Goal: Task Accomplishment & Management: Manage account settings

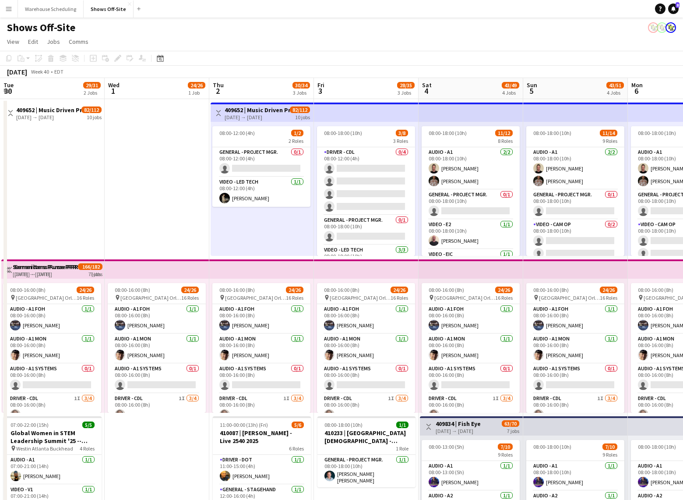
scroll to position [0, 382]
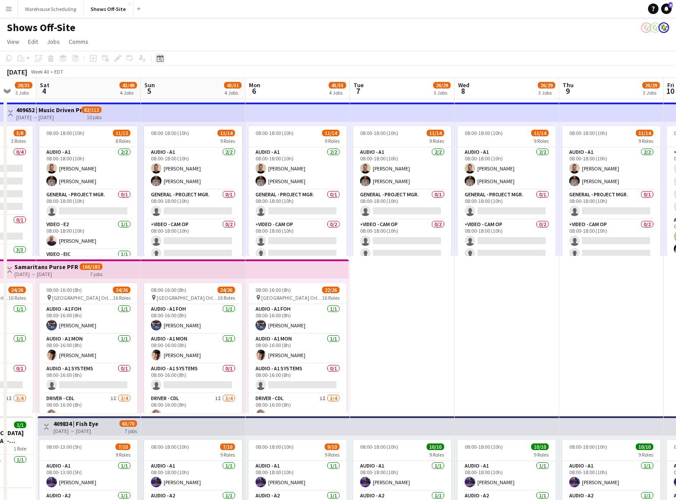
click at [161, 56] on icon at bounding box center [160, 58] width 7 height 7
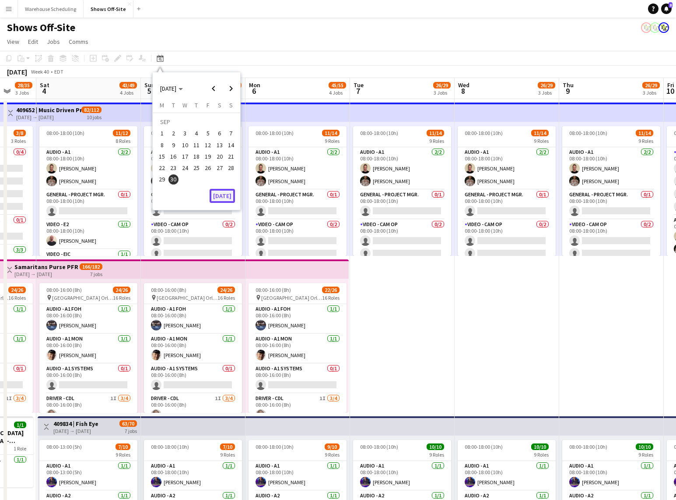
click at [227, 199] on button "[DATE]" at bounding box center [222, 196] width 25 height 14
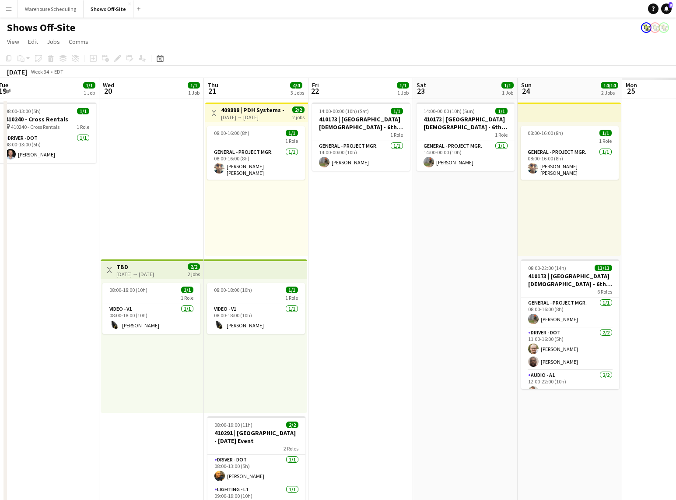
scroll to position [0, 245]
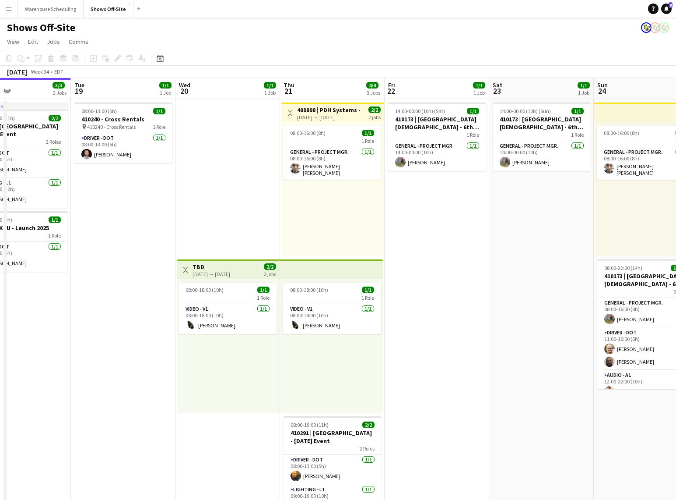
drag, startPoint x: 560, startPoint y: 197, endPoint x: 302, endPoint y: 214, distance: 258.4
click at [302, 214] on app-calendar-viewport "Sat 16 1/1 1 Job Sun 17 9/9 3 Jobs Mon 18 3/3 2 Jobs Tue 19 1/1 1 Job Wed 20 1/…" at bounding box center [338, 399] width 676 height 642
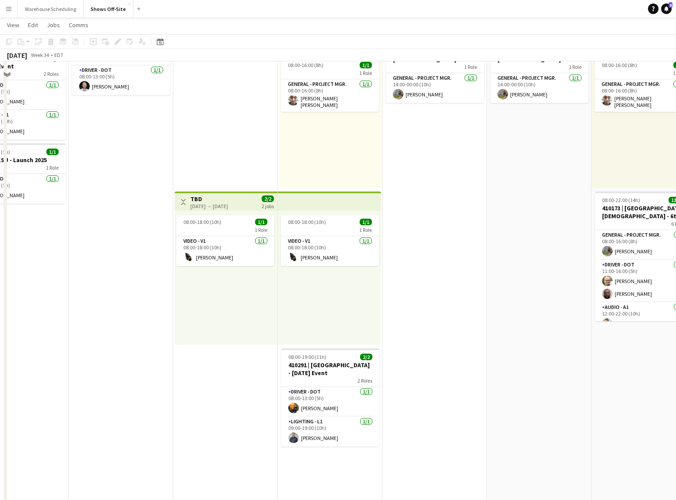
scroll to position [0, 0]
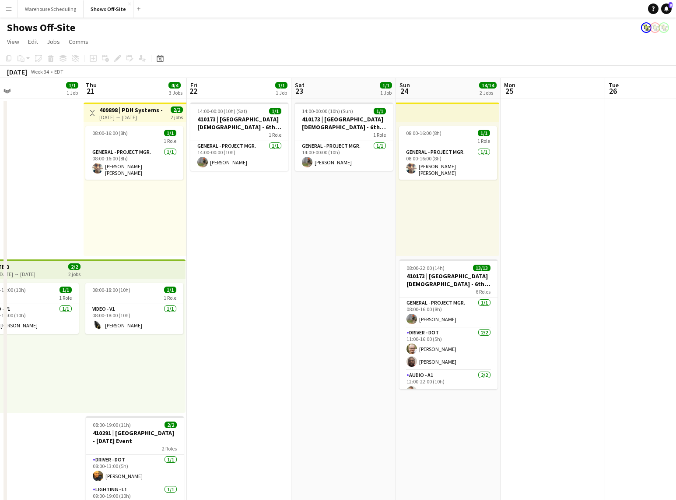
drag, startPoint x: 502, startPoint y: 278, endPoint x: 306, endPoint y: 289, distance: 196.4
click at [306, 289] on app-calendar-viewport "Sun 17 9/9 3 Jobs Mon 18 3/3 2 Jobs Tue 19 1/1 1 Job Wed 20 1/1 1 Job Thu 21 4/…" at bounding box center [338, 399] width 676 height 642
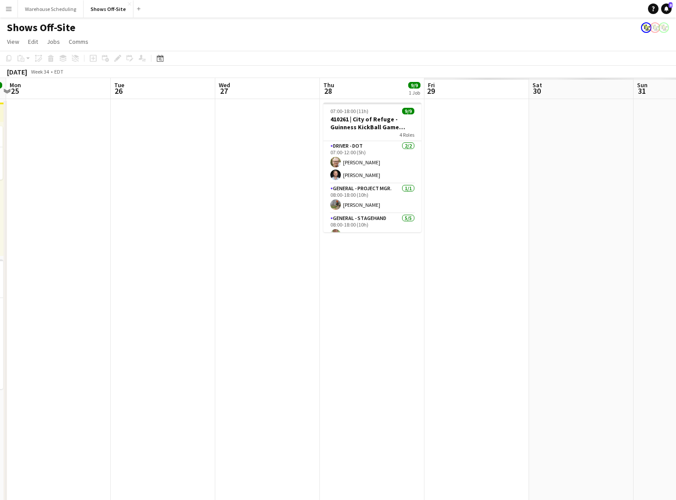
drag, startPoint x: 569, startPoint y: 245, endPoint x: 246, endPoint y: 250, distance: 322.7
click at [246, 250] on app-calendar-viewport "Thu 21 4/4 3 Jobs Fri 22 1/1 1 Job Sat 23 1/1 1 Job Sun 24 14/14 2 Jobs Mon 25 …" at bounding box center [338, 399] width 676 height 642
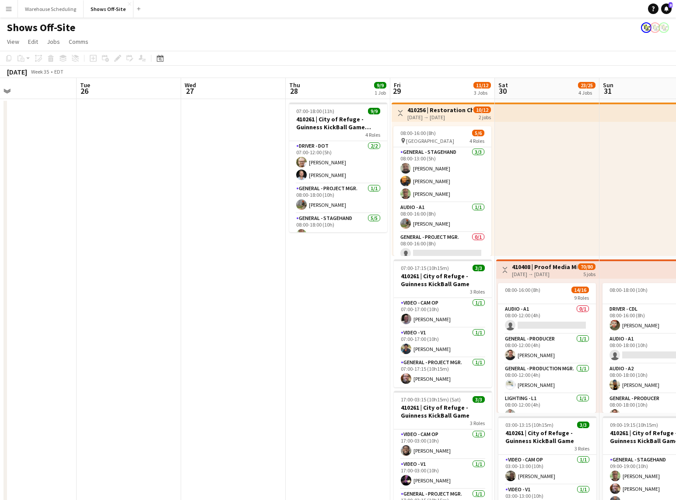
scroll to position [0, 368]
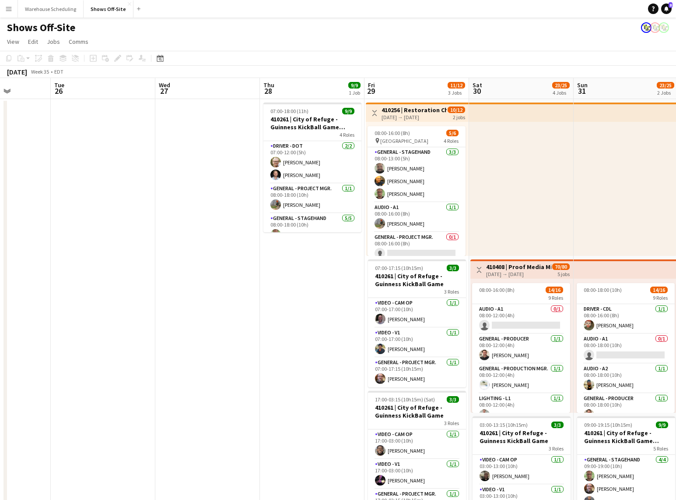
drag, startPoint x: 464, startPoint y: 268, endPoint x: 238, endPoint y: 281, distance: 226.3
click at [238, 281] on app-calendar-viewport "Fri 22 1/1 1 Job Sat 23 1/1 1 Job Sun 24 14/14 2 Jobs Mon 25 Tue 26 Wed 27 Thu …" at bounding box center [338, 452] width 676 height 748
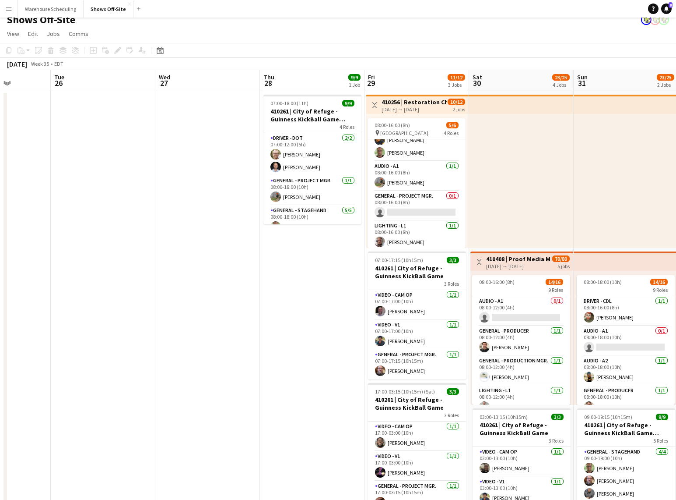
scroll to position [121, 0]
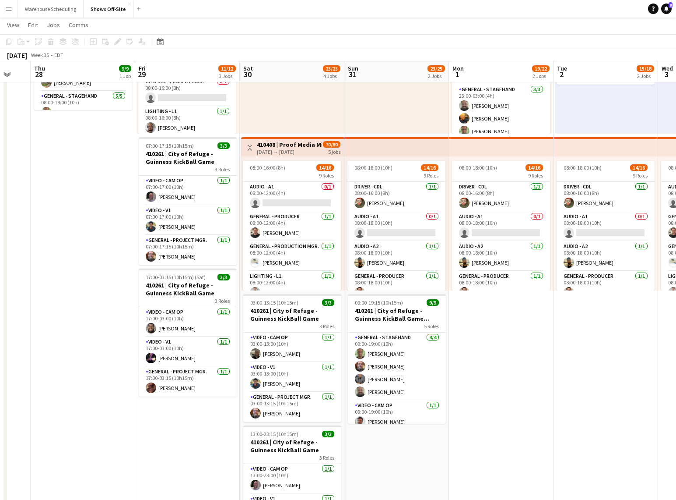
drag, startPoint x: 307, startPoint y: 336, endPoint x: 74, endPoint y: 333, distance: 233.0
click at [74, 333] on app-calendar-viewport "Mon 25 Tue 26 Wed 27 Thu 28 9/9 1 Job Fri 29 11/12 3 Jobs Sat 30 23/25 4 Jobs S…" at bounding box center [338, 490] width 676 height 1155
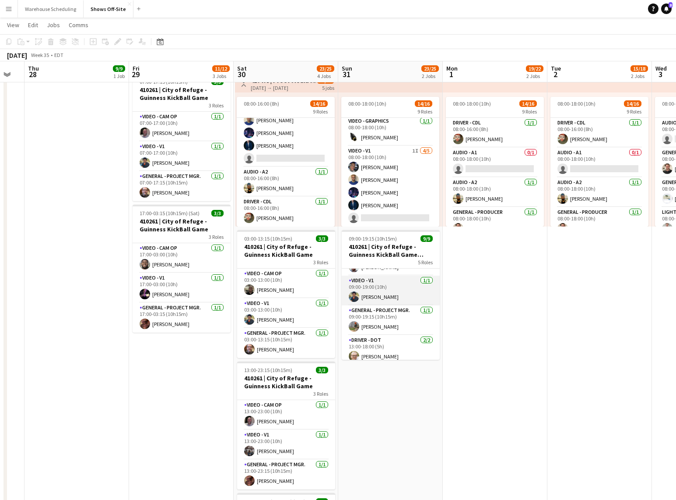
scroll to position [54, 0]
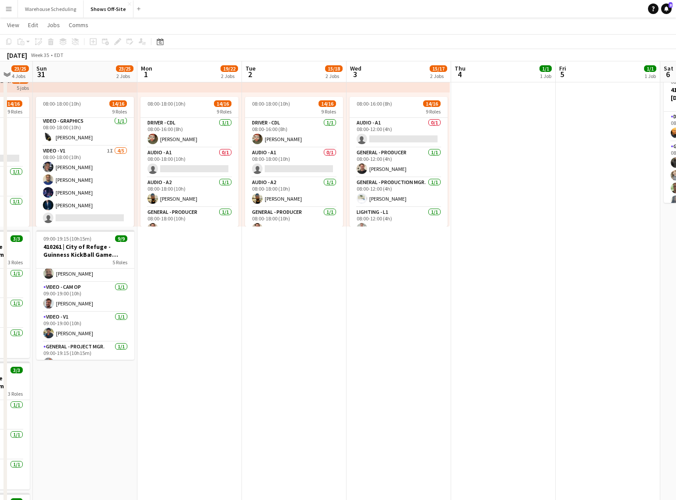
drag, startPoint x: 559, startPoint y: 280, endPoint x: 329, endPoint y: 299, distance: 230.2
click at [329, 299] on app-calendar-viewport "Wed 27 Thu 28 9/9 1 Job Fri 29 11/12 3 Jobs Sat 30 23/25 4 Jobs Sun 31 23/25 2 …" at bounding box center [338, 426] width 676 height 1155
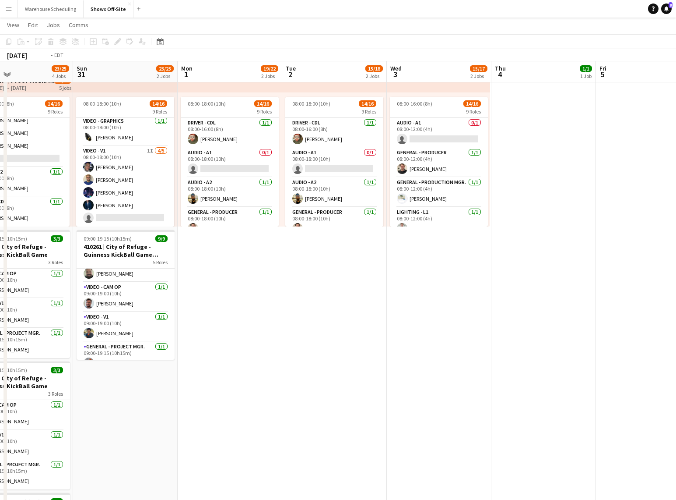
drag, startPoint x: 418, startPoint y: 281, endPoint x: 184, endPoint y: 272, distance: 234.0
click at [185, 272] on app-calendar-viewport "Wed 27 Thu 28 9/9 1 Job Fri 29 11/12 3 Jobs Sat 30 23/25 4 Jobs Sun 31 23/25 2 …" at bounding box center [338, 426] width 676 height 1155
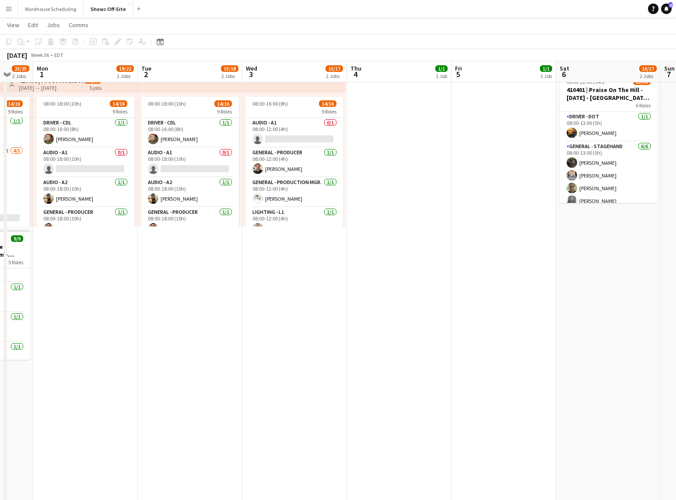
drag, startPoint x: 414, startPoint y: 267, endPoint x: 229, endPoint y: 264, distance: 185.2
click at [228, 265] on app-calendar-viewport "Fri 29 11/12 3 Jobs Sat 30 23/25 4 Jobs Sun 31 23/25 2 Jobs Mon 1 19/22 2 Jobs …" at bounding box center [338, 426] width 676 height 1155
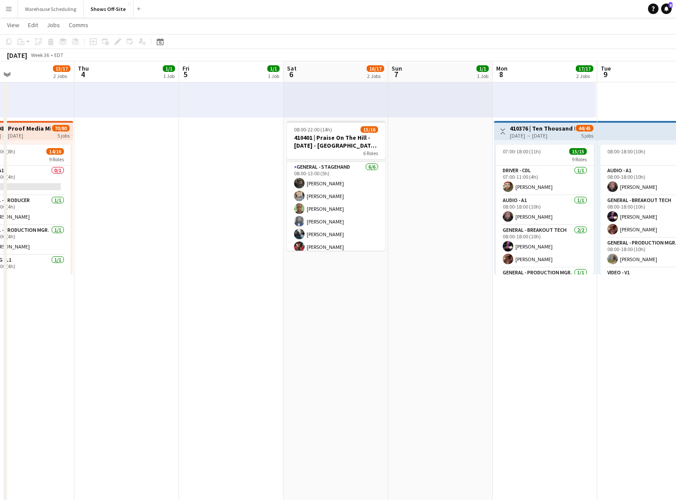
scroll to position [0, 0]
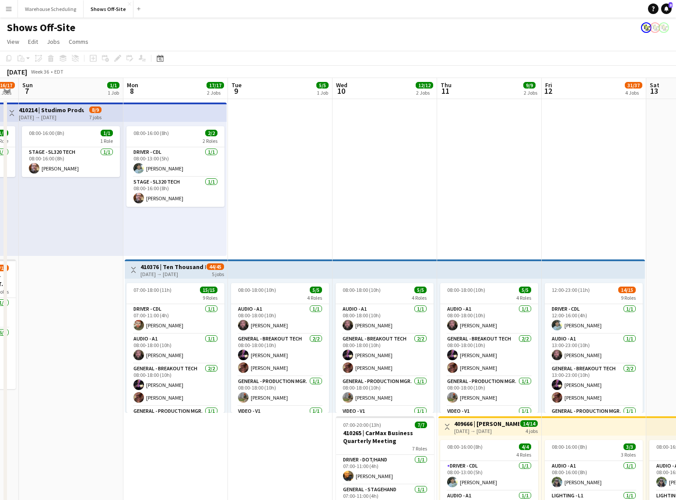
drag, startPoint x: 447, startPoint y: 219, endPoint x: 166, endPoint y: 227, distance: 282.1
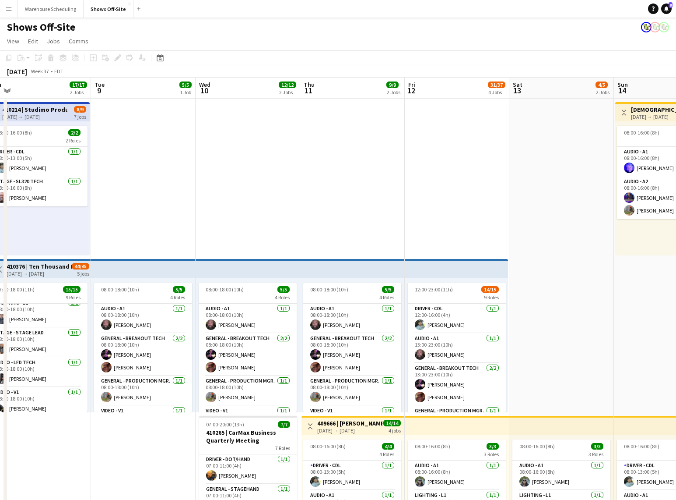
drag, startPoint x: 354, startPoint y: 447, endPoint x: 128, endPoint y: 430, distance: 226.1
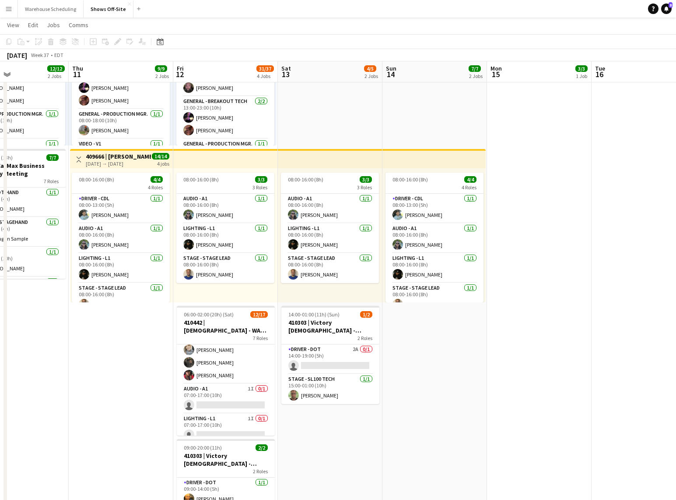
drag, startPoint x: 349, startPoint y: 367, endPoint x: 124, endPoint y: 365, distance: 225.5
click at [124, 365] on app-calendar-viewport "Sun 7 1/1 1 Job Mon 8 17/17 2 Jobs Tue 9 5/5 1 Job Wed 10 12/12 2 Jobs Thu 11 9…" at bounding box center [338, 345] width 676 height 1155
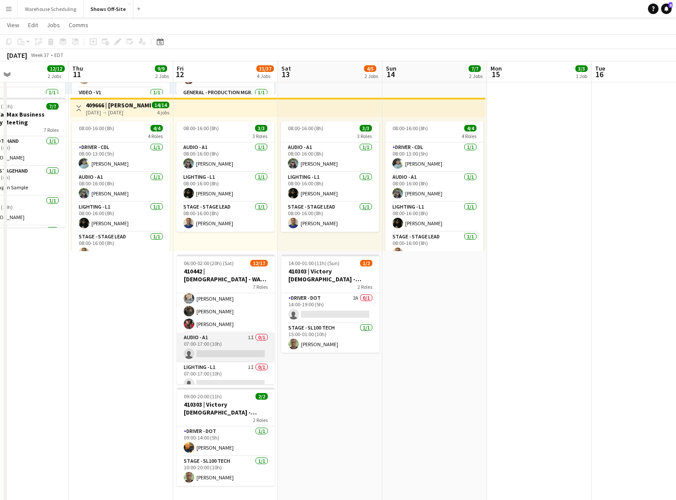
click at [225, 353] on app-card-role "Audio - A1 1I 0/1 07:00-17:00 (10h) single-neutral-actions" at bounding box center [226, 347] width 98 height 30
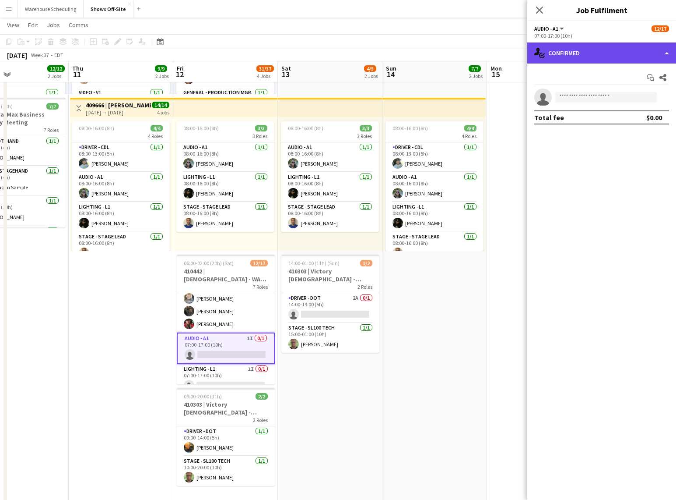
click at [576, 51] on div "single-neutral-actions-check-2 Confirmed" at bounding box center [602, 52] width 149 height 21
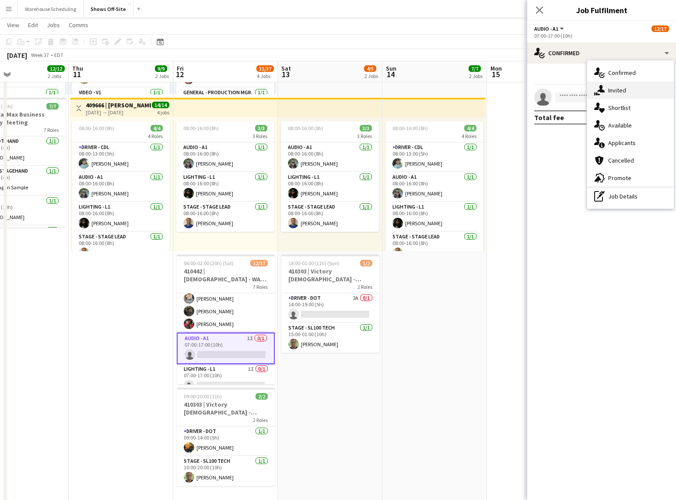
click at [608, 85] on div "single-neutral-actions-share-1 Invited" at bounding box center [631, 90] width 87 height 18
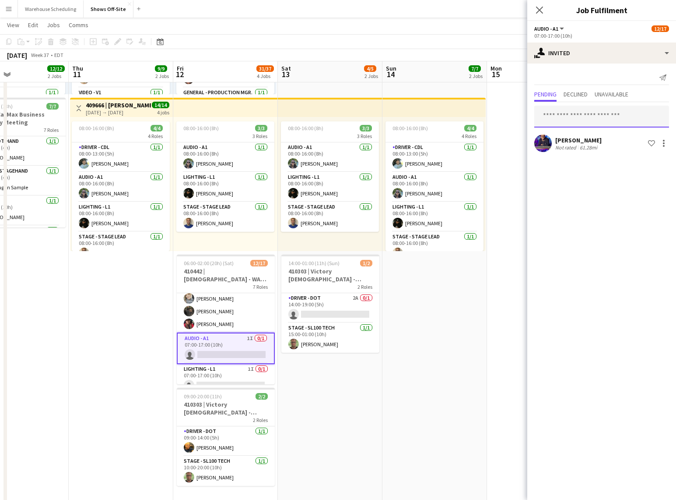
click at [578, 116] on input "text" at bounding box center [602, 117] width 135 height 22
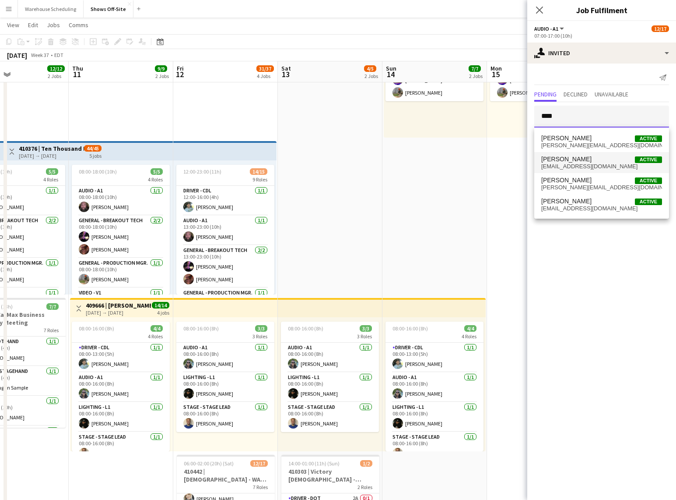
type input "****"
click at [586, 158] on span "Mike McCoy Active" at bounding box center [602, 158] width 121 height 7
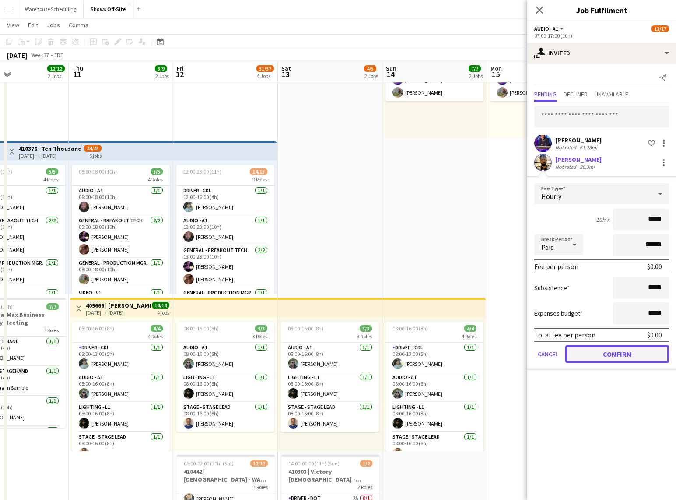
click at [630, 352] on button "Confirm" at bounding box center [618, 354] width 104 height 18
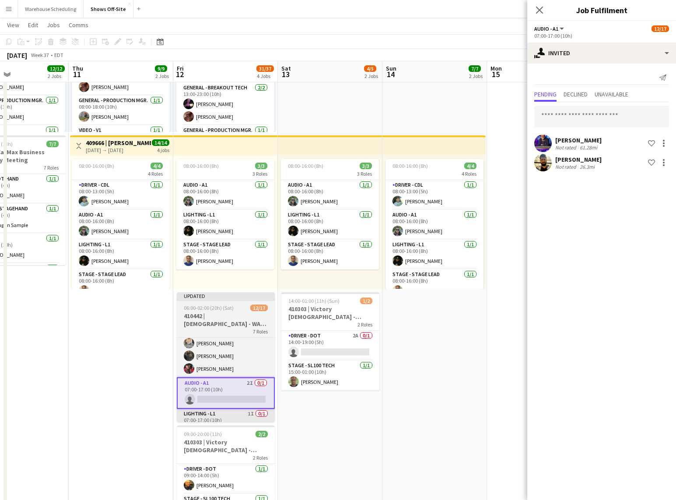
click at [223, 416] on app-card-role "Lighting - L1 1I 0/1 07:00-17:00 (10h) single-neutral-actions" at bounding box center [226, 424] width 98 height 30
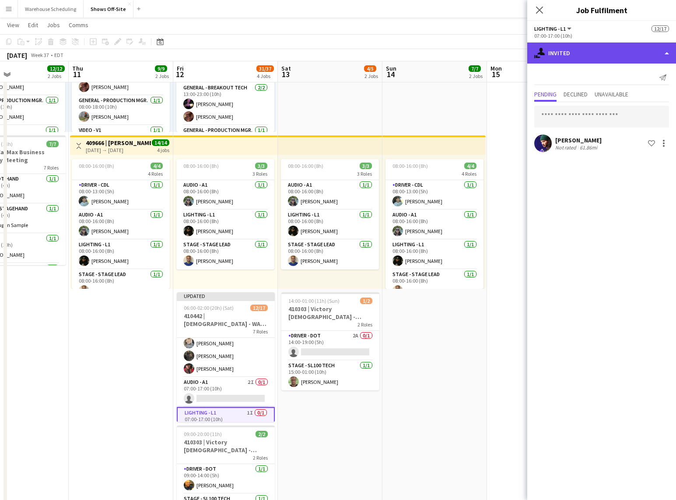
click at [596, 55] on div "single-neutral-actions-share-1 Invited" at bounding box center [602, 52] width 149 height 21
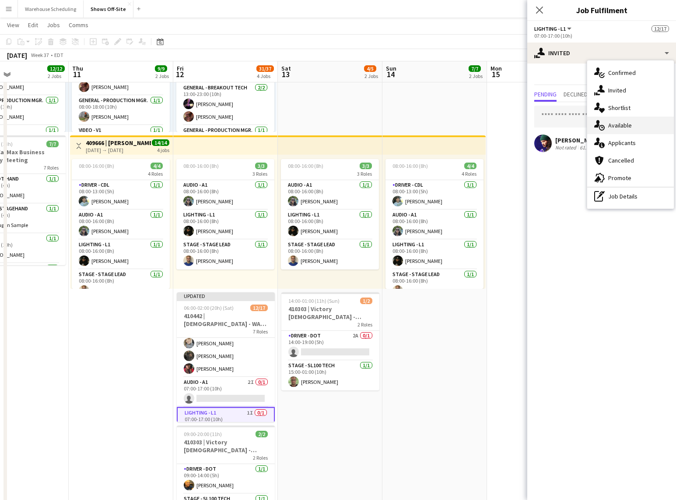
click at [621, 124] on div "single-neutral-actions-upload Available" at bounding box center [631, 125] width 87 height 18
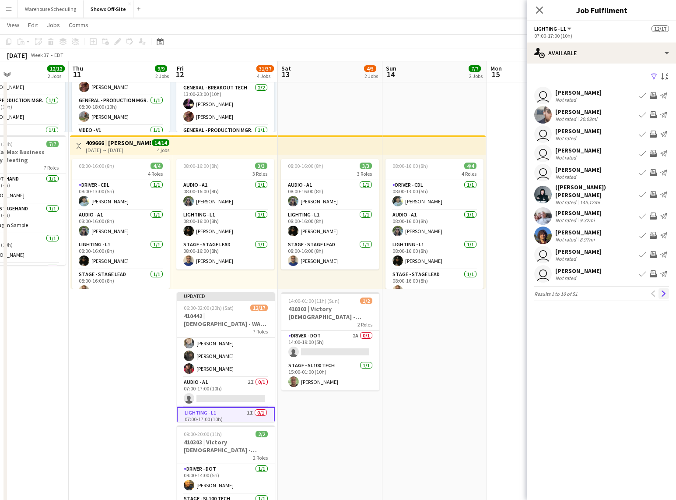
click at [668, 289] on button "Next" at bounding box center [664, 293] width 11 height 11
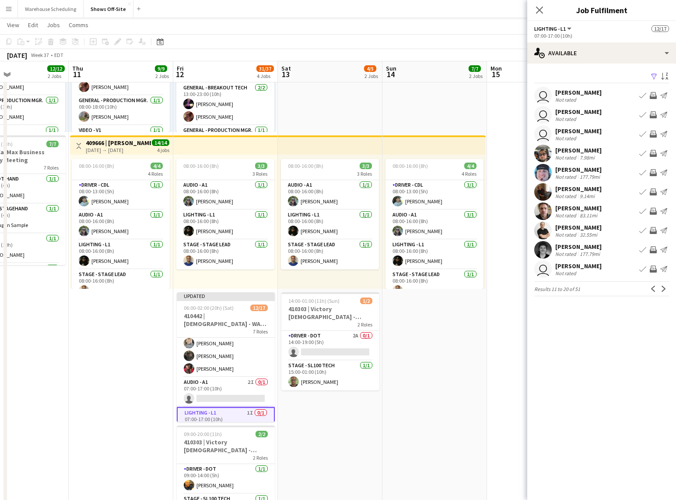
click at [668, 289] on button "Next" at bounding box center [664, 288] width 11 height 11
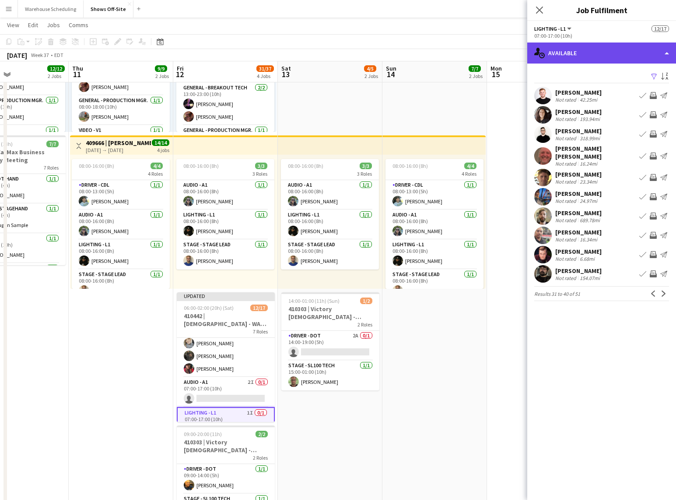
click at [599, 57] on div "single-neutral-actions-upload Available" at bounding box center [602, 52] width 149 height 21
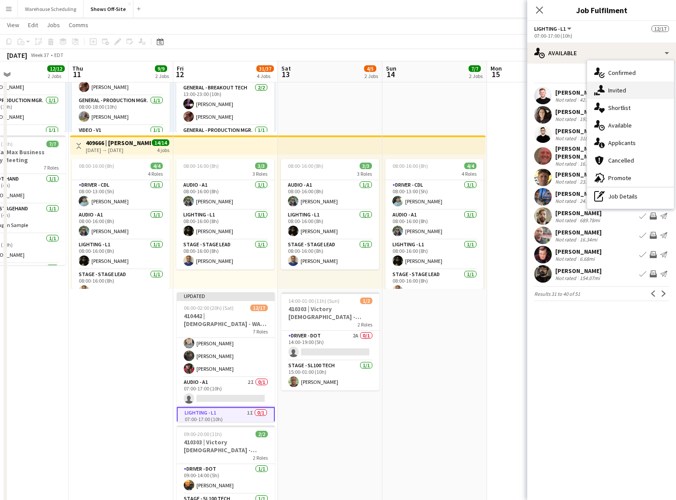
click at [617, 95] on div "single-neutral-actions-share-1 Invited" at bounding box center [631, 90] width 87 height 18
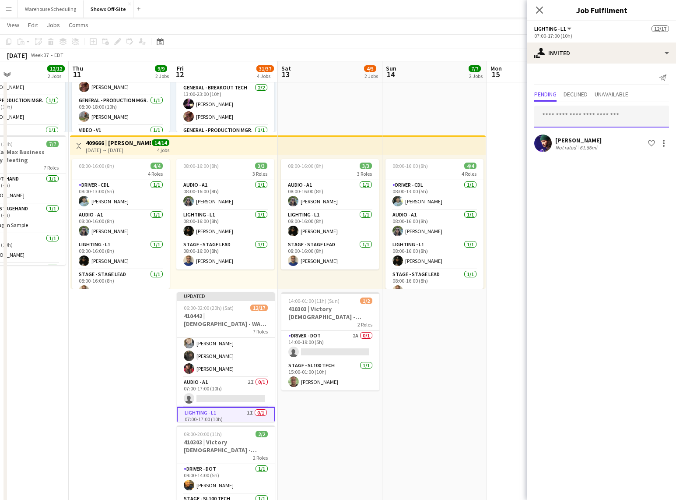
click at [583, 111] on input "text" at bounding box center [602, 117] width 135 height 22
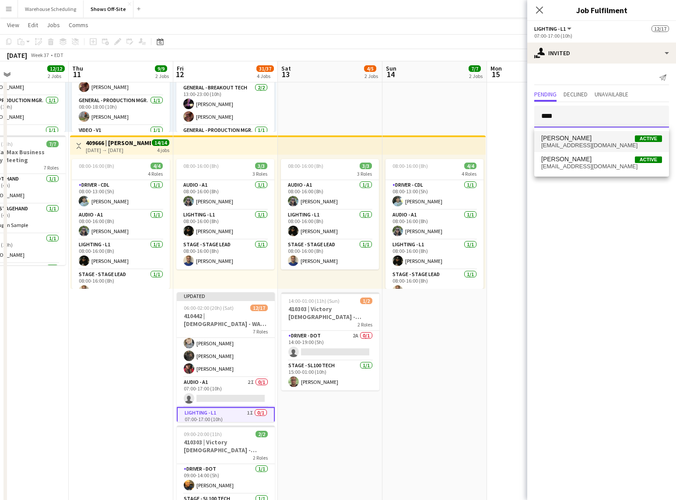
type input "****"
click at [577, 148] on span "lreed@immersiveproductionsgroup.com" at bounding box center [602, 145] width 121 height 7
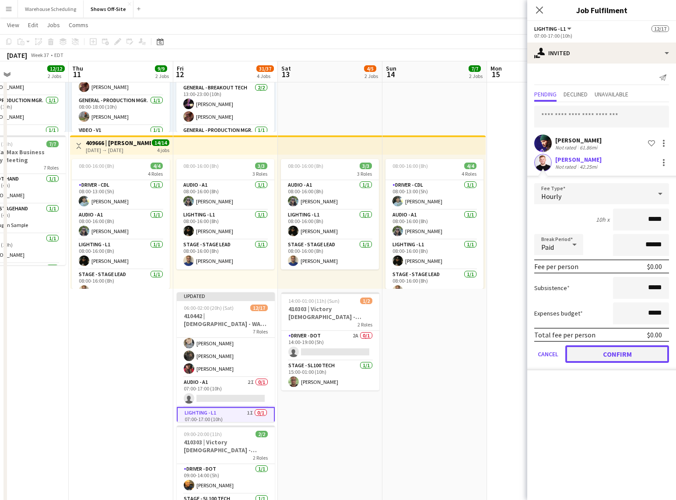
click at [590, 356] on button "Confirm" at bounding box center [618, 354] width 104 height 18
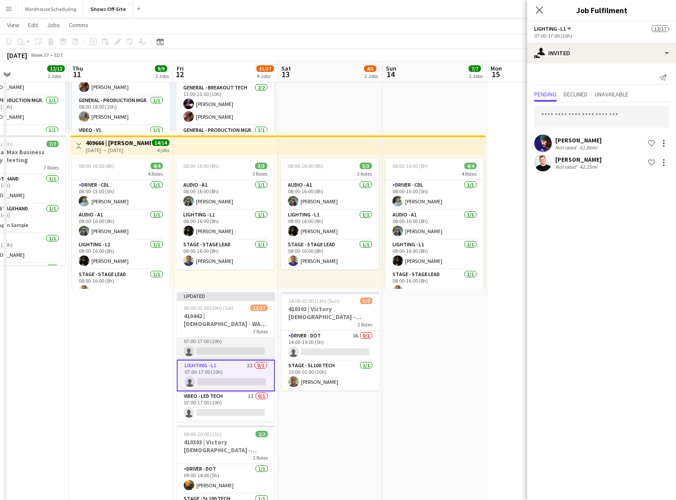
scroll to position [137, 0]
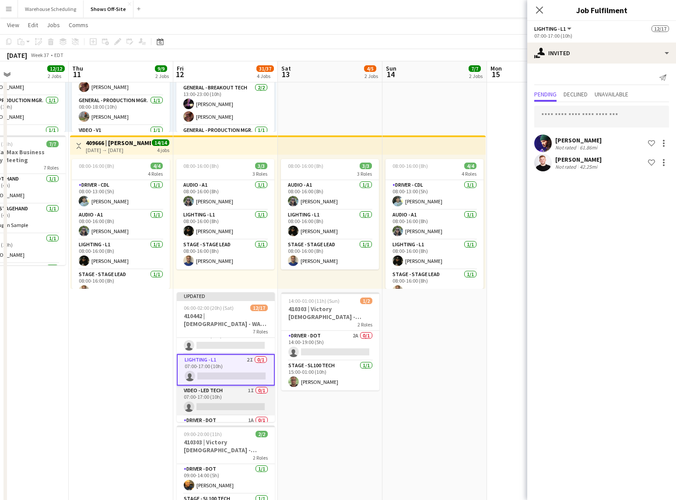
click at [231, 391] on app-card-role "Video - LED Tech 1I 0/1 07:00-17:00 (10h) single-neutral-actions" at bounding box center [226, 400] width 98 height 30
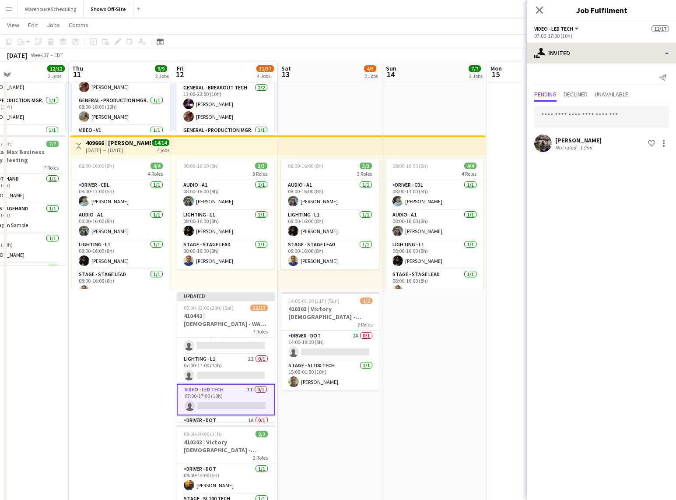
click at [598, 63] on div "single-neutral-actions-share-1 Invited single-neutral-actions-check-2 Confirmed…" at bounding box center [602, 270] width 149 height 457
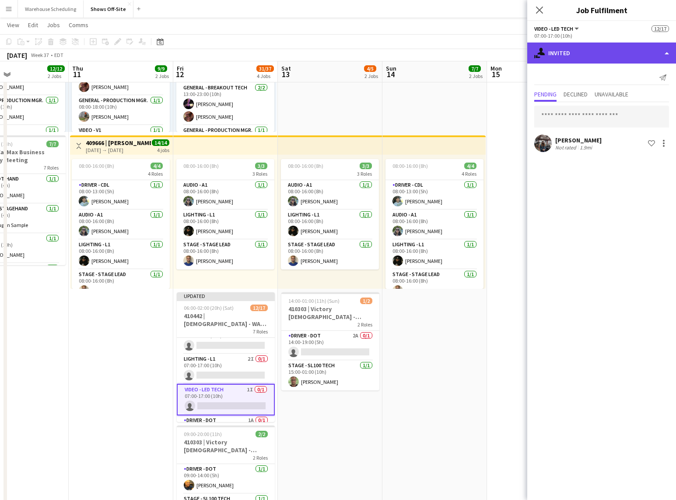
click at [599, 61] on div "single-neutral-actions-share-1 Invited" at bounding box center [602, 52] width 149 height 21
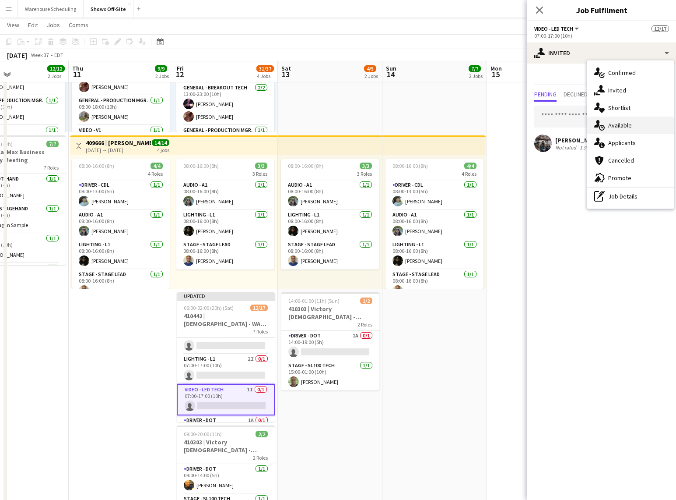
click at [630, 125] on div "single-neutral-actions-upload Available" at bounding box center [631, 125] width 87 height 18
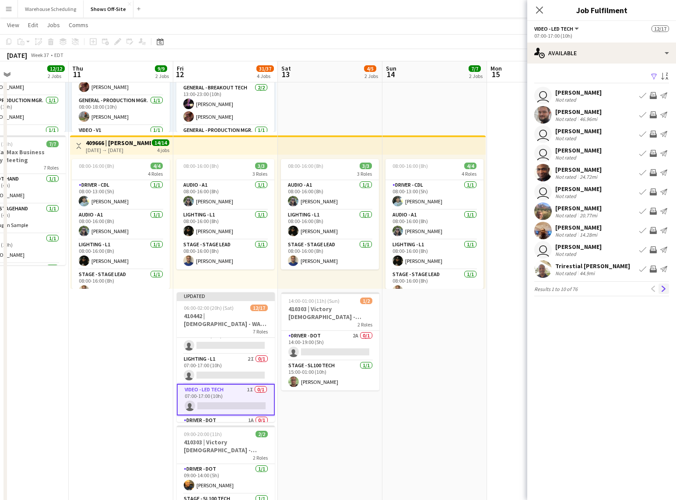
click at [659, 288] on button "Next" at bounding box center [664, 288] width 11 height 11
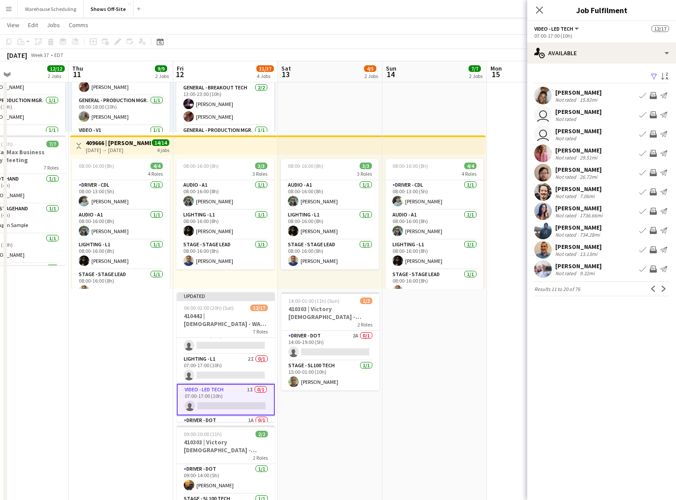
click at [659, 288] on button "Next" at bounding box center [664, 288] width 11 height 11
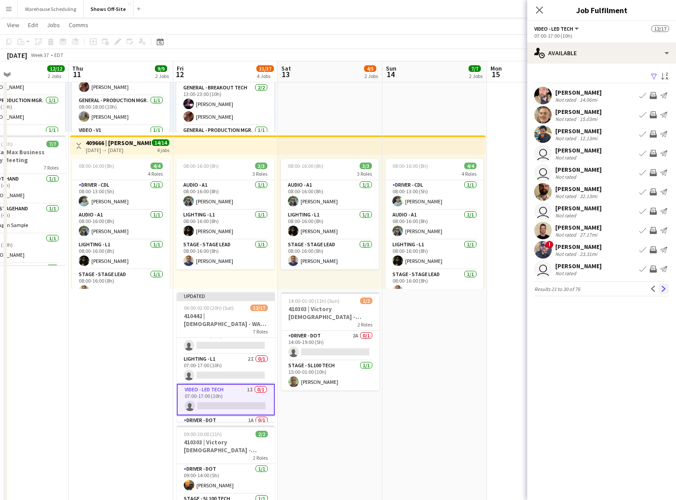
click at [659, 287] on button "Next" at bounding box center [664, 288] width 11 height 11
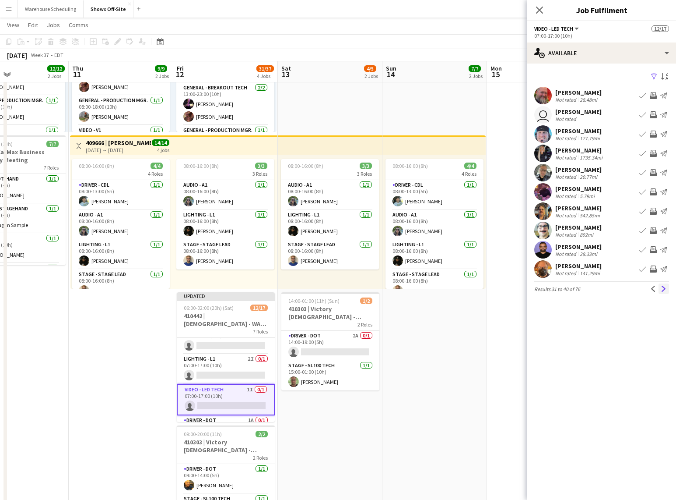
click at [659, 287] on button "Next" at bounding box center [664, 288] width 11 height 11
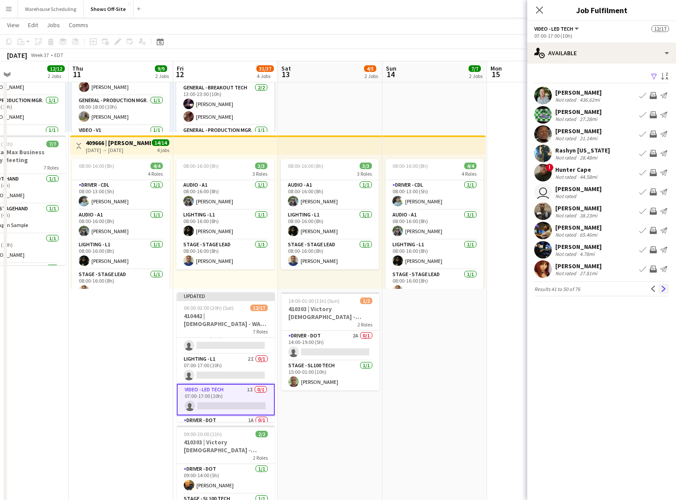
click at [659, 287] on button "Next" at bounding box center [664, 288] width 11 height 11
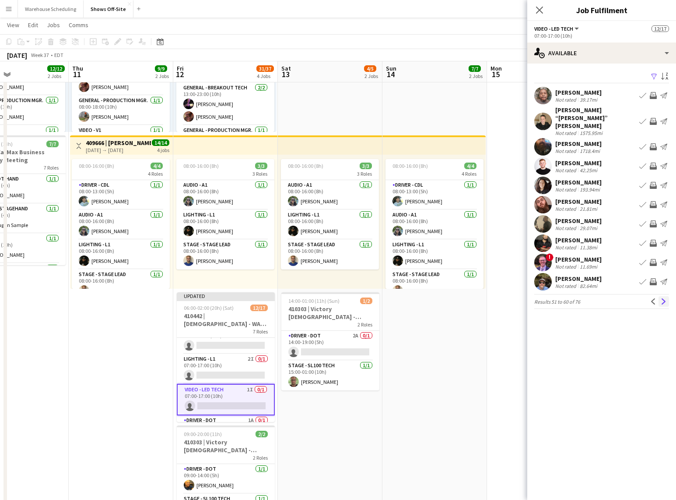
click at [660, 296] on button "Next" at bounding box center [664, 301] width 11 height 11
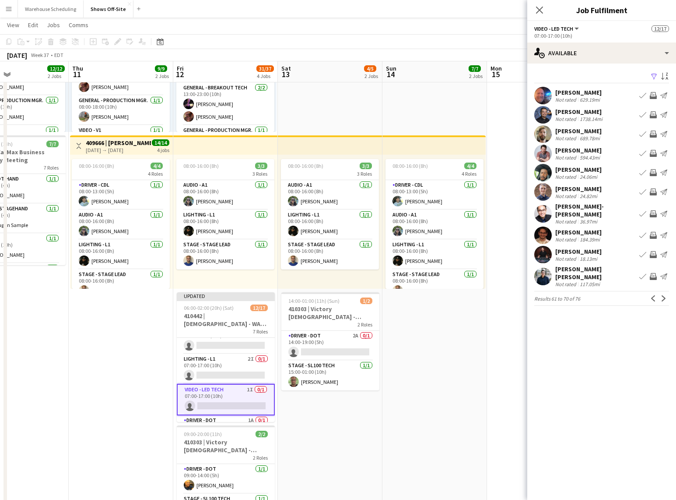
click at [660, 293] on button "Next" at bounding box center [664, 298] width 11 height 11
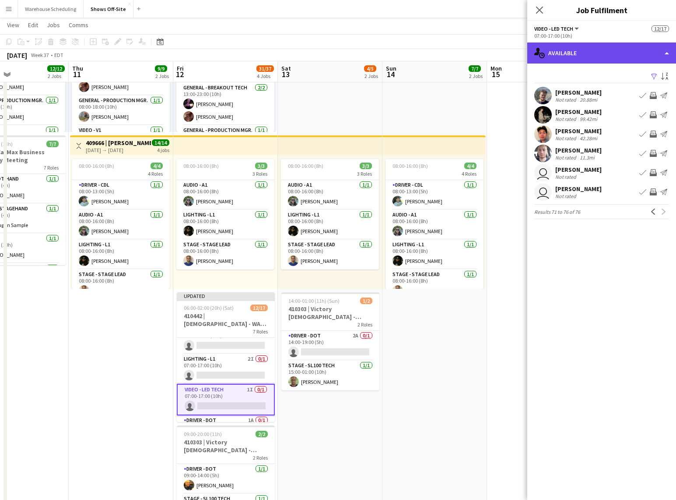
click at [597, 49] on div "single-neutral-actions-upload Available" at bounding box center [602, 52] width 149 height 21
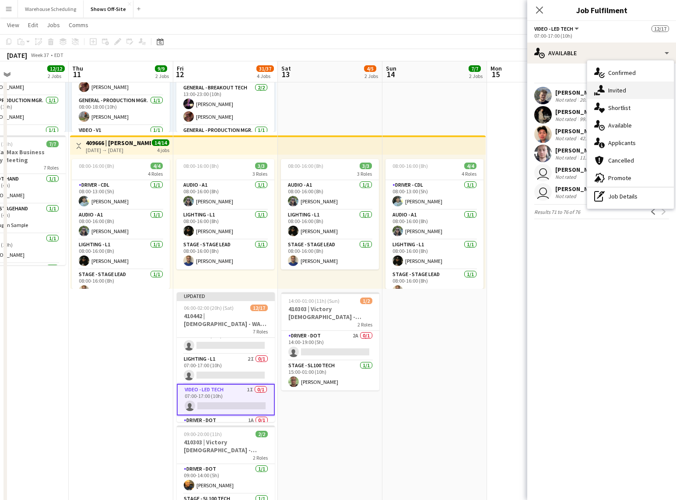
click at [616, 95] on div "single-neutral-actions-share-1 Invited" at bounding box center [631, 90] width 87 height 18
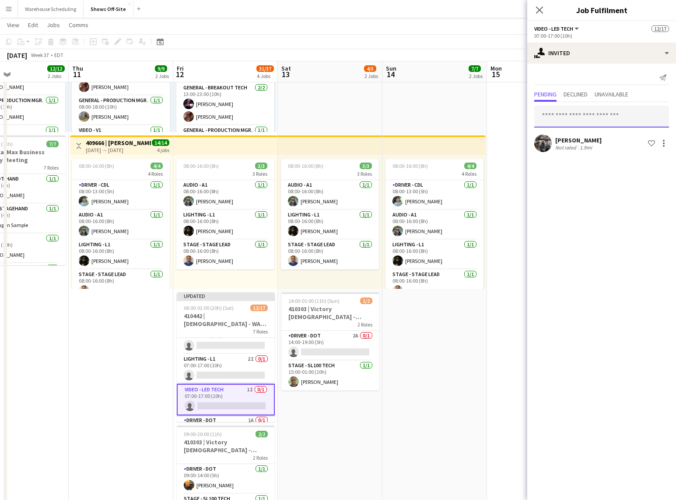
click at [580, 122] on input "text" at bounding box center [602, 117] width 135 height 22
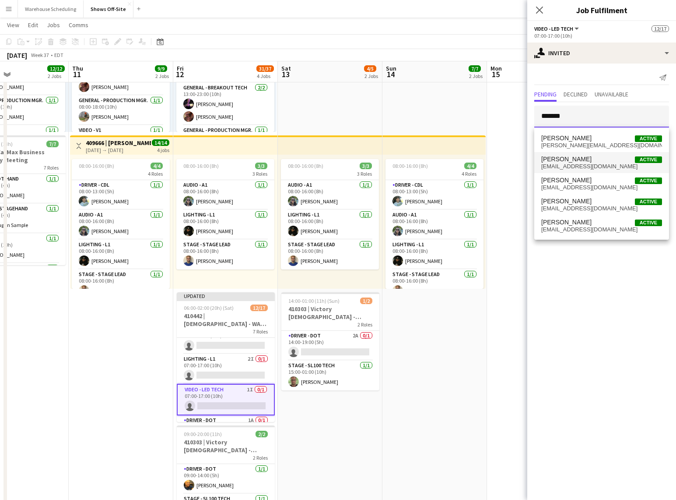
type input "*******"
click at [574, 166] on span "charlesdmyrick@gmail.com" at bounding box center [602, 166] width 121 height 7
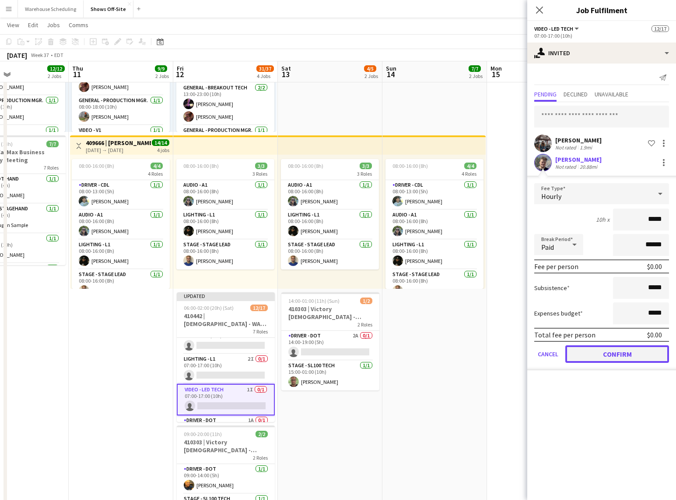
click at [620, 352] on button "Confirm" at bounding box center [618, 354] width 104 height 18
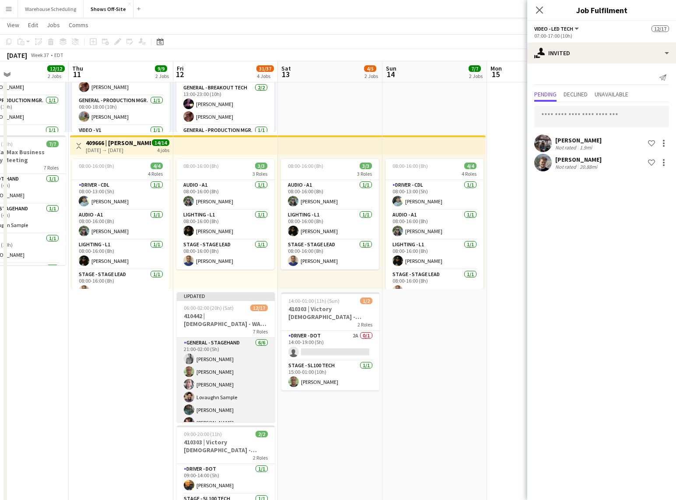
scroll to position [176, 0]
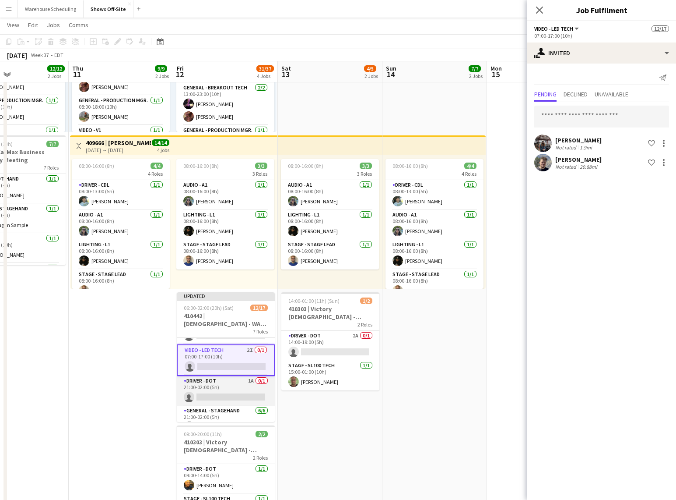
click at [224, 394] on app-card-role "Driver - DOT 1A 0/1 21:00-02:00 (5h) single-neutral-actions" at bounding box center [226, 391] width 98 height 30
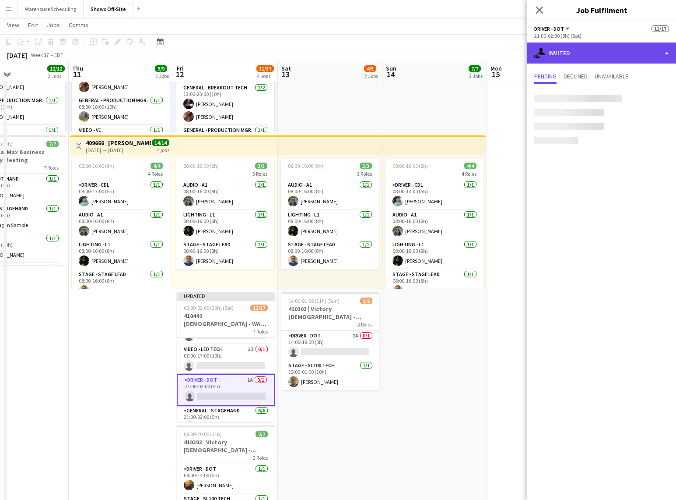
click at [605, 55] on div "single-neutral-actions-share-1 Invited" at bounding box center [602, 52] width 149 height 21
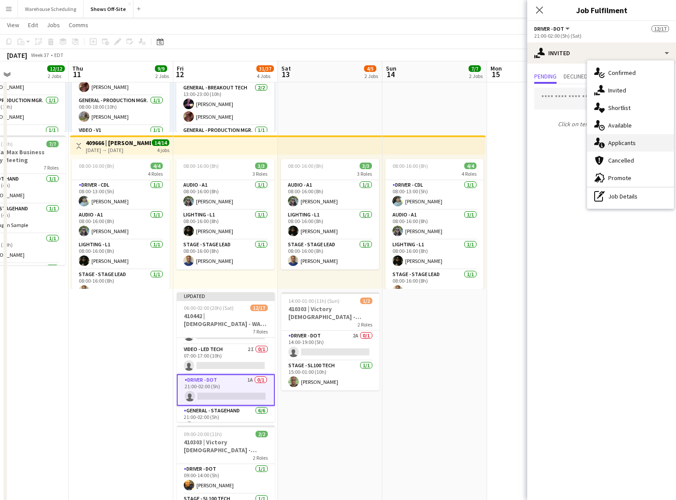
click at [624, 148] on div "single-neutral-actions-information Applicants" at bounding box center [631, 143] width 87 height 18
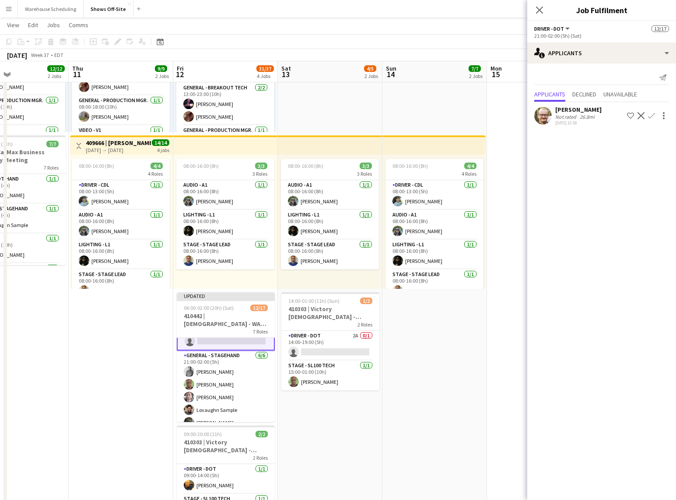
scroll to position [253, 0]
click at [655, 114] on app-icon "Confirm" at bounding box center [651, 115] width 7 height 7
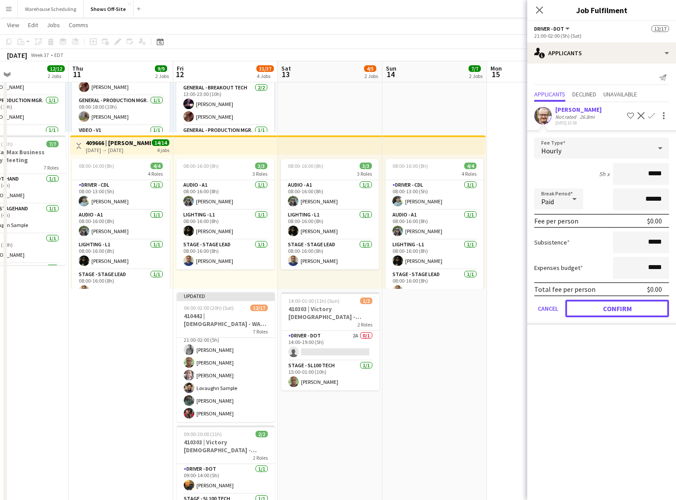
drag, startPoint x: 609, startPoint y: 302, endPoint x: 604, endPoint y: 303, distance: 4.6
click at [608, 302] on button "Confirm" at bounding box center [618, 308] width 104 height 18
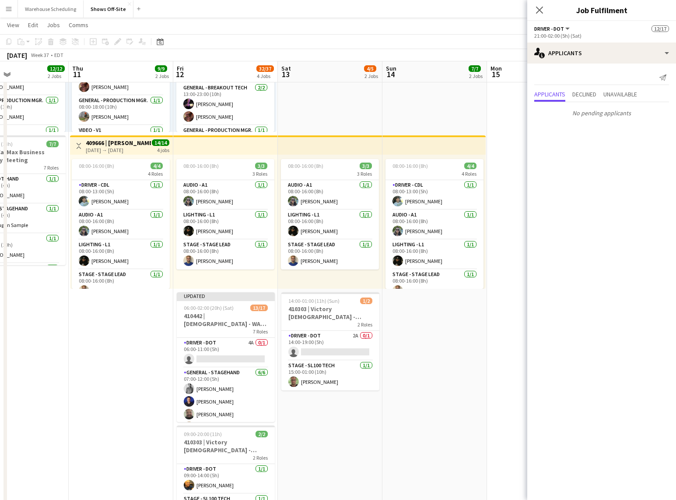
scroll to position [183, 0]
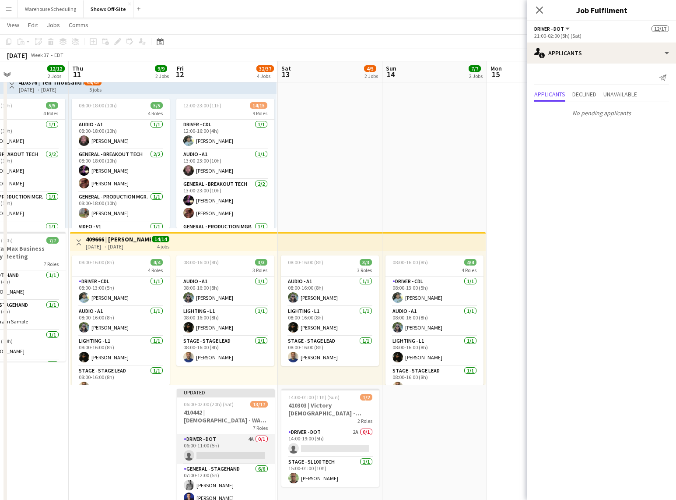
click at [226, 441] on app-card-role "Driver - DOT 4A 0/1 06:00-11:00 (5h) single-neutral-actions" at bounding box center [226, 449] width 98 height 30
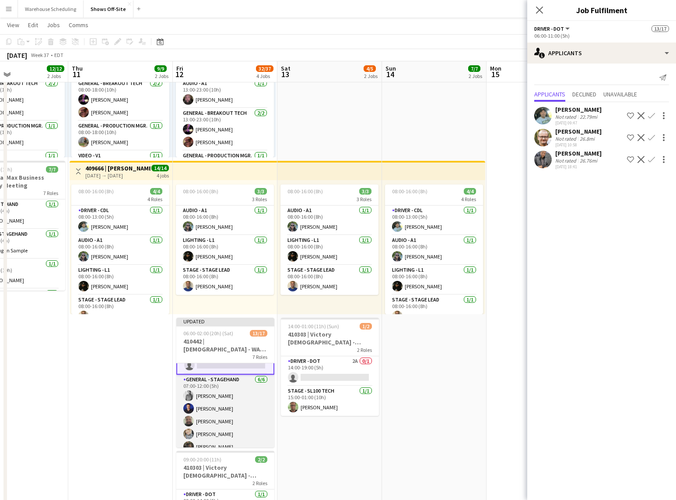
scroll to position [0, 0]
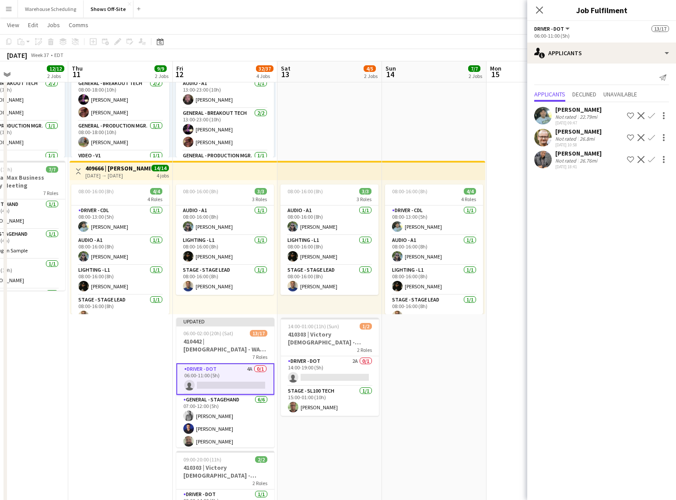
click at [654, 163] on app-icon "Confirm" at bounding box center [651, 159] width 7 height 7
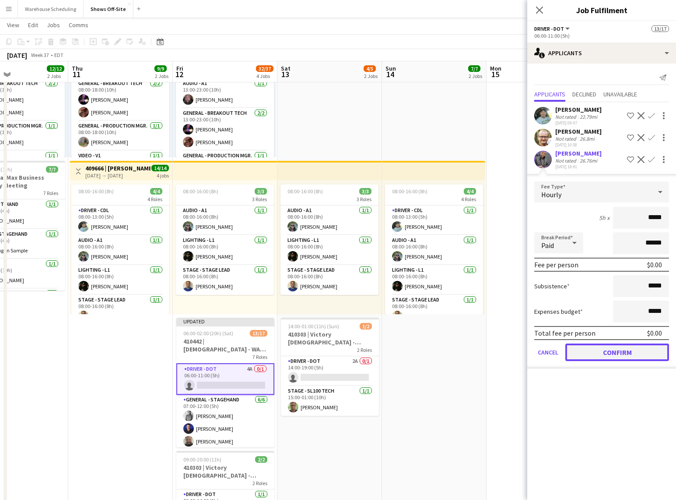
click at [604, 361] on button "Confirm" at bounding box center [618, 352] width 104 height 18
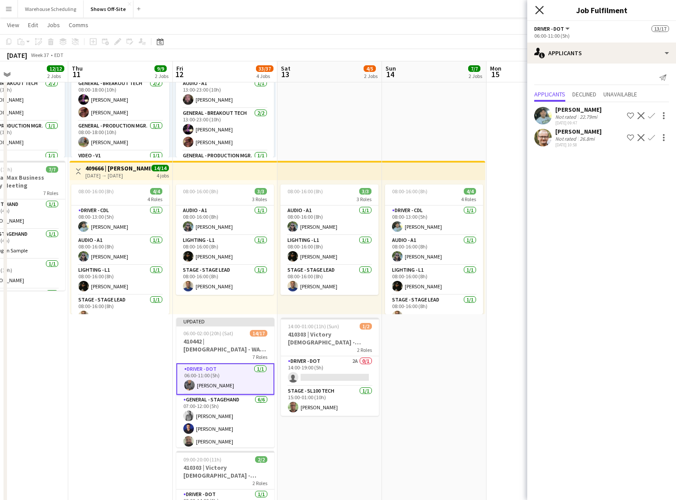
click at [535, 7] on icon "Close pop-in" at bounding box center [539, 10] width 8 height 8
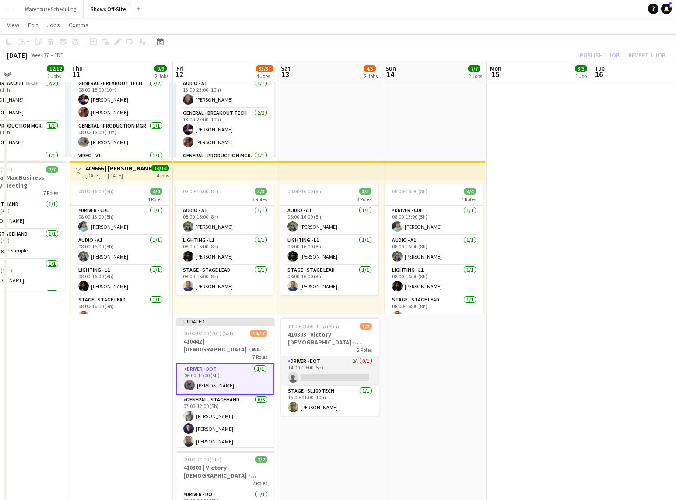
click at [347, 366] on app-card-role "Driver - DOT 2A 0/1 14:00-19:00 (5h) single-neutral-actions" at bounding box center [330, 371] width 98 height 30
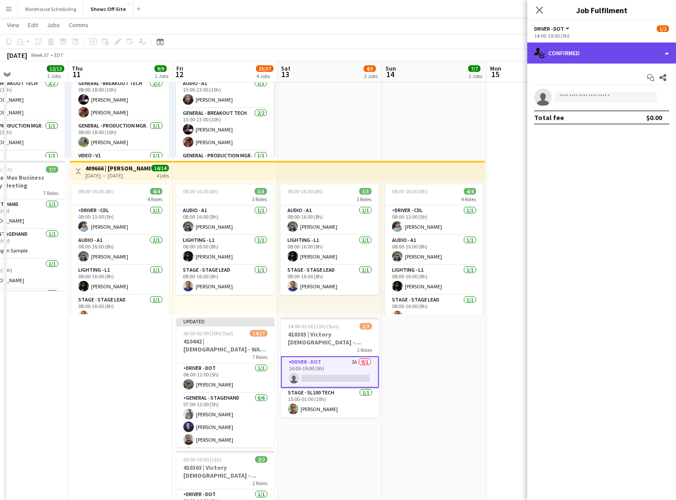
click at [640, 50] on div "single-neutral-actions-check-2 Confirmed" at bounding box center [602, 52] width 149 height 21
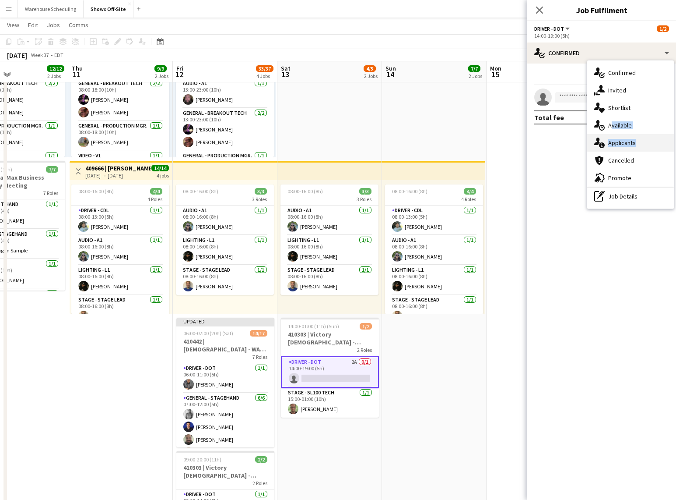
drag, startPoint x: 637, startPoint y: 129, endPoint x: 634, endPoint y: 145, distance: 16.9
click at [634, 145] on div "single-neutral-actions-check-2 Confirmed single-neutral-actions-share-1 Invited…" at bounding box center [631, 134] width 87 height 148
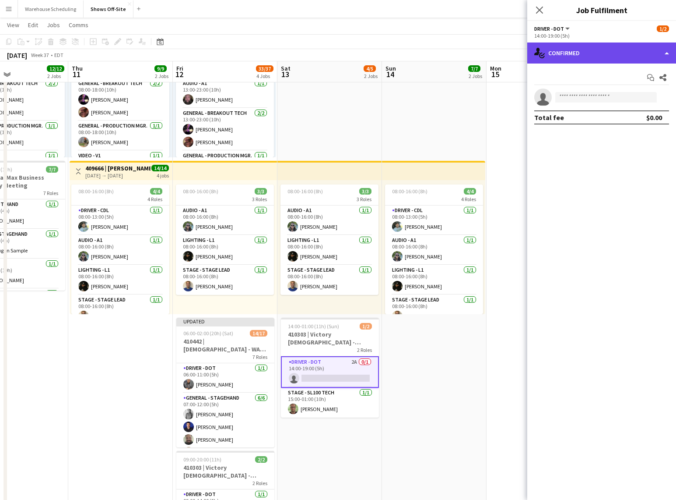
click at [599, 54] on div "single-neutral-actions-check-2 Confirmed" at bounding box center [602, 52] width 149 height 21
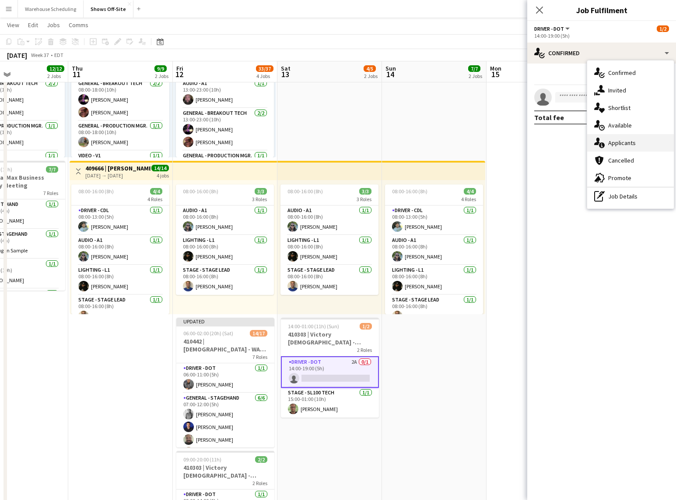
click at [617, 148] on div "single-neutral-actions-information Applicants" at bounding box center [631, 143] width 87 height 18
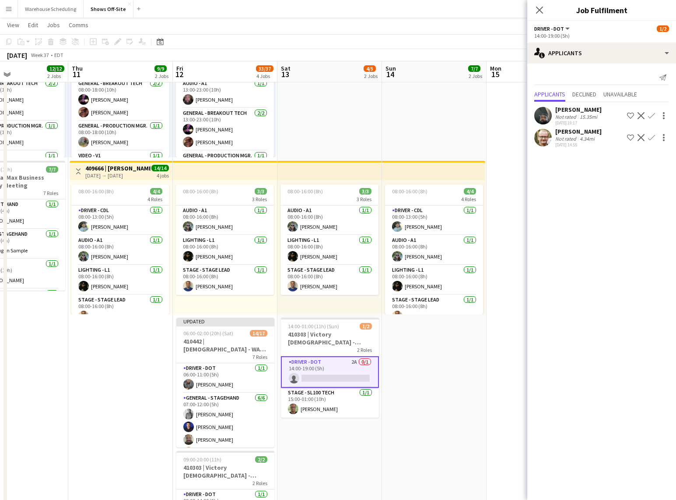
click at [651, 136] on app-icon "Confirm" at bounding box center [651, 137] width 7 height 7
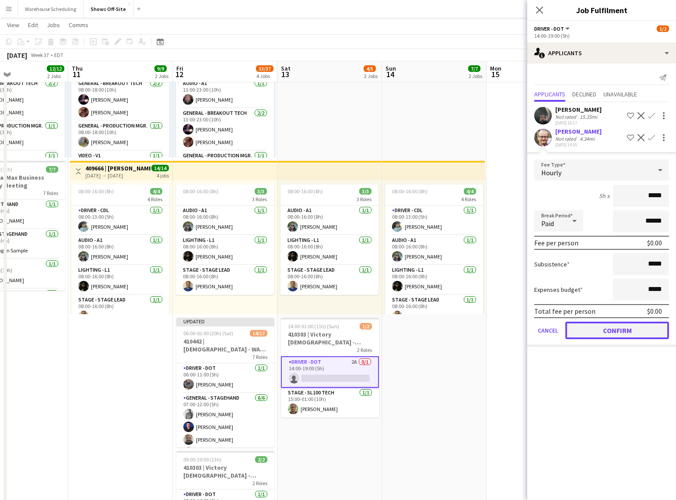
click at [633, 336] on button "Confirm" at bounding box center [618, 330] width 104 height 18
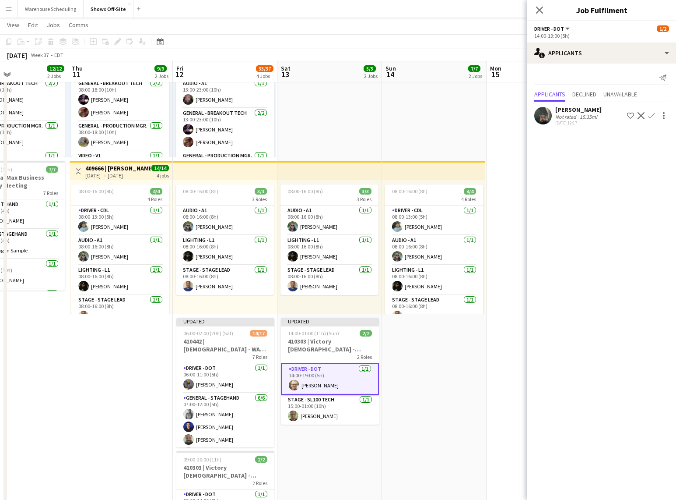
click at [545, 9] on div "Close pop-in" at bounding box center [540, 10] width 25 height 20
click at [542, 5] on app-icon "Close pop-in" at bounding box center [540, 10] width 13 height 13
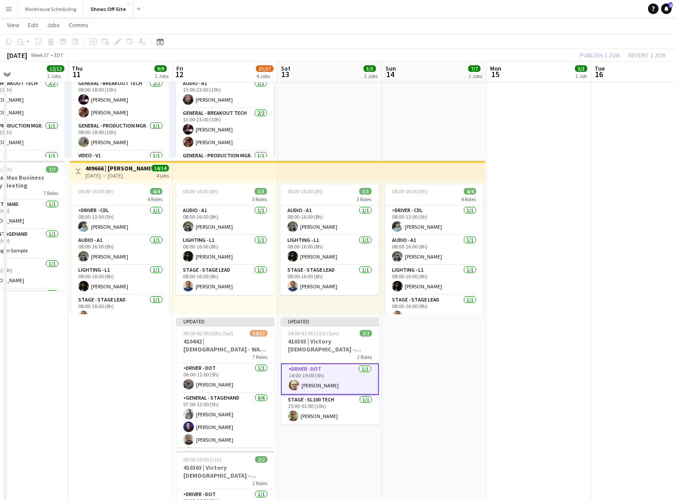
drag, startPoint x: 549, startPoint y: 32, endPoint x: 557, endPoint y: 35, distance: 8.6
click at [549, 32] on app-page-menu "View Day view expanded Day view collapsed Month view Date picker Jump to [DATE]…" at bounding box center [338, 26] width 676 height 17
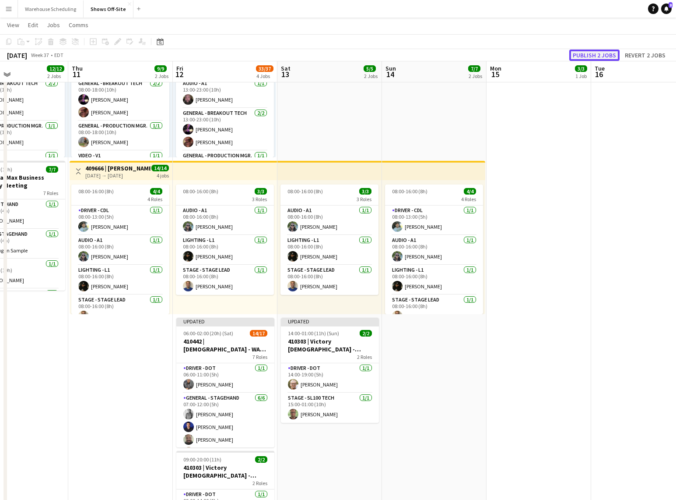
click at [591, 53] on button "Publish 2 jobs" at bounding box center [595, 54] width 50 height 11
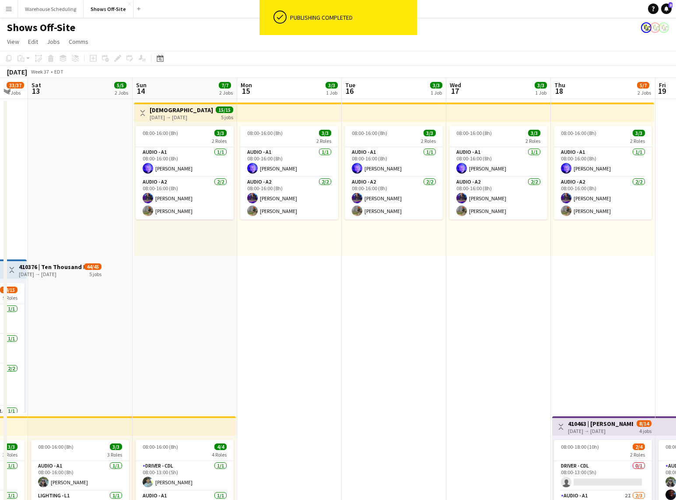
drag, startPoint x: 544, startPoint y: 282, endPoint x: 263, endPoint y: 302, distance: 282.3
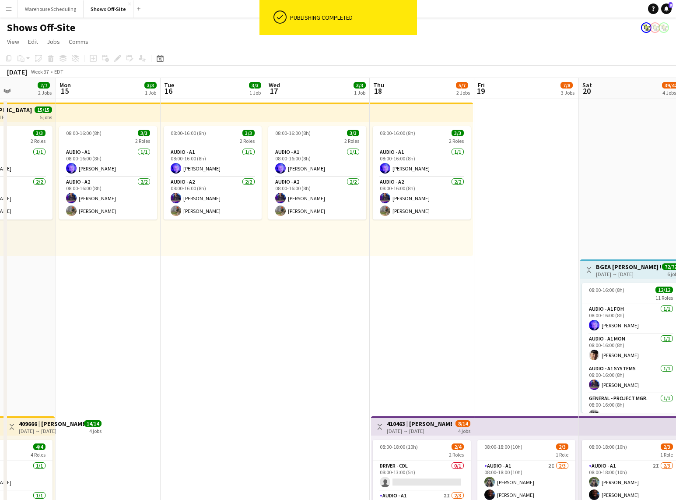
drag, startPoint x: 402, startPoint y: 296, endPoint x: 252, endPoint y: 308, distance: 151.0
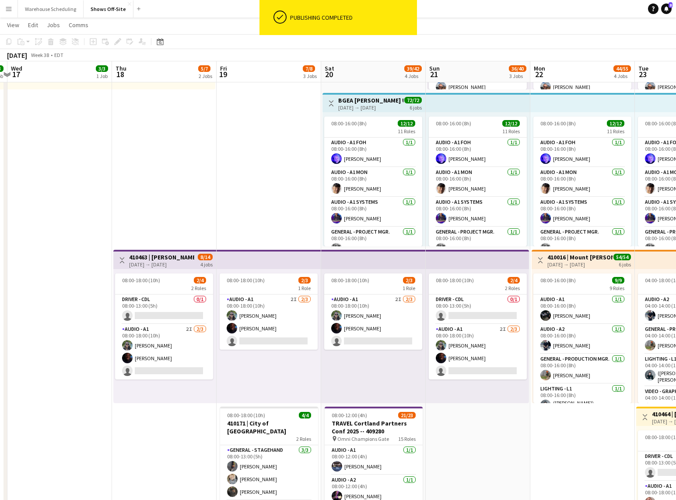
scroll to position [0, 353]
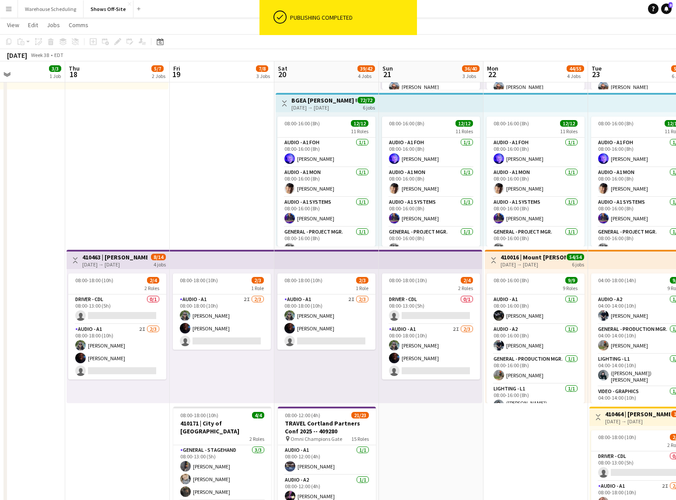
drag, startPoint x: 260, startPoint y: 353, endPoint x: -44, endPoint y: 329, distance: 304.4
click at [0, 329] on html "ok-circled Publishing completed Menu Boards Boards Boards All jobs Status Workf…" at bounding box center [338, 428] width 676 height 1189
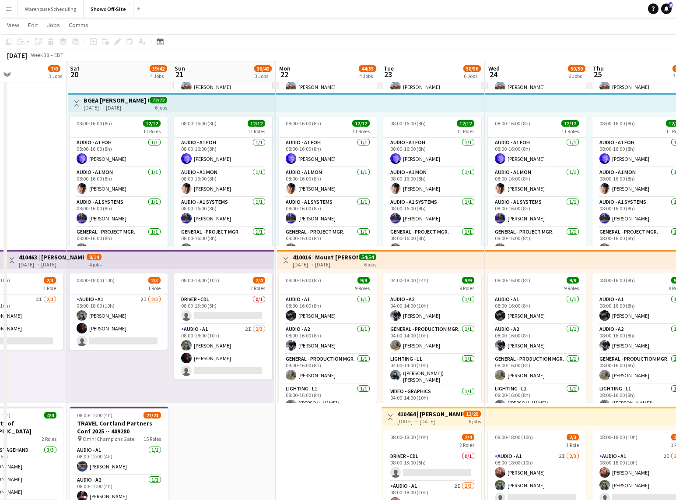
scroll to position [0, 356]
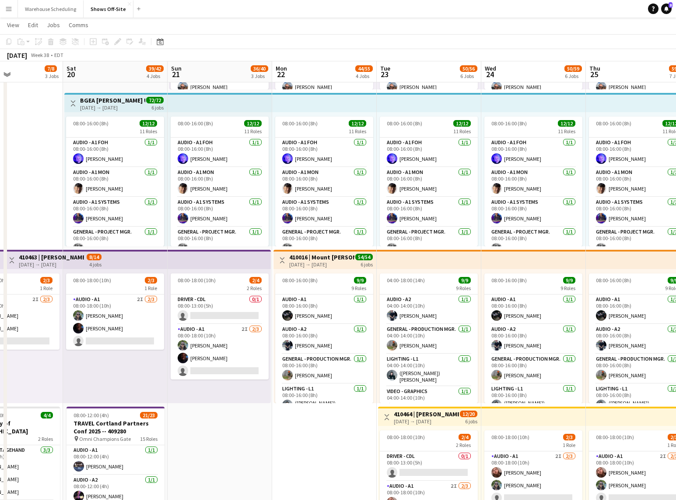
drag, startPoint x: 460, startPoint y: 421, endPoint x: 251, endPoint y: 408, distance: 209.2
click at [250, 409] on app-calendar-viewport "Tue 16 3/3 1 Job Wed 17 3/3 1 Job Thu 18 5/7 2 Jobs Fri 19 7/8 3 Jobs Sat 20 39…" at bounding box center [338, 446] width 676 height 1155
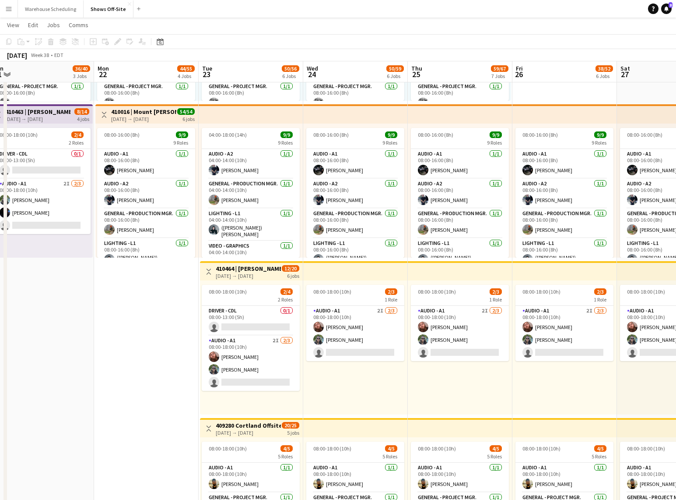
scroll to position [0, 350]
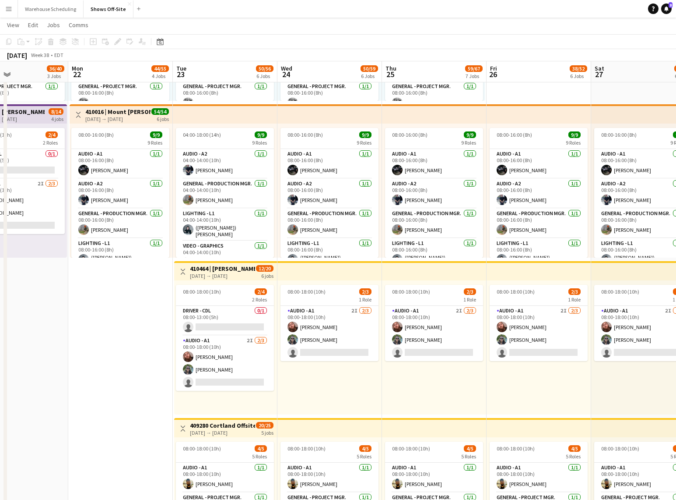
drag, startPoint x: 346, startPoint y: 410, endPoint x: 154, endPoint y: 385, distance: 194.3
click at [154, 385] on app-calendar-viewport "Thu 18 5/7 2 Jobs Fri 19 7/8 3 Jobs Sat 20 39/42 4 Jobs Sun 21 36/40 3 Jobs Mon…" at bounding box center [338, 300] width 676 height 1155
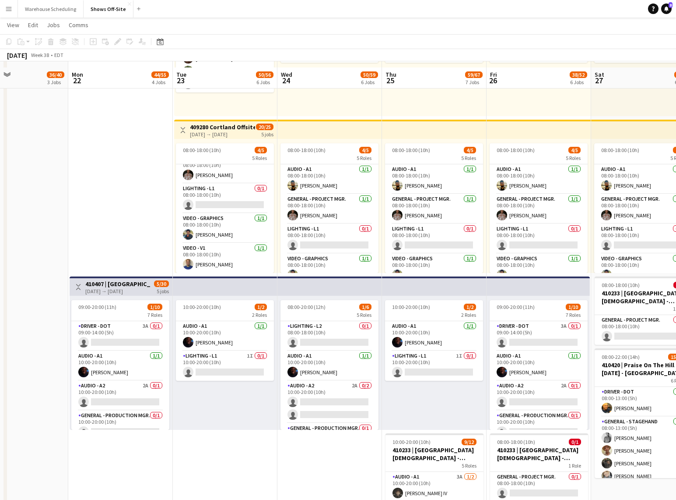
scroll to position [615, 0]
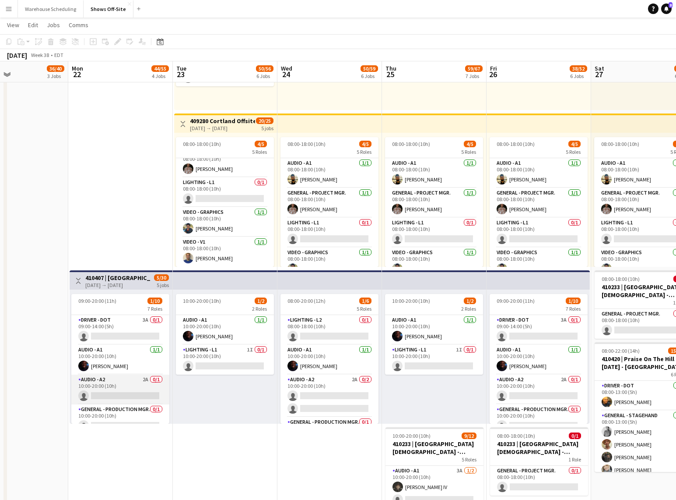
click at [137, 387] on app-card-role "Audio - A2 2A 0/1 10:00-20:00 (10h) single-neutral-actions" at bounding box center [120, 389] width 98 height 30
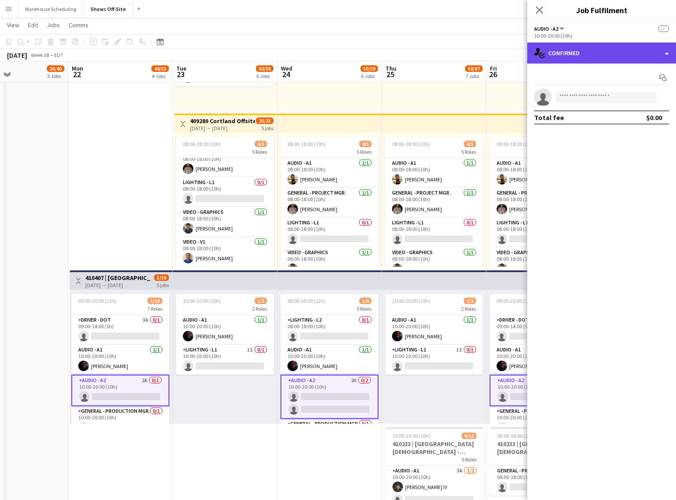
click at [597, 55] on div "single-neutral-actions-check-2 Confirmed" at bounding box center [602, 52] width 149 height 21
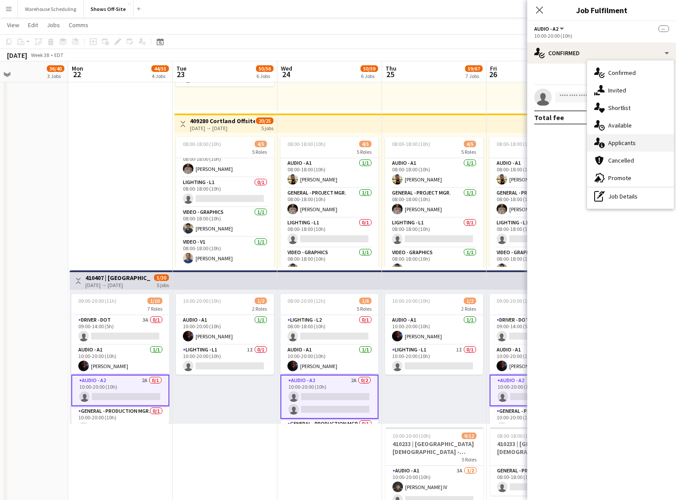
click at [617, 139] on div "single-neutral-actions-information Applicants" at bounding box center [631, 143] width 87 height 18
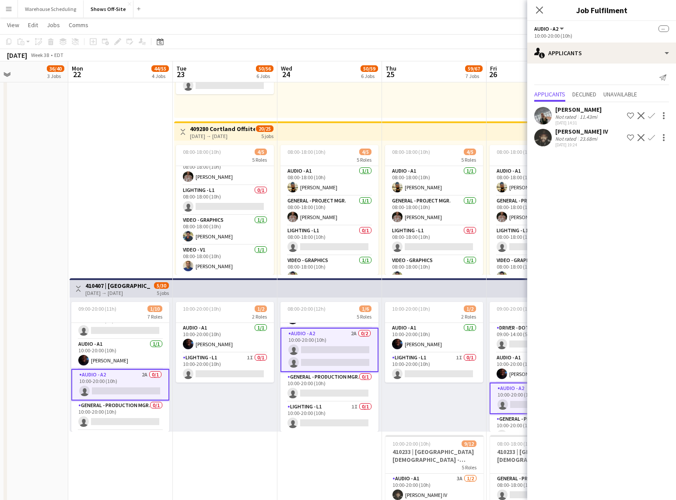
scroll to position [140, 0]
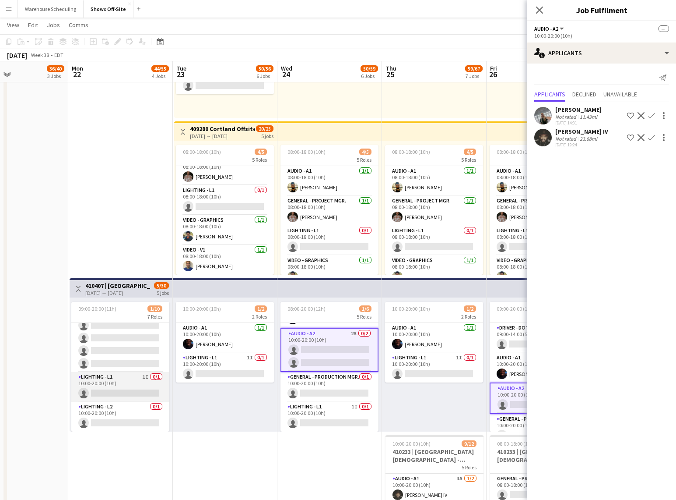
click at [121, 391] on app-card-role "Lighting - L1 1I 0/1 10:00-20:00 (10h) single-neutral-actions" at bounding box center [120, 387] width 98 height 30
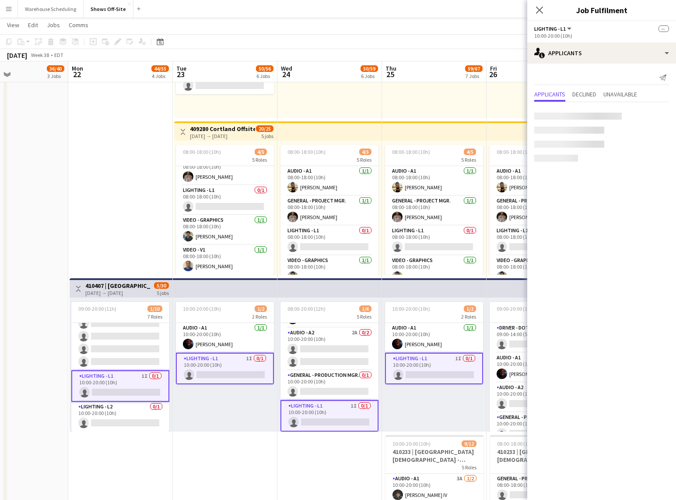
scroll to position [138, 0]
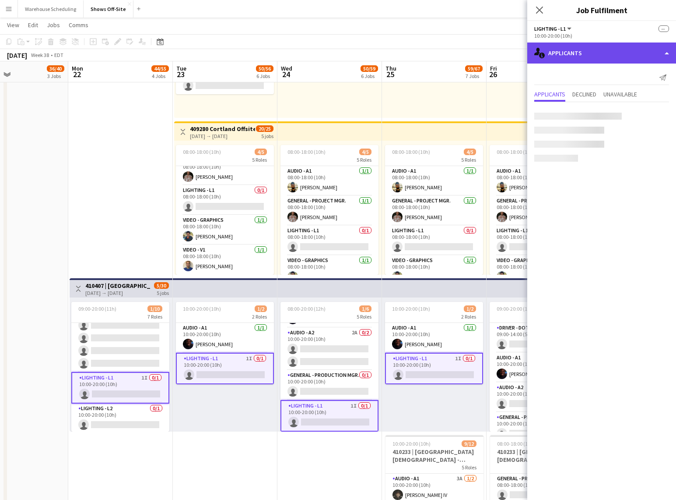
click at [554, 61] on div "single-neutral-actions-information Applicants" at bounding box center [602, 52] width 149 height 21
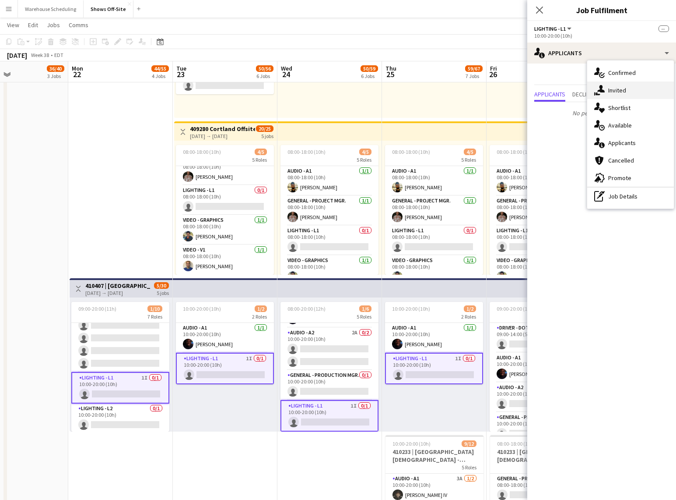
click at [606, 84] on div "single-neutral-actions-share-1 Invited" at bounding box center [631, 90] width 87 height 18
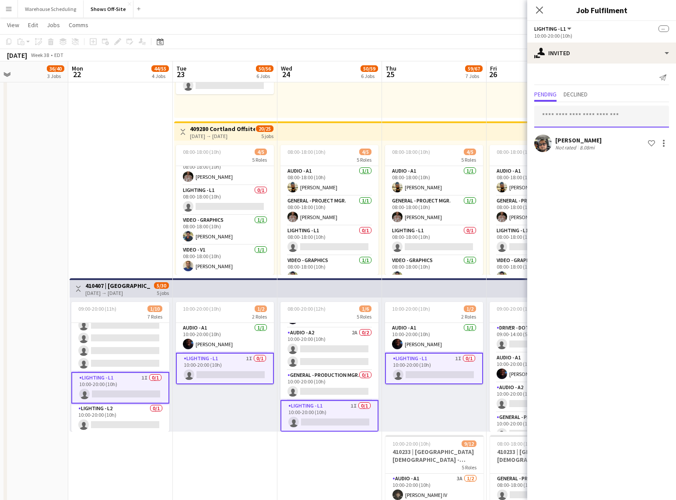
click at [562, 116] on input "text" at bounding box center [602, 117] width 135 height 22
type input "****"
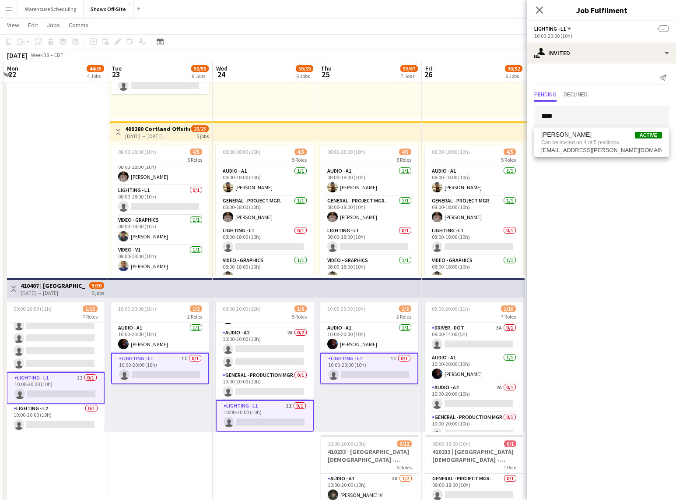
scroll to position [0, 202]
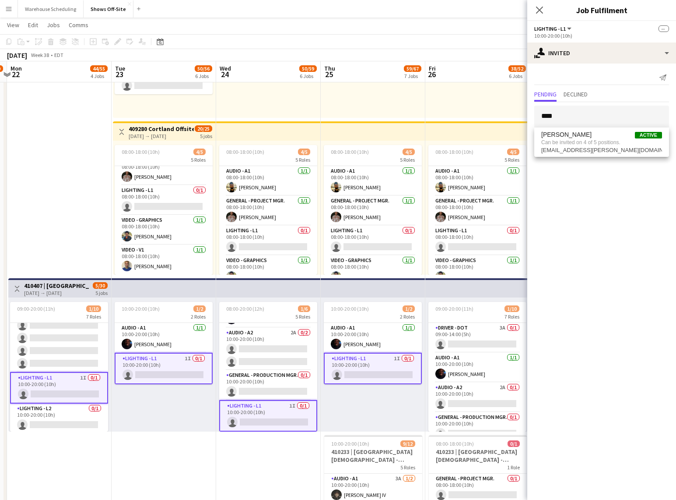
drag, startPoint x: 446, startPoint y: 415, endPoint x: 385, endPoint y: 394, distance: 64.8
click at [385, 394] on app-calendar-viewport "Sat 20 39/42 4 Jobs Sun 21 36/40 3 Jobs Mon 22 44/55 4 Jobs Tue 23 50/56 6 Jobs…" at bounding box center [338, 4] width 676 height 1155
drag, startPoint x: 606, startPoint y: 116, endPoint x: 474, endPoint y: 107, distance: 131.6
type input "*****"
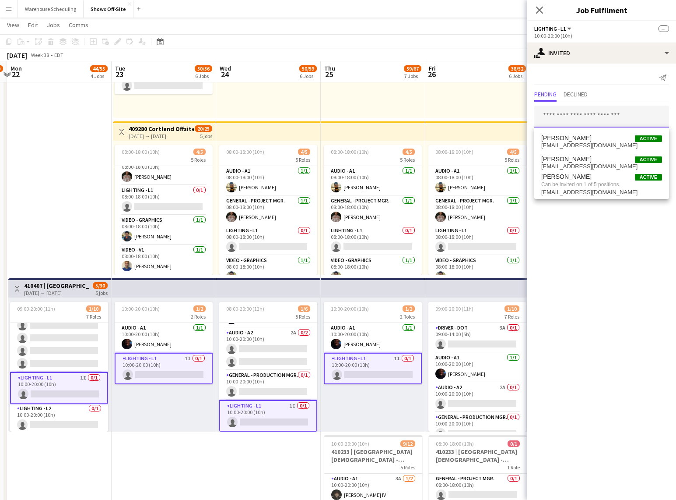
type input "*"
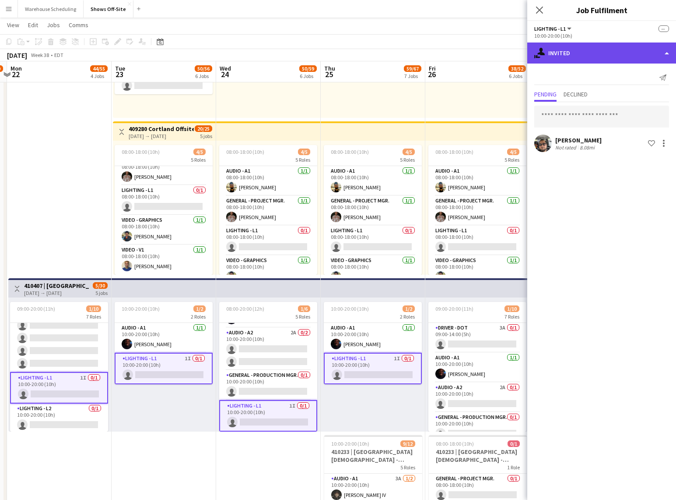
click at [603, 53] on div "single-neutral-actions-share-1 Invited" at bounding box center [602, 52] width 149 height 21
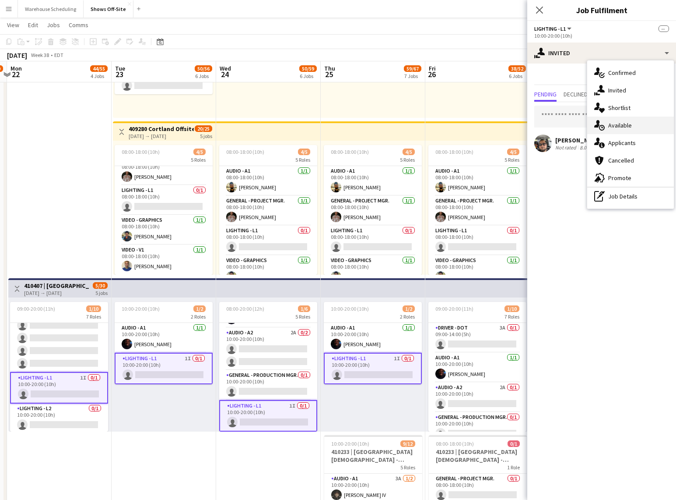
click at [626, 121] on div "single-neutral-actions-upload Available" at bounding box center [631, 125] width 87 height 18
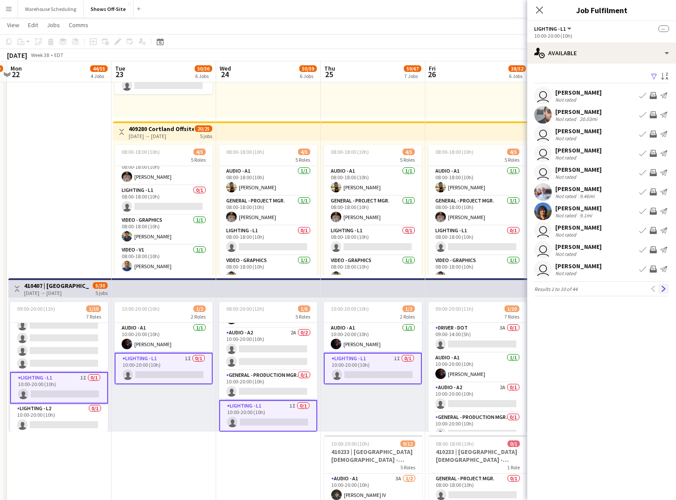
click at [660, 286] on button "Next" at bounding box center [664, 288] width 11 height 11
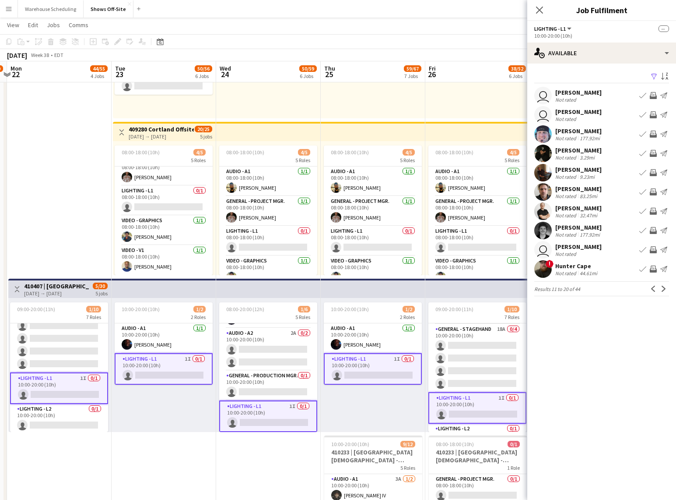
scroll to position [140, 0]
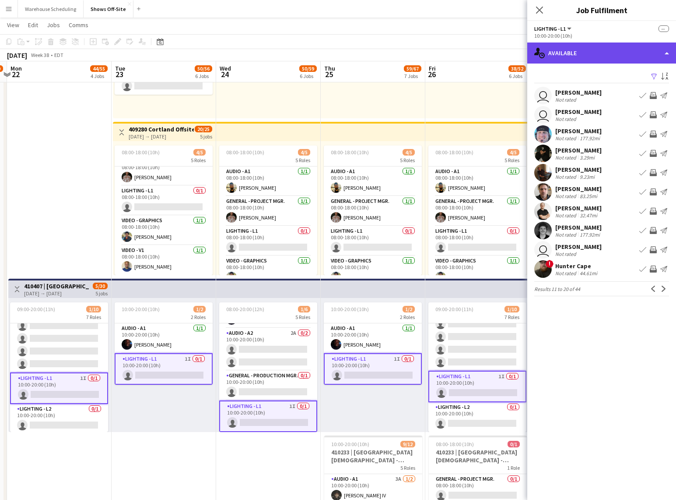
click at [593, 50] on div "single-neutral-actions-upload Available" at bounding box center [602, 52] width 149 height 21
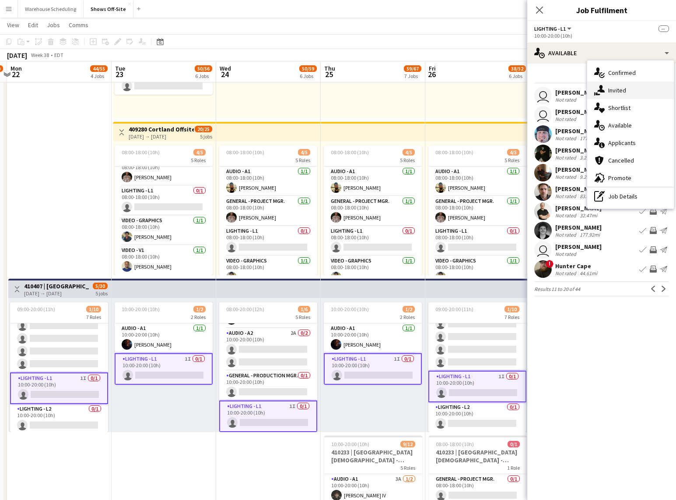
click at [633, 91] on div "single-neutral-actions-share-1 Invited" at bounding box center [631, 90] width 87 height 18
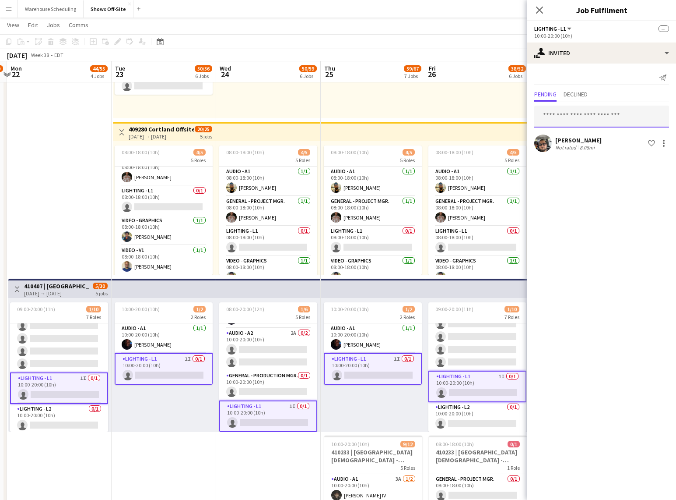
click at [555, 123] on input "text" at bounding box center [602, 117] width 135 height 22
type input "****"
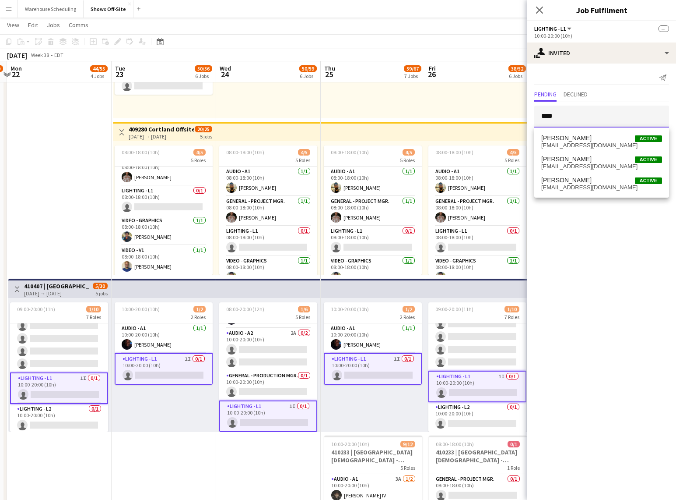
drag, startPoint x: 573, startPoint y: 110, endPoint x: 497, endPoint y: 113, distance: 76.7
drag, startPoint x: 562, startPoint y: 118, endPoint x: 520, endPoint y: 118, distance: 42.0
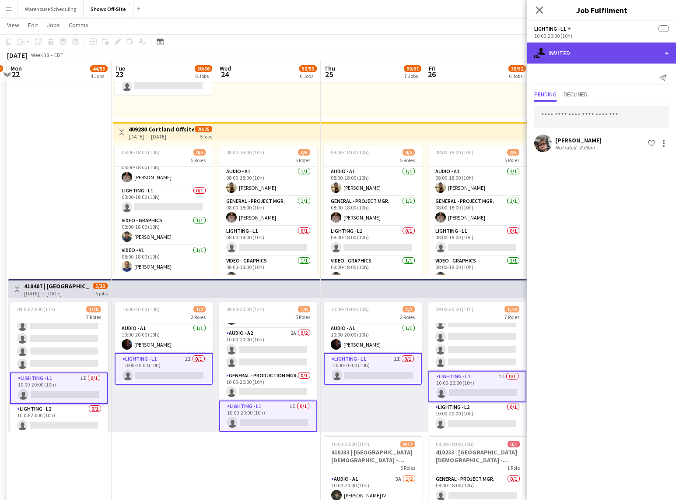
click at [585, 54] on div "single-neutral-actions-share-1 Invited" at bounding box center [602, 52] width 149 height 21
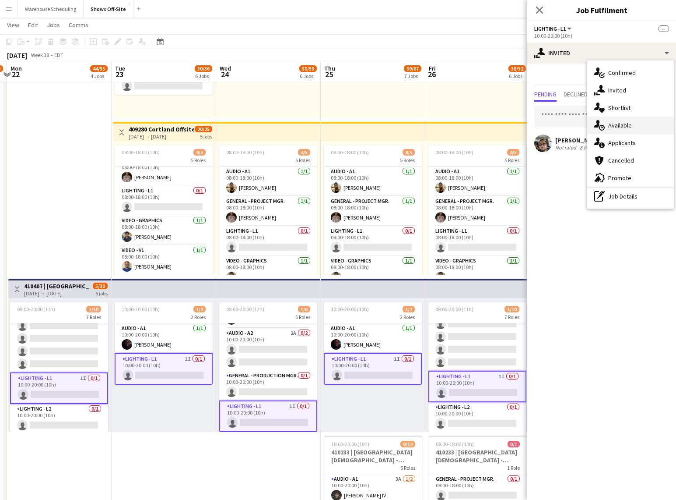
click at [620, 131] on div "single-neutral-actions-upload Available" at bounding box center [631, 125] width 87 height 18
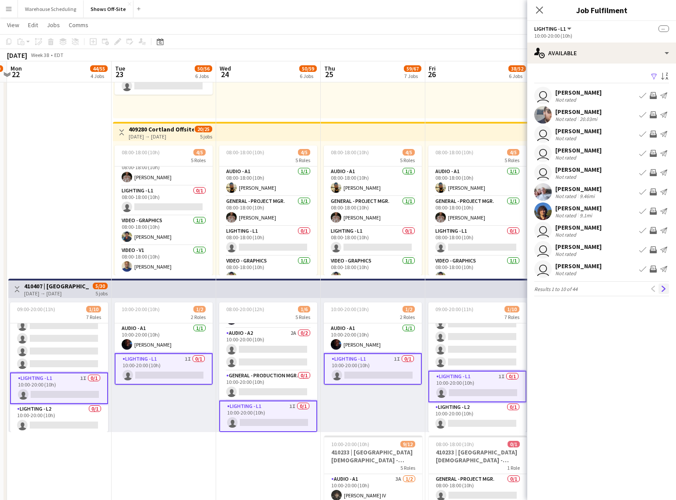
click at [666, 288] on app-icon "Next" at bounding box center [664, 288] width 6 height 6
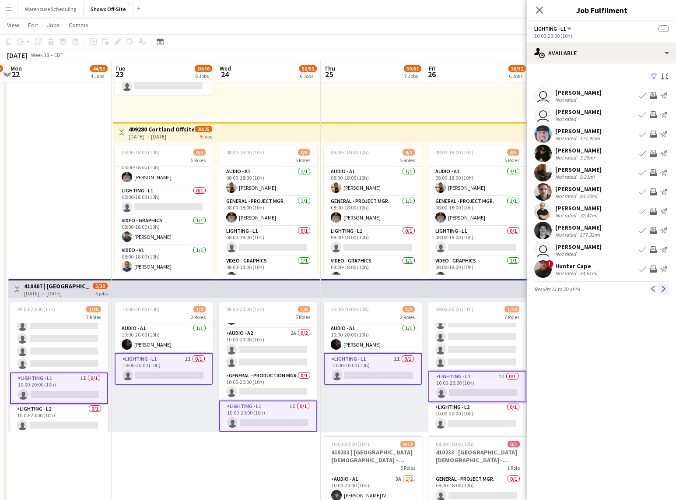
click at [666, 288] on app-icon "Next" at bounding box center [664, 288] width 6 height 6
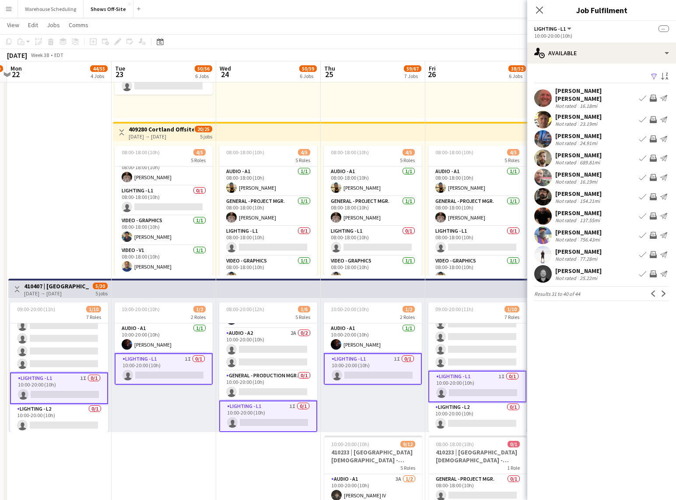
click at [666, 290] on app-icon "Next" at bounding box center [664, 293] width 6 height 6
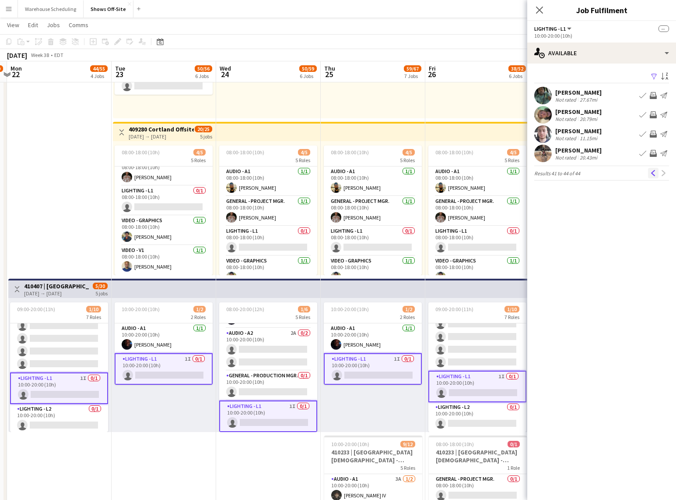
click at [656, 174] on app-icon "Previous" at bounding box center [654, 173] width 6 height 6
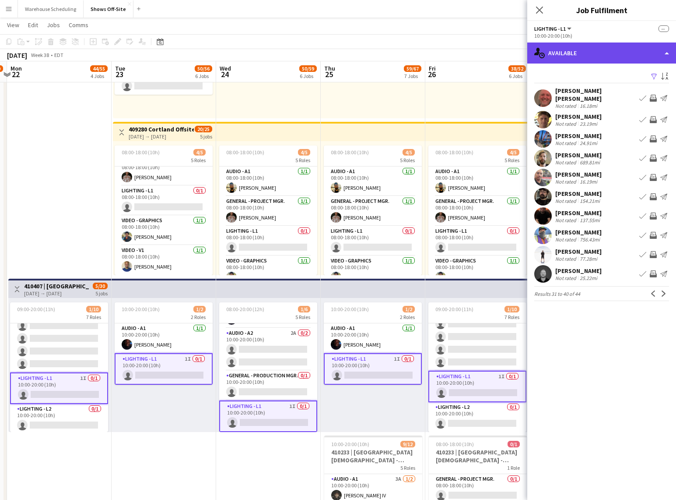
click at [599, 49] on div "single-neutral-actions-upload Available" at bounding box center [602, 52] width 149 height 21
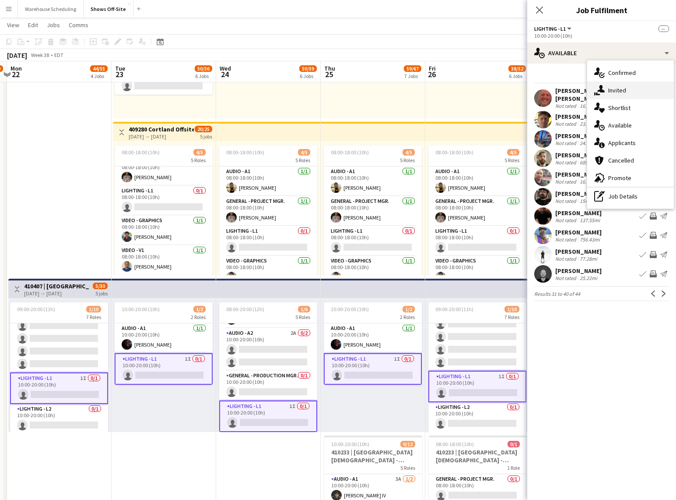
click at [618, 92] on div "single-neutral-actions-share-1 Invited" at bounding box center [631, 90] width 87 height 18
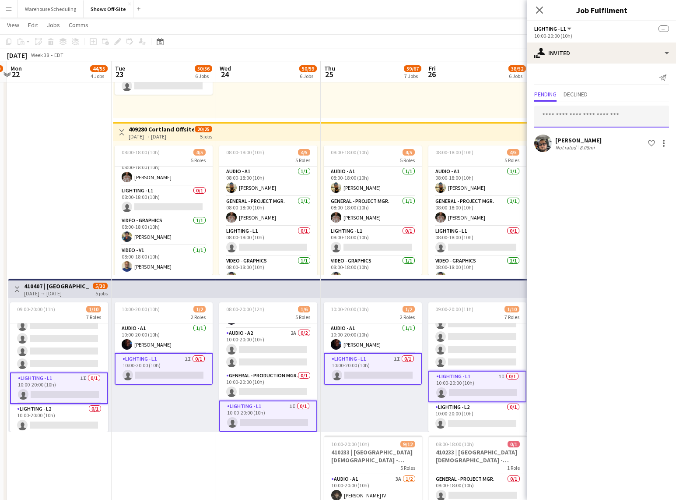
click at [585, 119] on input "text" at bounding box center [602, 117] width 135 height 22
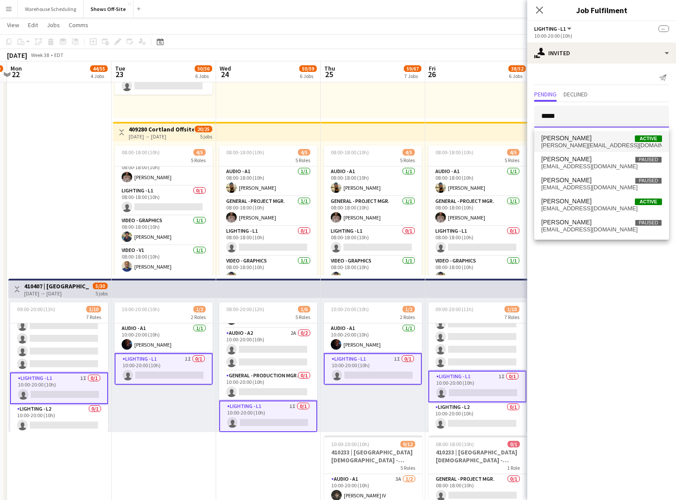
type input "*****"
click at [598, 142] on span "jacob@legacylive.design" at bounding box center [602, 145] width 121 height 7
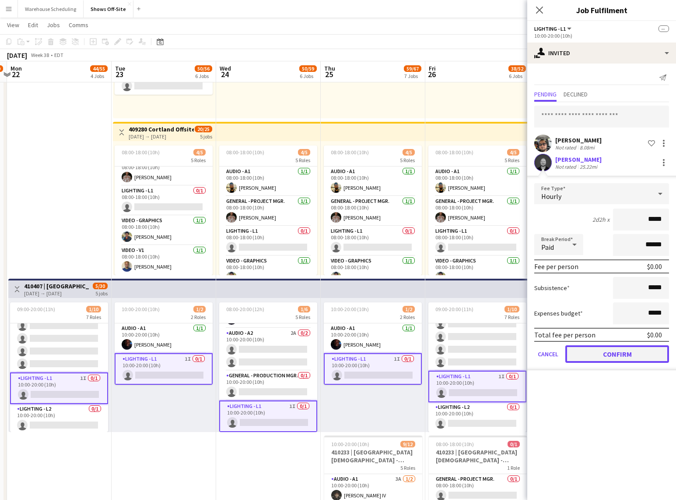
click at [599, 353] on button "Confirm" at bounding box center [618, 354] width 104 height 18
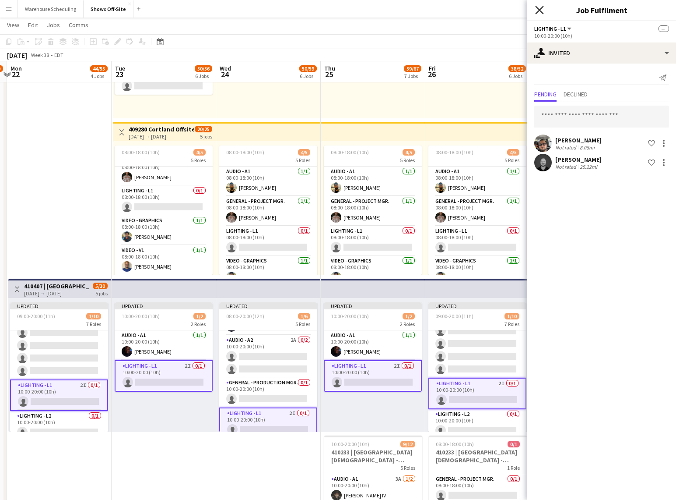
click at [539, 11] on icon at bounding box center [539, 10] width 8 height 8
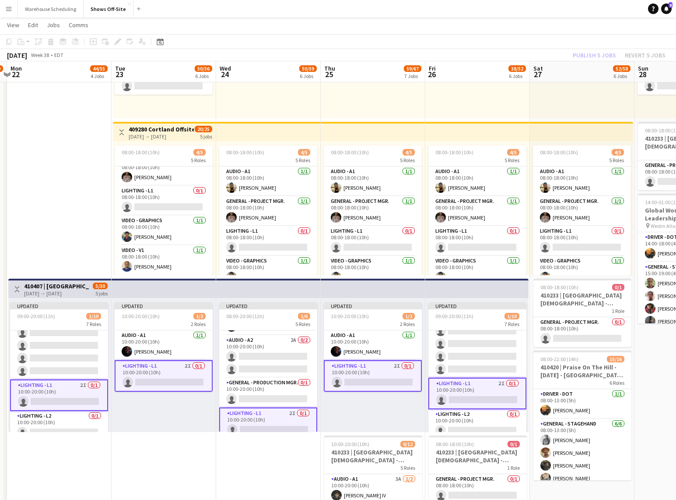
click at [578, 45] on app-toolbar "Copy Paste Paste Command V Paste with crew Command Shift V Paste linked Job [GE…" at bounding box center [338, 41] width 676 height 15
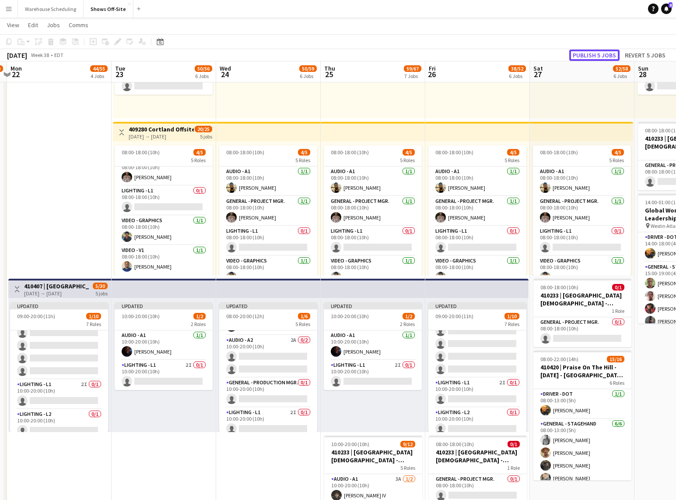
click at [582, 58] on button "Publish 5 jobs" at bounding box center [595, 54] width 50 height 11
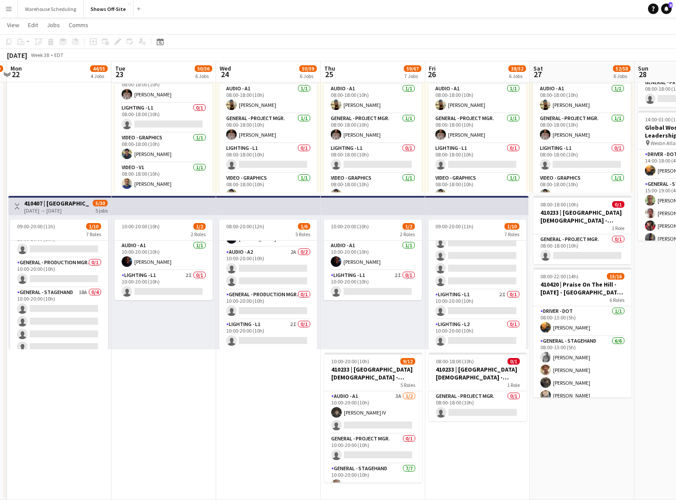
scroll to position [62, 0]
click at [73, 289] on app-card-role "General - Production Mgr. 0/1 10:00-20:00 (10h) single-neutral-actions" at bounding box center [59, 283] width 98 height 30
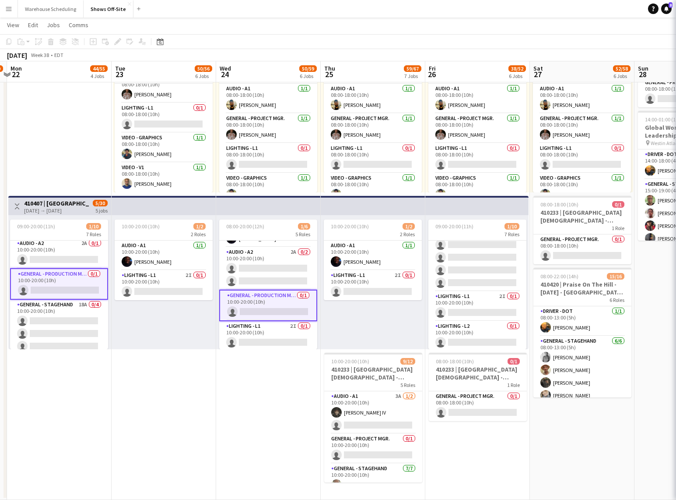
scroll to position [140, 0]
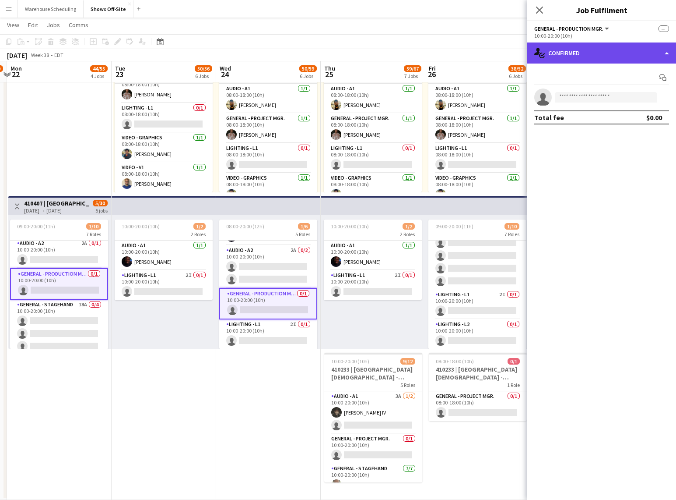
drag, startPoint x: 588, startPoint y: 51, endPoint x: 589, endPoint y: 59, distance: 8.0
click at [588, 51] on div "single-neutral-actions-check-2 Confirmed" at bounding box center [602, 52] width 149 height 21
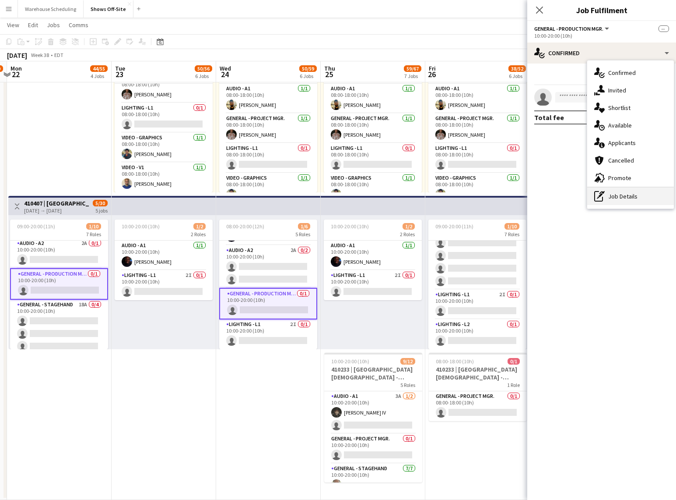
click at [621, 194] on div "pen-write Job Details" at bounding box center [631, 196] width 87 height 18
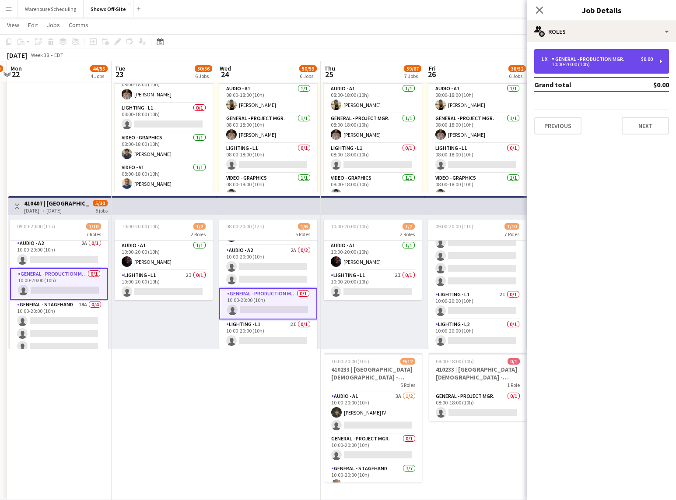
click at [578, 59] on div "General - Production Mgr." at bounding box center [590, 59] width 76 height 6
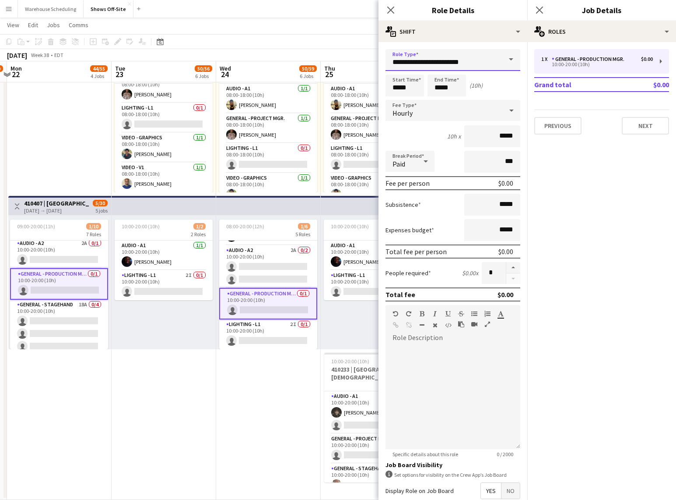
drag, startPoint x: 472, startPoint y: 58, endPoint x: 309, endPoint y: 54, distance: 163.8
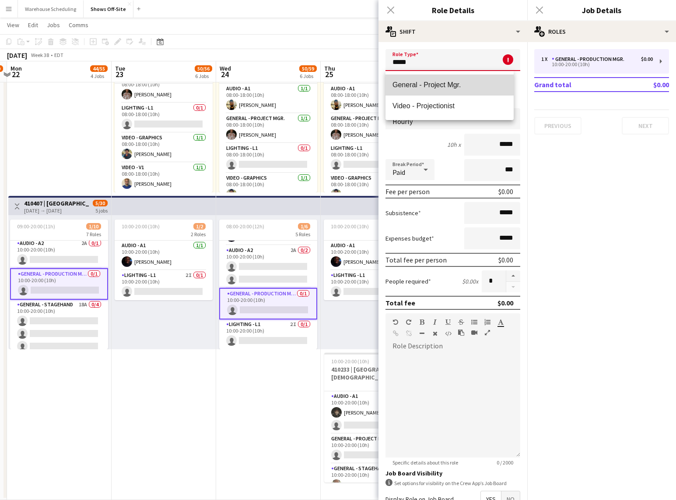
click at [432, 82] on span "General - Project Mgr." at bounding box center [450, 85] width 114 height 8
type input "**********"
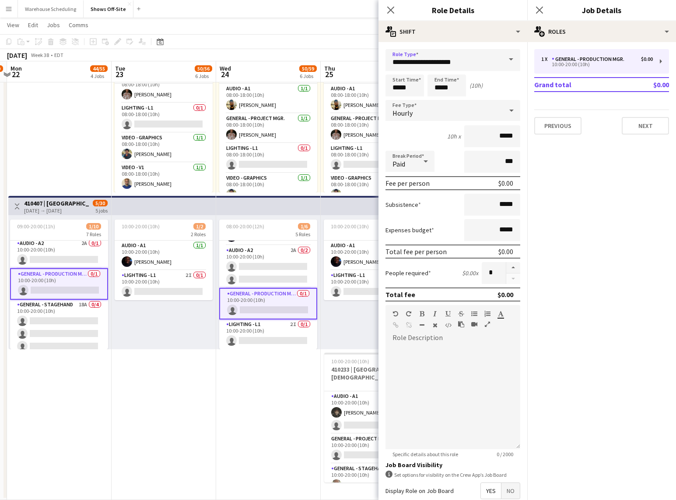
click at [541, 3] on div "Close pop-in" at bounding box center [540, 10] width 25 height 20
click at [535, 13] on app-icon "Close pop-in" at bounding box center [540, 10] width 13 height 13
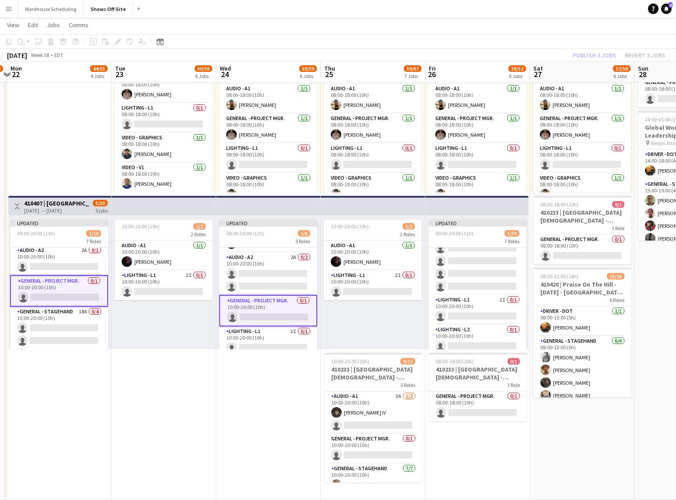
click at [612, 55] on div "Publish 3 jobs Revert 3 jobs" at bounding box center [620, 54] width 114 height 11
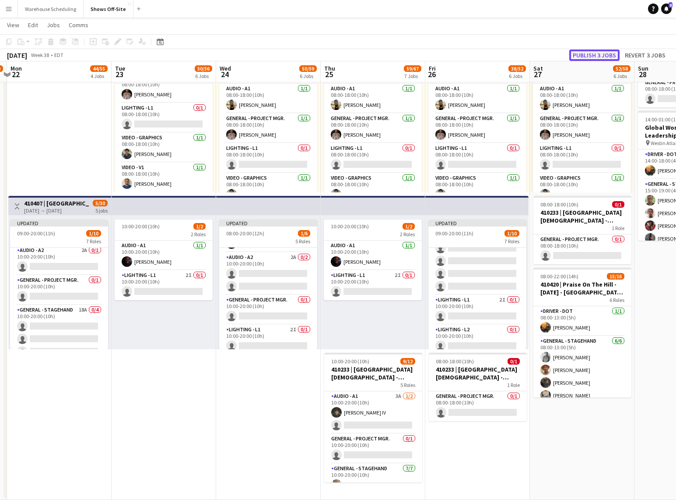
click at [607, 56] on button "Publish 3 jobs" at bounding box center [595, 54] width 50 height 11
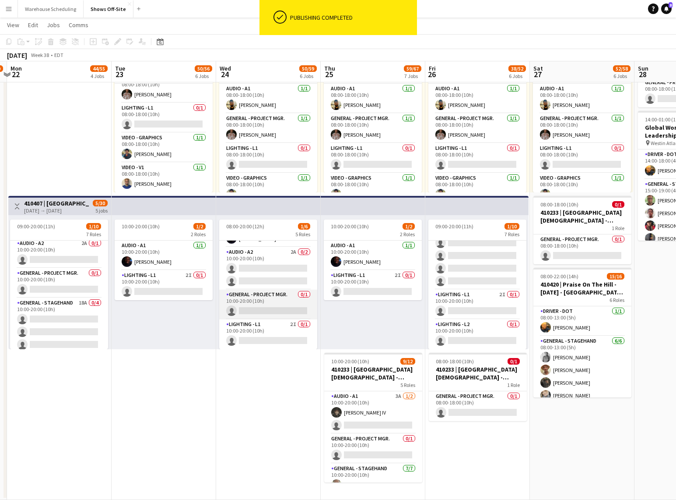
scroll to position [0, 203]
click at [255, 305] on app-card-role "General - Project Mgr. 0/1 10:00-20:00 (10h) single-neutral-actions" at bounding box center [268, 304] width 98 height 30
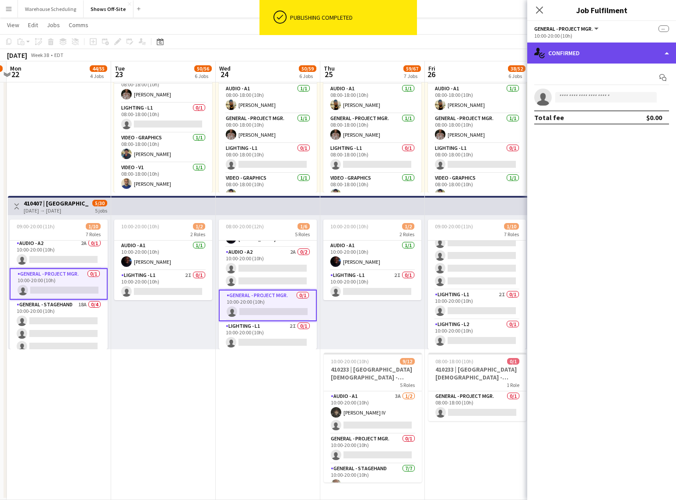
click at [607, 55] on div "single-neutral-actions-check-2 Confirmed" at bounding box center [602, 52] width 149 height 21
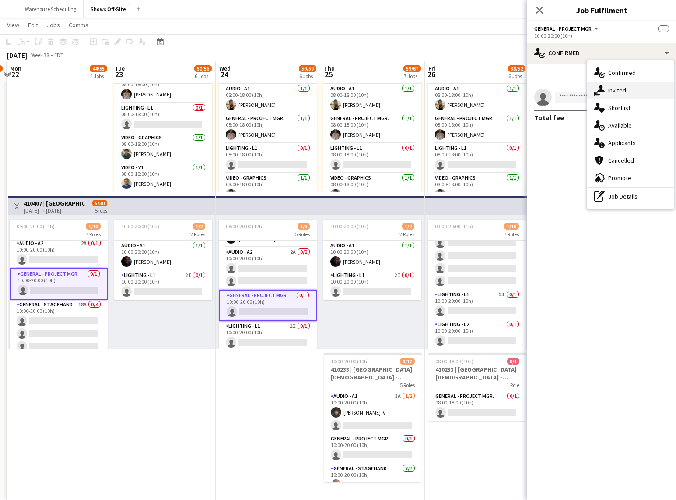
click at [627, 96] on div "single-neutral-actions-share-1 Invited" at bounding box center [631, 90] width 87 height 18
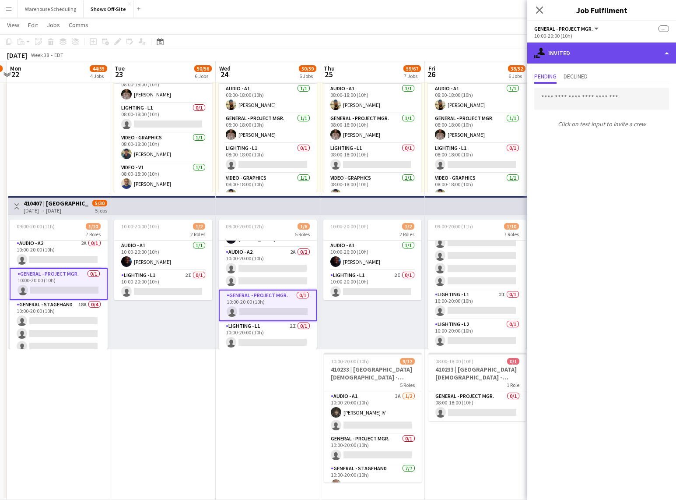
click at [569, 47] on div "single-neutral-actions-share-1 Invited" at bounding box center [602, 52] width 149 height 21
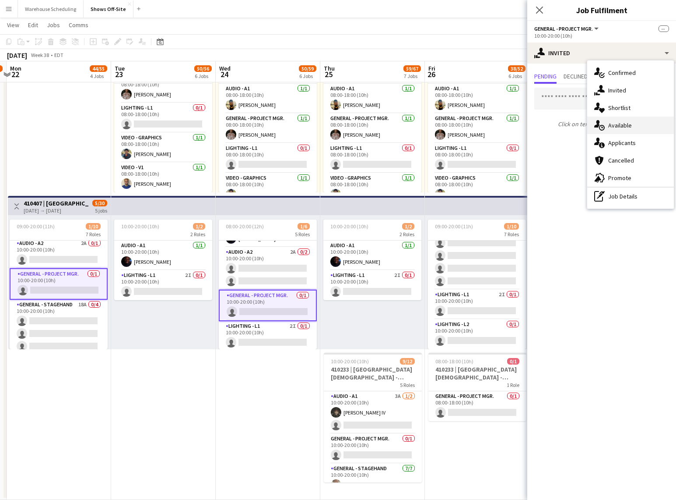
click at [624, 120] on div "single-neutral-actions-upload Available" at bounding box center [631, 125] width 87 height 18
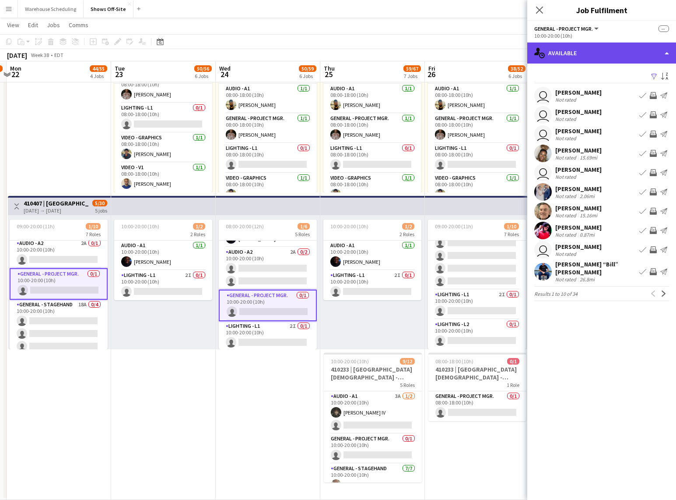
click at [577, 49] on div "single-neutral-actions-upload Available" at bounding box center [602, 52] width 149 height 21
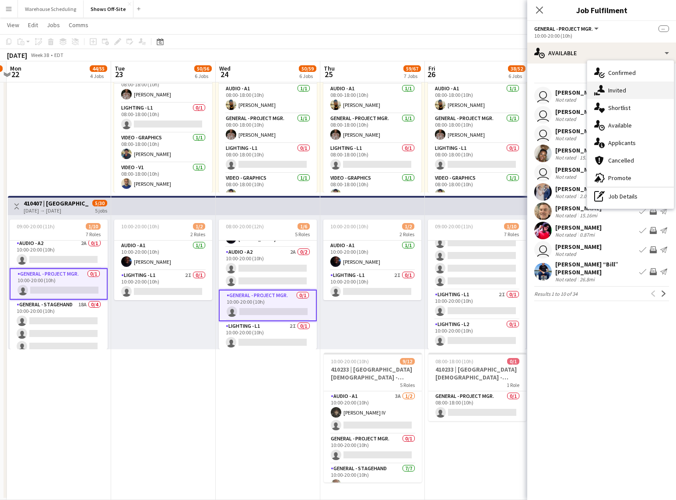
click at [606, 89] on div "single-neutral-actions-share-1 Invited" at bounding box center [631, 90] width 87 height 18
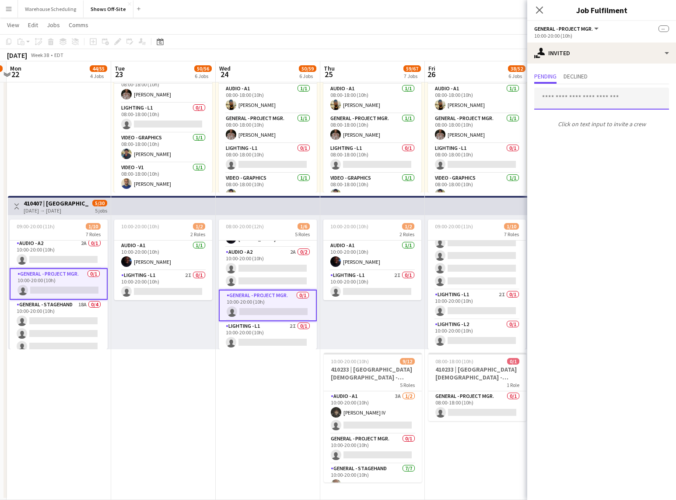
click at [579, 96] on input "text" at bounding box center [602, 99] width 135 height 22
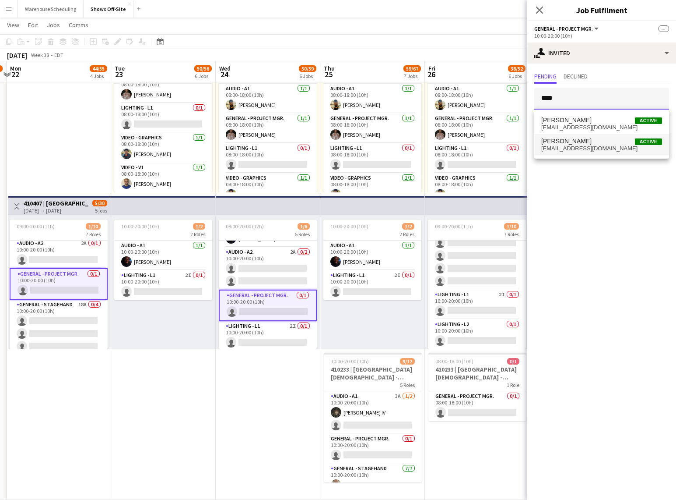
type input "****"
click at [593, 150] on span "[EMAIL_ADDRESS][DOMAIN_NAME]" at bounding box center [602, 148] width 121 height 7
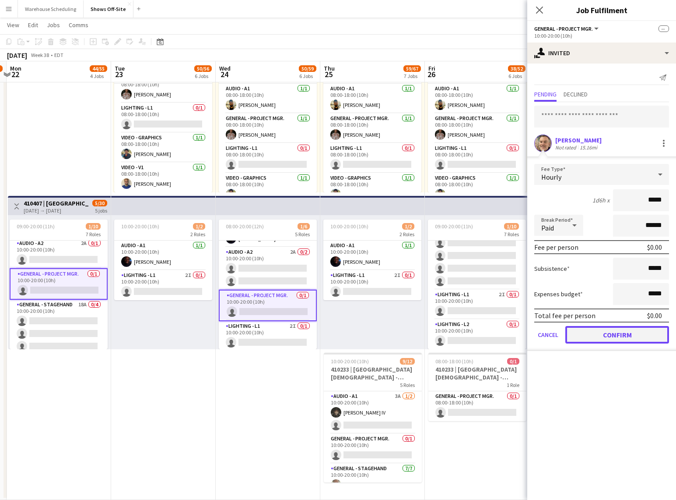
click at [648, 331] on button "Confirm" at bounding box center [618, 335] width 104 height 18
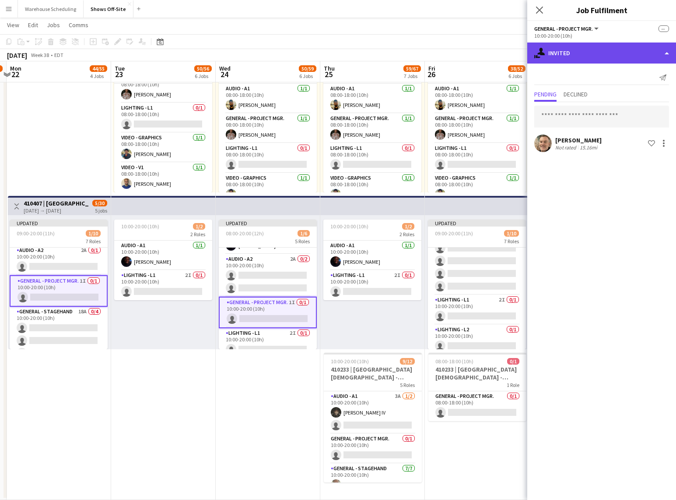
click at [613, 44] on div "single-neutral-actions-share-1 Invited" at bounding box center [602, 52] width 149 height 21
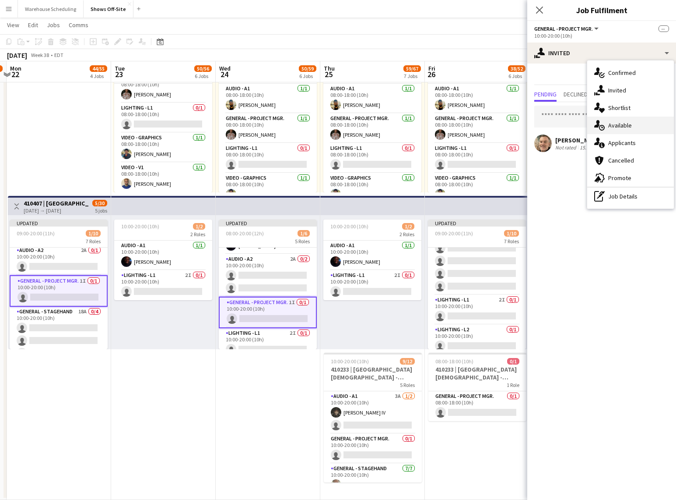
click at [623, 131] on div "single-neutral-actions-upload Available" at bounding box center [631, 125] width 87 height 18
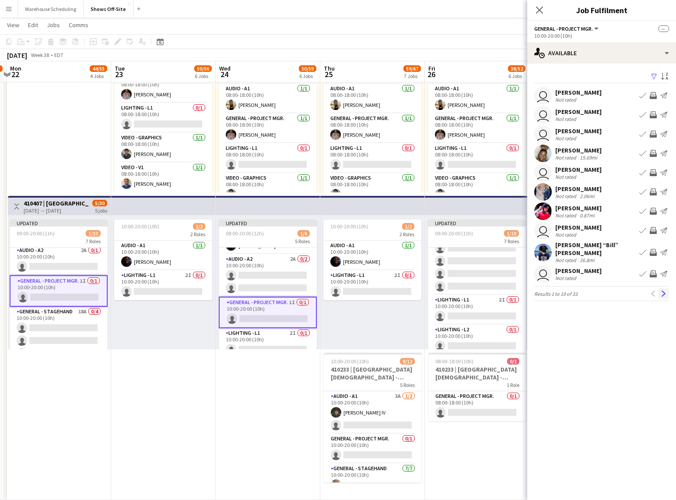
click at [662, 290] on app-icon "Next" at bounding box center [664, 293] width 6 height 6
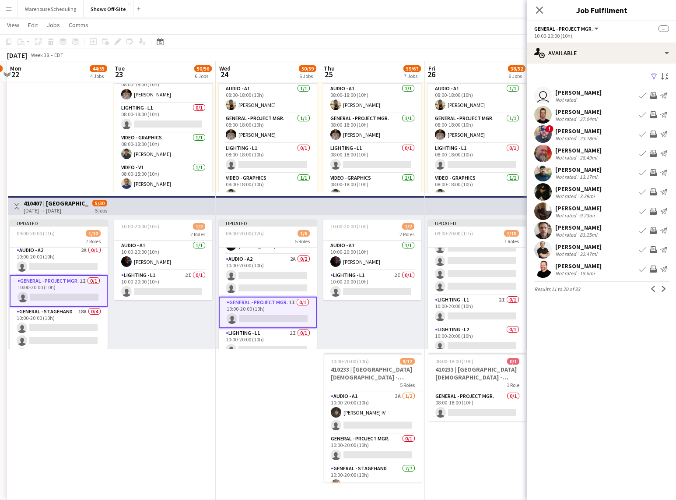
click at [662, 287] on app-icon "Next" at bounding box center [664, 288] width 6 height 6
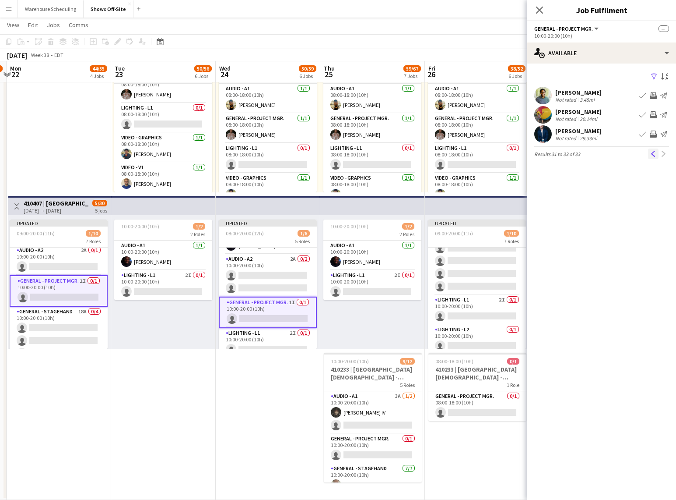
click at [658, 154] on button "Previous" at bounding box center [653, 153] width 11 height 11
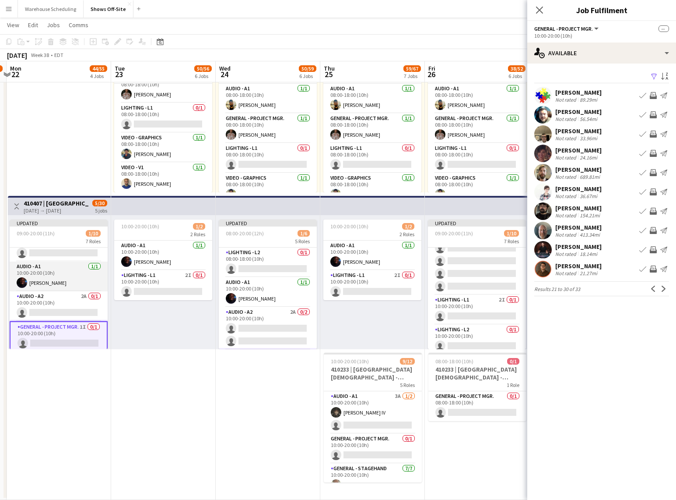
scroll to position [7, 0]
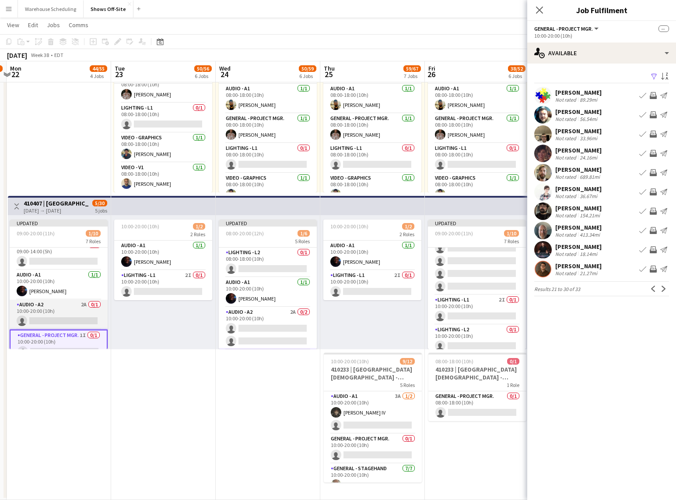
click at [45, 317] on app-card-role "Audio - A2 2A 0/1 10:00-20:00 (10h) single-neutral-actions" at bounding box center [59, 314] width 98 height 30
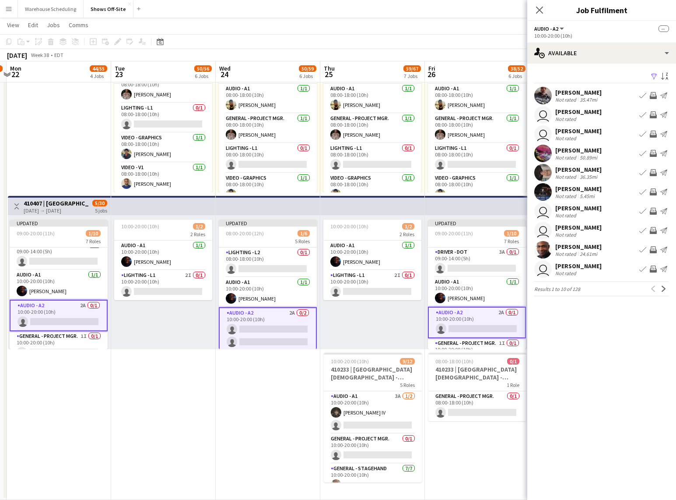
scroll to position [0, 0]
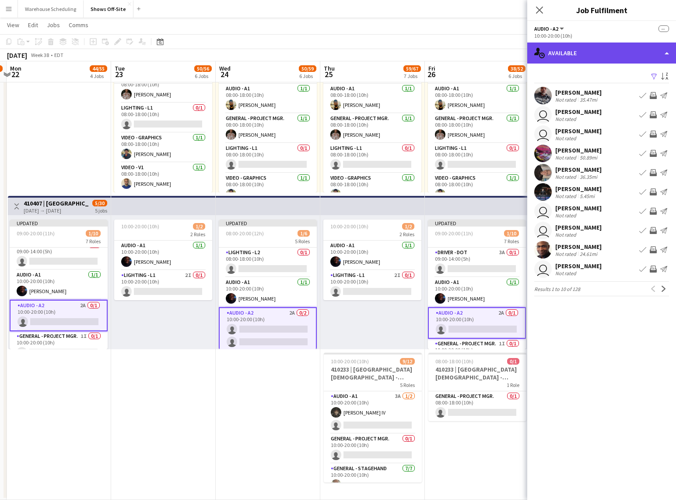
click at [600, 57] on div "single-neutral-actions-upload Available" at bounding box center [602, 52] width 149 height 21
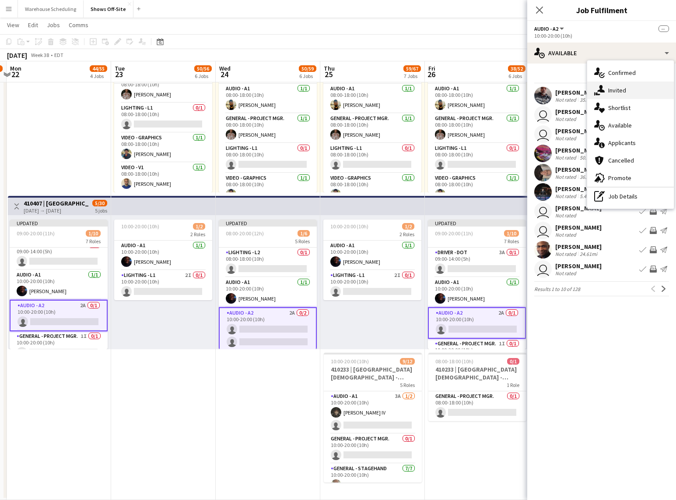
click at [620, 85] on div "single-neutral-actions-share-1 Invited" at bounding box center [631, 90] width 87 height 18
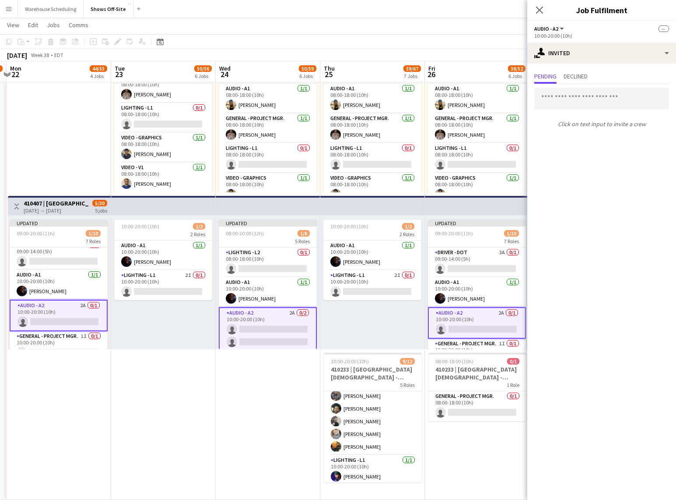
scroll to position [147, 0]
click at [567, 98] on input "text" at bounding box center [602, 99] width 135 height 22
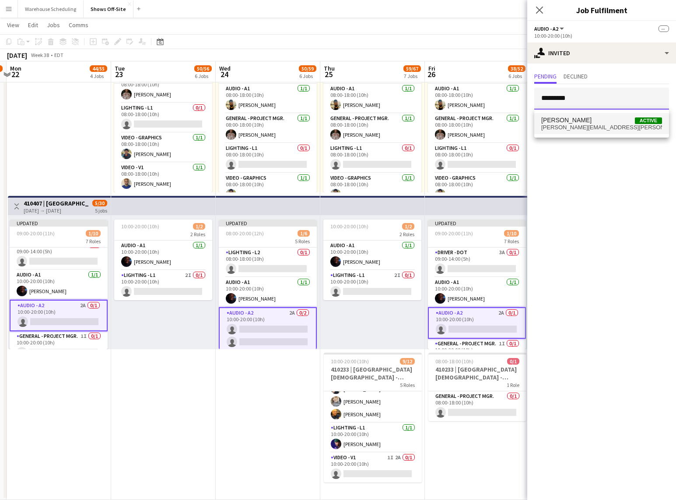
type input "*********"
click at [585, 126] on span "matthew.s.williford@gmail.com" at bounding box center [602, 127] width 121 height 7
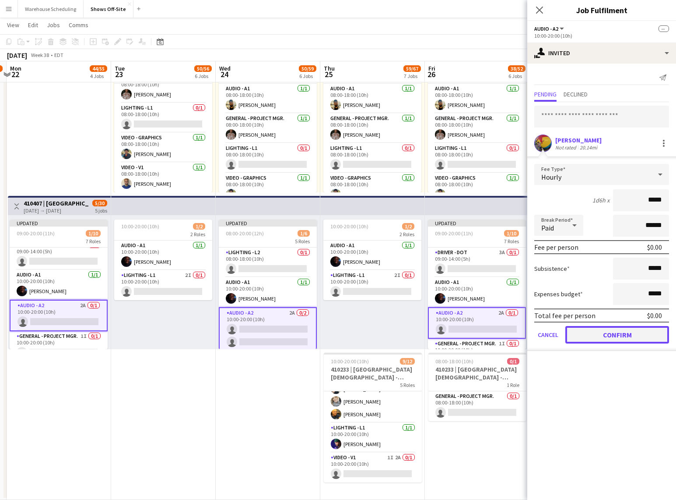
click at [611, 331] on button "Confirm" at bounding box center [618, 335] width 104 height 18
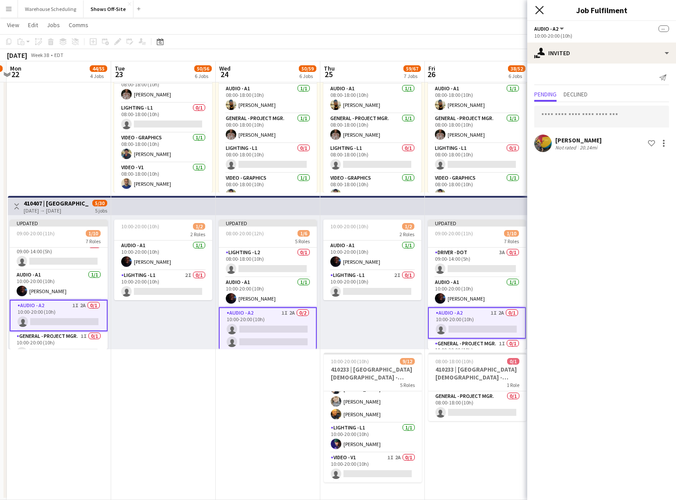
click at [541, 7] on icon "Close pop-in" at bounding box center [539, 10] width 8 height 8
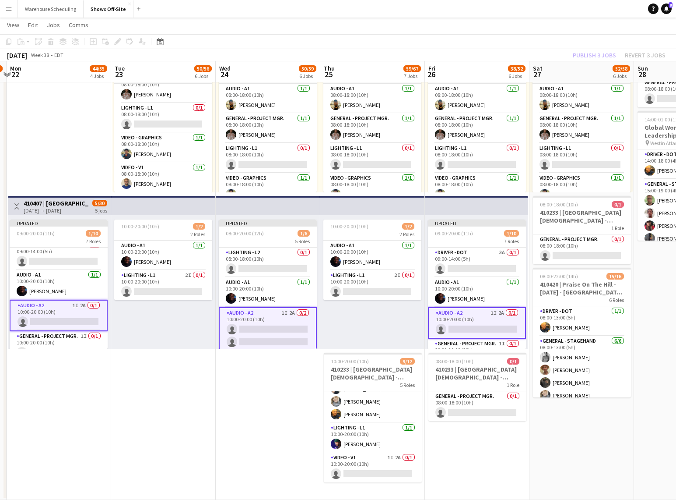
drag, startPoint x: 555, startPoint y: 38, endPoint x: 570, endPoint y: 49, distance: 18.7
click at [555, 38] on app-toolbar "Copy Paste Paste Command V Paste with crew Command Shift V Paste linked Job [GE…" at bounding box center [338, 41] width 676 height 15
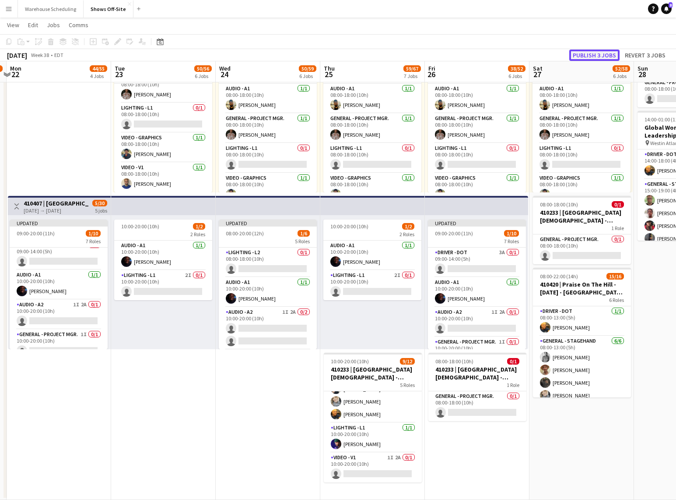
click at [602, 58] on button "Publish 3 jobs" at bounding box center [595, 54] width 50 height 11
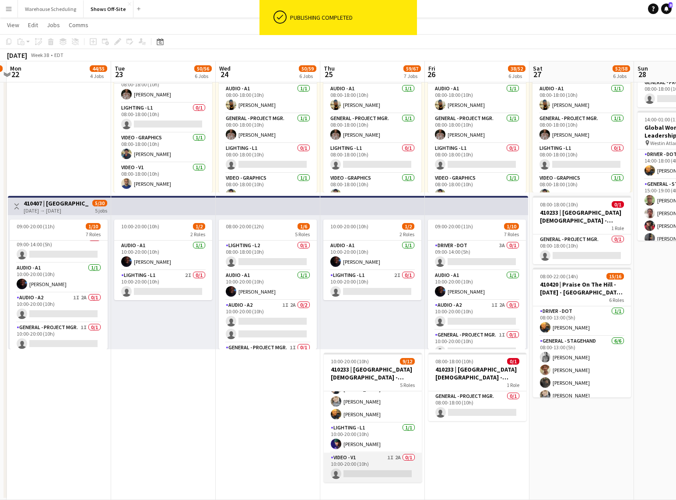
click at [378, 459] on app-card-role "Video - V1 1I 2A 0/1 10:00-20:00 (10h) single-neutral-actions" at bounding box center [373, 467] width 98 height 30
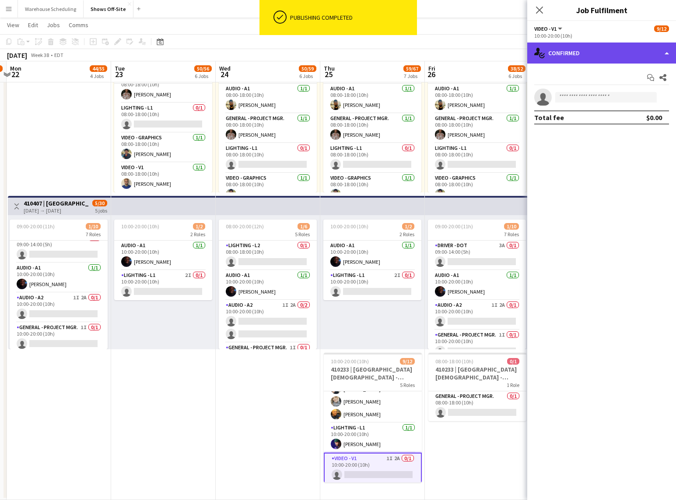
click at [630, 46] on div "single-neutral-actions-check-2 Confirmed" at bounding box center [602, 52] width 149 height 21
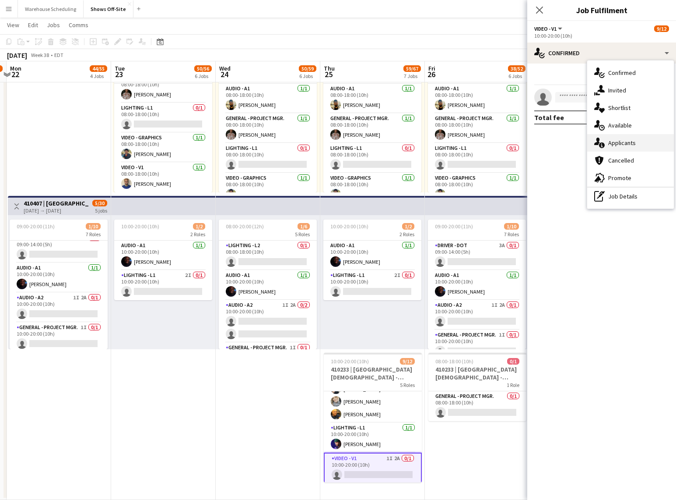
click at [636, 145] on div "single-neutral-actions-information Applicants" at bounding box center [631, 143] width 87 height 18
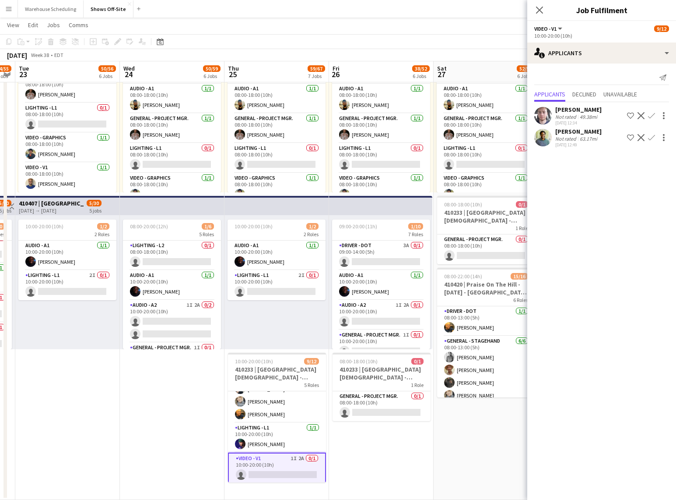
scroll to position [0, 309]
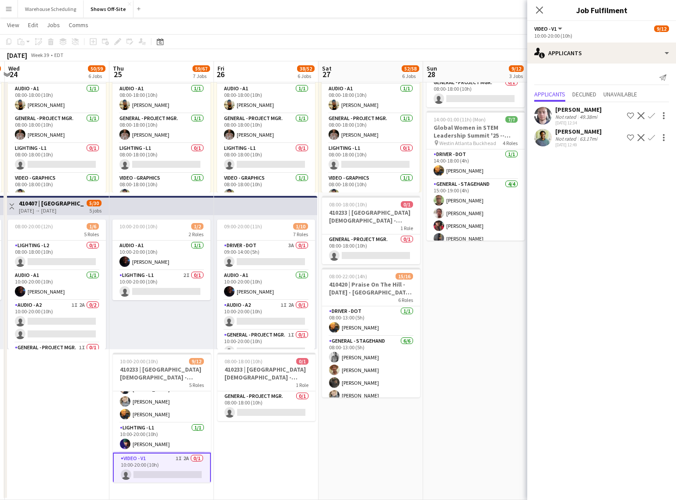
drag, startPoint x: 455, startPoint y: 453, endPoint x: 254, endPoint y: 439, distance: 201.0
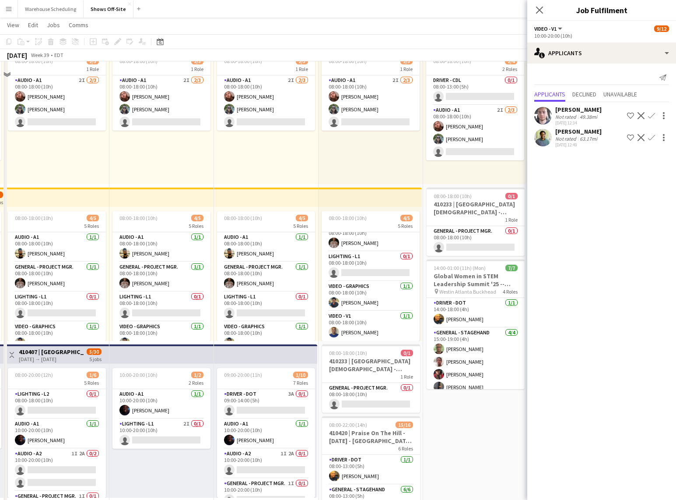
scroll to position [472, 0]
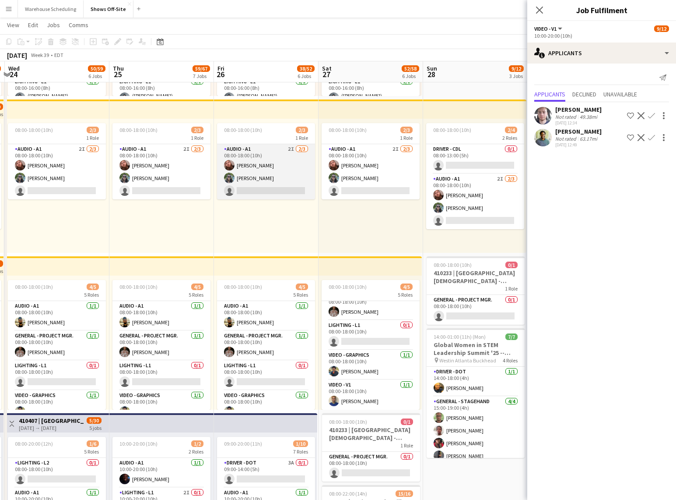
click at [232, 173] on app-card-role "Audio - A1 2I 2/3 08:00-18:00 (10h) Sam Kuonen Johnnie Crowder IV single-neutra…" at bounding box center [266, 171] width 98 height 55
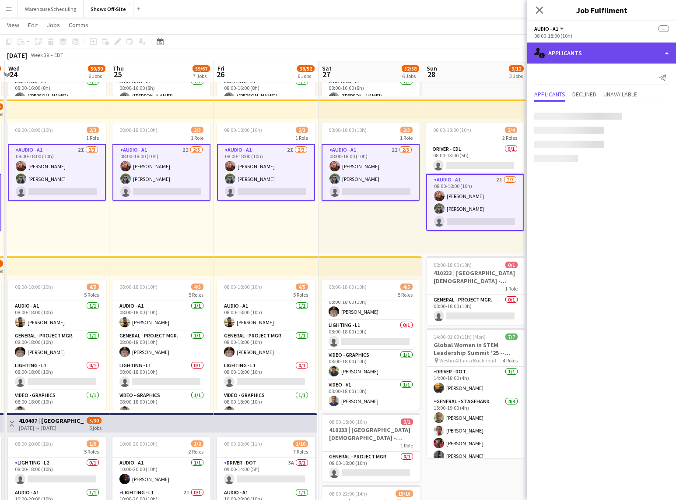
click at [623, 60] on div "single-neutral-actions-information Applicants" at bounding box center [602, 52] width 149 height 21
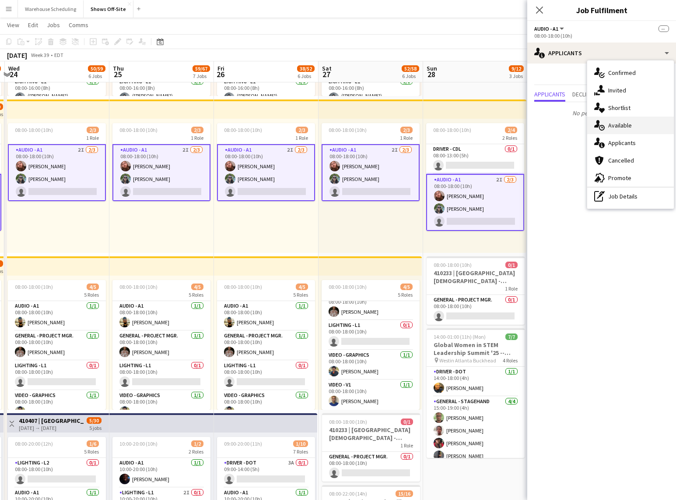
click at [637, 127] on div "single-neutral-actions-upload Available" at bounding box center [631, 125] width 87 height 18
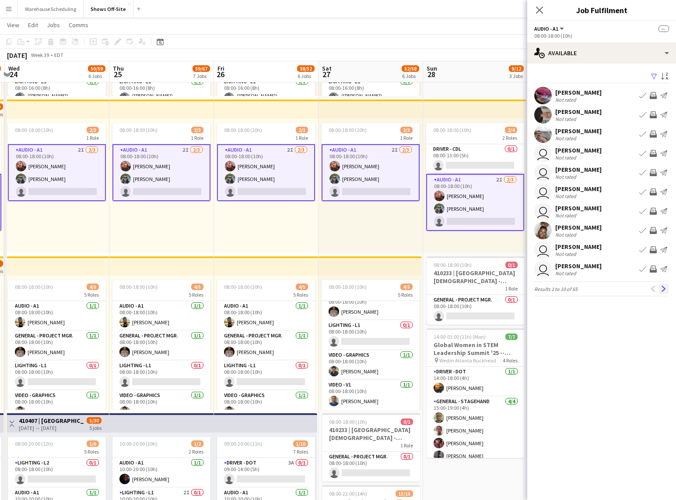
click at [667, 289] on button "Next" at bounding box center [664, 288] width 11 height 11
click at [666, 288] on app-icon "Next" at bounding box center [664, 288] width 6 height 6
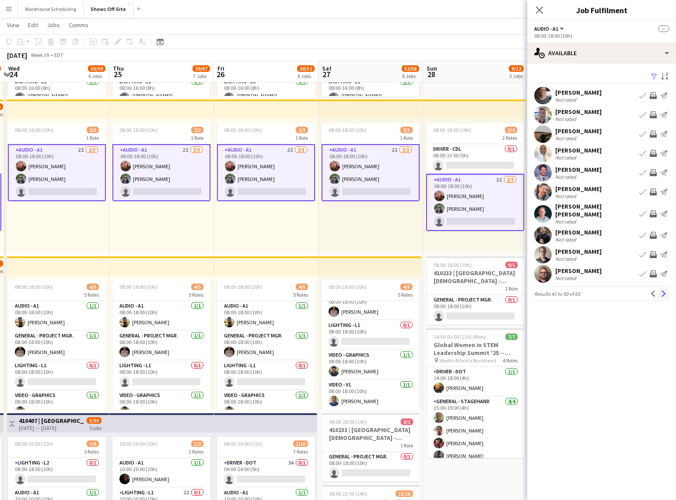
click at [665, 290] on app-icon "Next" at bounding box center [664, 293] width 6 height 6
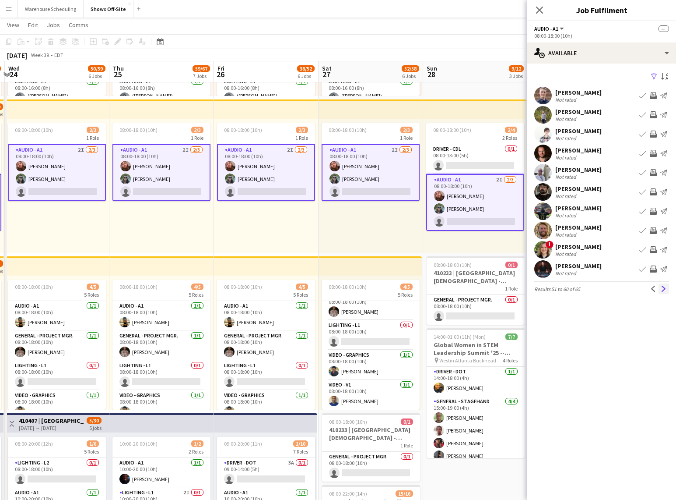
click at [665, 288] on app-icon "Next" at bounding box center [664, 288] width 6 height 6
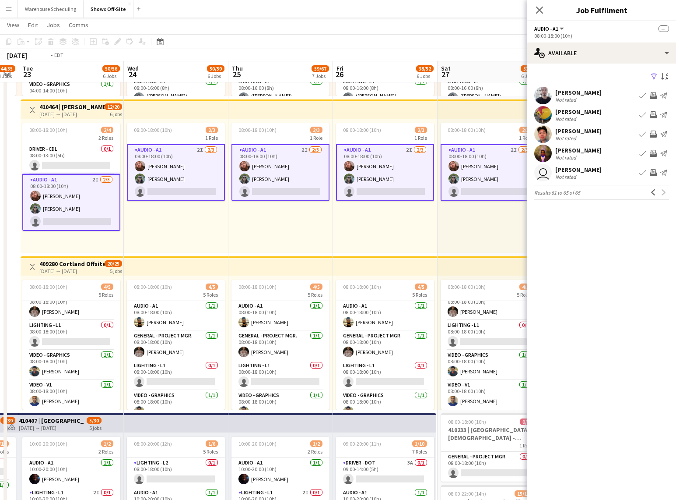
drag, startPoint x: 221, startPoint y: 223, endPoint x: 527, endPoint y: 204, distance: 306.2
click at [527, 204] on app-calendar-viewport "Sun 21 36/40 3 Jobs Mon 22 44/55 4 Jobs Tue 23 50/56 6 Jobs Wed 24 50/59 6 Jobs…" at bounding box center [338, 139] width 676 height 1155
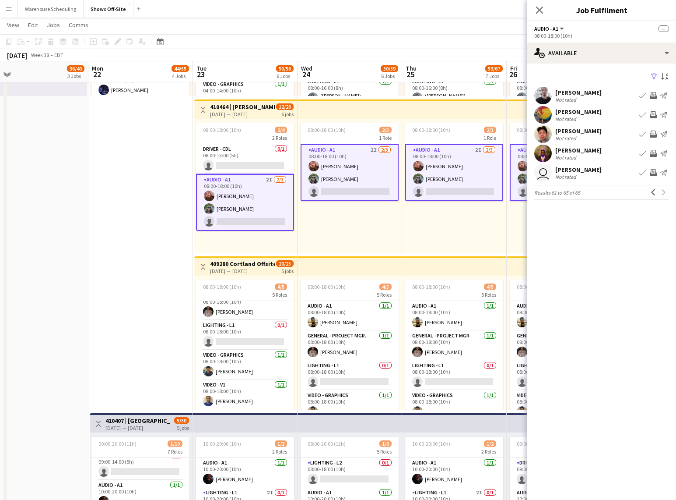
drag, startPoint x: 246, startPoint y: 218, endPoint x: 521, endPoint y: 226, distance: 275.1
click at [525, 225] on app-calendar-viewport "Fri 19 7/8 3 Jobs Sat 20 39/42 4 Jobs Sun 21 36/40 3 Jobs Mon 22 44/55 4 Jobs T…" at bounding box center [338, 139] width 676 height 1155
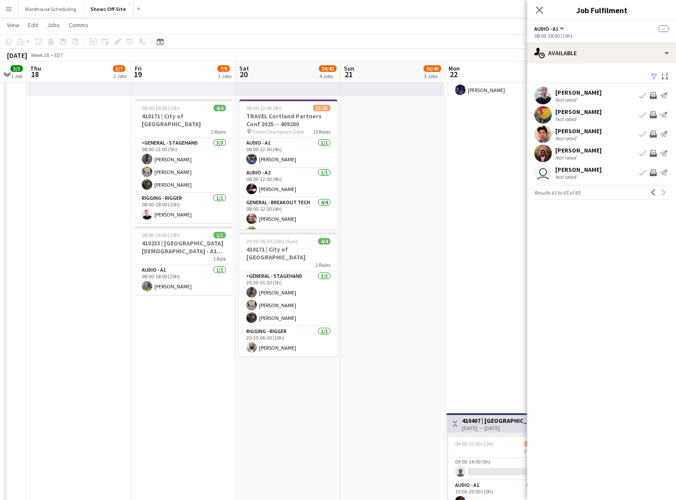
scroll to position [0, 309]
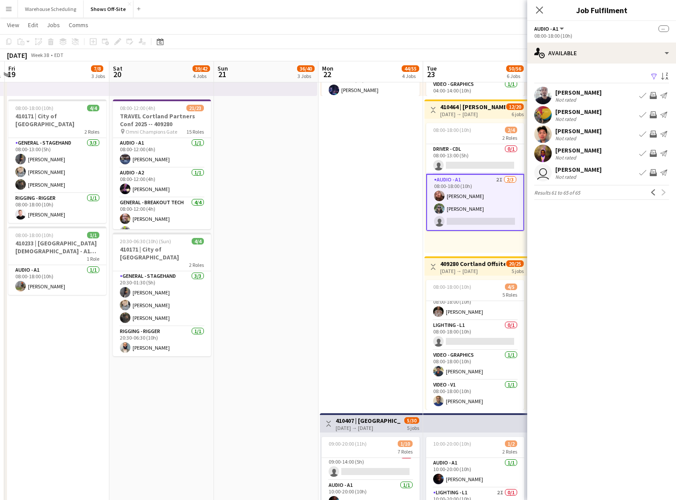
drag, startPoint x: 319, startPoint y: 227, endPoint x: 667, endPoint y: 246, distance: 348.6
click at [675, 243] on body "Menu Boards Boards Boards All jobs Status Workforce Workforce My Workforce Recr…" at bounding box center [338, 122] width 676 height 1189
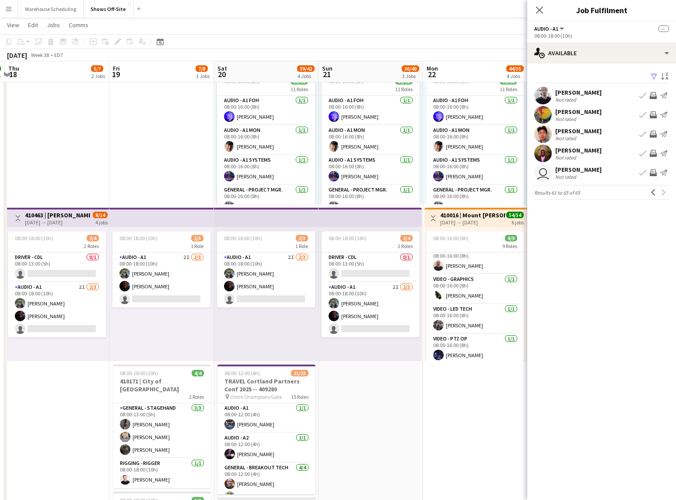
scroll to position [0, 316]
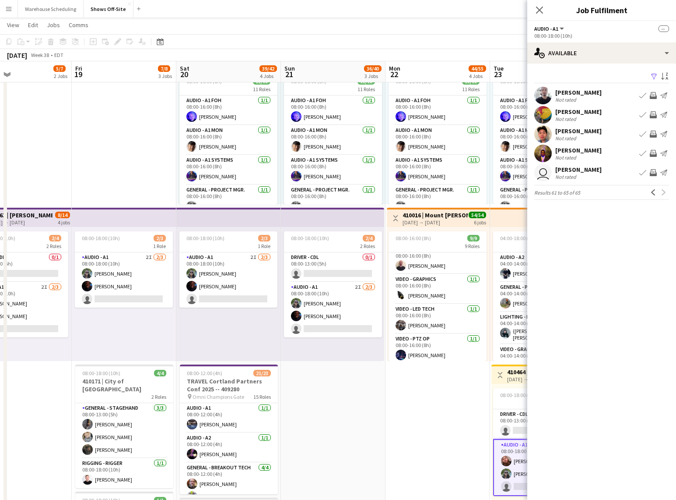
drag, startPoint x: 400, startPoint y: 343, endPoint x: 113, endPoint y: 308, distance: 289.0
click at [79, 313] on app-calendar-viewport "Mon 15 3/3 1 Job Tue 16 3/3 1 Job Wed 17 3/3 1 Job Thu 18 5/7 2 Jobs Fri 19 7/8…" at bounding box center [338, 404] width 676 height 1155
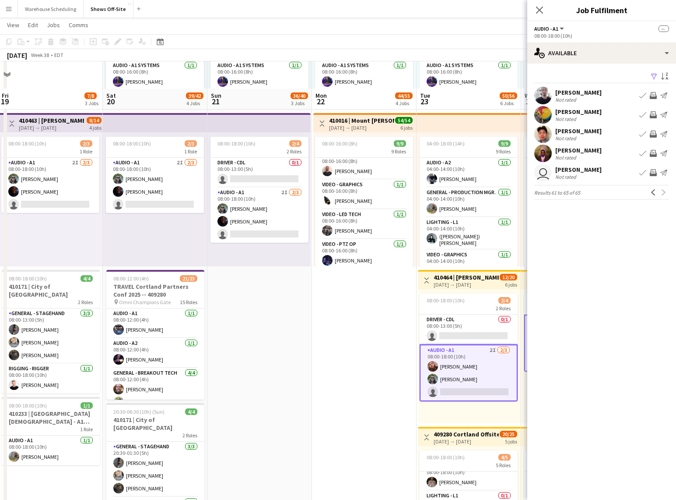
scroll to position [293, 0]
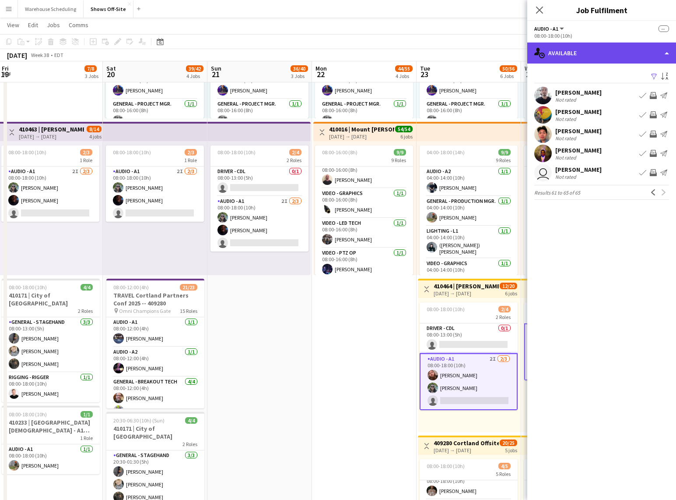
click at [616, 61] on div "single-neutral-actions-upload Available" at bounding box center [602, 52] width 149 height 21
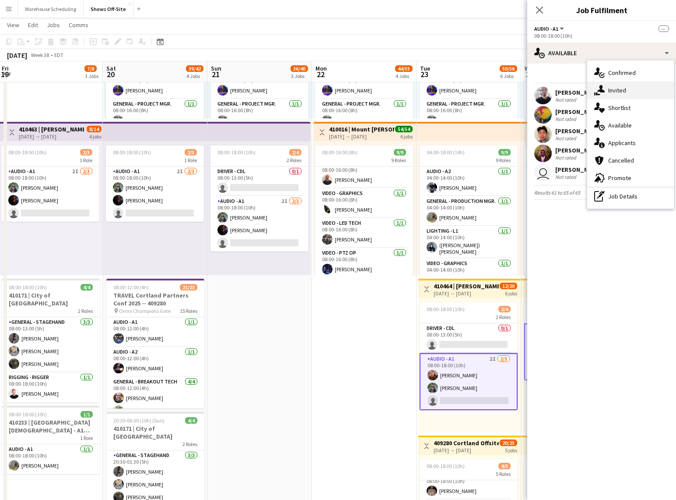
click at [620, 85] on div "single-neutral-actions-share-1 Invited" at bounding box center [631, 90] width 87 height 18
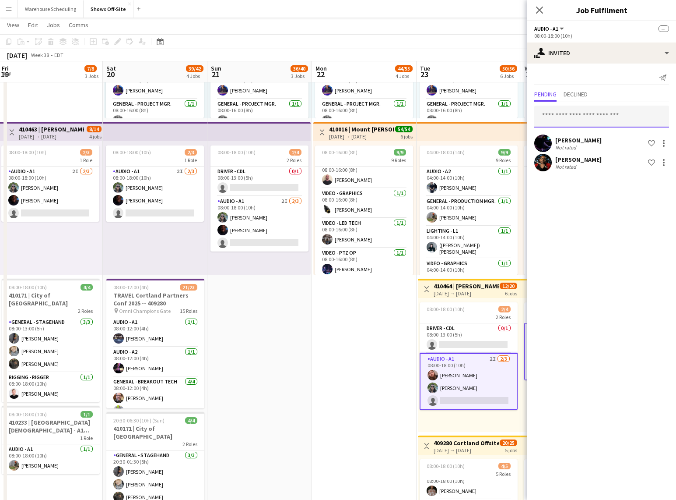
click at [576, 109] on input "text" at bounding box center [602, 117] width 135 height 22
type input "*********"
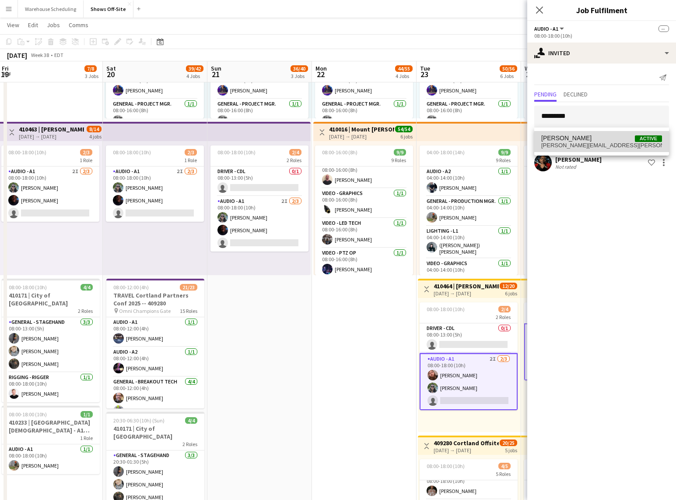
click at [583, 142] on span "matthew.s.williford@gmail.com" at bounding box center [602, 145] width 121 height 7
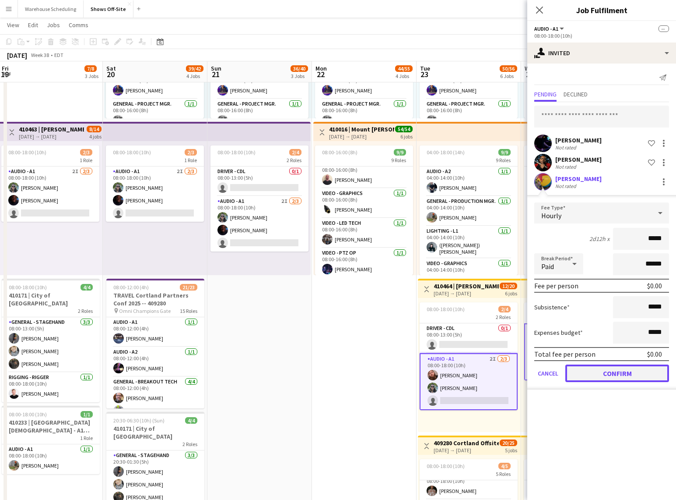
click at [607, 375] on button "Confirm" at bounding box center [618, 373] width 104 height 18
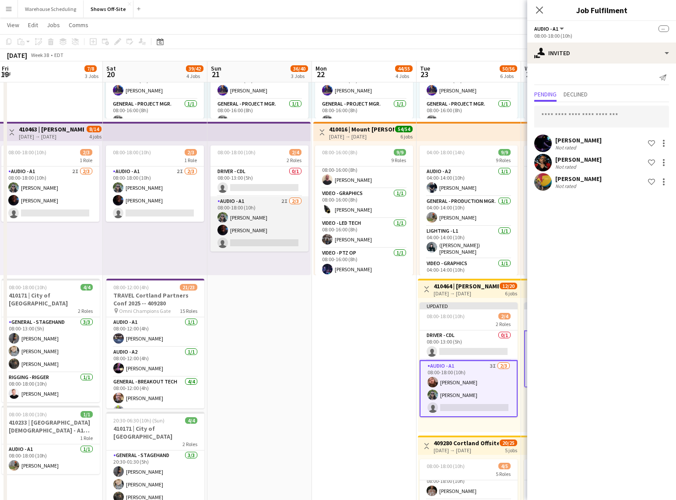
click at [262, 234] on app-card-role "Audio - A1 2I 2/3 08:00-18:00 (10h) Johnnie Crowder IV Byron Belle single-neutr…" at bounding box center [260, 223] width 98 height 55
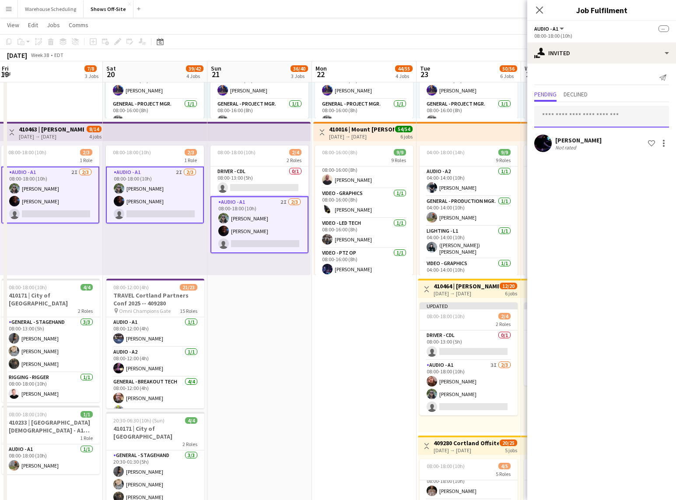
click at [581, 113] on input "text" at bounding box center [602, 117] width 135 height 22
type input "*********"
click at [613, 150] on mat-option "Matthew Williford Active matthew.s.williford@gmail.com" at bounding box center [602, 141] width 135 height 21
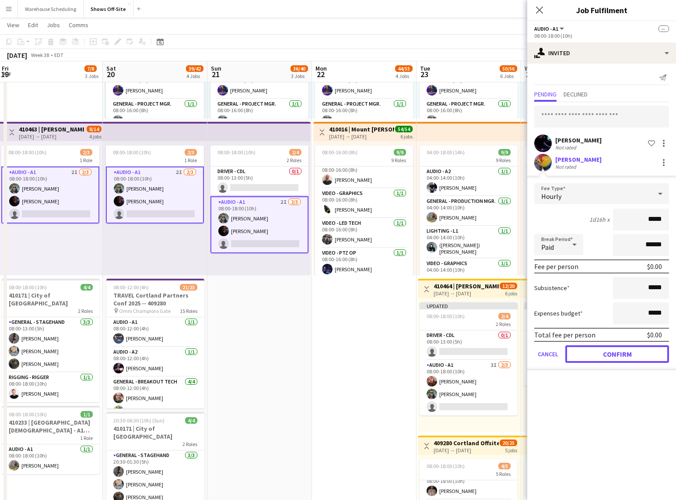
click at [600, 356] on button "Confirm" at bounding box center [618, 354] width 104 height 18
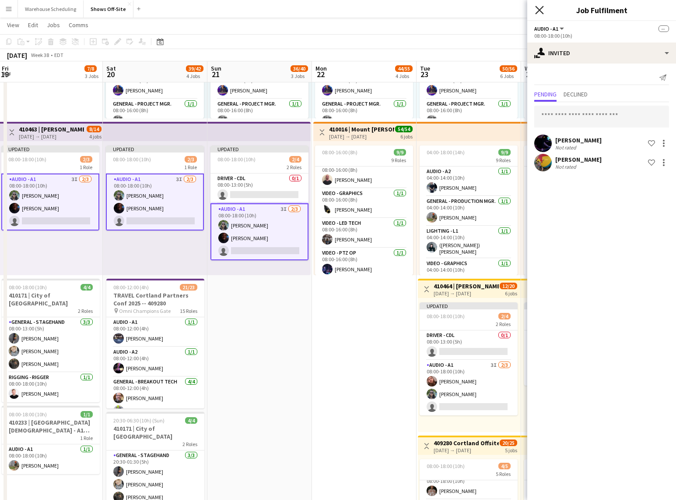
click at [542, 10] on icon "Close pop-in" at bounding box center [539, 10] width 8 height 8
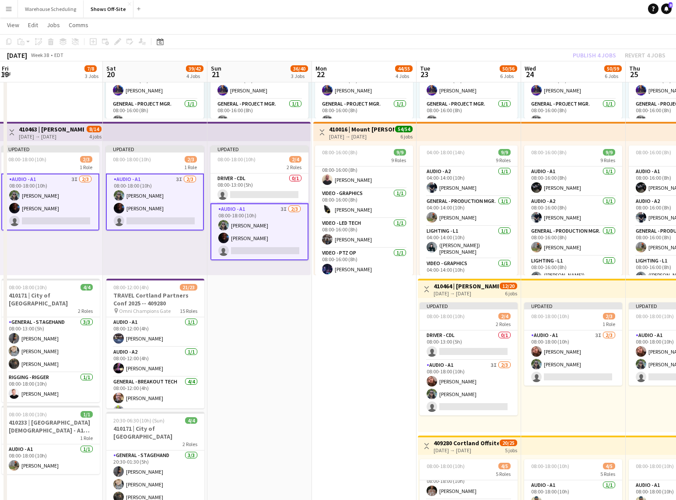
drag, startPoint x: 549, startPoint y: 25, endPoint x: 556, endPoint y: 36, distance: 12.9
click at [550, 25] on app-page-menu "View Day view expanded Day view collapsed Month view Date picker Jump to [DATE]…" at bounding box center [338, 26] width 676 height 17
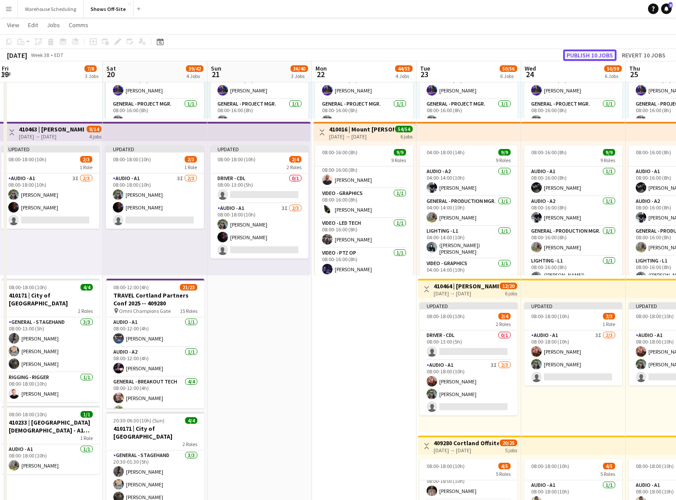
click at [573, 55] on button "Publish 10 jobs" at bounding box center [589, 54] width 53 height 11
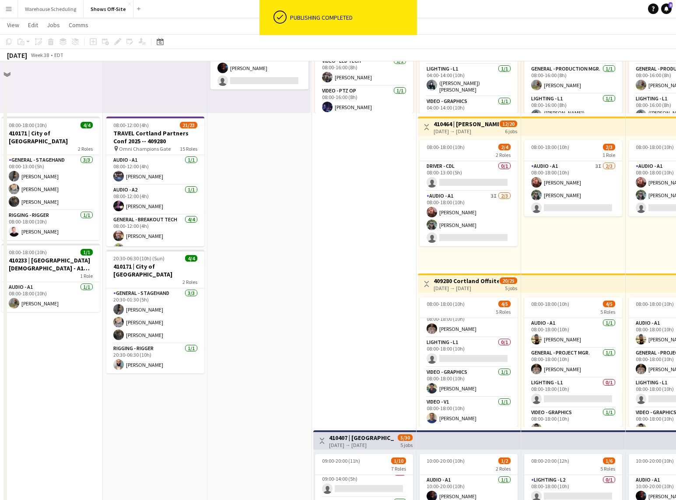
scroll to position [494, 0]
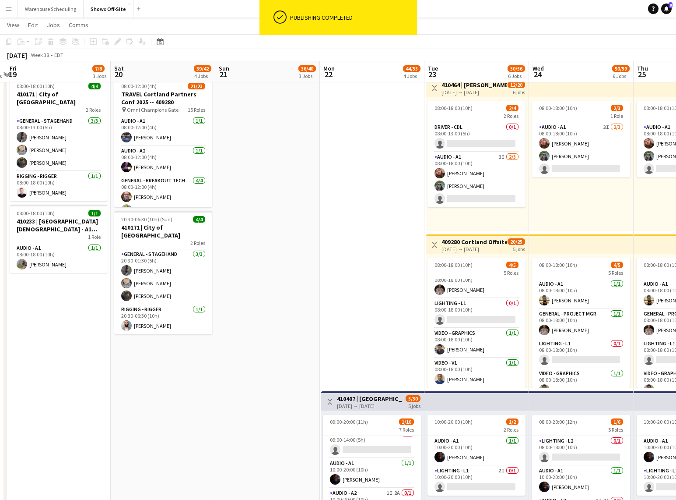
drag, startPoint x: 356, startPoint y: 361, endPoint x: 148, endPoint y: 330, distance: 209.9
click at [149, 330] on app-calendar-viewport "Tue 16 3/3 1 Job Wed 17 3/3 1 Job Thu 18 5/7 2 Jobs Fri 19 7/8 3 Jobs Sat 20 39…" at bounding box center [338, 117] width 676 height 1155
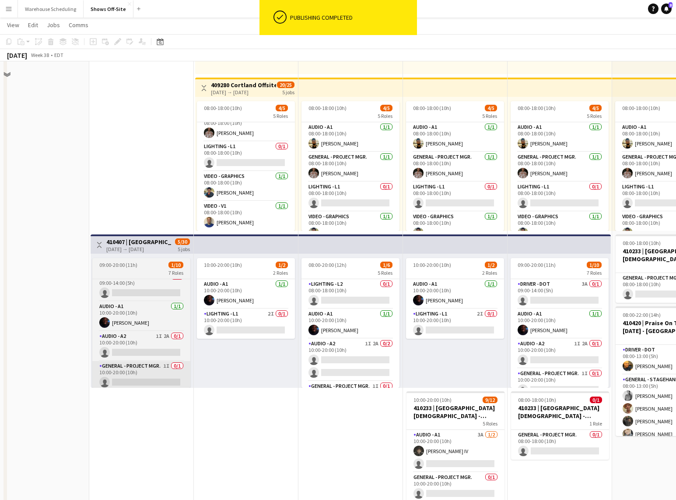
scroll to position [690, 0]
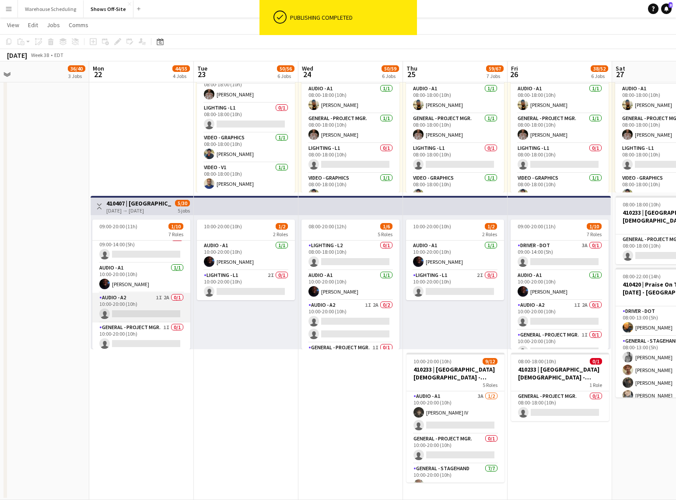
click at [157, 301] on app-card-role "Audio - A2 1I 2A 0/1 10:00-20:00 (10h) single-neutral-actions" at bounding box center [141, 307] width 98 height 30
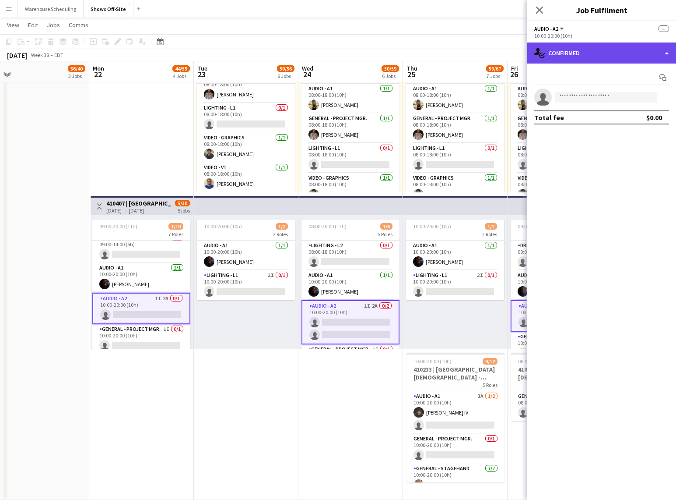
click at [616, 58] on div "single-neutral-actions-check-2 Confirmed" at bounding box center [602, 52] width 149 height 21
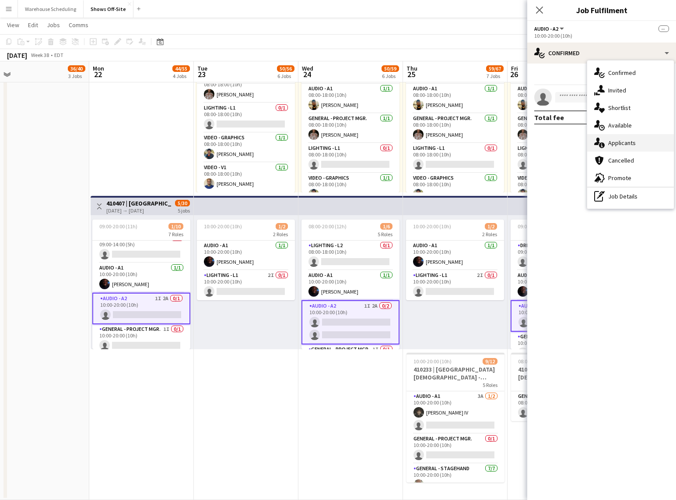
click at [625, 141] on div "single-neutral-actions-information Applicants" at bounding box center [631, 143] width 87 height 18
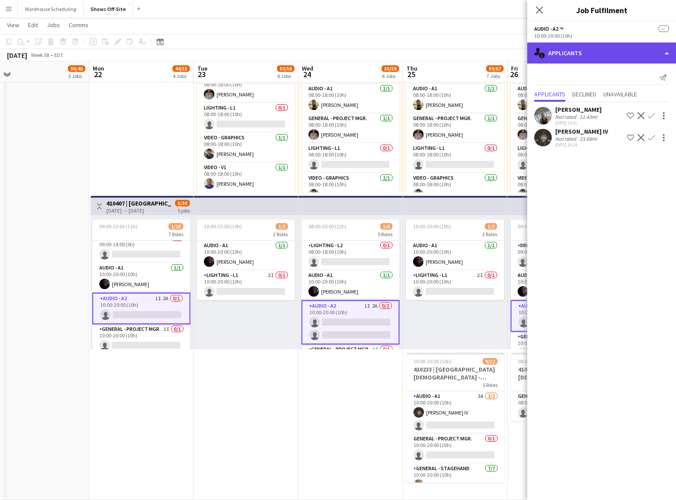
click at [600, 56] on div "single-neutral-actions-information Applicants" at bounding box center [602, 52] width 149 height 21
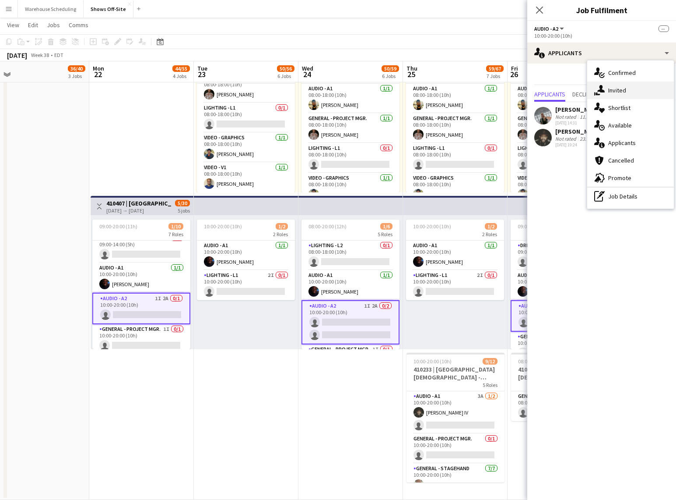
click at [627, 93] on div "single-neutral-actions-share-1 Invited" at bounding box center [631, 90] width 87 height 18
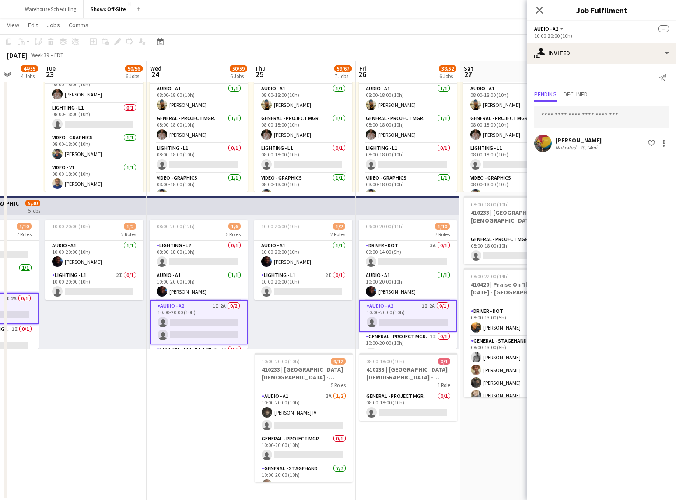
scroll to position [0, 293]
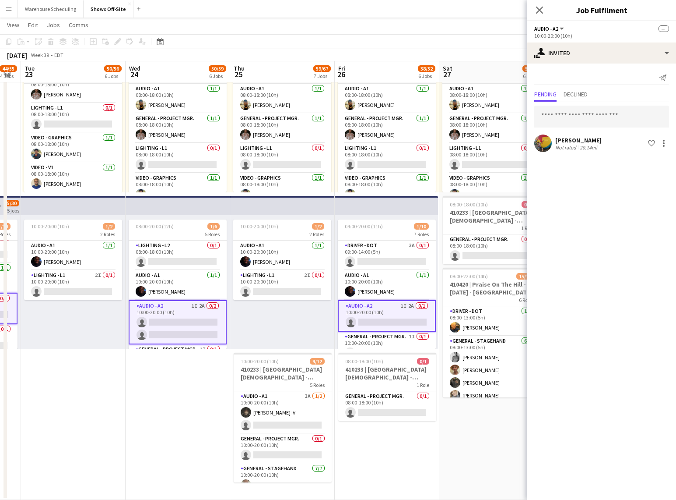
drag, startPoint x: 470, startPoint y: 292, endPoint x: 299, endPoint y: 290, distance: 171.6
click at [286, 401] on app-card-role "Audio - A1 3A [DATE] 10:00-20:00 (10h) [PERSON_NAME] IV single-neutral-actions" at bounding box center [283, 412] width 98 height 42
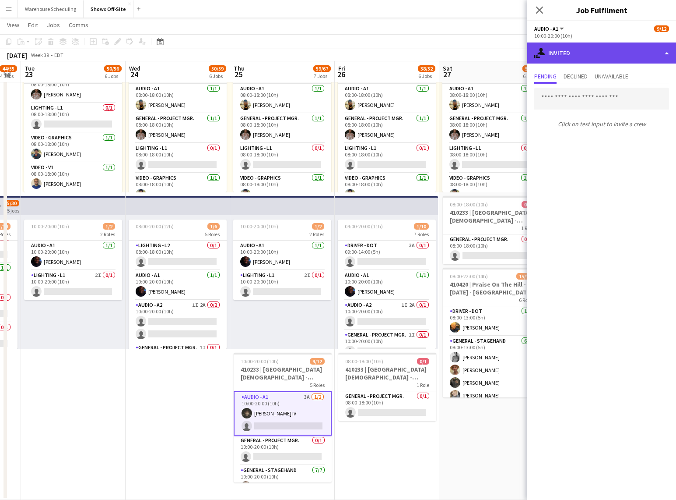
click at [608, 55] on div "single-neutral-actions-share-1 Invited" at bounding box center [602, 52] width 149 height 21
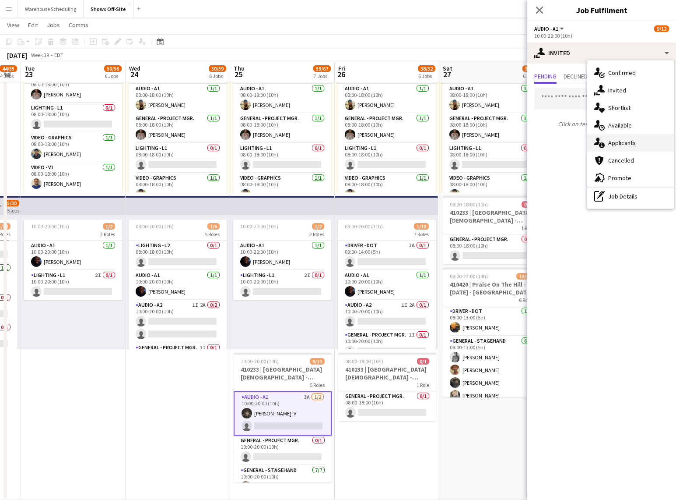
click at [619, 138] on div "single-neutral-actions-information Applicants" at bounding box center [631, 143] width 87 height 18
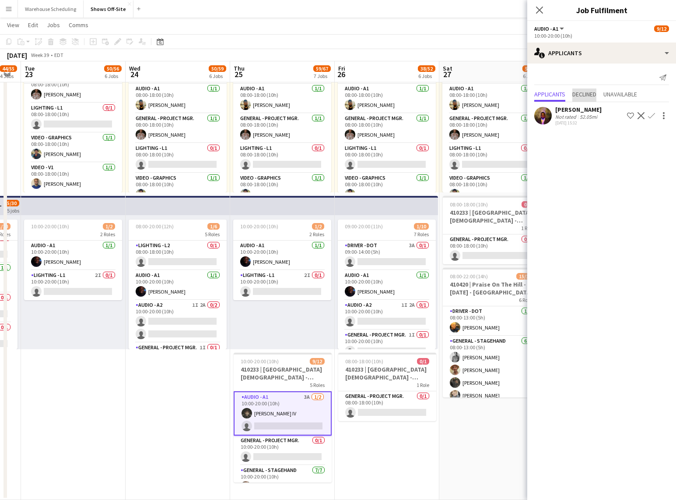
click at [597, 95] on span "Declined" at bounding box center [585, 94] width 24 height 6
click at [627, 78] on span "Unavailable" at bounding box center [621, 76] width 34 height 6
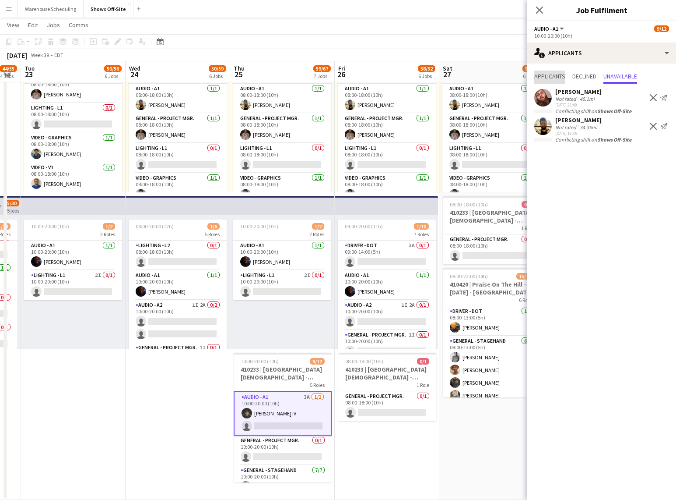
click at [542, 76] on span "Applicants" at bounding box center [550, 76] width 31 height 6
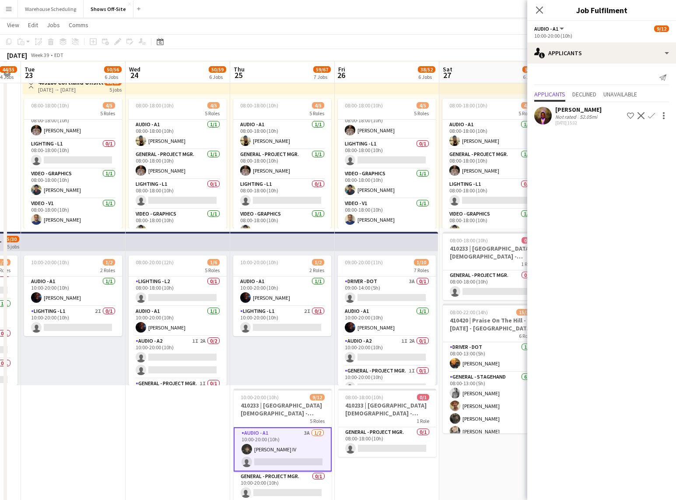
scroll to position [655, 0]
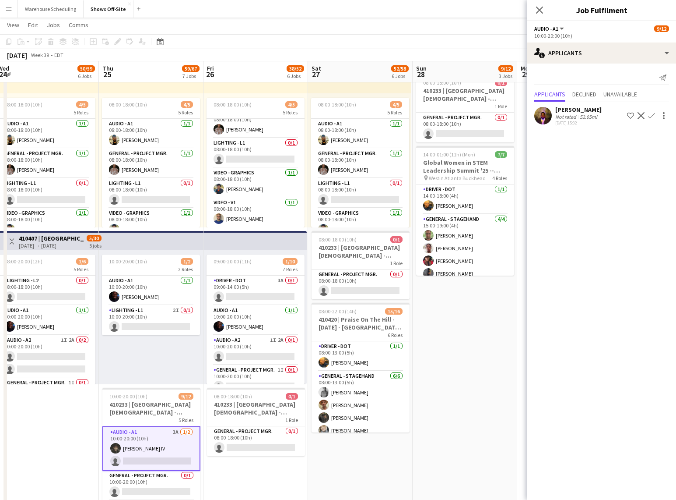
drag, startPoint x: 309, startPoint y: 351, endPoint x: 177, endPoint y: 342, distance: 132.1
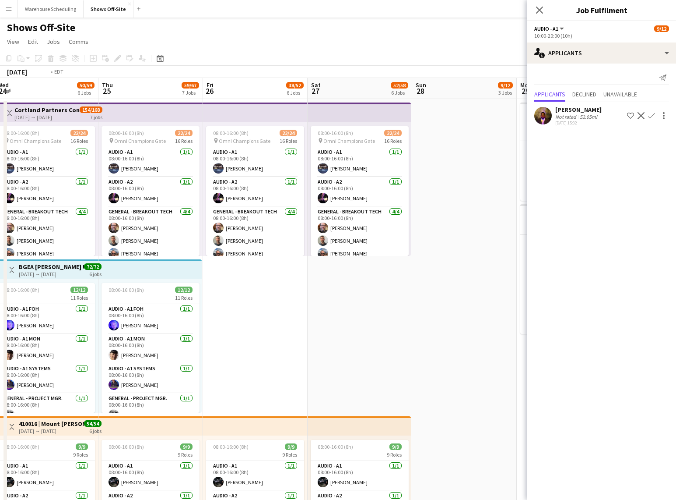
scroll to position [0, 182]
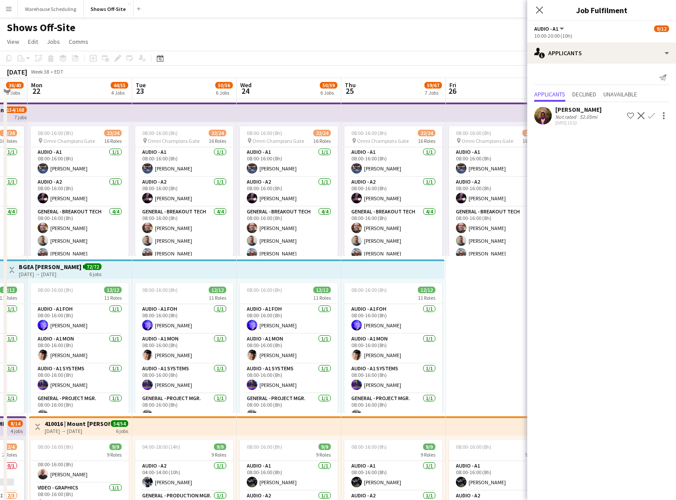
drag, startPoint x: 280, startPoint y: 327, endPoint x: 535, endPoint y: 301, distance: 257.0
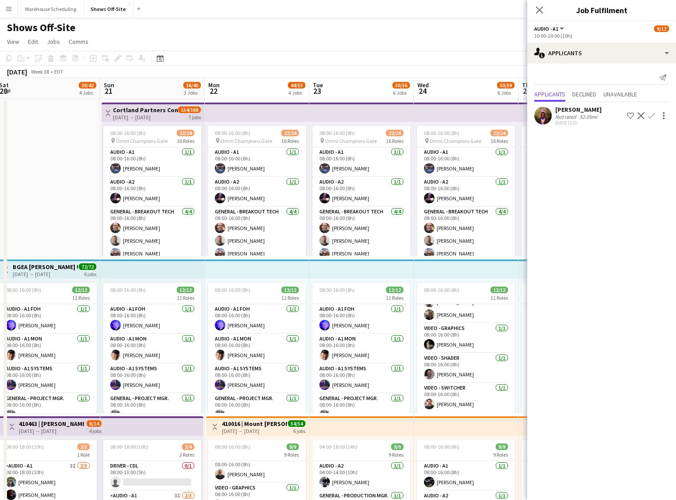
scroll to position [0, 181]
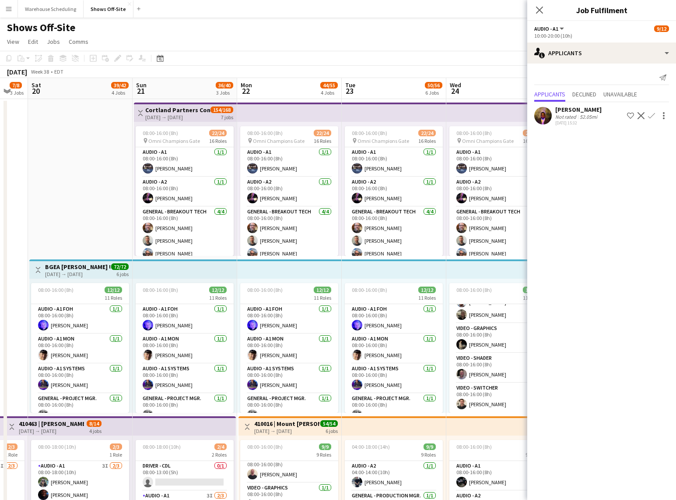
drag, startPoint x: 154, startPoint y: 393, endPoint x: 364, endPoint y: 379, distance: 210.2
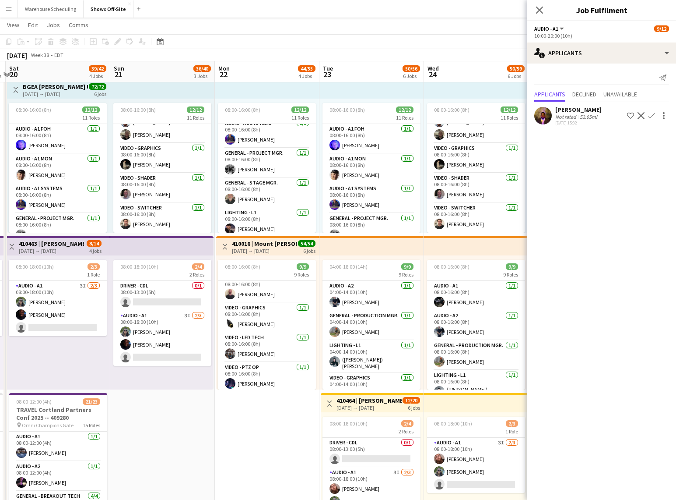
scroll to position [0, 249]
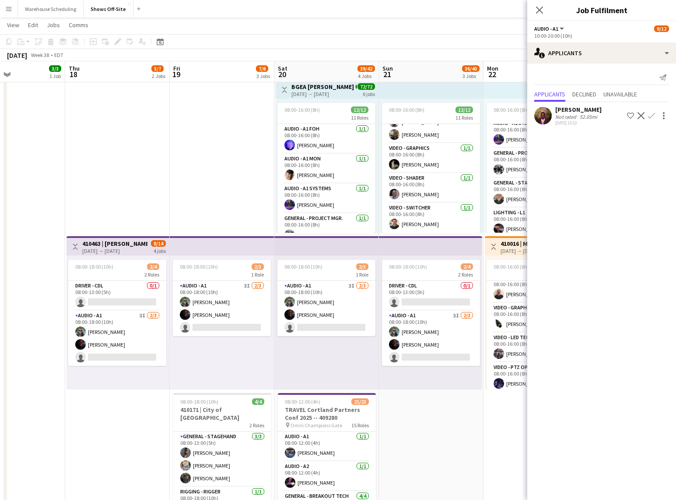
drag, startPoint x: 104, startPoint y: 346, endPoint x: 351, endPoint y: 349, distance: 246.5
click at [351, 349] on app-calendar-viewport "Mon 15 3/3 1 Job Tue 16 3/3 1 Job Wed 17 3/3 1 Job Thu 18 5/7 2 Jobs Fri 19 7/8…" at bounding box center [338, 432] width 676 height 1155
click at [197, 319] on app-card-role "Audio - A1 3I 2/3 08:00-18:00 (10h) Johnnie Crowder IV Byron Belle single-neutr…" at bounding box center [222, 308] width 98 height 55
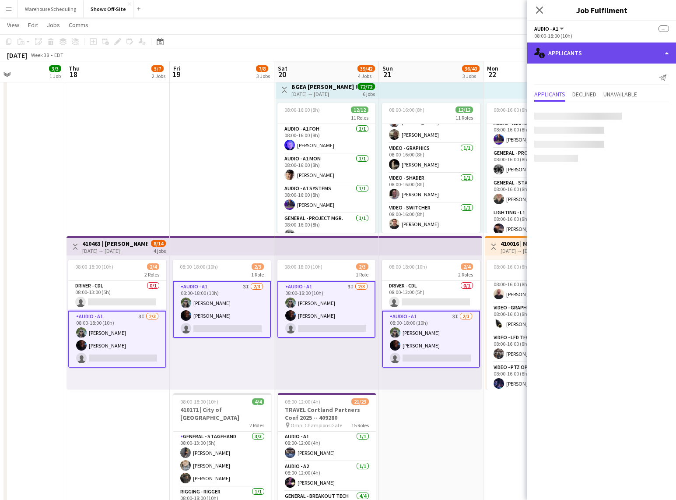
click at [577, 57] on div "single-neutral-actions-information Applicants" at bounding box center [602, 52] width 149 height 21
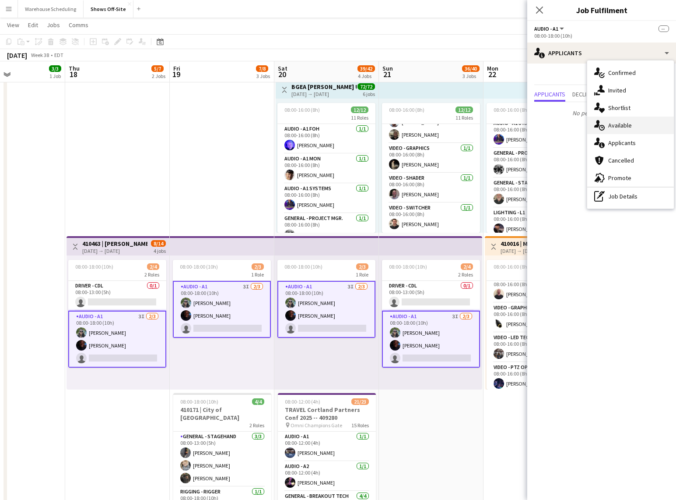
click at [610, 130] on div "single-neutral-actions-upload Available" at bounding box center [631, 125] width 87 height 18
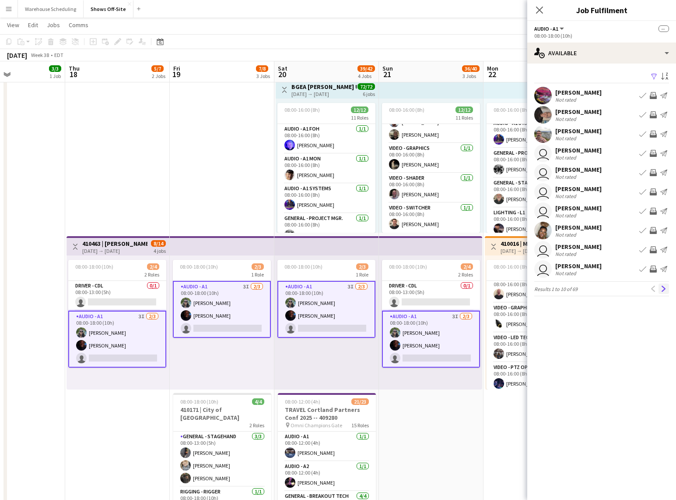
click at [664, 285] on button "Next" at bounding box center [664, 288] width 11 height 11
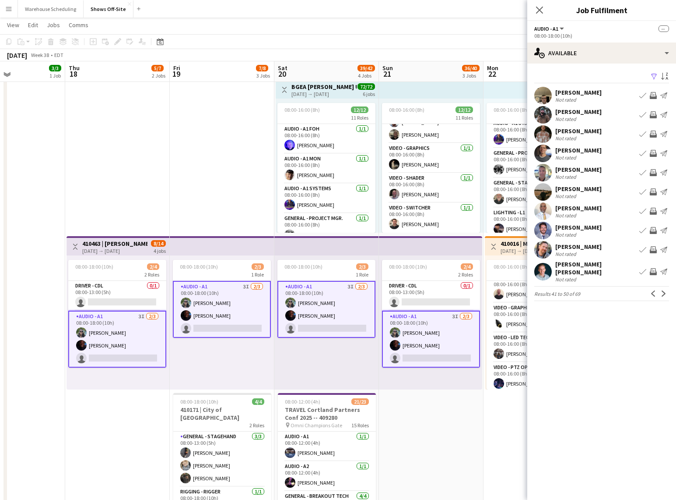
scroll to position [179, 0]
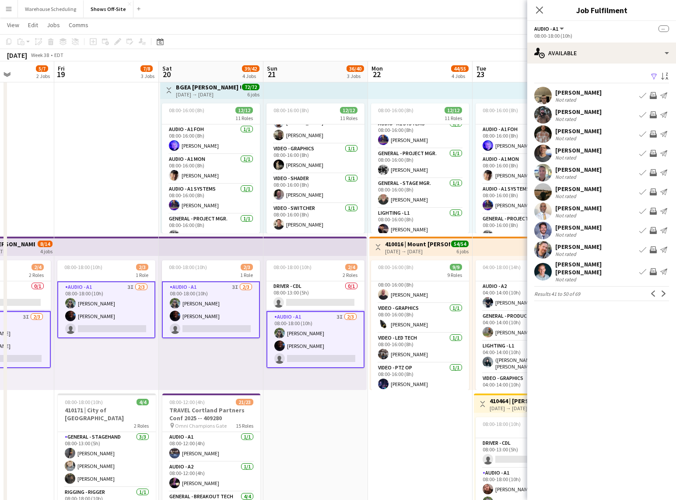
drag, startPoint x: 431, startPoint y: 424, endPoint x: 304, endPoint y: 415, distance: 127.3
click at [301, 424] on app-calendar-viewport "Mon 15 3/3 1 Job Tue 16 3/3 1 Job Wed 17 3/3 1 Job Thu 18 5/7 2 Jobs Fri 19 7/8…" at bounding box center [338, 433] width 676 height 1155
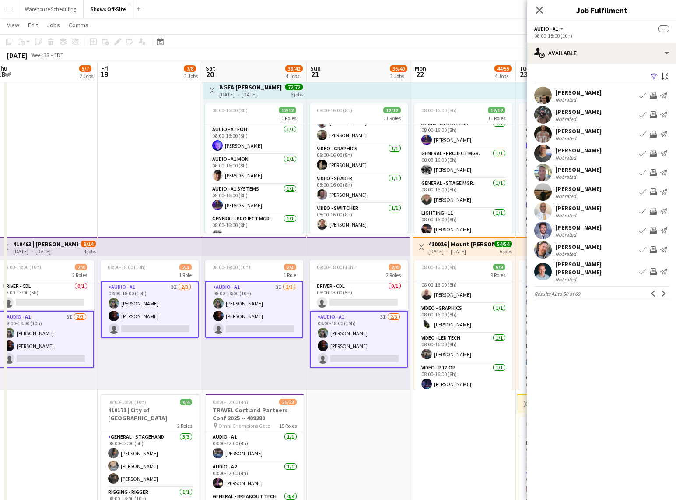
scroll to position [0, 363]
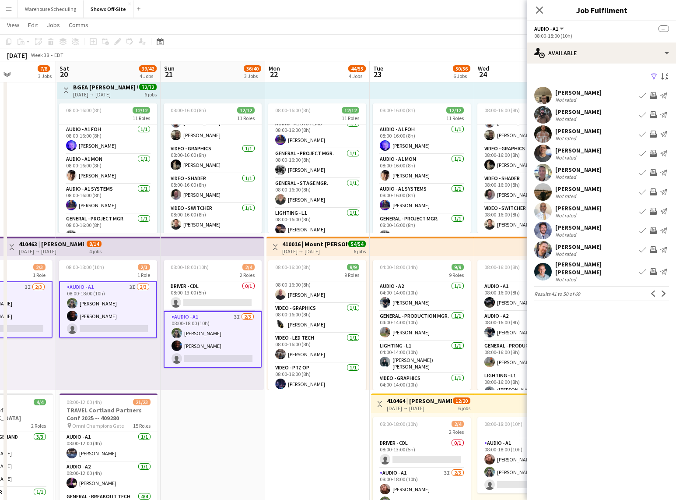
drag, startPoint x: 405, startPoint y: 415, endPoint x: 317, endPoint y: 416, distance: 88.4
click at [317, 416] on app-calendar-viewport "Tue 16 3/3 1 Job Wed 17 3/3 1 Job Thu 18 5/7 2 Jobs Fri 19 7/8 3 Jobs Sat 20 39…" at bounding box center [338, 433] width 676 height 1155
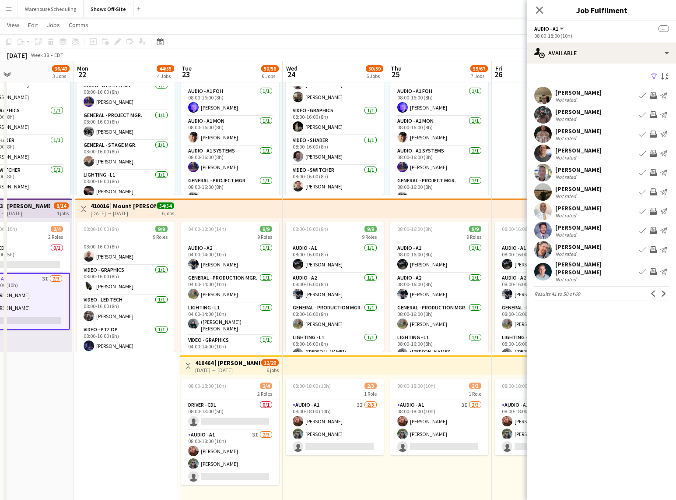
scroll to position [0, 352]
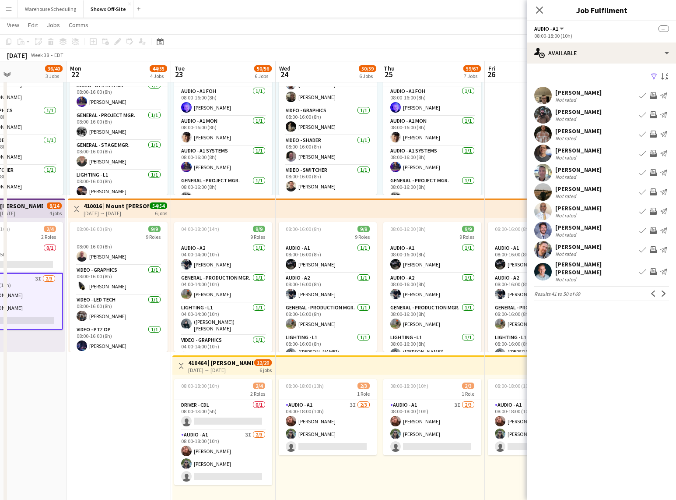
drag, startPoint x: 317, startPoint y: 414, endPoint x: 120, endPoint y: 387, distance: 199.8
click at [119, 389] on app-calendar-viewport "Thu 18 5/7 2 Jobs Fri 19 7/8 3 Jobs Sat 20 39/42 4 Jobs Sun 21 36/40 3 Jobs Mon…" at bounding box center [338, 394] width 676 height 1155
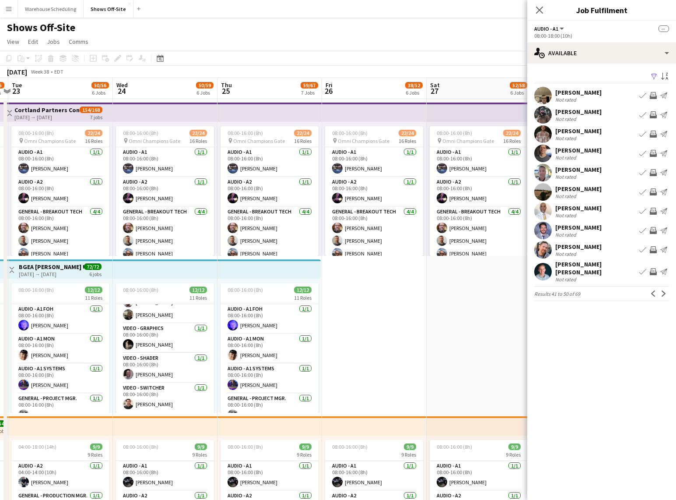
scroll to position [0, 307]
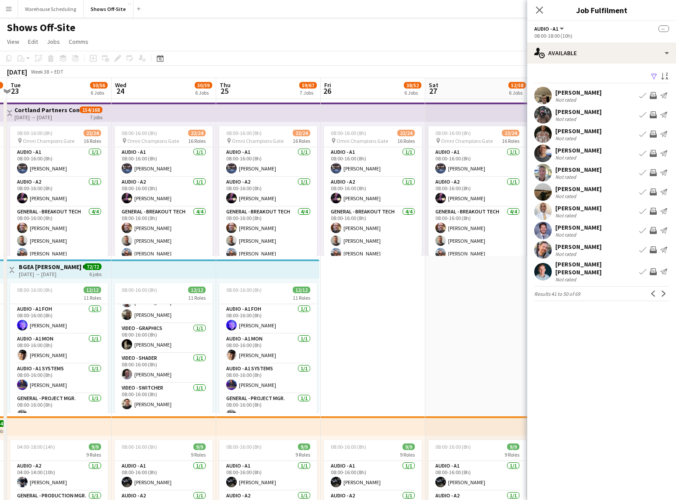
drag, startPoint x: 494, startPoint y: 345, endPoint x: 330, endPoint y: 352, distance: 164.3
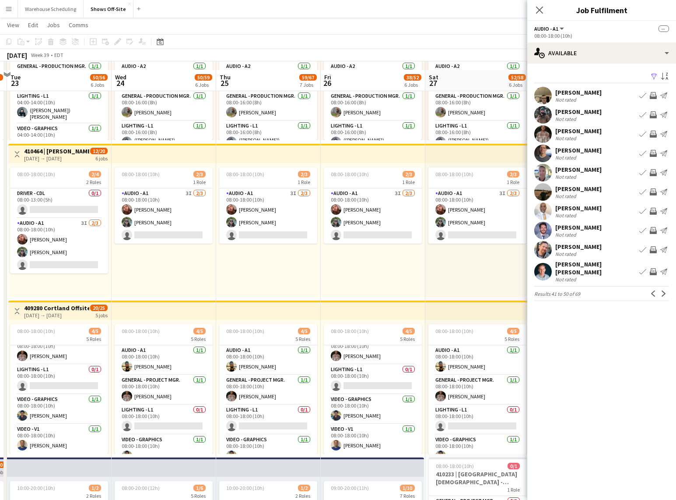
scroll to position [471, 0]
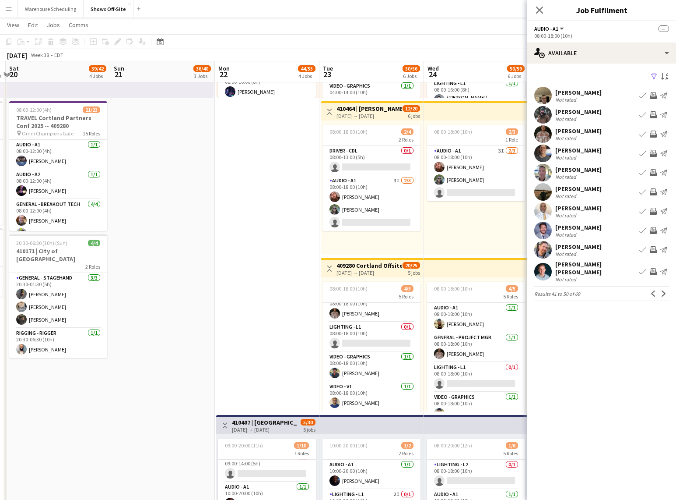
drag, startPoint x: 212, startPoint y: 234, endPoint x: 605, endPoint y: 226, distance: 392.4
click at [605, 226] on body "Menu Boards Boards Boards All jobs Status Workforce Workforce My Workforce Recr…" at bounding box center [338, 123] width 676 height 1189
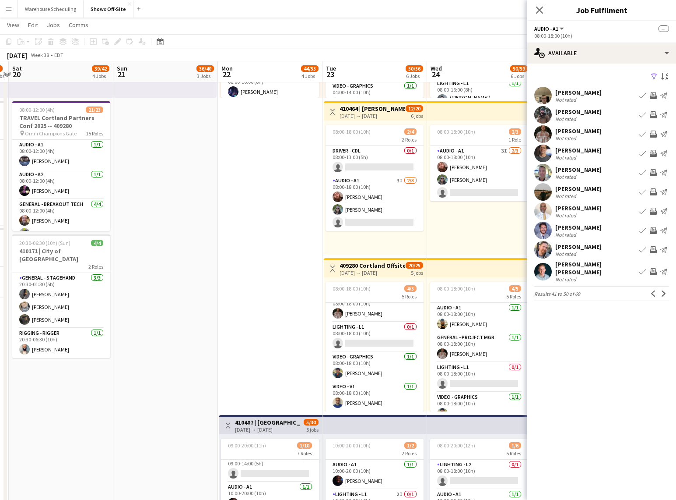
scroll to position [0, 201]
drag, startPoint x: 224, startPoint y: 297, endPoint x: 436, endPoint y: 291, distance: 211.6
click at [436, 291] on app-calendar-viewport "Thu 18 5/7 2 Jobs Fri 19 7/8 3 Jobs Sat 20 39/42 4 Jobs Sun 21 36/40 3 Jobs Mon…" at bounding box center [338, 140] width 676 height 1155
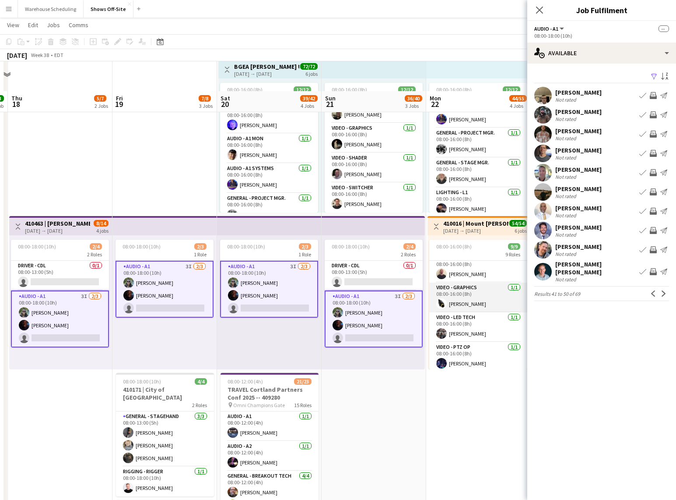
scroll to position [229, 0]
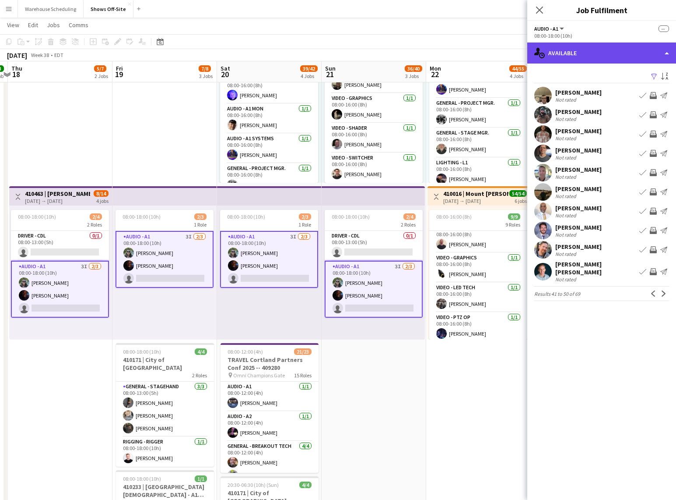
click at [616, 56] on div "single-neutral-actions-upload Available" at bounding box center [602, 52] width 149 height 21
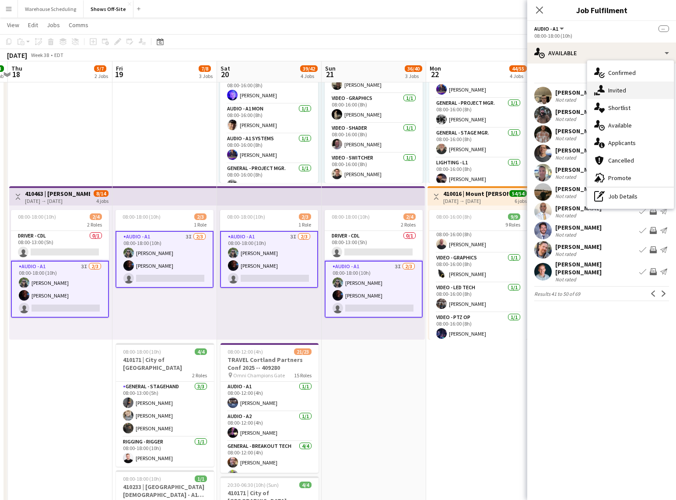
click at [601, 87] on icon at bounding box center [601, 88] width 7 height 7
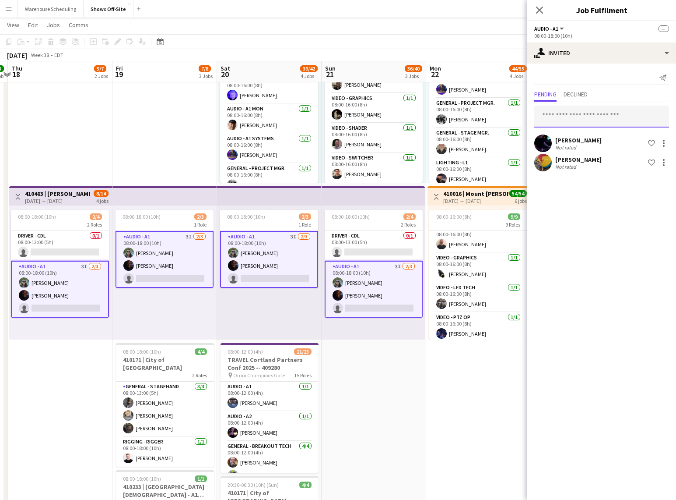
drag, startPoint x: 580, startPoint y: 127, endPoint x: 581, endPoint y: 120, distance: 6.3
click at [580, 127] on input "text" at bounding box center [602, 117] width 135 height 22
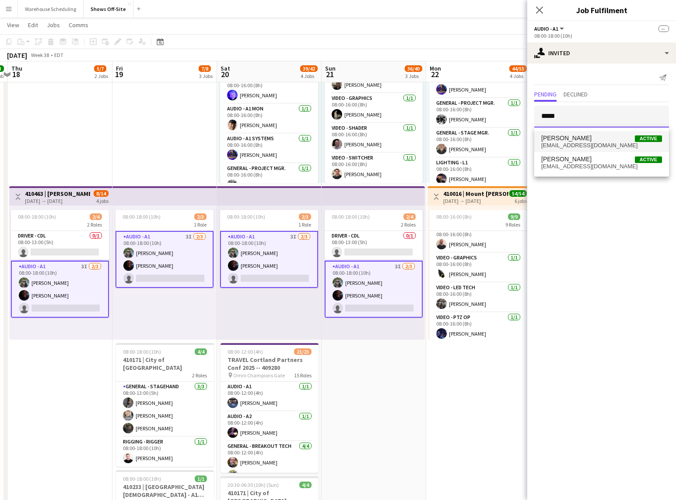
type input "*****"
click at [583, 140] on span "Mike McCoy Active" at bounding box center [602, 137] width 121 height 7
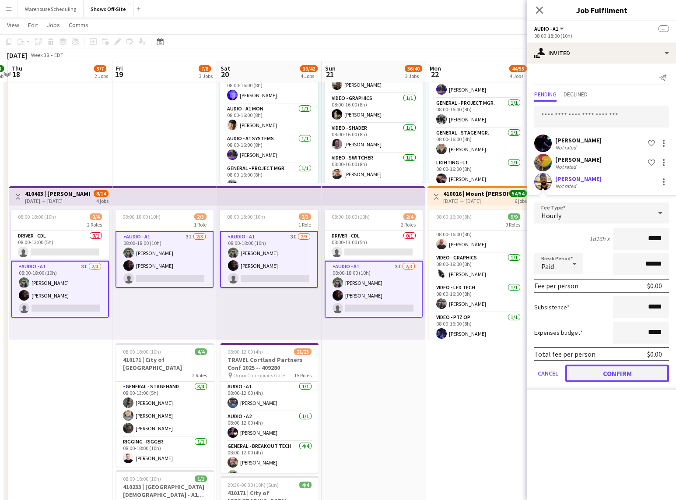
click at [601, 378] on button "Confirm" at bounding box center [618, 373] width 104 height 18
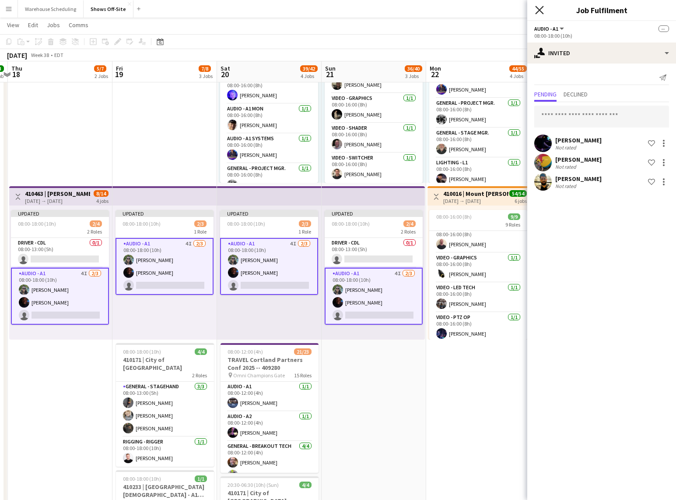
click at [541, 11] on icon at bounding box center [539, 10] width 8 height 8
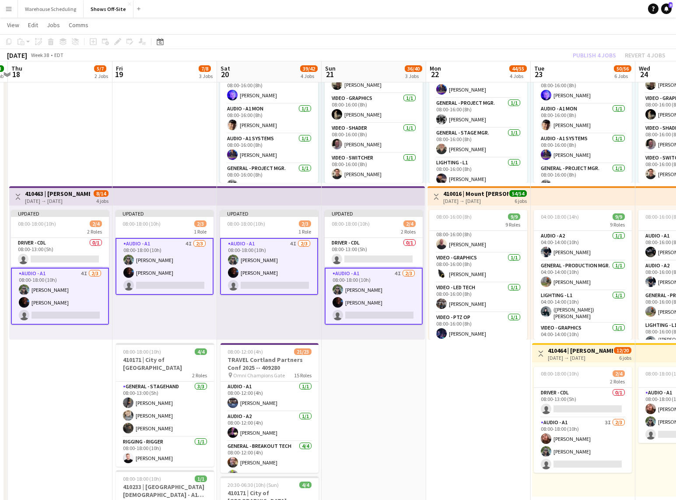
click at [579, 33] on app-page-menu "View Day view expanded Day view collapsed Month view Date picker Jump to [DATE]…" at bounding box center [338, 26] width 676 height 17
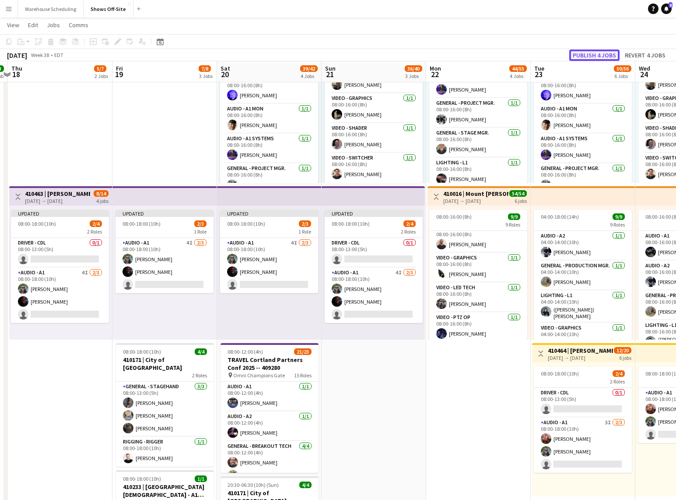
click at [595, 53] on button "Publish 4 jobs" at bounding box center [595, 54] width 50 height 11
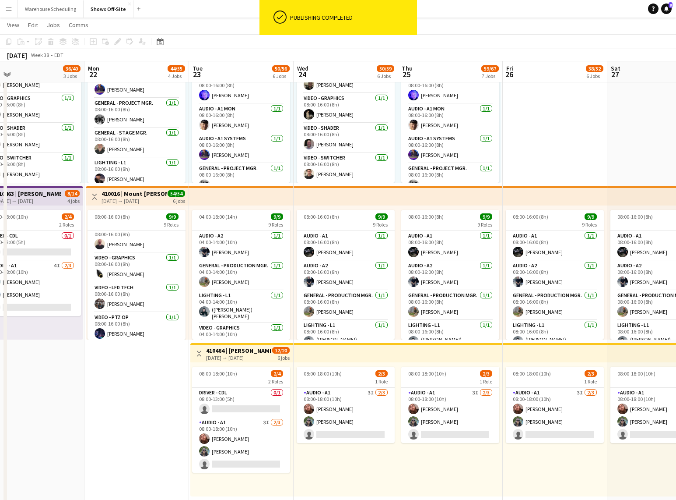
scroll to position [0, 305]
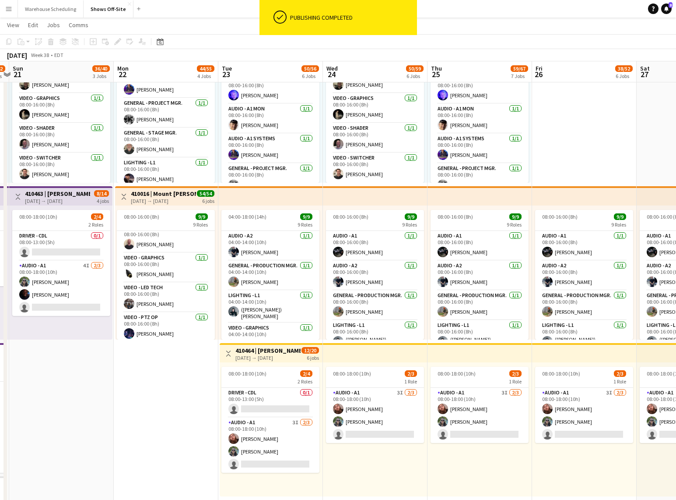
drag, startPoint x: 488, startPoint y: 378, endPoint x: 80, endPoint y: 363, distance: 408.4
click at [89, 363] on app-calendar-viewport "Thu 18 5/7 2 Jobs Fri 19 7/8 3 Jobs Sat 20 39/42 4 Jobs Sun 21 36/40 3 Jobs Mon…" at bounding box center [338, 382] width 676 height 1155
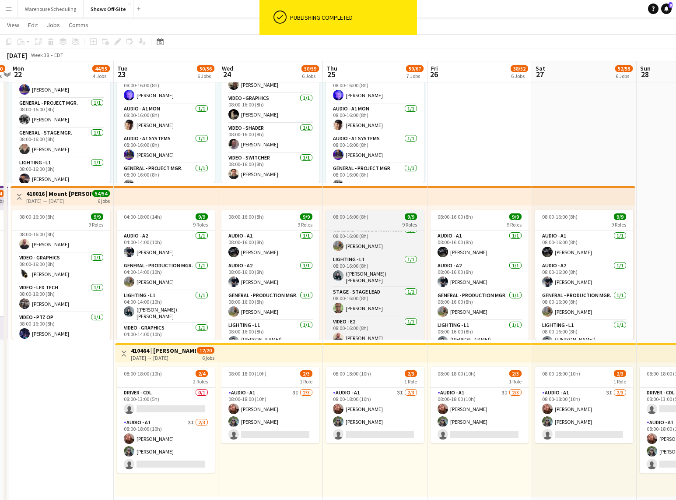
scroll to position [95, 0]
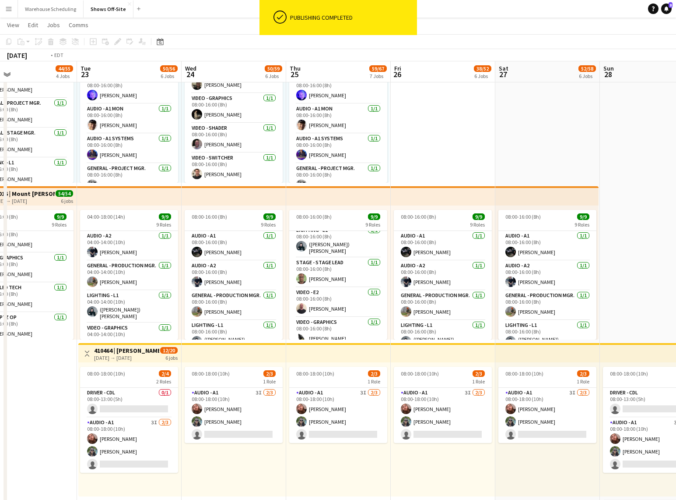
drag, startPoint x: 366, startPoint y: 357, endPoint x: 122, endPoint y: 349, distance: 244.0
click at [115, 353] on app-calendar-viewport "Fri 19 7/8 3 Jobs Sat 20 39/42 4 Jobs Sun 21 36/40 3 Jobs Mon 22 44/55 4 Jobs T…" at bounding box center [338, 382] width 676 height 1155
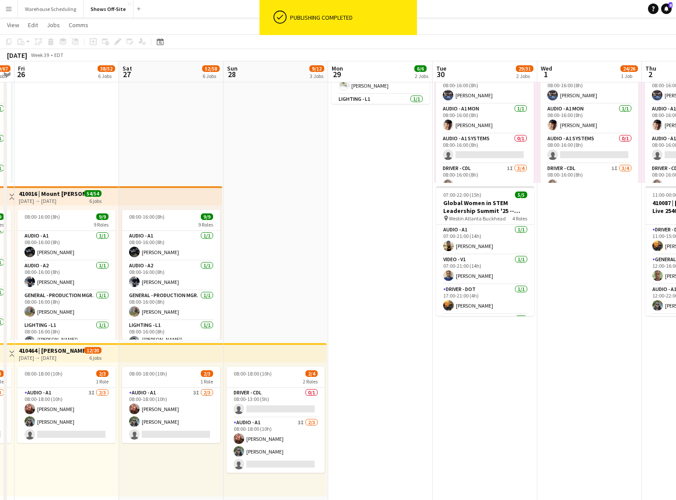
drag, startPoint x: 555, startPoint y: 306, endPoint x: 299, endPoint y: 310, distance: 255.7
click at [298, 311] on app-calendar-viewport "Tue 23 50/56 6 Jobs Wed 24 50/59 6 Jobs Thu 25 59/67 7 Jobs Fri 26 38/52 6 Jobs…" at bounding box center [338, 382] width 676 height 1155
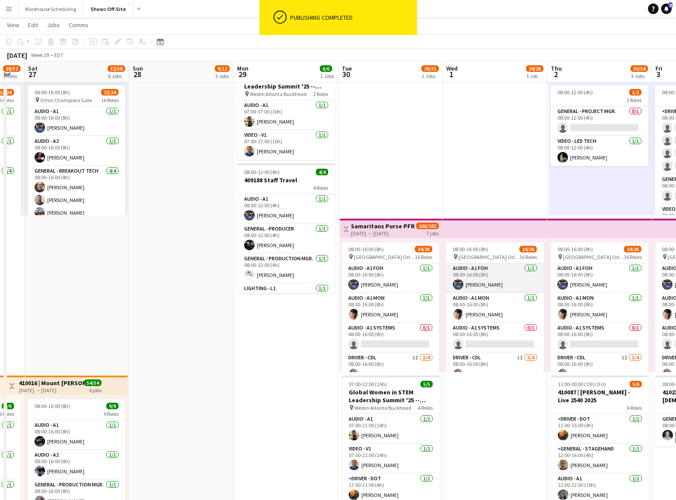
scroll to position [0, 0]
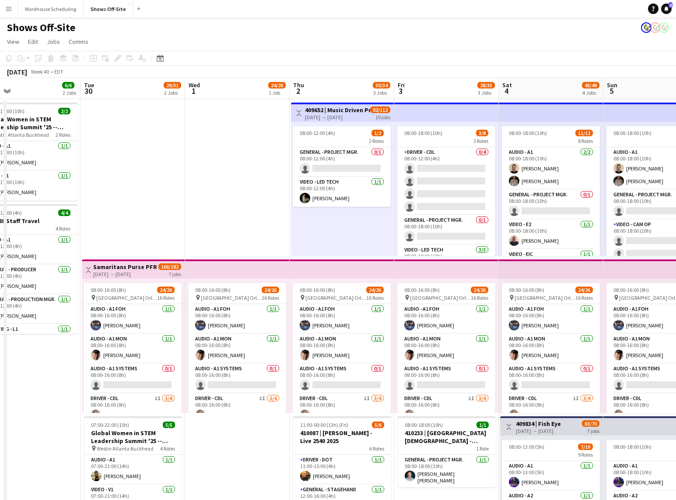
drag, startPoint x: 490, startPoint y: 346, endPoint x: 232, endPoint y: 335, distance: 258.2
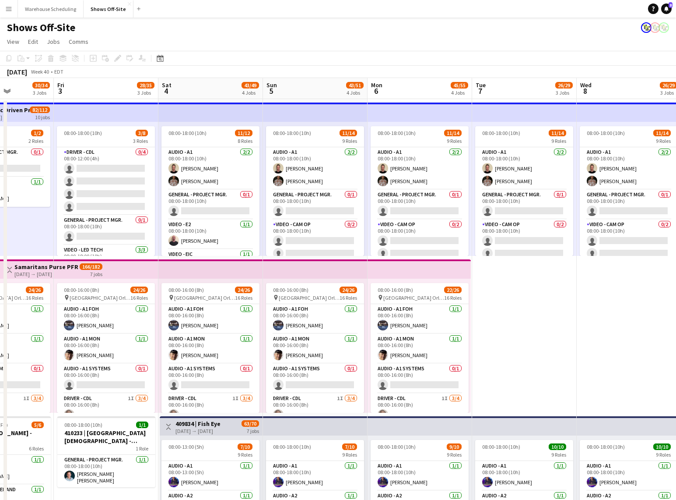
scroll to position [0, 288]
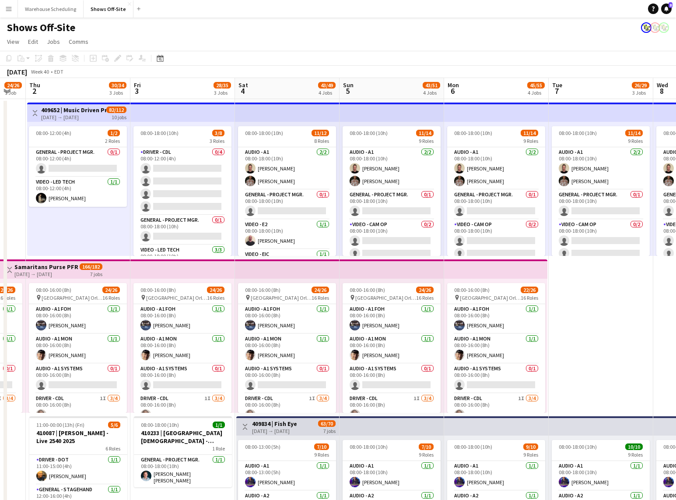
drag, startPoint x: 585, startPoint y: 336, endPoint x: 328, endPoint y: 328, distance: 256.7
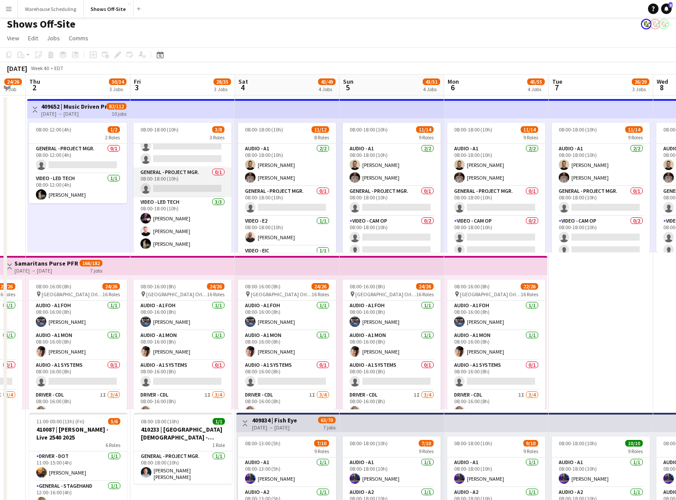
scroll to position [0, 0]
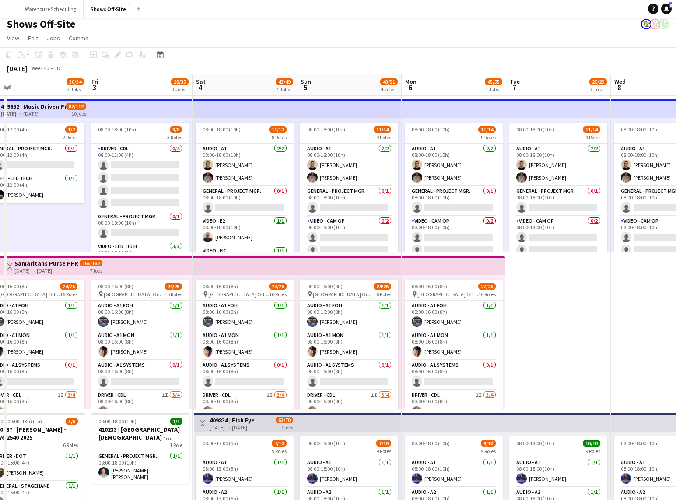
drag, startPoint x: 317, startPoint y: 219, endPoint x: 225, endPoint y: 219, distance: 91.5
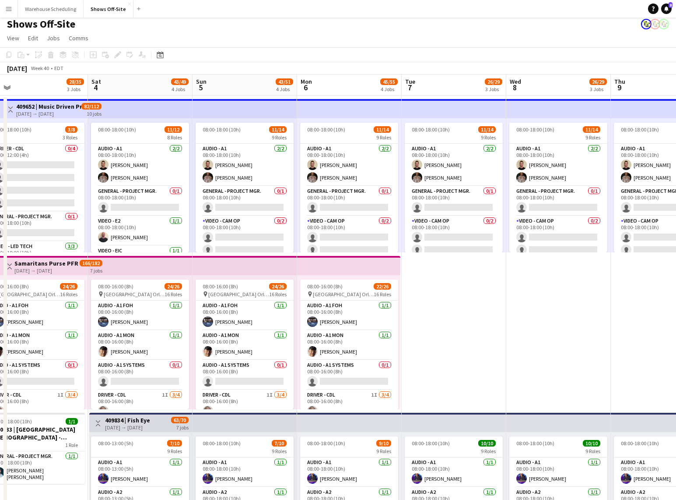
scroll to position [0, 332]
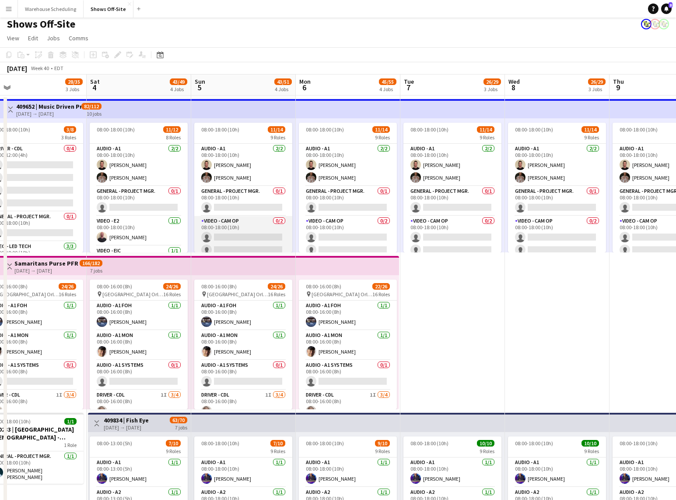
click at [235, 233] on app-card-role "Video - Cam Op 0/2 08:00-18:00 (10h) single-neutral-actions single-neutral-acti…" at bounding box center [243, 237] width 98 height 42
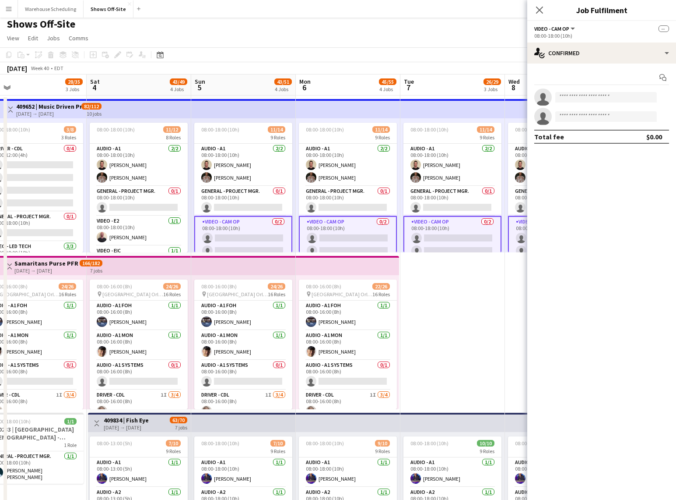
click at [606, 64] on div "Start chat single-neutral-actions single-neutral-actions Total fee $0.00" at bounding box center [602, 106] width 149 height 87
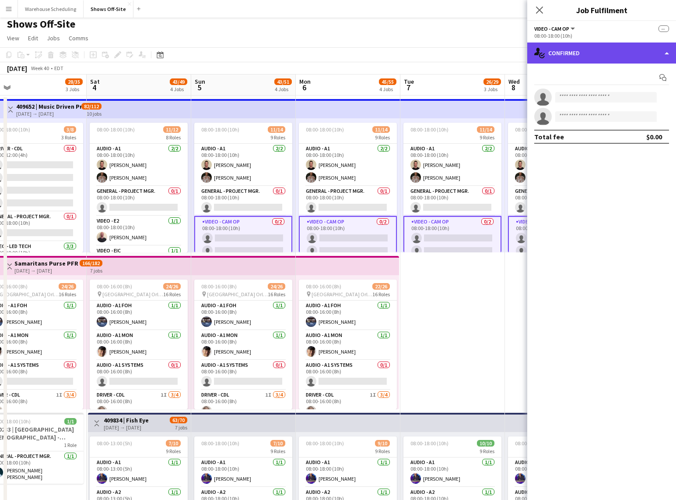
click at [606, 61] on div "single-neutral-actions-check-2 Confirmed" at bounding box center [602, 52] width 149 height 21
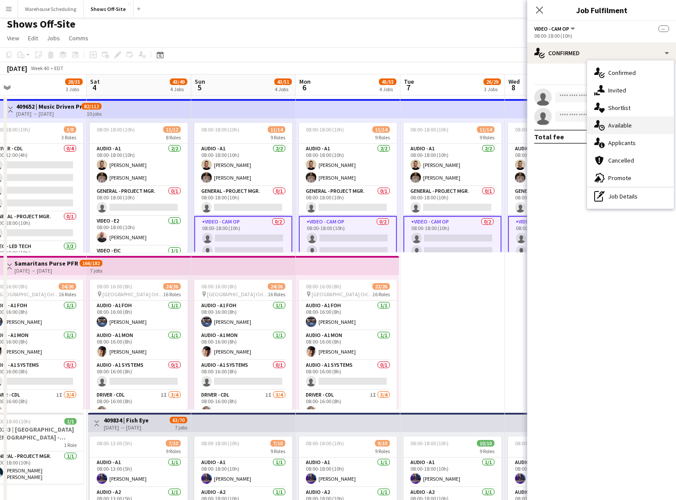
click at [628, 120] on div "single-neutral-actions-upload Available" at bounding box center [631, 125] width 87 height 18
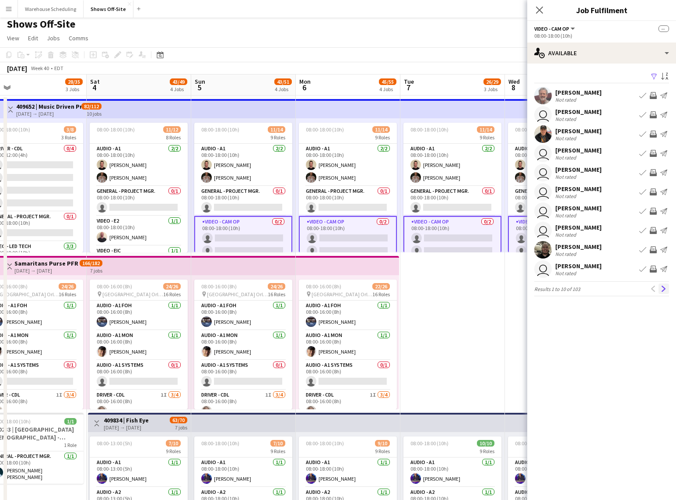
click at [661, 285] on app-icon "Next" at bounding box center [664, 288] width 6 height 6
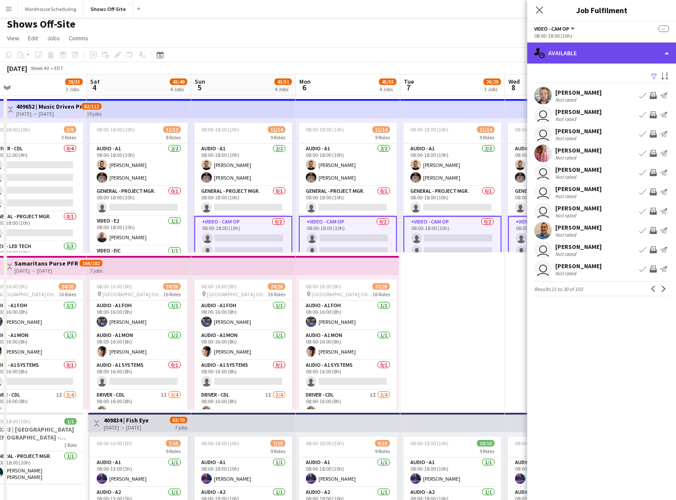
click at [587, 47] on div "single-neutral-actions-upload Available" at bounding box center [602, 52] width 149 height 21
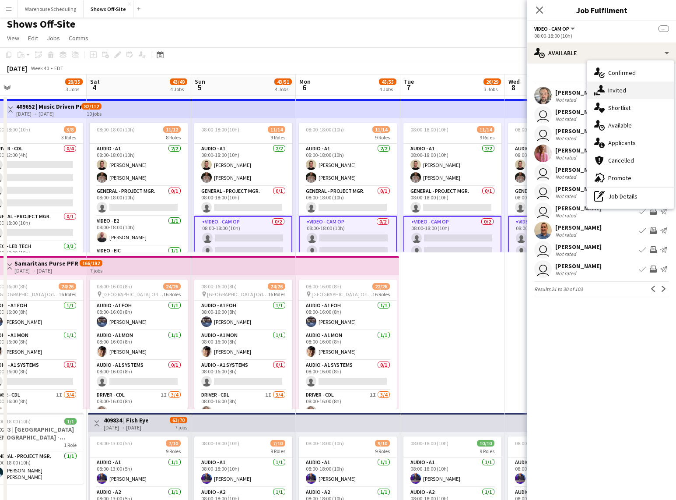
click at [610, 85] on div "single-neutral-actions-share-1 Invited" at bounding box center [631, 90] width 87 height 18
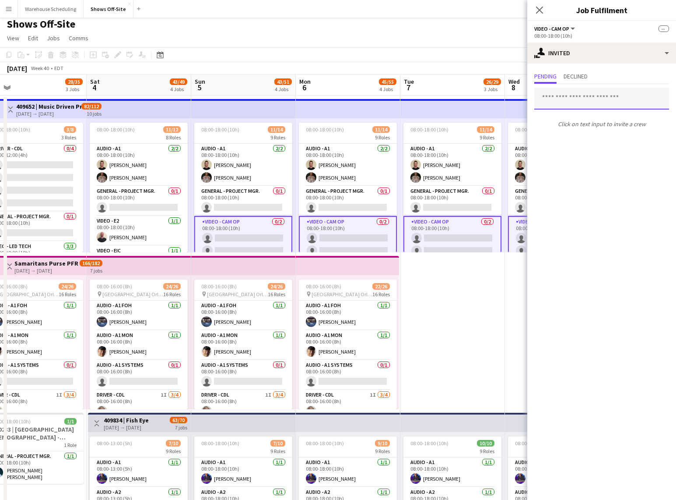
click at [586, 96] on input "text" at bounding box center [602, 99] width 135 height 22
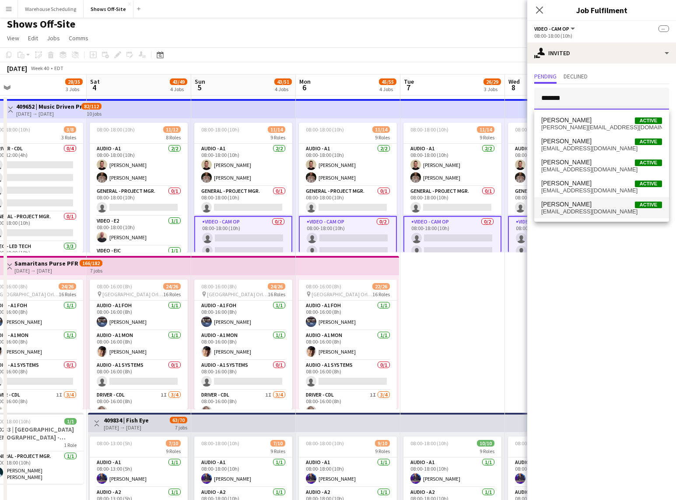
type input "*******"
click at [587, 202] on span "[PERSON_NAME]" at bounding box center [567, 204] width 50 height 7
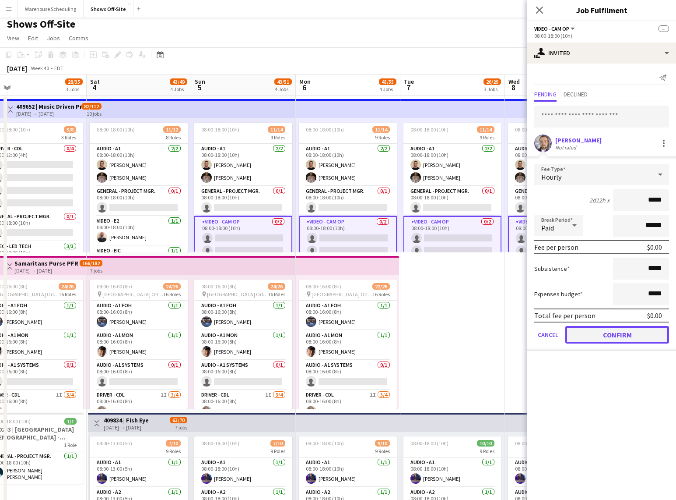
click at [624, 337] on button "Confirm" at bounding box center [618, 335] width 104 height 18
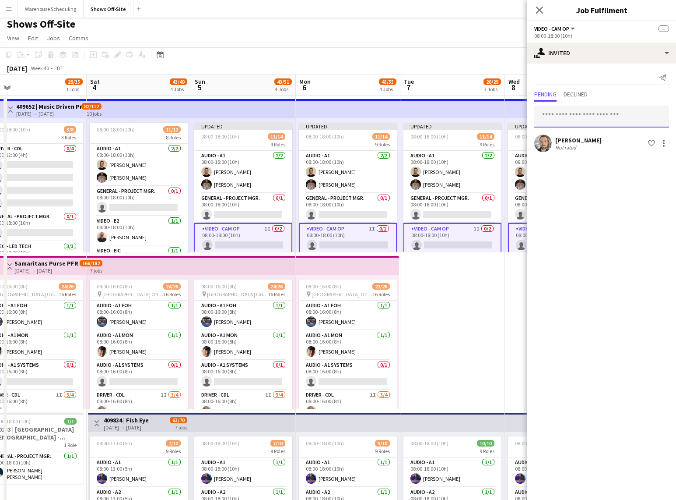
click at [585, 109] on input "text" at bounding box center [602, 117] width 135 height 22
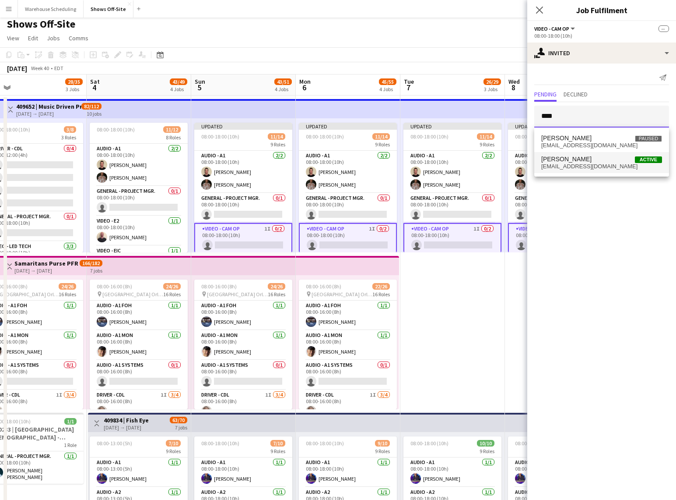
type input "****"
click at [587, 166] on span "theyeagercam@gmail.com" at bounding box center [602, 166] width 121 height 7
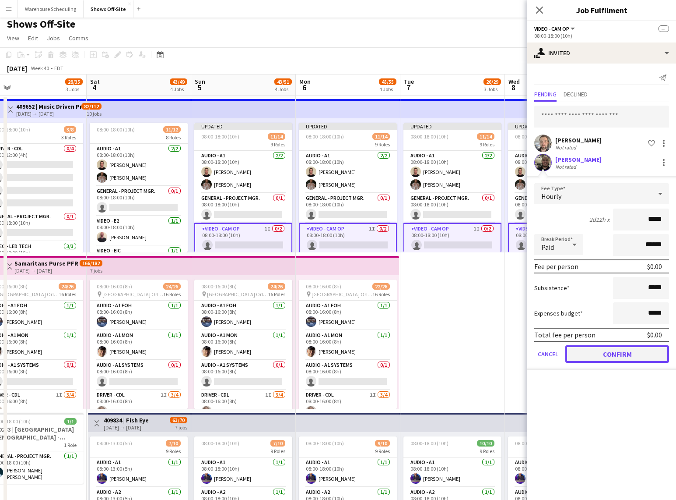
click at [606, 354] on button "Confirm" at bounding box center [618, 354] width 104 height 18
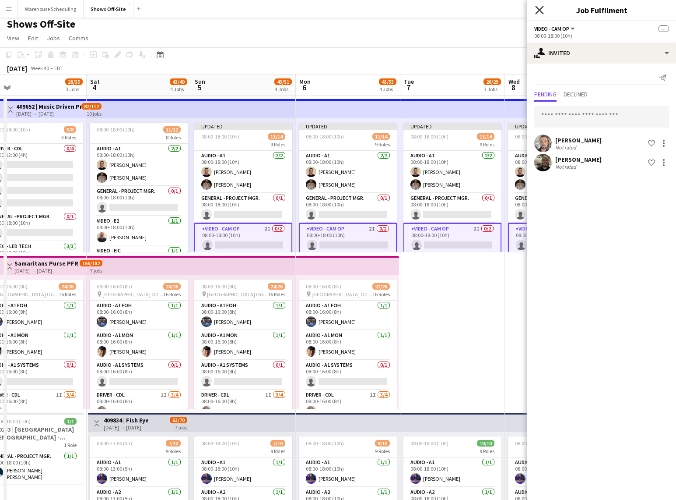
click at [539, 11] on icon at bounding box center [539, 10] width 8 height 8
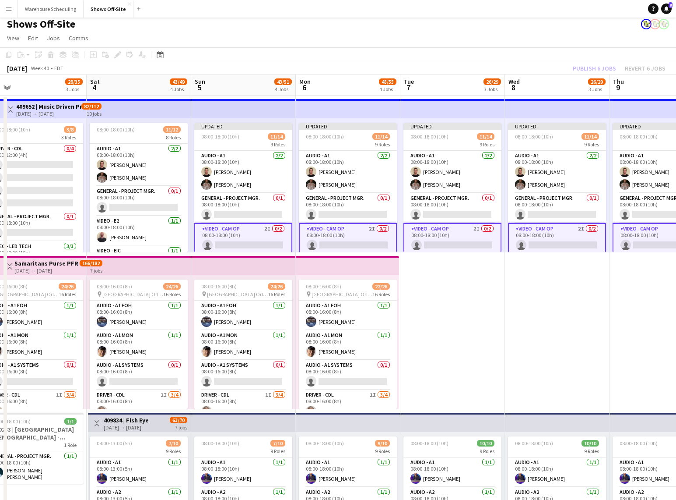
click at [553, 32] on app-page-menu "View Day view expanded Day view collapsed Month view Date picker Jump to [DATE]…" at bounding box center [338, 39] width 676 height 17
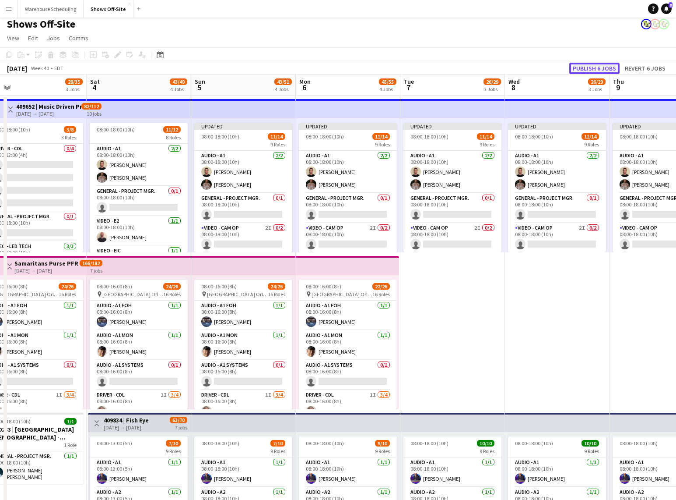
click at [588, 68] on button "Publish 6 jobs" at bounding box center [595, 68] width 50 height 11
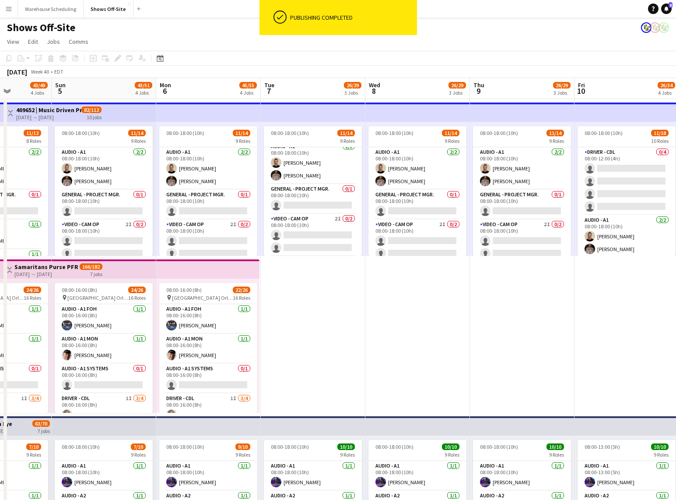
scroll to position [0, 366]
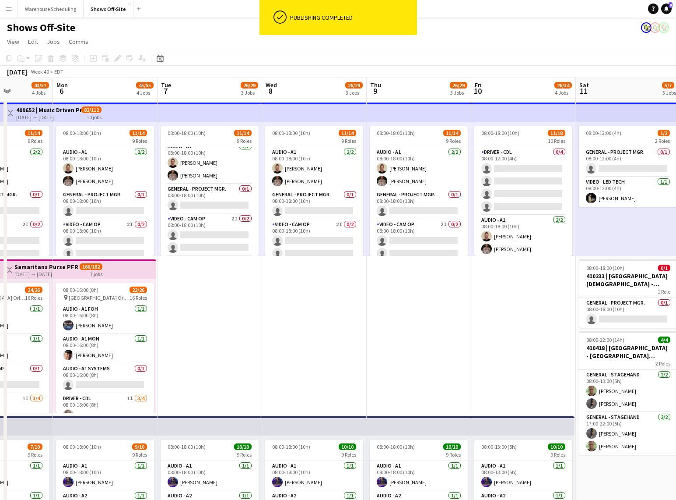
drag, startPoint x: 548, startPoint y: 329, endPoint x: 311, endPoint y: 299, distance: 238.8
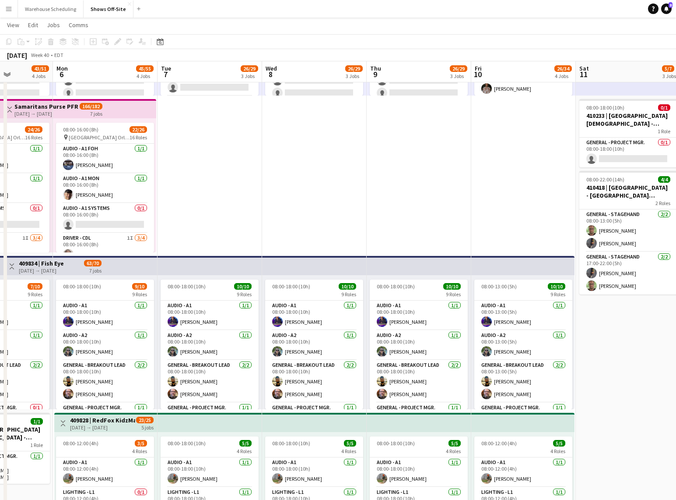
scroll to position [172, 0]
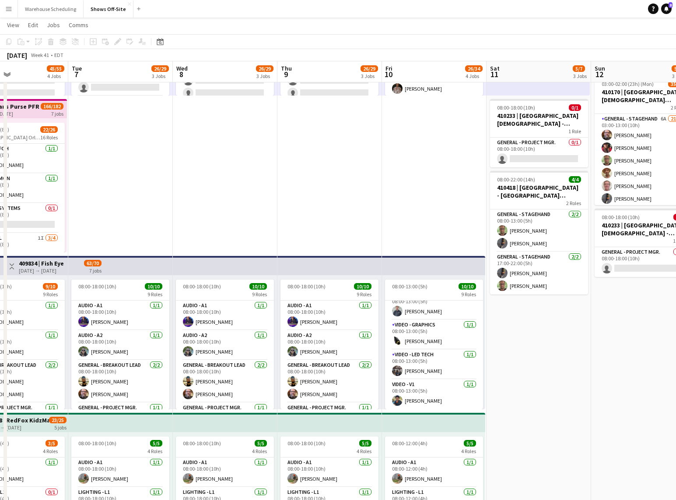
drag, startPoint x: 521, startPoint y: 341, endPoint x: 387, endPoint y: 325, distance: 135.4
click at [387, 326] on app-calendar-viewport "Fri 3 28/35 3 Jobs Sat 4 43/49 4 Jobs Sun 5 43/51 4 Jobs Mon 6 45/55 4 Jobs Tue…" at bounding box center [338, 452] width 676 height 1155
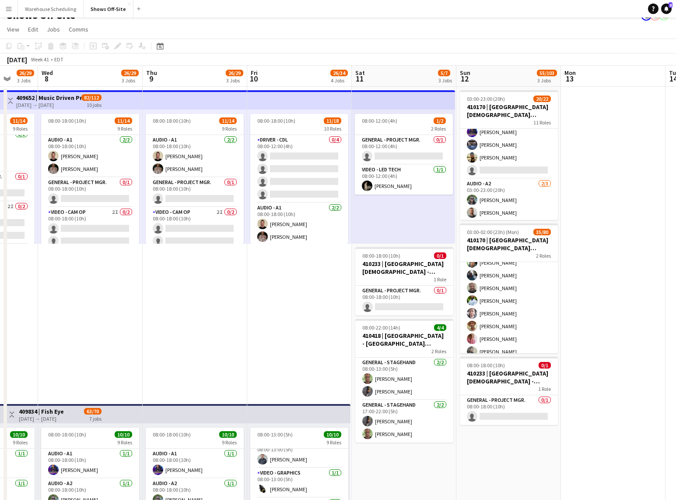
scroll to position [629, 0]
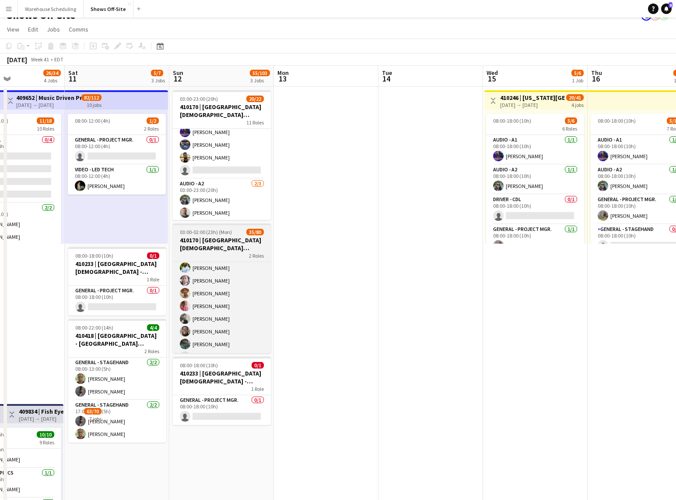
drag, startPoint x: 366, startPoint y: 307, endPoint x: 248, endPoint y: 293, distance: 118.6
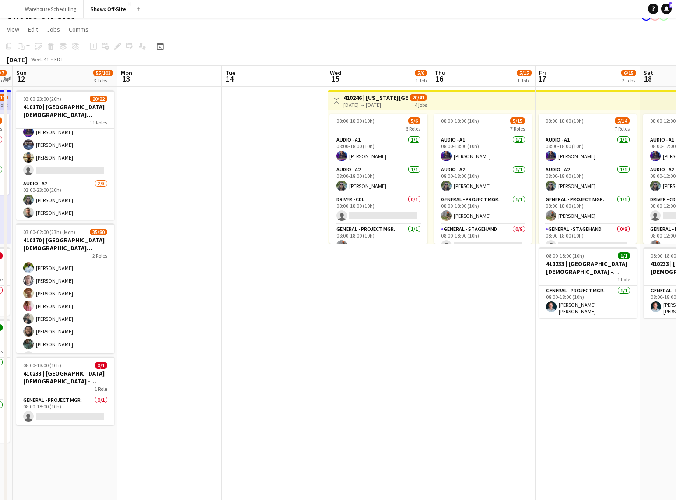
drag, startPoint x: 522, startPoint y: 285, endPoint x: 282, endPoint y: 277, distance: 240.5
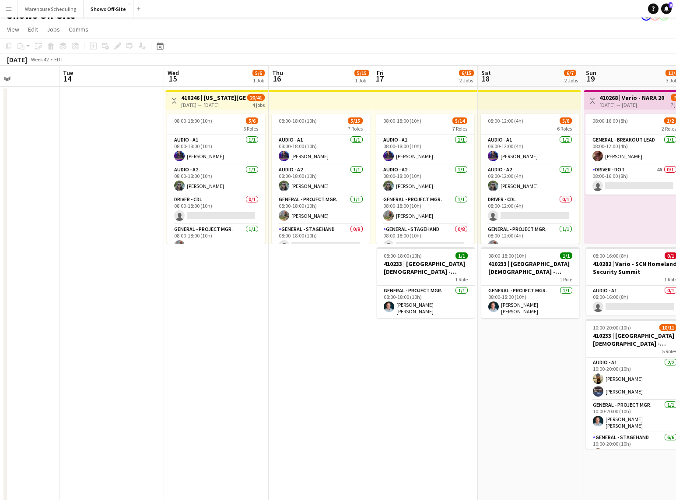
drag, startPoint x: 324, startPoint y: 285, endPoint x: 156, endPoint y: 275, distance: 168.0
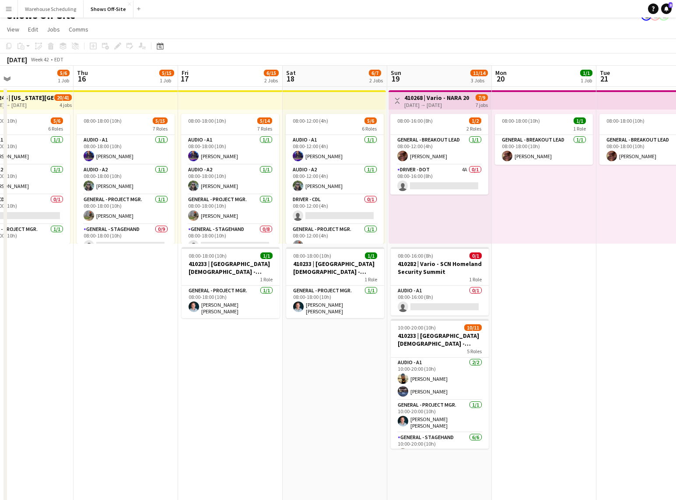
drag, startPoint x: 605, startPoint y: 306, endPoint x: 403, endPoint y: 285, distance: 202.9
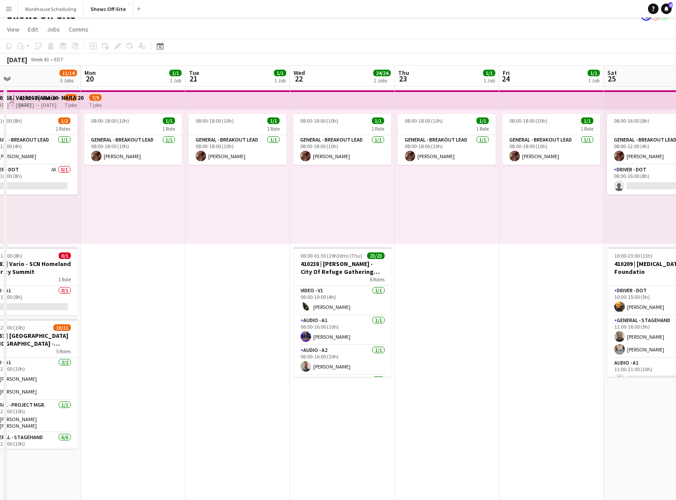
scroll to position [0, 371]
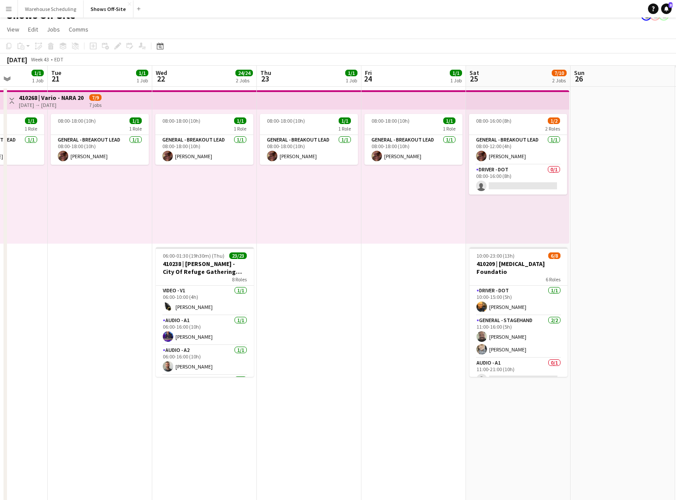
drag, startPoint x: 475, startPoint y: 278, endPoint x: 148, endPoint y: 258, distance: 327.7
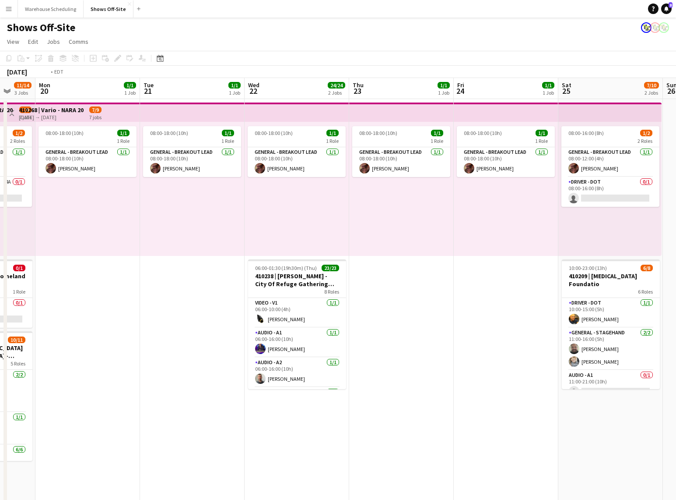
drag, startPoint x: 63, startPoint y: 258, endPoint x: 356, endPoint y: 229, distance: 295.3
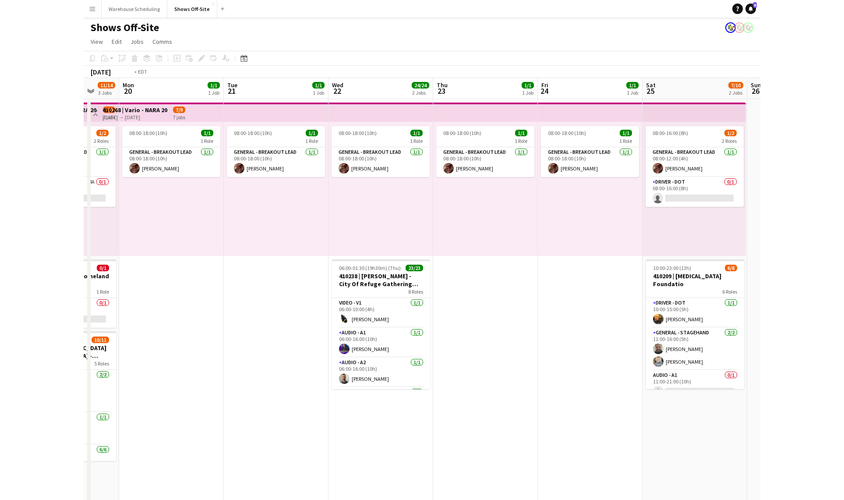
scroll to position [0, 179]
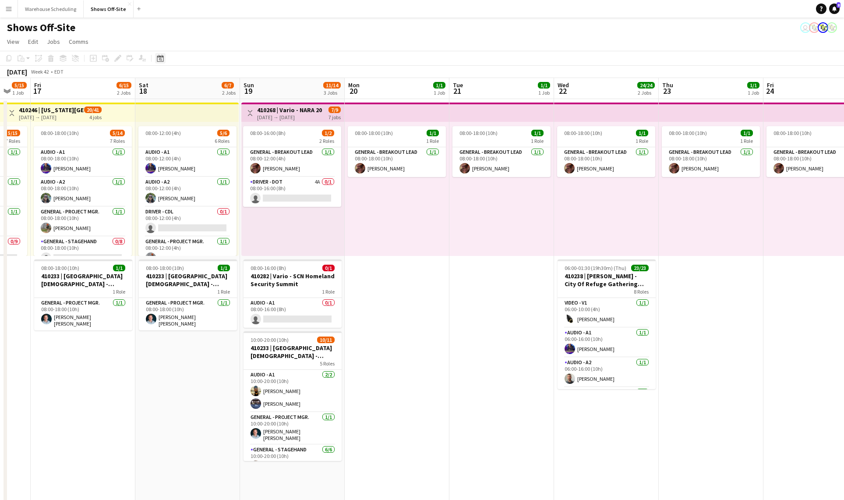
click at [162, 60] on icon "Date picker" at bounding box center [160, 58] width 7 height 7
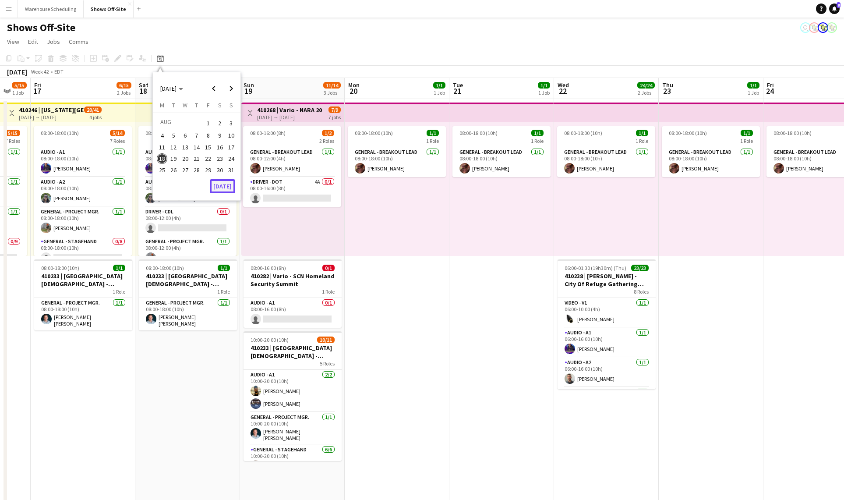
click at [227, 189] on button "[DATE]" at bounding box center [222, 186] width 25 height 14
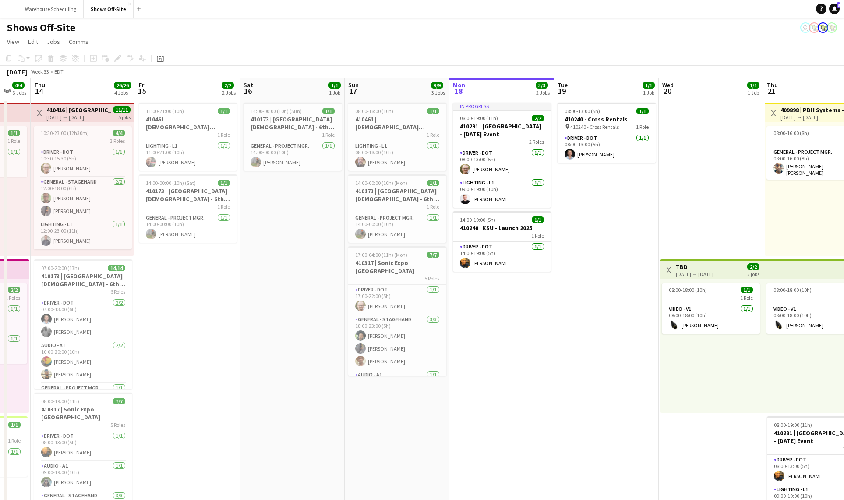
scroll to position [0, 301]
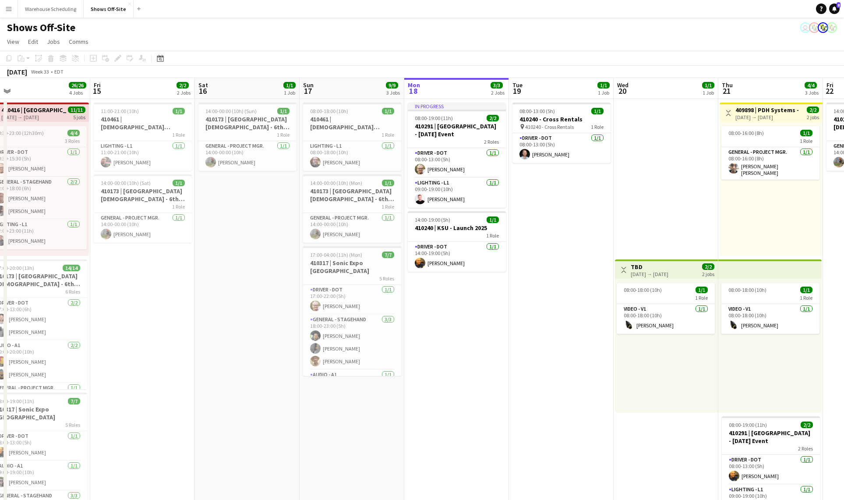
drag, startPoint x: 586, startPoint y: 218, endPoint x: 290, endPoint y: 242, distance: 296.5
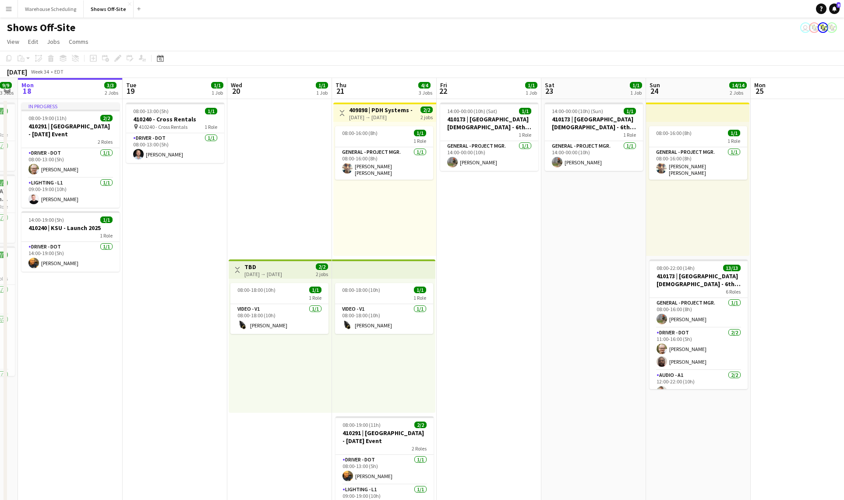
drag, startPoint x: 458, startPoint y: 239, endPoint x: 368, endPoint y: 215, distance: 92.9
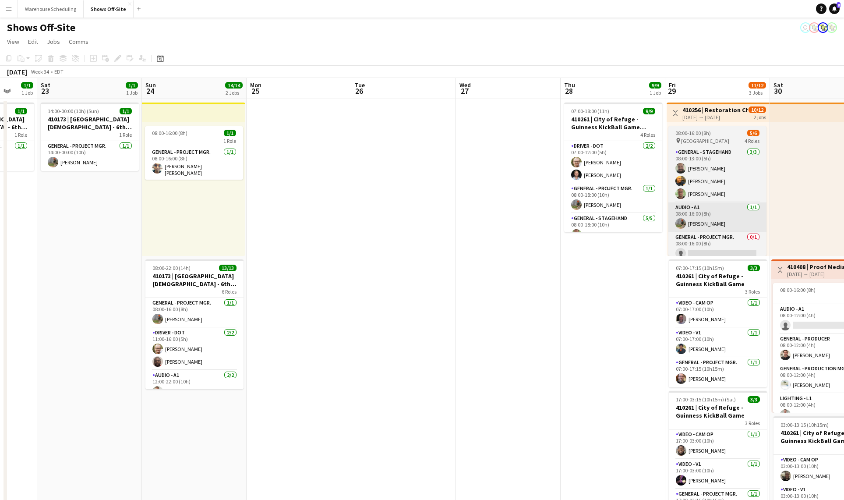
drag, startPoint x: 521, startPoint y: 227, endPoint x: 474, endPoint y: 222, distance: 47.1
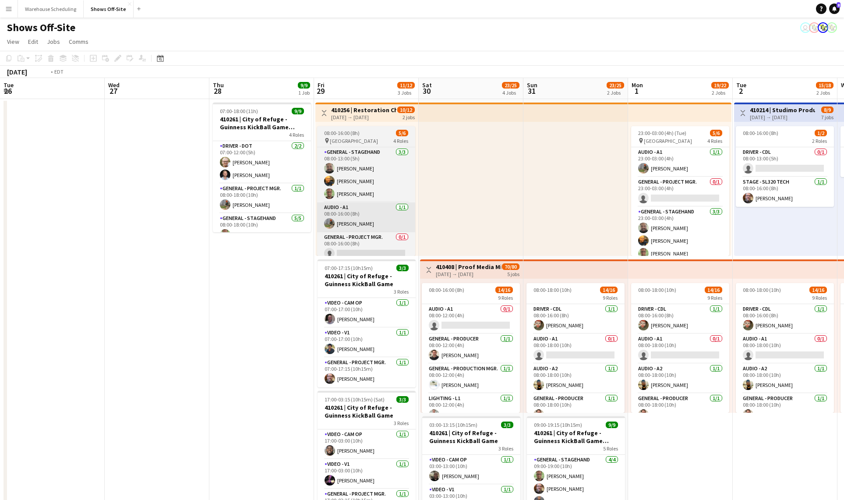
drag, startPoint x: 497, startPoint y: 236, endPoint x: 179, endPoint y: 229, distance: 318.4
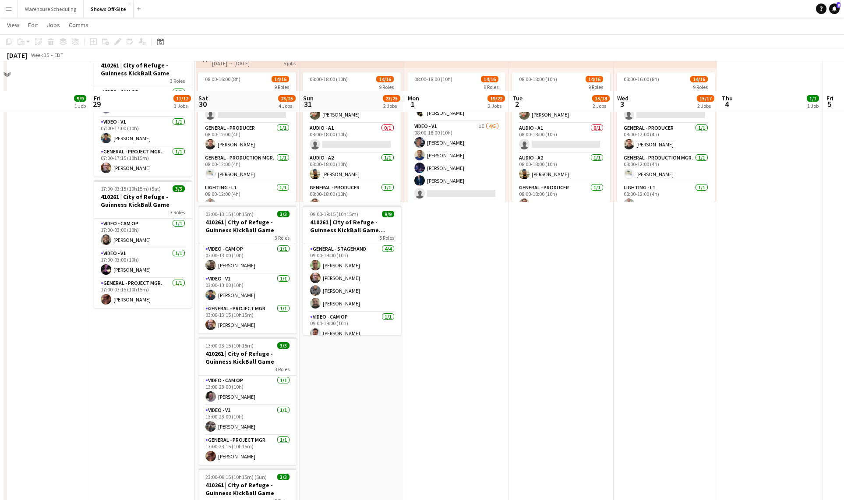
scroll to position [246, 0]
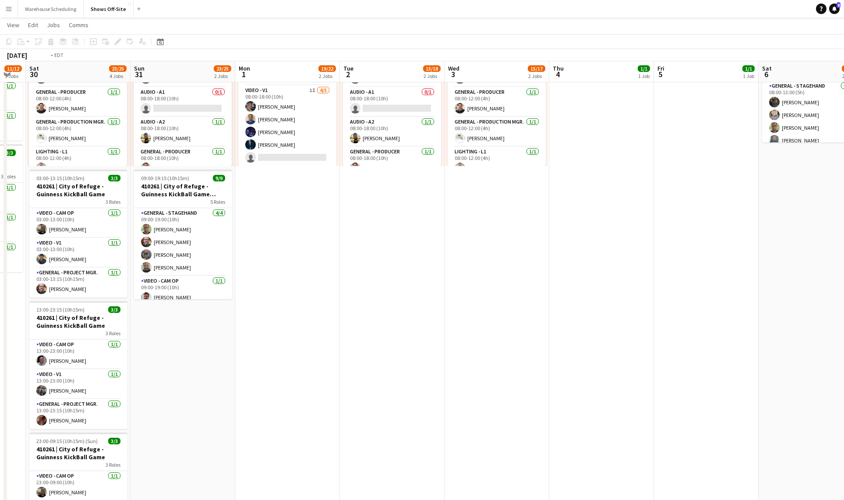
drag, startPoint x: 578, startPoint y: 307, endPoint x: 162, endPoint y: 323, distance: 415.8
click at [162, 323] on app-calendar-viewport "Wed 27 Thu 28 9/9 1 Job Fri 29 11/12 3 Jobs Sat 30 23/25 4 Jobs Sun 31 23/25 2 …" at bounding box center [422, 366] width 844 height 1155
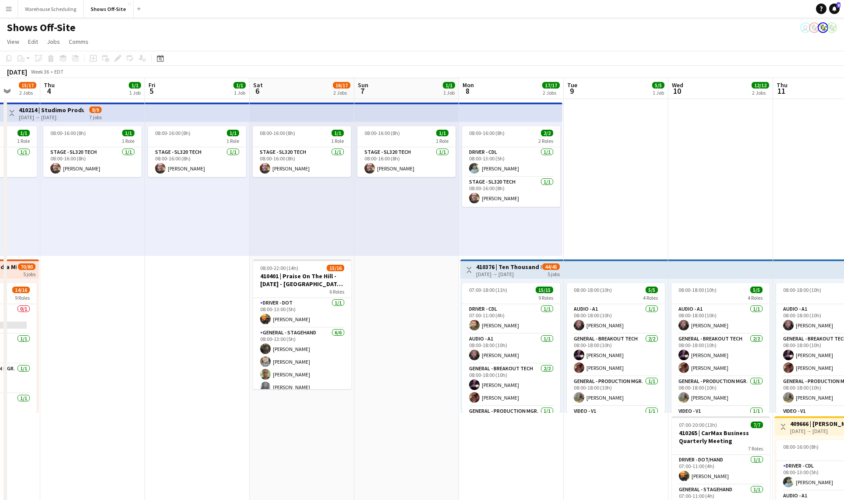
scroll to position [0, 231]
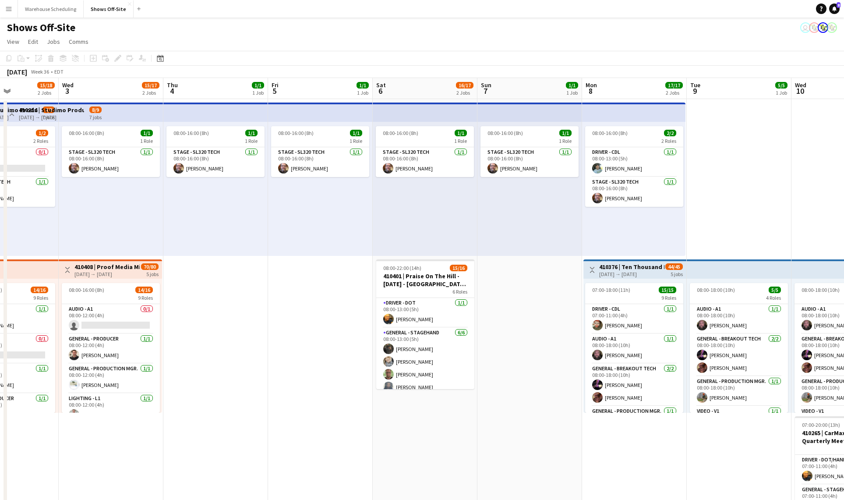
drag, startPoint x: 512, startPoint y: 296, endPoint x: 271, endPoint y: 278, distance: 242.4
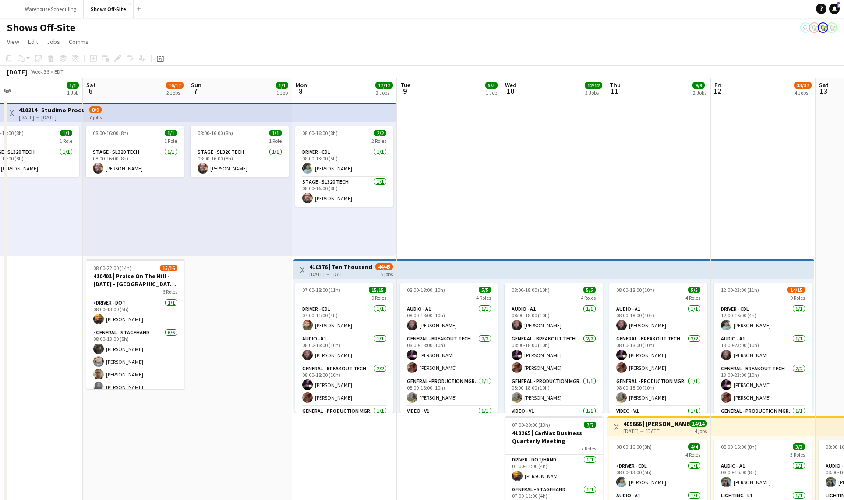
scroll to position [6, 0]
click at [162, 57] on icon at bounding box center [160, 58] width 7 height 7
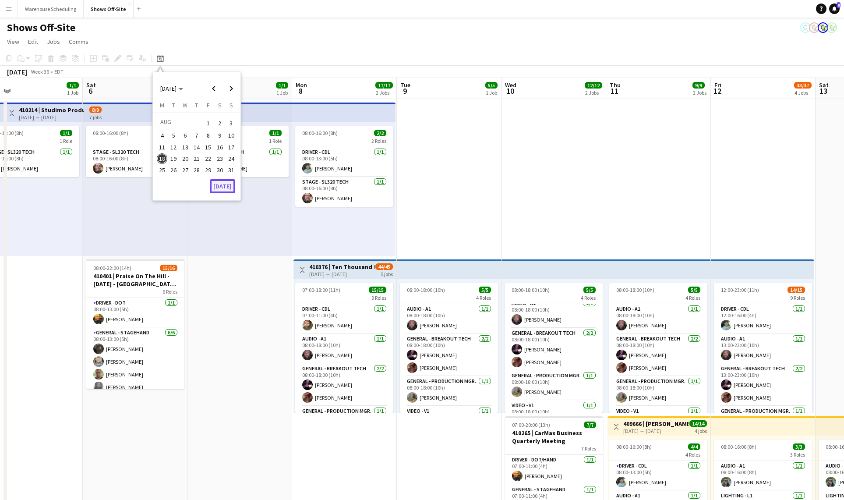
click at [229, 184] on button "[DATE]" at bounding box center [222, 186] width 25 height 14
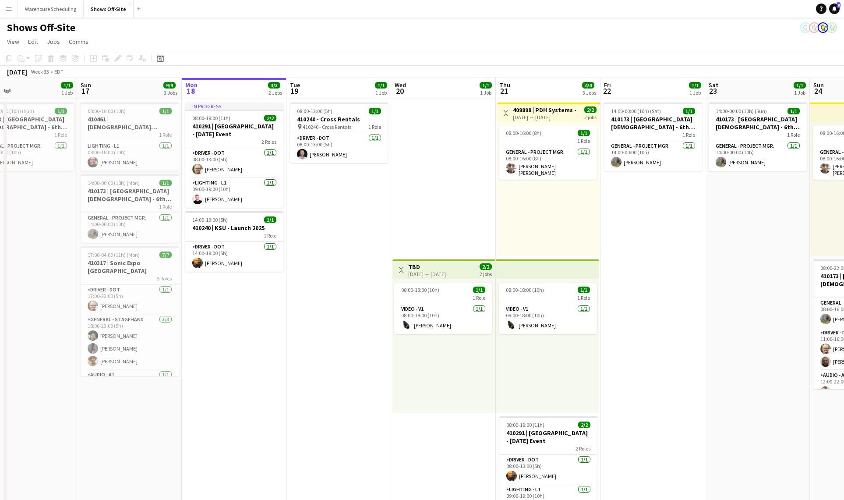
scroll to position [0, 244]
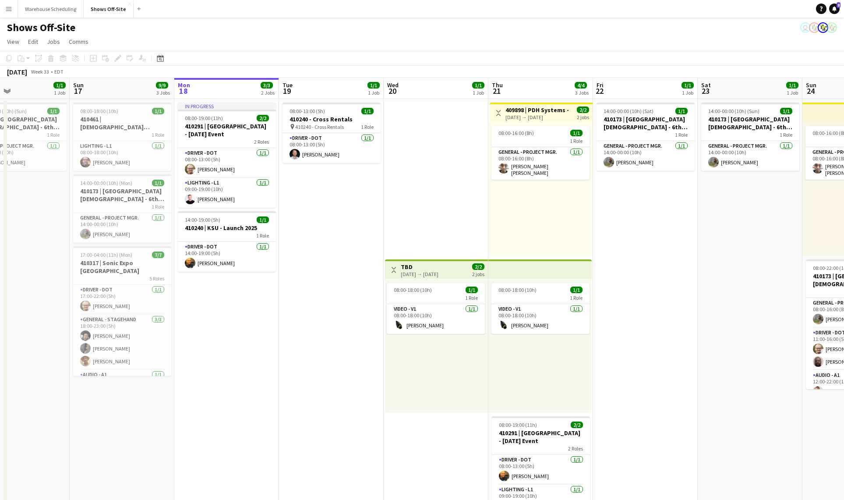
drag, startPoint x: 557, startPoint y: 199, endPoint x: 405, endPoint y: 190, distance: 152.6
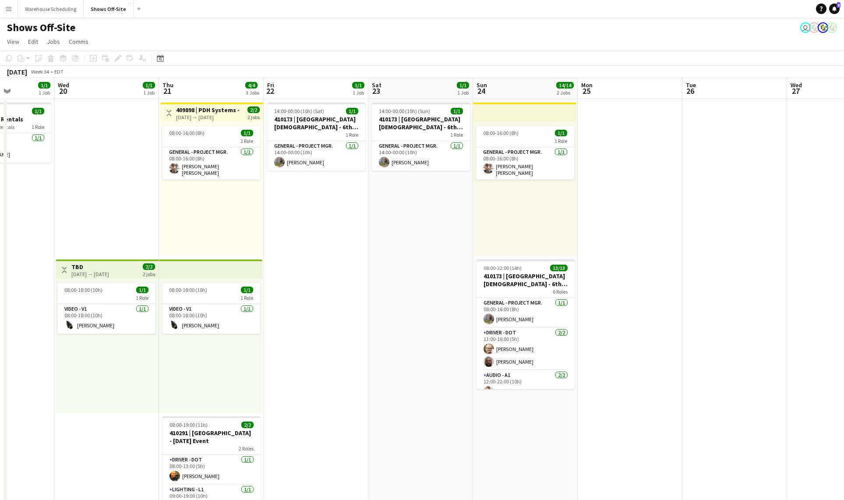
scroll to position [0, 369]
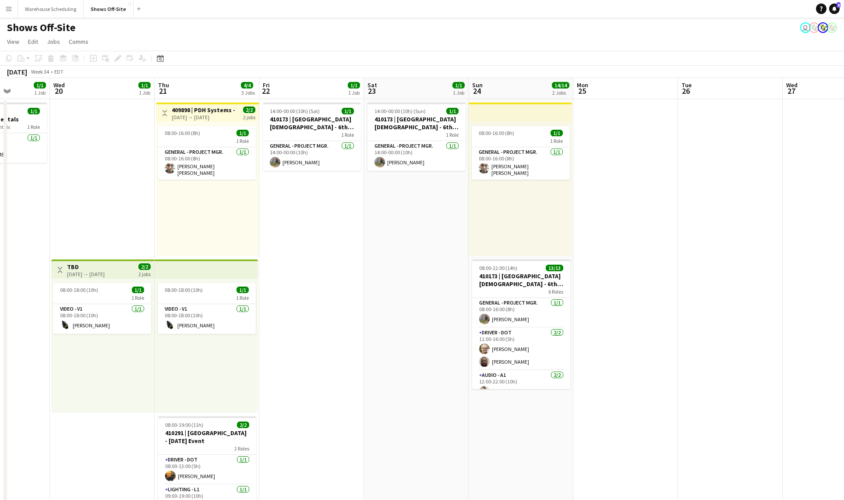
drag, startPoint x: 668, startPoint y: 229, endPoint x: 334, endPoint y: 218, distance: 333.8
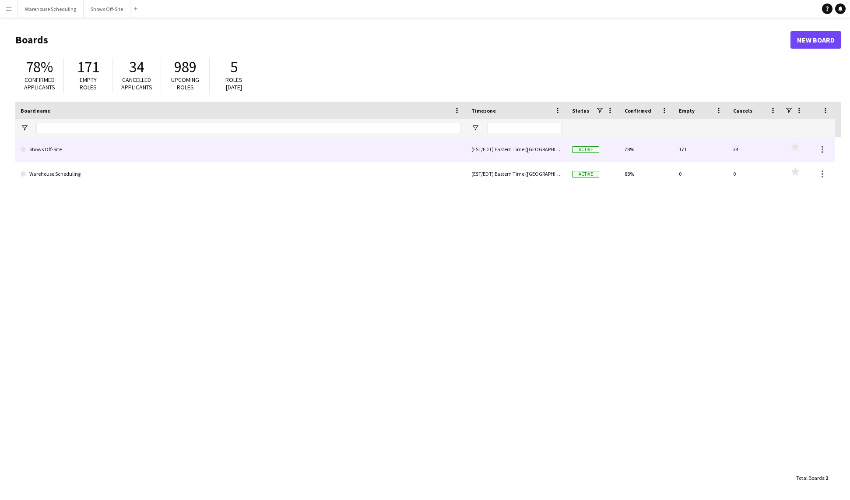
click at [277, 151] on link "Shows Off-Site" at bounding box center [241, 149] width 440 height 25
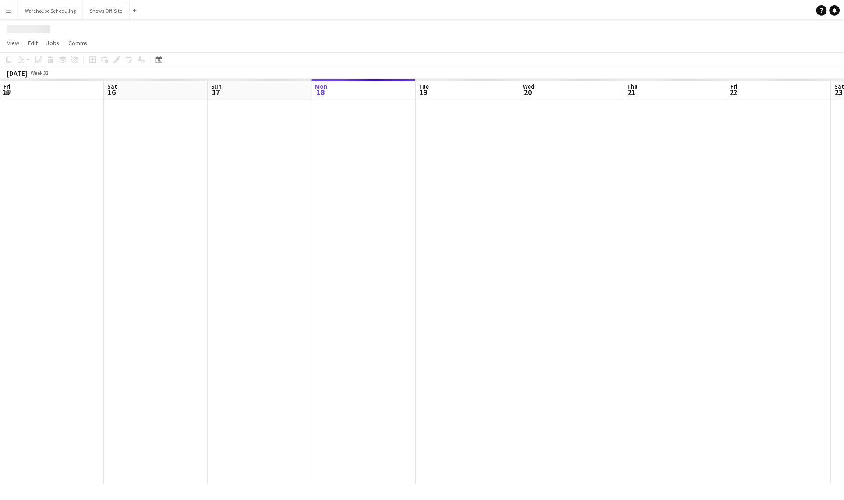
scroll to position [0, 209]
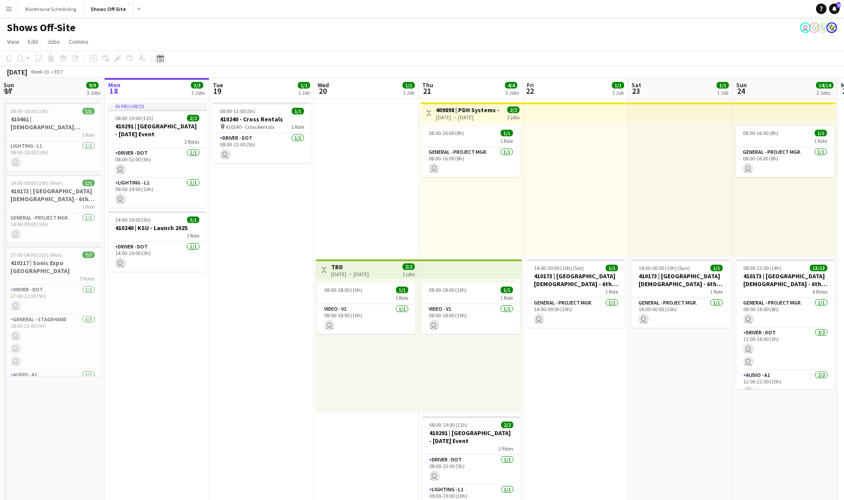
click at [163, 57] on icon at bounding box center [160, 58] width 7 height 7
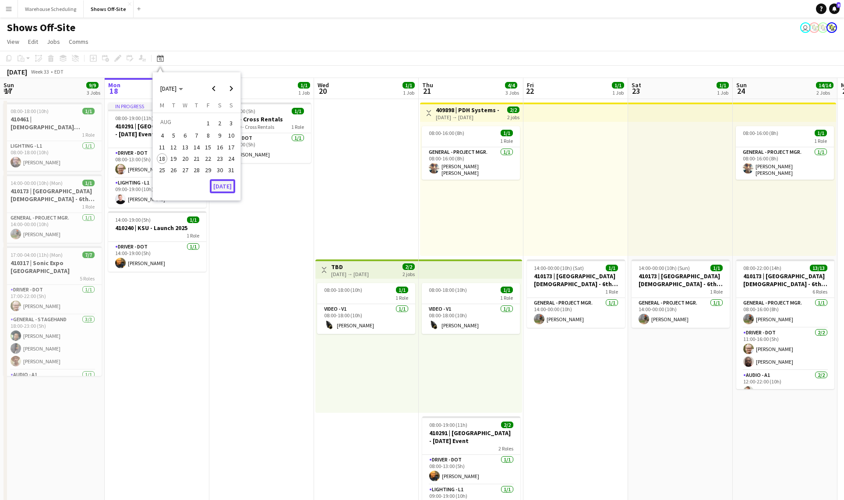
click at [228, 189] on button "[DATE]" at bounding box center [222, 186] width 25 height 14
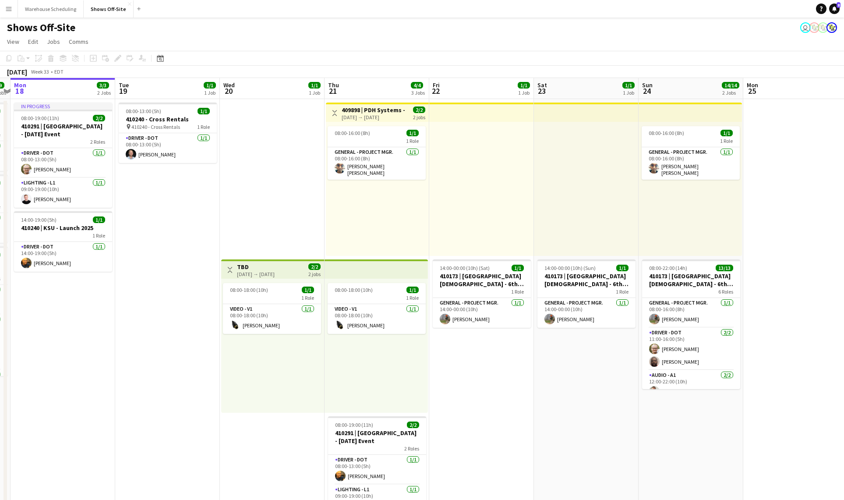
scroll to position [0, 306]
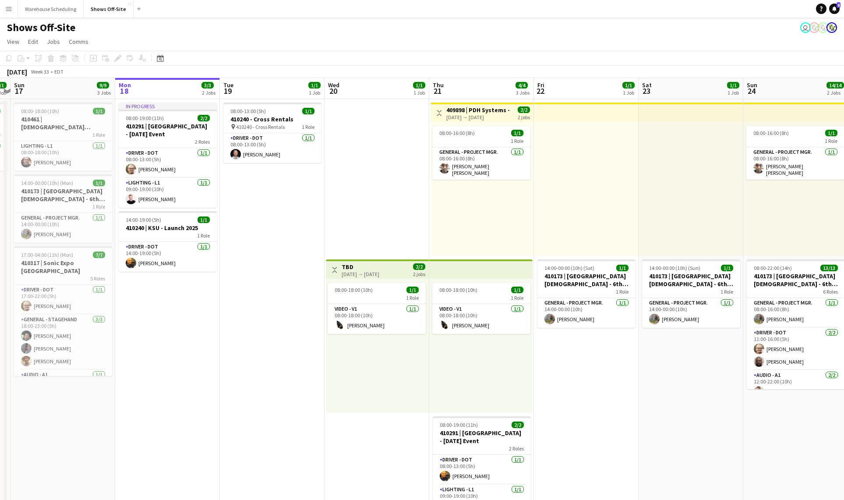
drag, startPoint x: 503, startPoint y: 253, endPoint x: 288, endPoint y: 237, distance: 215.6
click at [289, 238] on app-calendar-viewport "Thu 14 26/26 4 Jobs Fri 15 2/2 2 Jobs Sat 16 1/1 1 Job Sun 17 9/9 3 Jobs Mon 18…" at bounding box center [422, 399] width 844 height 642
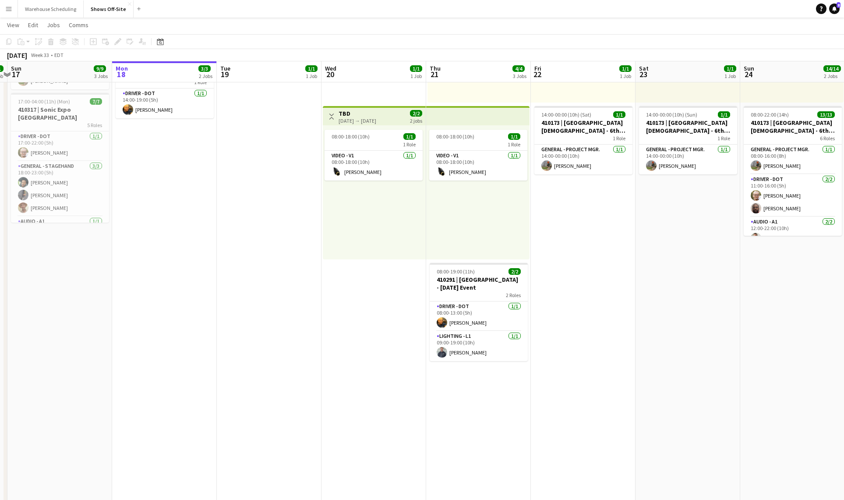
scroll to position [0, 0]
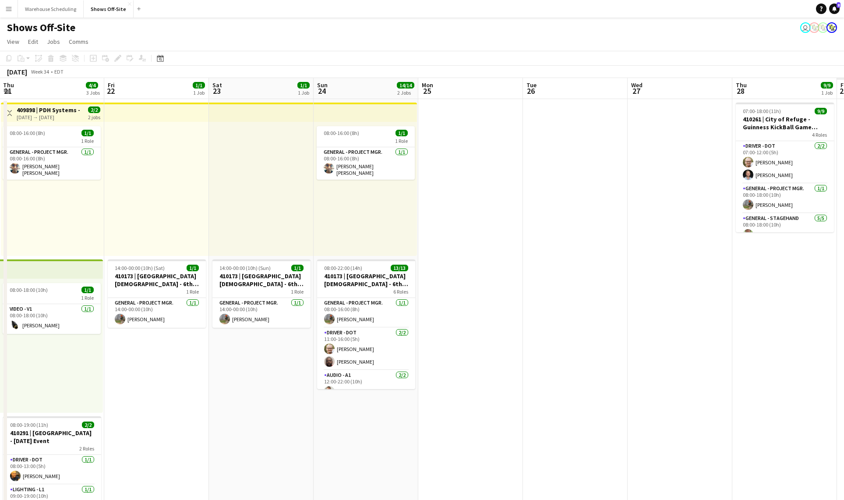
drag, startPoint x: 647, startPoint y: 386, endPoint x: 292, endPoint y: 335, distance: 358.3
click at [243, 332] on app-calendar-viewport "Mon 18 3/3 2 Jobs Tue 19 1/1 1 Job Wed 20 1/1 1 Job Thu 21 4/4 3 Jobs Fri 22 1/…" at bounding box center [422, 399] width 844 height 642
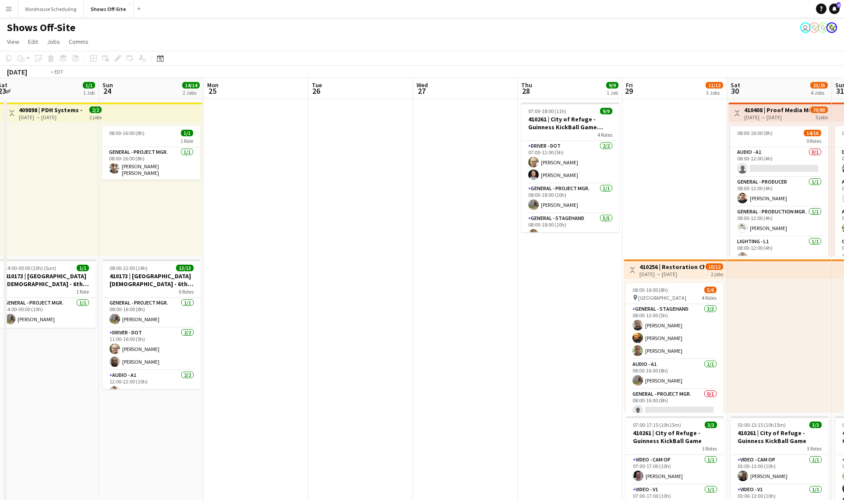
scroll to position [0, 350]
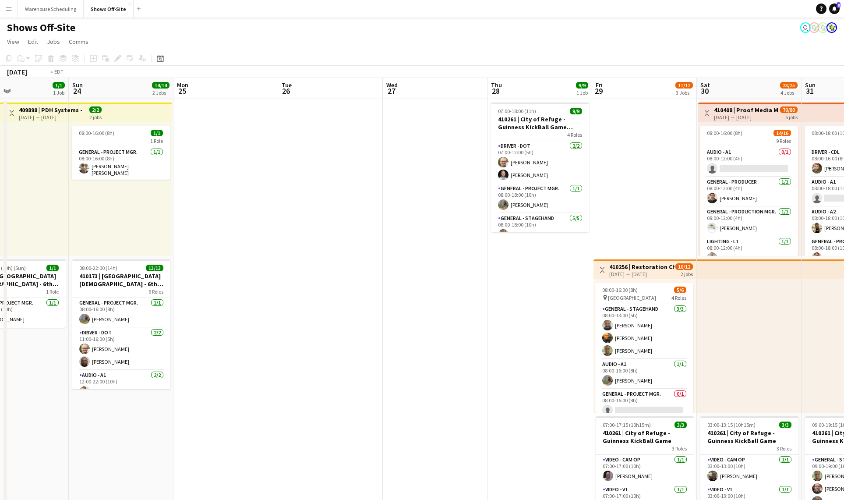
drag, startPoint x: 443, startPoint y: 338, endPoint x: 69, endPoint y: 298, distance: 376.0
click at [69, 298] on app-calendar-viewport "Wed 20 1/1 1 Job Thu 21 4/4 3 Jobs Fri 22 1/1 1 Job Sat 23 1/1 1 Job Sun 24 14/…" at bounding box center [422, 452] width 844 height 748
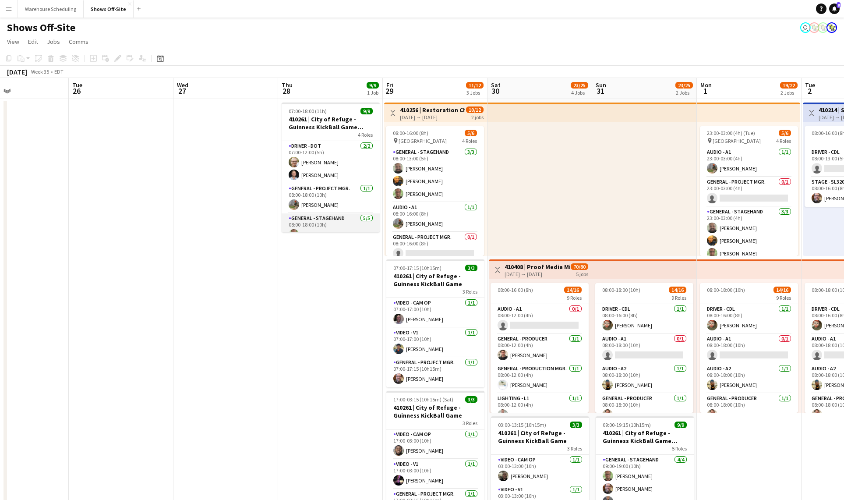
scroll to position [92, 0]
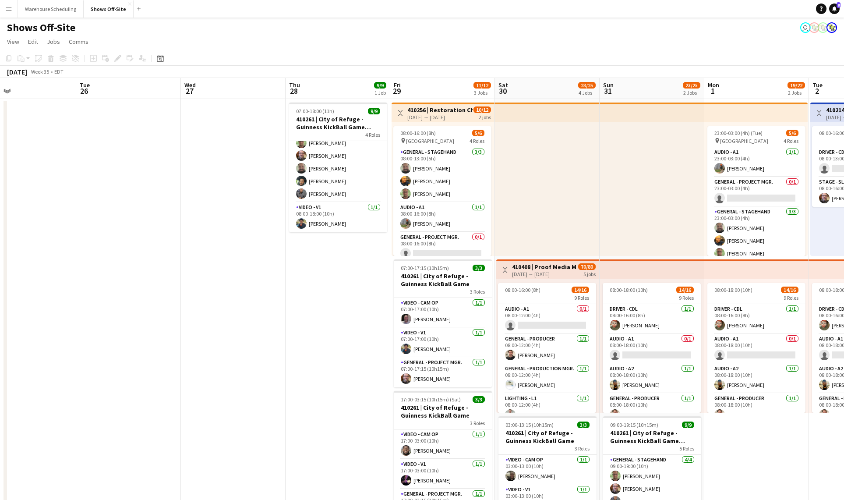
drag, startPoint x: 337, startPoint y: 299, endPoint x: 133, endPoint y: 268, distance: 206.5
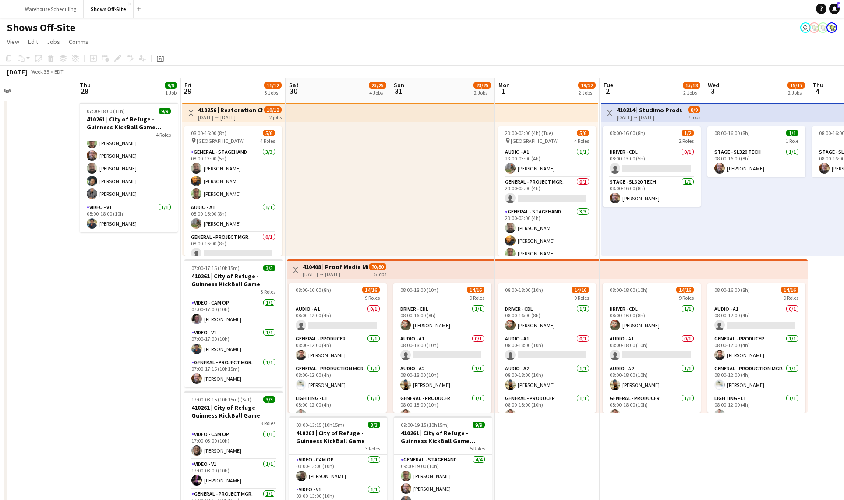
scroll to position [0, 345]
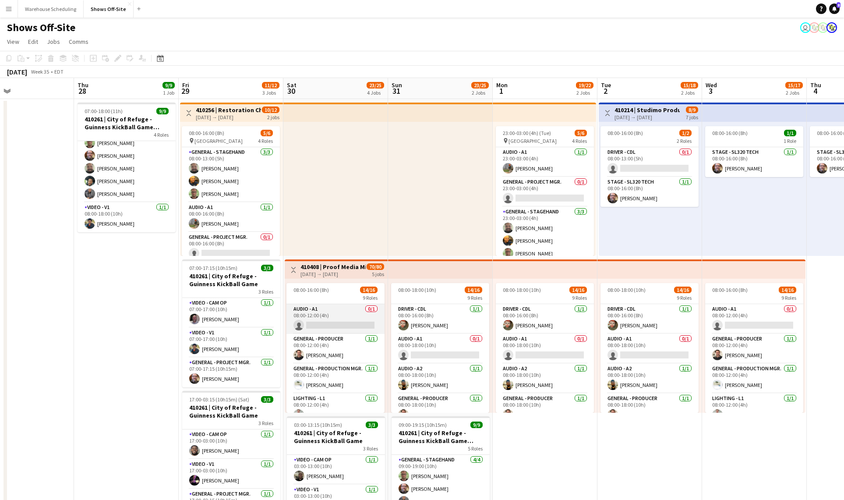
click at [347, 325] on app-card-role "Audio - A1 0/1 08:00-12:00 (4h) single-neutral-actions" at bounding box center [335, 319] width 98 height 30
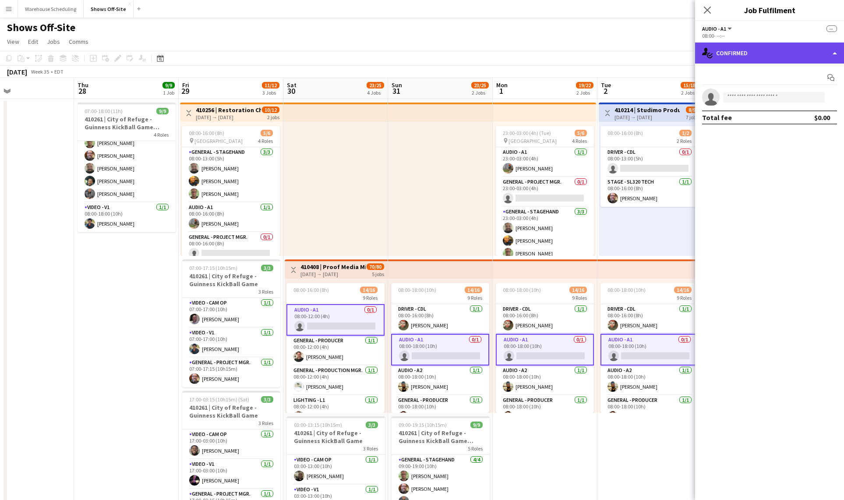
click at [733, 60] on div "single-neutral-actions-check-2 Confirmed" at bounding box center [769, 52] width 149 height 21
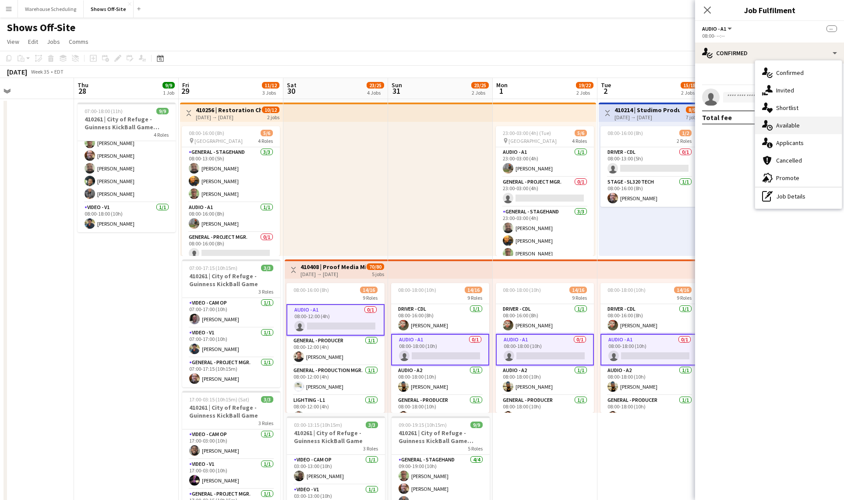
click at [799, 127] on div "single-neutral-actions-upload Available" at bounding box center [798, 125] width 87 height 18
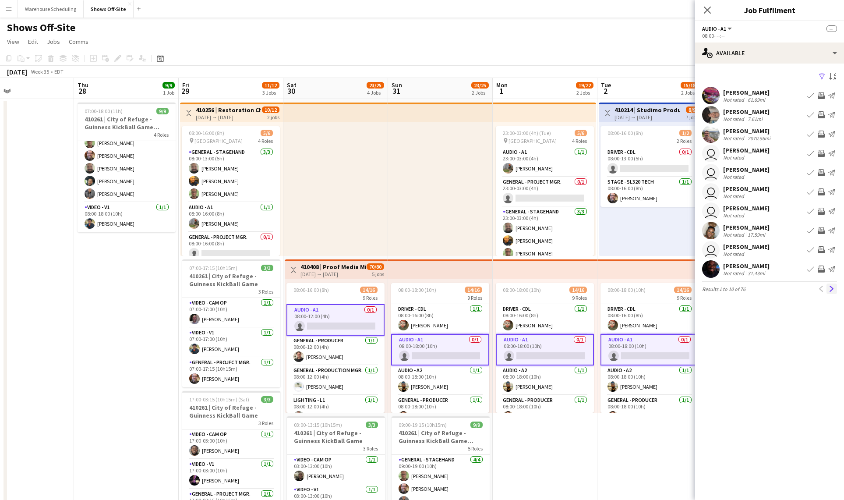
click at [833, 289] on app-icon "Next" at bounding box center [831, 288] width 6 height 6
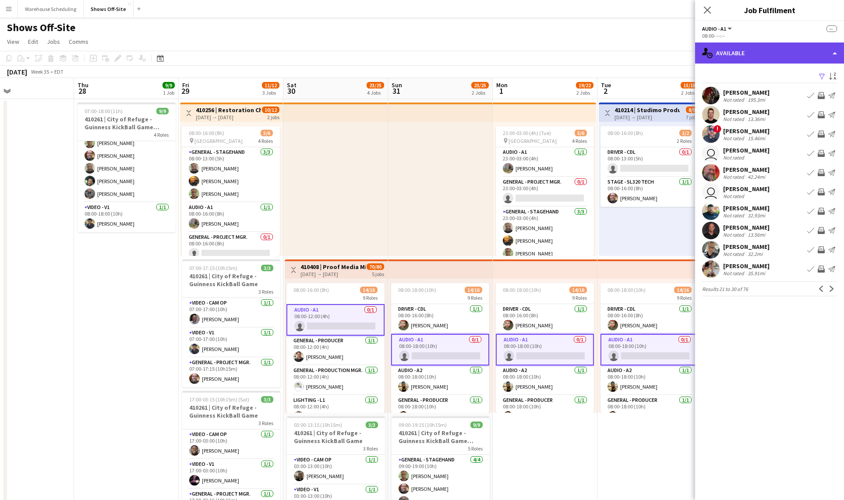
click at [757, 56] on div "single-neutral-actions-upload Available" at bounding box center [769, 52] width 149 height 21
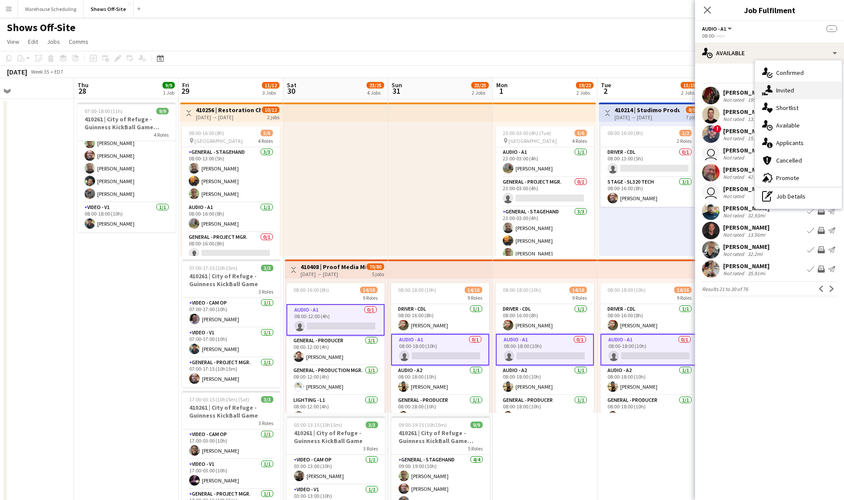
click at [776, 89] on div "single-neutral-actions-share-1 Invited" at bounding box center [798, 90] width 87 height 18
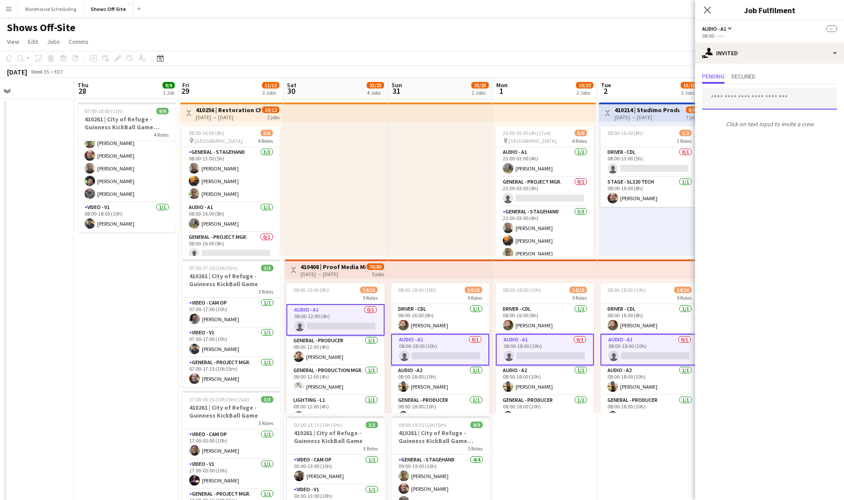
click at [730, 98] on input "text" at bounding box center [769, 99] width 135 height 22
type input "********"
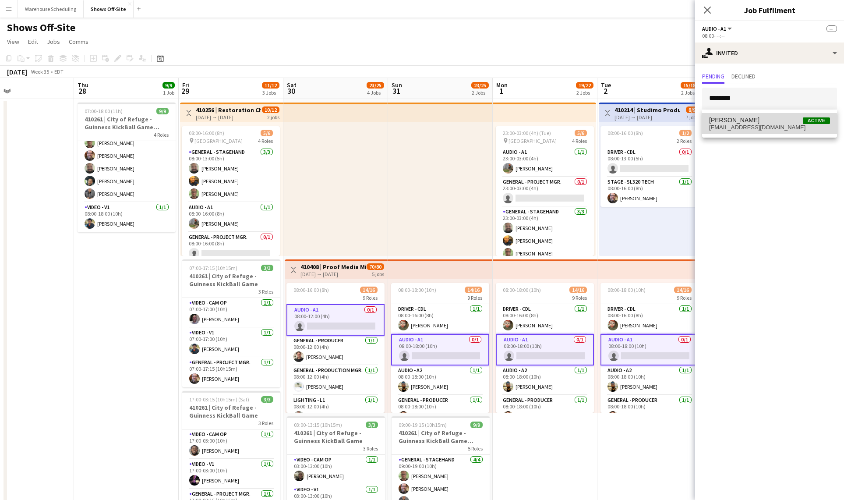
click at [732, 127] on span "[EMAIL_ADDRESS][DOMAIN_NAME]" at bounding box center [769, 127] width 121 height 7
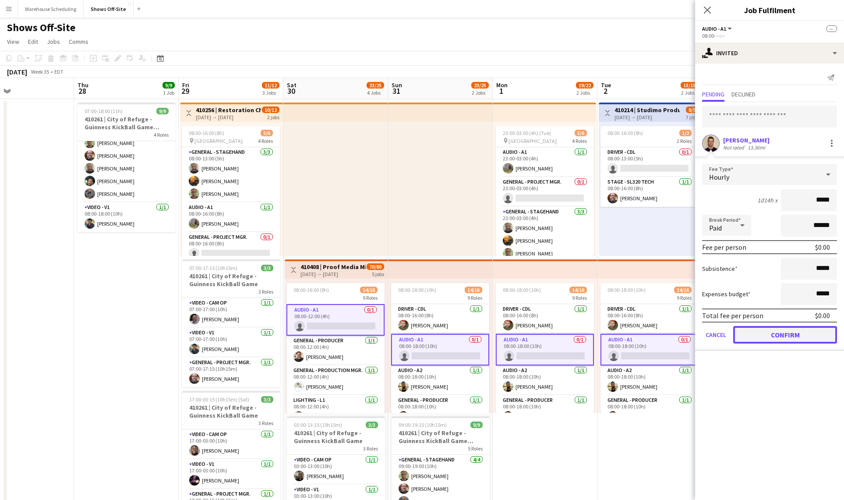
click at [760, 335] on button "Confirm" at bounding box center [785, 335] width 104 height 18
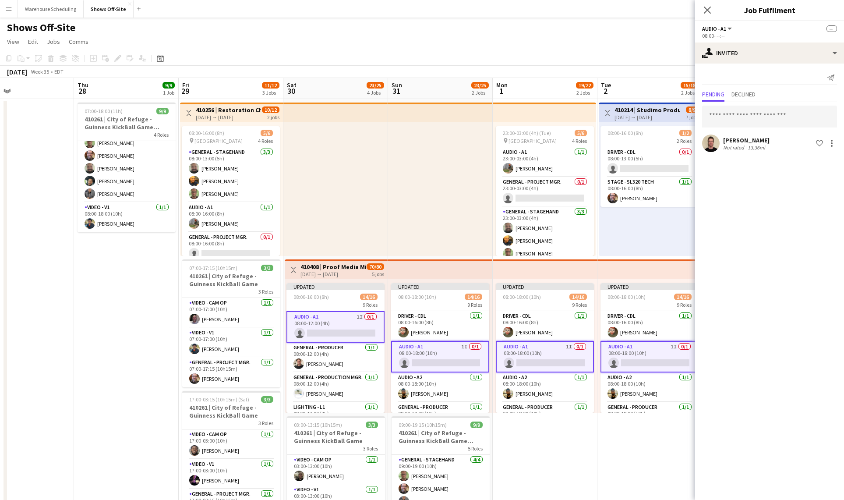
drag, startPoint x: 706, startPoint y: 10, endPoint x: 706, endPoint y: 14, distance: 4.4
click at [705, 10] on icon "Close pop-in" at bounding box center [707, 10] width 7 height 7
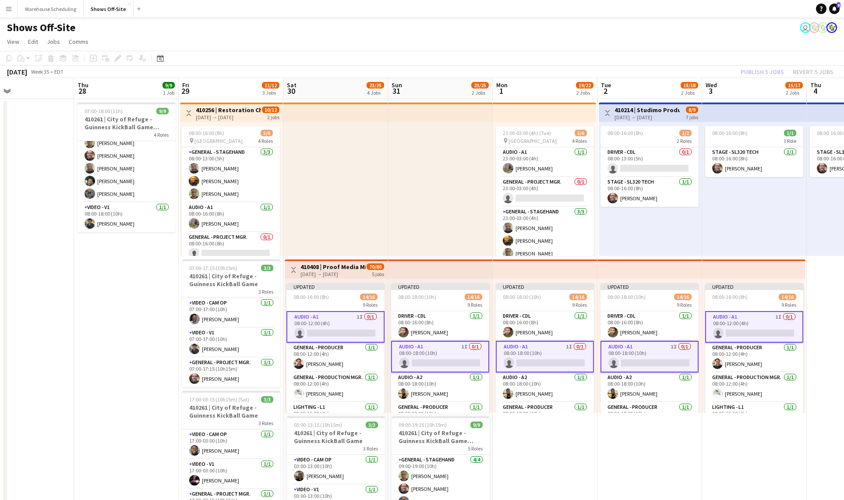
drag, startPoint x: 718, startPoint y: 31, endPoint x: 723, endPoint y: 40, distance: 11.0
click at [718, 31] on div "Shows Off-Site user" at bounding box center [422, 26] width 844 height 17
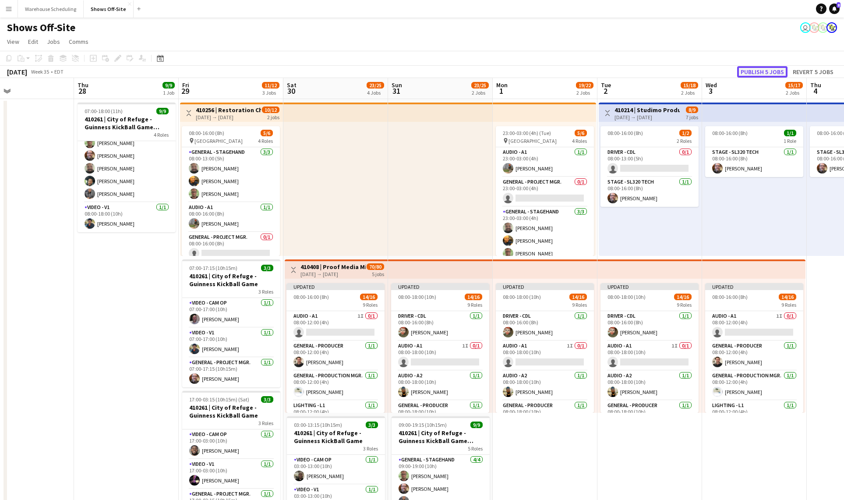
click at [747, 75] on button "Publish 5 jobs" at bounding box center [762, 71] width 50 height 11
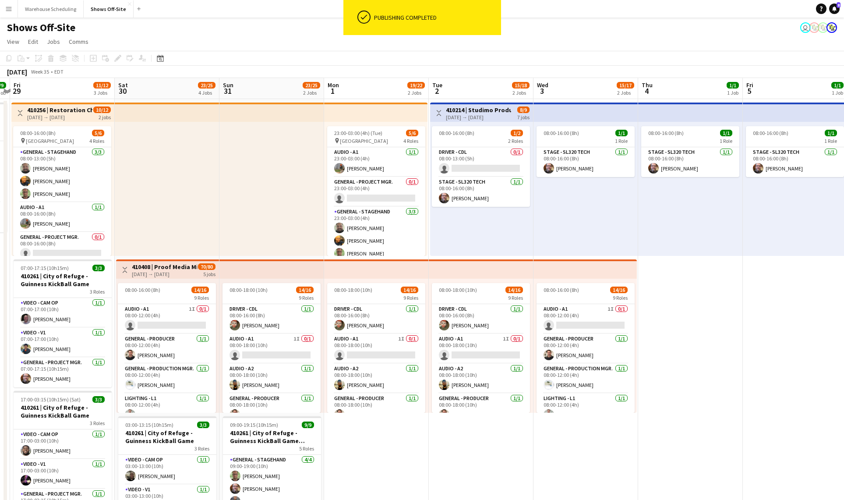
drag, startPoint x: 712, startPoint y: 471, endPoint x: 544, endPoint y: 442, distance: 170.7
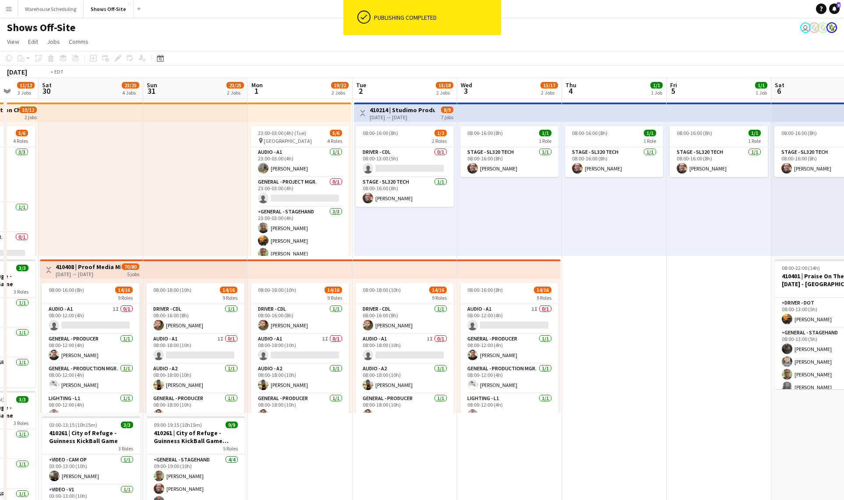
drag, startPoint x: 564, startPoint y: 299, endPoint x: 365, endPoint y: 292, distance: 198.9
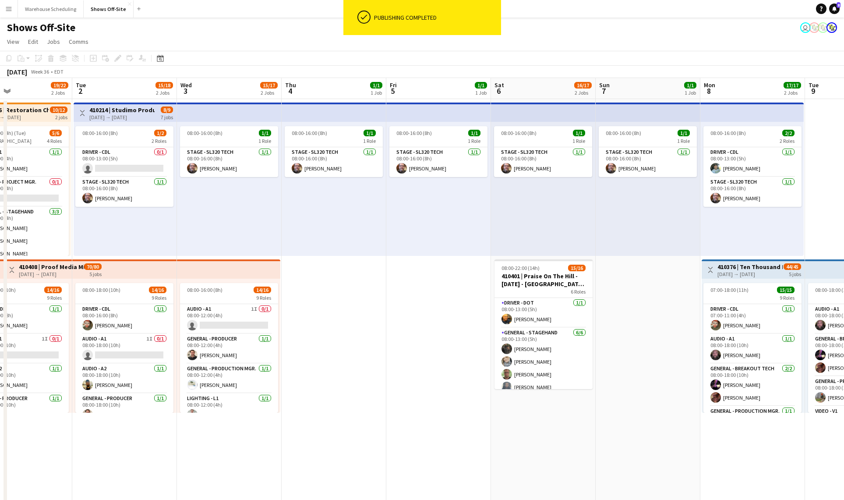
scroll to position [215, 0]
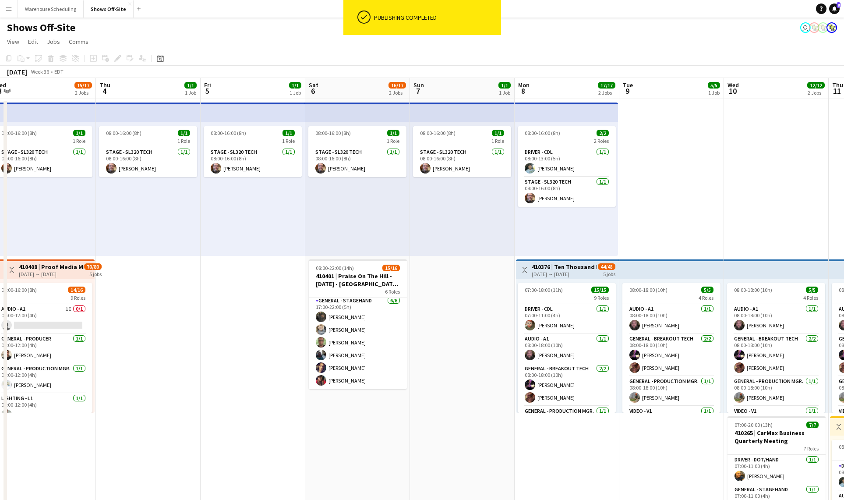
drag, startPoint x: 597, startPoint y: 321, endPoint x: 312, endPoint y: 305, distance: 285.9
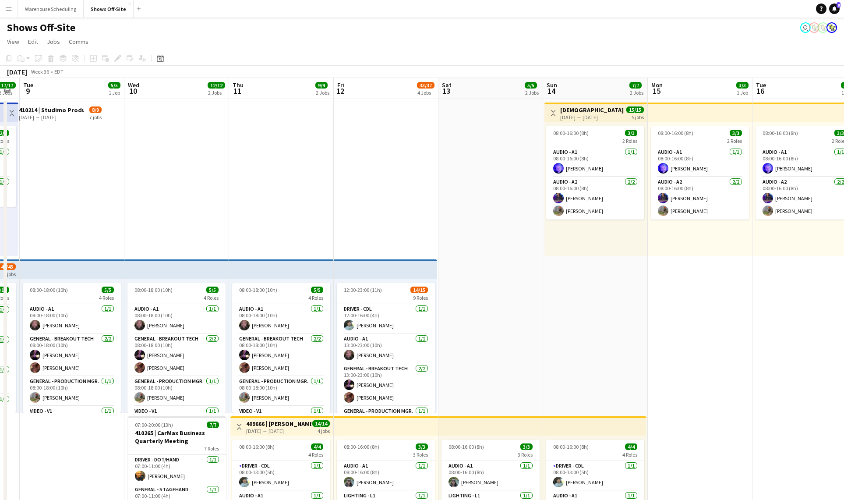
scroll to position [0, 296]
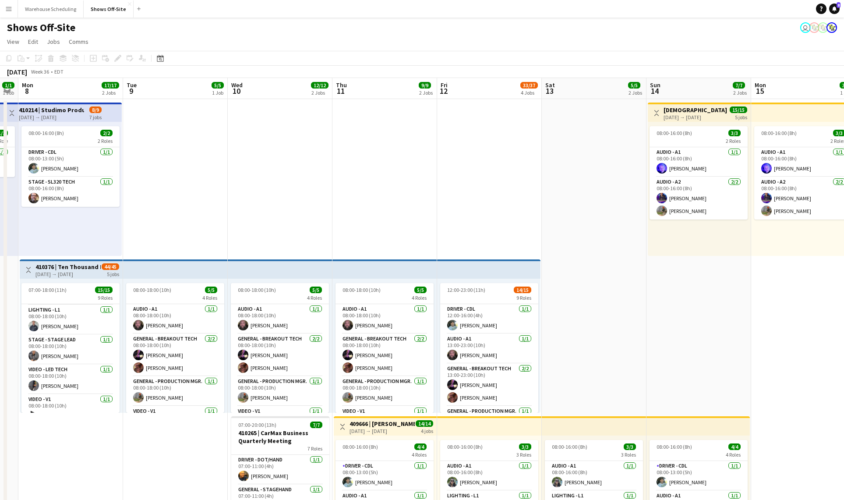
drag, startPoint x: 529, startPoint y: 434, endPoint x: 187, endPoint y: 400, distance: 343.2
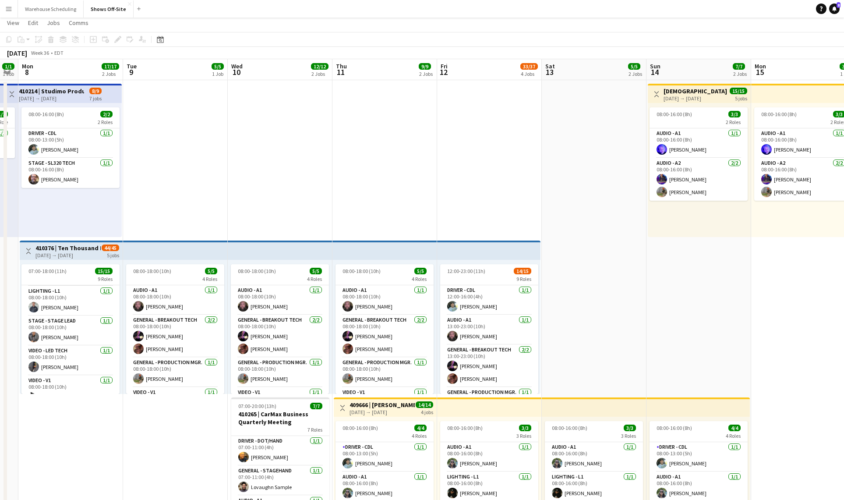
scroll to position [0, 0]
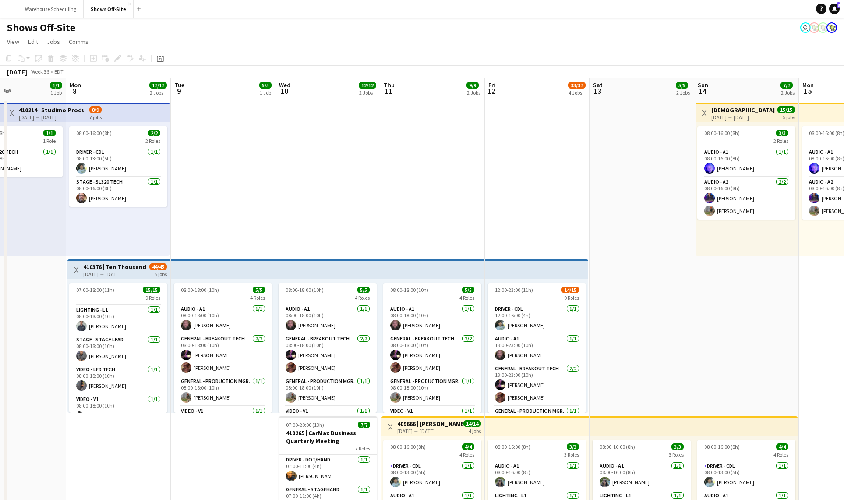
drag, startPoint x: 425, startPoint y: 202, endPoint x: 623, endPoint y: 165, distance: 201.8
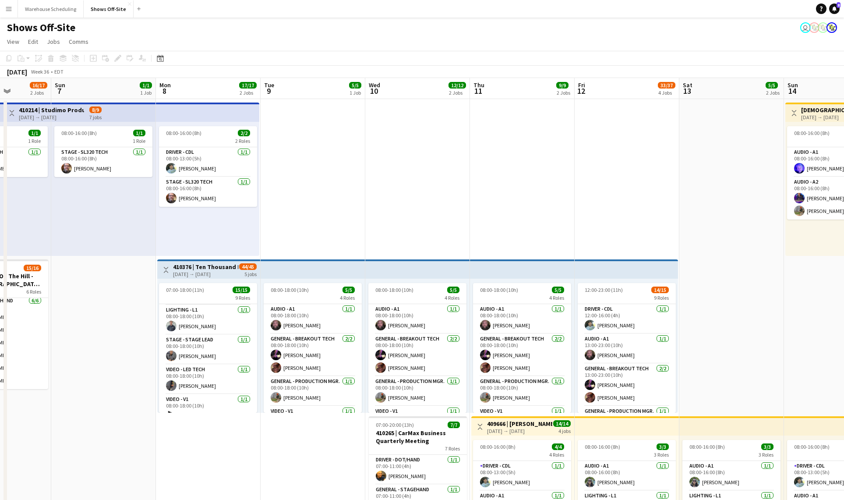
drag, startPoint x: 373, startPoint y: 173, endPoint x: 626, endPoint y: 148, distance: 253.9
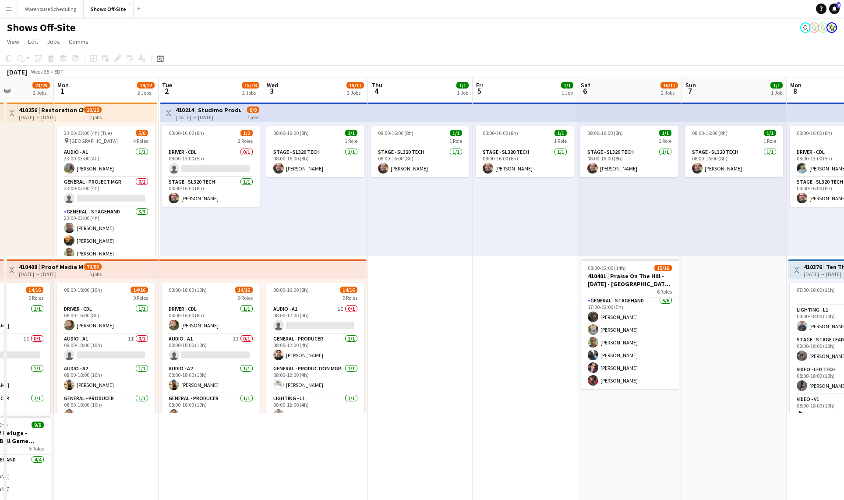
drag, startPoint x: 117, startPoint y: 251, endPoint x: 559, endPoint y: 231, distance: 442.7
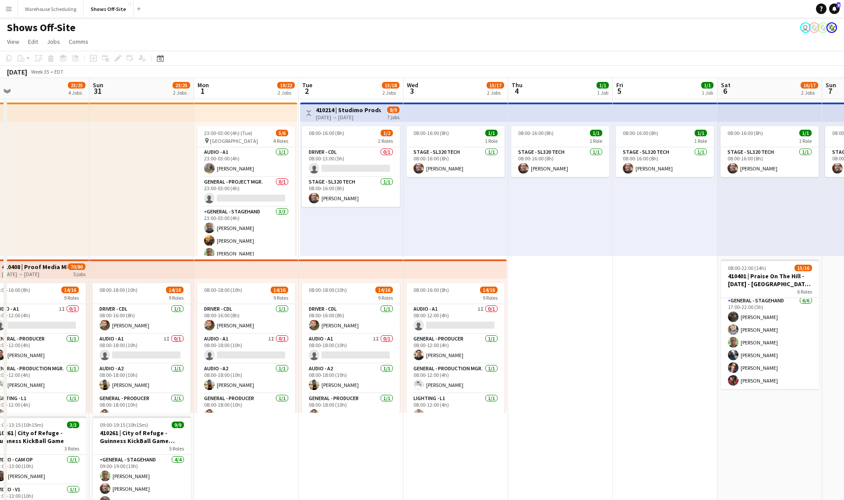
scroll to position [0, 232]
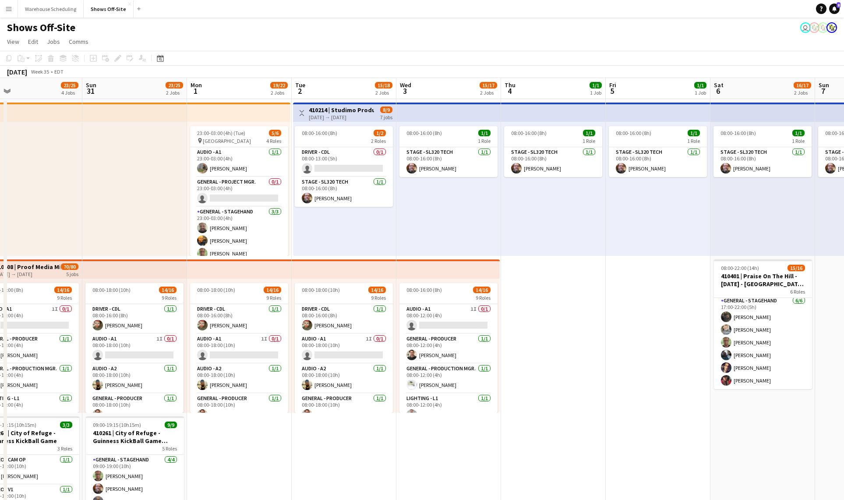
drag, startPoint x: 299, startPoint y: 202, endPoint x: 730, endPoint y: 198, distance: 430.8
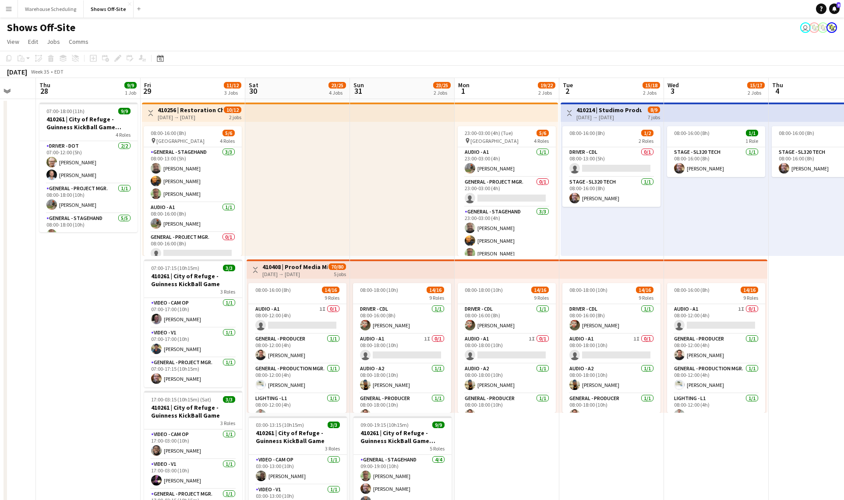
drag, startPoint x: 581, startPoint y: 224, endPoint x: 389, endPoint y: 213, distance: 192.1
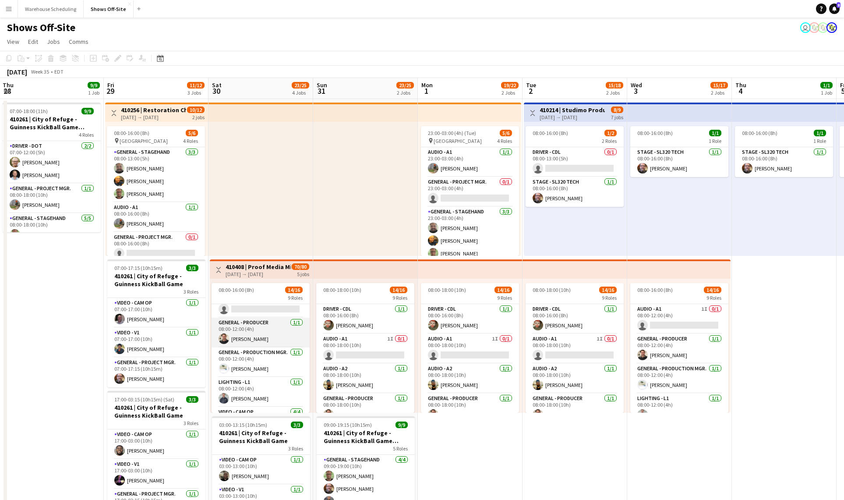
scroll to position [0, 0]
click at [276, 325] on app-card-role "Audio - A1 1I 0/1 08:00-12:00 (4h) single-neutral-actions" at bounding box center [260, 319] width 98 height 30
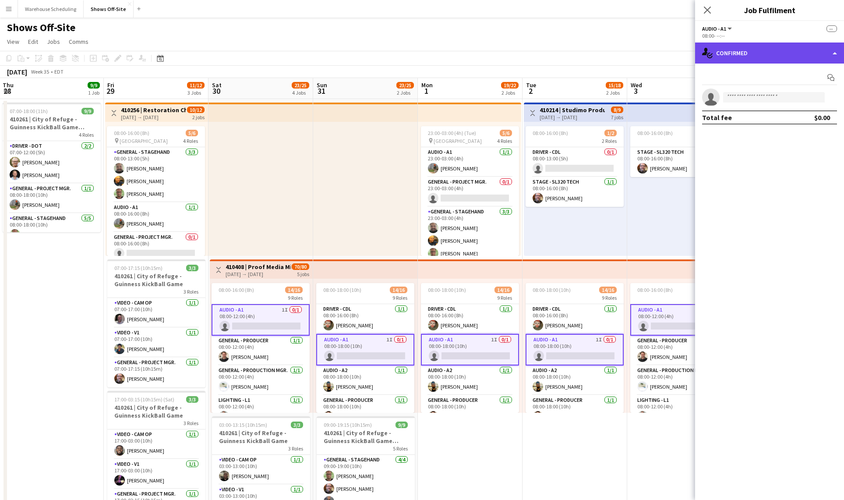
click at [774, 46] on div "single-neutral-actions-check-2 Confirmed" at bounding box center [769, 52] width 149 height 21
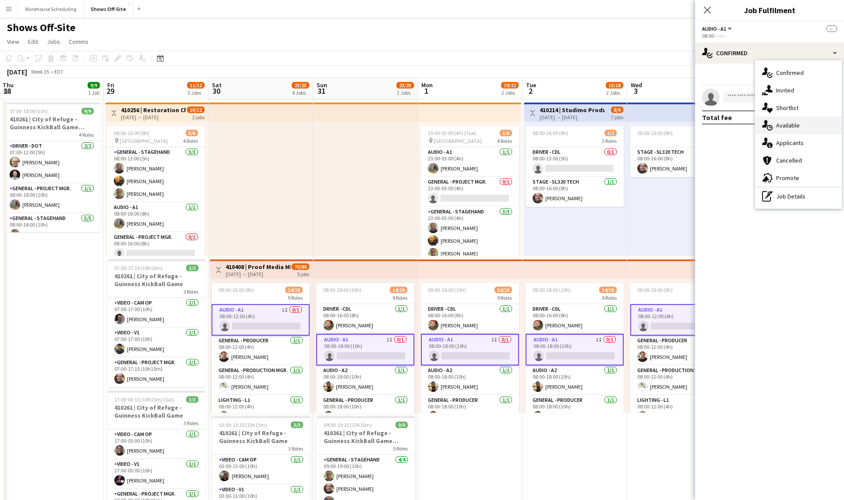
click at [802, 129] on div "single-neutral-actions-upload Available" at bounding box center [798, 125] width 87 height 18
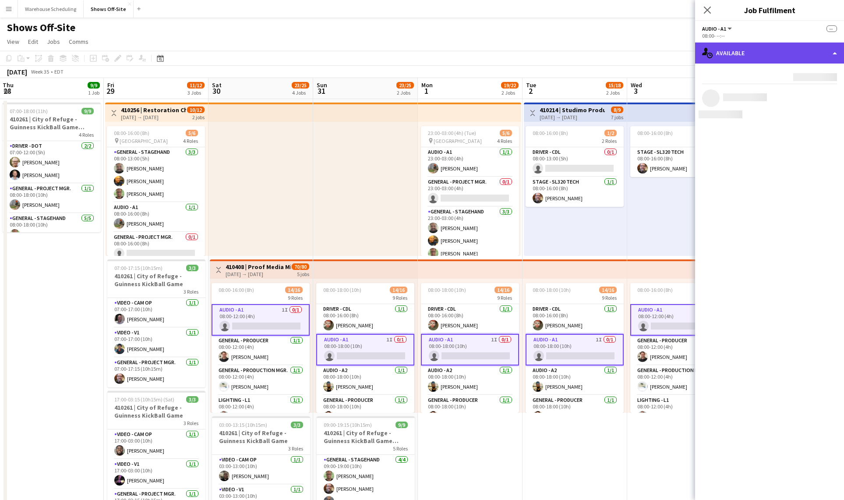
click at [799, 59] on div "single-neutral-actions-upload Available" at bounding box center [769, 52] width 149 height 21
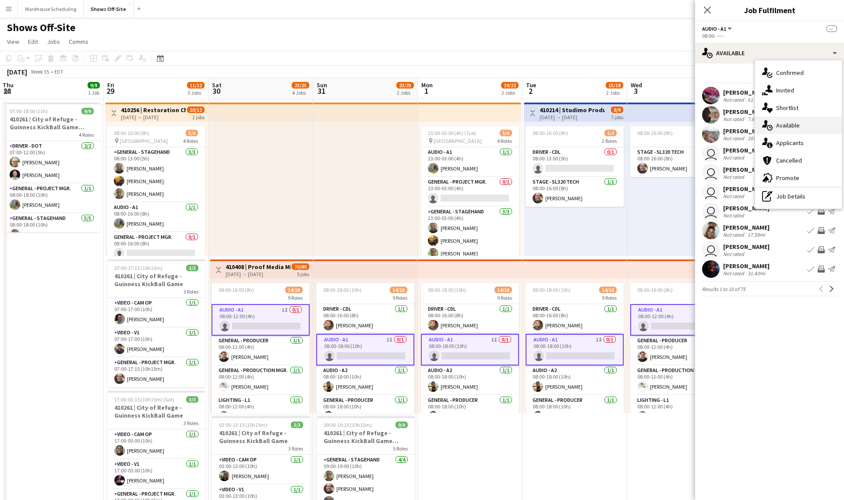
click at [788, 117] on div "single-neutral-actions-upload Available" at bounding box center [798, 125] width 87 height 18
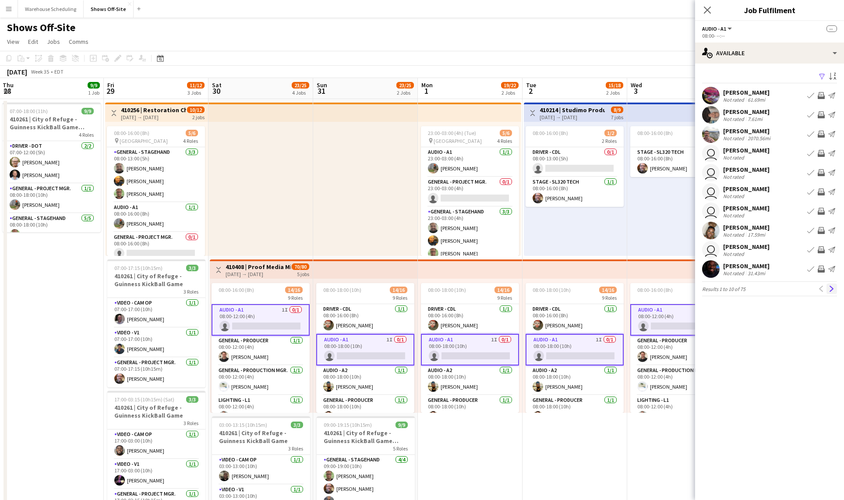
click at [834, 289] on app-icon "Next" at bounding box center [831, 288] width 6 height 6
click at [833, 289] on app-icon "Next" at bounding box center [831, 288] width 6 height 6
click at [832, 289] on app-icon "Next" at bounding box center [831, 288] width 6 height 6
click at [831, 289] on app-icon "Next" at bounding box center [831, 288] width 6 height 6
click at [827, 289] on button "Next" at bounding box center [831, 288] width 11 height 11
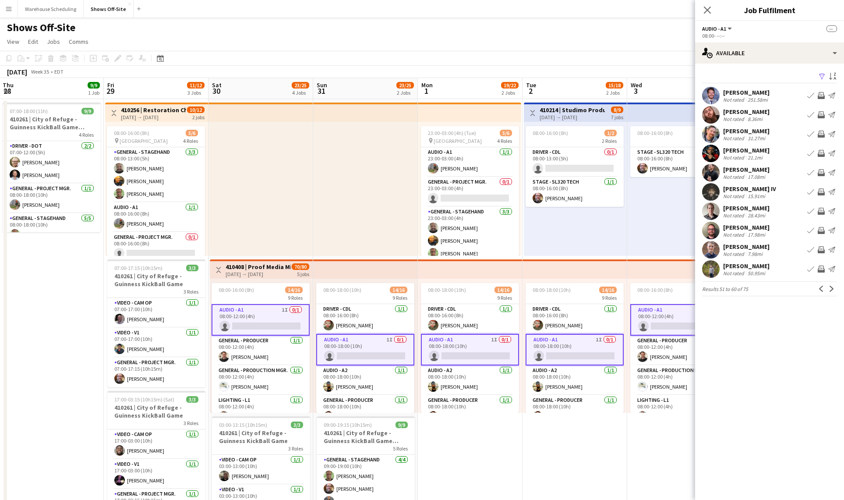
click at [827, 289] on button "Next" at bounding box center [831, 288] width 11 height 11
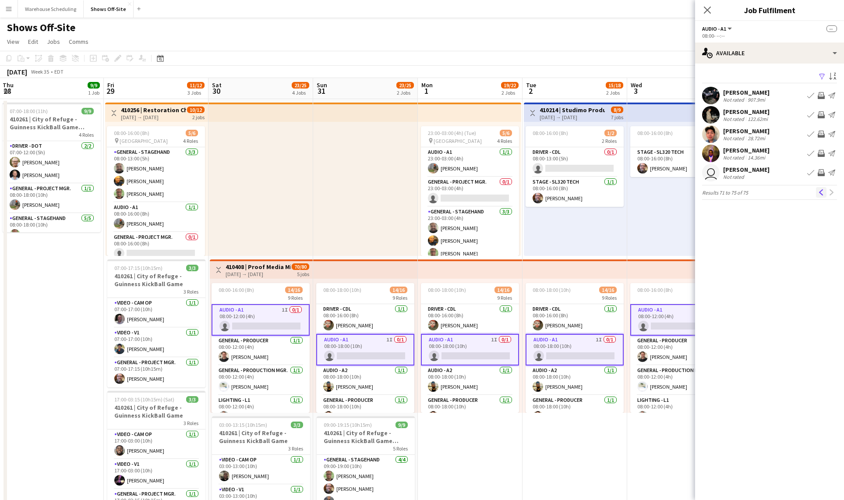
click at [816, 192] on button "Previous" at bounding box center [821, 192] width 11 height 11
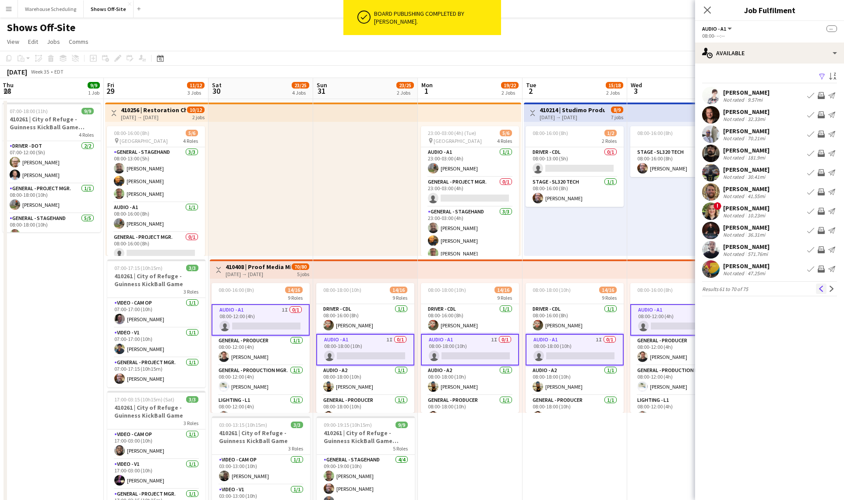
click at [817, 292] on button "Previous" at bounding box center [821, 288] width 11 height 11
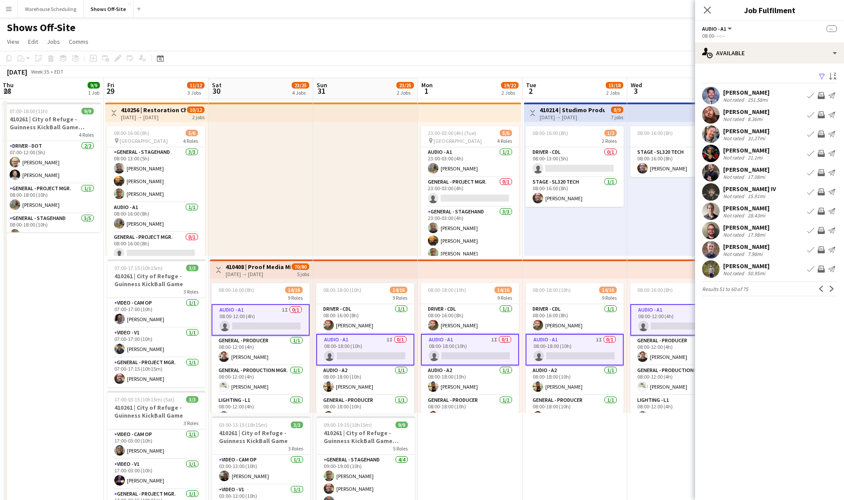
click at [817, 292] on button "Previous" at bounding box center [821, 288] width 11 height 11
click at [816, 292] on button "Previous" at bounding box center [821, 288] width 11 height 11
click at [818, 287] on app-icon "Previous" at bounding box center [821, 288] width 6 height 6
click at [823, 288] on app-icon "Previous" at bounding box center [821, 288] width 6 height 6
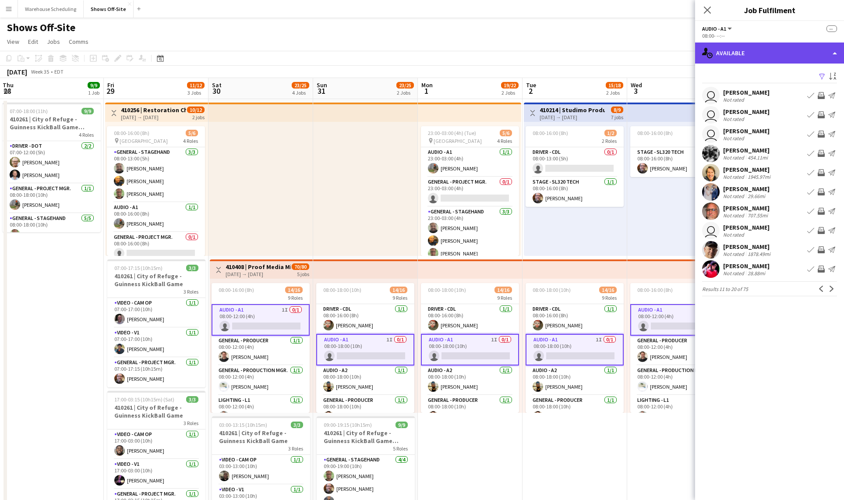
click at [771, 51] on div "single-neutral-actions-upload Available" at bounding box center [769, 52] width 149 height 21
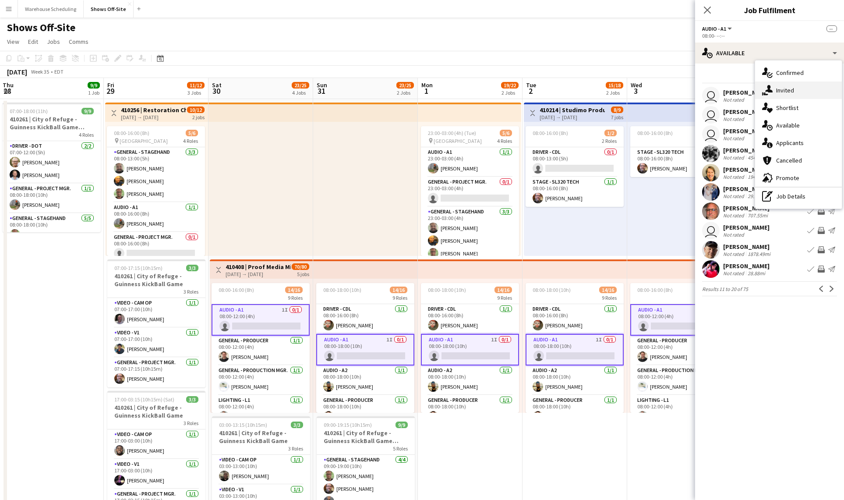
click at [793, 92] on div "single-neutral-actions-share-1 Invited" at bounding box center [798, 90] width 87 height 18
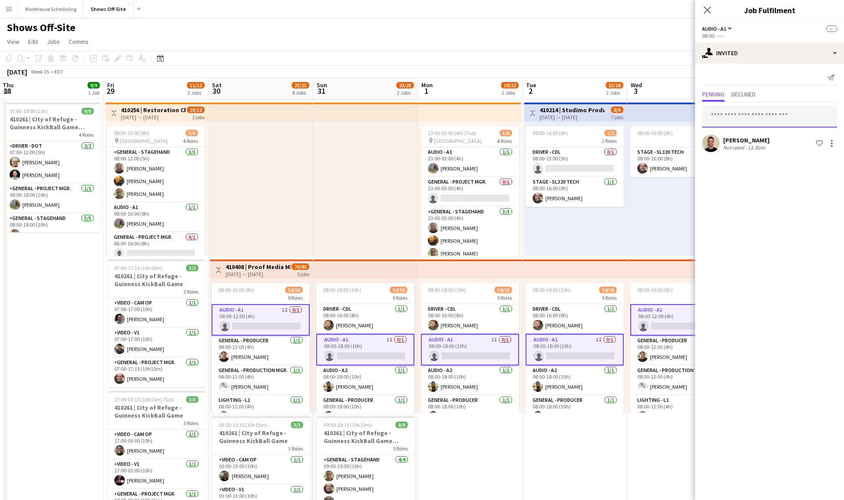
click at [737, 116] on input "text" at bounding box center [769, 117] width 135 height 22
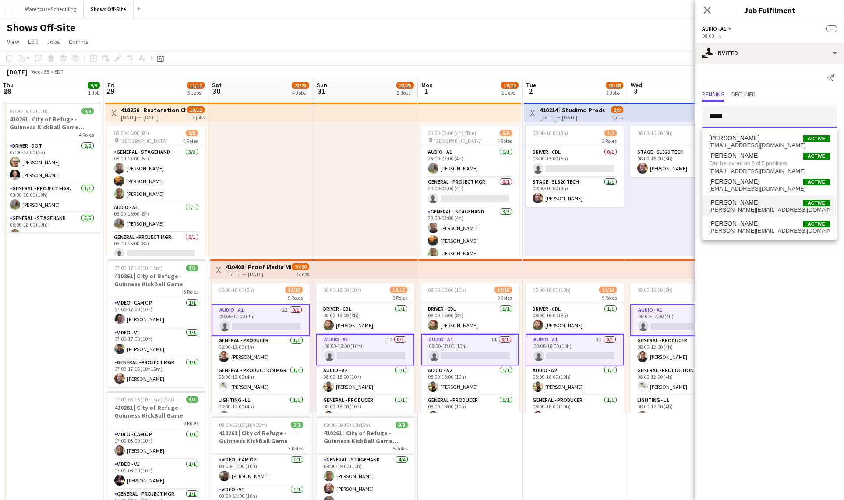
type input "*****"
click at [760, 209] on span "jonathan@ivy-productions.com" at bounding box center [769, 209] width 121 height 7
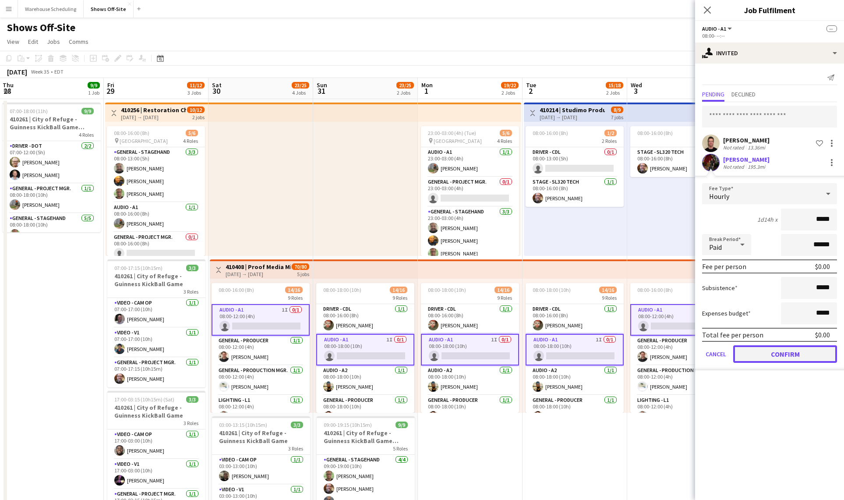
click at [792, 351] on button "Confirm" at bounding box center [785, 354] width 104 height 18
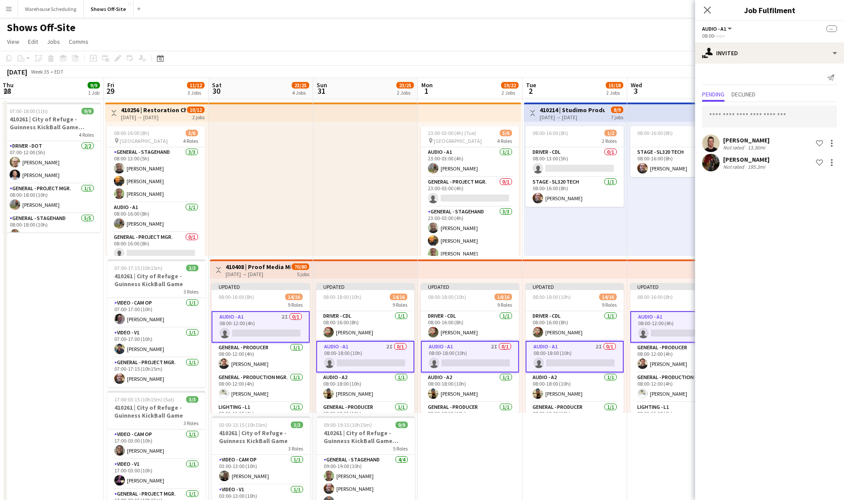
click at [701, 11] on div "Close pop-in" at bounding box center [707, 10] width 25 height 20
click at [702, 11] on app-icon "Close pop-in" at bounding box center [707, 10] width 13 height 13
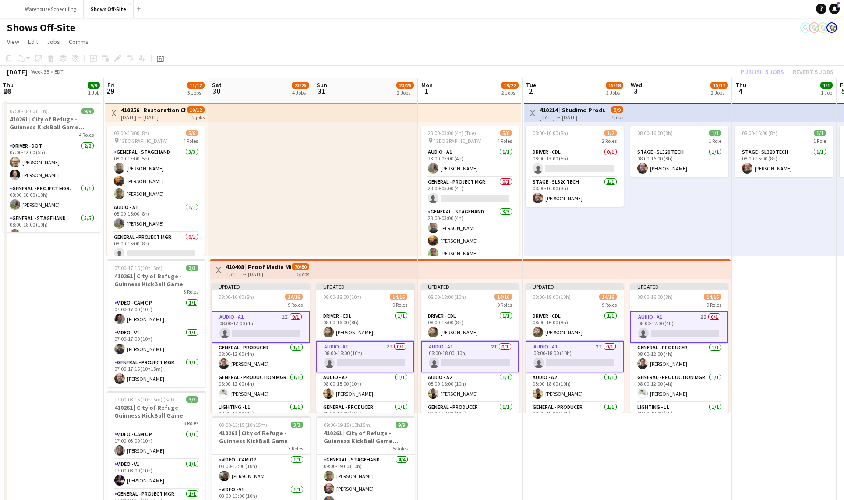
click at [764, 69] on div "Publish 5 jobs Revert 5 jobs" at bounding box center [787, 71] width 114 height 11
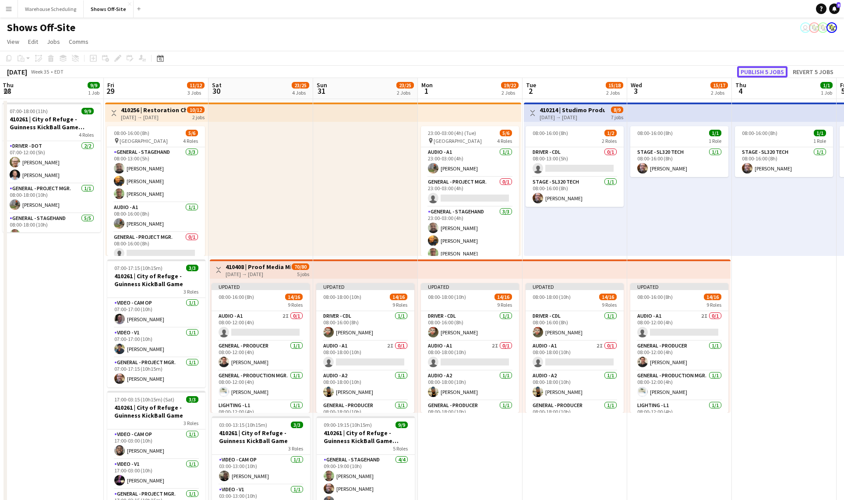
click at [764, 71] on button "Publish 5 jobs" at bounding box center [762, 71] width 50 height 11
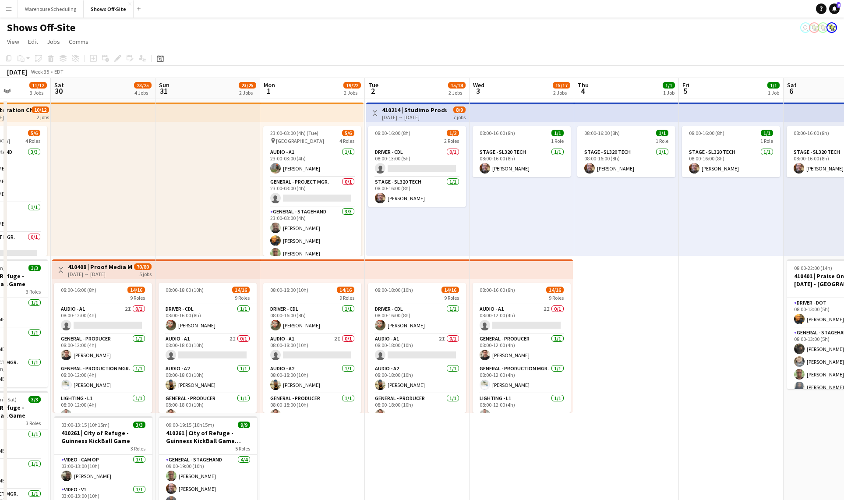
drag, startPoint x: 477, startPoint y: 211, endPoint x: 333, endPoint y: 207, distance: 144.1
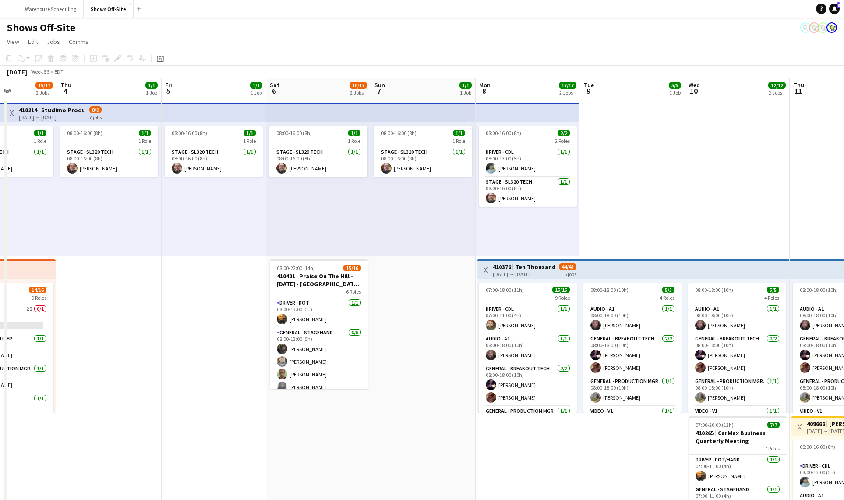
drag, startPoint x: 208, startPoint y: 298, endPoint x: 158, endPoint y: 291, distance: 50.3
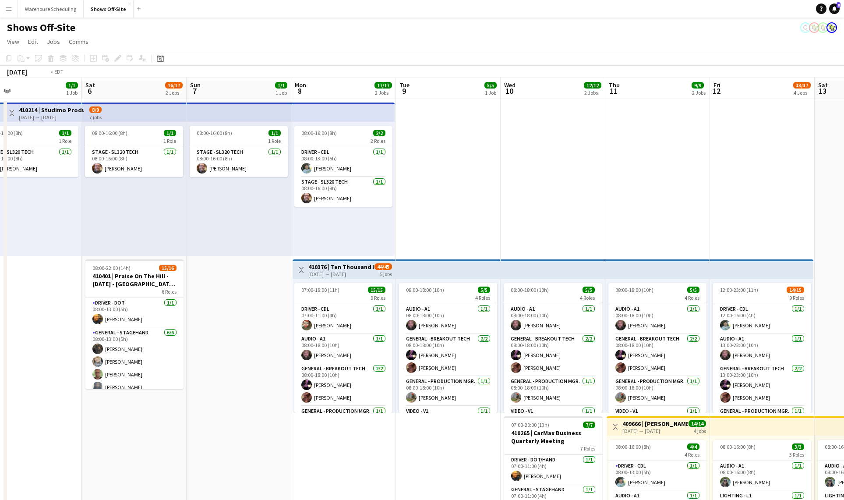
drag, startPoint x: 599, startPoint y: 204, endPoint x: 0, endPoint y: 200, distance: 599.0
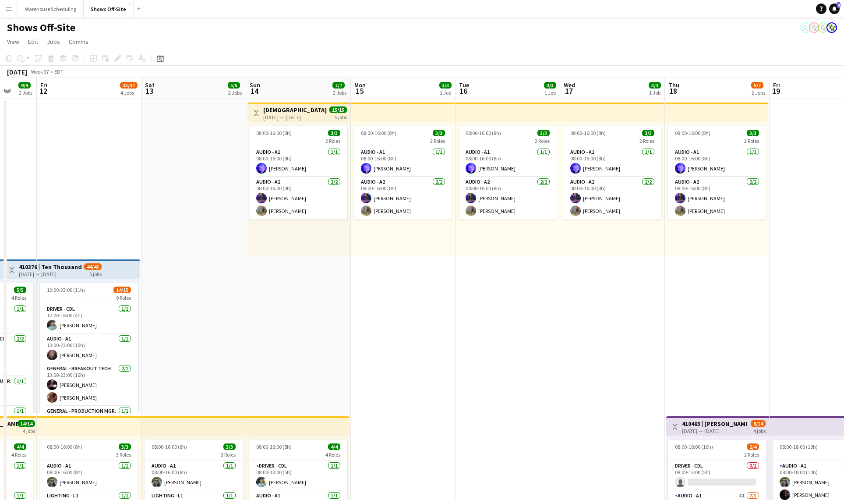
drag, startPoint x: 530, startPoint y: 363, endPoint x: 300, endPoint y: 354, distance: 229.6
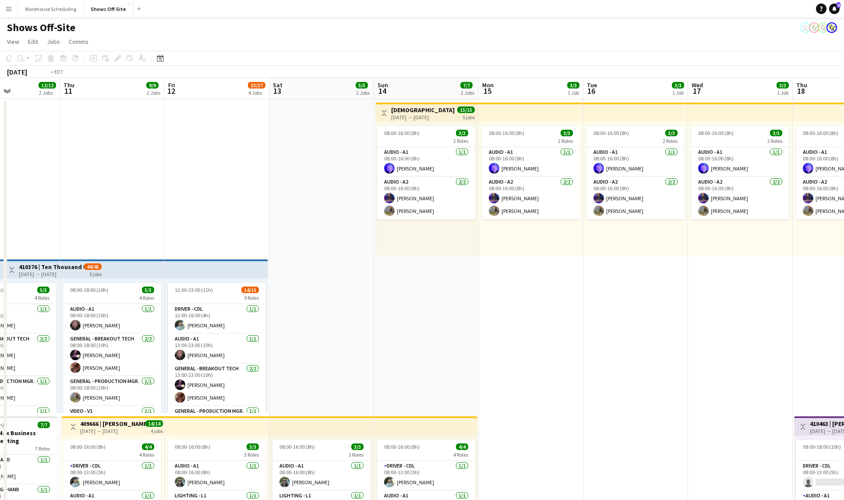
drag, startPoint x: 204, startPoint y: 343, endPoint x: 715, endPoint y: 230, distance: 523.4
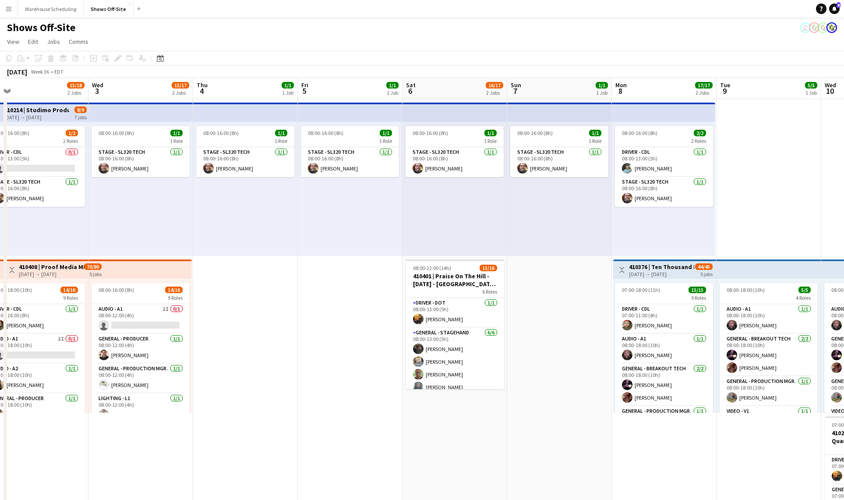
drag, startPoint x: 22, startPoint y: 350, endPoint x: 563, endPoint y: 294, distance: 544.5
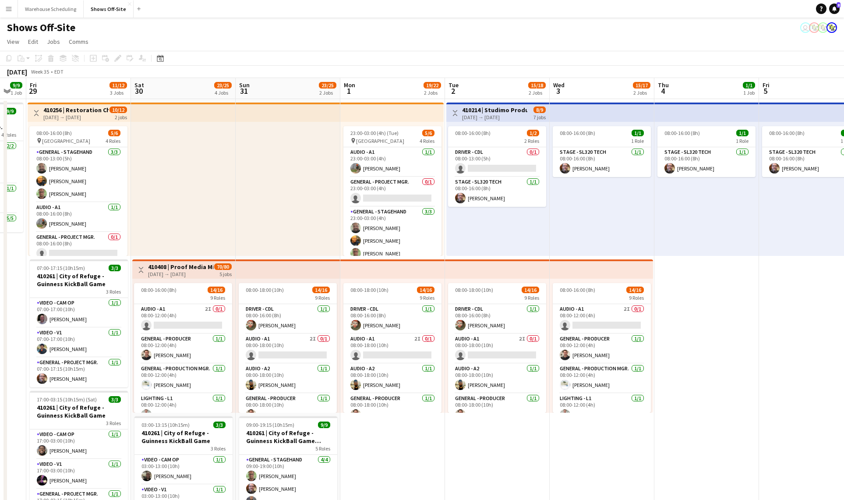
drag, startPoint x: 380, startPoint y: 281, endPoint x: 700, endPoint y: 268, distance: 320.8
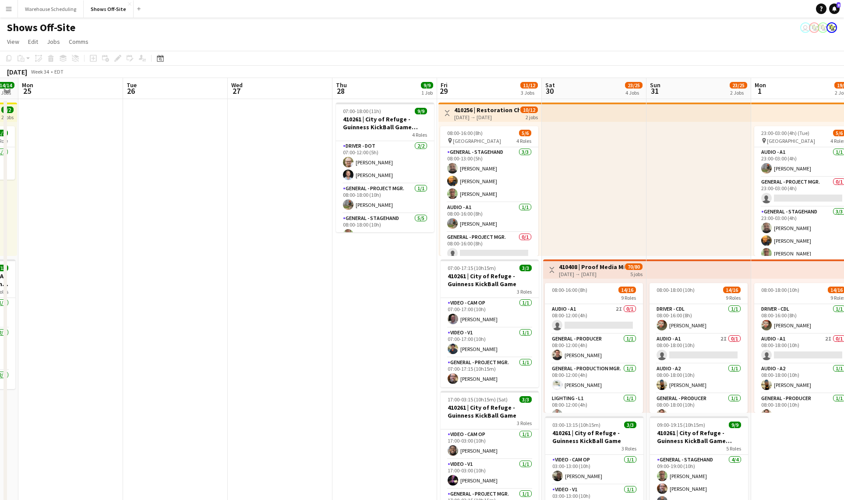
drag, startPoint x: 215, startPoint y: 213, endPoint x: 634, endPoint y: 195, distance: 419.0
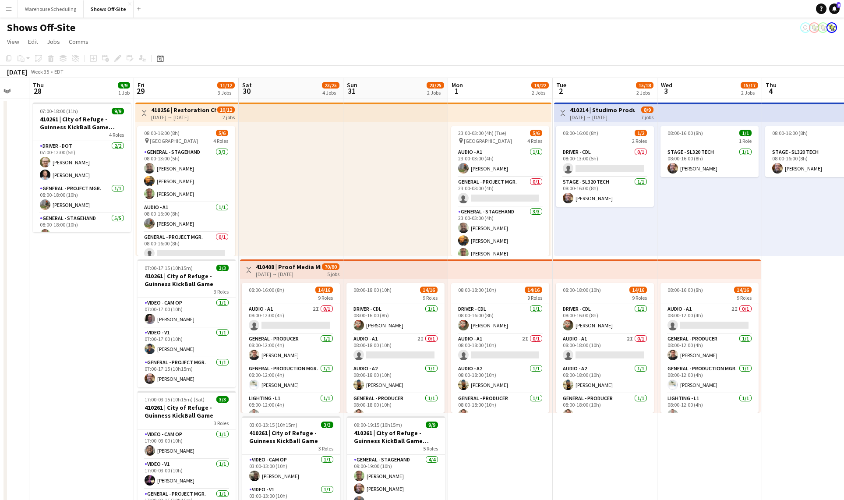
drag, startPoint x: 389, startPoint y: 313, endPoint x: -280, endPoint y: 183, distance: 681.3
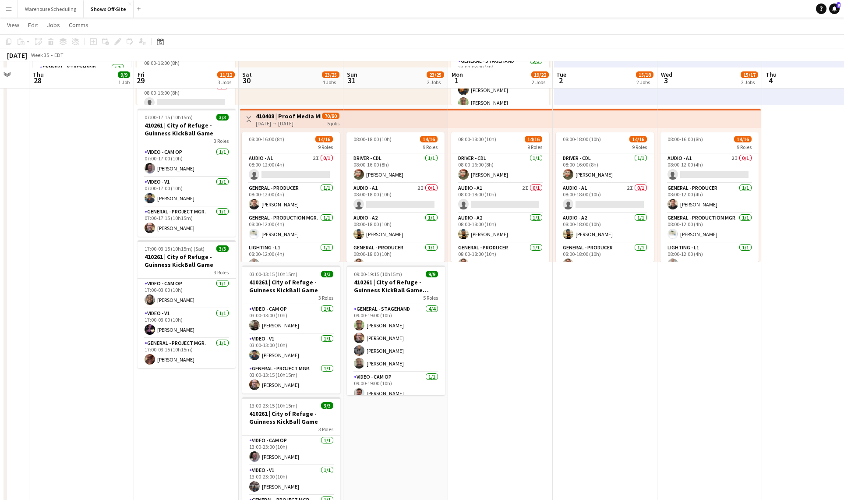
scroll to position [156, 0]
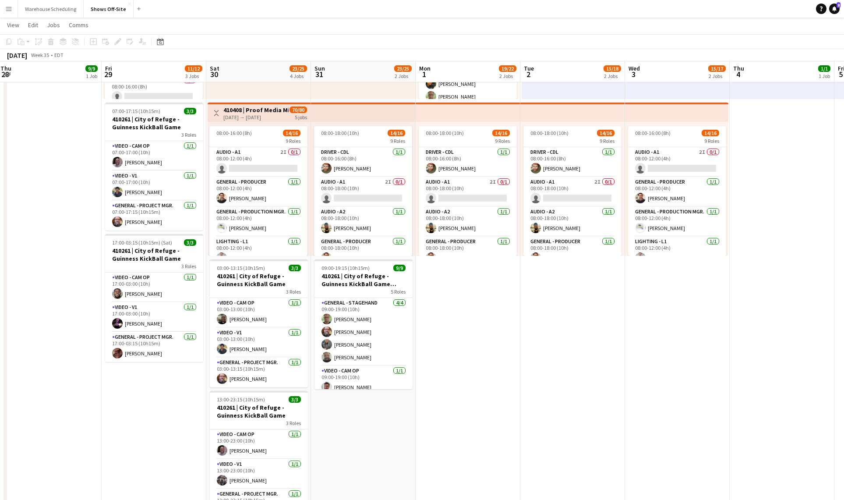
drag, startPoint x: 509, startPoint y: 371, endPoint x: 263, endPoint y: 360, distance: 246.7
click at [268, 361] on app-calendar-viewport "Mon 25 Tue 26 Wed 27 Thu 28 9/9 1 Job Fri 29 11/12 3 Jobs Sat 30 23/25 4 Jobs S…" at bounding box center [422, 455] width 844 height 1155
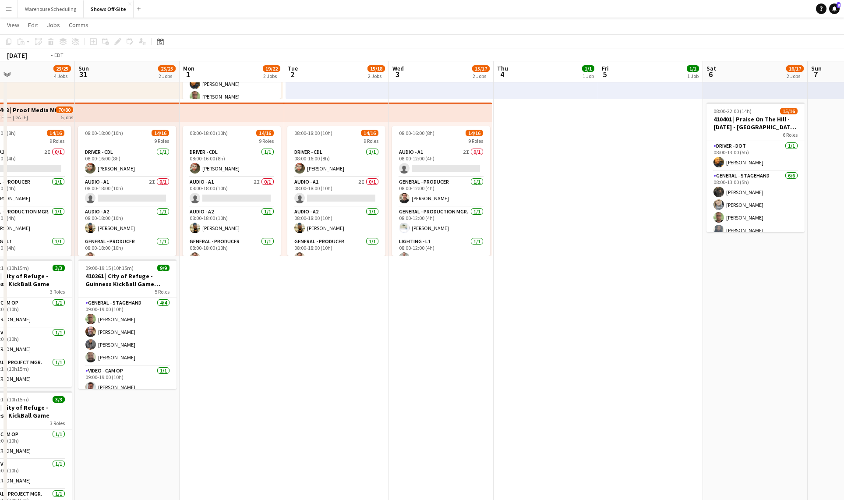
drag, startPoint x: 475, startPoint y: 352, endPoint x: 257, endPoint y: 302, distance: 223.8
click at [154, 307] on app-calendar-viewport "Wed 27 Thu 28 9/9 1 Job Fri 29 11/12 3 Jobs Sat 30 23/25 4 Jobs Sun 31 23/25 2 …" at bounding box center [422, 455] width 844 height 1155
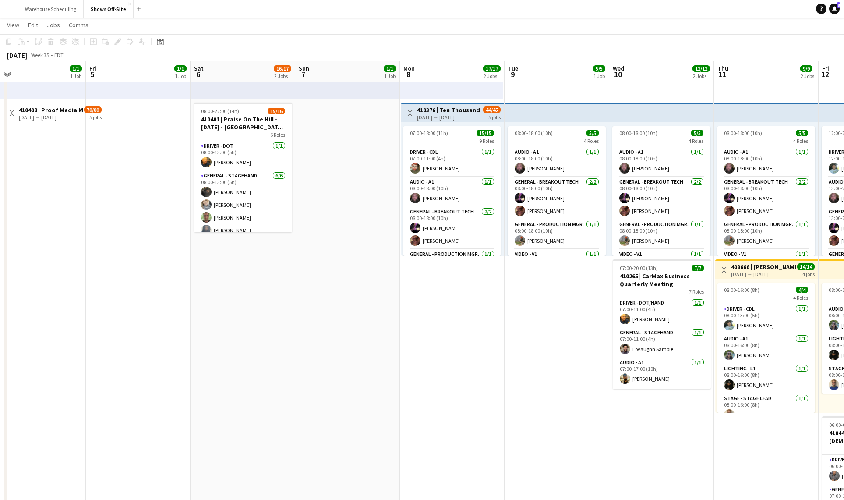
drag, startPoint x: 366, startPoint y: 306, endPoint x: 176, endPoint y: 296, distance: 191.2
click at [172, 298] on app-calendar-viewport "Sun 31 23/25 2 Jobs Mon 1 19/22 2 Jobs Tue 2 15/18 2 Jobs Wed 3 15/17 2 Jobs Th…" at bounding box center [422, 455] width 844 height 1155
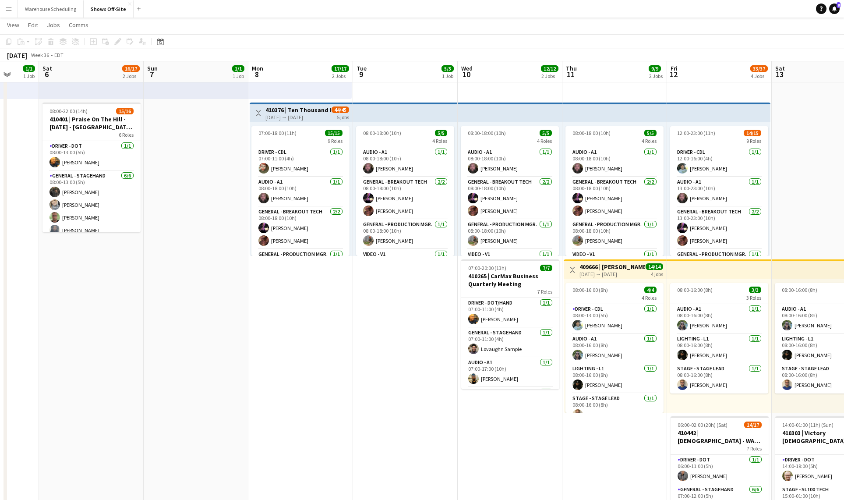
drag, startPoint x: 399, startPoint y: 292, endPoint x: 169, endPoint y: 279, distance: 230.7
click at [138, 278] on app-calendar-viewport "Tue 2 15/18 2 Jobs Wed 3 15/17 2 Jobs Thu 4 1/1 1 Job Fri 5 1/1 1 Job Sat 6 16/…" at bounding box center [422, 455] width 844 height 1155
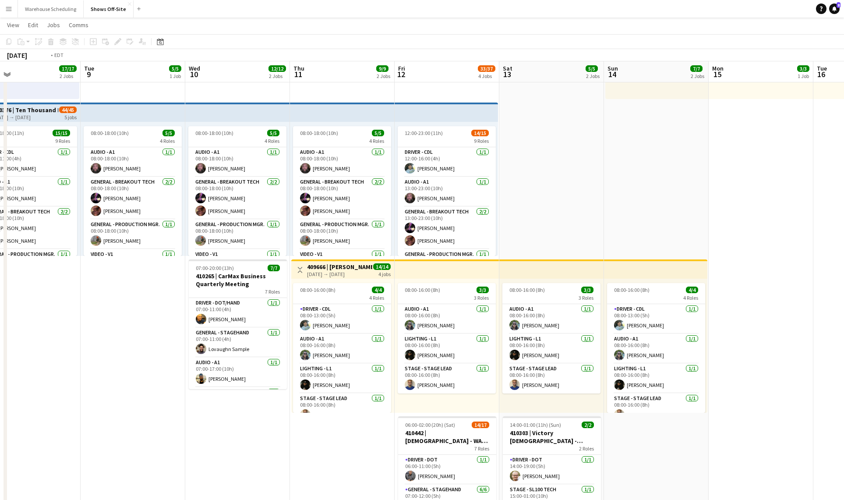
drag, startPoint x: 683, startPoint y: 195, endPoint x: 567, endPoint y: 203, distance: 115.8
click at [569, 202] on app-calendar-viewport "Thu 4 1/1 1 Job Fri 5 1/1 1 Job Sat 6 16/17 2 Jobs Sun 7 1/1 1 Job Mon 8 17/17 …" at bounding box center [422, 455] width 844 height 1155
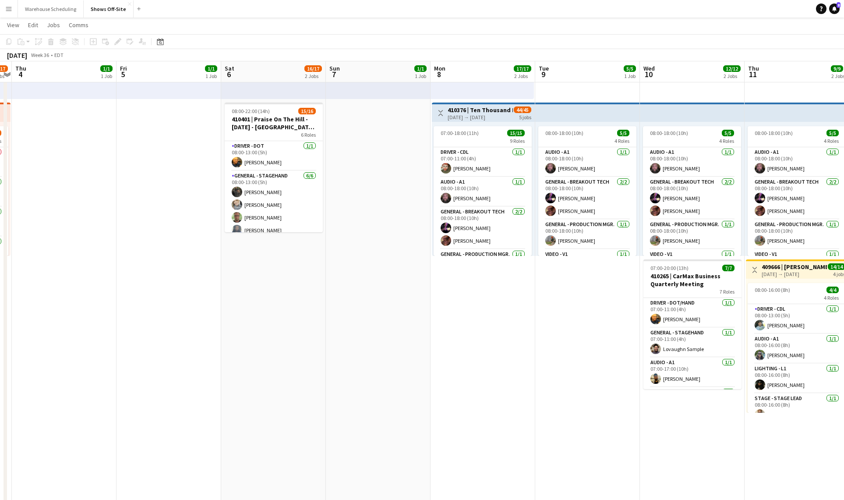
drag, startPoint x: 26, startPoint y: 338, endPoint x: 704, endPoint y: 311, distance: 679.2
click at [704, 310] on app-calendar-viewport "Tue 2 15/18 2 Jobs Wed 3 15/17 2 Jobs Thu 4 1/1 1 Job Fri 5 1/1 1 Job Sat 6 16/…" at bounding box center [422, 455] width 844 height 1155
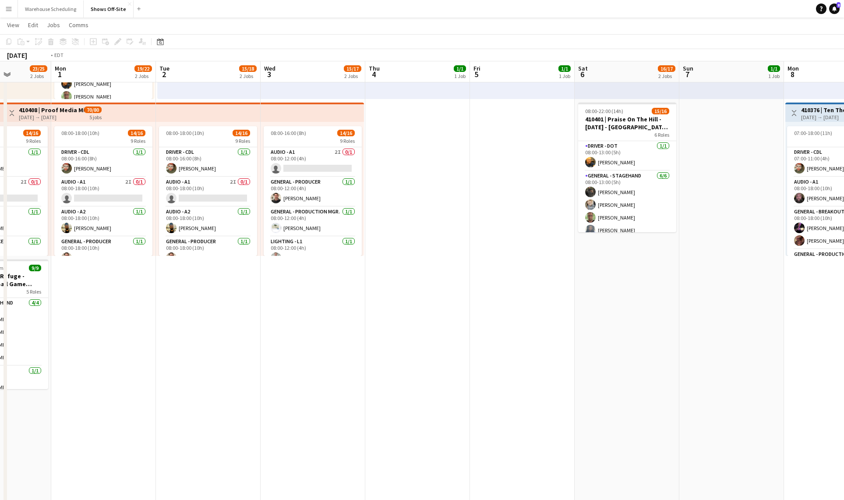
scroll to position [0, 205]
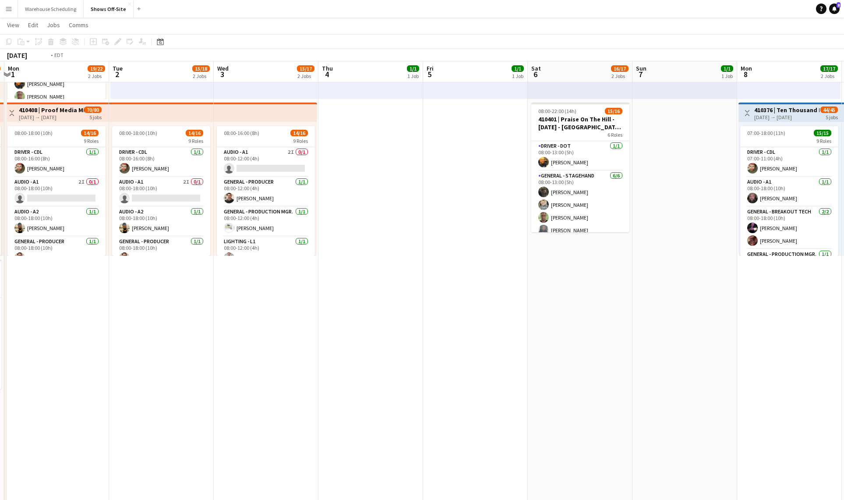
drag, startPoint x: 394, startPoint y: 324, endPoint x: 897, endPoint y: 310, distance: 503.3
click at [844, 310] on html "Menu Boards Boards Boards All jobs Status Workforce Workforce My Workforce Recr…" at bounding box center [422, 438] width 844 height 1189
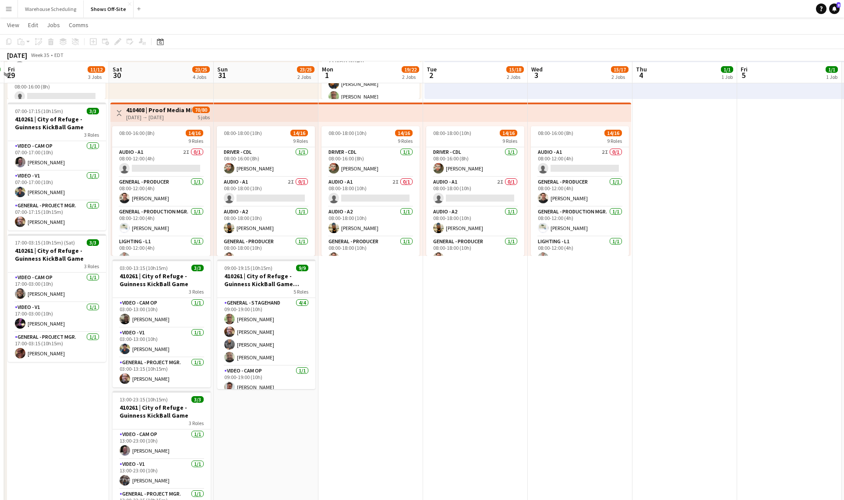
scroll to position [157, 0]
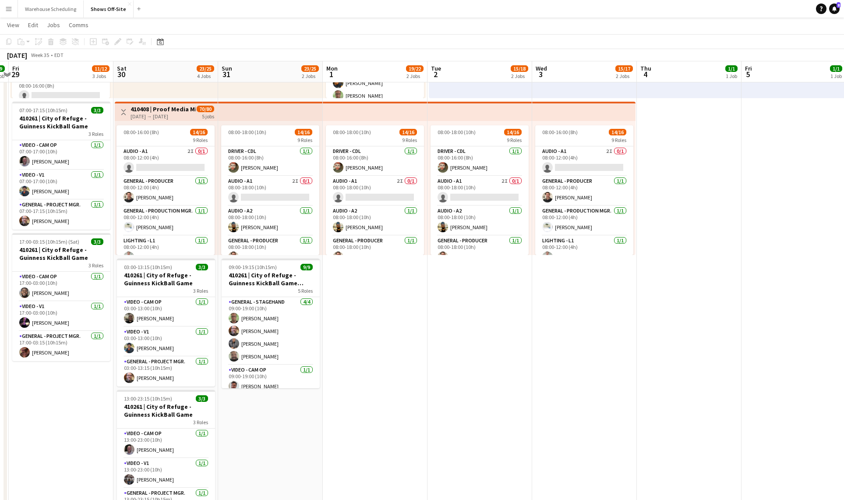
drag, startPoint x: 450, startPoint y: 338, endPoint x: 598, endPoint y: 338, distance: 147.6
click at [595, 338] on app-calendar-viewport "Wed 27 Thu 28 9/9 1 Job Fri 29 11/12 3 Jobs Sat 30 23/25 4 Jobs Sun 31 23/25 2 …" at bounding box center [422, 454] width 844 height 1155
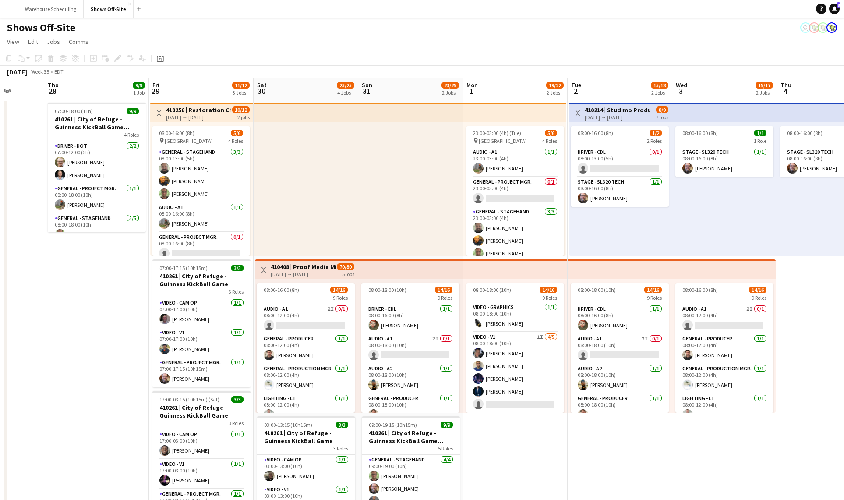
scroll to position [0, 0]
click at [513, 353] on app-card-role "Audio - A1 2I 0/1 08:00-18:00 (10h) single-neutral-actions" at bounding box center [515, 349] width 98 height 30
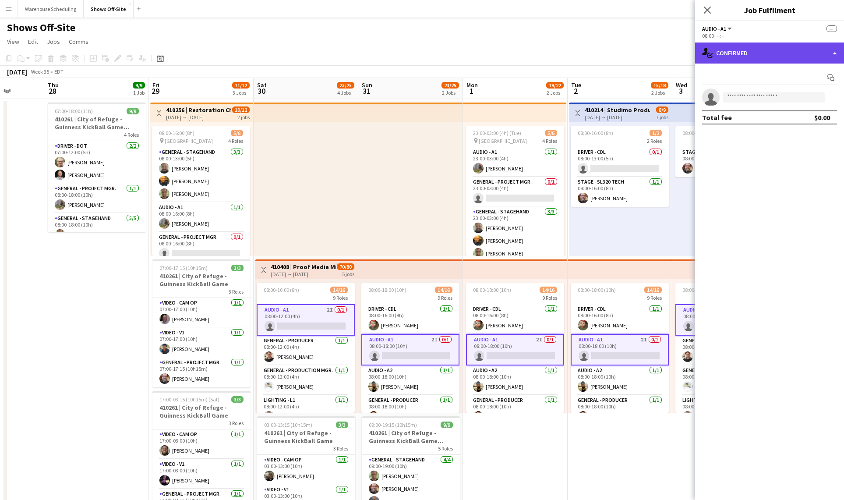
click at [791, 56] on div "single-neutral-actions-check-2 Confirmed" at bounding box center [769, 52] width 149 height 21
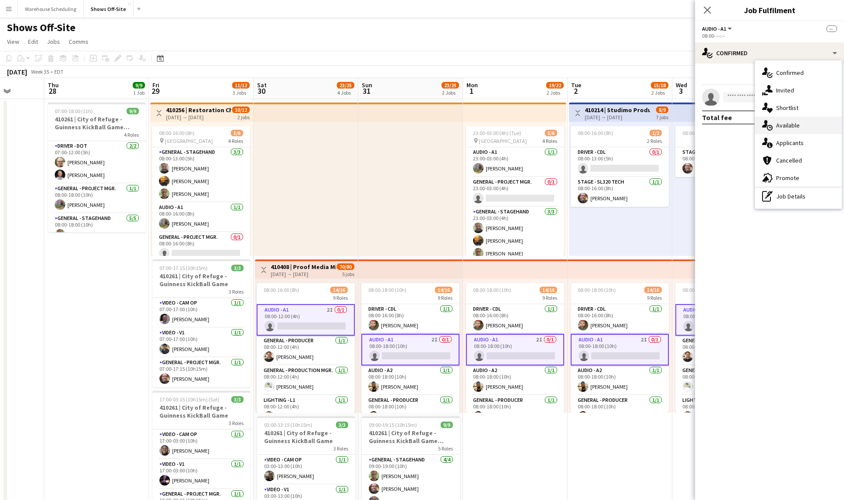
click at [792, 129] on div "single-neutral-actions-upload Available" at bounding box center [798, 125] width 87 height 18
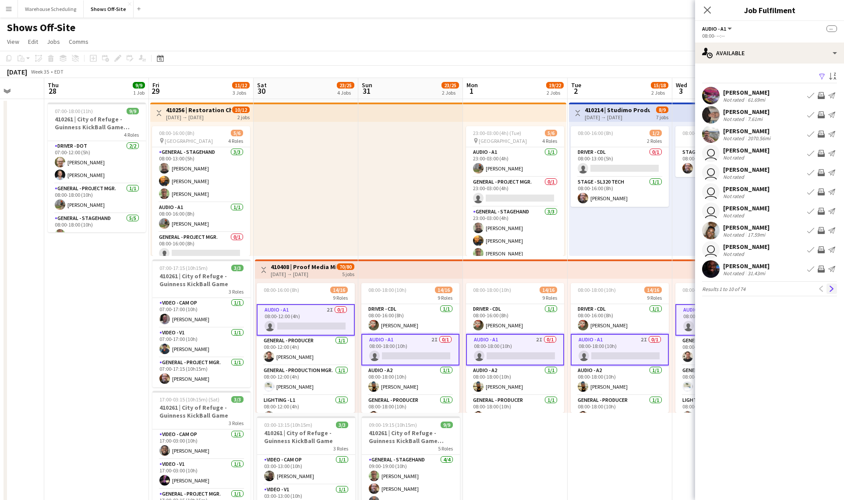
click at [832, 286] on app-icon "Next" at bounding box center [831, 288] width 6 height 6
click at [831, 286] on app-icon "Next" at bounding box center [831, 288] width 6 height 6
click at [833, 287] on app-icon "Next" at bounding box center [831, 288] width 6 height 6
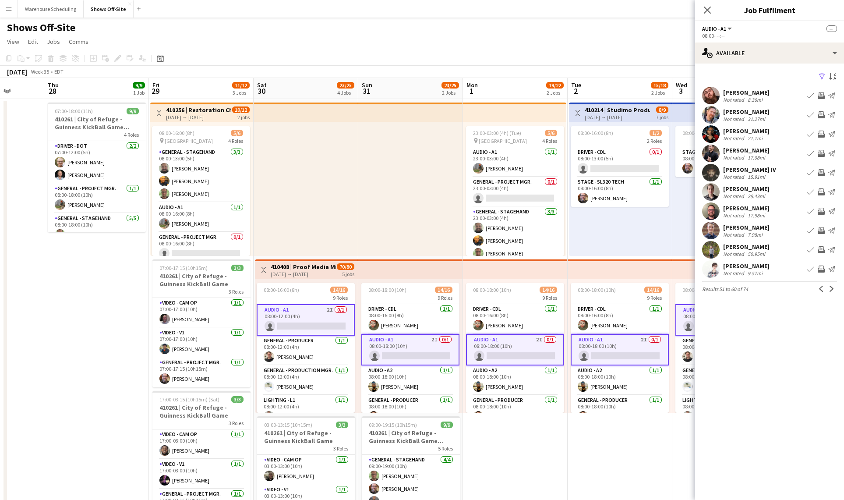
click at [833, 287] on app-icon "Next" at bounding box center [831, 288] width 6 height 6
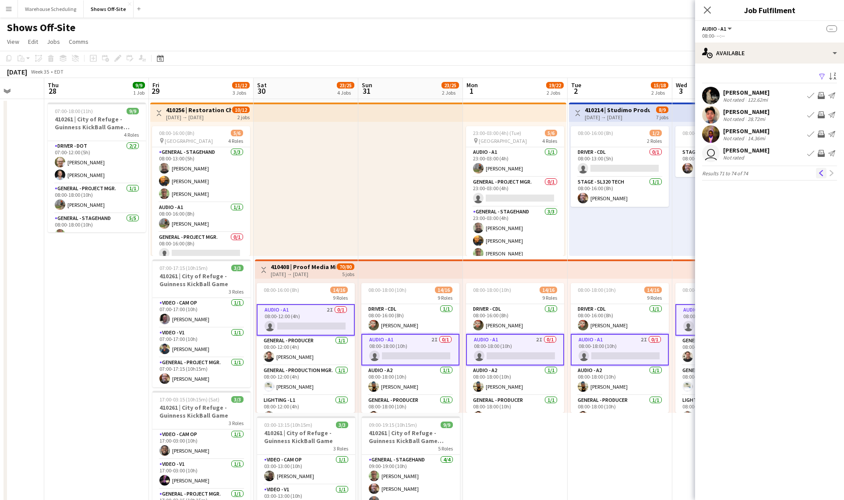
click at [822, 173] on app-icon "Previous" at bounding box center [821, 173] width 6 height 6
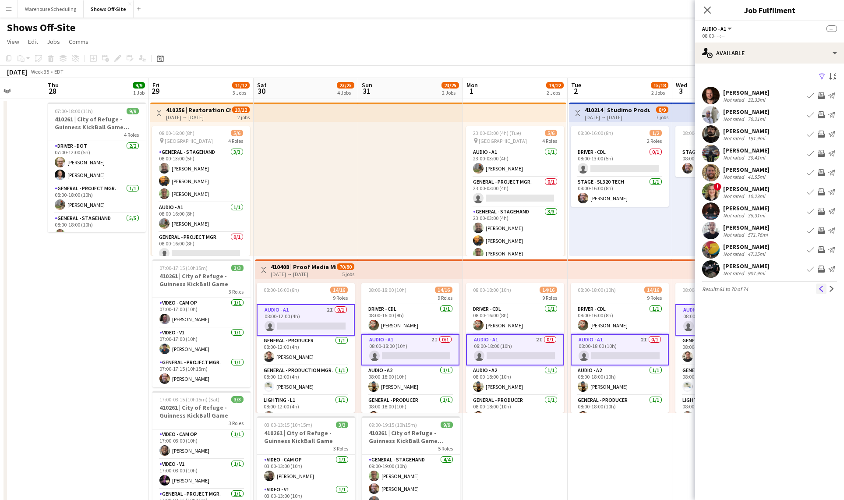
click at [823, 291] on app-icon "Previous" at bounding box center [821, 288] width 6 height 6
click at [822, 289] on app-icon "Previous" at bounding box center [821, 288] width 6 height 6
click at [715, 218] on app-user-avatar at bounding box center [711, 211] width 18 height 18
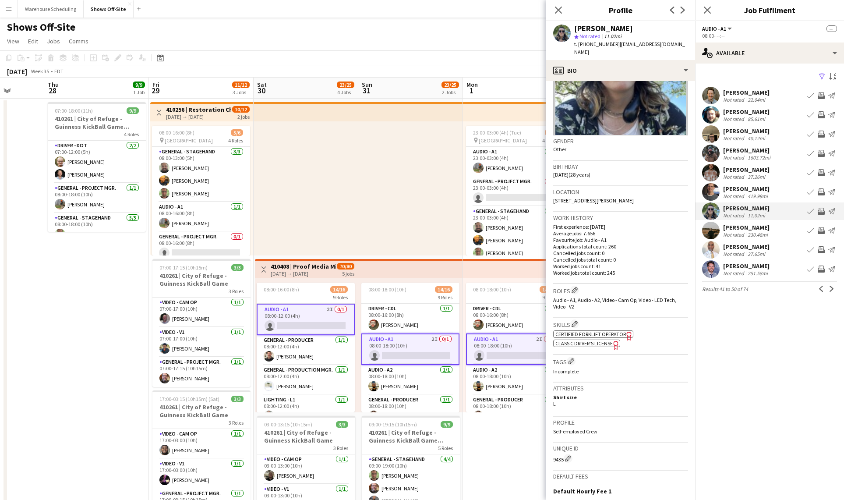
scroll to position [12, 0]
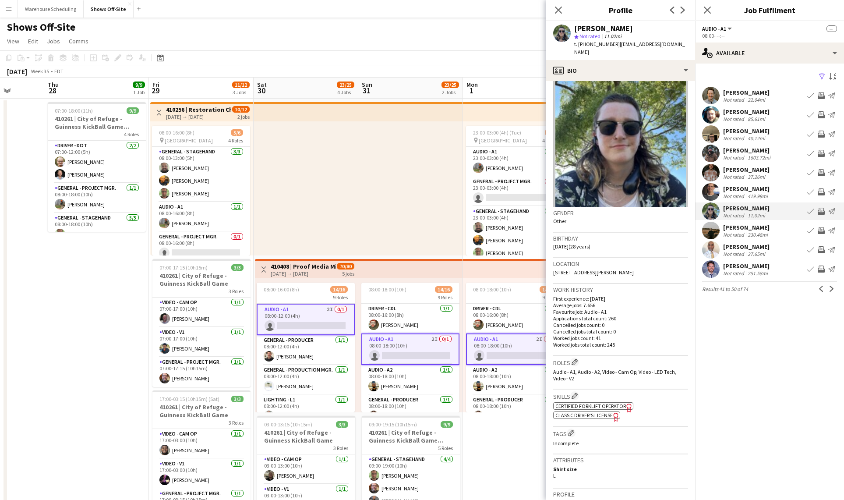
drag, startPoint x: 568, startPoint y: 369, endPoint x: 562, endPoint y: 292, distance: 77.7
click at [562, 292] on app-crew-profile-bio "Gender Other Birthday 10-05-1996 (28 years) Location 580 Daniel Avenue, Decatur…" at bounding box center [620, 290] width 149 height 419
click at [577, 315] on p "Applications total count: 260" at bounding box center [620, 318] width 135 height 7
click at [821, 292] on button "Previous" at bounding box center [821, 288] width 11 height 11
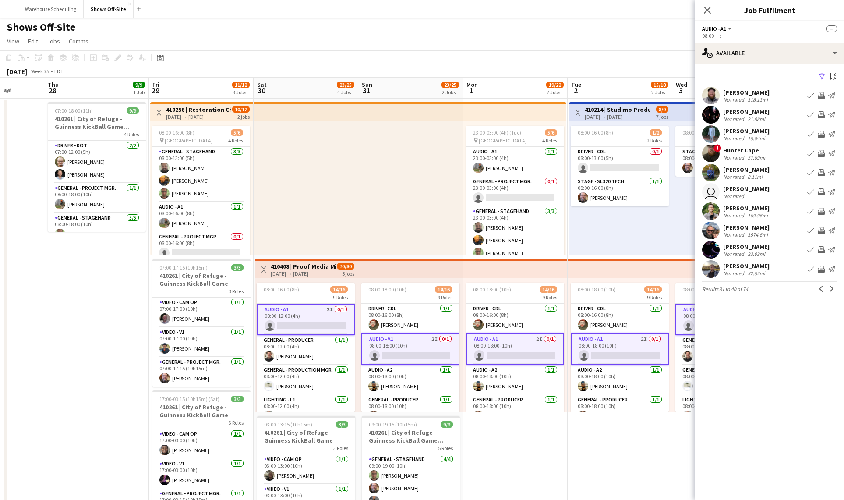
click at [821, 292] on button "Previous" at bounding box center [821, 288] width 11 height 11
click at [830, 287] on app-icon "Next" at bounding box center [831, 288] width 6 height 6
click at [821, 290] on app-icon "Previous" at bounding box center [821, 288] width 6 height 6
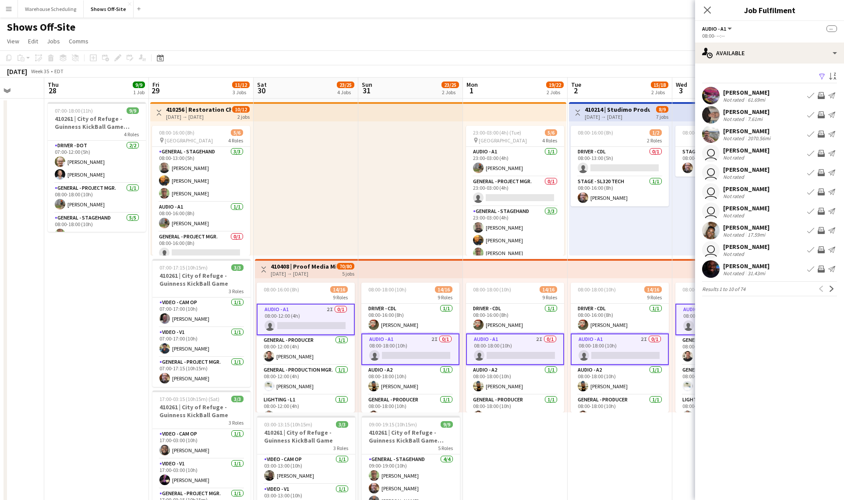
click at [821, 290] on div "Previous Next" at bounding box center [826, 288] width 21 height 11
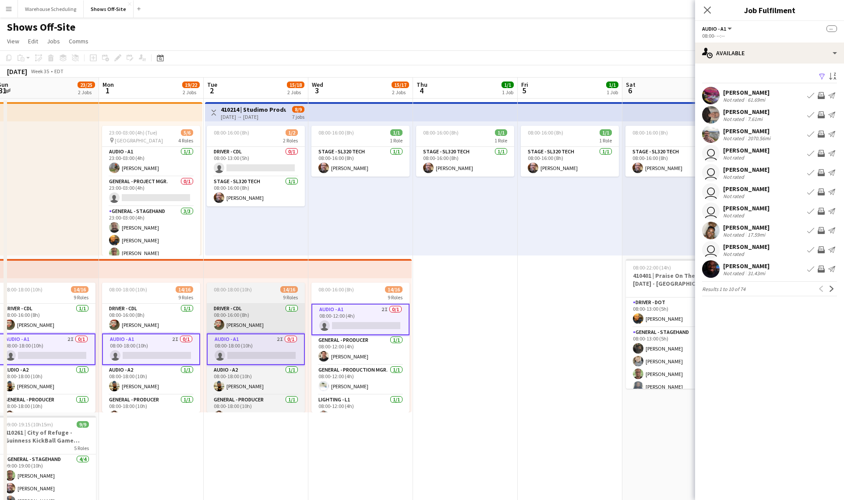
scroll to position [0, 272]
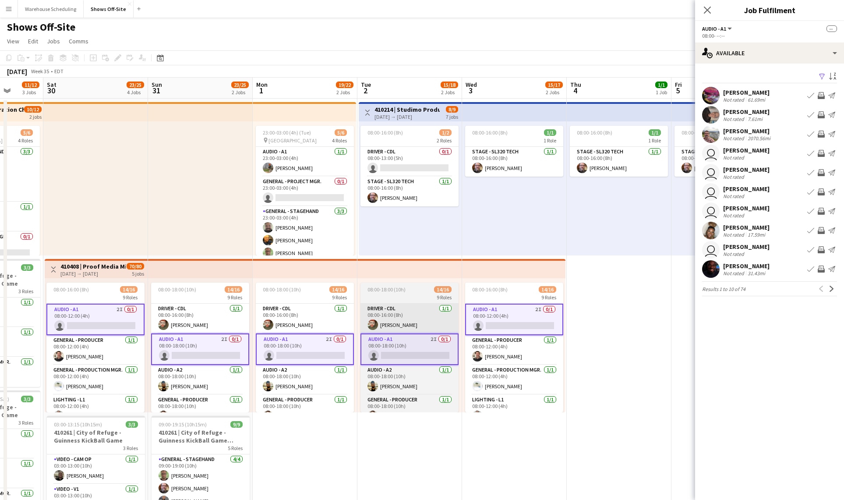
drag, startPoint x: 600, startPoint y: 328, endPoint x: 409, endPoint y: 309, distance: 192.7
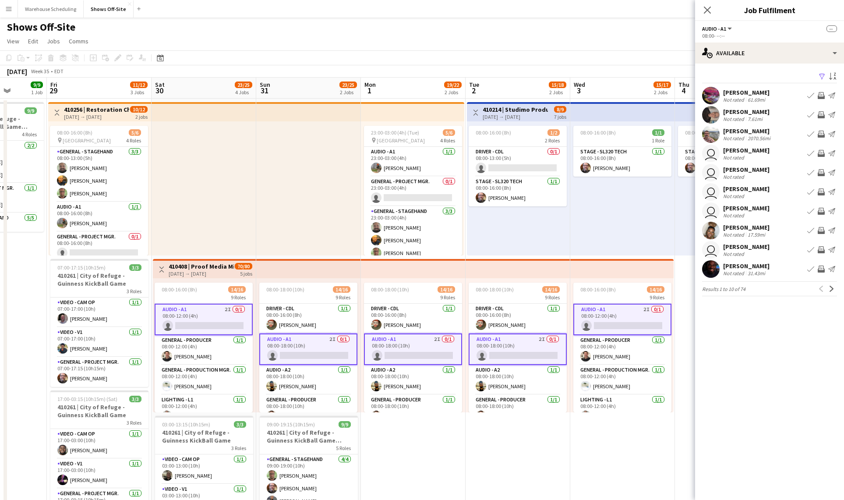
drag, startPoint x: 625, startPoint y: 256, endPoint x: 581, endPoint y: 266, distance: 45.0
click at [833, 288] on app-icon "Next" at bounding box center [831, 288] width 6 height 6
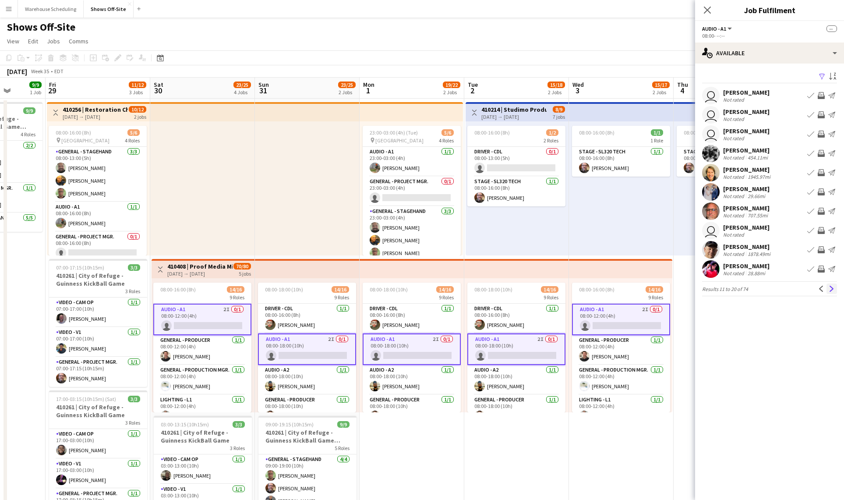
click at [835, 288] on button "Next" at bounding box center [831, 288] width 11 height 11
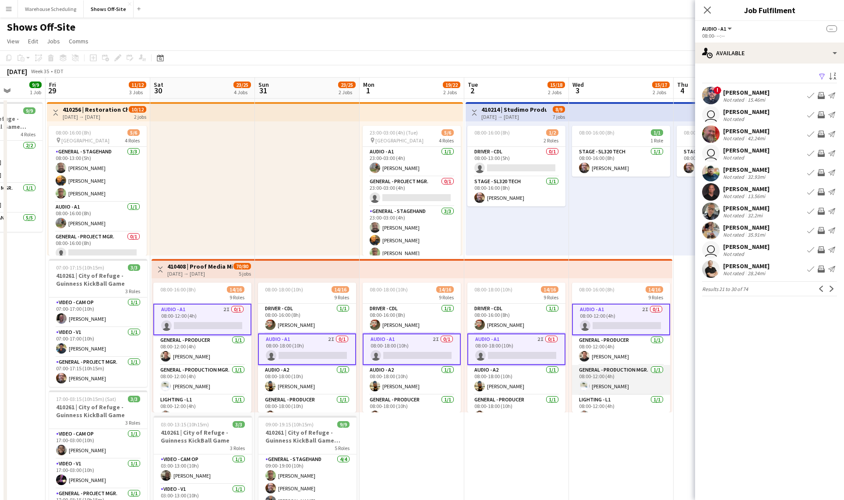
scroll to position [0, 0]
click at [832, 291] on app-icon "Next" at bounding box center [831, 288] width 6 height 6
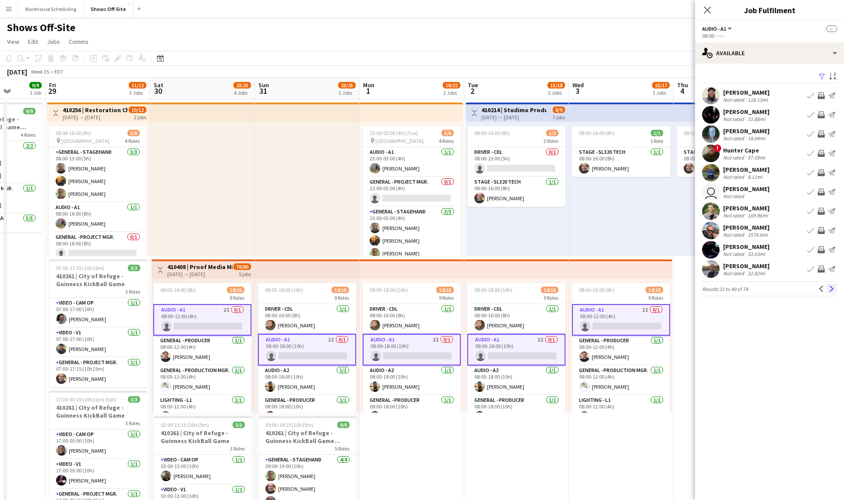
click at [832, 291] on app-icon "Next" at bounding box center [831, 288] width 6 height 6
click at [821, 290] on app-icon "Previous" at bounding box center [821, 288] width 6 height 6
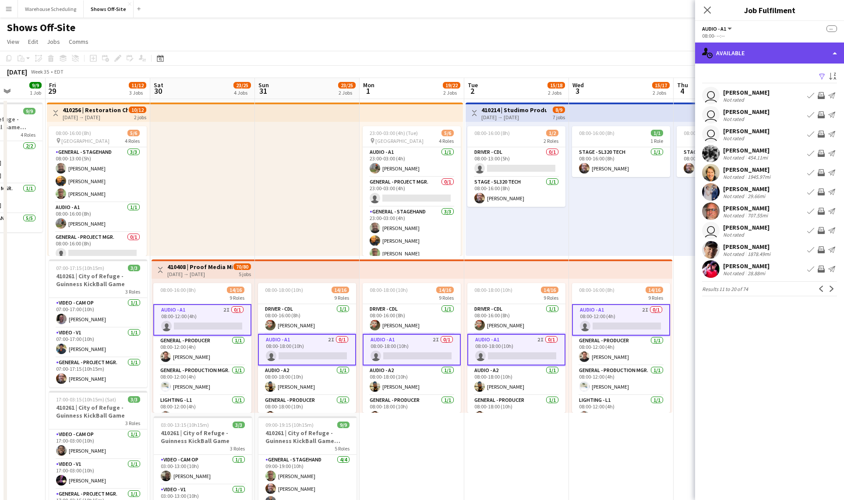
click at [776, 53] on div "single-neutral-actions-upload Available" at bounding box center [769, 52] width 149 height 21
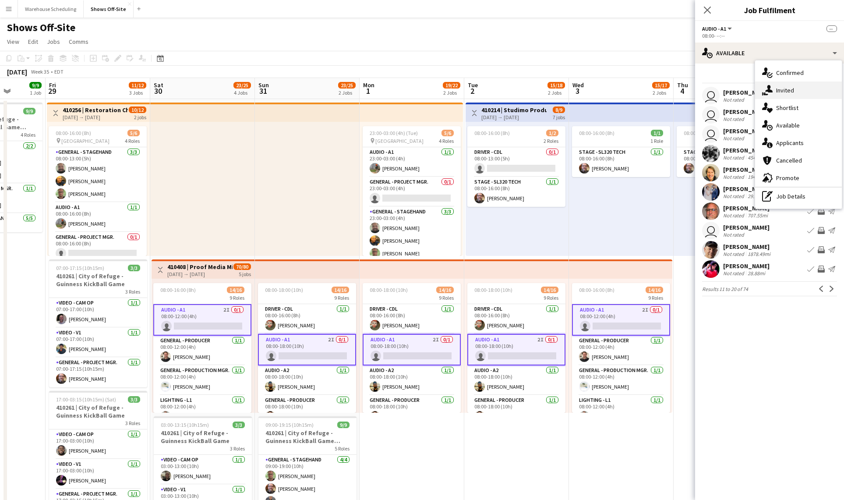
click at [788, 87] on div "single-neutral-actions-share-1 Invited" at bounding box center [798, 90] width 87 height 18
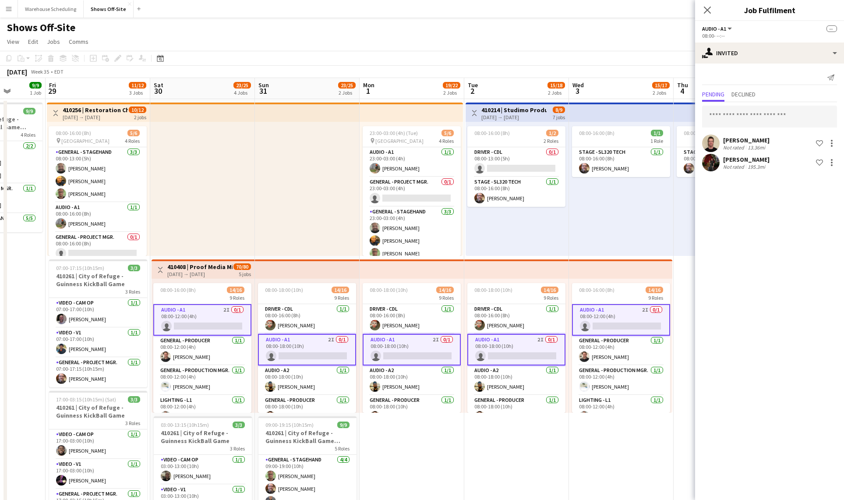
click at [710, 169] on app-user-avatar at bounding box center [711, 163] width 18 height 18
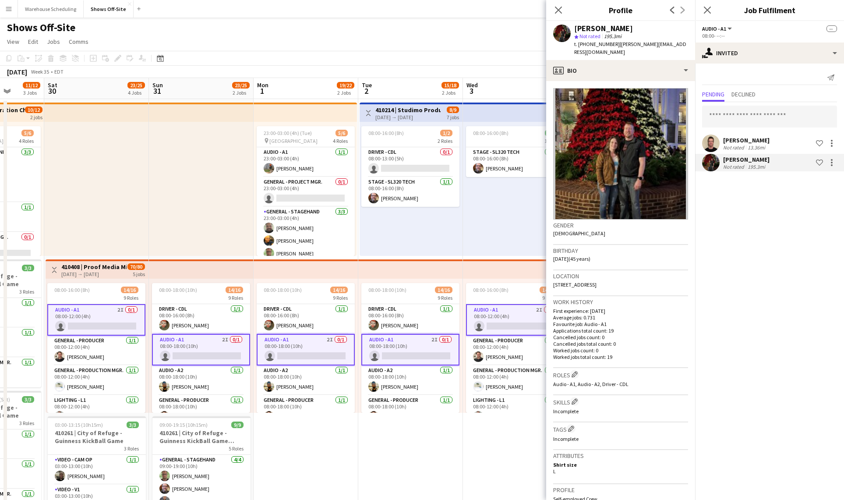
scroll to position [0, 305]
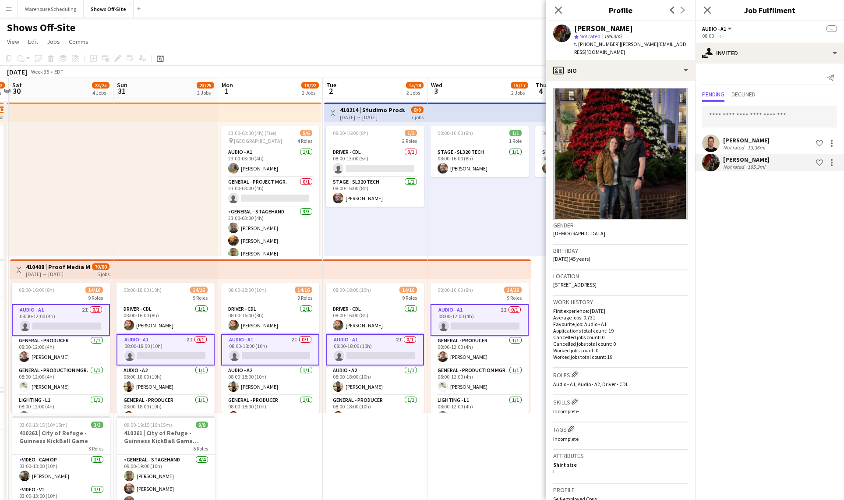
drag, startPoint x: 512, startPoint y: 434, endPoint x: 370, endPoint y: 419, distance: 142.2
click at [749, 56] on div "single-neutral-actions-share-1 Invited" at bounding box center [769, 52] width 149 height 21
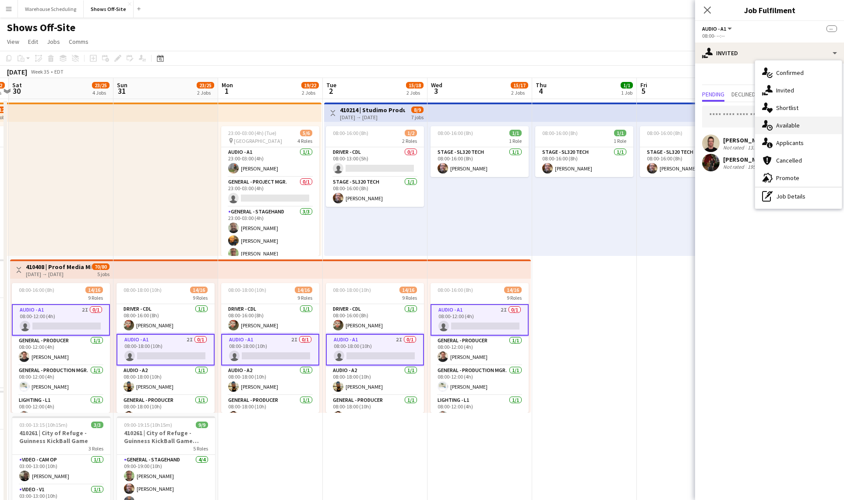
click at [782, 129] on div "single-neutral-actions-upload Available" at bounding box center [798, 125] width 87 height 18
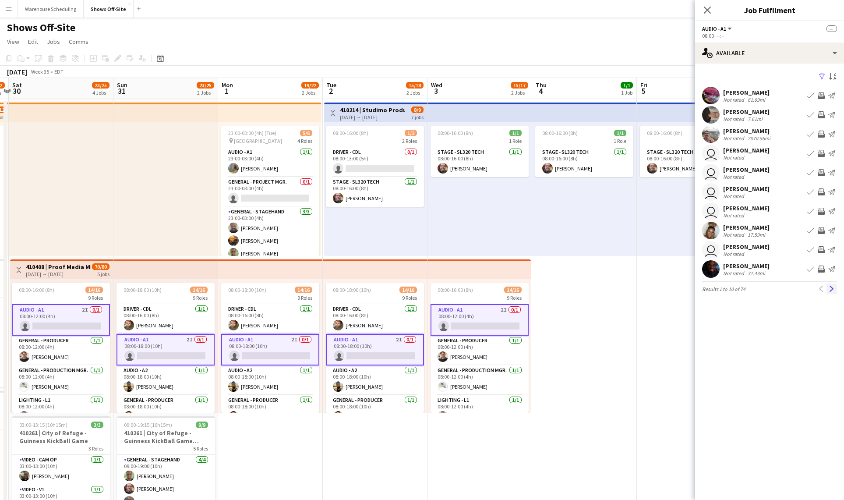
click at [835, 291] on button "Next" at bounding box center [831, 288] width 11 height 11
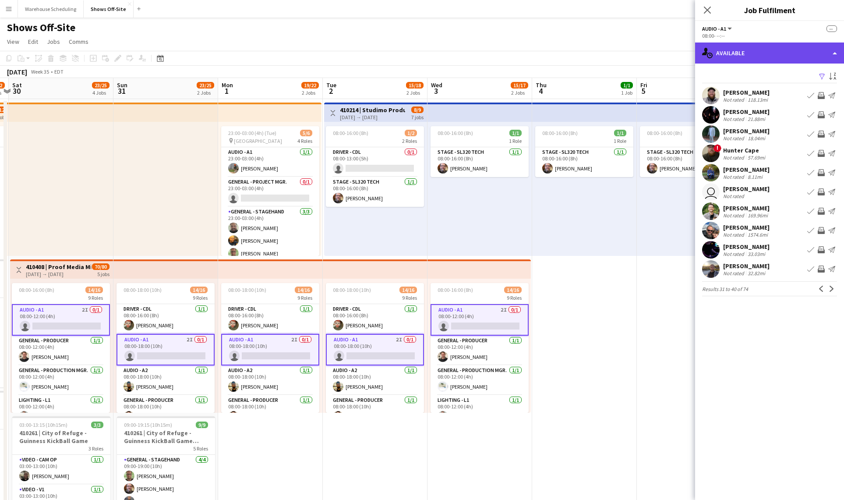
click at [749, 54] on div "single-neutral-actions-upload Available" at bounding box center [769, 52] width 149 height 21
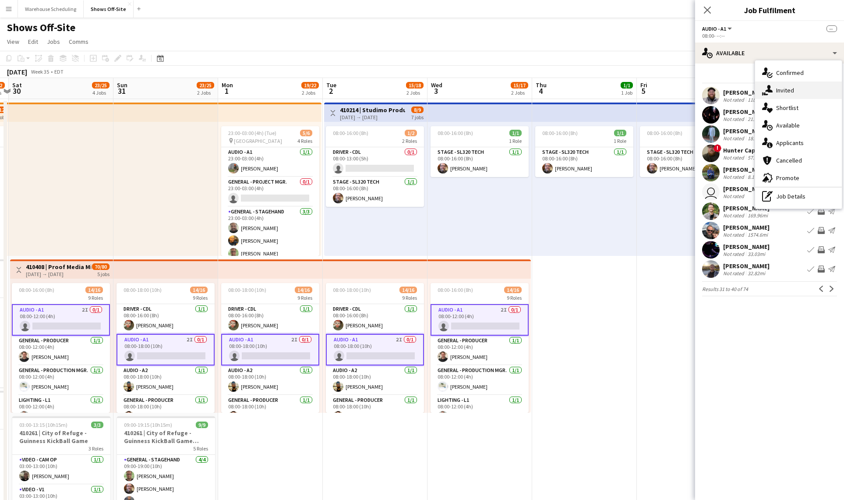
click at [789, 90] on div "single-neutral-actions-share-1 Invited" at bounding box center [798, 90] width 87 height 18
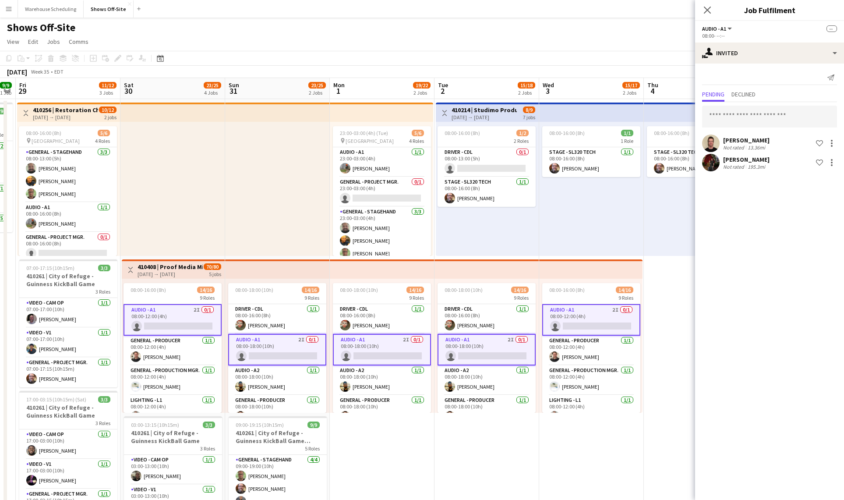
scroll to position [0, 282]
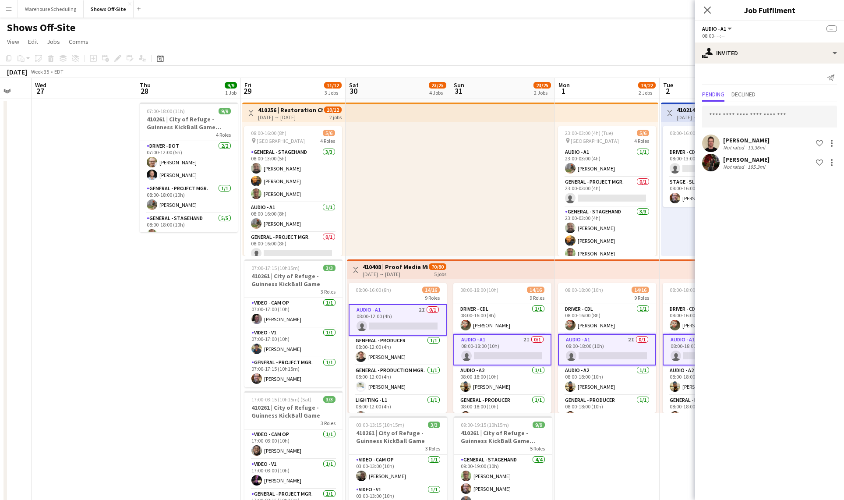
drag, startPoint x: 74, startPoint y: 164, endPoint x: 410, endPoint y: 148, distance: 337.1
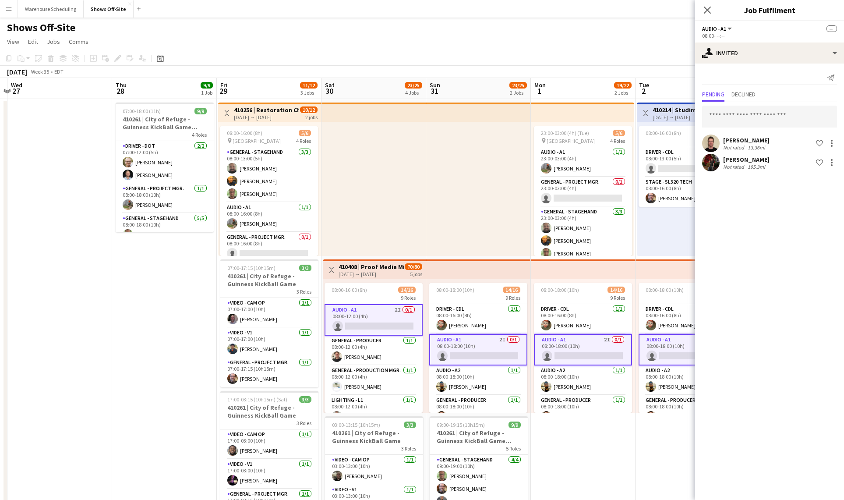
drag, startPoint x: 193, startPoint y: 277, endPoint x: 168, endPoint y: 254, distance: 34.1
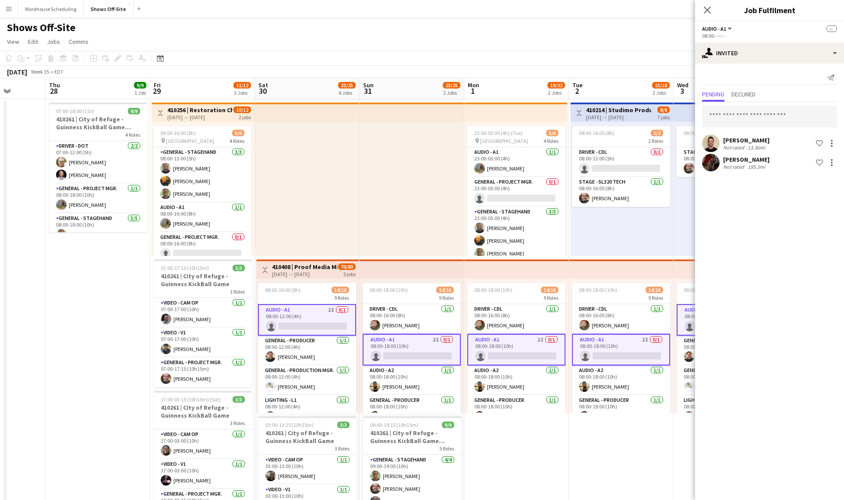
scroll to position [0, 425]
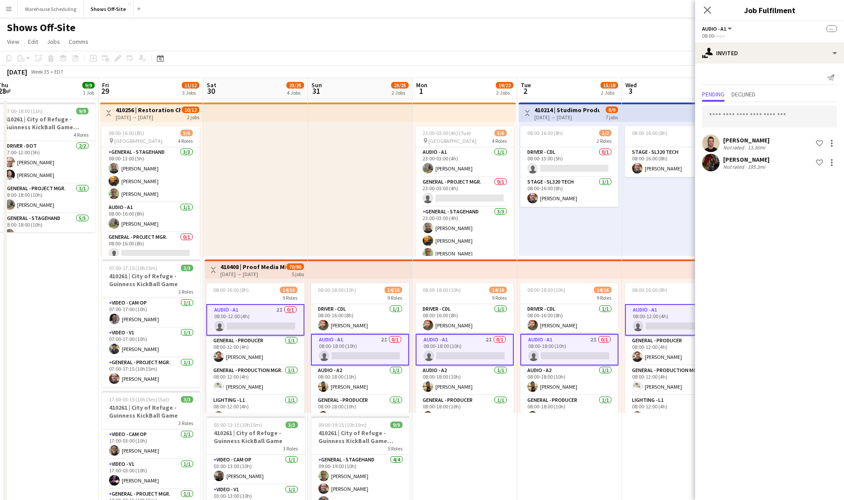
drag, startPoint x: 422, startPoint y: 163, endPoint x: 304, endPoint y: 168, distance: 117.9
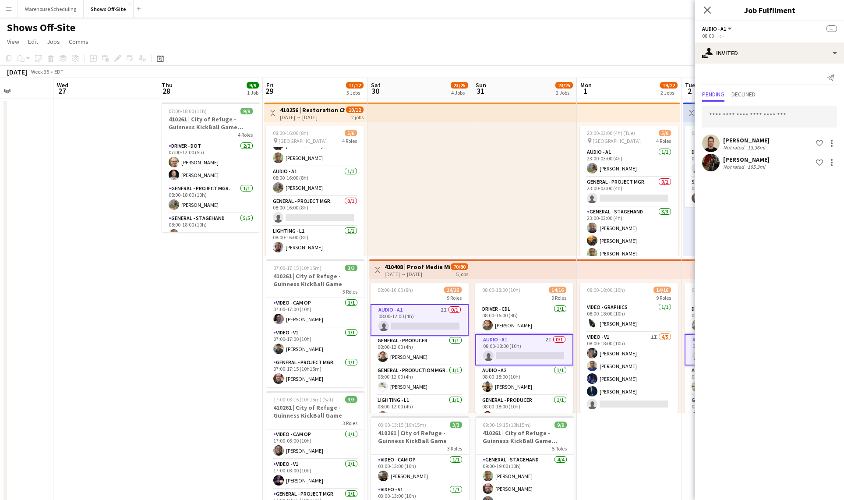
scroll to position [0, 260]
drag, startPoint x: 289, startPoint y: 192, endPoint x: 454, endPoint y: 169, distance: 166.2
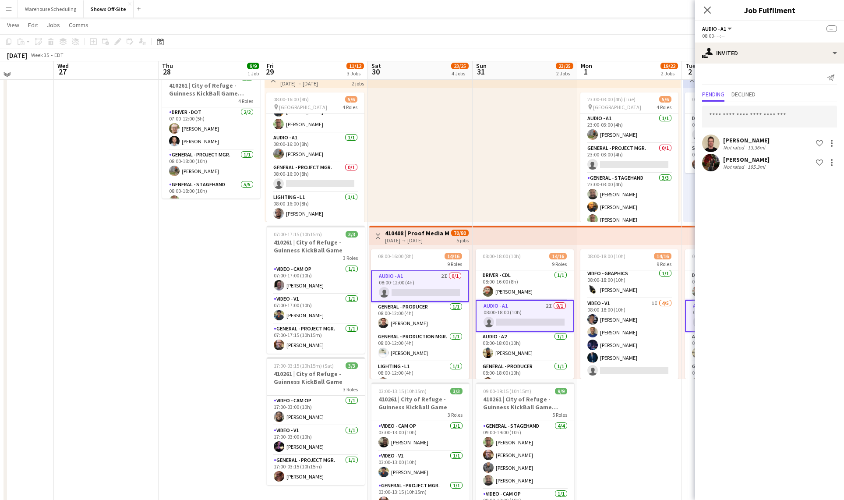
scroll to position [0, 0]
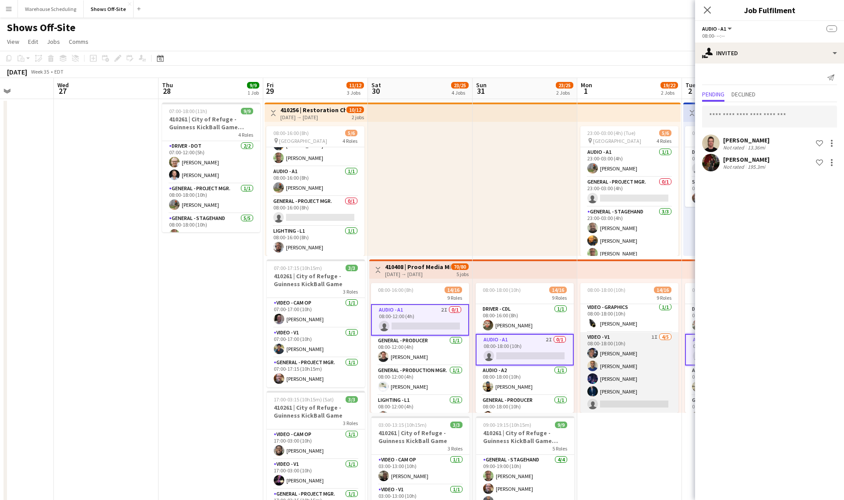
click at [611, 364] on app-card-role "Video - V1 1I 4/5 08:00-18:00 (10h) Toby Bohl Francisco Lozano Lael Camak Bradl…" at bounding box center [629, 372] width 98 height 81
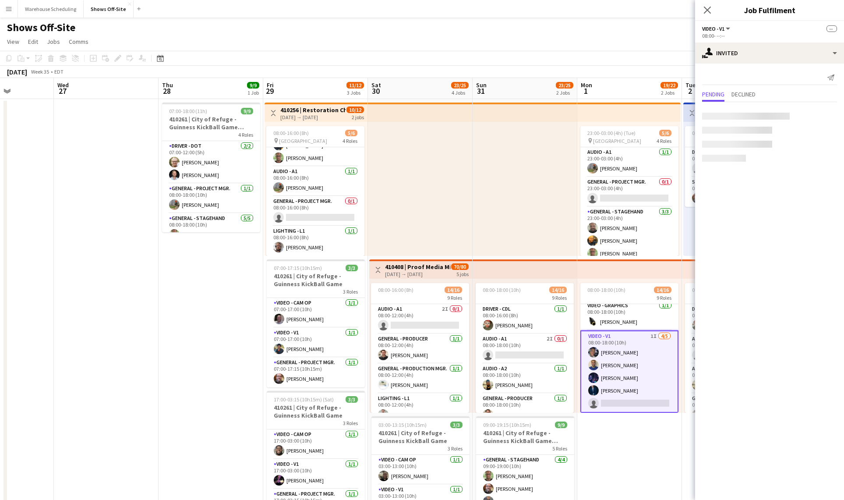
scroll to position [248, 0]
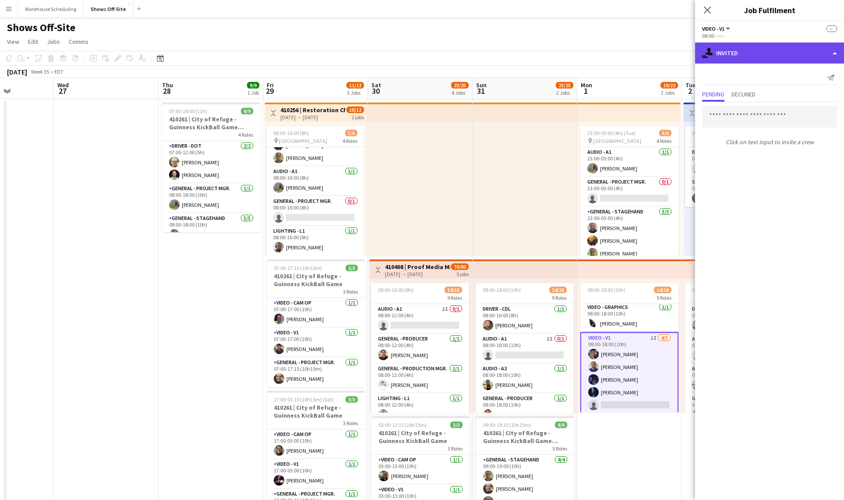
click at [748, 55] on div "single-neutral-actions-share-1 Invited" at bounding box center [769, 52] width 149 height 21
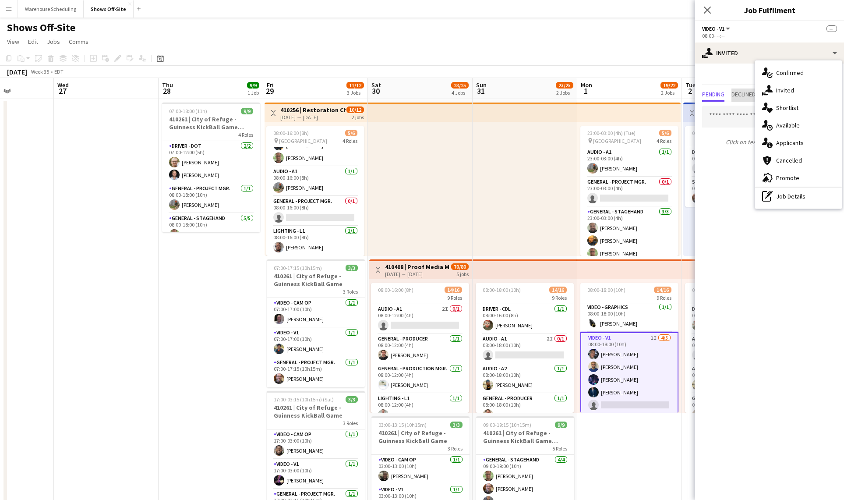
click at [751, 92] on span "Declined" at bounding box center [743, 94] width 24 height 6
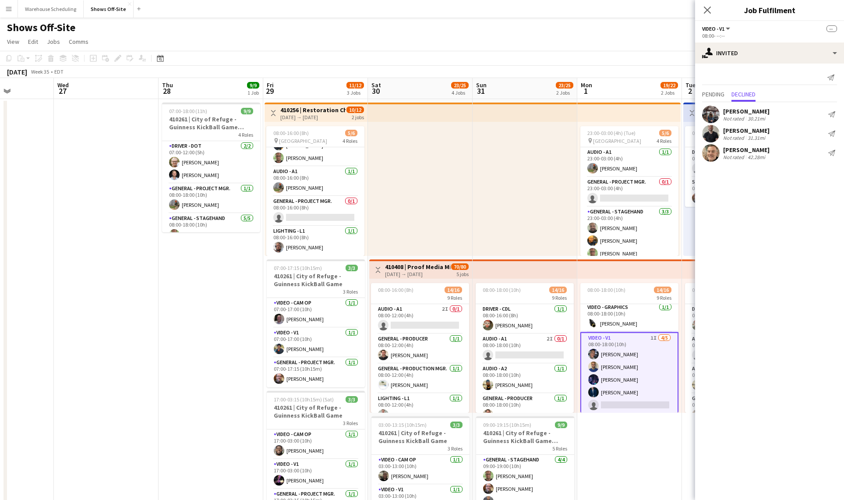
click at [701, 92] on div "Pending Declined" at bounding box center [769, 95] width 149 height 14
click at [707, 95] on span "Pending" at bounding box center [713, 94] width 22 height 6
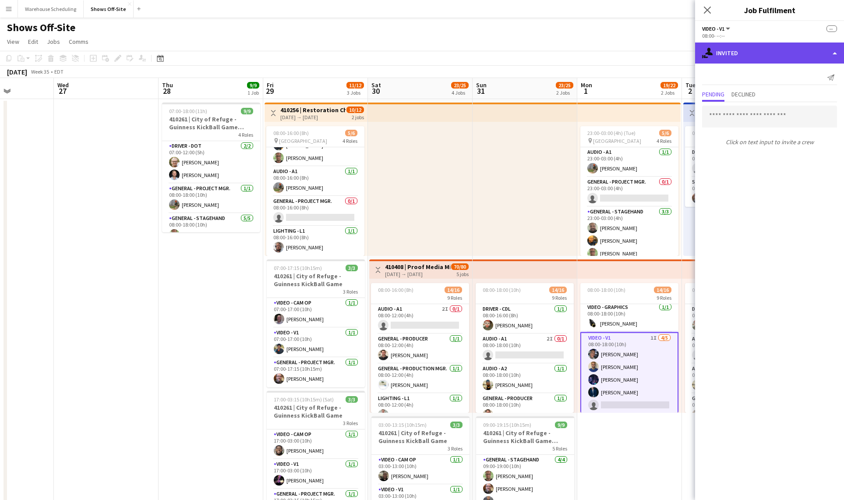
click at [757, 60] on div "single-neutral-actions-share-1 Invited" at bounding box center [769, 52] width 149 height 21
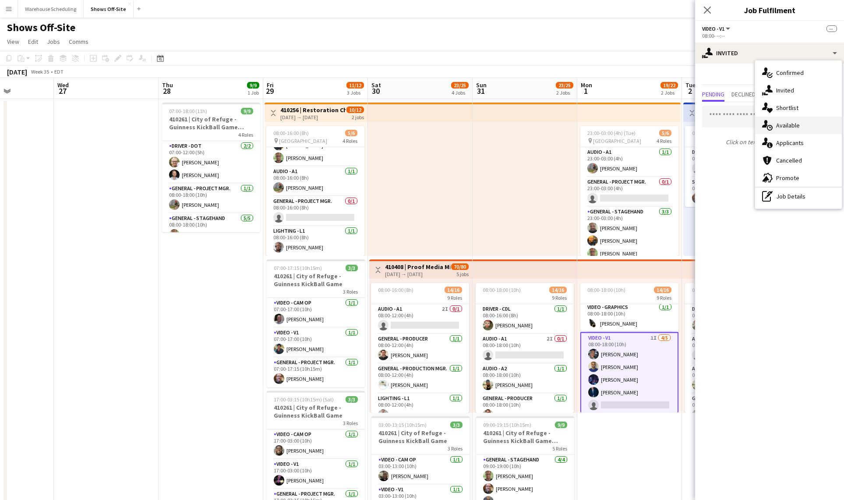
click at [774, 121] on div "single-neutral-actions-upload Available" at bounding box center [798, 125] width 87 height 18
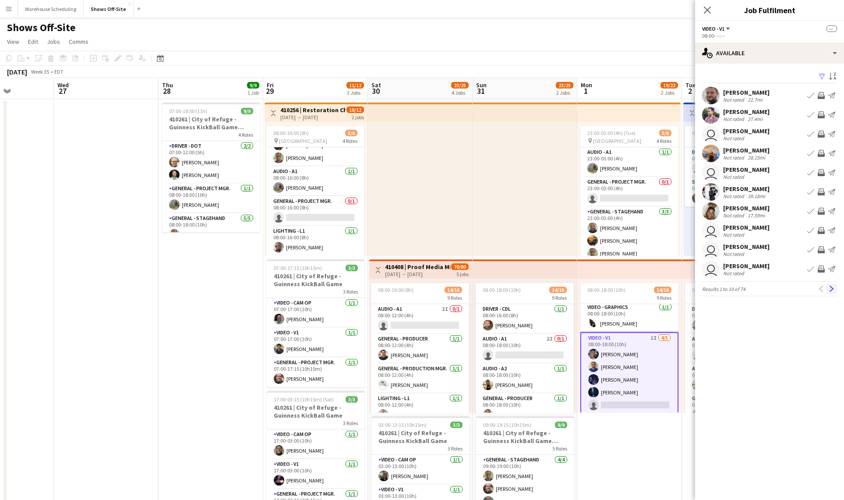
click at [831, 289] on app-icon "Next" at bounding box center [831, 288] width 6 height 6
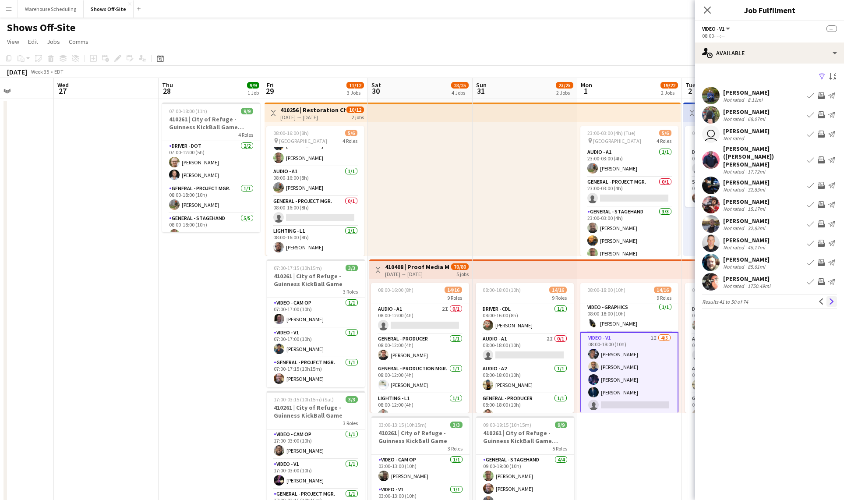
click at [831, 298] on app-icon "Next" at bounding box center [831, 301] width 6 height 6
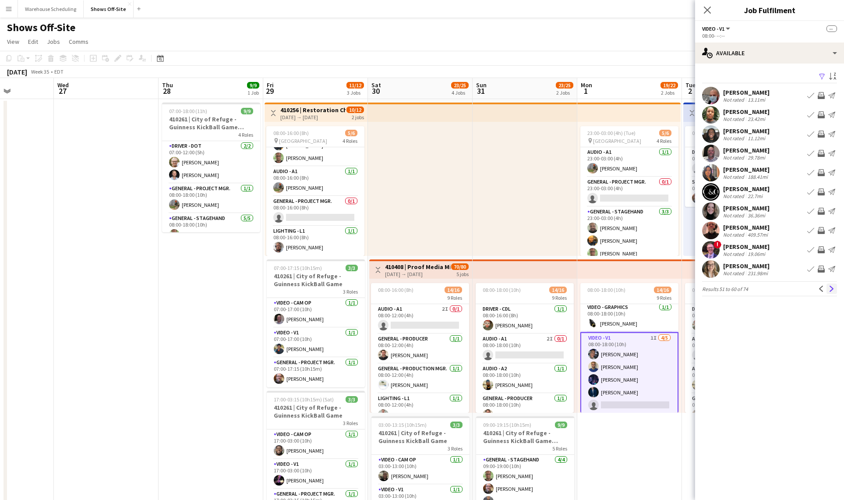
click at [831, 289] on app-icon "Next" at bounding box center [831, 288] width 6 height 6
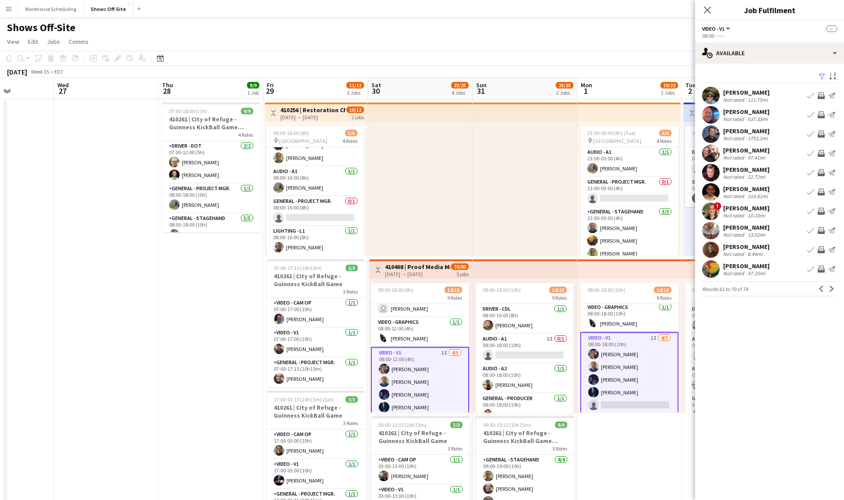
scroll to position [95, 0]
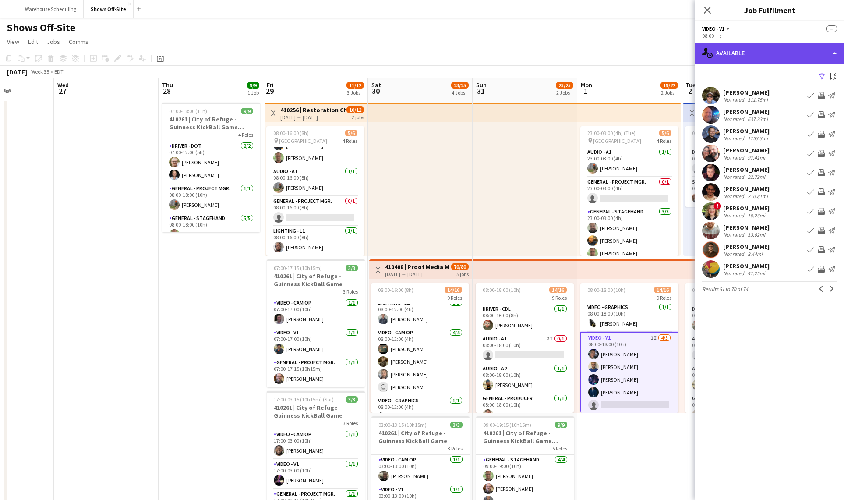
click at [751, 58] on div "single-neutral-actions-upload Available" at bounding box center [769, 52] width 149 height 21
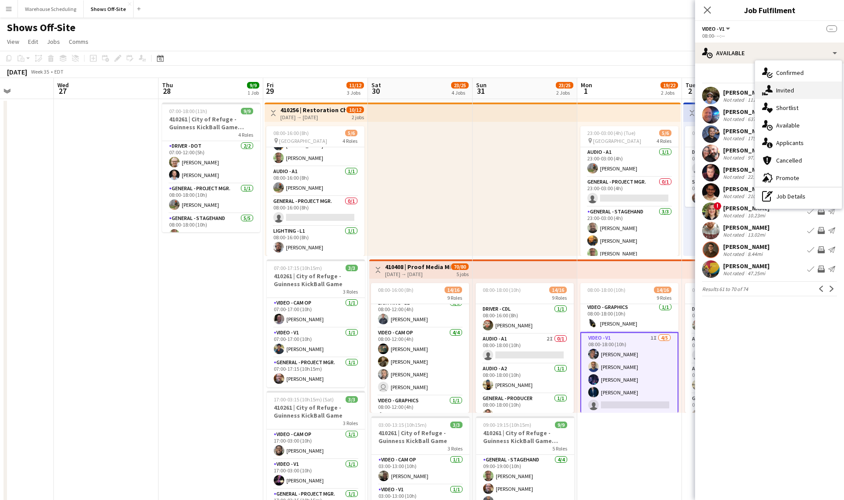
click at [773, 87] on div "single-neutral-actions-share-1 Invited" at bounding box center [798, 90] width 87 height 18
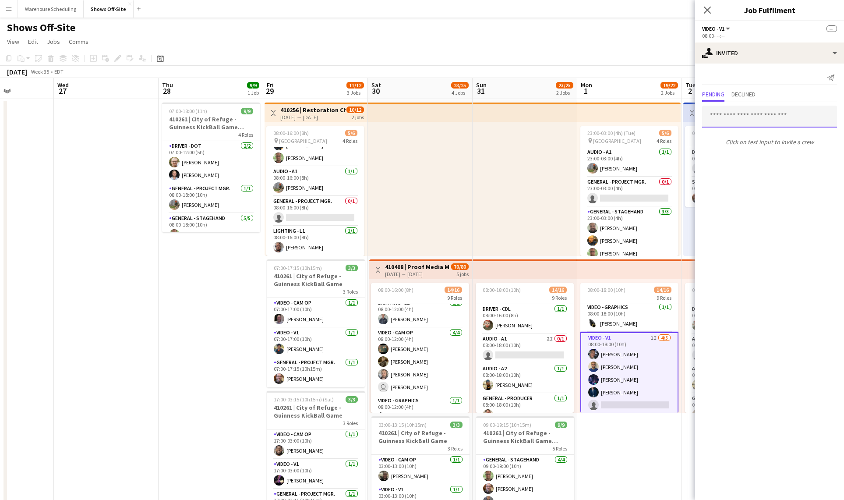
click at [727, 110] on input "text" at bounding box center [769, 117] width 135 height 22
type input "*********"
drag, startPoint x: 776, startPoint y: 144, endPoint x: 775, endPoint y: 149, distance: 5.8
click at [775, 145] on span "matthew.s.williford@gmail.com" at bounding box center [769, 145] width 121 height 7
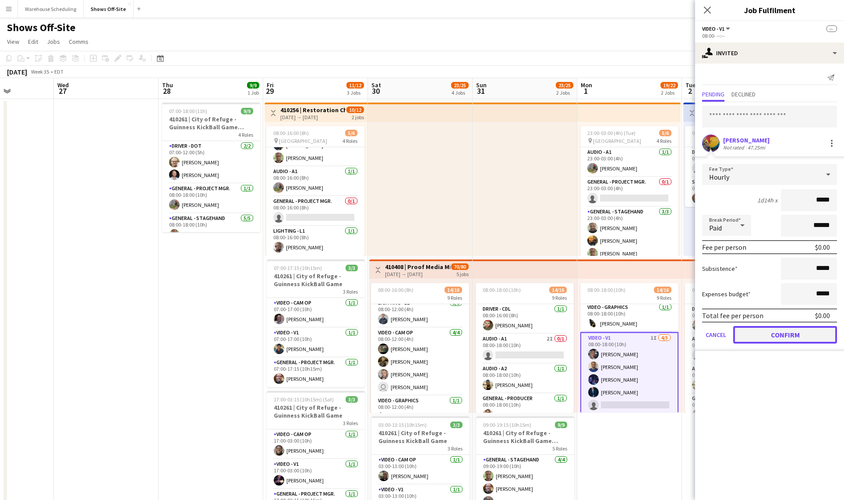
click at [786, 332] on button "Confirm" at bounding box center [785, 335] width 104 height 18
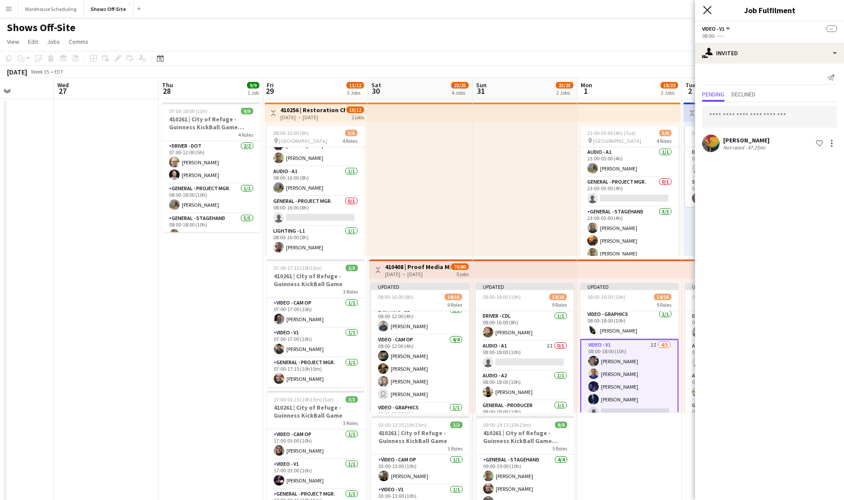
click at [703, 6] on icon "Close pop-in" at bounding box center [707, 10] width 8 height 8
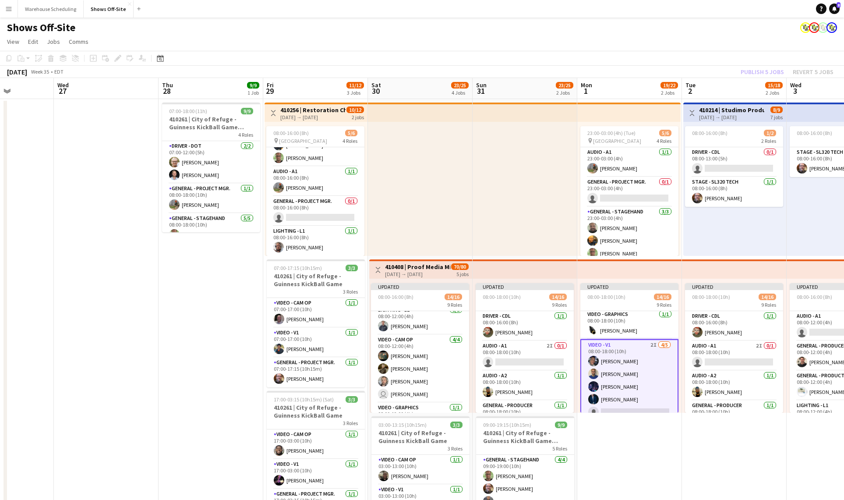
drag, startPoint x: 750, startPoint y: 44, endPoint x: 753, endPoint y: 48, distance: 5.3
click at [750, 45] on app-page-menu "View Day view expanded Day view collapsed Month view Date picker Jump to [DATE]…" at bounding box center [422, 42] width 844 height 17
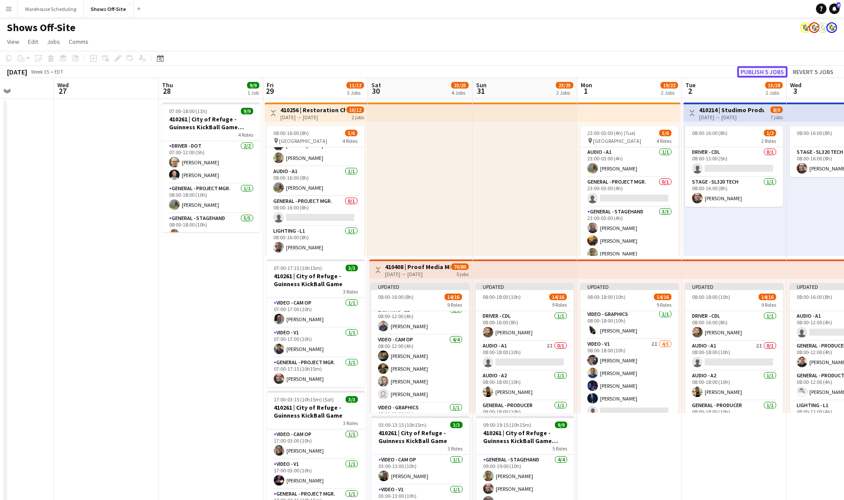
click at [781, 74] on button "Publish 5 jobs" at bounding box center [762, 71] width 50 height 11
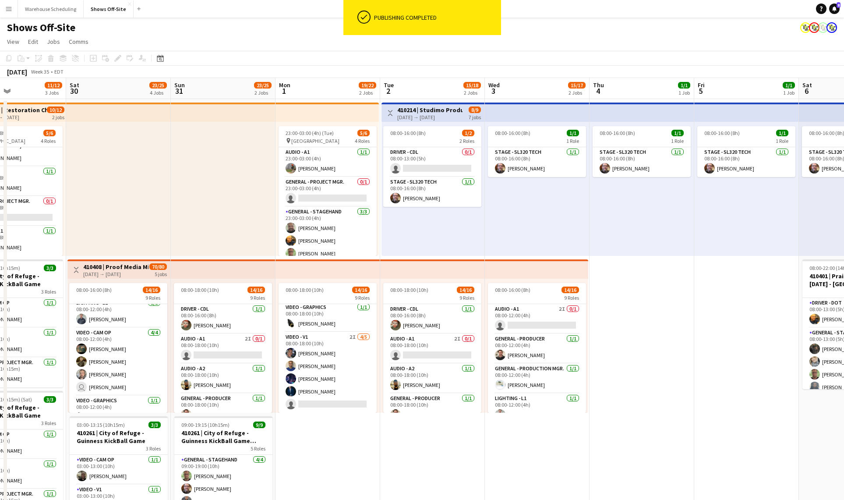
drag, startPoint x: 782, startPoint y: 239, endPoint x: 442, endPoint y: 230, distance: 340.3
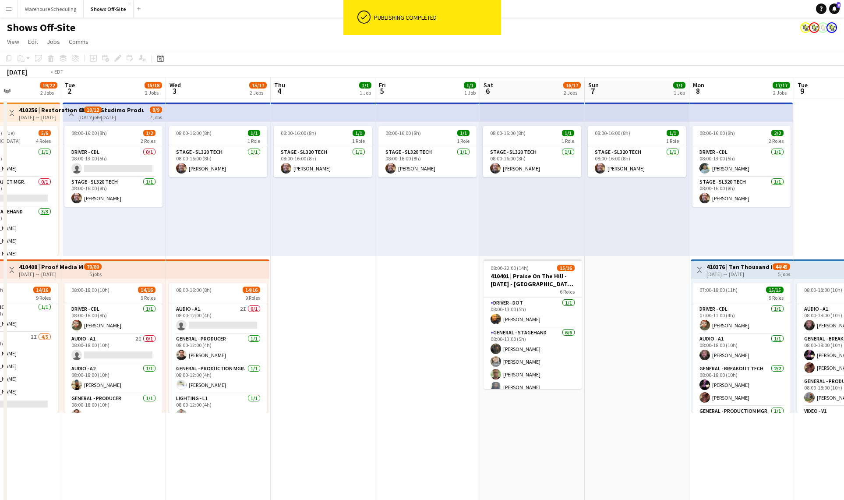
drag, startPoint x: 627, startPoint y: 341, endPoint x: 390, endPoint y: 331, distance: 237.1
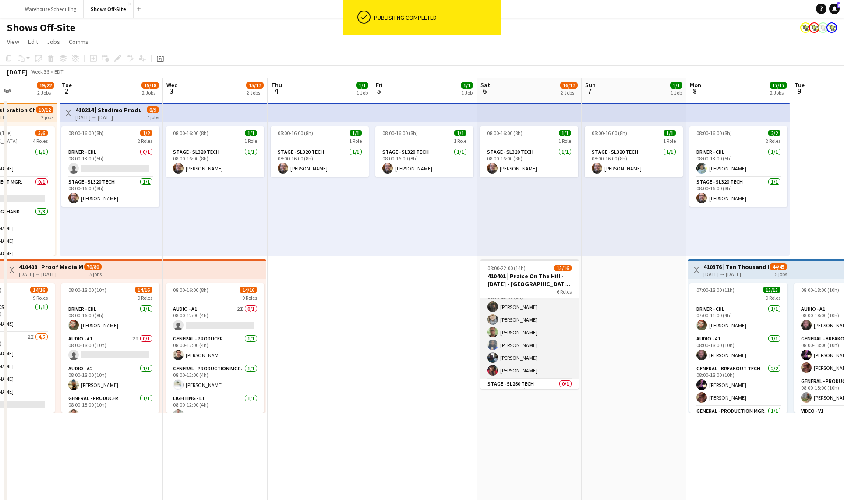
scroll to position [0, 0]
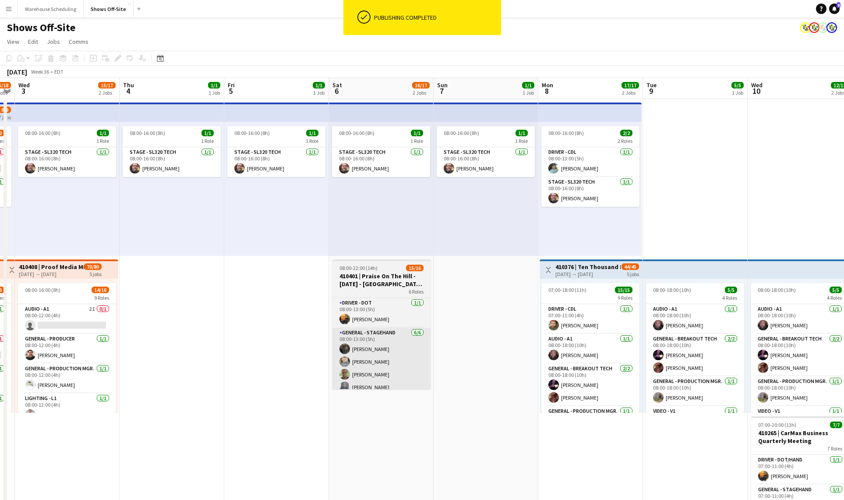
drag, startPoint x: 549, startPoint y: 353, endPoint x: 292, endPoint y: 333, distance: 257.8
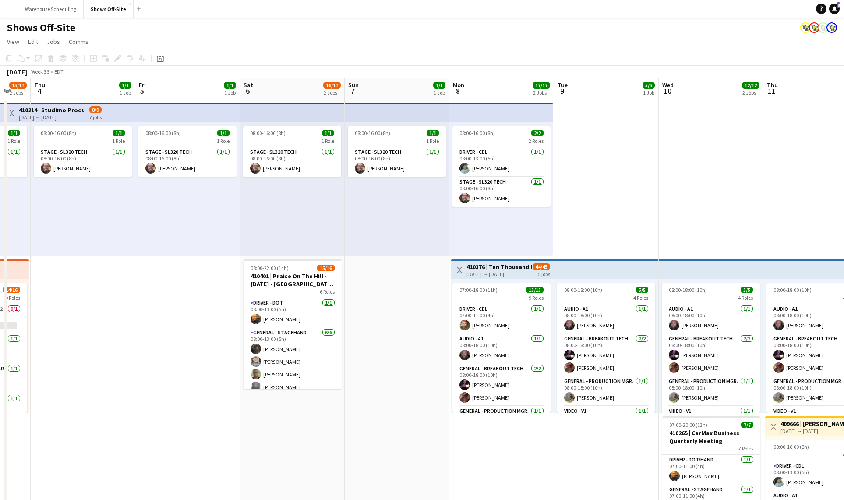
drag, startPoint x: 769, startPoint y: 208, endPoint x: 373, endPoint y: 192, distance: 396.6
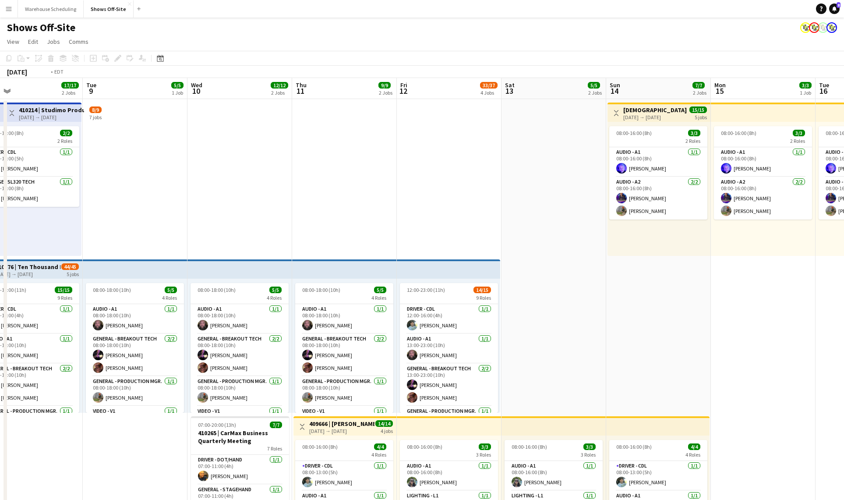
drag, startPoint x: 690, startPoint y: 252, endPoint x: 193, endPoint y: 266, distance: 497.2
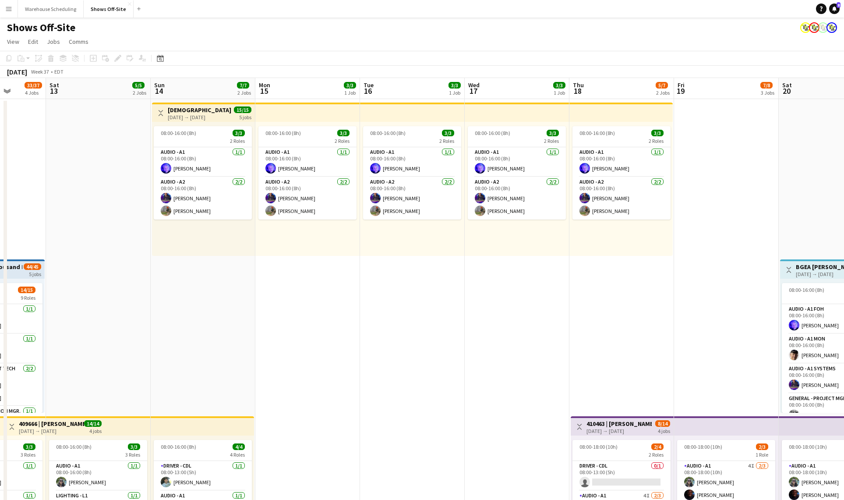
scroll to position [0, 366]
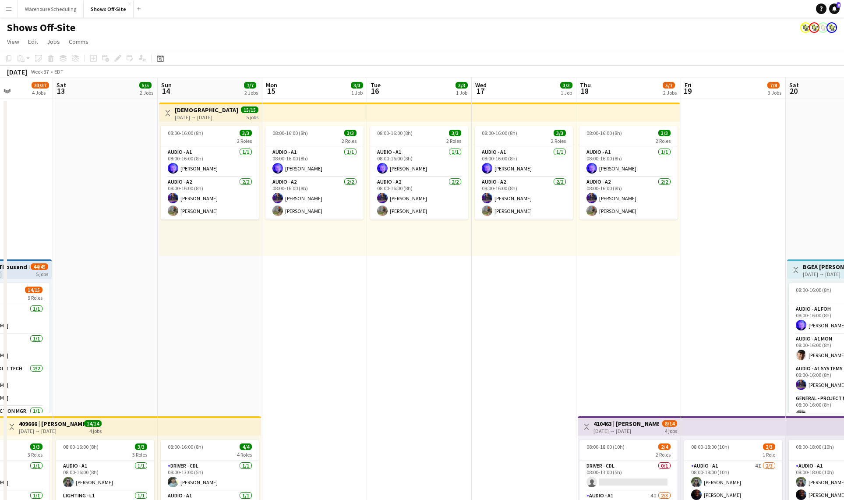
drag, startPoint x: 529, startPoint y: 286, endPoint x: 327, endPoint y: 302, distance: 202.9
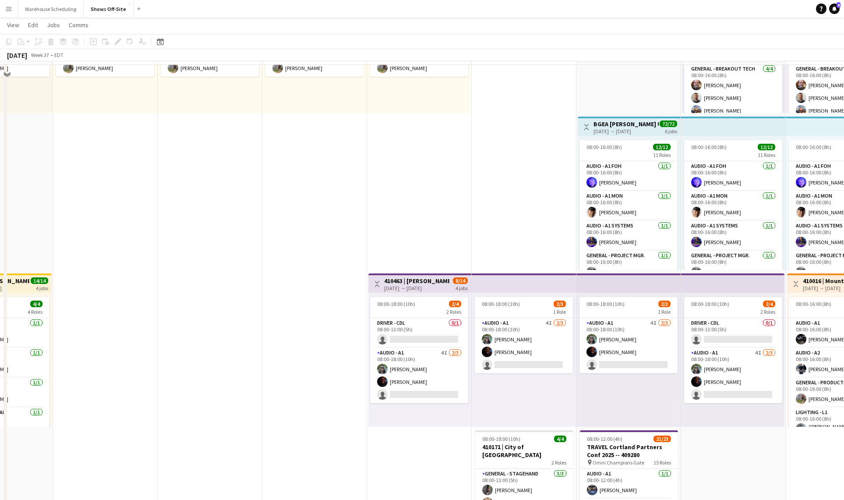
scroll to position [124, 0]
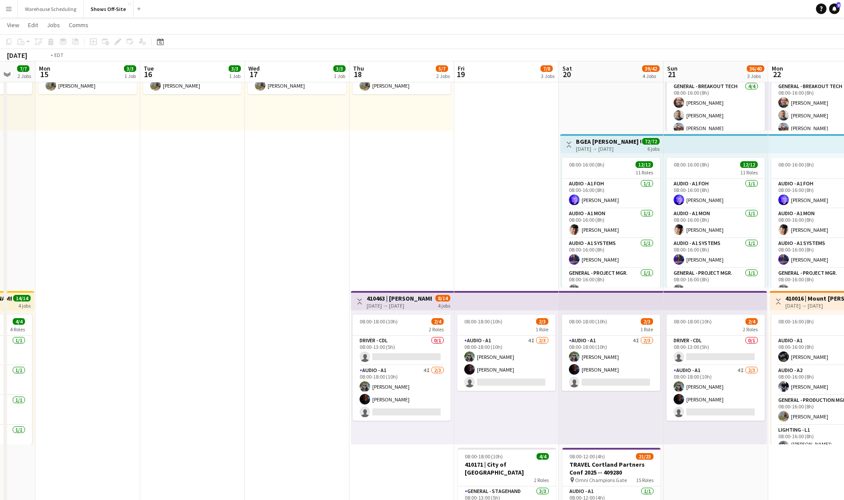
drag, startPoint x: 545, startPoint y: 420, endPoint x: 211, endPoint y: 405, distance: 333.6
click at [211, 405] on app-calendar-viewport "Thu 11 9/9 2 Jobs Fri 12 33/37 4 Jobs Sat 13 5/5 2 Jobs Sun 14 7/7 2 Jobs Mon 1…" at bounding box center [422, 487] width 844 height 1155
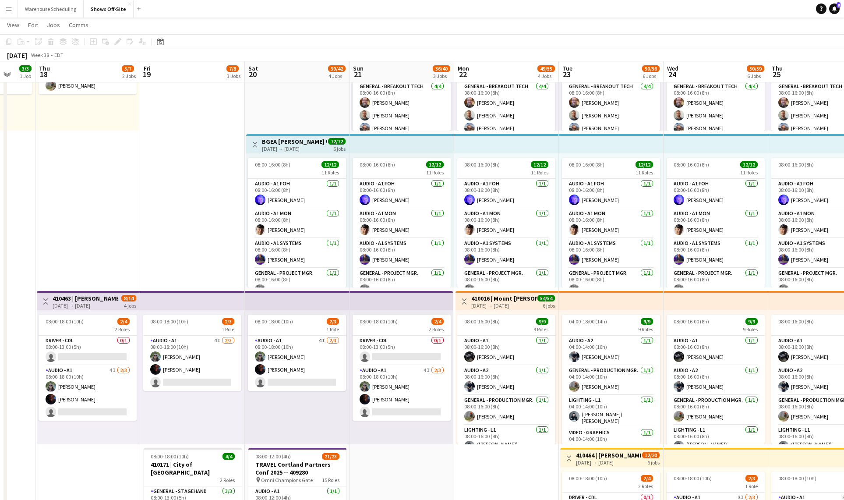
scroll to position [0, 385]
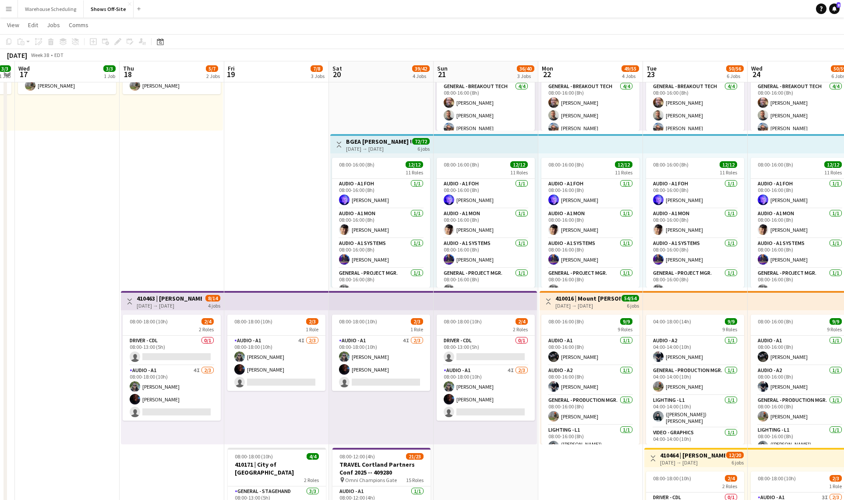
drag, startPoint x: 479, startPoint y: 469, endPoint x: 345, endPoint y: 441, distance: 137.4
click at [345, 441] on app-calendar-viewport "Sun 14 7/7 2 Jobs Mon 15 3/3 1 Job Tue 16 3/3 1 Job Wed 17 3/3 1 Job Thu 18 5/7…" at bounding box center [422, 487] width 844 height 1155
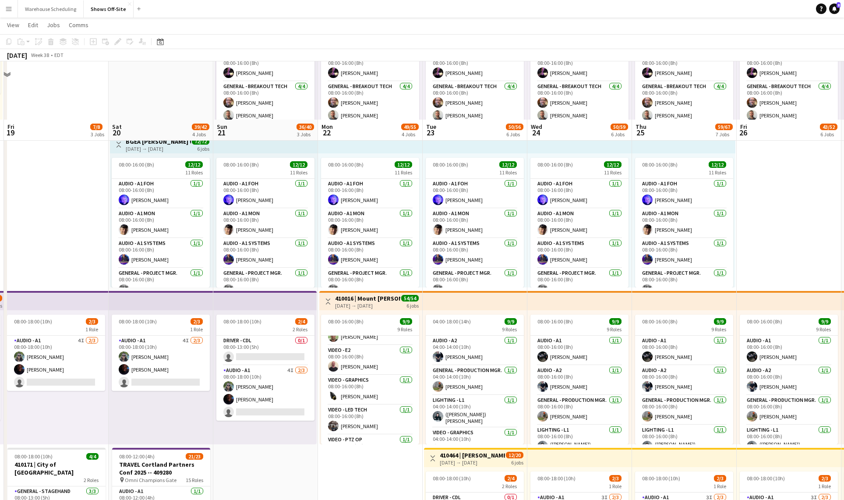
scroll to position [240, 0]
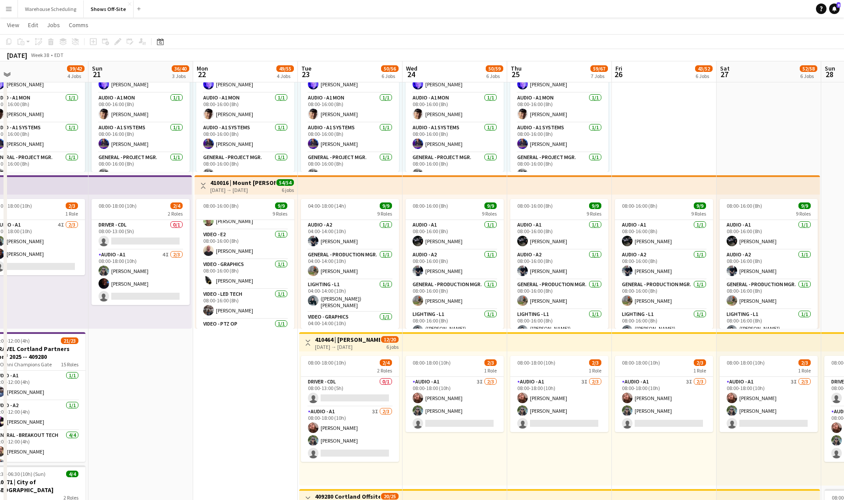
drag, startPoint x: 352, startPoint y: 425, endPoint x: 175, endPoint y: 408, distance: 178.1
click at [170, 410] on app-calendar-viewport "Tue 16 3/3 1 Job Wed 17 3/3 1 Job Thu 18 5/7 2 Jobs Fri 19 7/8 3 Jobs Sat 20 39…" at bounding box center [422, 371] width 844 height 1155
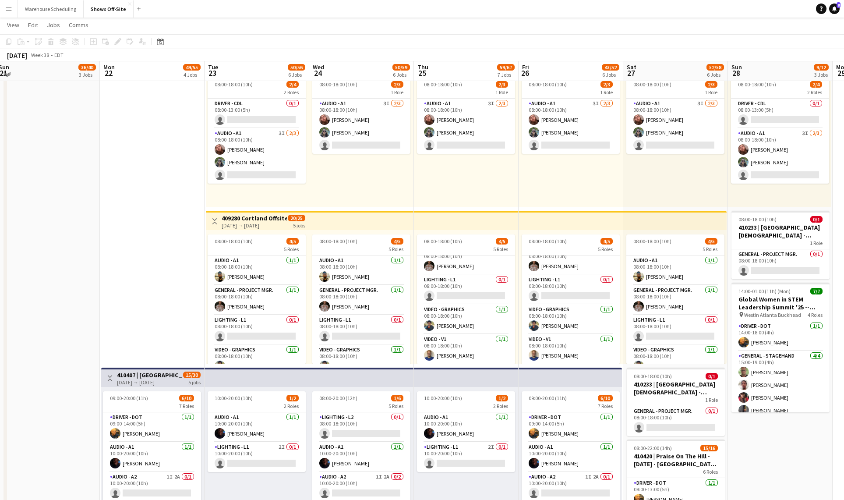
scroll to position [597, 0]
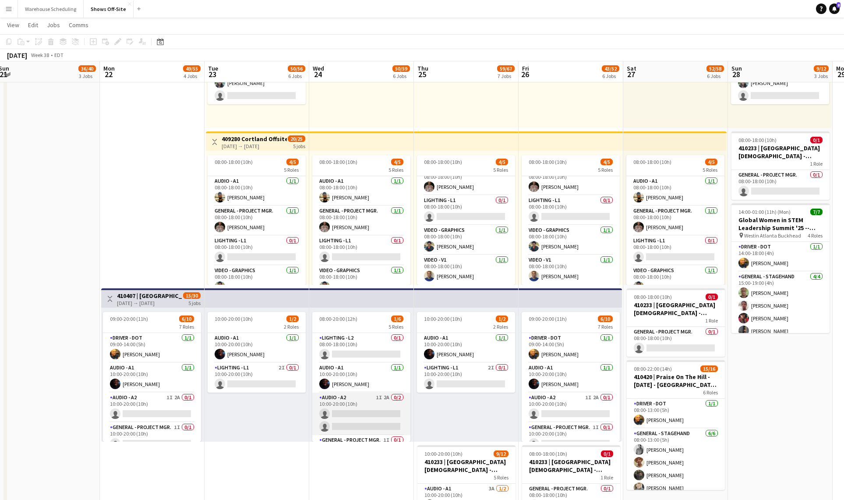
click at [352, 407] on app-card-role "Audio - A2 1I 2A 0/2 10:00-20:00 (10h) single-neutral-actions single-neutral-ac…" at bounding box center [361, 413] width 98 height 42
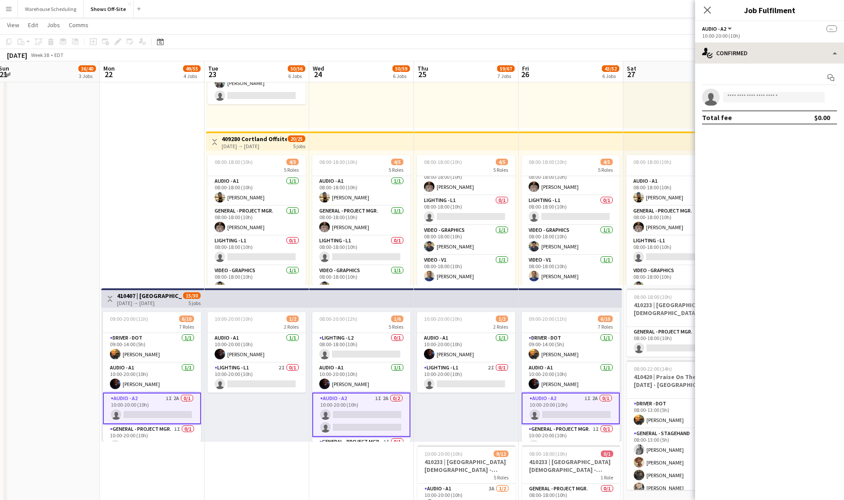
drag, startPoint x: 758, startPoint y: 38, endPoint x: 762, endPoint y: 51, distance: 13.7
click at [758, 38] on div "10:00-20:00 (10h)" at bounding box center [769, 35] width 135 height 7
click at [761, 61] on div "single-neutral-actions-check-2 Confirmed" at bounding box center [769, 52] width 149 height 21
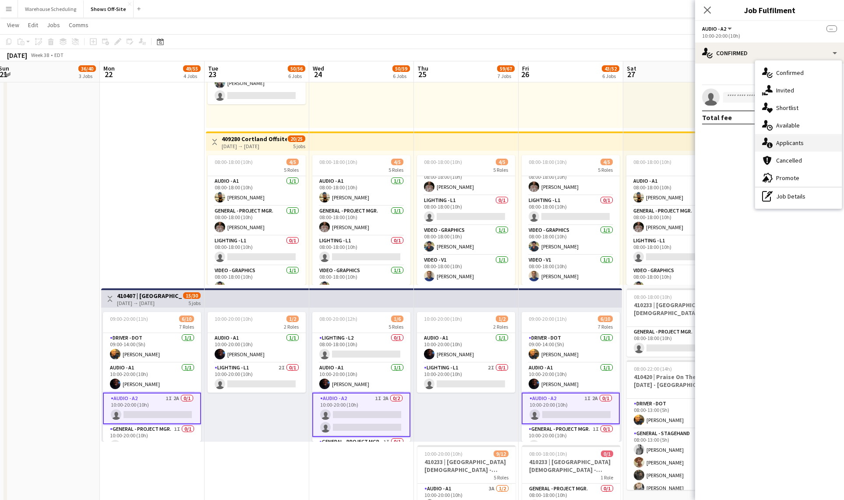
click at [802, 150] on div "single-neutral-actions-information Applicants" at bounding box center [798, 143] width 87 height 18
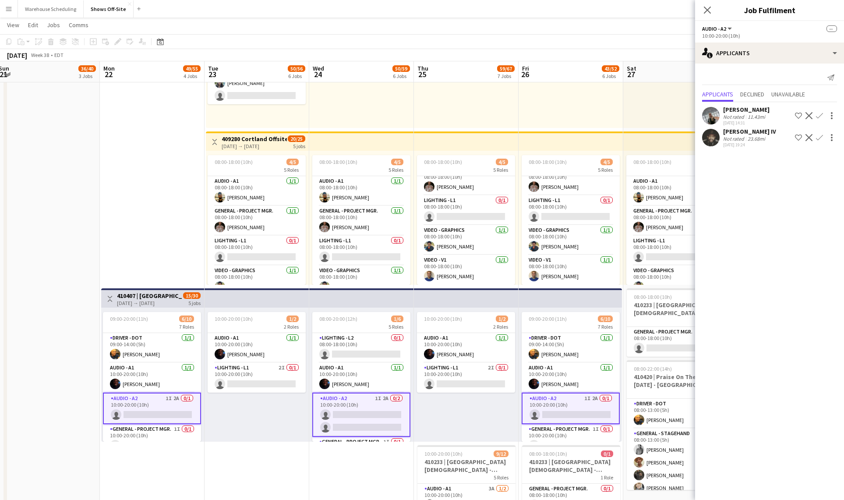
click at [714, 113] on app-user-avatar at bounding box center [711, 116] width 18 height 18
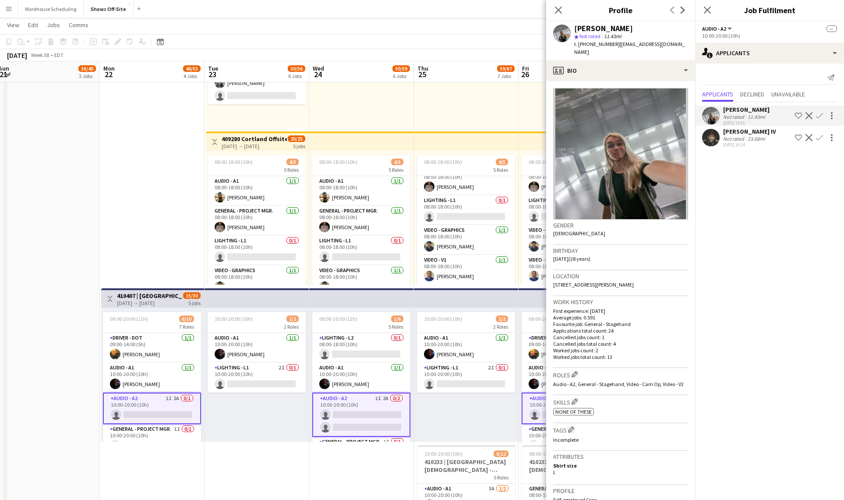
click at [711, 137] on app-user-avatar at bounding box center [711, 138] width 18 height 18
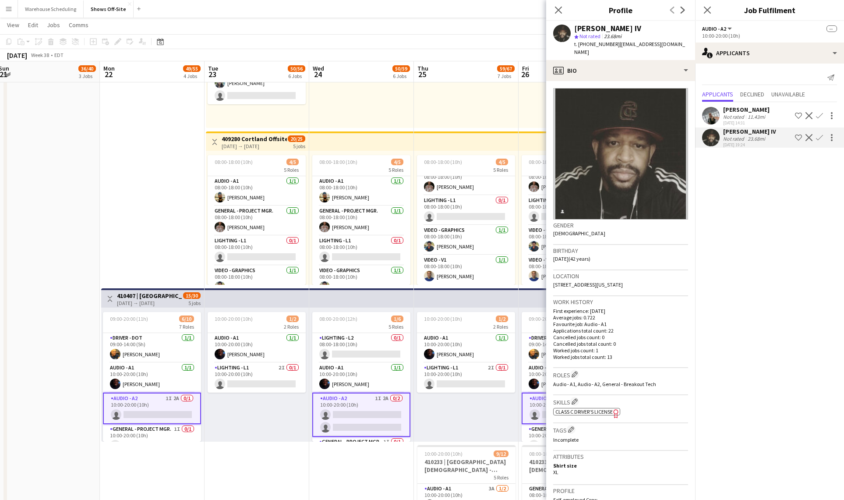
click at [466, 97] on div "08:00-18:00 (10h) 2/3 1 Role Audio - A1 3I 2/3 08:00-18:00 (10h) Sam Kuonen Joh…" at bounding box center [466, 61] width 105 height 134
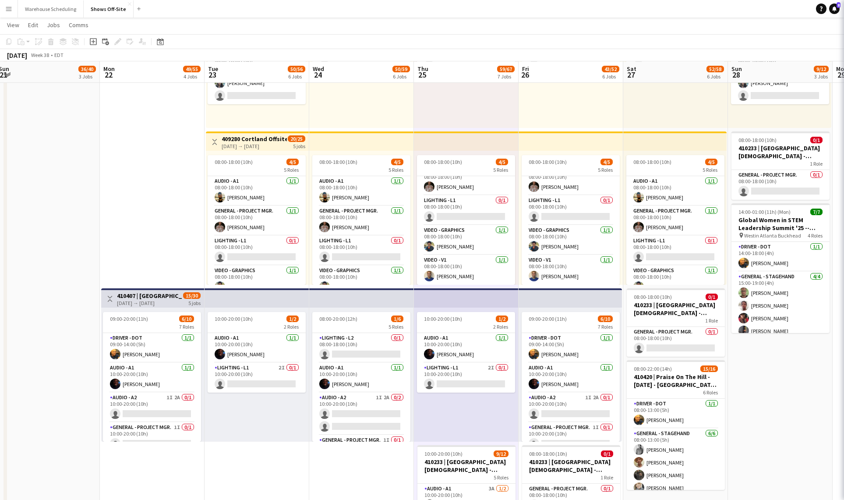
scroll to position [598, 0]
click at [157, 42] on icon "Date picker" at bounding box center [160, 41] width 7 height 7
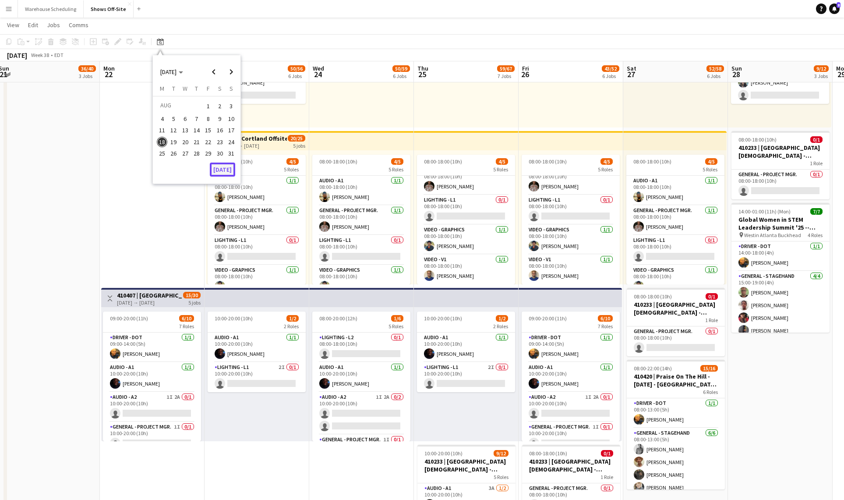
click at [215, 166] on button "[DATE]" at bounding box center [222, 169] width 25 height 14
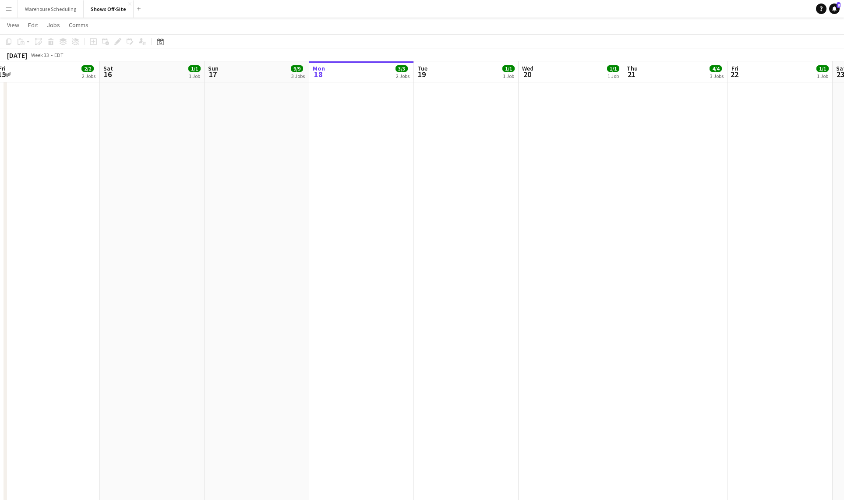
scroll to position [0, 301]
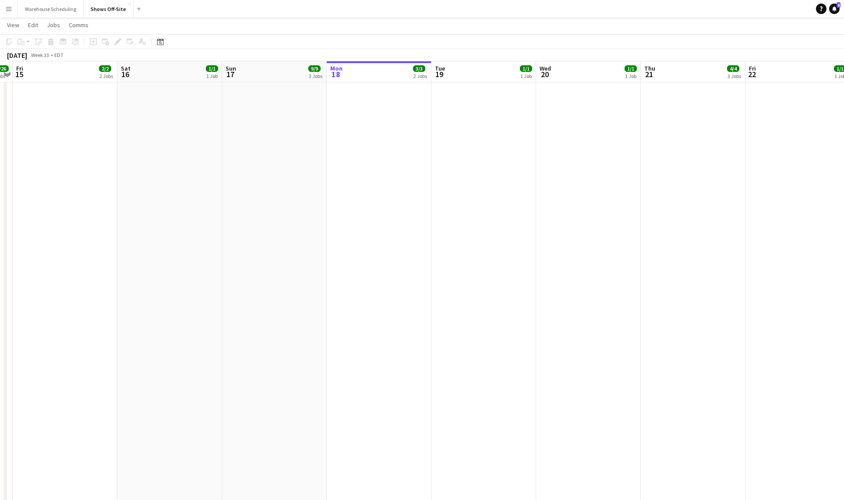
click at [162, 47] on app-toolbar "Copy Paste Paste Command V Paste with crew Command Shift V Paste linked Job [GE…" at bounding box center [422, 41] width 844 height 15
click at [163, 45] on icon at bounding box center [160, 41] width 7 height 7
click at [216, 165] on button "[DATE]" at bounding box center [222, 169] width 25 height 14
click at [162, 38] on icon "Date picker" at bounding box center [160, 41] width 7 height 7
click at [218, 169] on button "[DATE]" at bounding box center [222, 169] width 25 height 14
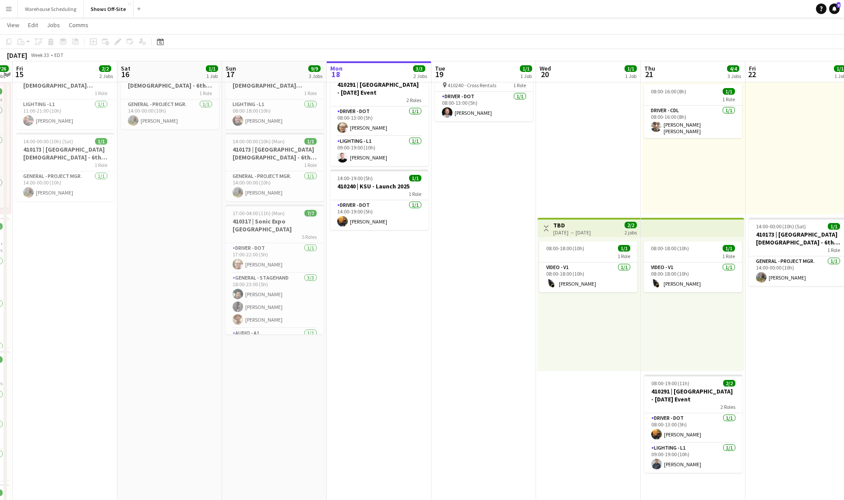
scroll to position [0, 0]
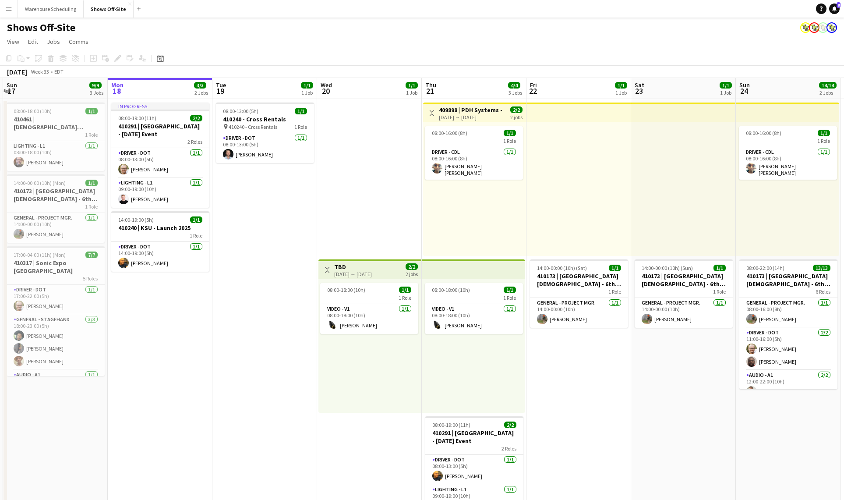
drag, startPoint x: 438, startPoint y: 316, endPoint x: 283, endPoint y: 306, distance: 155.8
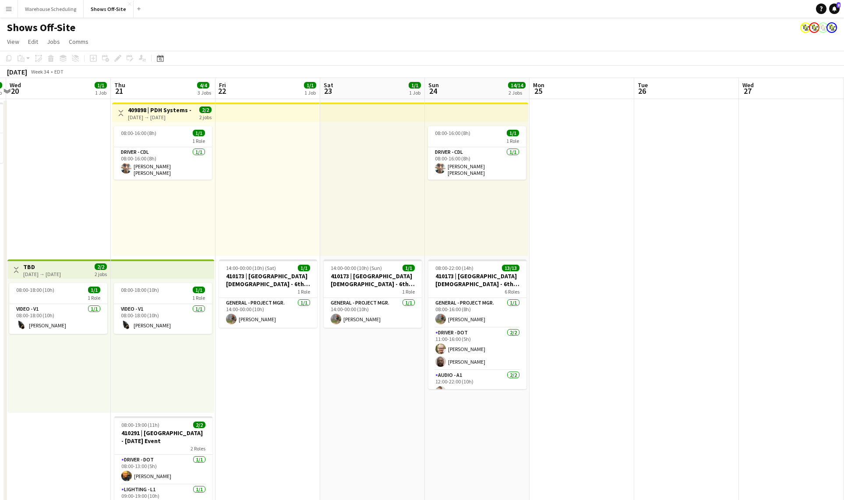
drag, startPoint x: 466, startPoint y: 412, endPoint x: 321, endPoint y: 400, distance: 145.0
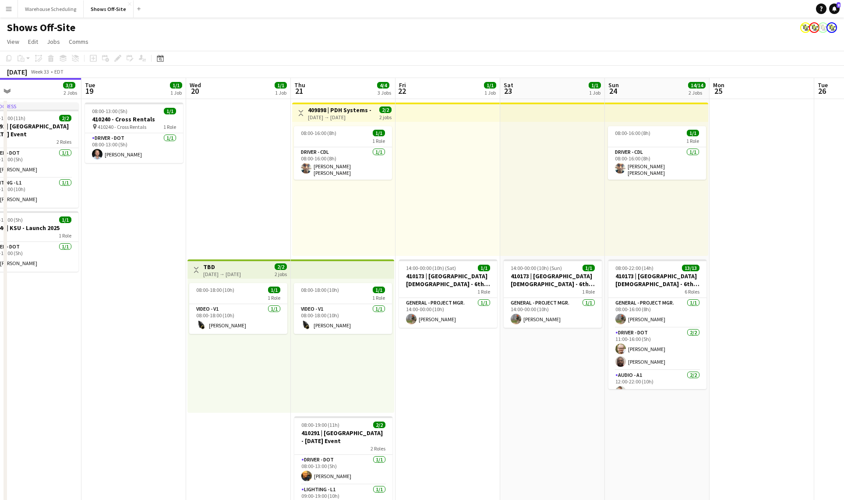
drag, startPoint x: 291, startPoint y: 362, endPoint x: 59, endPoint y: 276, distance: 247.4
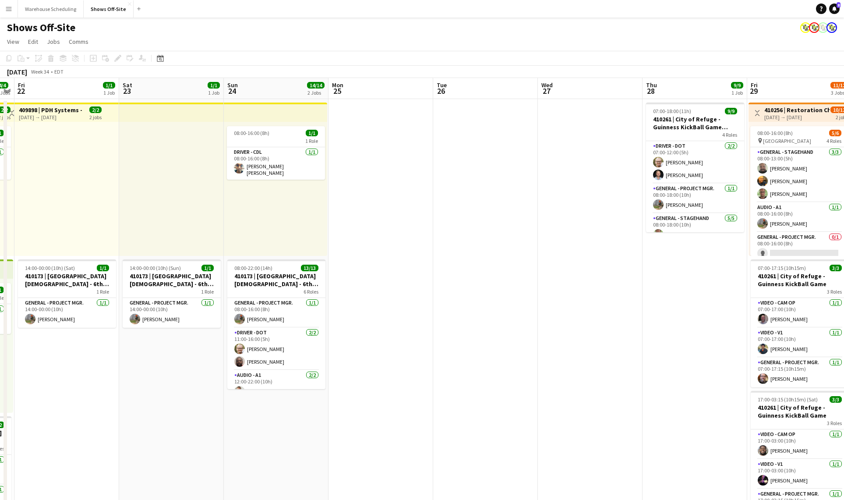
drag, startPoint x: 546, startPoint y: 254, endPoint x: 256, endPoint y: 263, distance: 290.0
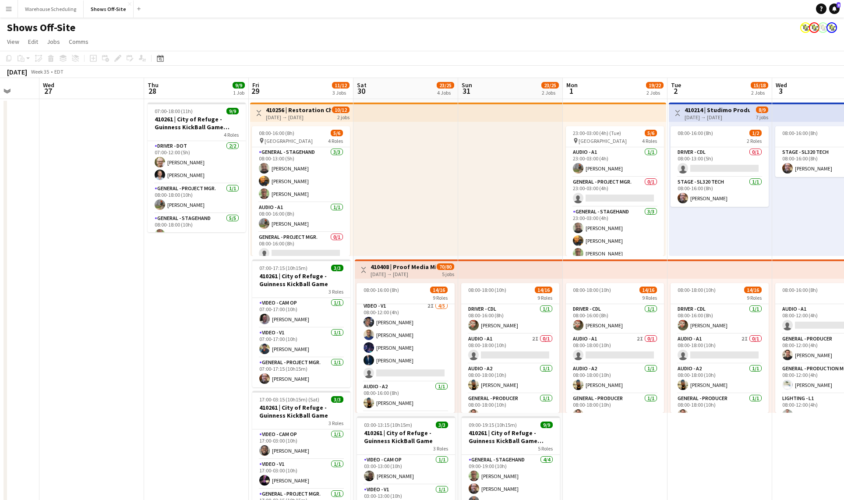
scroll to position [0, 434]
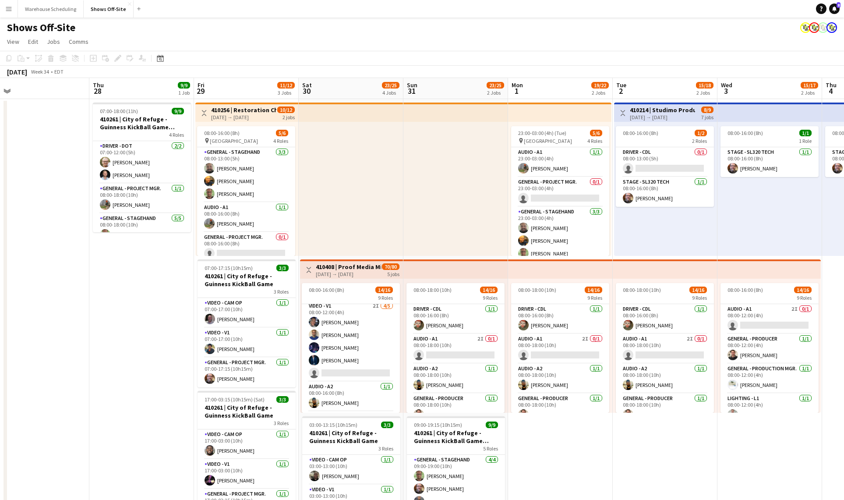
drag, startPoint x: 296, startPoint y: 321, endPoint x: 77, endPoint y: 305, distance: 219.5
click at [361, 344] on app-card-role "Video - V1 2I 4/5 08:00-12:00 (4h) Toby Bohl Francisco Lozano Lael Camak Bradle…" at bounding box center [351, 341] width 98 height 81
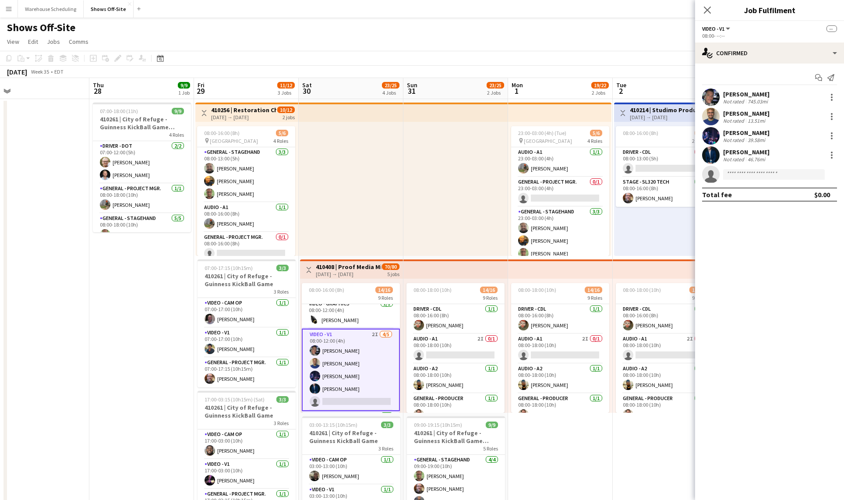
scroll to position [194, 0]
click at [719, 138] on app-user-avatar at bounding box center [711, 136] width 18 height 18
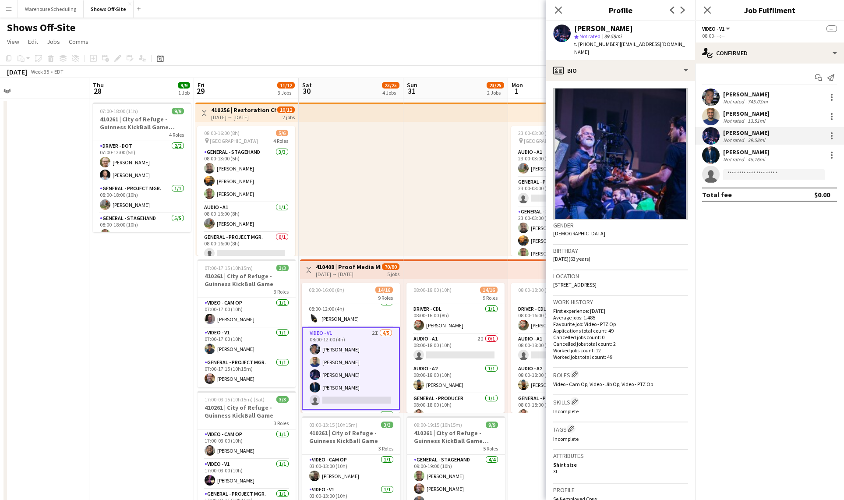
click at [717, 153] on app-user-avatar at bounding box center [711, 155] width 18 height 18
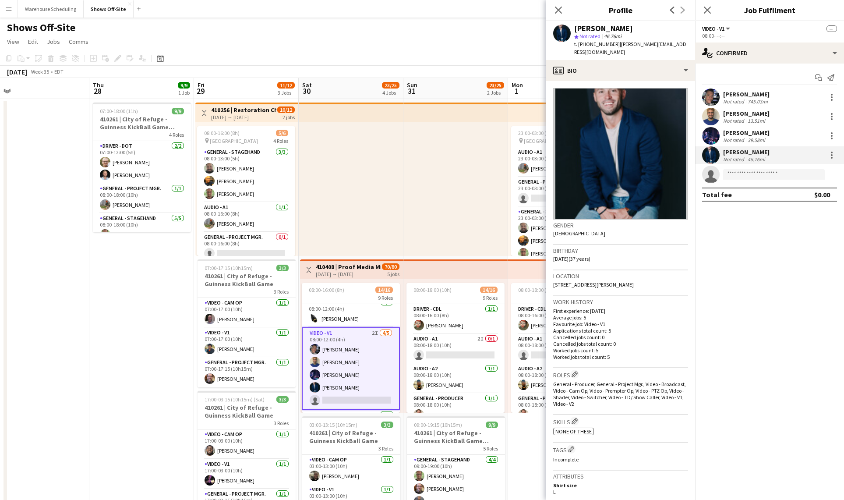
click at [711, 116] on app-user-avatar at bounding box center [711, 117] width 18 height 18
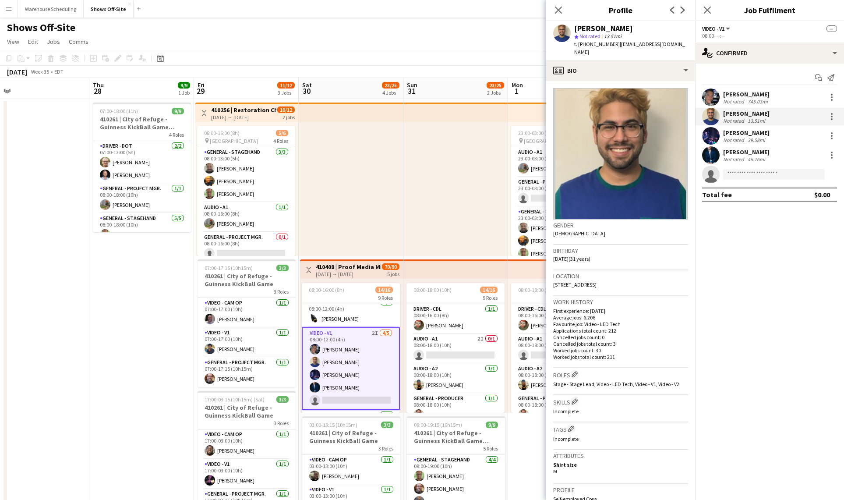
click at [712, 88] on div "Start chat Send notification Toby Bohl Not rated 745.03mi Francisco Lozano Not …" at bounding box center [769, 135] width 149 height 145
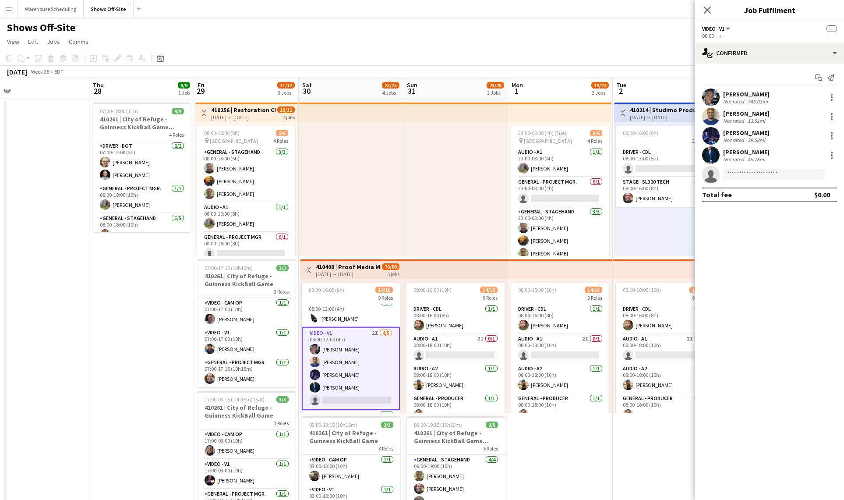
click at [710, 98] on app-user-avatar at bounding box center [711, 97] width 18 height 18
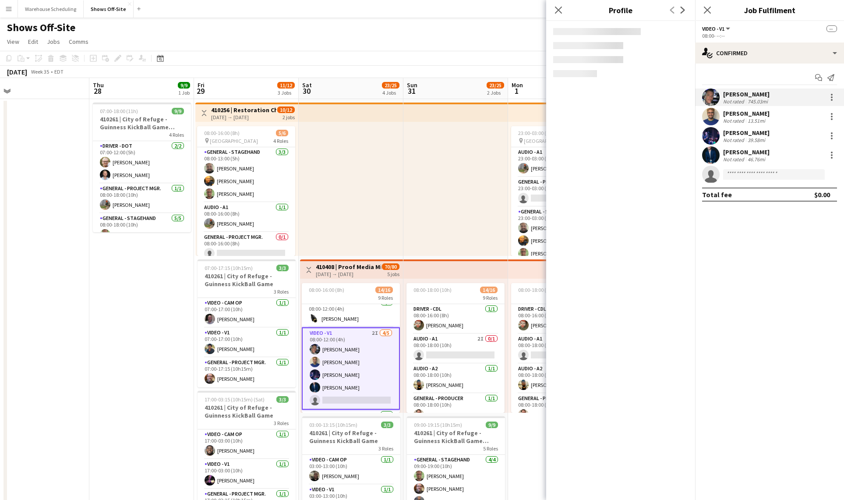
click at [706, 134] on app-user-avatar at bounding box center [711, 136] width 18 height 18
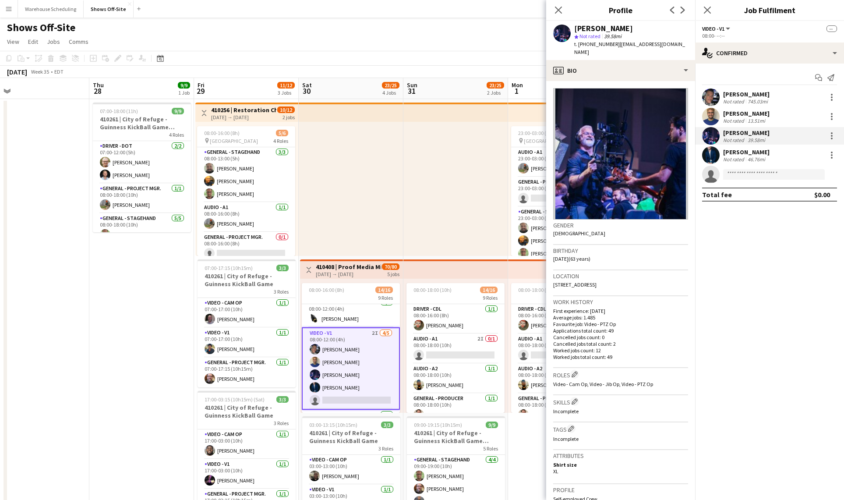
click at [705, 151] on app-user-avatar at bounding box center [711, 155] width 18 height 18
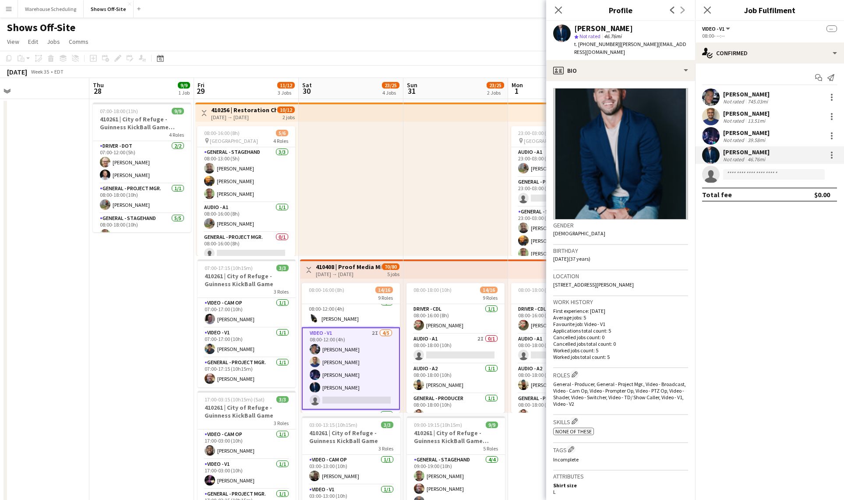
drag, startPoint x: 706, startPoint y: 12, endPoint x: 698, endPoint y: 13, distance: 7.9
click at [706, 12] on icon "Close pop-in" at bounding box center [707, 10] width 7 height 7
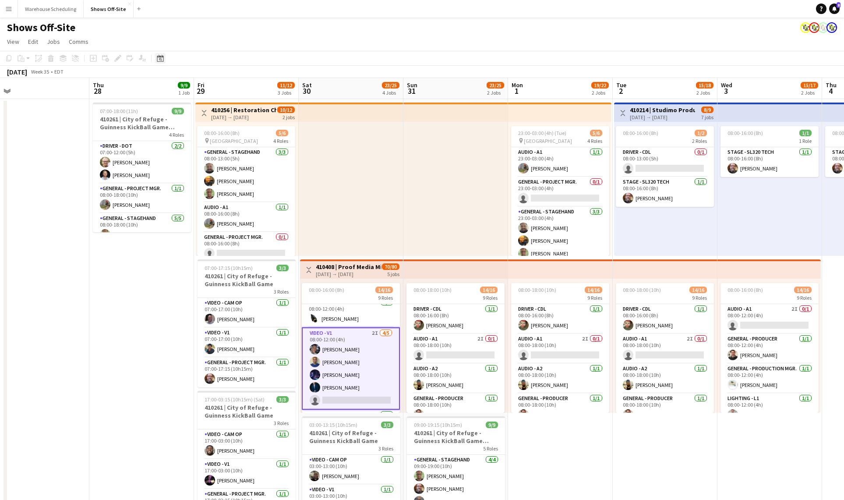
click at [159, 58] on icon at bounding box center [160, 59] width 3 height 3
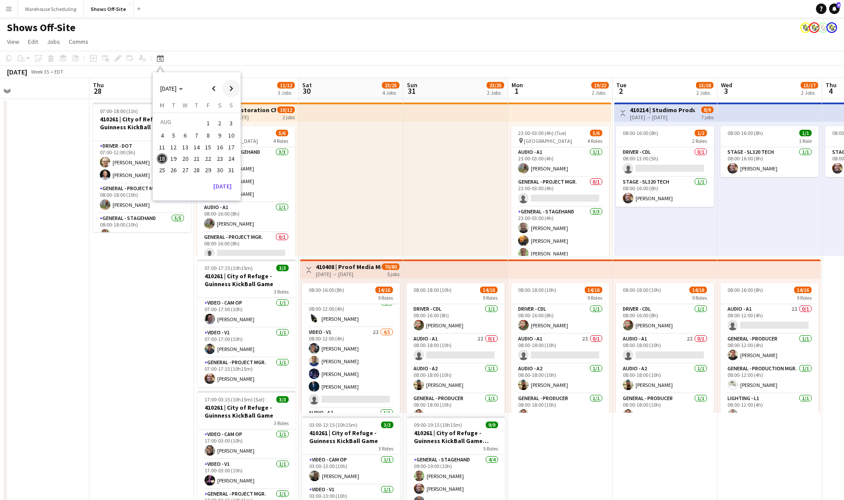
click at [231, 89] on span "Next month" at bounding box center [231, 89] width 18 height 18
click at [194, 169] on span "25" at bounding box center [196, 167] width 11 height 11
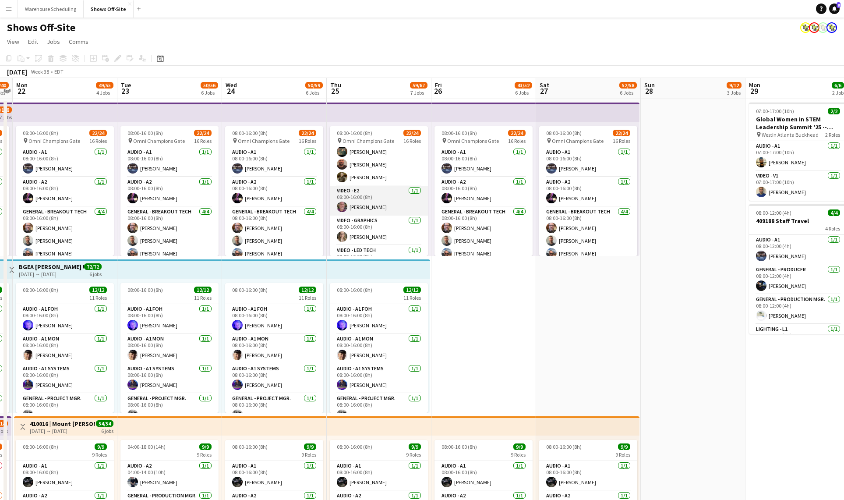
scroll to position [250, 0]
click at [389, 194] on app-card-role "Lighting - L2 7A 2/3 08:00-16:00 (8h) Dwight Kendall Jason Branham single-neutr…" at bounding box center [379, 201] width 98 height 55
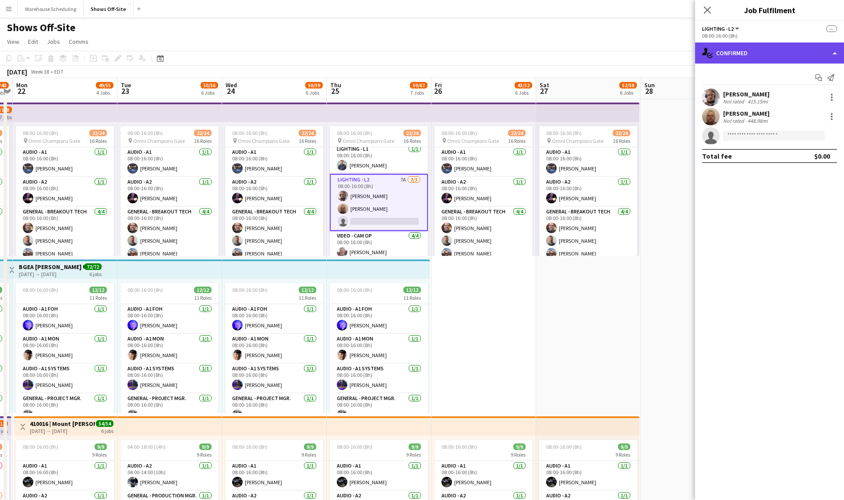
click at [753, 55] on div "single-neutral-actions-check-2 Confirmed" at bounding box center [769, 52] width 149 height 21
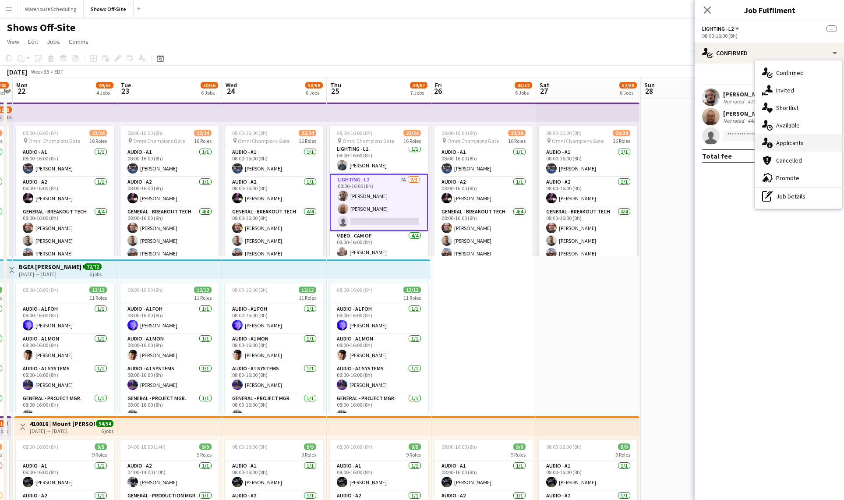
click at [781, 135] on div "single-neutral-actions-information Applicants" at bounding box center [798, 143] width 87 height 18
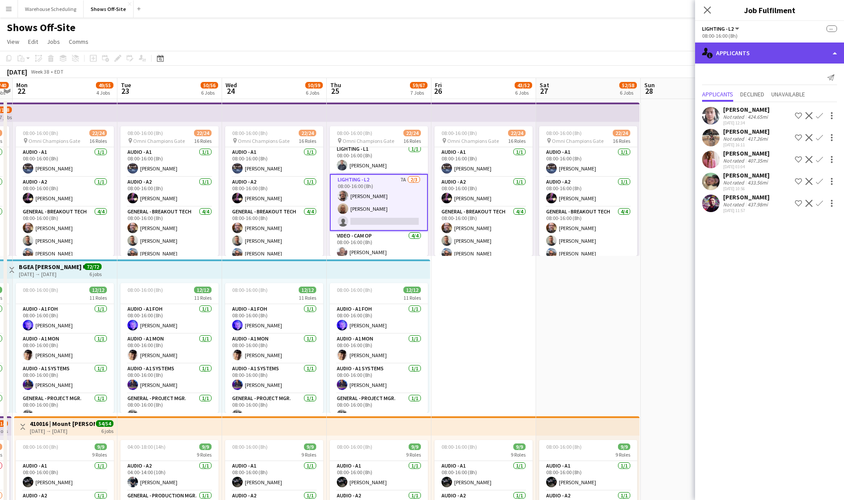
click at [754, 54] on div "single-neutral-actions-information Applicants" at bounding box center [769, 52] width 149 height 21
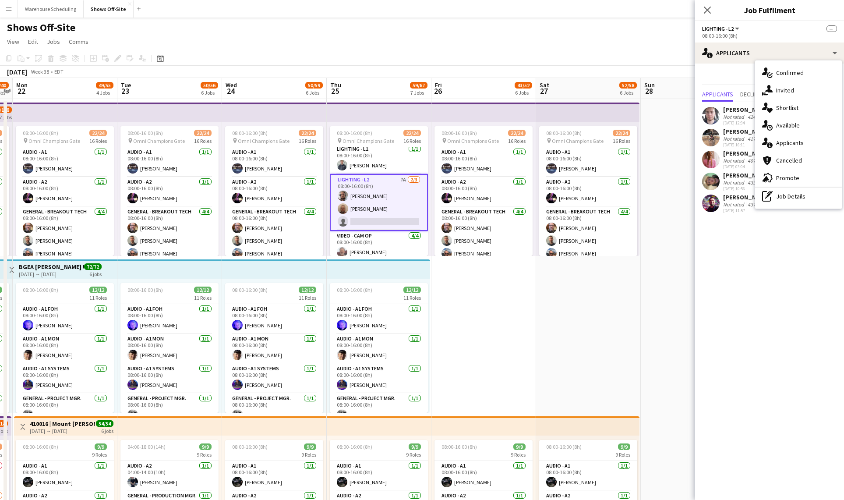
click at [733, 32] on div "08:00-16:00 (8h)" at bounding box center [769, 35] width 135 height 7
click at [733, 31] on button "Lighting - L2" at bounding box center [721, 28] width 39 height 7
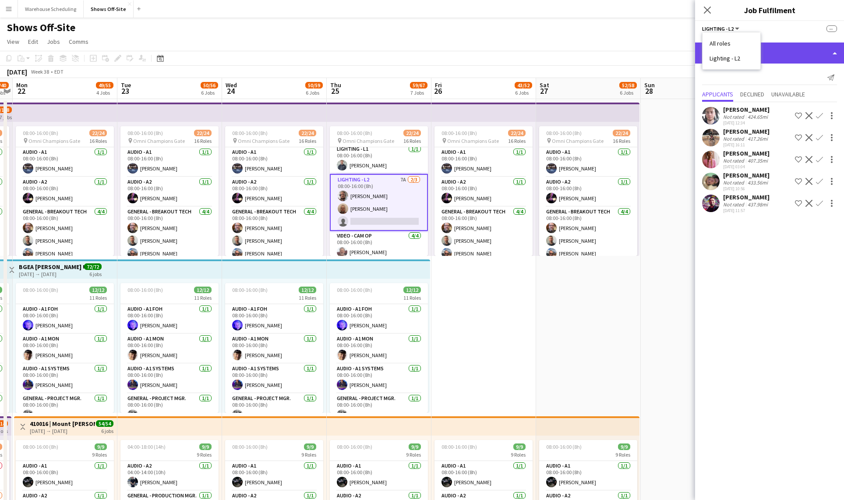
click at [774, 56] on div "single-neutral-actions-information Applicants" at bounding box center [769, 52] width 149 height 21
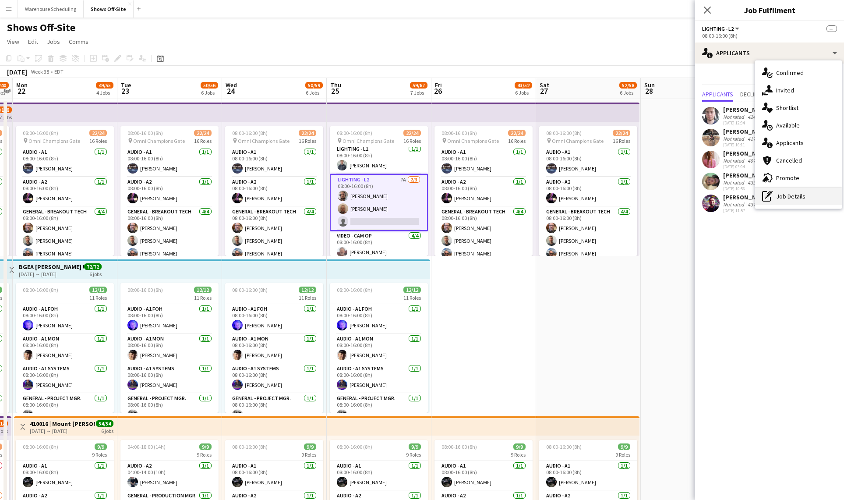
click at [782, 192] on div "pen-write Job Details" at bounding box center [798, 196] width 87 height 18
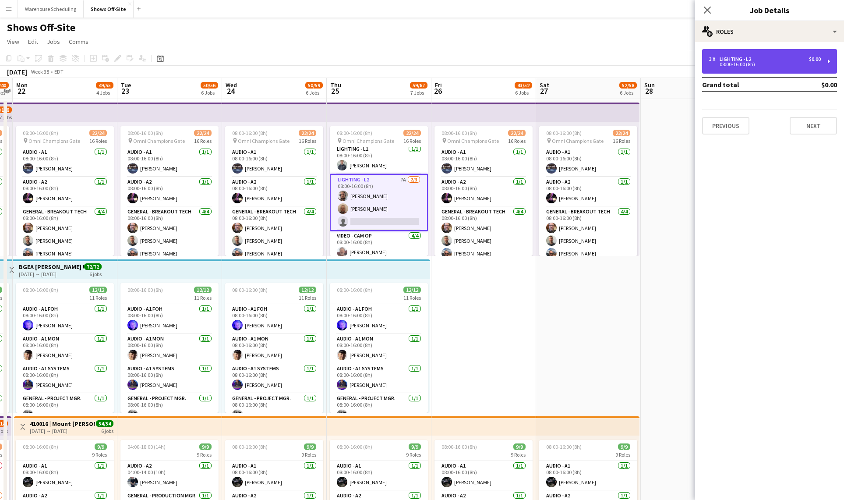
click at [770, 53] on div "3 x Lighting - L2 $0.00 08:00-16:00 (8h)" at bounding box center [769, 61] width 135 height 25
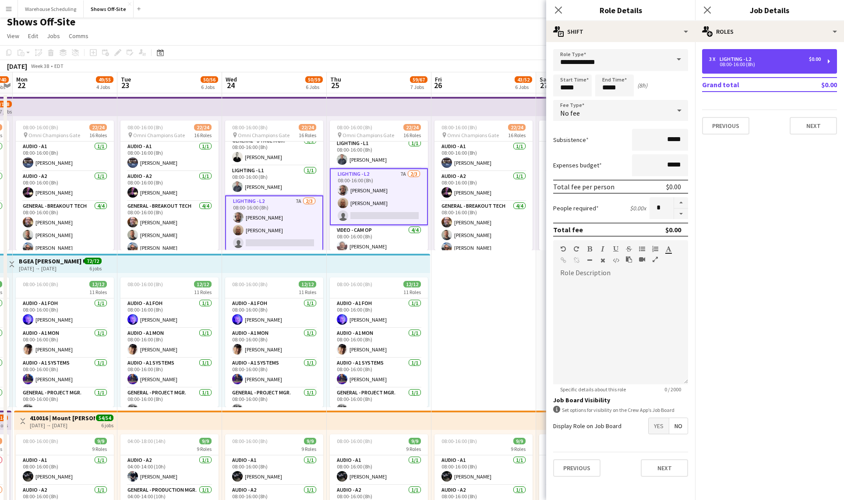
scroll to position [223, 0]
click at [711, 7] on icon "Close pop-in" at bounding box center [707, 10] width 8 height 8
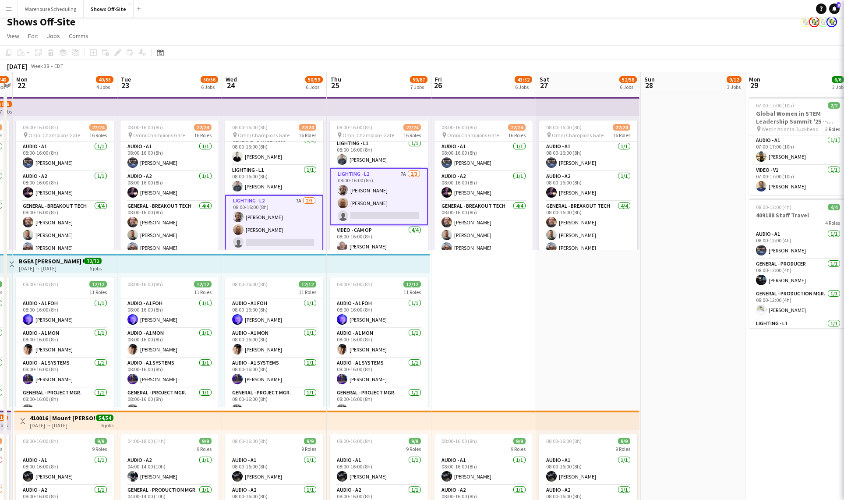
click at [623, 61] on div "September 2025 Week 38 • EDT" at bounding box center [422, 66] width 844 height 12
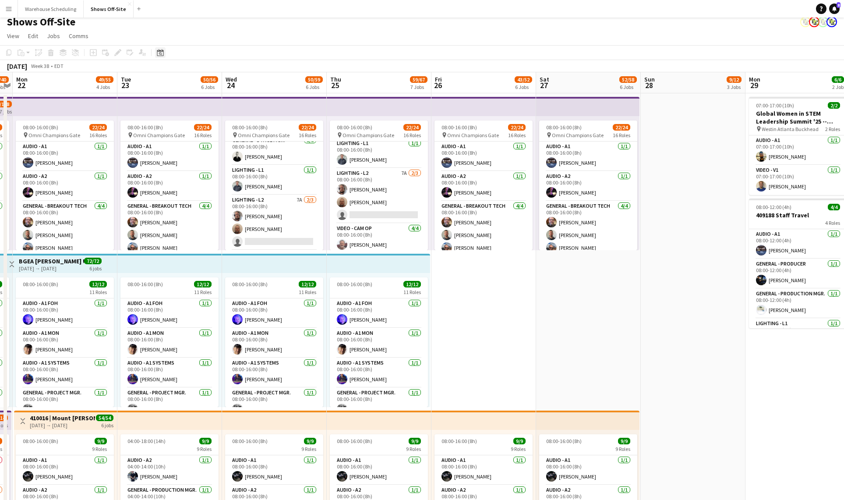
click at [158, 50] on icon "Date picker" at bounding box center [160, 52] width 7 height 7
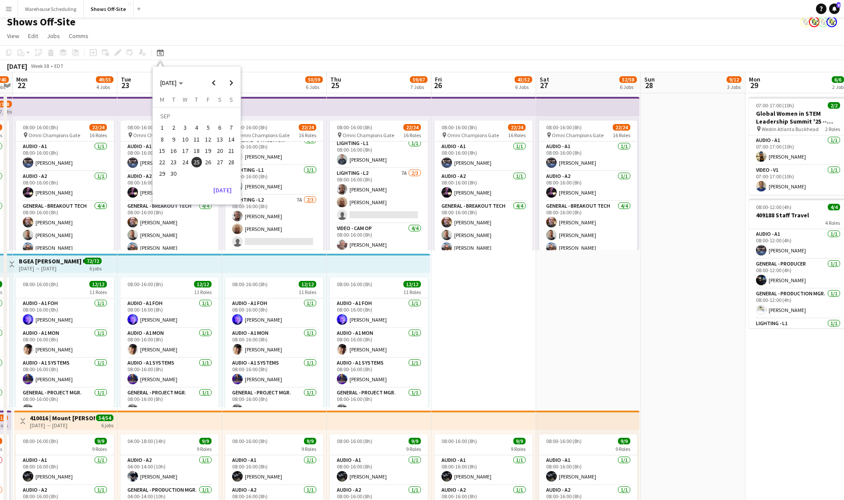
scroll to position [6, 0]
click at [222, 189] on button "[DATE]" at bounding box center [222, 190] width 25 height 14
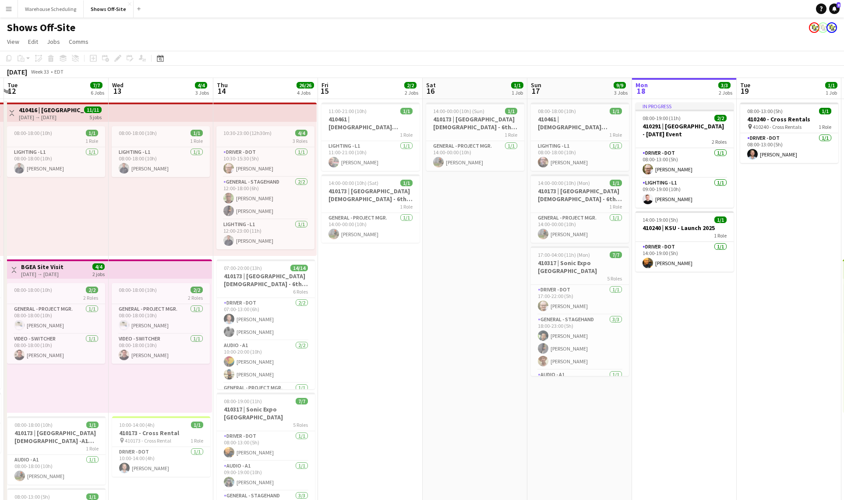
scroll to position [0, 299]
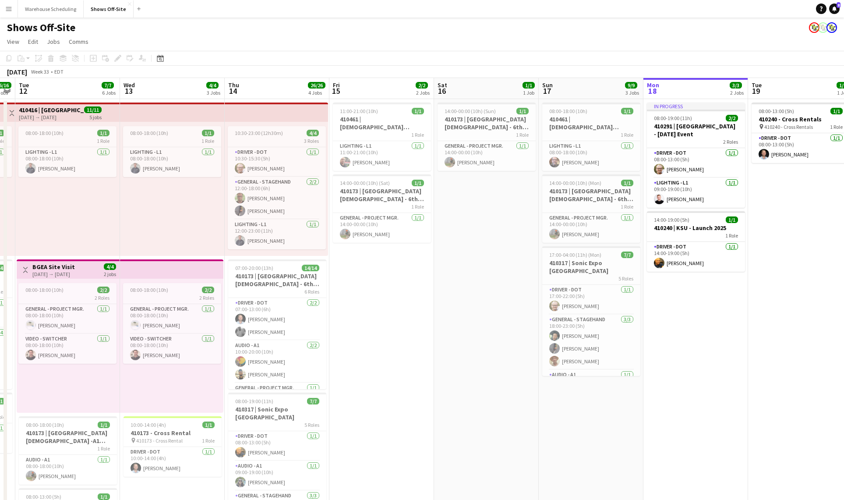
drag, startPoint x: 261, startPoint y: 318, endPoint x: 493, endPoint y: 289, distance: 232.9
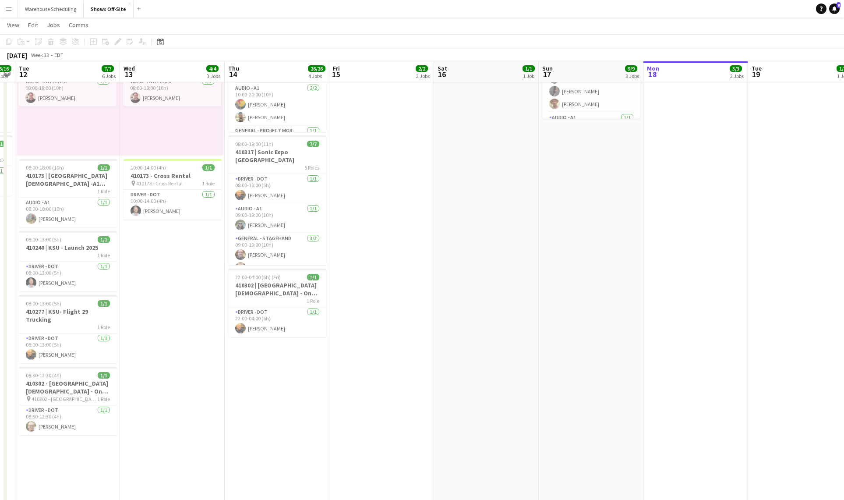
scroll to position [259, 0]
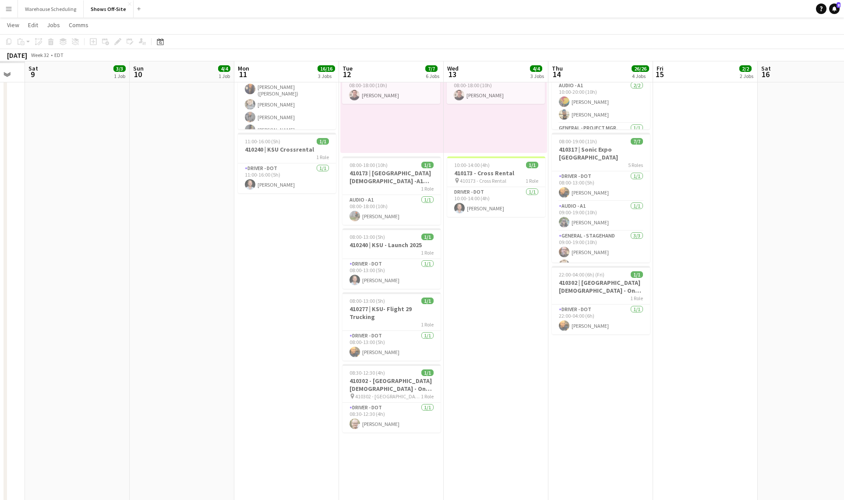
drag, startPoint x: 212, startPoint y: 388, endPoint x: 536, endPoint y: 362, distance: 325.1
click at [536, 362] on app-calendar-viewport "Thu 7 Fri 8 Sat 9 3/3 1 Job Sun 10 4/4 1 Job Mon 11 16/16 3 Jobs Tue 12 7/7 6 J…" at bounding box center [422, 352] width 844 height 1155
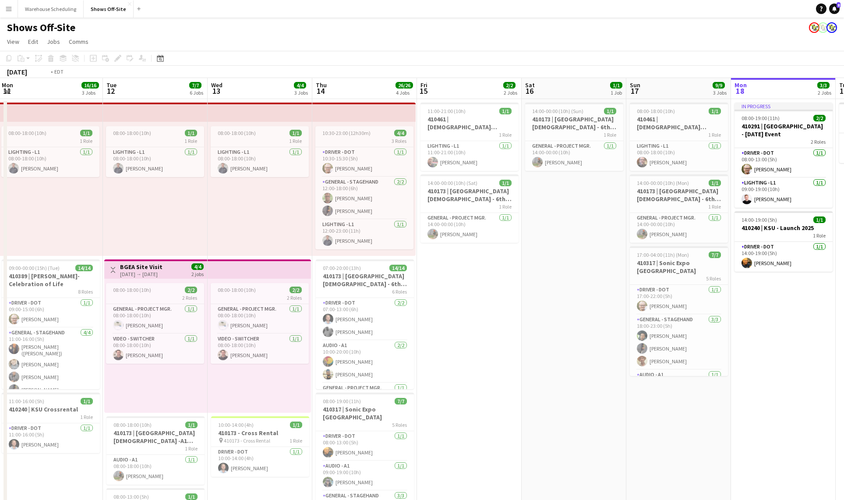
scroll to position [0, 421]
drag, startPoint x: 727, startPoint y: 347, endPoint x: 492, endPoint y: 337, distance: 234.9
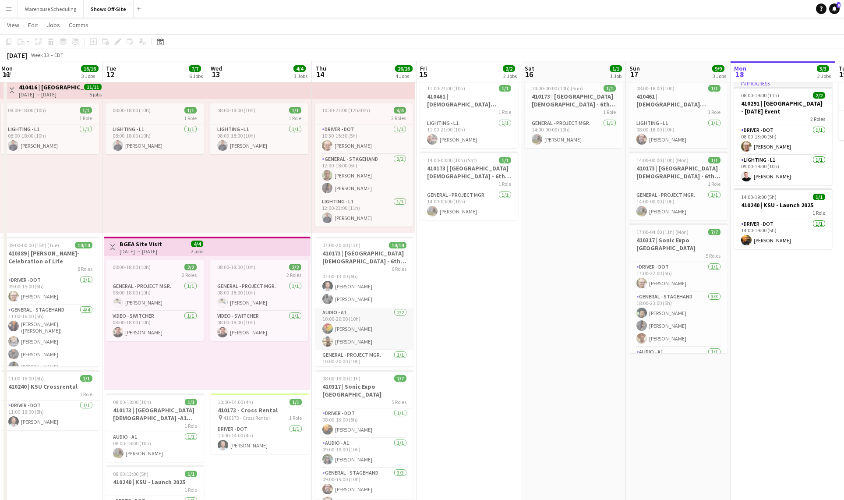
scroll to position [0, 0]
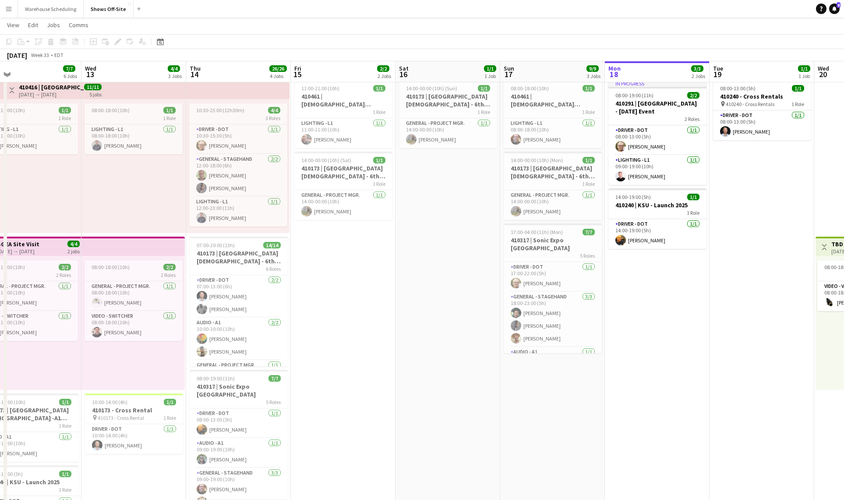
drag, startPoint x: 563, startPoint y: 380, endPoint x: 312, endPoint y: 379, distance: 251.8
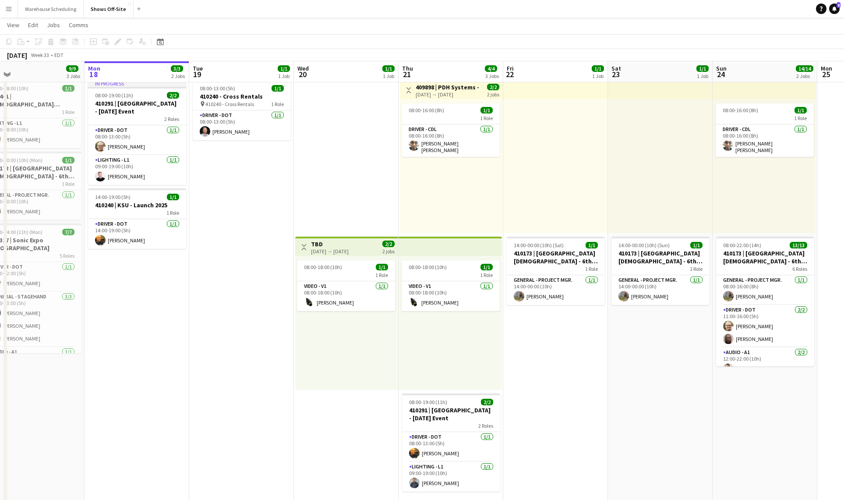
drag, startPoint x: 632, startPoint y: 386, endPoint x: 247, endPoint y: 384, distance: 385.3
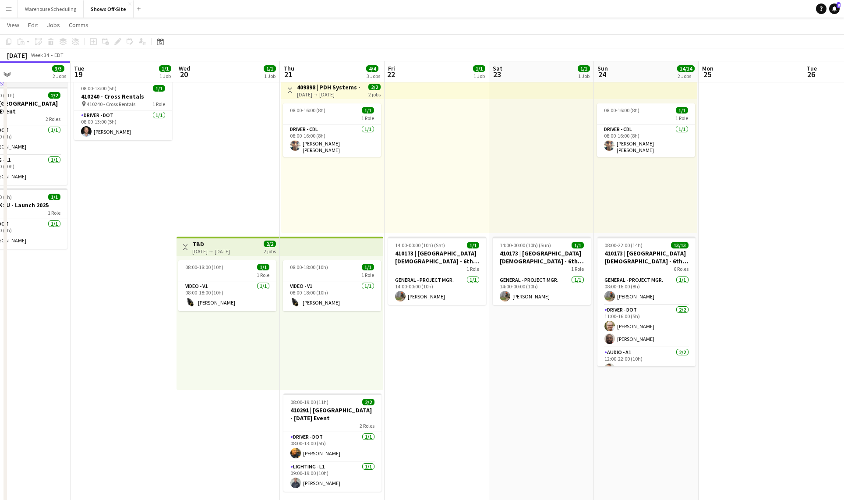
scroll to position [0, 438]
drag, startPoint x: 434, startPoint y: 357, endPoint x: 361, endPoint y: 363, distance: 73.3
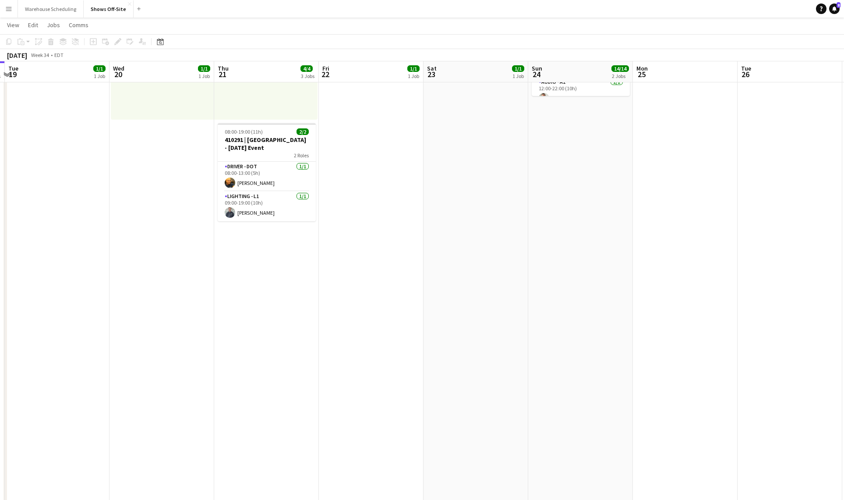
scroll to position [0, 405]
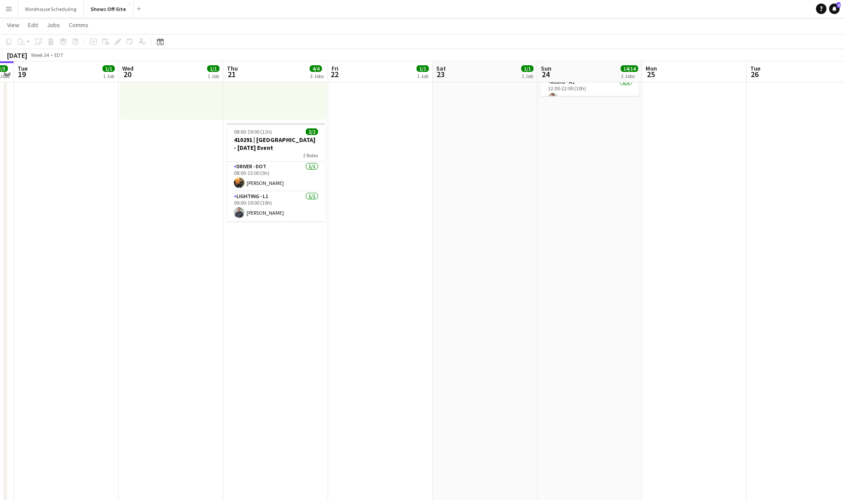
drag, startPoint x: 652, startPoint y: 299, endPoint x: 165, endPoint y: 301, distance: 486.9
click at [162, 303] on app-calendar-viewport "Fri 15 2/2 2 Jobs Sat 16 1/1 1 Job Sun 17 9/9 3 Jobs Mon 18 3/3 2 Jobs Tue 19 1…" at bounding box center [422, 319] width 844 height 1155
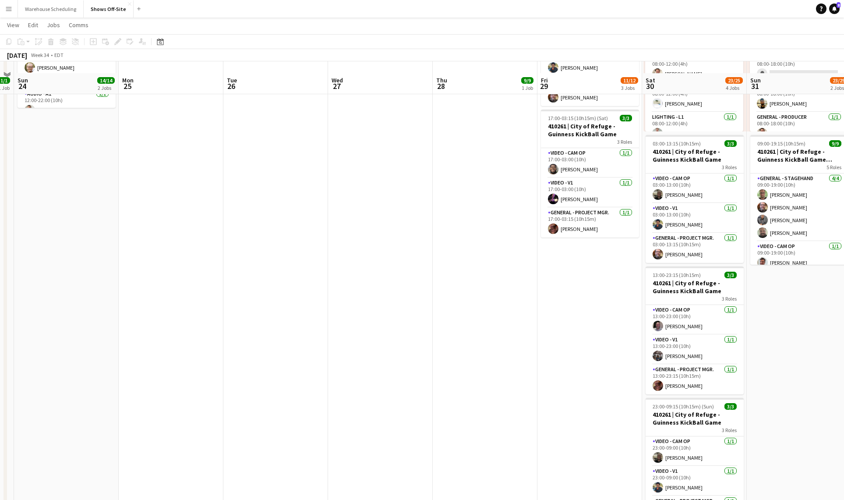
scroll to position [0, 0]
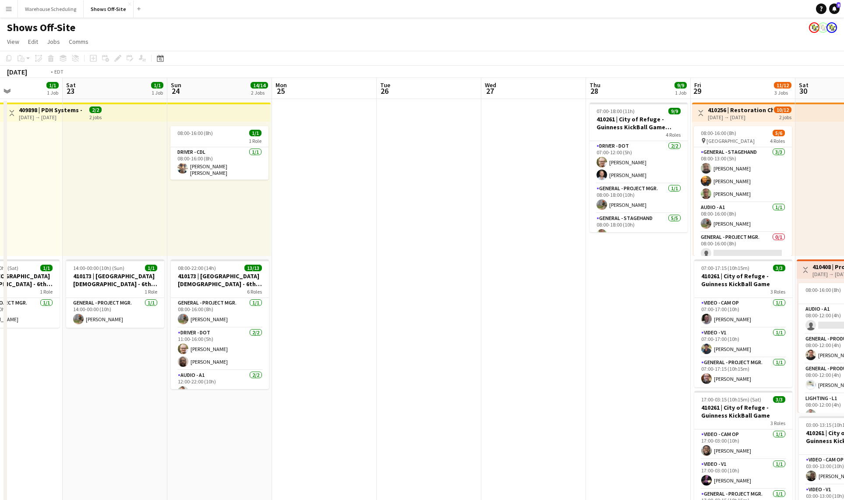
drag, startPoint x: 401, startPoint y: 354, endPoint x: 95, endPoint y: 320, distance: 307.9
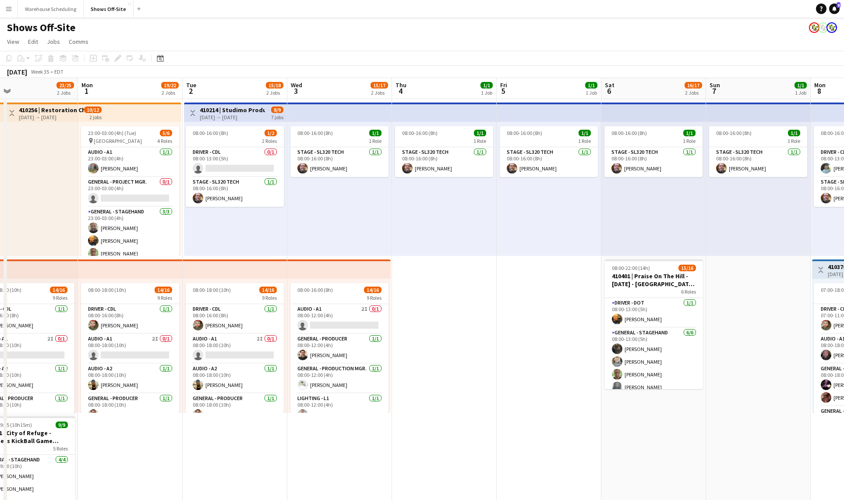
drag, startPoint x: 701, startPoint y: 433, endPoint x: 233, endPoint y: 394, distance: 468.8
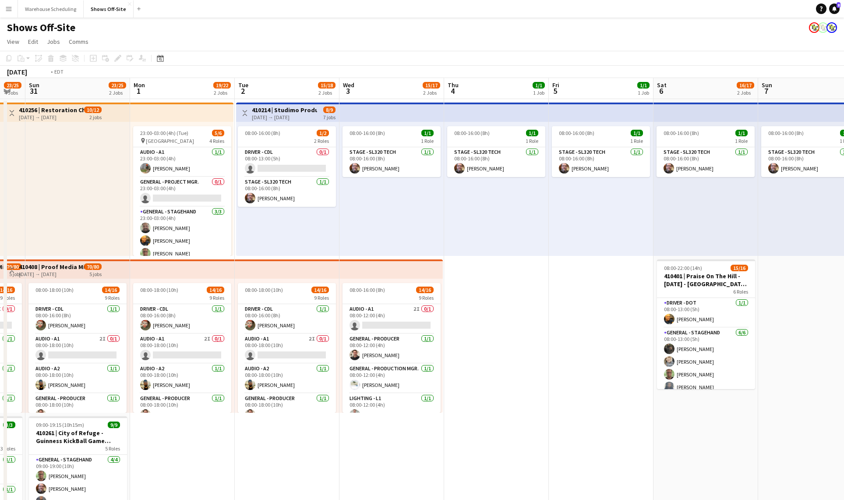
drag, startPoint x: 509, startPoint y: 353, endPoint x: 249, endPoint y: 359, distance: 260.6
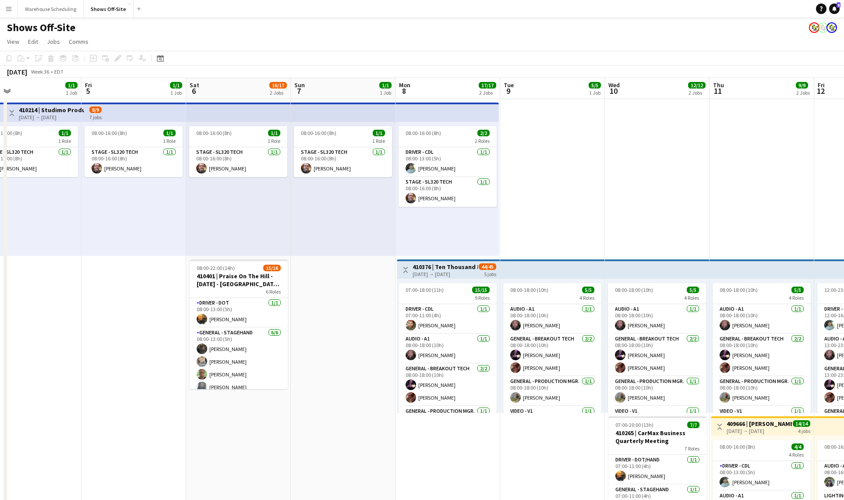
drag, startPoint x: 505, startPoint y: 347, endPoint x: 269, endPoint y: 344, distance: 235.6
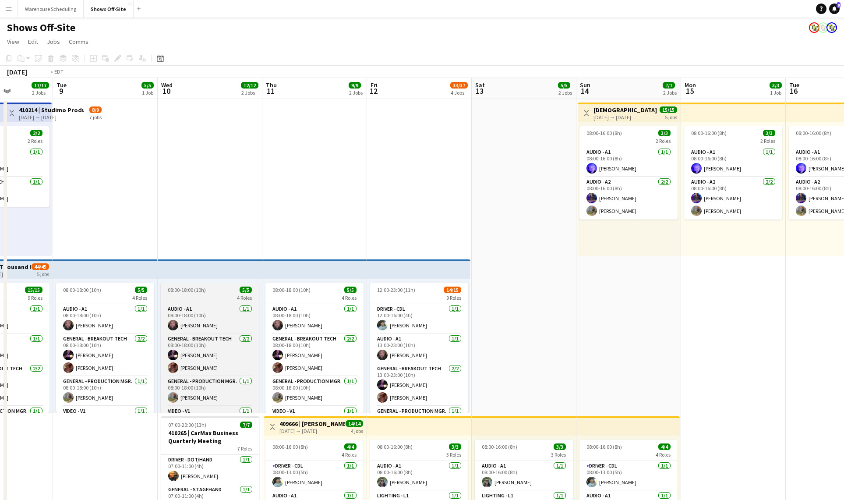
drag, startPoint x: 534, startPoint y: 338, endPoint x: 255, endPoint y: 326, distance: 279.2
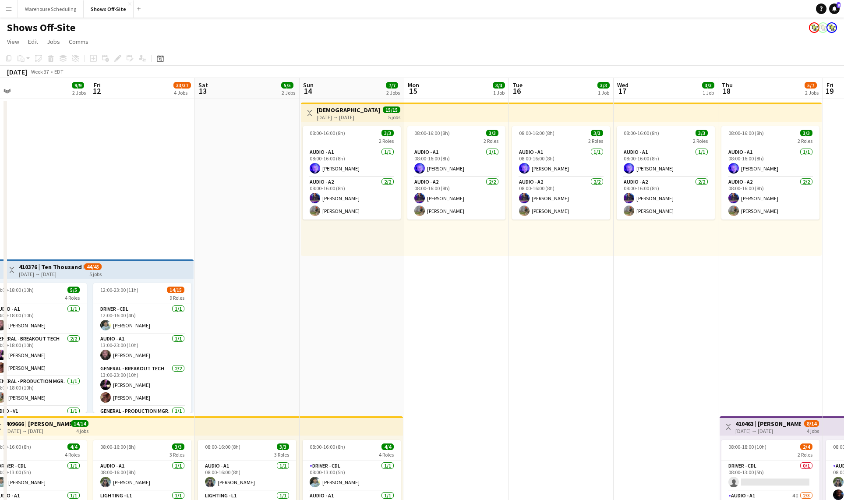
drag, startPoint x: 478, startPoint y: 319, endPoint x: 440, endPoint y: 318, distance: 37.7
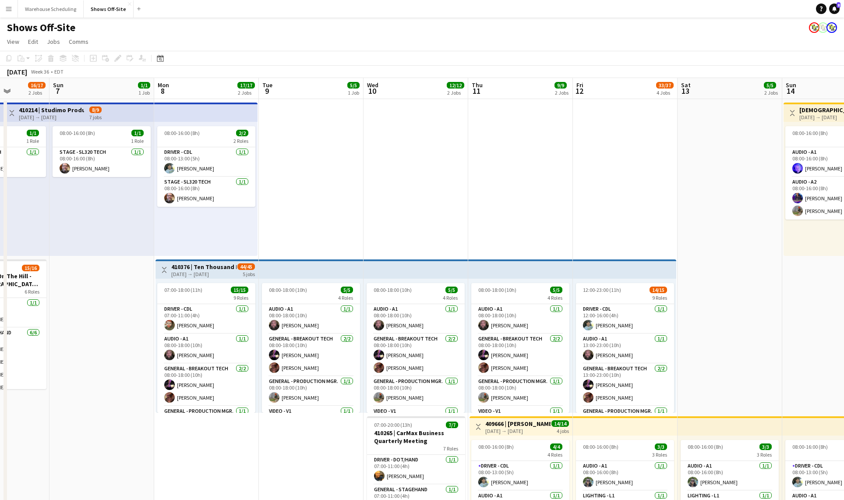
drag, startPoint x: 317, startPoint y: 332, endPoint x: 983, endPoint y: 307, distance: 666.4
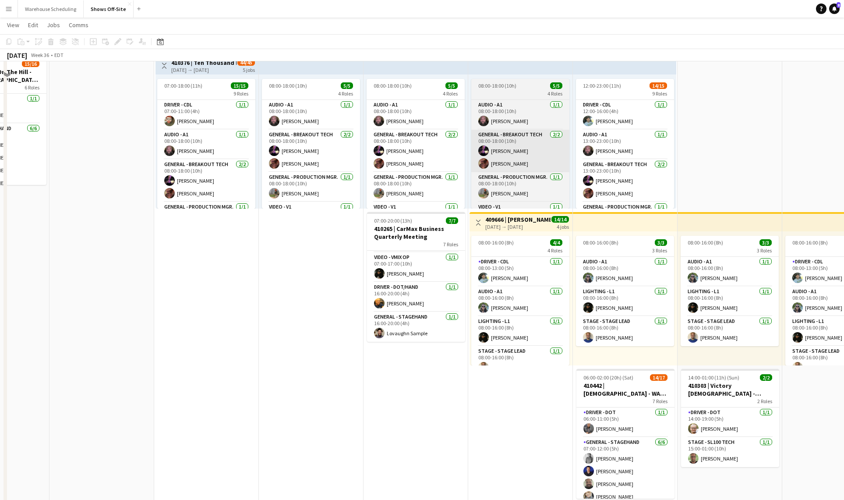
scroll to position [32, 0]
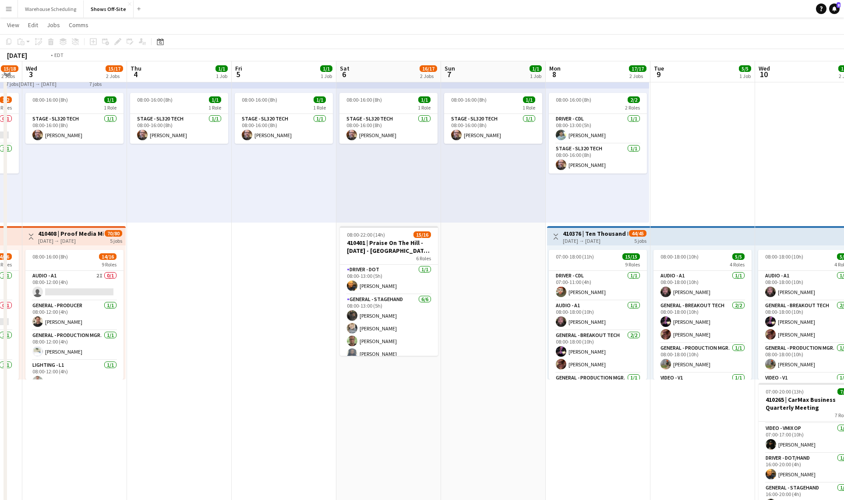
drag, startPoint x: 305, startPoint y: 454, endPoint x: 729, endPoint y: 388, distance: 429.0
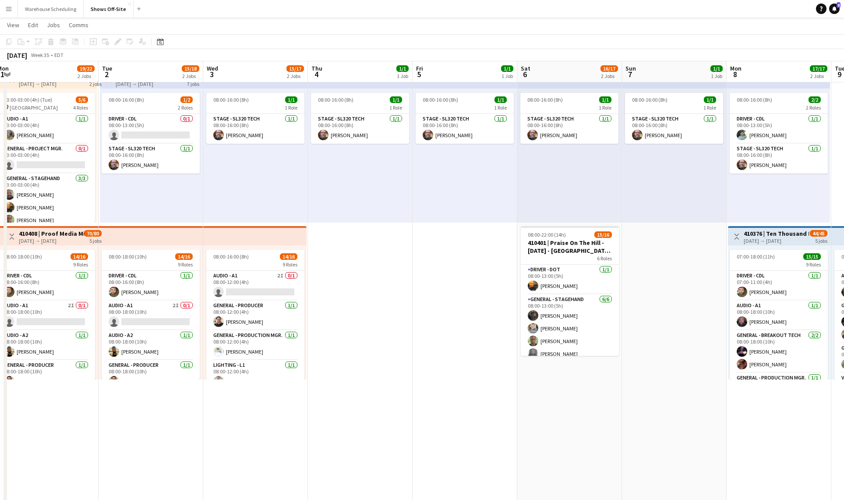
drag, startPoint x: 387, startPoint y: 377, endPoint x: 755, endPoint y: 327, distance: 372.0
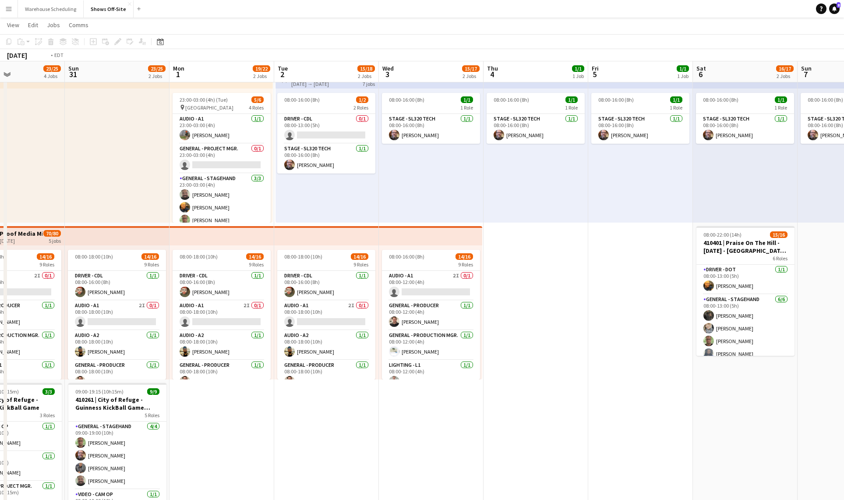
drag, startPoint x: 773, startPoint y: 213, endPoint x: 128, endPoint y: 197, distance: 645.6
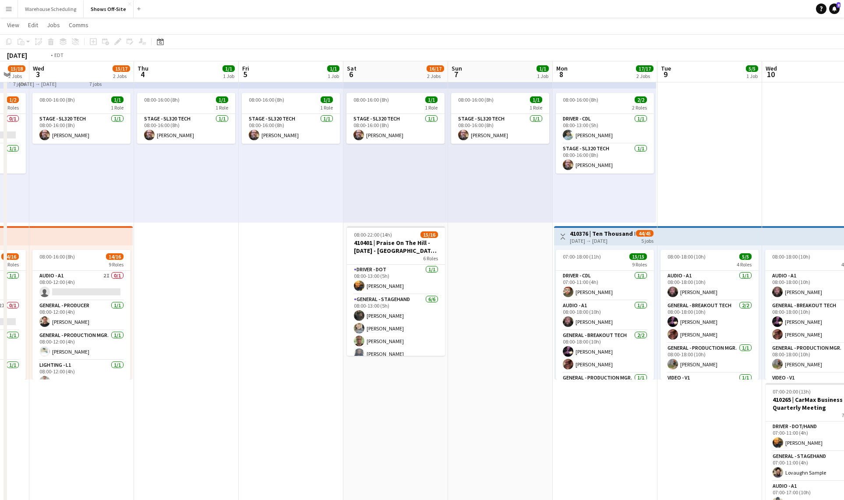
drag, startPoint x: 479, startPoint y: 142, endPoint x: 89, endPoint y: 155, distance: 389.9
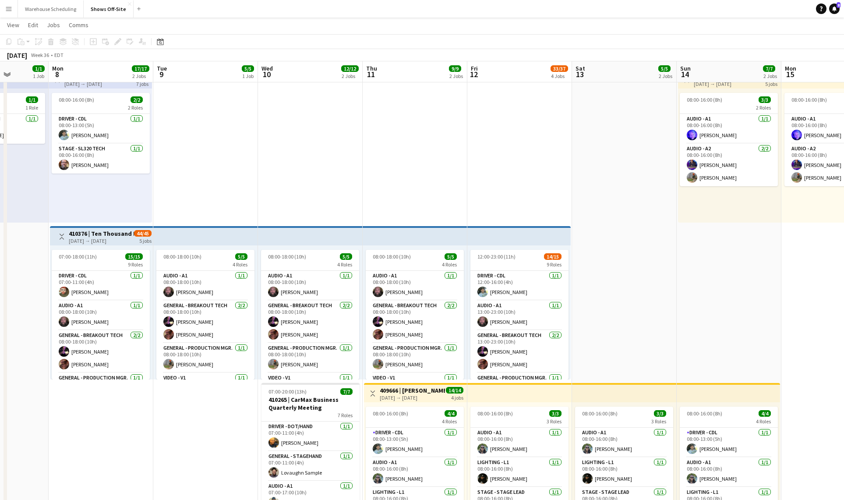
drag, startPoint x: 619, startPoint y: 147, endPoint x: -49, endPoint y: 152, distance: 668.2
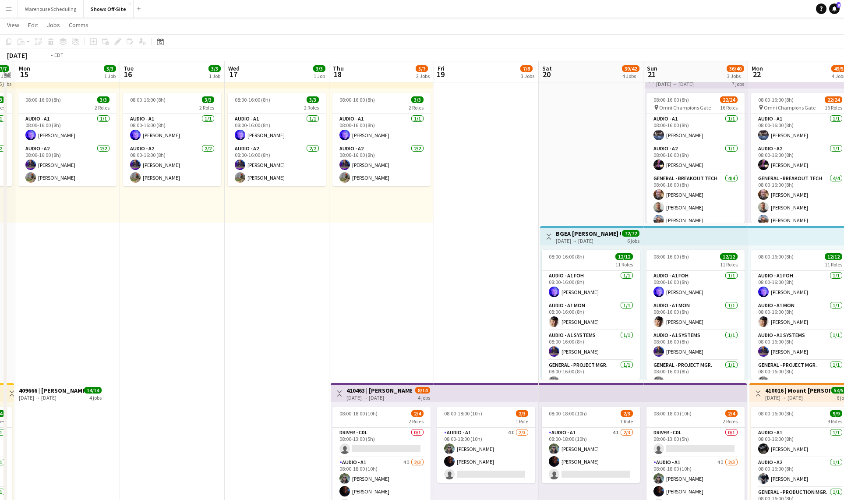
drag, startPoint x: 519, startPoint y: 164, endPoint x: 178, endPoint y: 185, distance: 341.7
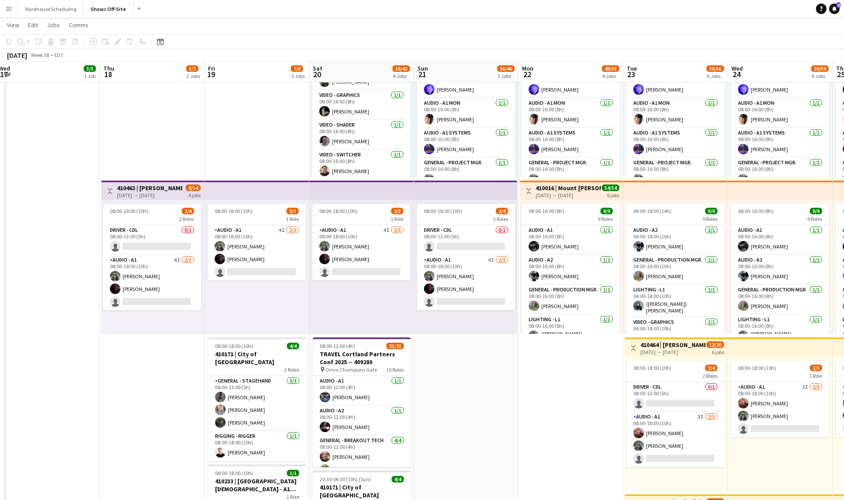
scroll to position [223, 0]
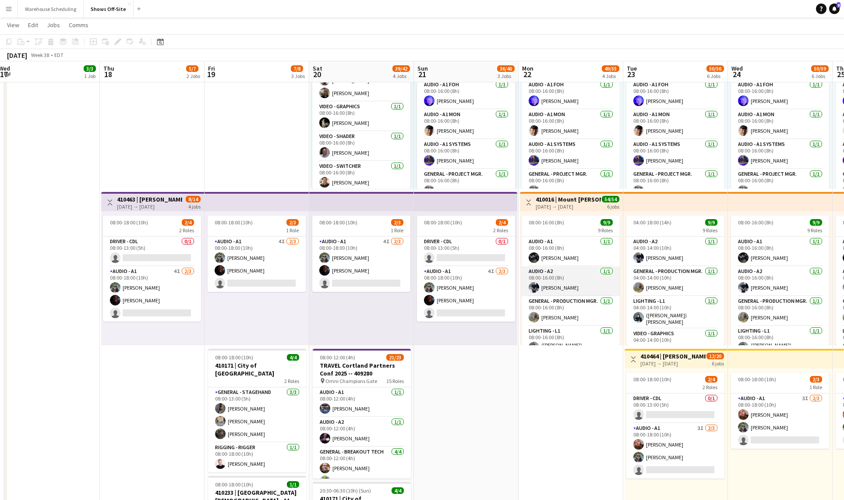
click at [583, 286] on app-card-role "Audio - A2 1/1 08:00-16:00 (8h) Robert Earhart" at bounding box center [570, 281] width 98 height 30
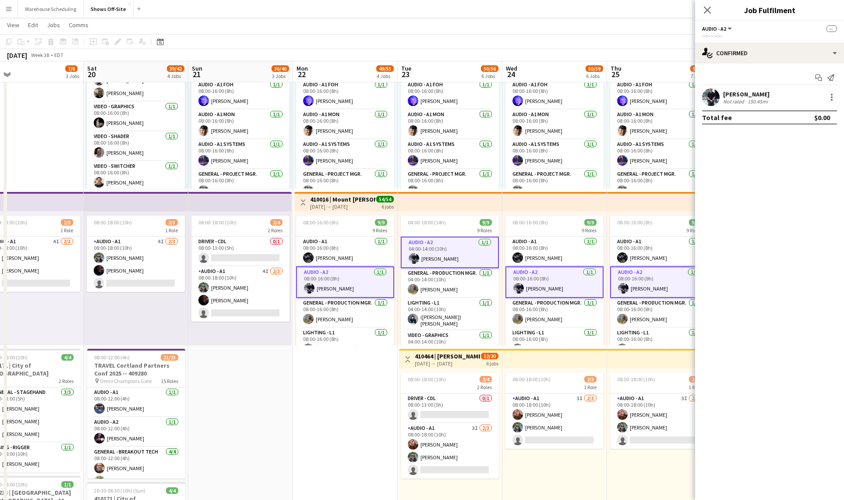
drag, startPoint x: 515, startPoint y: 396, endPoint x: 326, endPoint y: 395, distance: 188.7
click at [324, 395] on app-calendar-viewport "Mon 15 3/3 1 Job Tue 16 3/3 1 Job Wed 17 3/3 1 Job Thu 18 5/7 2 Jobs Fri 19 7/8…" at bounding box center [422, 388] width 844 height 1155
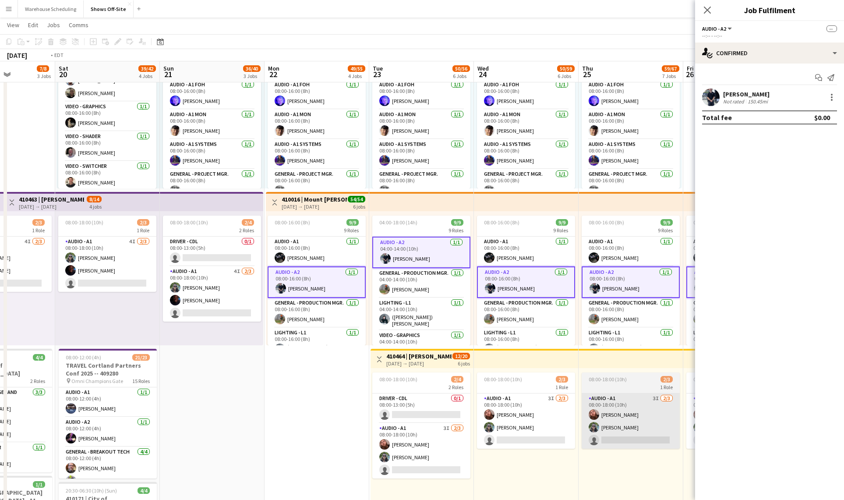
drag, startPoint x: 468, startPoint y: 459, endPoint x: 140, endPoint y: 445, distance: 328.7
click at [119, 452] on app-calendar-viewport "Wed 17 3/3 1 Job Thu 18 5/7 2 Jobs Fri 19 7/8 3 Jobs Sat 20 39/42 4 Jobs Sun 21…" at bounding box center [422, 388] width 844 height 1155
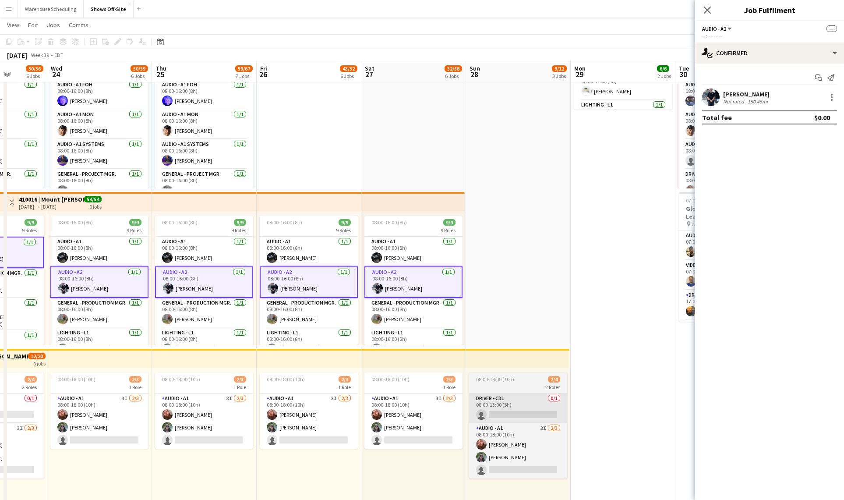
drag, startPoint x: 472, startPoint y: 401, endPoint x: 165, endPoint y: 405, distance: 306.5
click at [167, 405] on app-calendar-viewport "Sat 20 39/42 4 Jobs Sun 21 36/40 3 Jobs Mon 22 49/55 4 Jobs Tue 23 50/56 6 Jobs…" at bounding box center [422, 388] width 844 height 1155
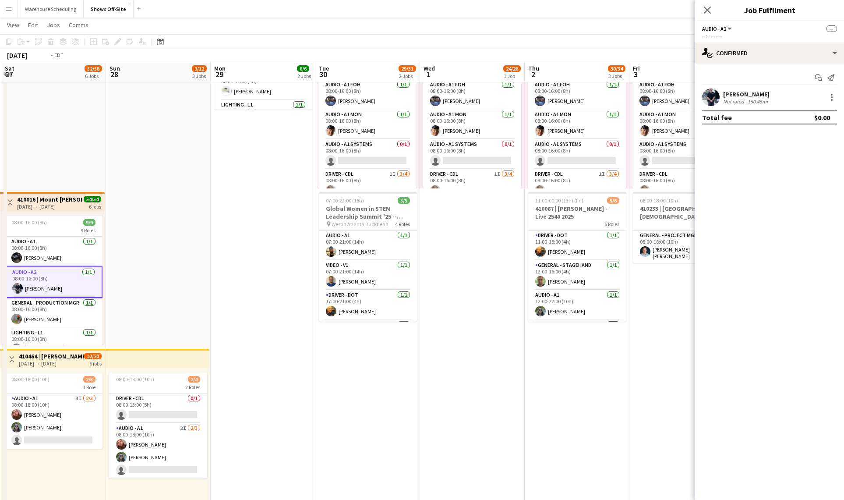
drag, startPoint x: 187, startPoint y: 406, endPoint x: 162, endPoint y: 407, distance: 25.0
click at [163, 407] on app-calendar-viewport "Wed 24 50/59 6 Jobs Thu 25 59/67 7 Jobs Fri 26 43/52 6 Jobs Sat 27 52/58 6 Jobs…" at bounding box center [422, 388] width 844 height 1155
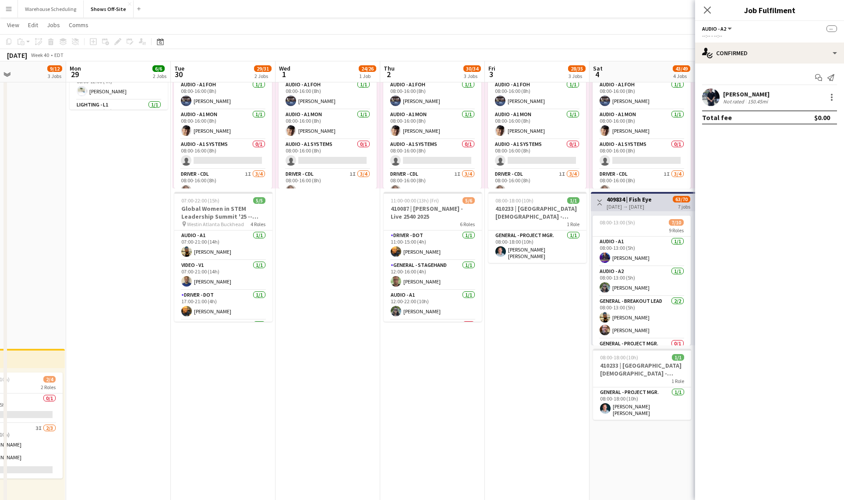
drag, startPoint x: 375, startPoint y: 370, endPoint x: 178, endPoint y: 376, distance: 196.7
click at [178, 376] on app-calendar-viewport "Fri 26 43/52 6 Jobs Sat 27 52/58 6 Jobs Sun 28 9/12 3 Jobs Mon 29 6/6 2 Jobs Tu…" at bounding box center [422, 388] width 844 height 1155
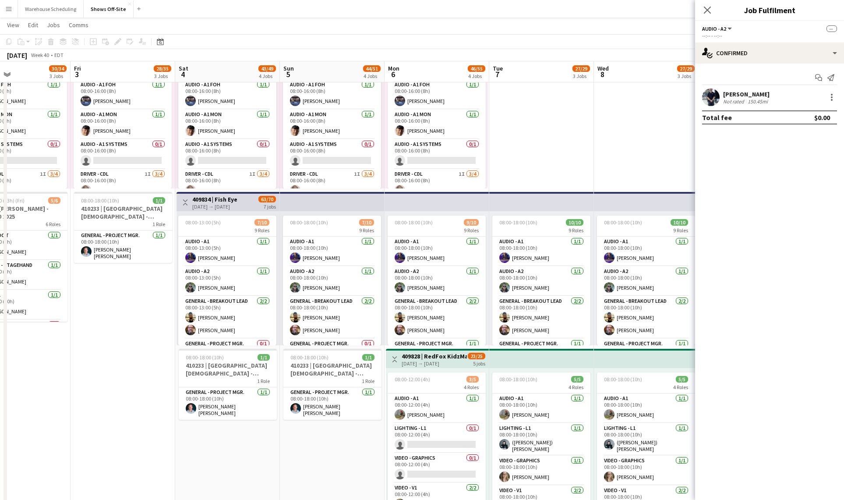
drag, startPoint x: 365, startPoint y: 446, endPoint x: 166, endPoint y: 436, distance: 199.0
click at [157, 438] on app-calendar-viewport "Mon 29 6/6 2 Jobs Tue 30 29/31 2 Jobs Wed 1 24/26 1 Job Thu 2 30/34 3 Jobs Fri …" at bounding box center [422, 388] width 844 height 1155
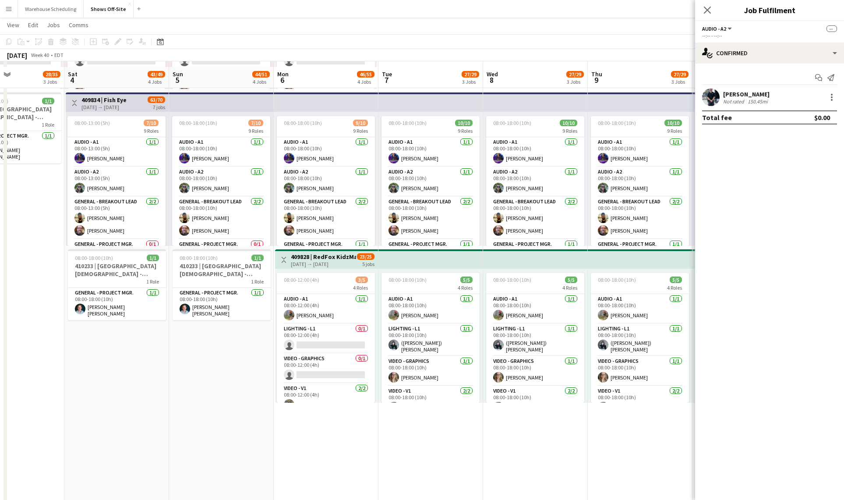
scroll to position [328, 0]
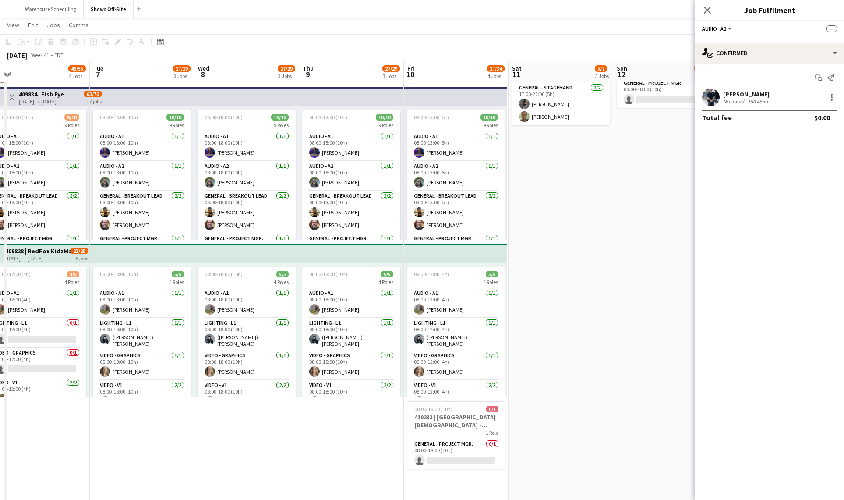
drag, startPoint x: 347, startPoint y: 429, endPoint x: 36, endPoint y: 426, distance: 310.9
click at [36, 426] on app-calendar-viewport "Fri 3 28/35 3 Jobs Sat 4 43/49 4 Jobs Sun 5 44/51 4 Jobs Mon 6 46/55 4 Jobs Tue…" at bounding box center [422, 283] width 844 height 1155
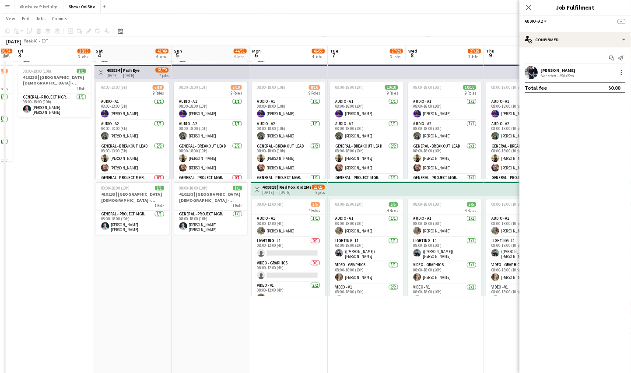
scroll to position [0, 236]
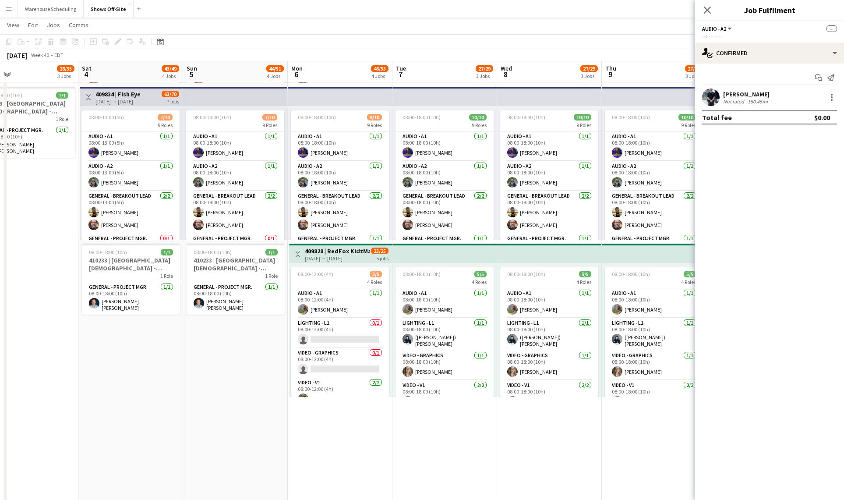
drag, startPoint x: 121, startPoint y: 419, endPoint x: 484, endPoint y: 402, distance: 363.4
click at [484, 402] on app-calendar-viewport "Wed 1 24/26 1 Job Thu 2 30/34 3 Jobs Fri 3 28/35 3 Jobs Sat 4 43/49 4 Jobs Sun …" at bounding box center [422, 283] width 844 height 1155
click at [706, 7] on icon "Close pop-in" at bounding box center [707, 10] width 8 height 8
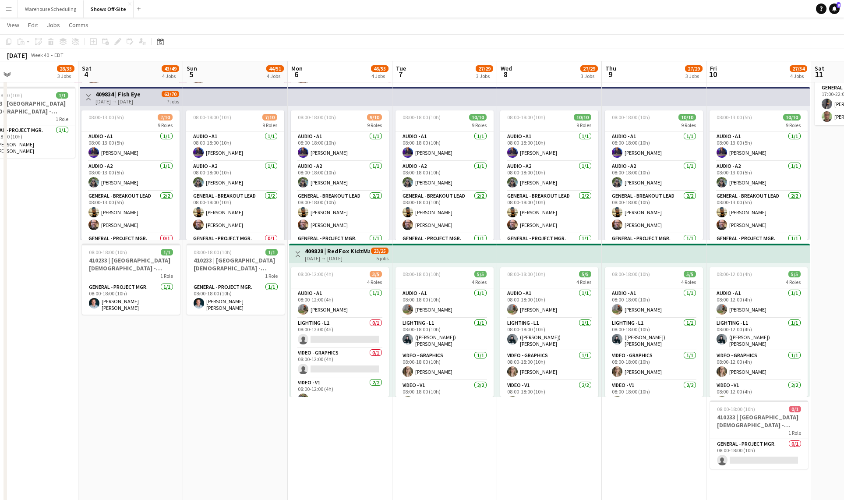
click at [461, 14] on app-navbar "Menu Boards Boards Boards All jobs Status Workforce Workforce My Workforce Recr…" at bounding box center [422, 9] width 844 height 18
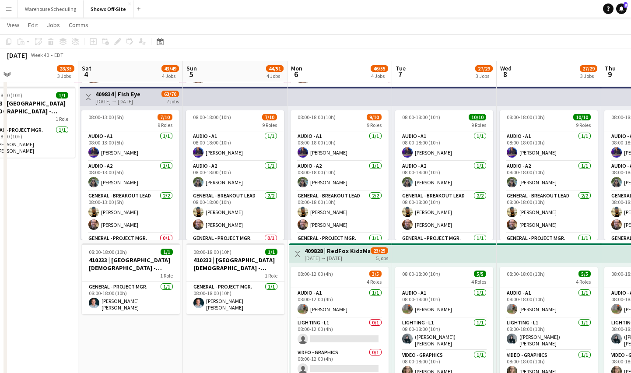
scroll to position [0, 0]
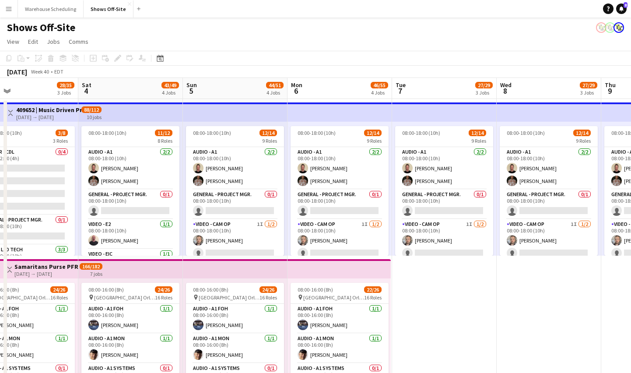
click at [166, 52] on app-toolbar "Copy Paste Paste Command V Paste with crew Command Shift V Paste linked Job [GE…" at bounding box center [315, 58] width 631 height 15
click at [158, 63] on div "Date picker" at bounding box center [160, 58] width 11 height 11
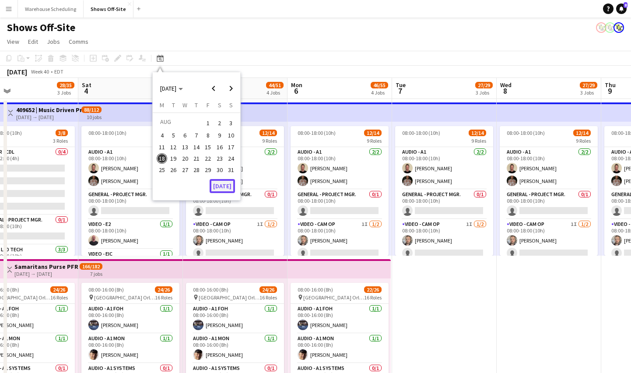
click at [228, 183] on button "Today" at bounding box center [222, 186] width 25 height 14
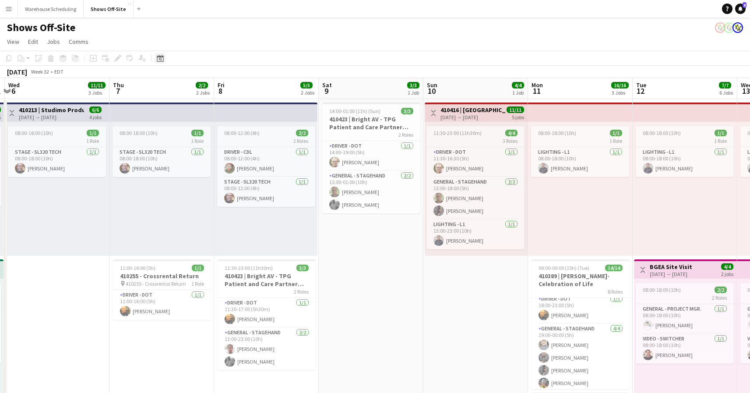
click at [157, 58] on icon "Date picker" at bounding box center [160, 58] width 7 height 7
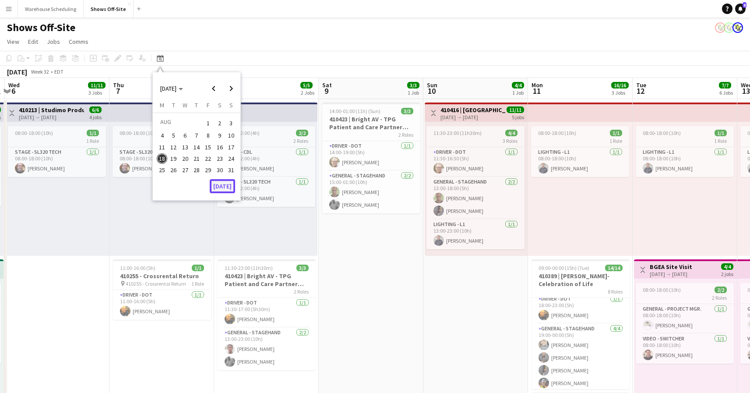
click at [225, 186] on button "Today" at bounding box center [222, 186] width 25 height 14
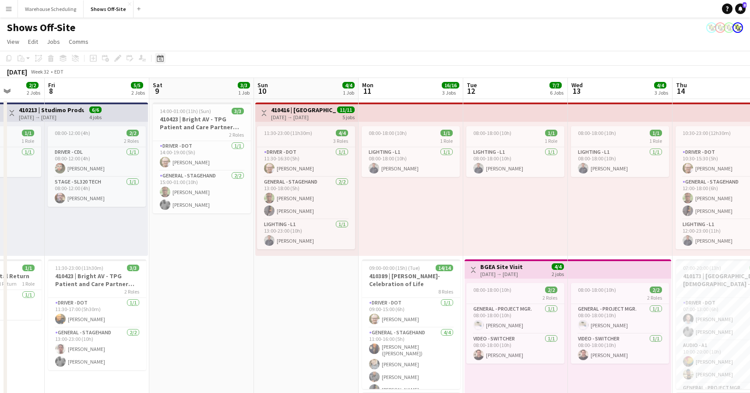
click at [162, 60] on icon "Date picker" at bounding box center [160, 58] width 7 height 7
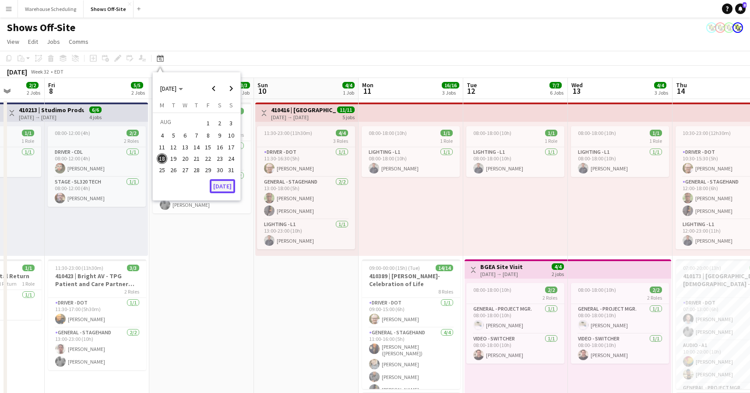
click at [223, 187] on button "Today" at bounding box center [222, 186] width 25 height 14
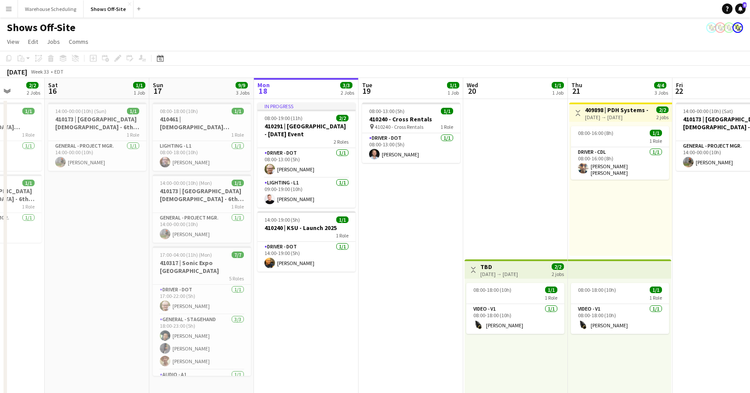
scroll to position [0, 301]
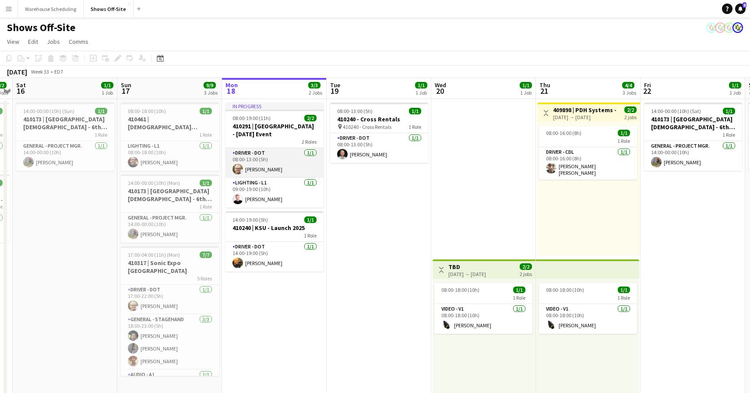
click at [277, 166] on app-card-role "Driver - DOT 1/1 08:00-13:00 (5h) Todd Olsen" at bounding box center [274, 163] width 98 height 30
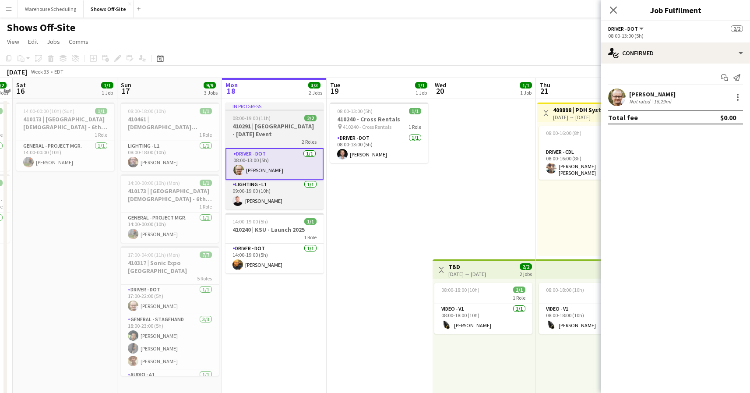
click at [280, 134] on h3 "410291 | Gwinnett Church - August 2025 Event" at bounding box center [274, 130] width 98 height 16
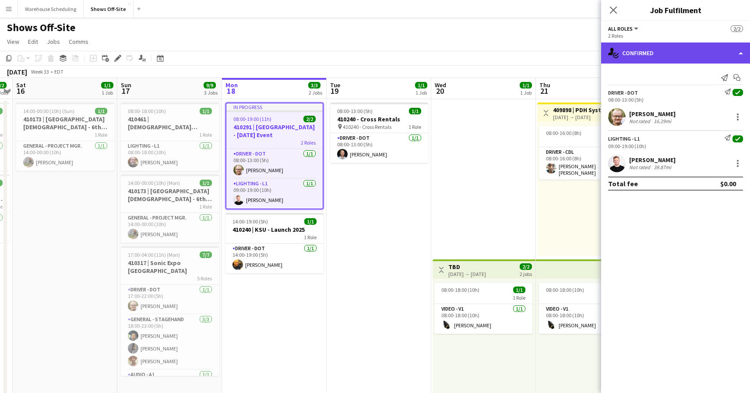
click at [673, 42] on div "single-neutral-actions-check-2 Confirmed" at bounding box center [675, 52] width 149 height 21
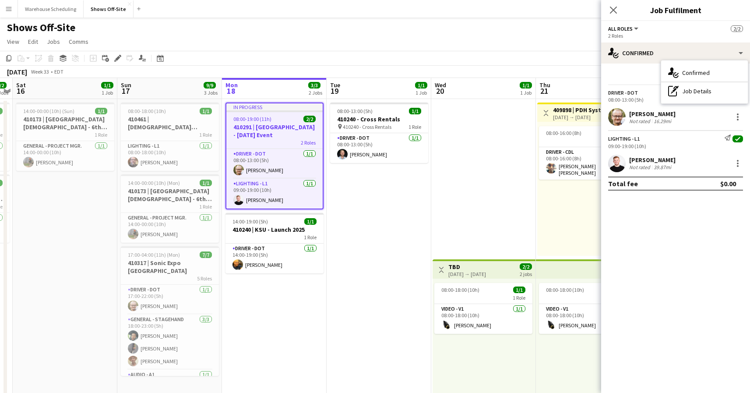
click at [479, 35] on app-page-menu "View Day view expanded Day view collapsed Month view Date picker Jump to today …" at bounding box center [375, 42] width 750 height 17
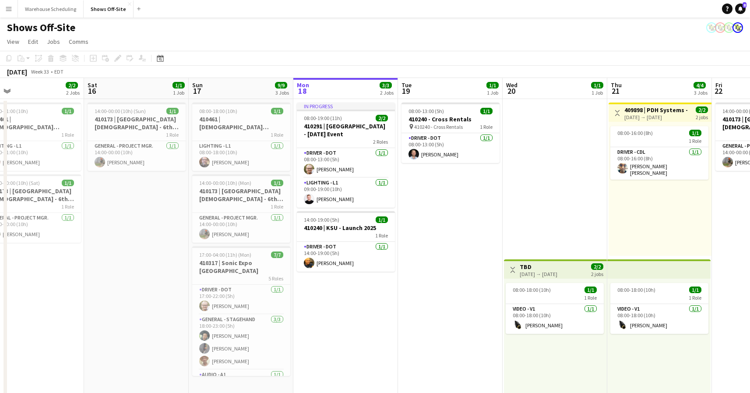
scroll to position [0, 203]
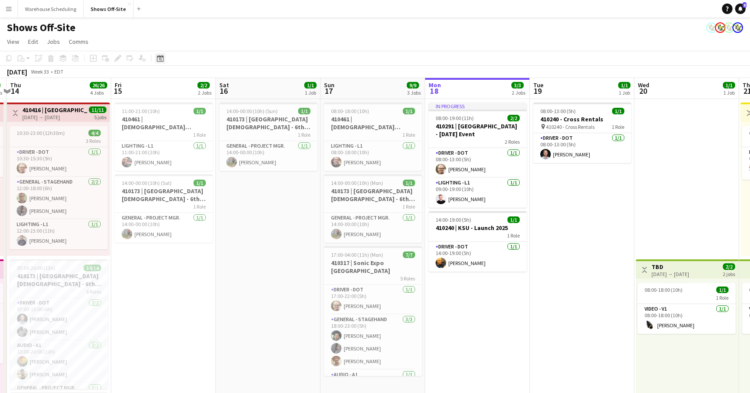
click at [162, 57] on icon at bounding box center [160, 58] width 7 height 7
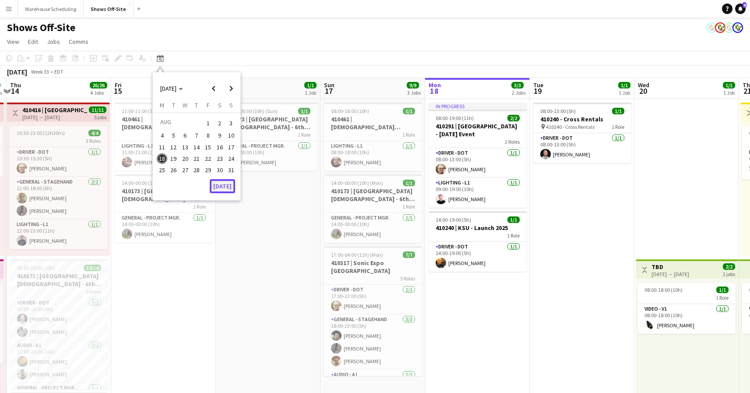
click at [226, 181] on button "Today" at bounding box center [222, 186] width 25 height 14
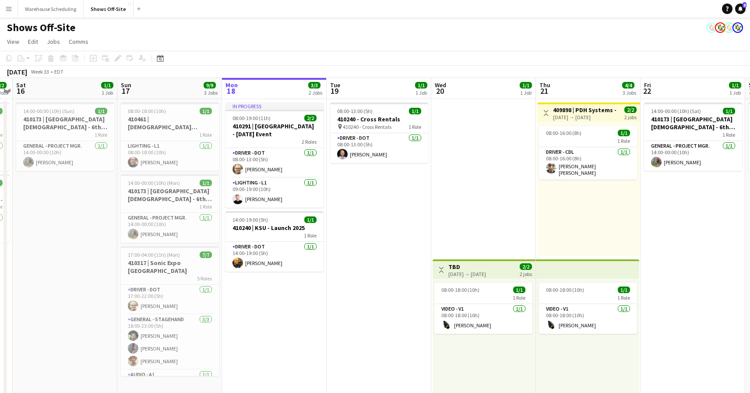
click at [12, 10] on button "Menu" at bounding box center [9, 9] width 18 height 18
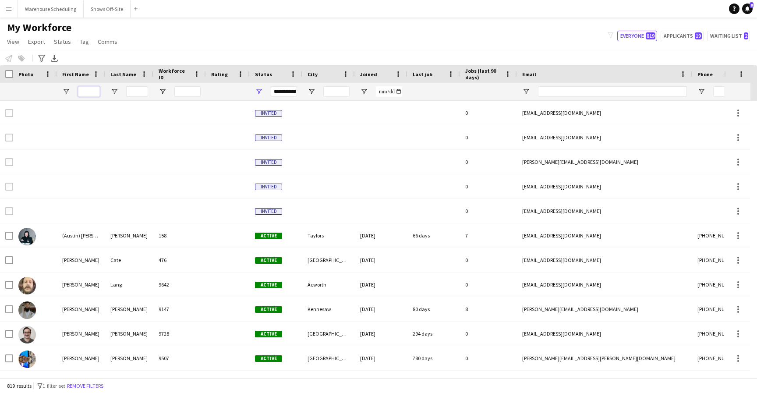
click at [87, 88] on input "First Name Filter Input" at bounding box center [89, 91] width 22 height 11
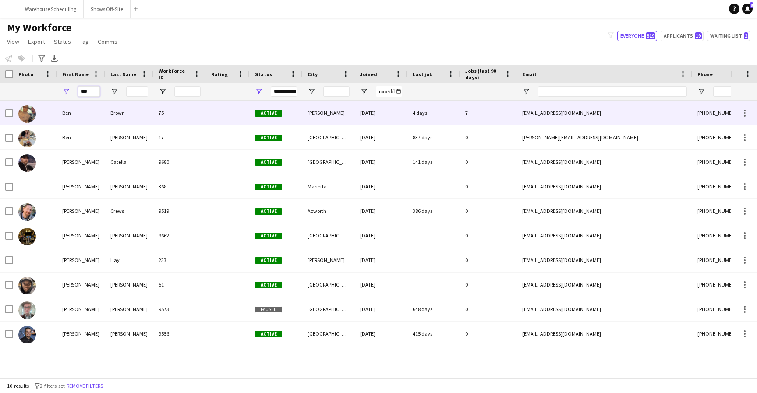
type input "***"
click at [26, 116] on img at bounding box center [27, 114] width 18 height 18
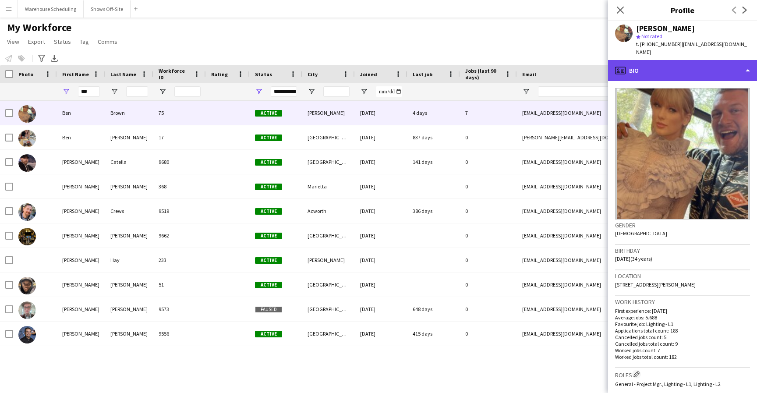
click at [657, 61] on div "profile Bio" at bounding box center [682, 70] width 149 height 21
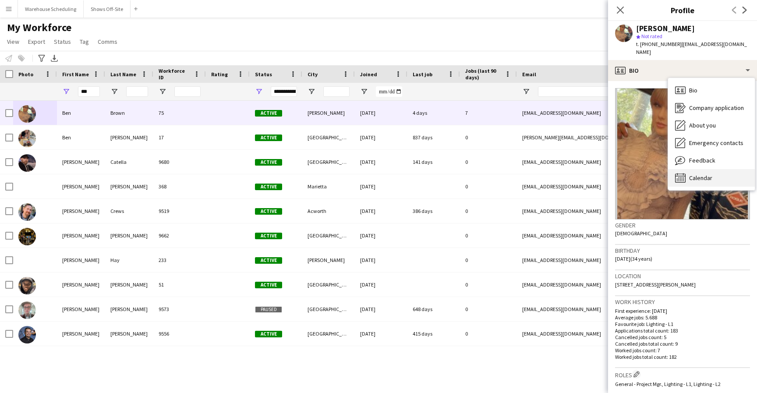
click at [681, 173] on icon at bounding box center [680, 178] width 11 height 10
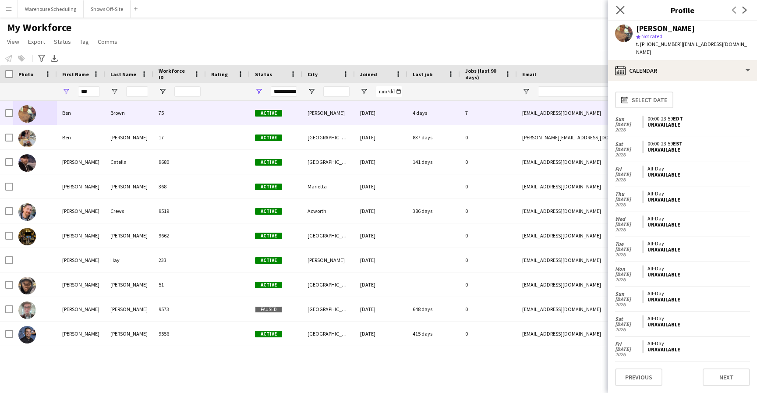
click at [617, 4] on app-icon "Close pop-in" at bounding box center [620, 10] width 13 height 13
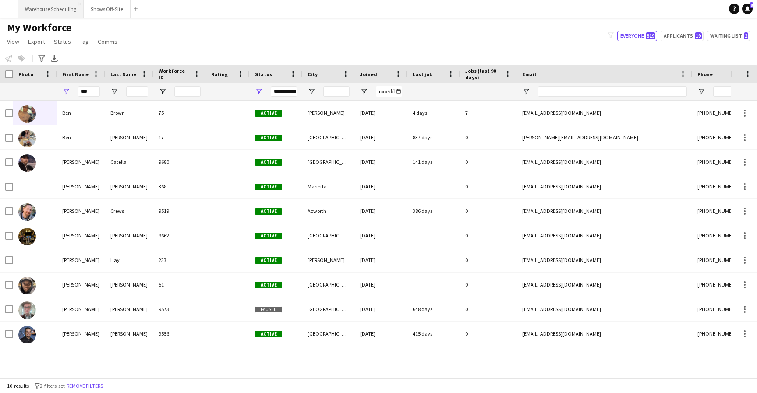
click at [35, 8] on button "Warehouse Scheduling Close" at bounding box center [51, 8] width 66 height 17
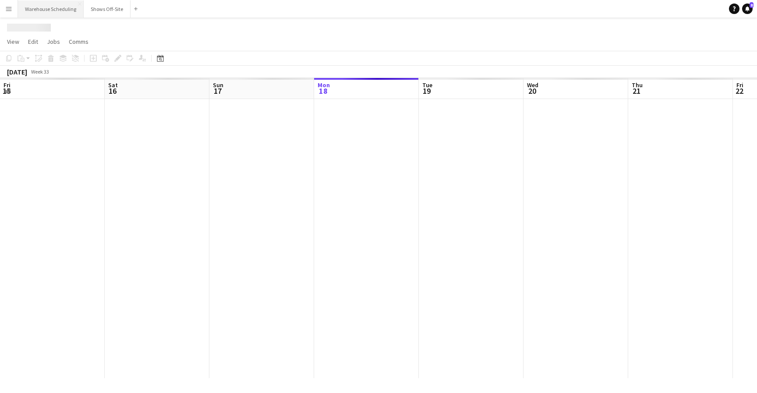
scroll to position [0, 209]
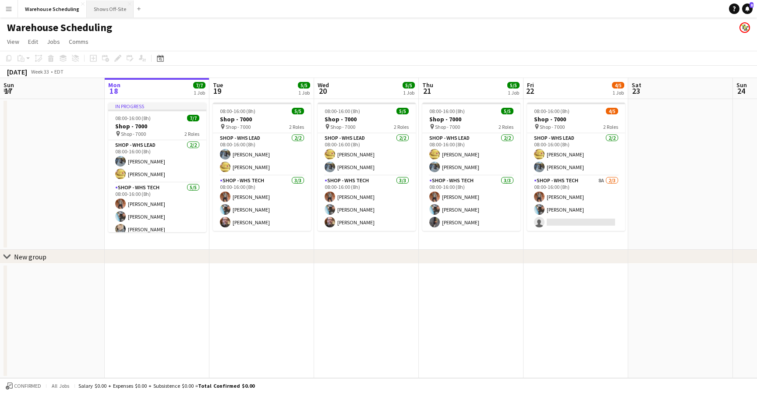
click at [102, 12] on button "Shows Off-Site Close" at bounding box center [110, 8] width 47 height 17
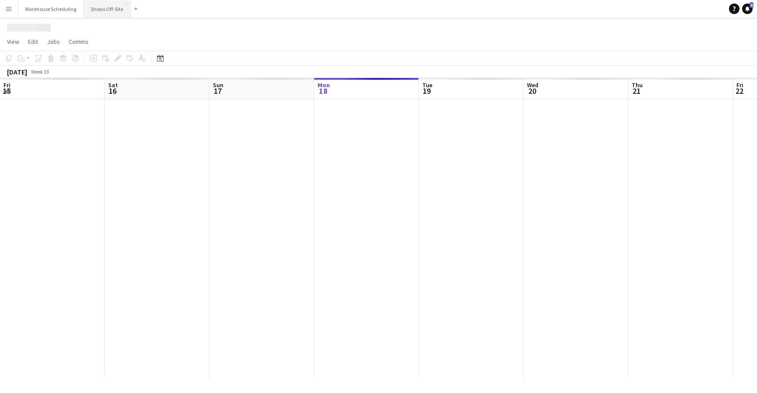
scroll to position [0, 209]
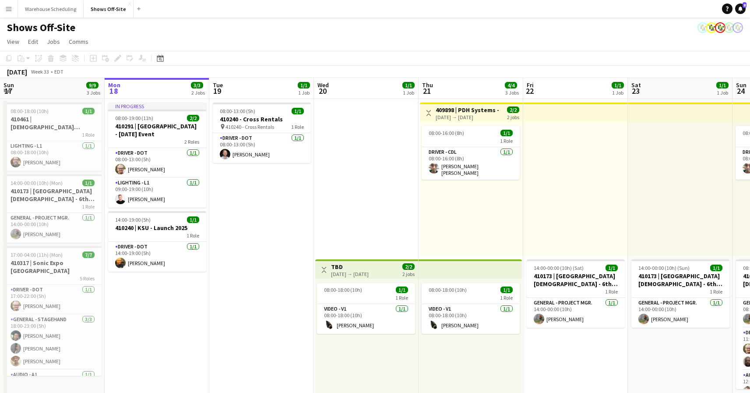
click at [460, 40] on app-page-menu "View Day view expanded Day view collapsed Month view Date picker Jump to [DATE]…" at bounding box center [375, 42] width 750 height 17
click at [631, 37] on app-page-menu "View Day view expanded Day view collapsed Month view Date picker Jump to [DATE]…" at bounding box center [375, 42] width 750 height 17
click at [721, 26] on app-user-avatar at bounding box center [720, 27] width 11 height 11
click at [739, 6] on icon "Notifications" at bounding box center [740, 8] width 5 height 5
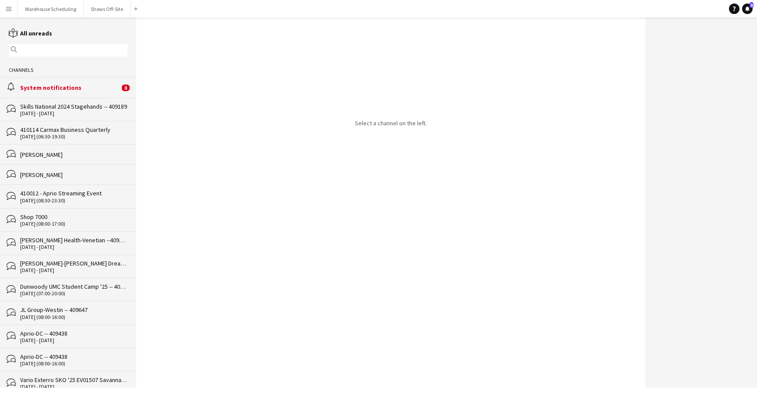
click at [85, 95] on div "alarm System notifications 8" at bounding box center [68, 87] width 136 height 20
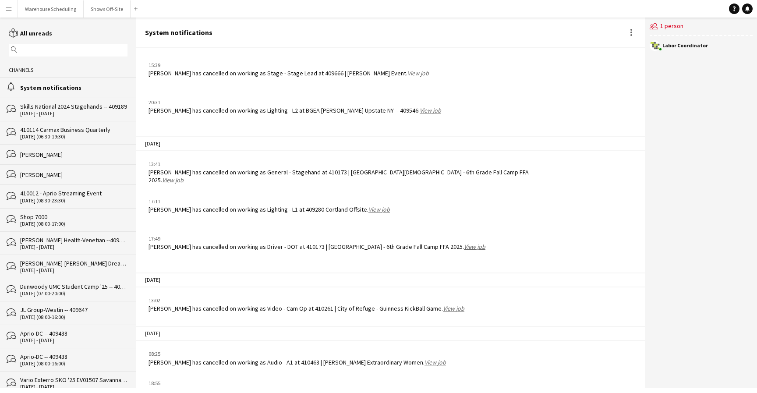
scroll to position [1078, 0]
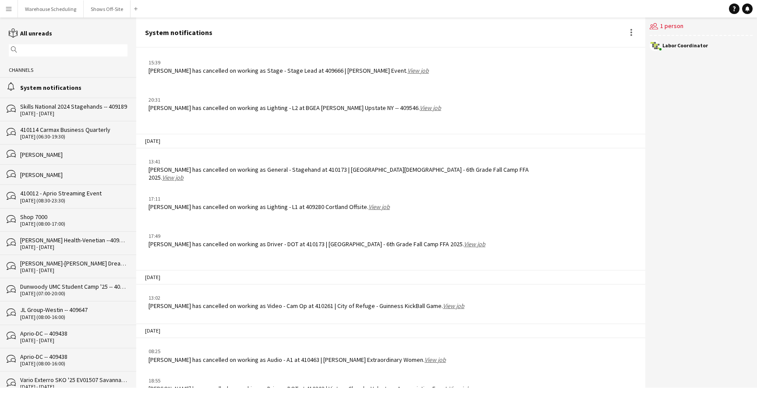
click at [448, 384] on link "View job" at bounding box center [458, 388] width 21 height 8
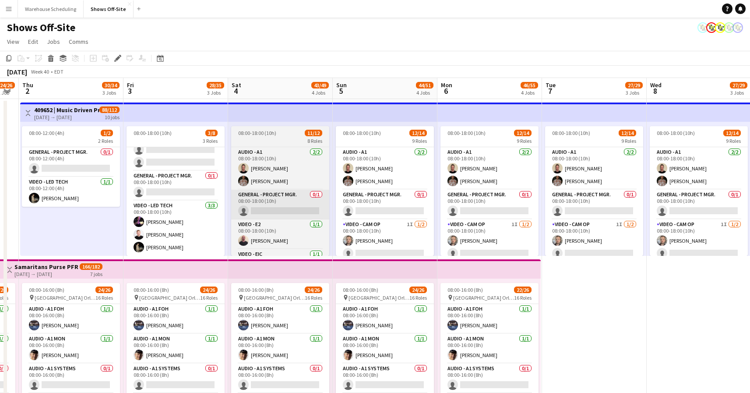
scroll to position [0, 399]
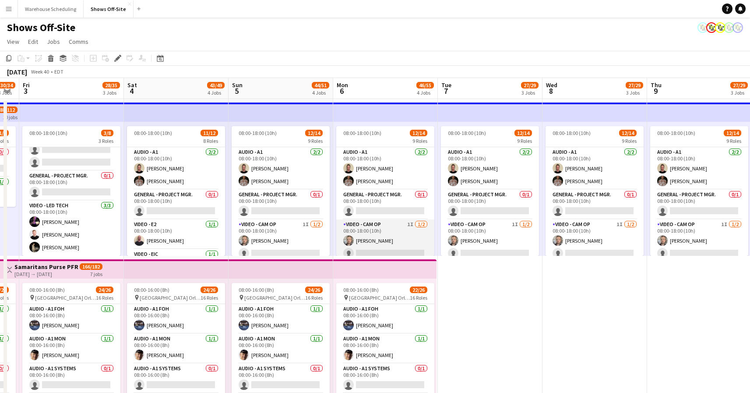
click at [391, 227] on app-card-role "Video - Cam Op 1I [DATE] 08:00-18:00 (10h) [PERSON_NAME] single-neutral-actions" at bounding box center [385, 240] width 98 height 42
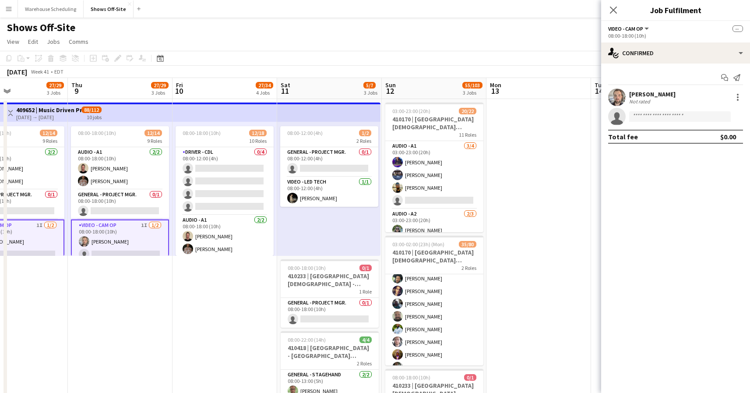
scroll to position [0, 0]
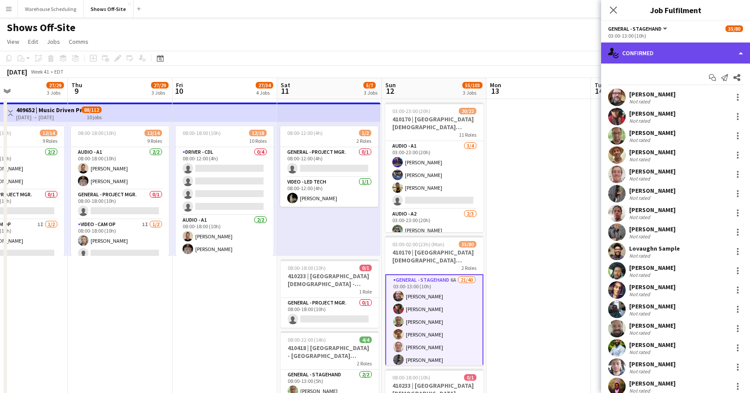
click at [688, 63] on div "single-neutral-actions-check-2 Confirmed" at bounding box center [675, 52] width 149 height 21
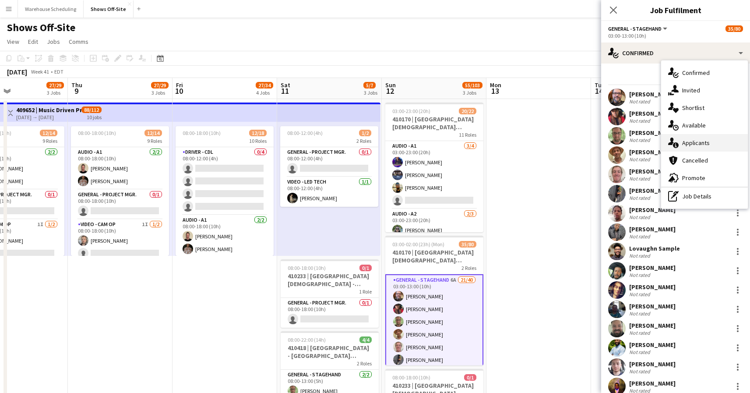
click at [696, 144] on div "single-neutral-actions-information Applicants" at bounding box center [704, 143] width 87 height 18
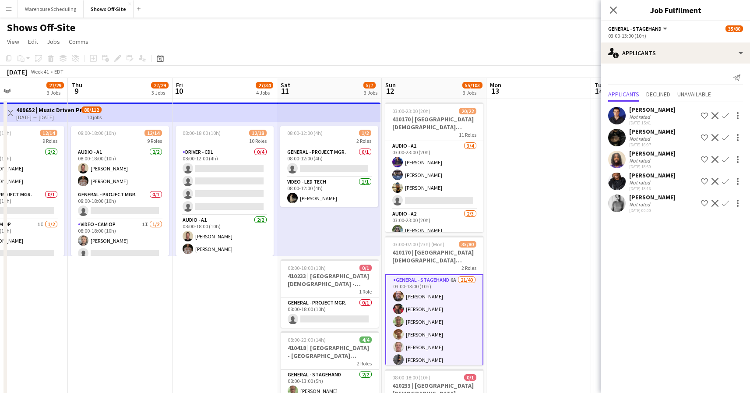
click at [728, 203] on app-icon "Confirm" at bounding box center [725, 203] width 7 height 7
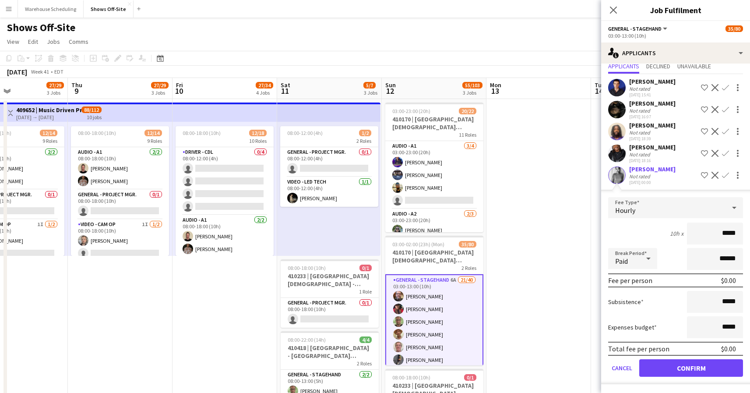
scroll to position [27, 0]
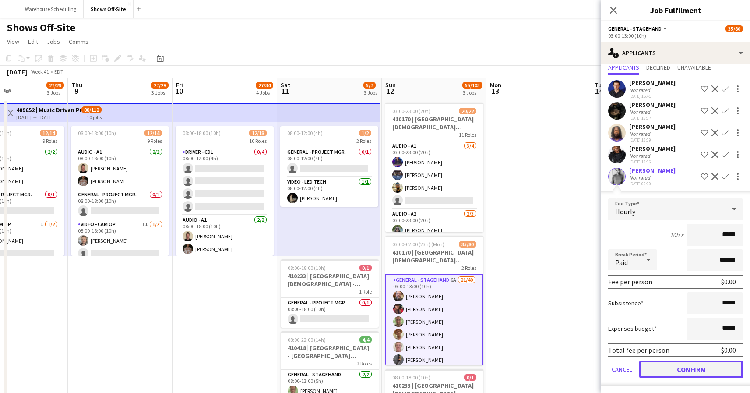
click at [679, 363] on button "Confirm" at bounding box center [691, 369] width 104 height 18
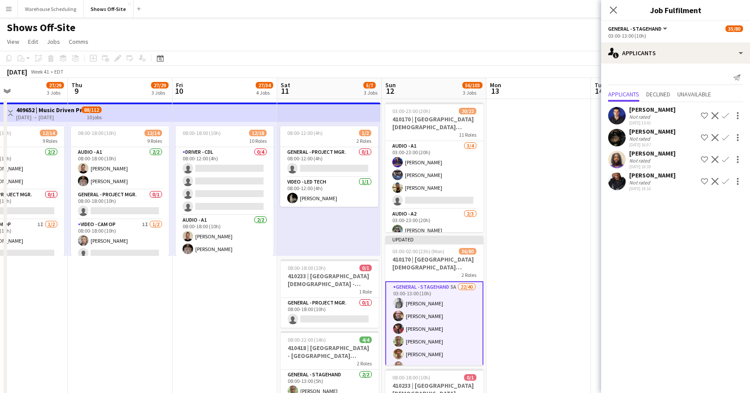
click at [725, 182] on app-icon "Confirm" at bounding box center [725, 181] width 7 height 7
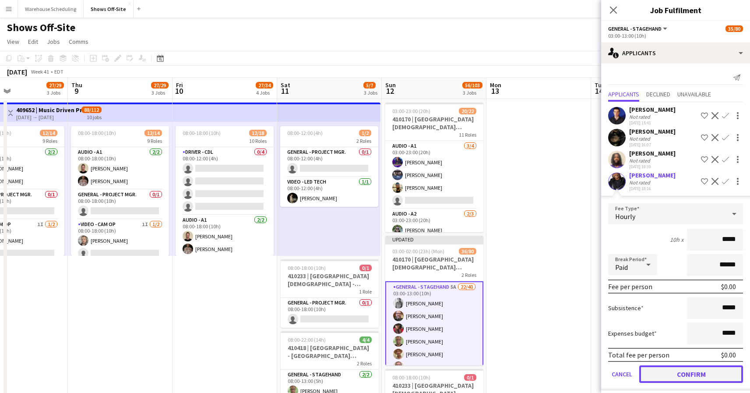
click at [680, 377] on button "Confirm" at bounding box center [691, 374] width 104 height 18
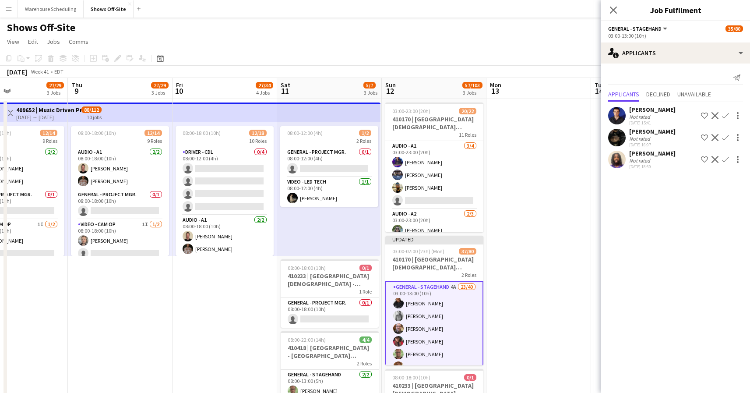
click at [725, 157] on app-icon "Confirm" at bounding box center [725, 159] width 7 height 7
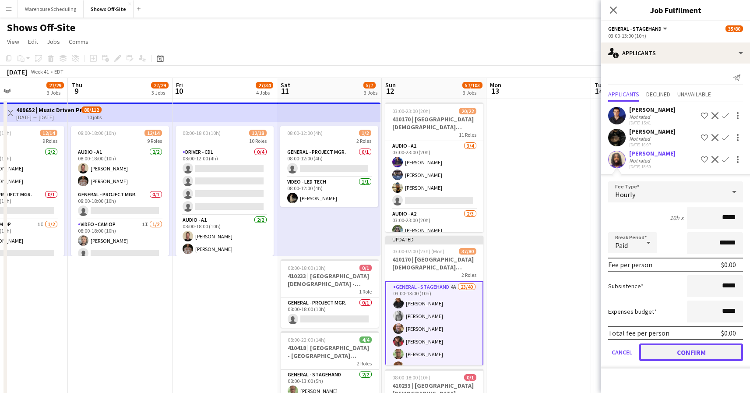
click at [691, 351] on button "Confirm" at bounding box center [691, 352] width 104 height 18
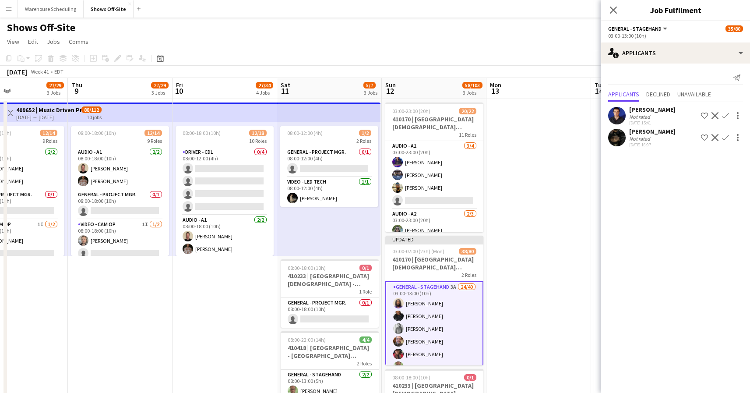
click at [724, 132] on button "Confirm" at bounding box center [725, 137] width 11 height 11
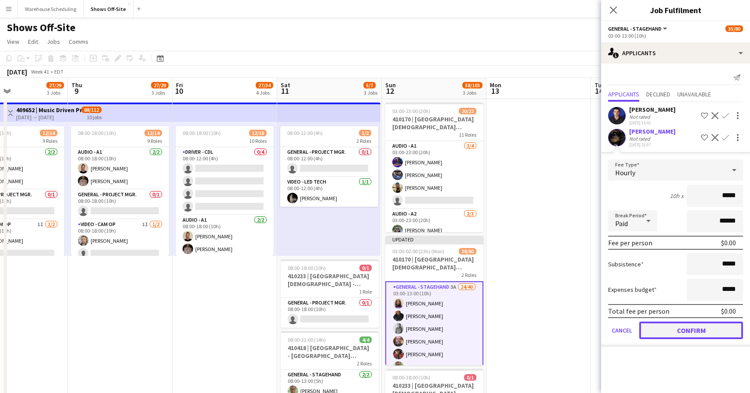
click at [701, 327] on button "Confirm" at bounding box center [691, 330] width 104 height 18
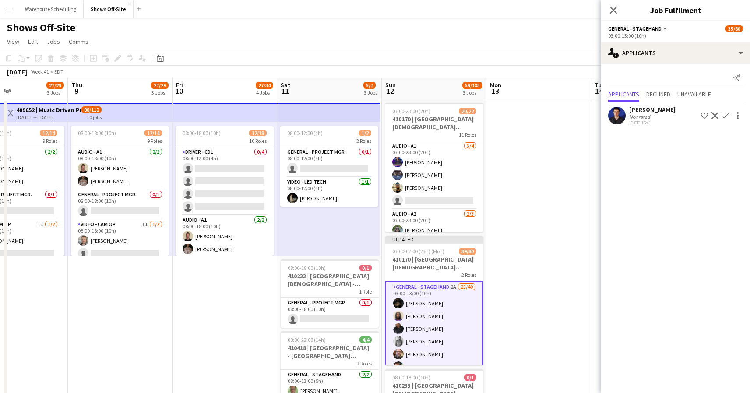
click at [726, 116] on app-icon "Confirm" at bounding box center [725, 115] width 7 height 7
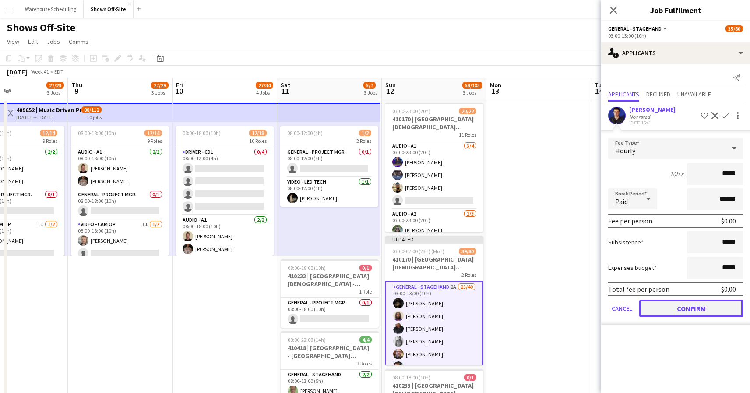
click at [704, 309] on button "Confirm" at bounding box center [691, 308] width 104 height 18
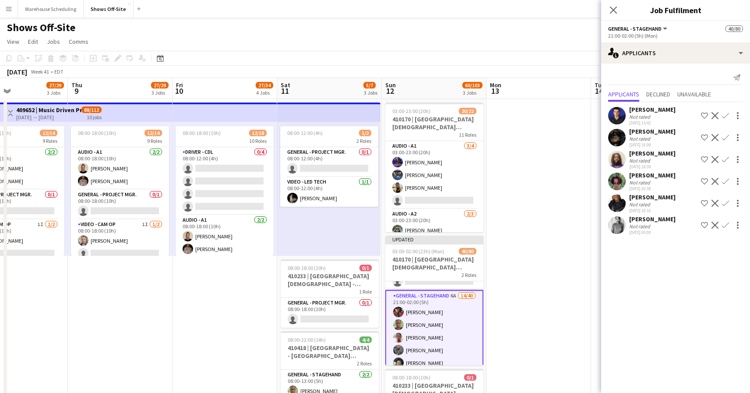
click at [727, 119] on app-icon "Confirm" at bounding box center [725, 115] width 7 height 7
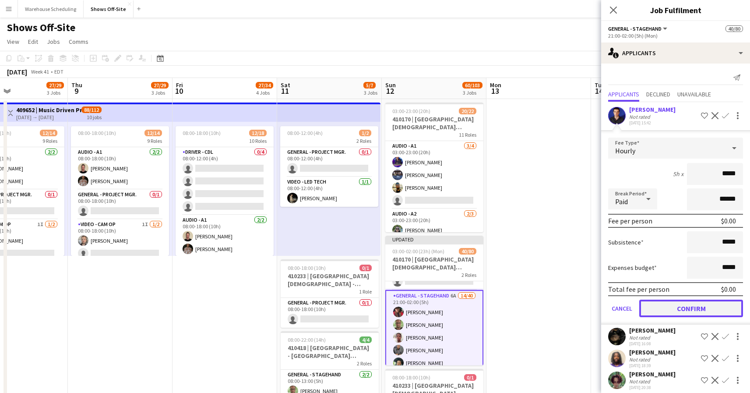
click at [697, 302] on button "Confirm" at bounding box center [691, 308] width 104 height 18
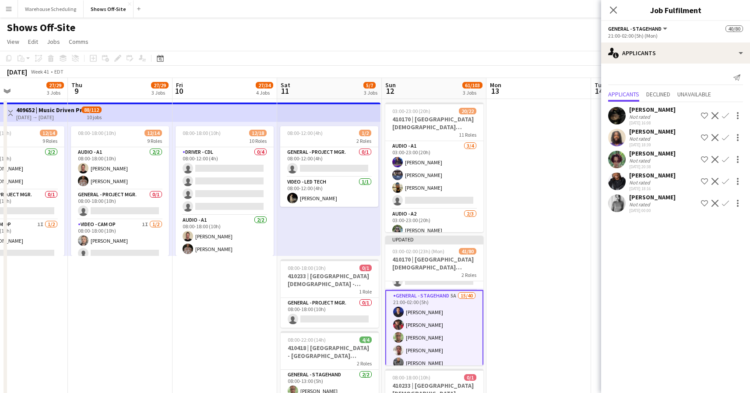
click at [725, 116] on app-icon "Confirm" at bounding box center [725, 115] width 7 height 7
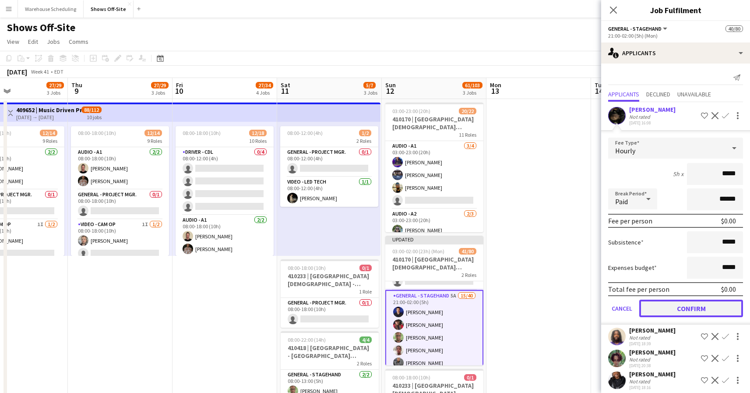
click at [690, 305] on button "Confirm" at bounding box center [691, 308] width 104 height 18
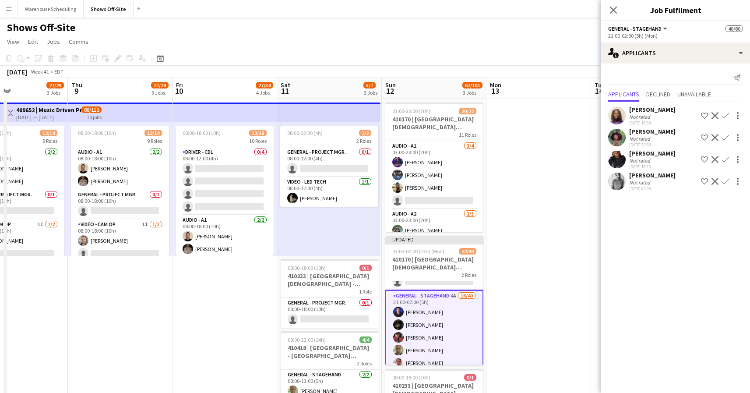
click at [726, 139] on app-icon "Confirm" at bounding box center [725, 137] width 7 height 7
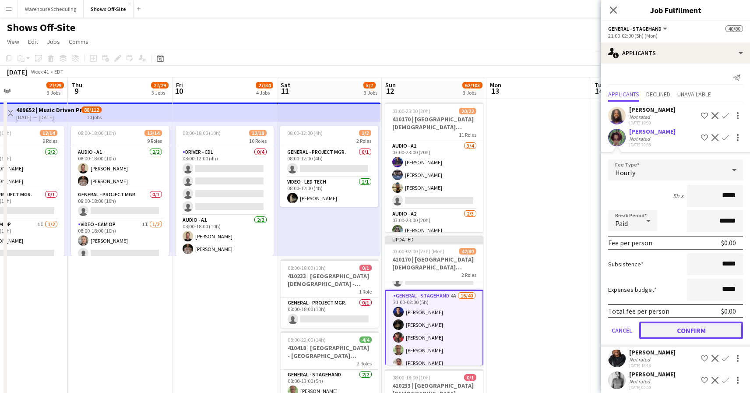
click at [689, 324] on button "Confirm" at bounding box center [691, 330] width 104 height 18
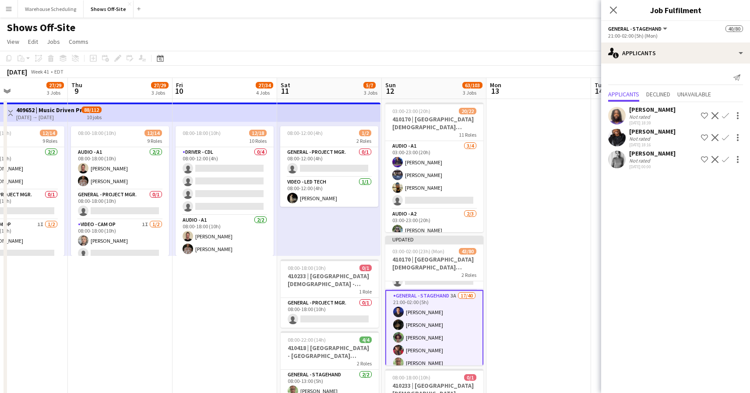
click at [725, 160] on app-icon "Confirm" at bounding box center [725, 159] width 7 height 7
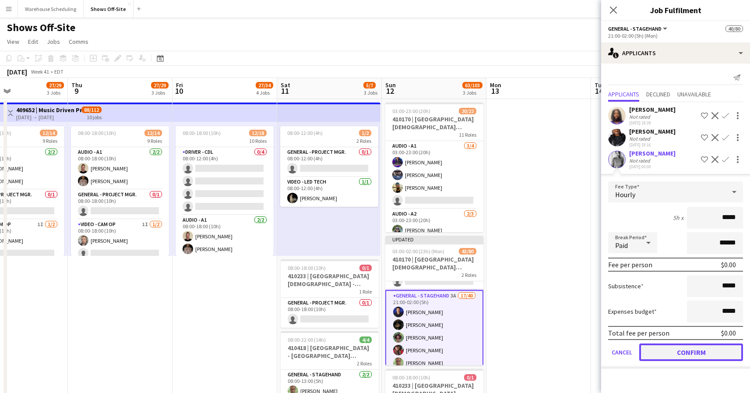
click at [678, 347] on button "Confirm" at bounding box center [691, 352] width 104 height 18
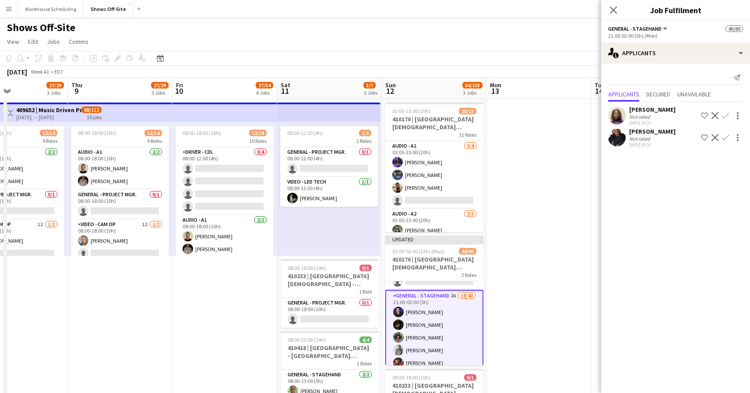
click at [724, 134] on app-icon "Confirm" at bounding box center [725, 137] width 7 height 7
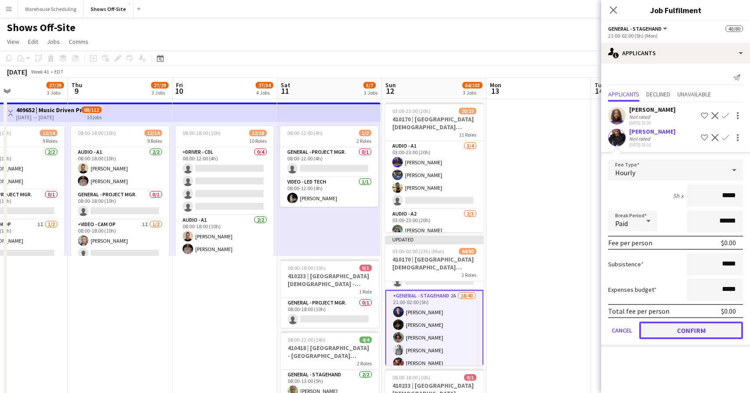
click at [678, 331] on button "Confirm" at bounding box center [691, 330] width 104 height 18
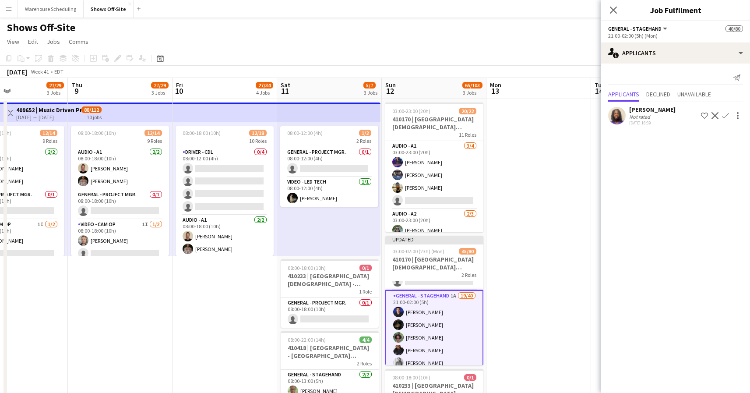
click at [724, 117] on app-icon "Confirm" at bounding box center [725, 115] width 7 height 7
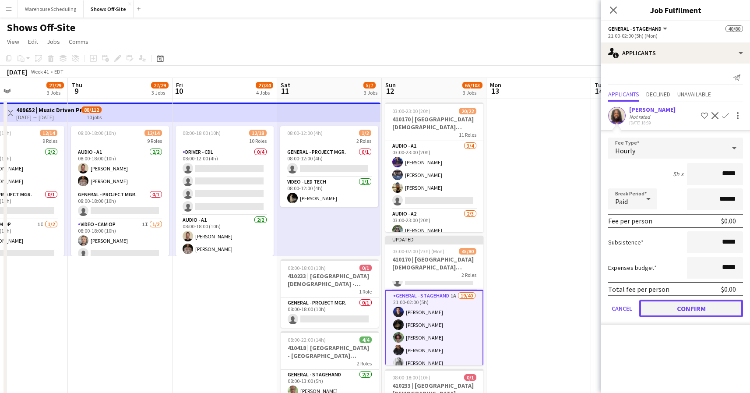
click at [699, 311] on button "Confirm" at bounding box center [691, 308] width 104 height 18
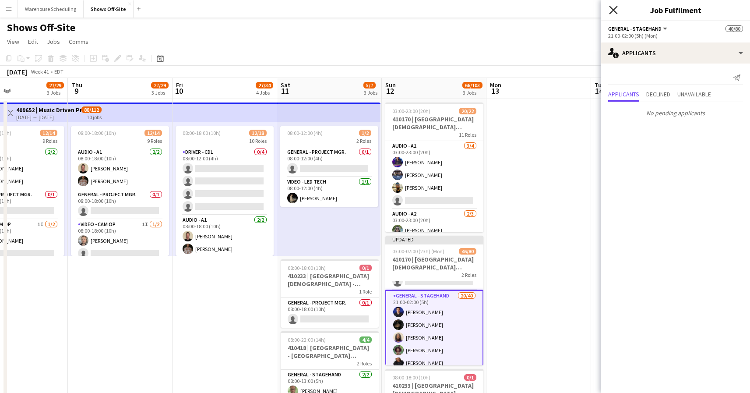
click at [616, 11] on icon at bounding box center [613, 10] width 8 height 8
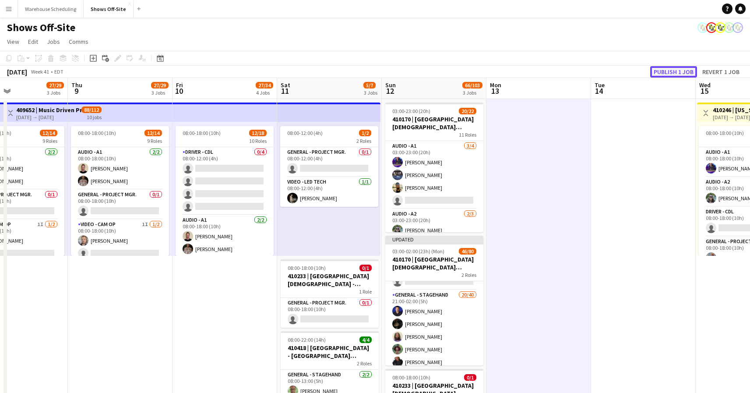
click at [681, 73] on button "Publish 1 job" at bounding box center [673, 71] width 47 height 11
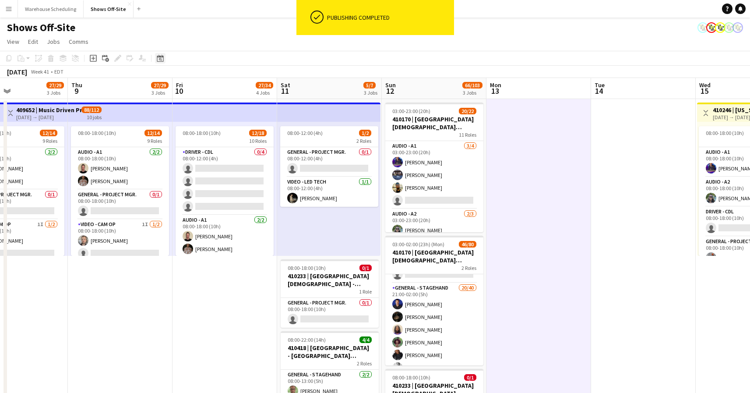
click at [161, 55] on icon "Date picker" at bounding box center [160, 58] width 7 height 7
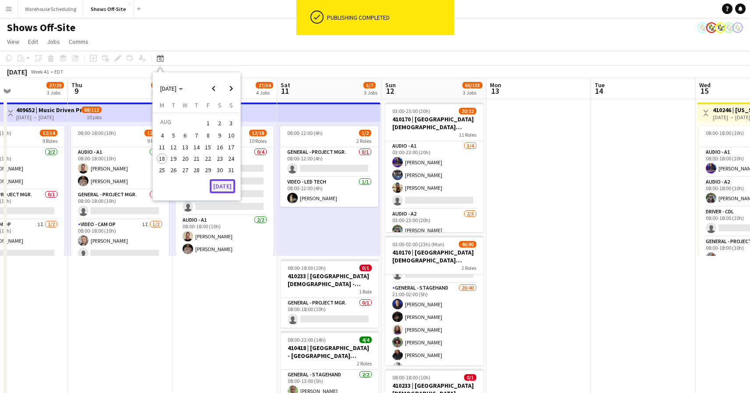
click at [220, 184] on button "[DATE]" at bounding box center [222, 186] width 25 height 14
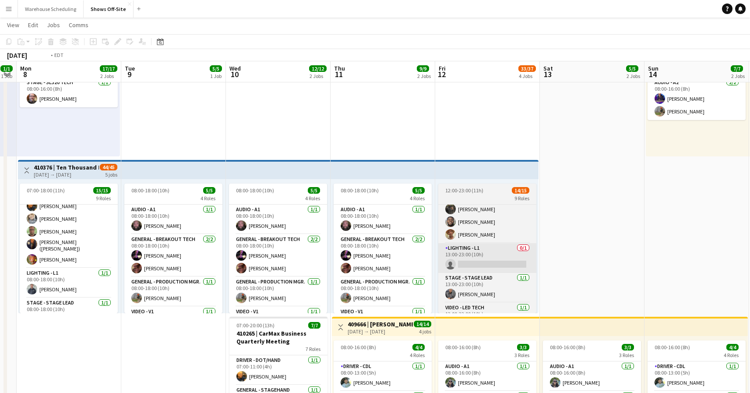
scroll to position [0, 317]
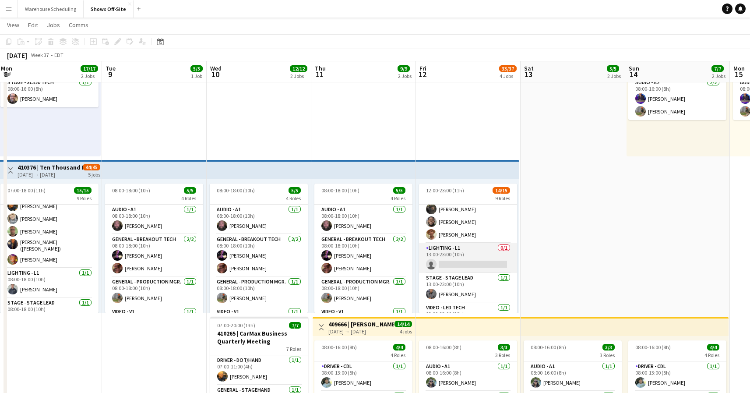
click at [466, 253] on app-card-role "Lighting - L1 0/1 13:00-23:00 (10h) single-neutral-actions" at bounding box center [468, 258] width 98 height 30
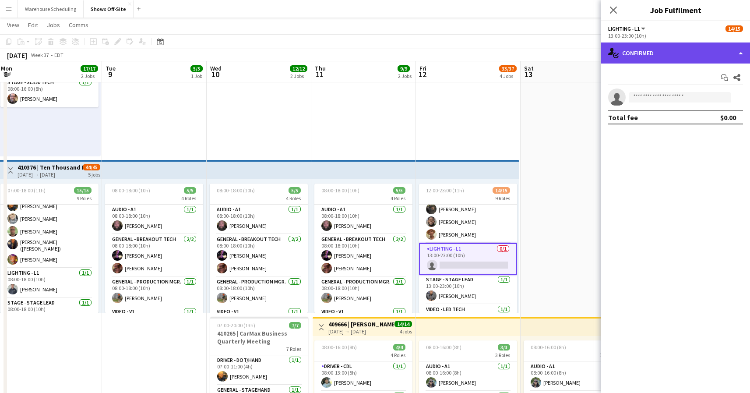
click at [658, 50] on div "single-neutral-actions-check-2 Confirmed" at bounding box center [675, 52] width 149 height 21
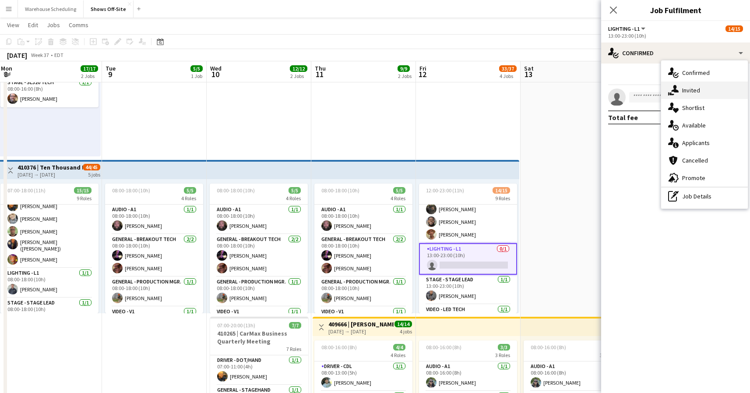
click at [686, 95] on div "single-neutral-actions-share-1 Invited" at bounding box center [704, 90] width 87 height 18
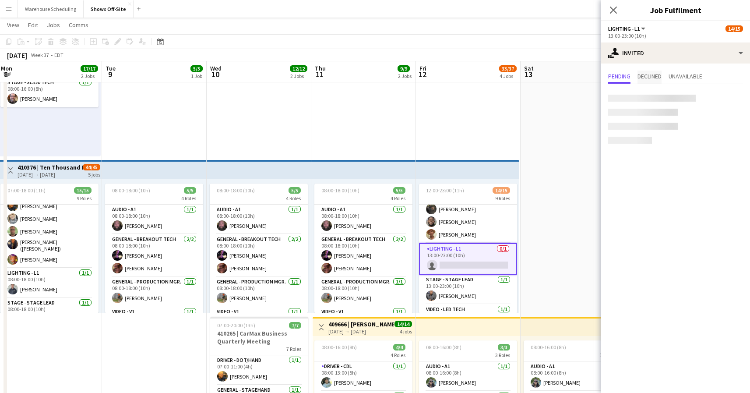
click at [661, 80] on span "Declined" at bounding box center [649, 76] width 24 height 13
click at [620, 82] on span "Pending" at bounding box center [619, 76] width 22 height 13
click at [642, 105] on input "text" at bounding box center [675, 99] width 135 height 22
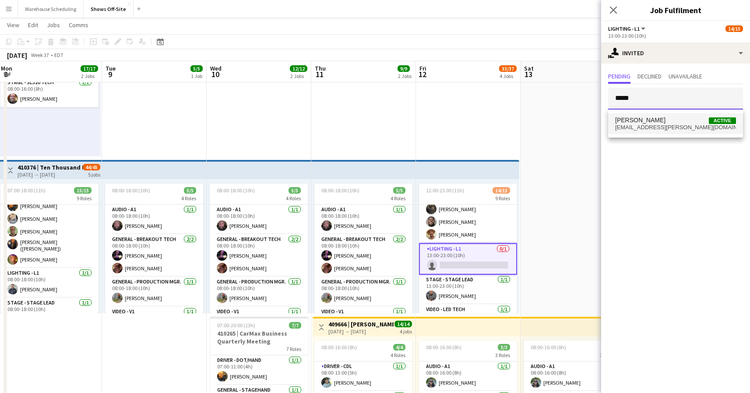
type input "*****"
click at [641, 122] on span "[PERSON_NAME]" at bounding box center [640, 119] width 50 height 7
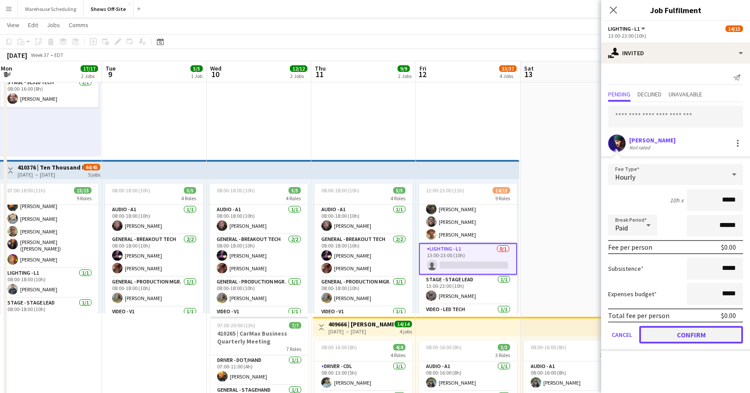
click at [676, 337] on button "Confirm" at bounding box center [691, 335] width 104 height 18
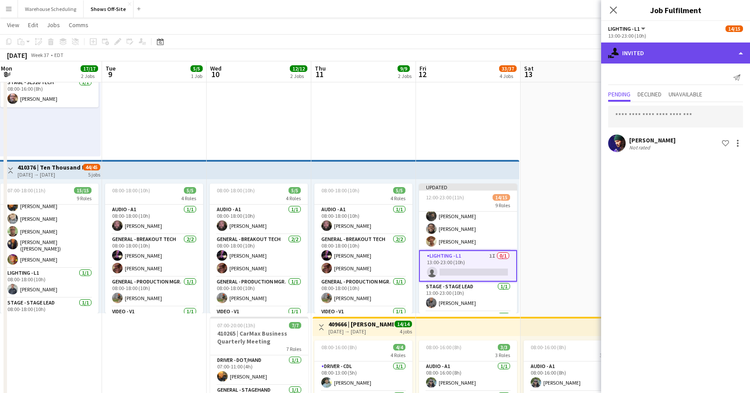
click at [668, 46] on div "single-neutral-actions-share-1 Invited" at bounding box center [675, 52] width 149 height 21
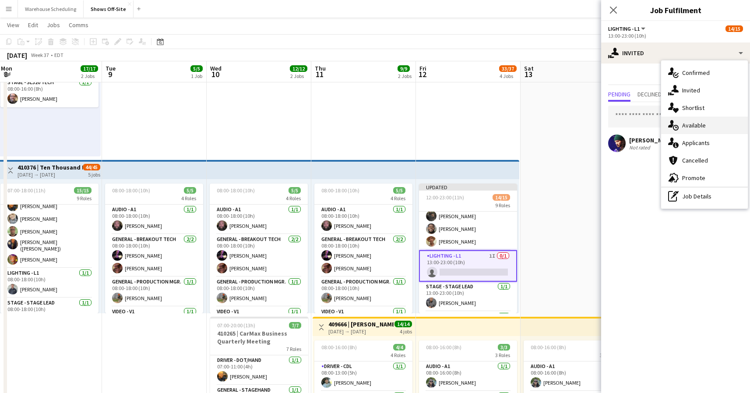
click at [687, 128] on div "single-neutral-actions-upload Available" at bounding box center [704, 125] width 87 height 18
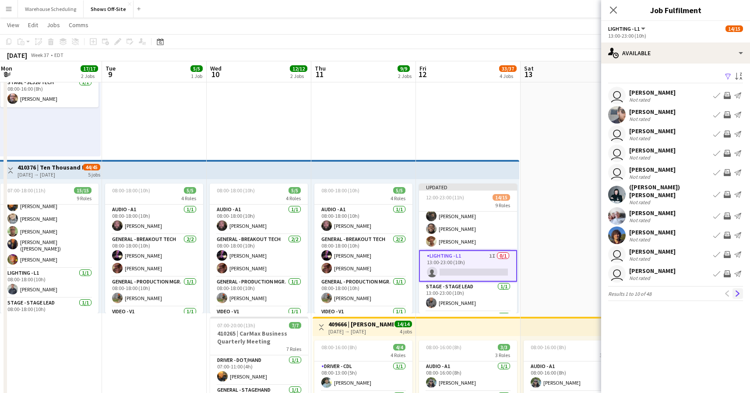
click at [742, 288] on button "Next" at bounding box center [738, 293] width 11 height 11
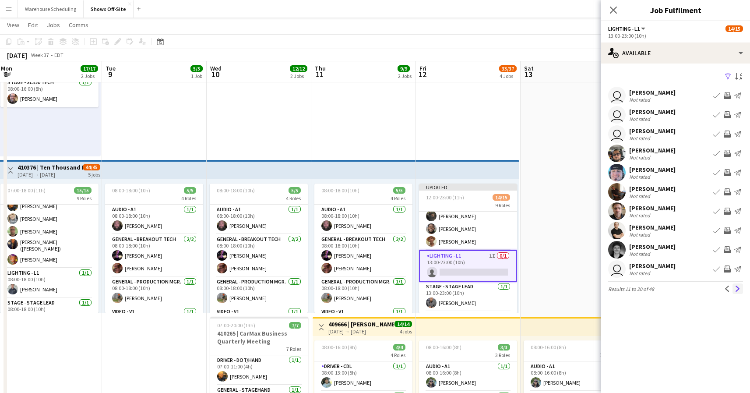
click at [742, 286] on button "Next" at bounding box center [738, 288] width 11 height 11
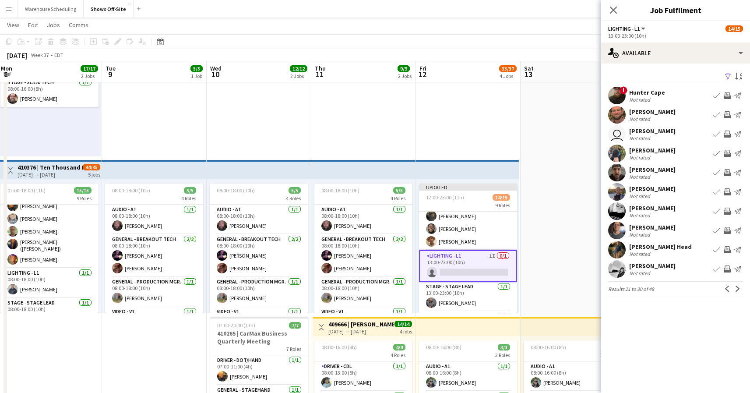
click at [742, 286] on button "Next" at bounding box center [738, 288] width 11 height 11
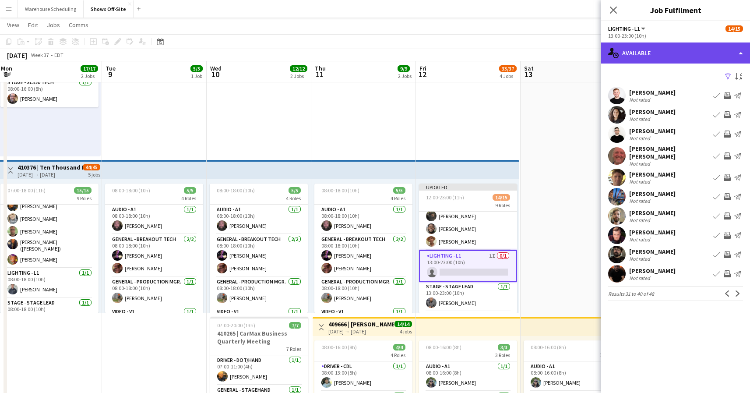
click at [659, 54] on div "single-neutral-actions-upload Available" at bounding box center [675, 52] width 149 height 21
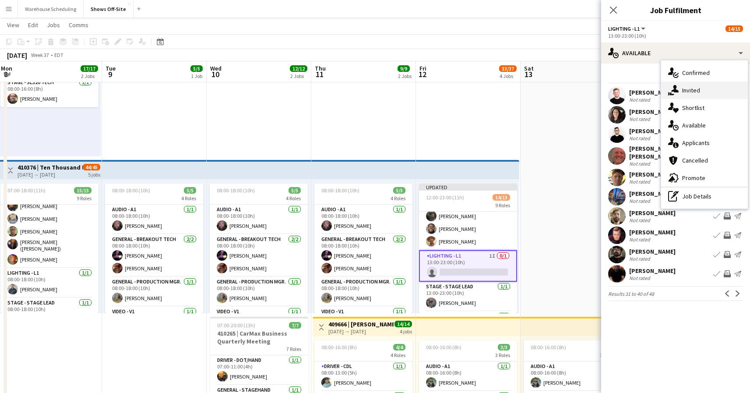
click at [671, 93] on icon at bounding box center [671, 93] width 5 height 3
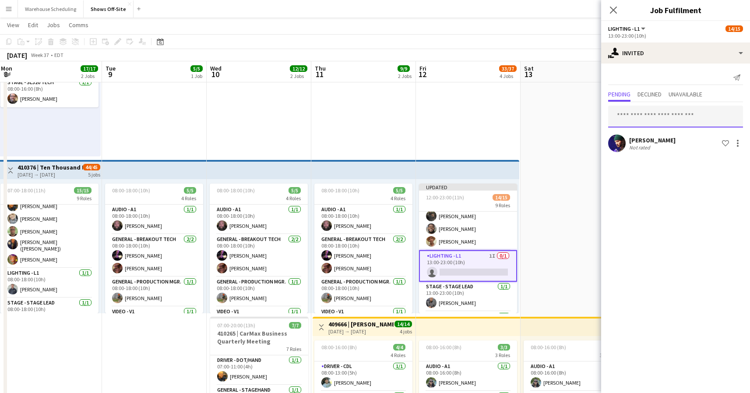
click at [655, 112] on input "text" at bounding box center [675, 117] width 135 height 22
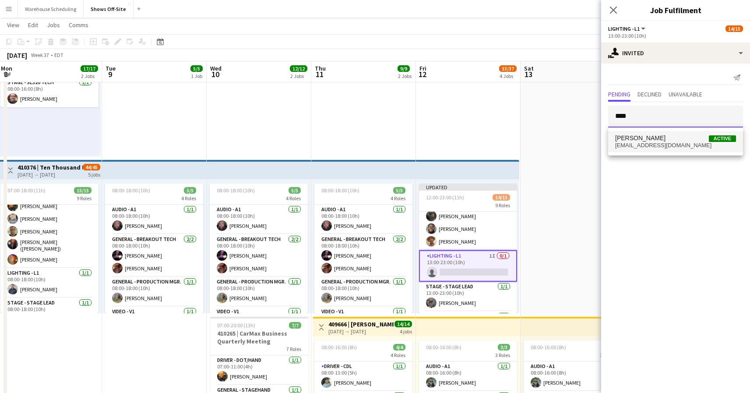
type input "****"
click at [674, 146] on span "[EMAIL_ADDRESS][DOMAIN_NAME]" at bounding box center [675, 145] width 121 height 7
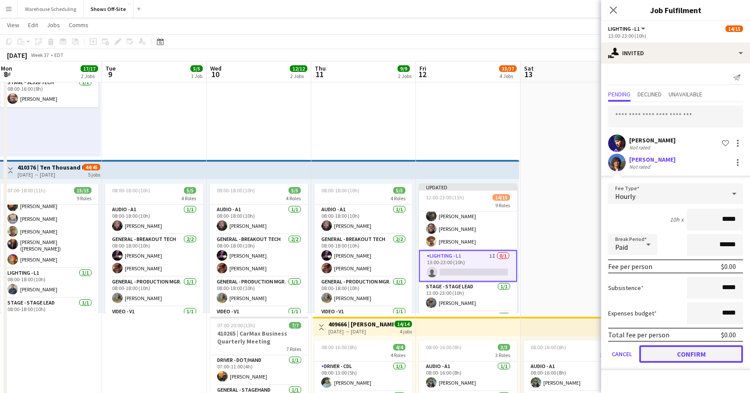
click at [688, 350] on button "Confirm" at bounding box center [691, 354] width 104 height 18
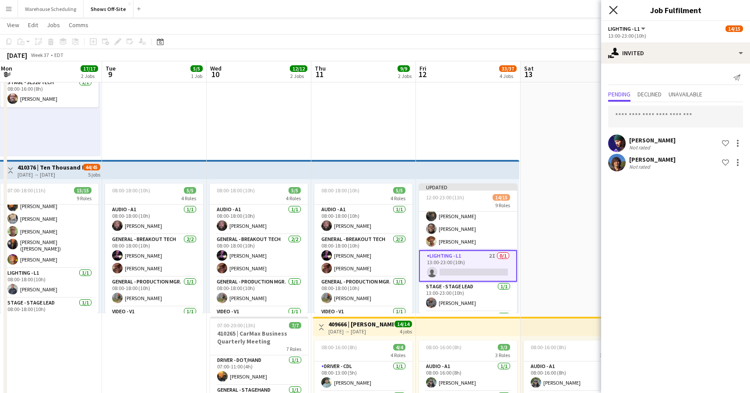
click at [616, 10] on icon "Close pop-in" at bounding box center [613, 10] width 8 height 8
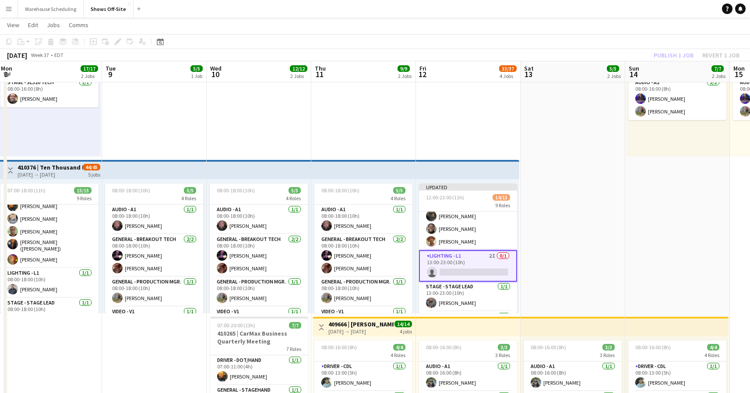
click at [641, 34] on app-toolbar "Copy Paste Paste Command V Paste with crew Command Shift V Paste linked Job [GE…" at bounding box center [375, 41] width 750 height 15
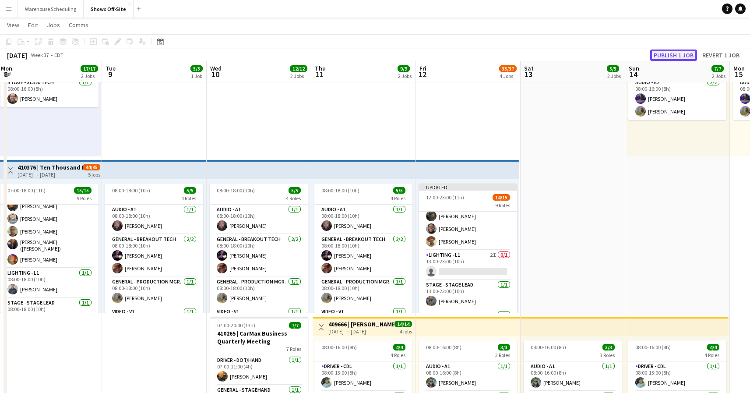
click at [664, 57] on button "Publish 1 job" at bounding box center [673, 54] width 47 height 11
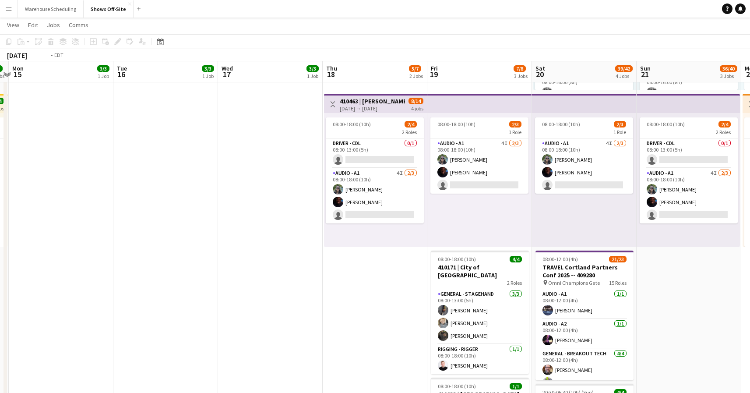
scroll to position [0, 243]
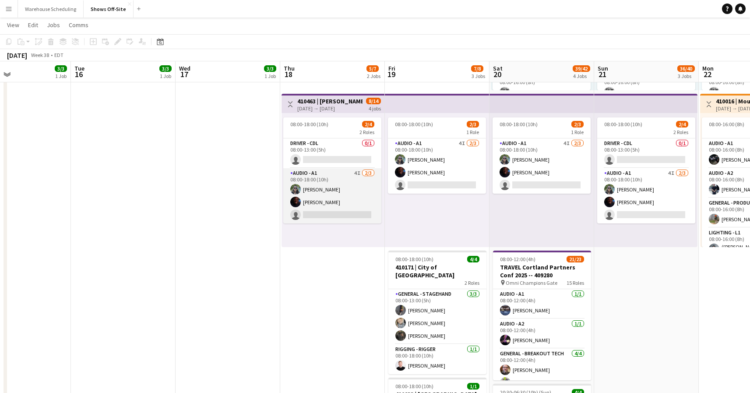
click at [333, 191] on app-card-role "Audio - A1 4I [DATE] 08:00-18:00 (10h) [PERSON_NAME] [PERSON_NAME] single-neutr…" at bounding box center [332, 195] width 98 height 55
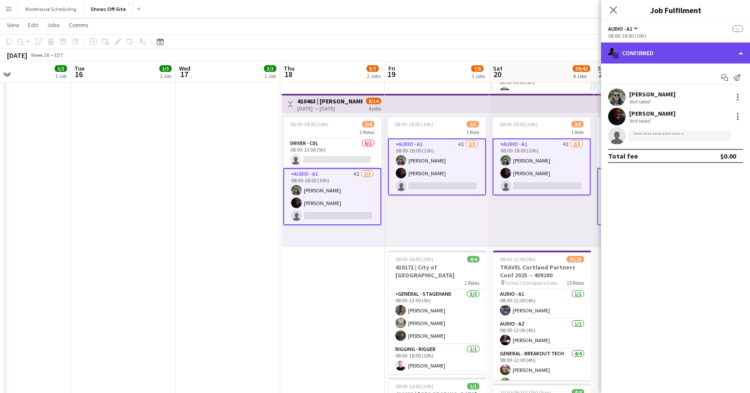
click at [704, 47] on div "single-neutral-actions-check-2 Confirmed" at bounding box center [675, 52] width 149 height 21
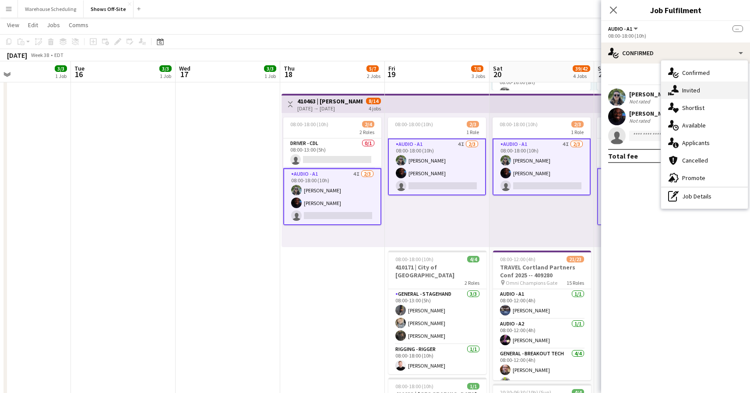
click at [702, 94] on div "single-neutral-actions-share-1 Invited" at bounding box center [704, 90] width 87 height 18
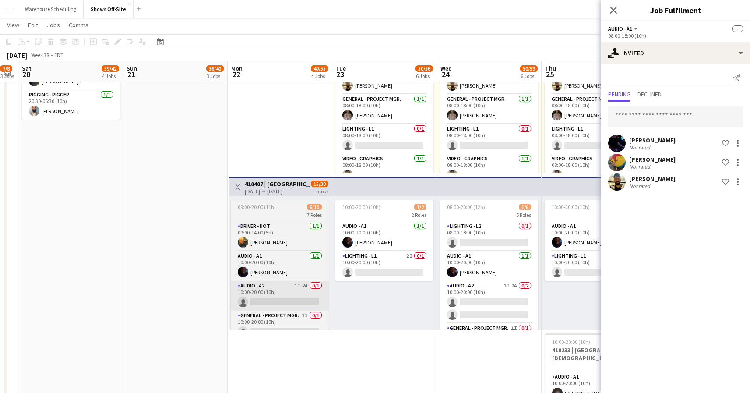
scroll to position [0, 305]
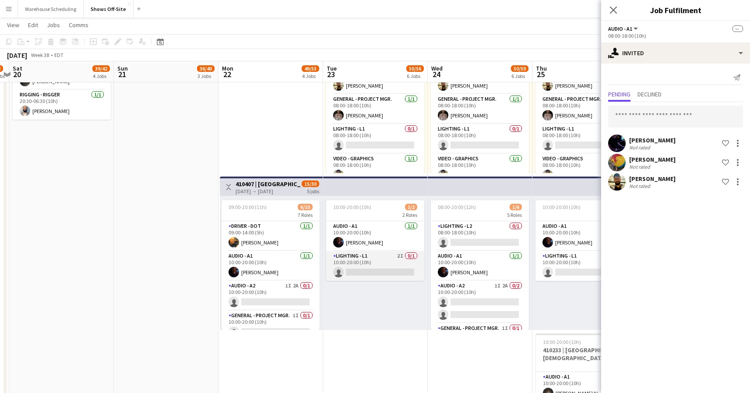
click at [366, 257] on app-card-role "Lighting - L1 2I 0/1 10:00-20:00 (10h) single-neutral-actions" at bounding box center [375, 266] width 98 height 30
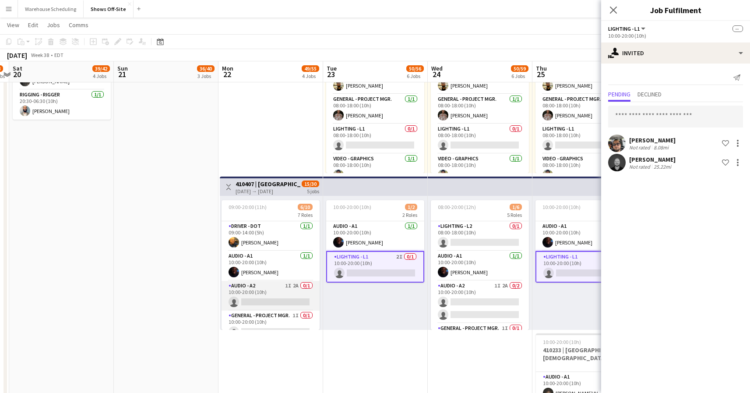
click at [259, 287] on app-card-role "Audio - A2 1I 2A 0/1 10:00-20:00 (10h) single-neutral-actions" at bounding box center [271, 296] width 98 height 30
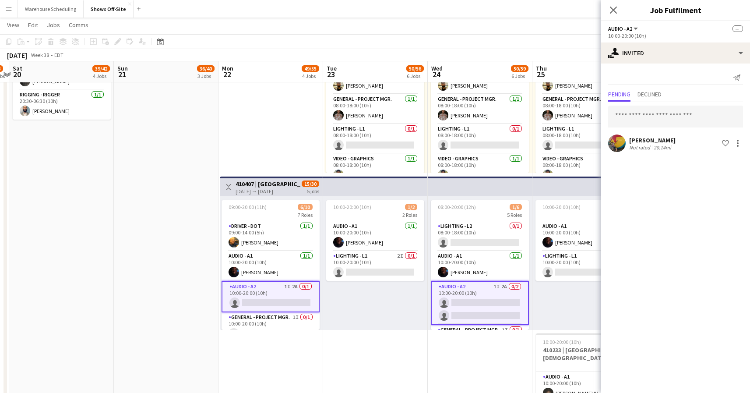
click at [261, 309] on app-card-role "Audio - A2 1I 2A 0/1 10:00-20:00 (10h) single-neutral-actions" at bounding box center [271, 297] width 98 height 32
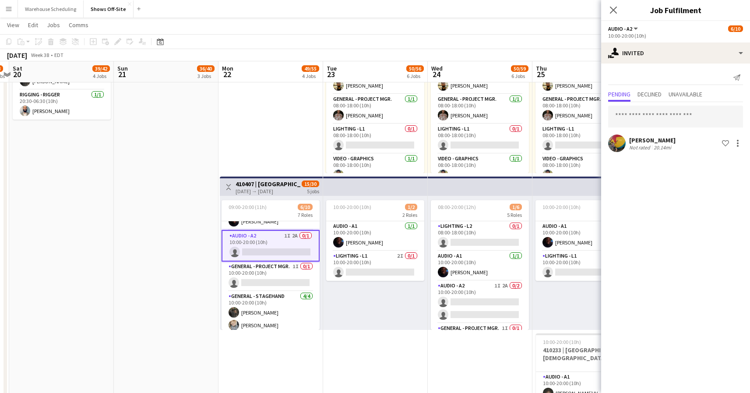
scroll to position [56, 0]
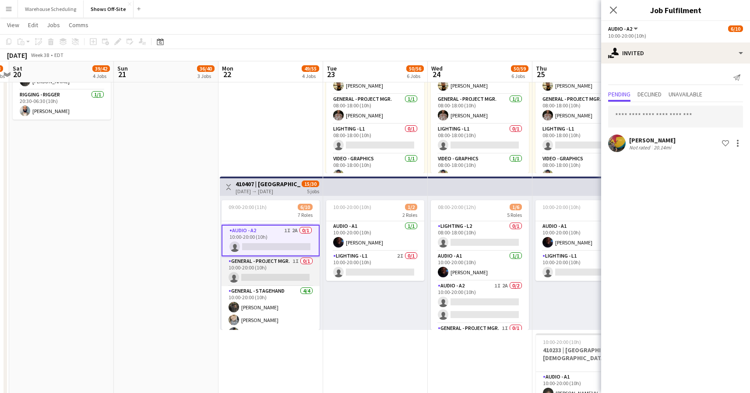
click at [275, 262] on app-card-role "General - Project Mgr. 1I 0/1 10:00-20:00 (10h) single-neutral-actions" at bounding box center [271, 271] width 98 height 30
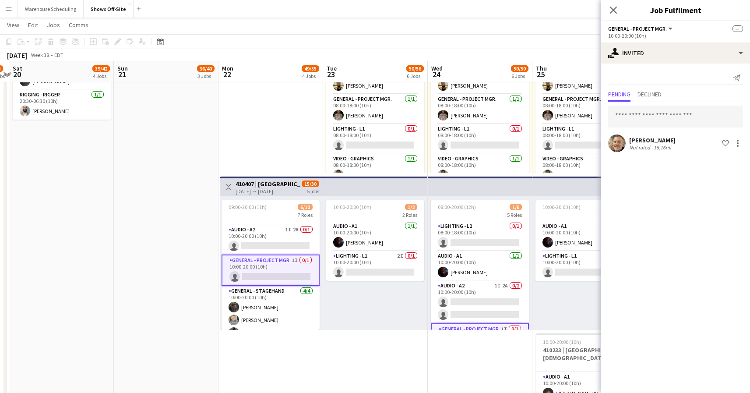
scroll to position [140, 0]
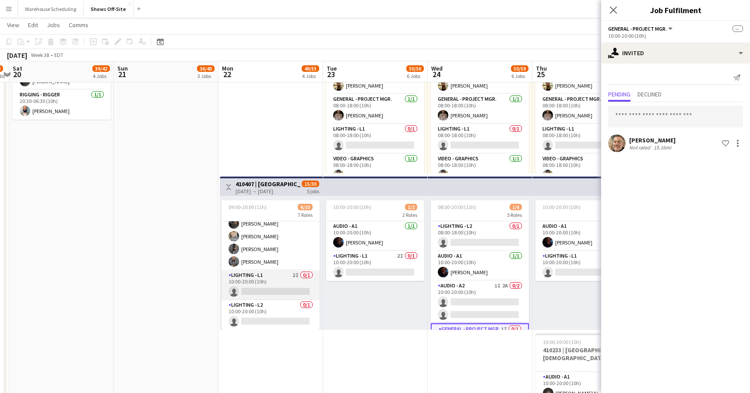
click at [278, 283] on app-card-role "Lighting - L1 2I 0/1 10:00-20:00 (10h) single-neutral-actions" at bounding box center [271, 285] width 98 height 30
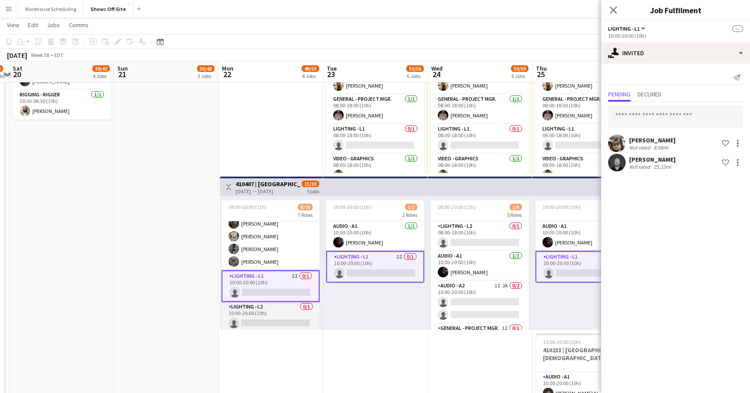
click at [275, 309] on app-card-role "Lighting - L2 0/1 10:00-20:00 (10h) single-neutral-actions" at bounding box center [271, 317] width 98 height 30
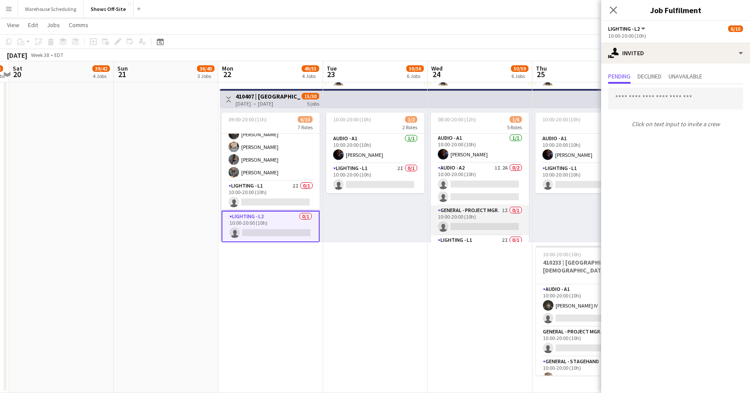
scroll to position [53, 0]
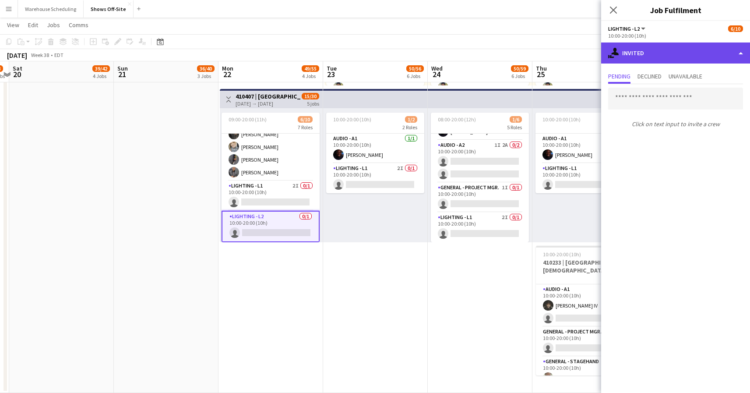
click at [660, 56] on div "single-neutral-actions-share-1 Invited" at bounding box center [675, 52] width 149 height 21
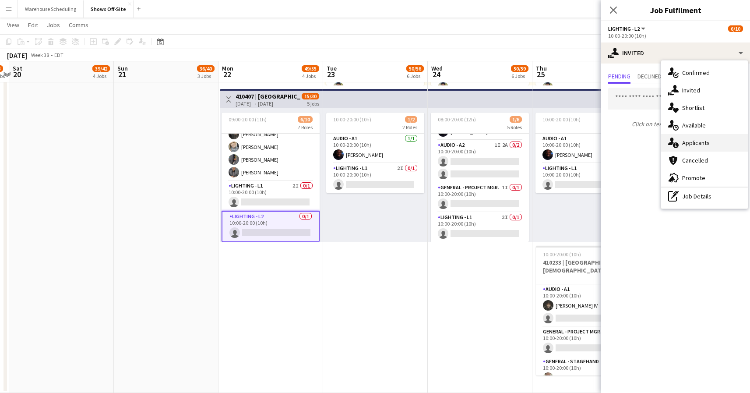
click at [697, 142] on div "single-neutral-actions-information Applicants" at bounding box center [704, 143] width 87 height 18
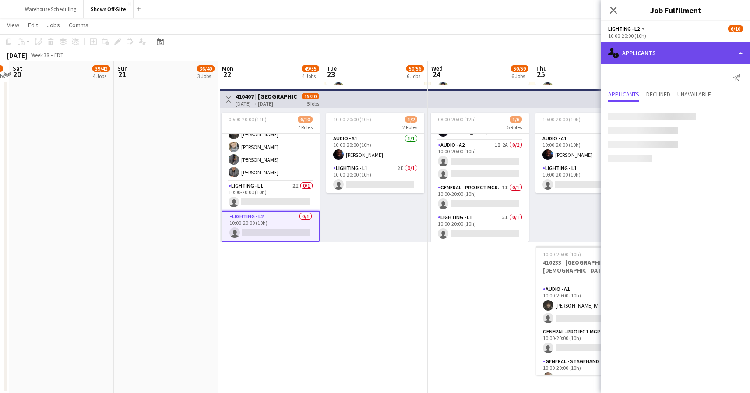
click at [684, 63] on div "single-neutral-actions-information Applicants" at bounding box center [675, 52] width 149 height 21
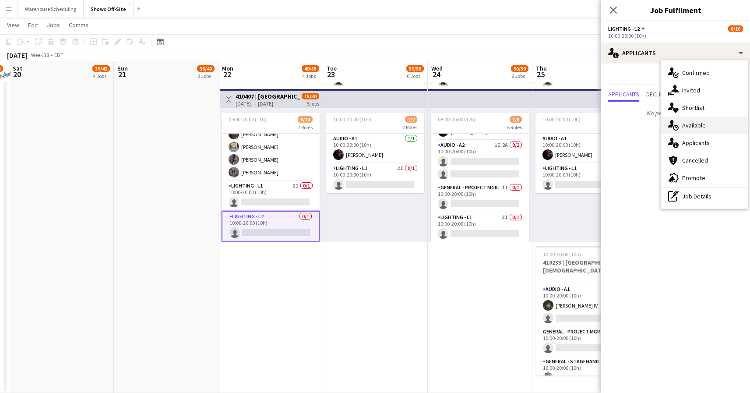
click at [697, 130] on div "single-neutral-actions-upload Available" at bounding box center [704, 125] width 87 height 18
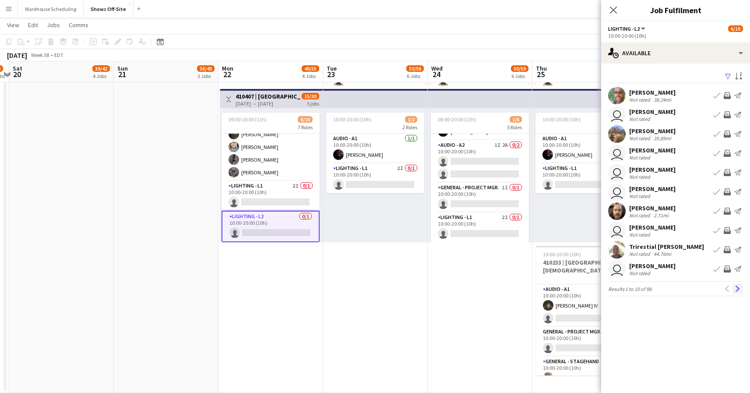
click at [735, 289] on app-icon "Next" at bounding box center [738, 288] width 6 height 6
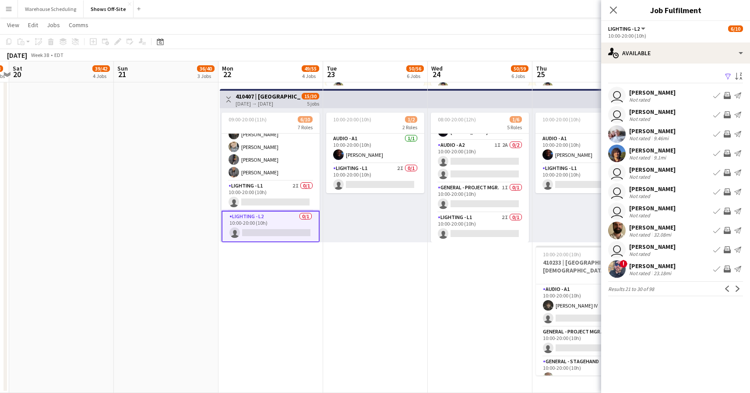
click at [735, 289] on app-icon "Next" at bounding box center [738, 288] width 6 height 6
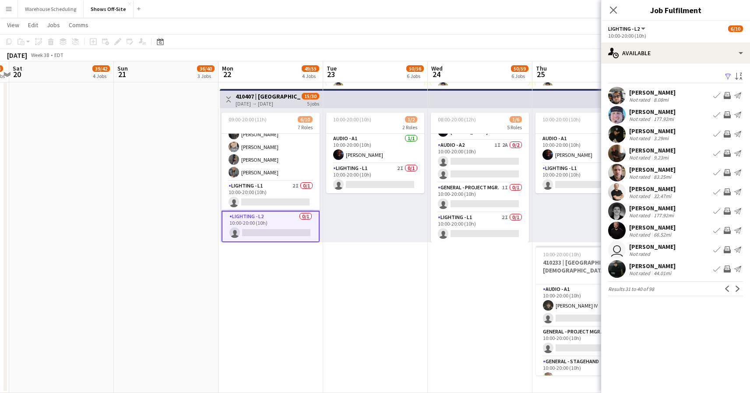
click at [735, 289] on app-icon "Next" at bounding box center [738, 288] width 6 height 6
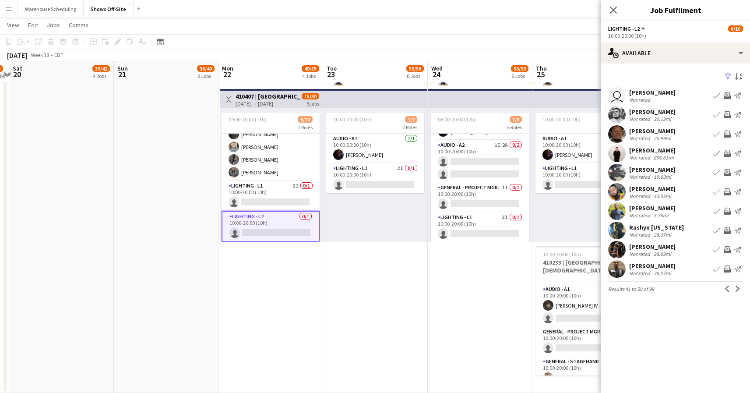
click at [735, 289] on app-icon "Next" at bounding box center [738, 288] width 6 height 6
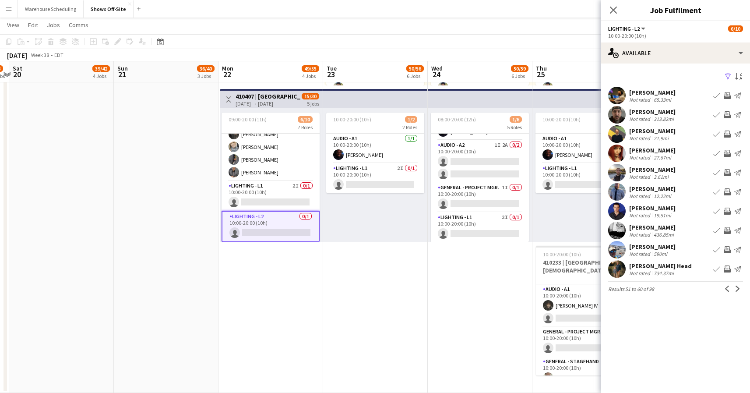
click at [735, 289] on app-icon "Next" at bounding box center [738, 288] width 6 height 6
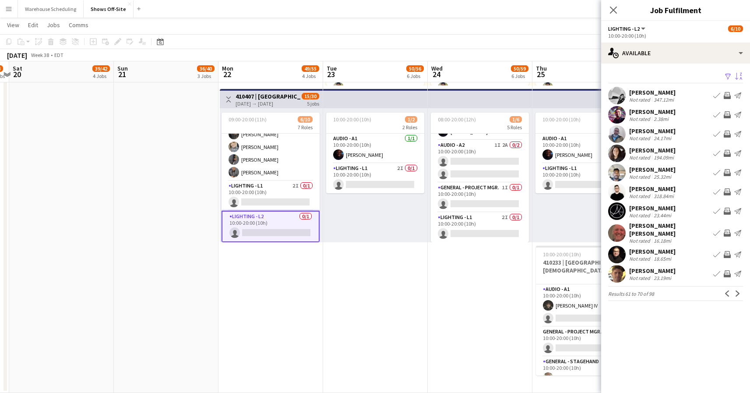
click at [737, 79] on app-icon "Sort asc" at bounding box center [738, 77] width 7 height 8
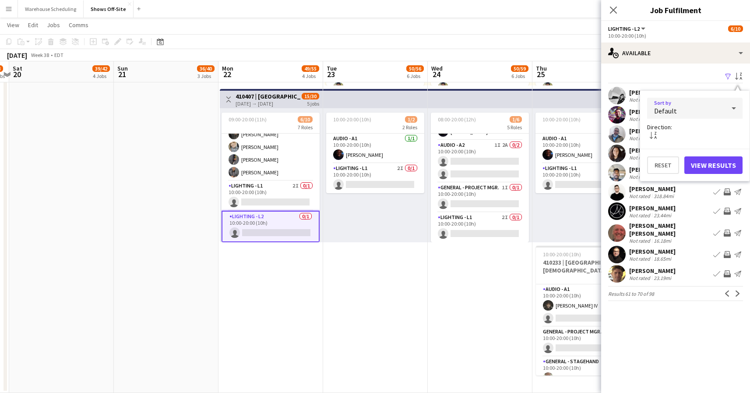
click at [704, 115] on div "Default" at bounding box center [686, 108] width 78 height 21
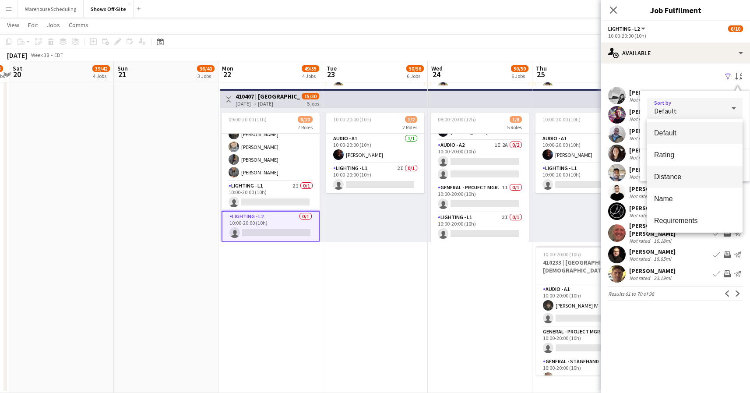
click at [697, 180] on span "Distance" at bounding box center [694, 177] width 81 height 8
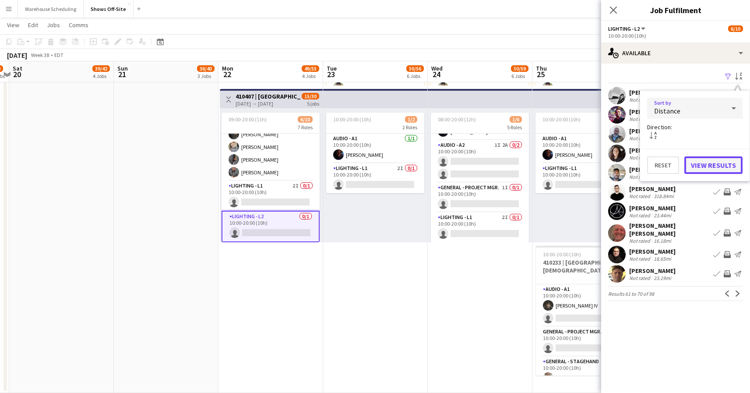
click at [712, 168] on button "View Results" at bounding box center [713, 165] width 58 height 18
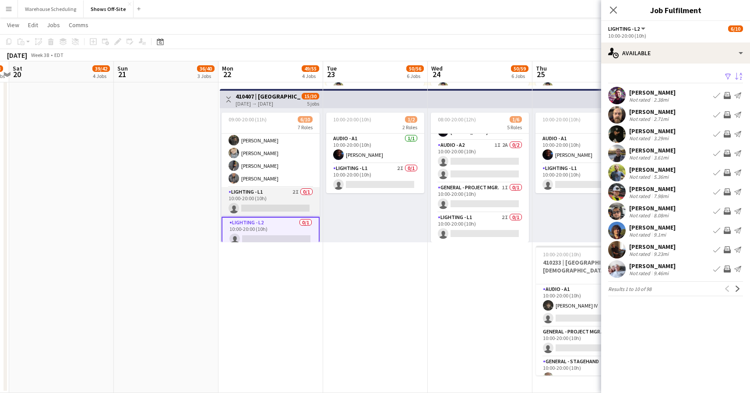
scroll to position [140, 0]
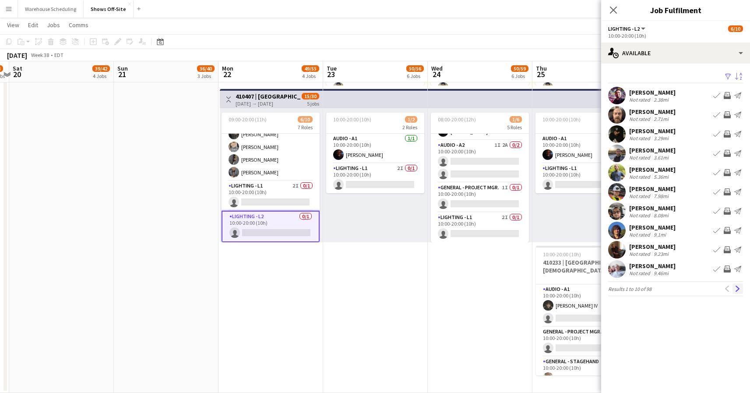
click at [739, 286] on app-icon "Next" at bounding box center [738, 288] width 6 height 6
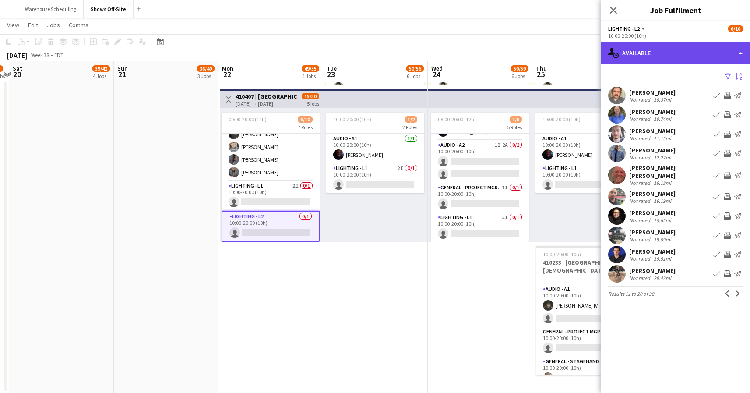
click at [673, 56] on div "single-neutral-actions-upload Available" at bounding box center [675, 52] width 149 height 21
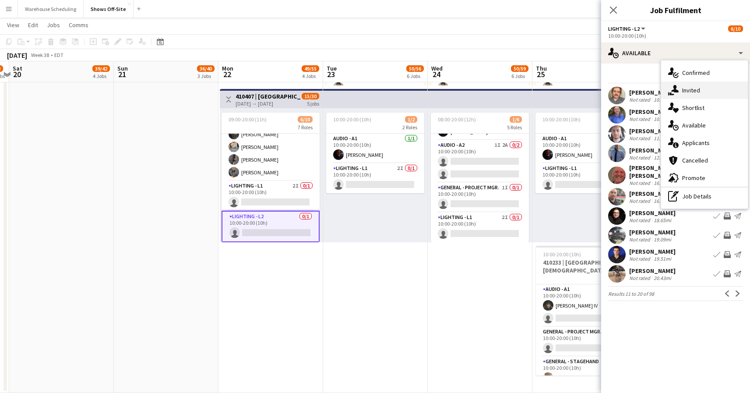
click at [685, 90] on div "single-neutral-actions-share-1 Invited" at bounding box center [704, 90] width 87 height 18
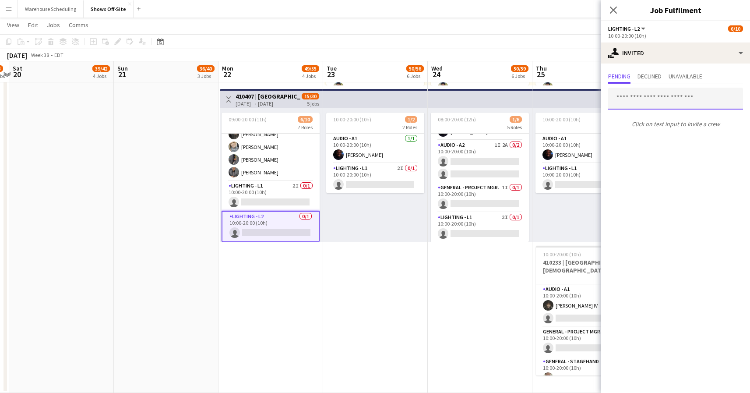
click at [656, 97] on input "text" at bounding box center [675, 99] width 135 height 22
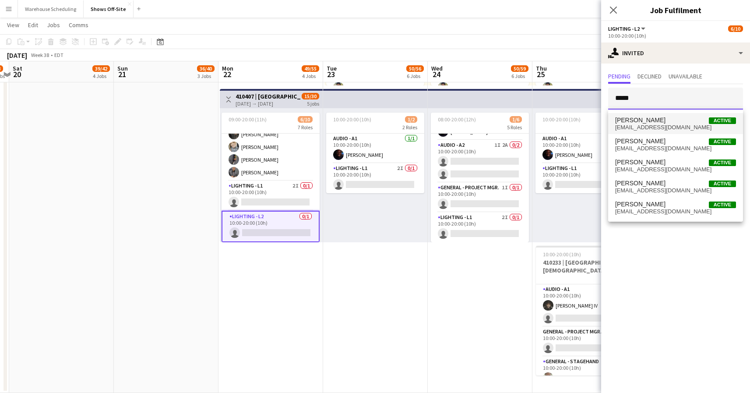
type input "*****"
click at [661, 125] on span "arevalok90@gmail.com" at bounding box center [675, 127] width 121 height 7
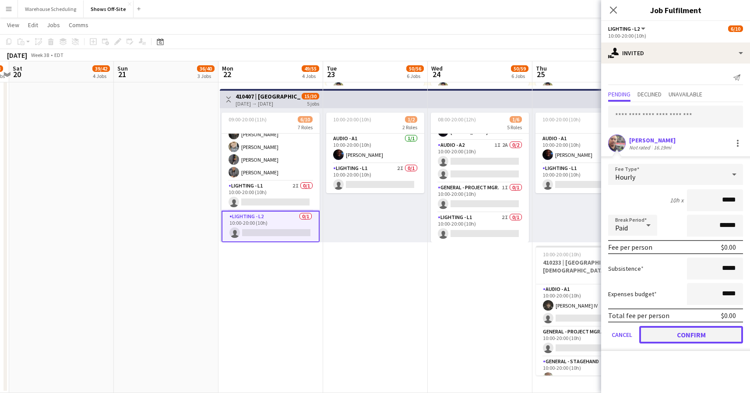
click at [696, 332] on button "Confirm" at bounding box center [691, 335] width 104 height 18
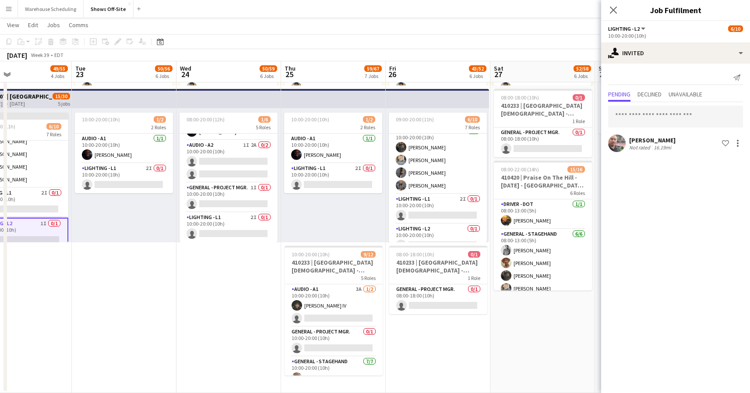
scroll to position [138, 0]
click at [446, 222] on app-card-role "Lighting - L2 0/1 10:00-20:00 (10h) single-neutral-actions" at bounding box center [438, 227] width 98 height 30
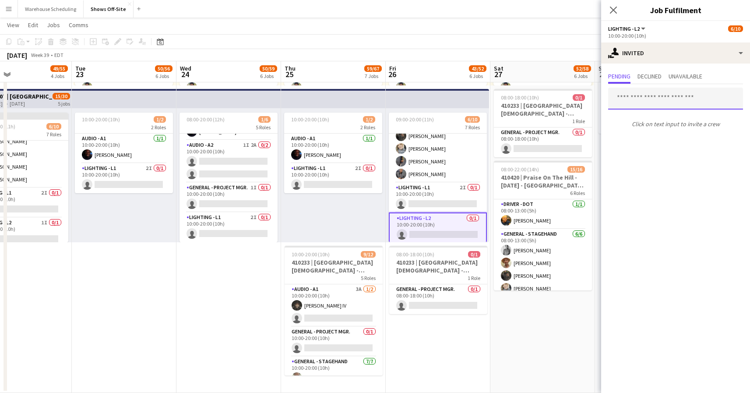
click at [635, 95] on input "text" at bounding box center [675, 99] width 135 height 22
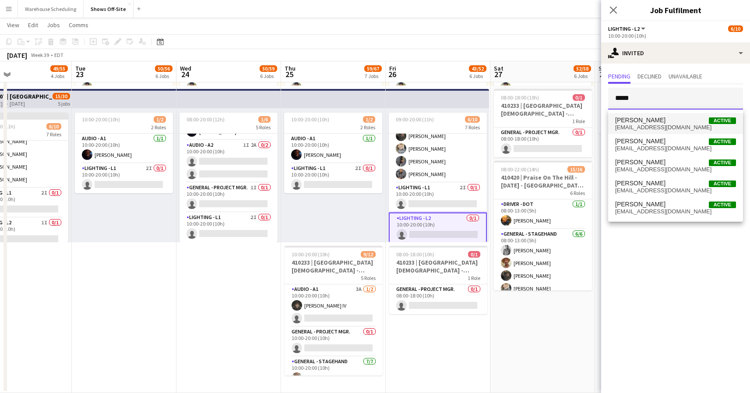
type input "*****"
click at [646, 125] on span "arevalok90@gmail.com" at bounding box center [675, 127] width 121 height 7
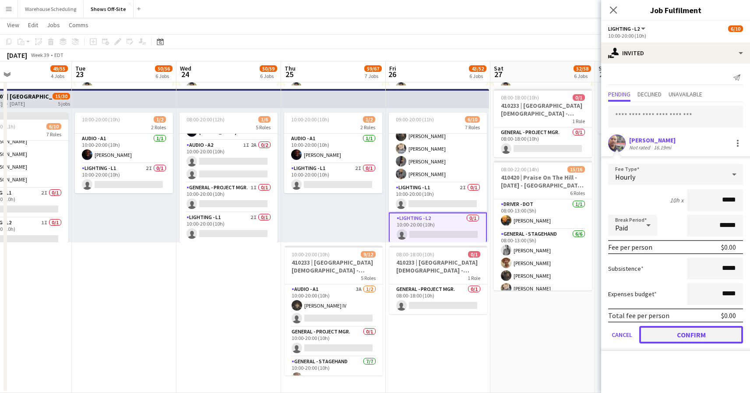
click at [678, 332] on button "Confirm" at bounding box center [691, 335] width 104 height 18
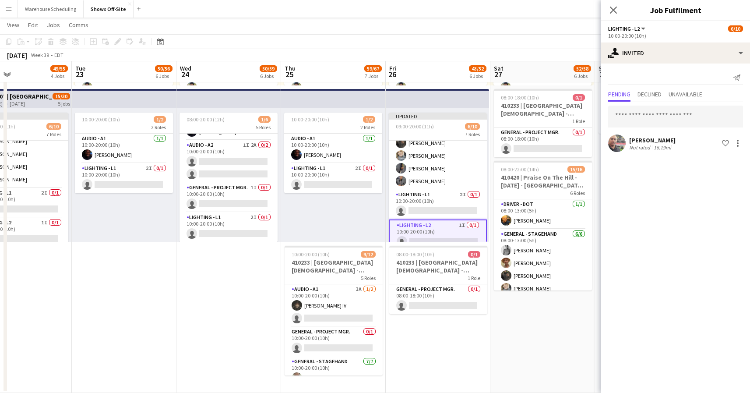
click at [620, 13] on div "Close pop-in" at bounding box center [613, 10] width 25 height 20
click at [610, 9] on icon "Close pop-in" at bounding box center [613, 10] width 8 height 8
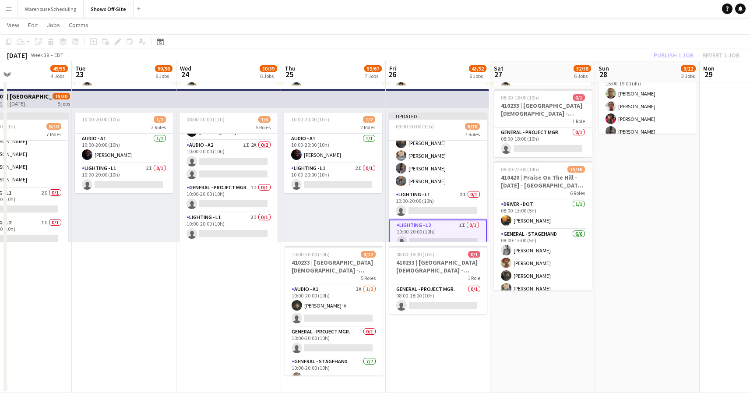
click at [663, 53] on div "Publish 1 job Revert 1 job" at bounding box center [696, 54] width 107 height 11
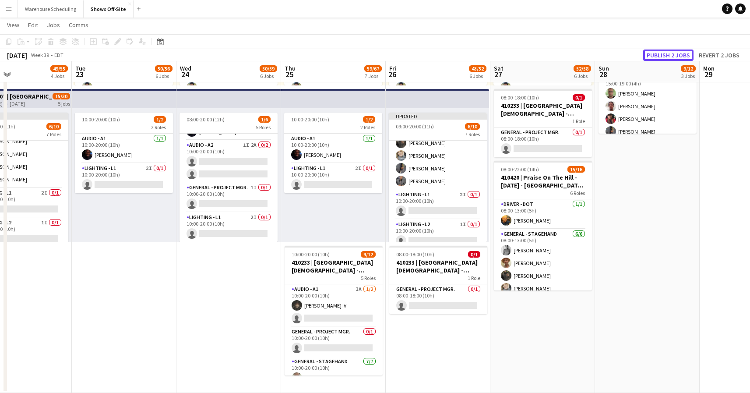
click at [663, 53] on button "Publish 2 jobs" at bounding box center [668, 54] width 50 height 11
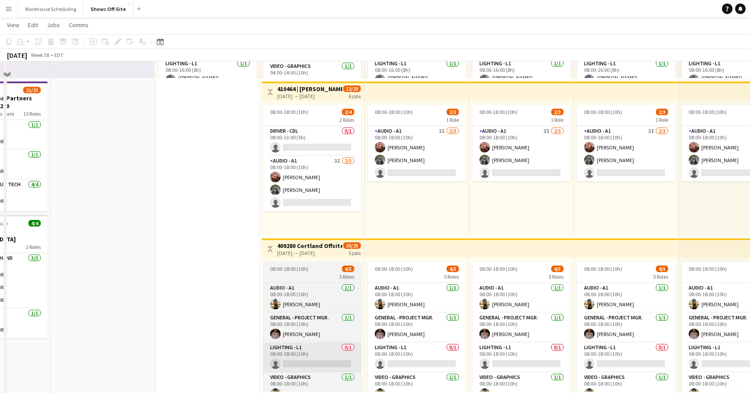
scroll to position [402, 0]
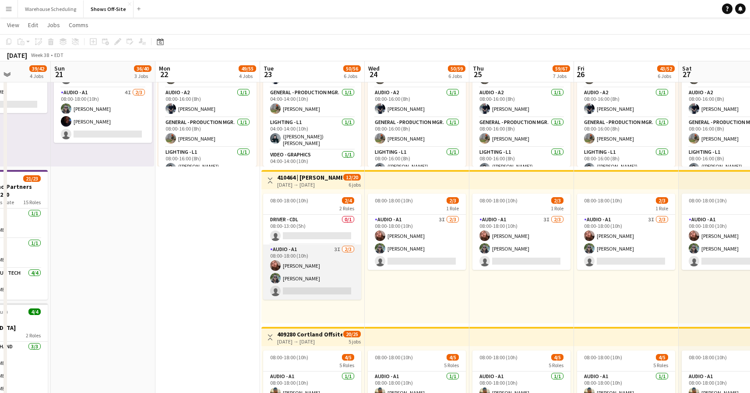
click at [313, 273] on app-card-role "Audio - A1 3I 2/3 08:00-18:00 (10h) Sam Kuonen Johnnie Crowder IV single-neutra…" at bounding box center [312, 271] width 98 height 55
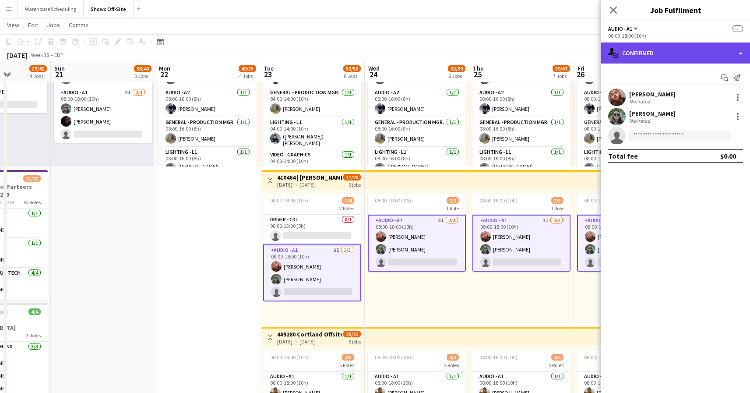
click at [665, 52] on div "single-neutral-actions-check-2 Confirmed" at bounding box center [675, 52] width 149 height 21
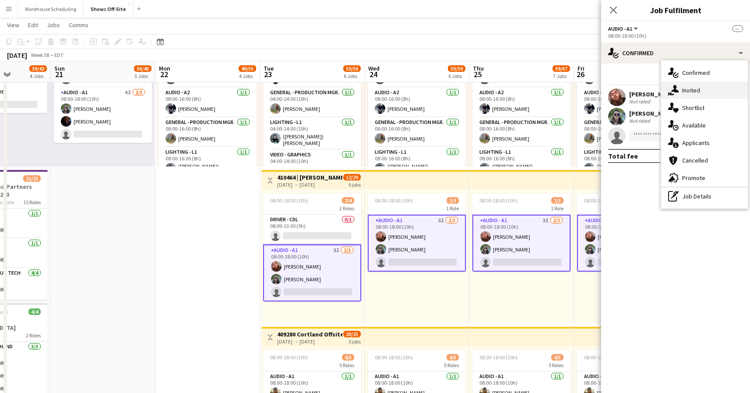
click at [706, 92] on div "single-neutral-actions-share-1 Invited" at bounding box center [704, 90] width 87 height 18
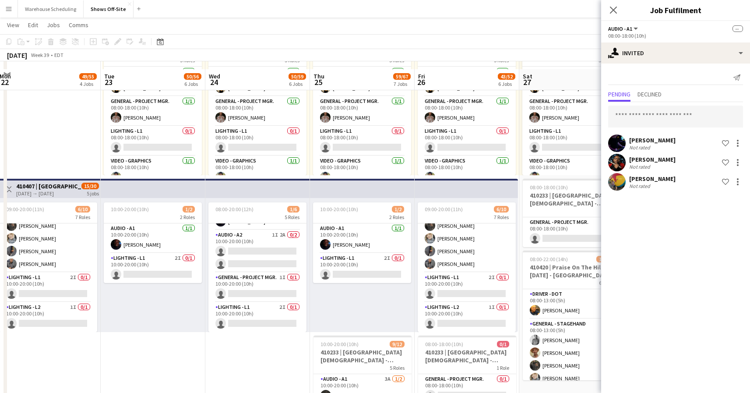
scroll to position [796, 0]
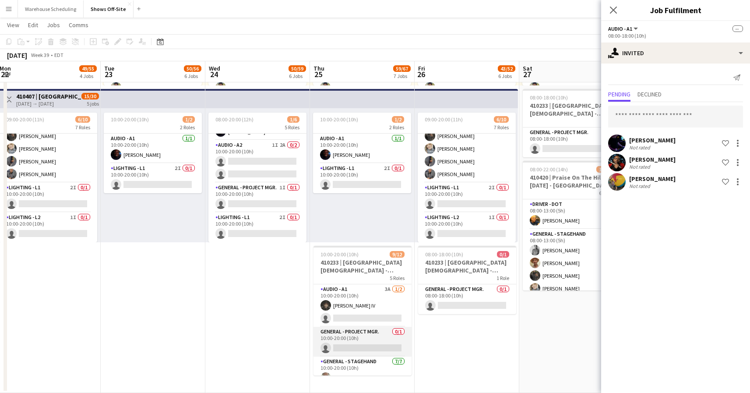
click at [373, 334] on app-card-role "General - Project Mgr. 0/1 10:00-20:00 (10h) single-neutral-actions" at bounding box center [362, 342] width 98 height 30
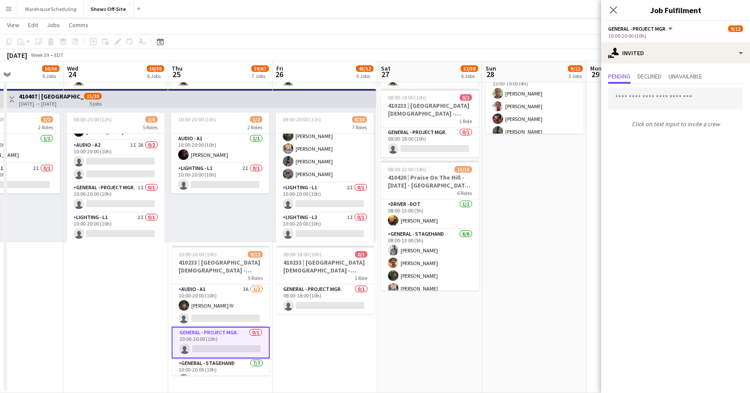
scroll to position [0, 402]
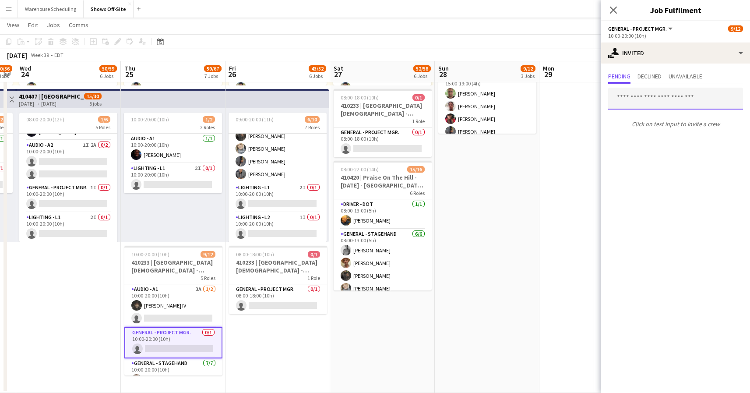
click at [667, 92] on input "text" at bounding box center [675, 99] width 135 height 22
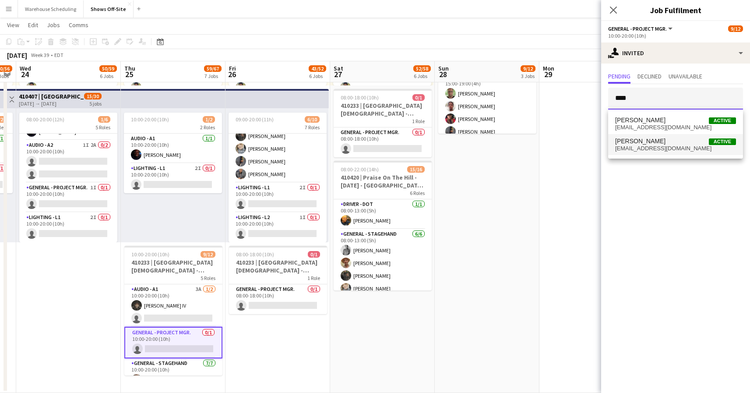
type input "****"
click at [657, 143] on span "Douglas Whitney" at bounding box center [640, 140] width 50 height 7
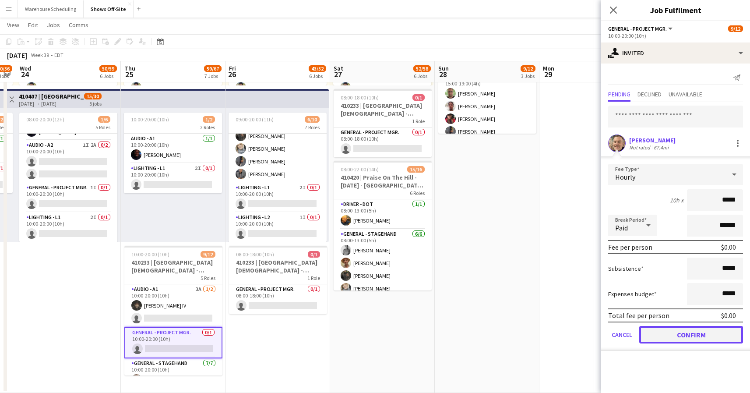
click at [685, 332] on button "Confirm" at bounding box center [691, 335] width 104 height 18
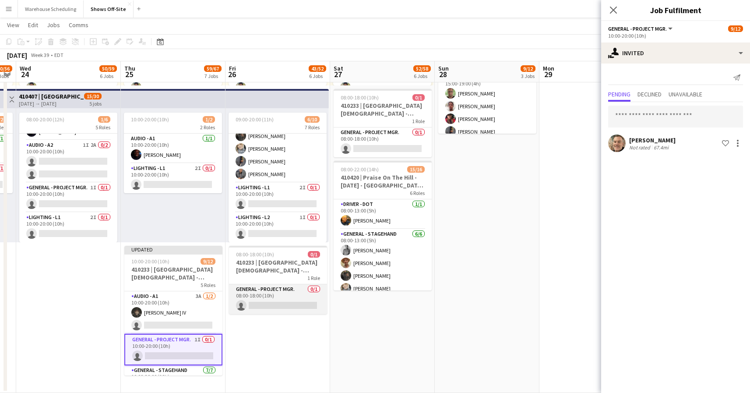
click at [281, 299] on app-card-role "General - Project Mgr. 0/1 08:00-18:00 (10h) single-neutral-actions" at bounding box center [278, 299] width 98 height 30
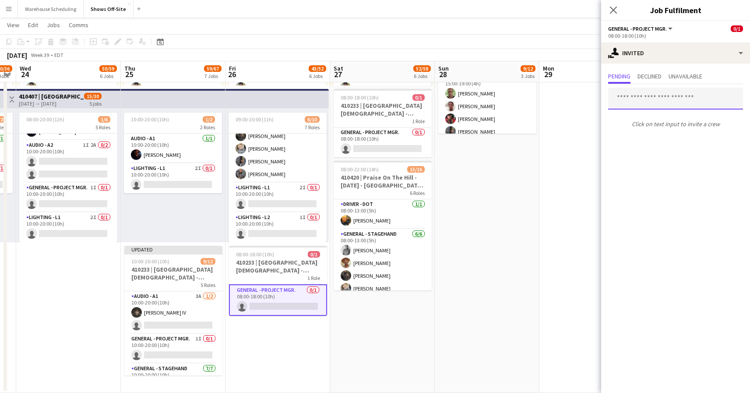
click at [637, 95] on input "text" at bounding box center [675, 99] width 135 height 22
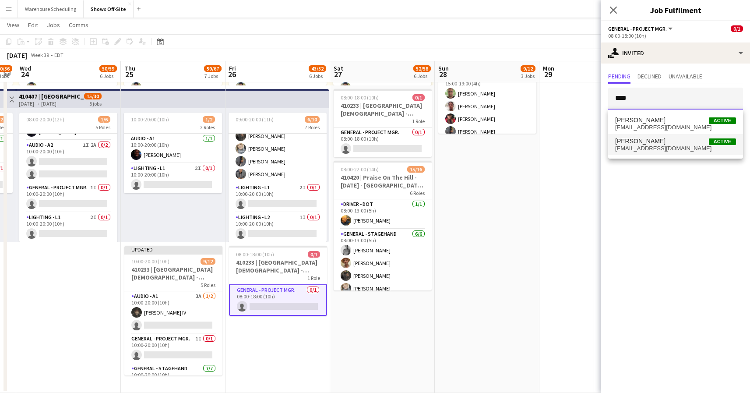
type input "****"
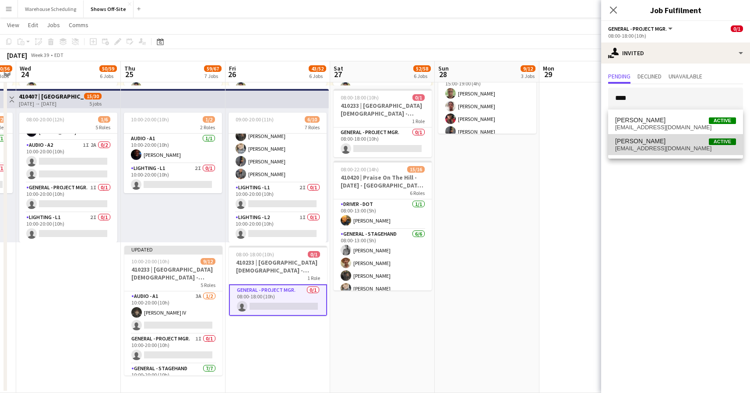
click at [659, 144] on span "Douglas Whitney" at bounding box center [640, 140] width 50 height 7
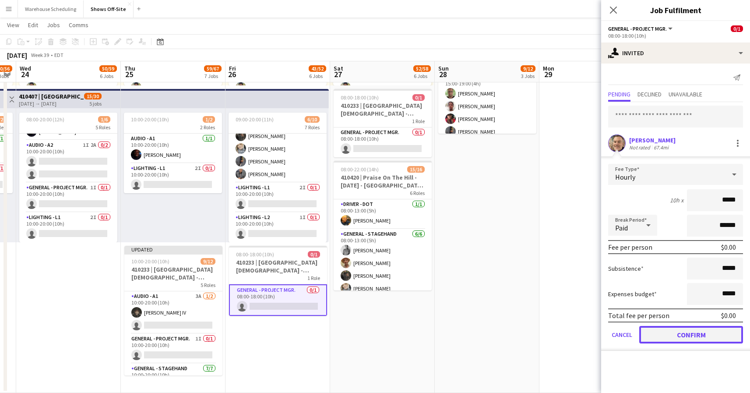
click at [679, 335] on button "Confirm" at bounding box center [691, 335] width 104 height 18
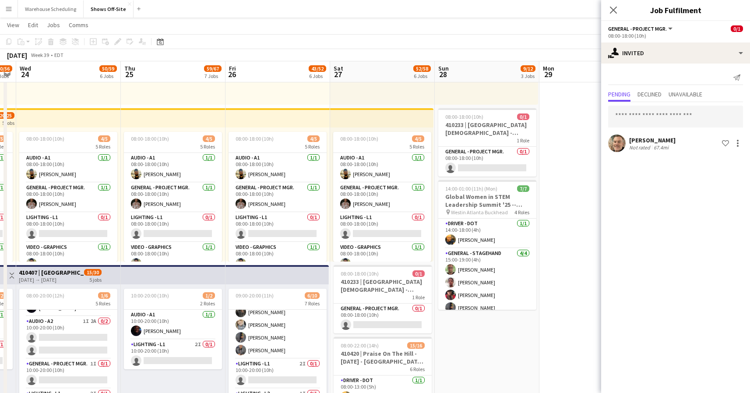
scroll to position [594, 0]
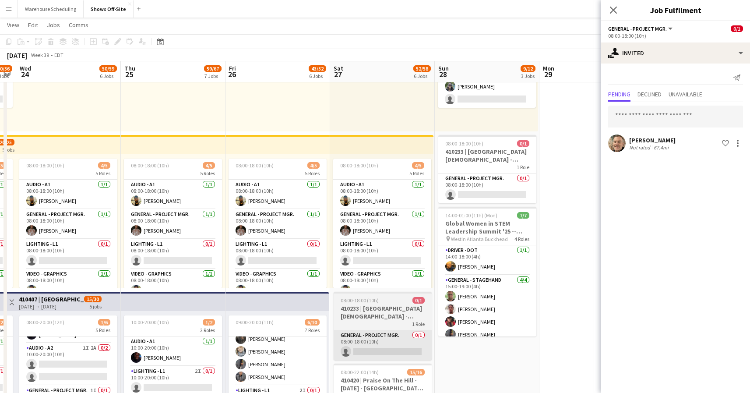
click at [396, 334] on app-card-role "General - Project Mgr. 0/1 08:00-18:00 (10h) single-neutral-actions" at bounding box center [383, 345] width 98 height 30
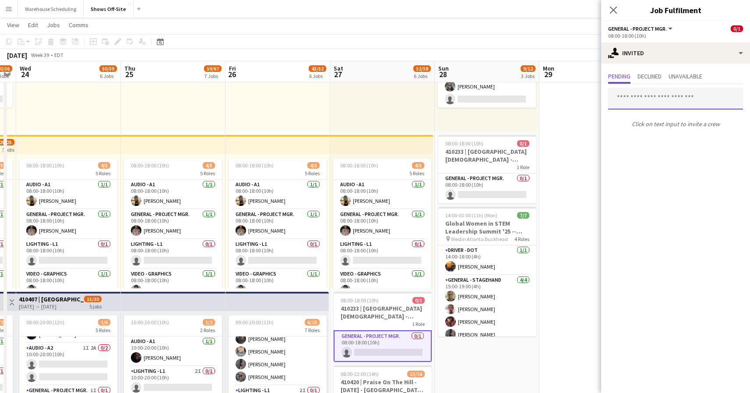
click at [651, 97] on input "text" at bounding box center [675, 99] width 135 height 22
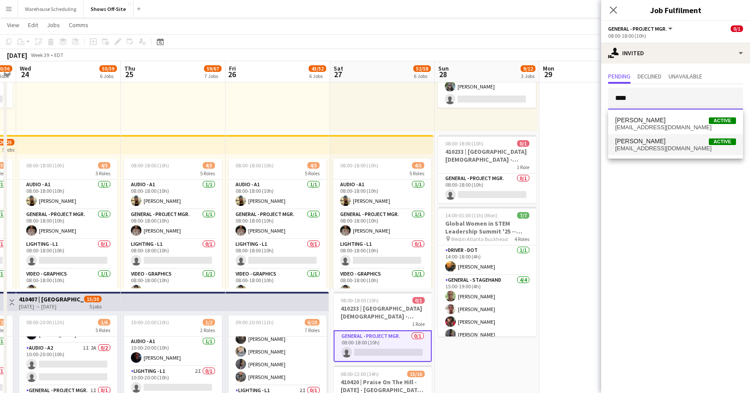
type input "****"
click at [671, 148] on span "douglasawhitney@gmail.com" at bounding box center [675, 148] width 121 height 7
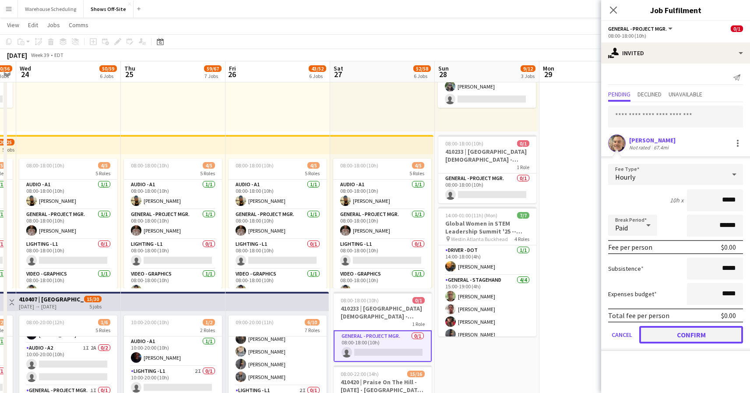
click at [680, 332] on button "Confirm" at bounding box center [691, 335] width 104 height 18
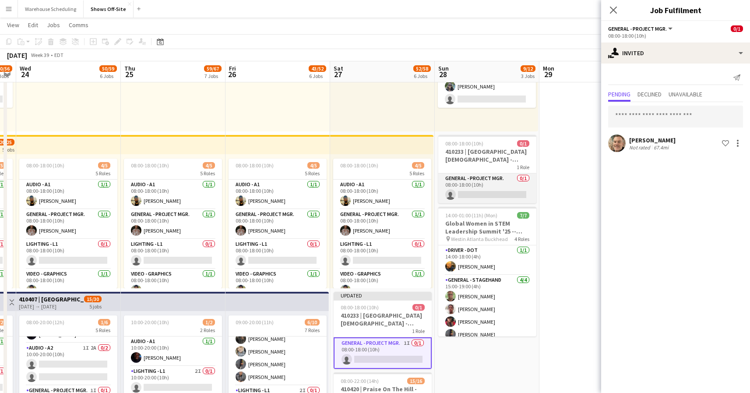
click at [503, 182] on app-card-role "General - Project Mgr. 0/1 08:00-18:00 (10h) single-neutral-actions" at bounding box center [487, 188] width 98 height 30
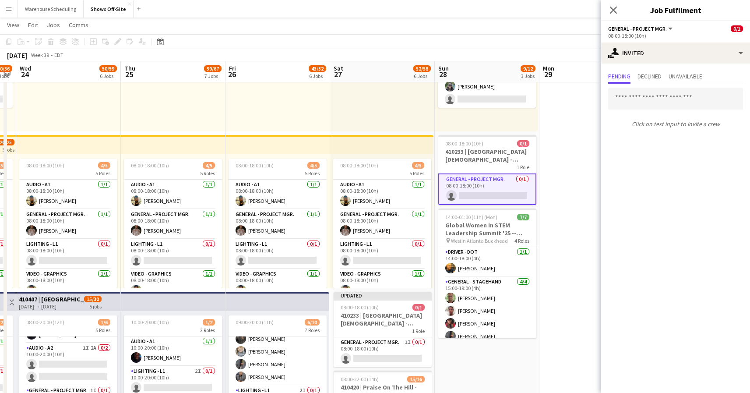
click at [649, 97] on input "text" at bounding box center [675, 99] width 135 height 22
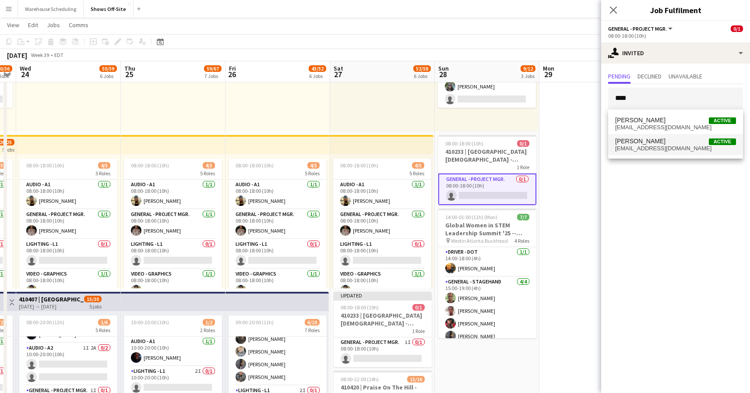
type input "****"
click at [657, 144] on span "Douglas Whitney" at bounding box center [640, 140] width 50 height 7
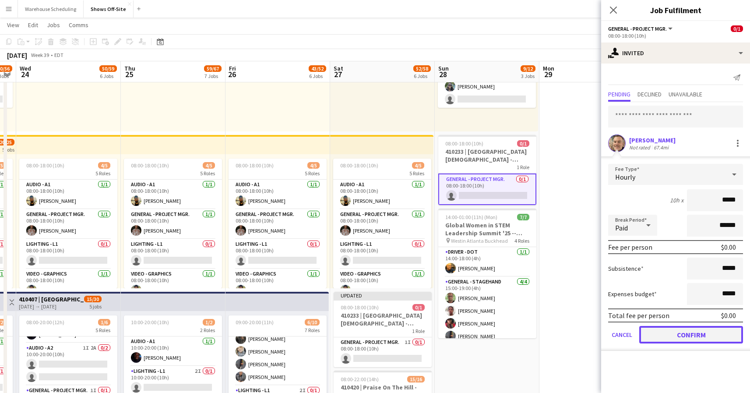
click at [715, 329] on button "Confirm" at bounding box center [691, 335] width 104 height 18
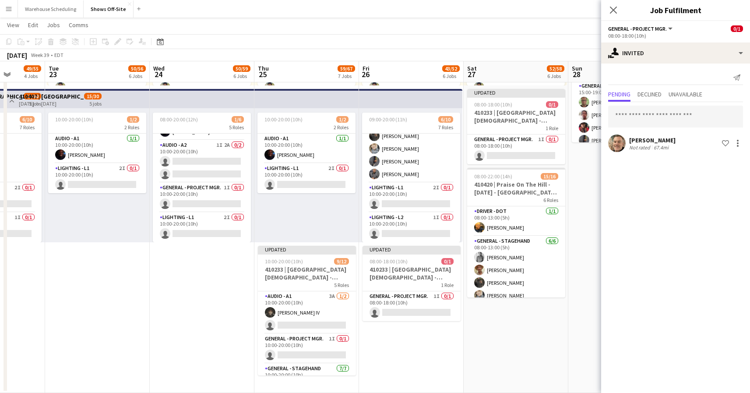
scroll to position [0, 214]
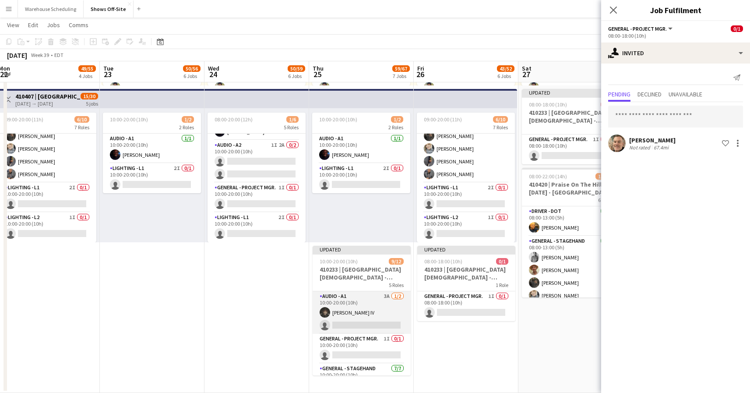
click at [393, 301] on app-card-role "Audio - A1 3A 1/2 10:00-20:00 (10h) Sylvester Williams IV single-neutral-actions" at bounding box center [362, 312] width 98 height 42
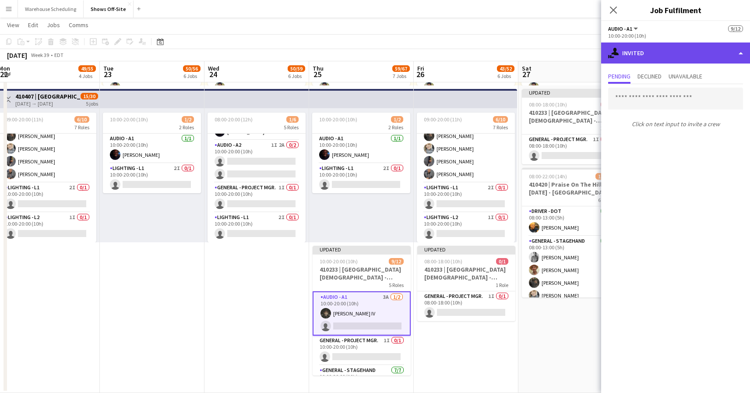
click at [653, 60] on div "single-neutral-actions-share-1 Invited" at bounding box center [675, 52] width 149 height 21
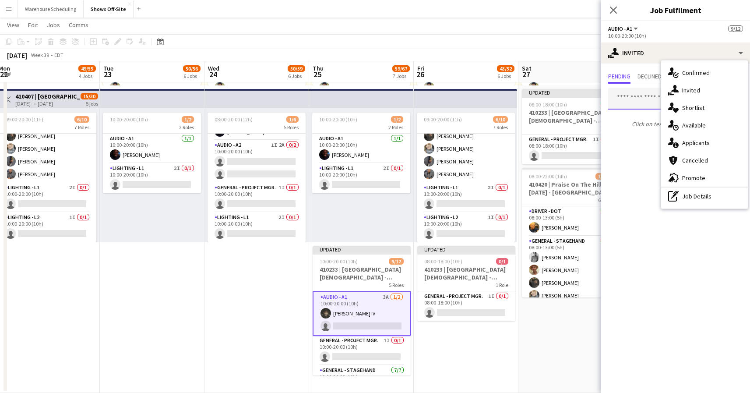
click at [643, 101] on input "text" at bounding box center [675, 99] width 135 height 22
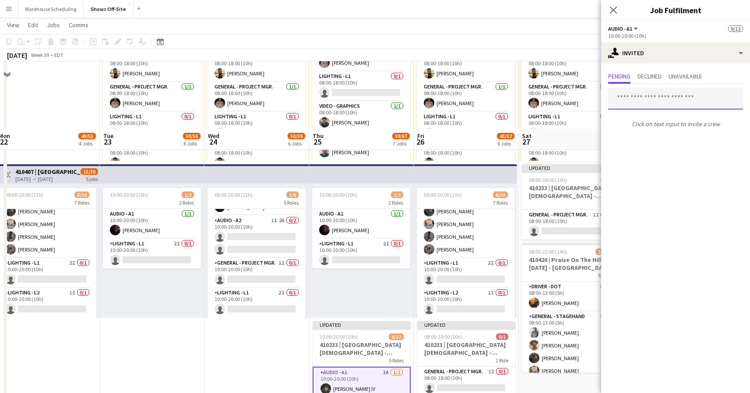
scroll to position [796, 0]
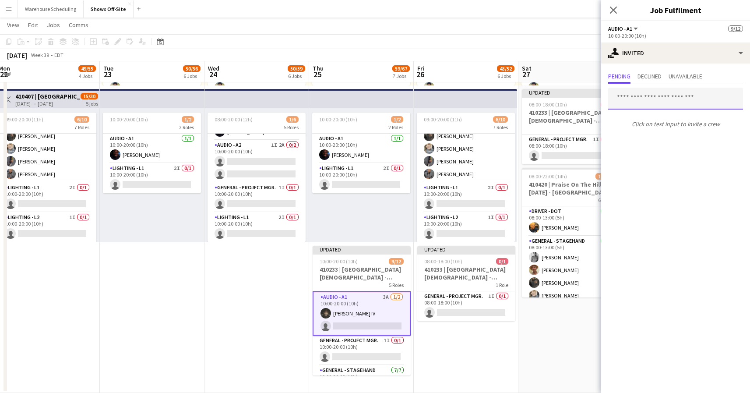
click at [674, 98] on input "text" at bounding box center [675, 99] width 135 height 22
type input "*****"
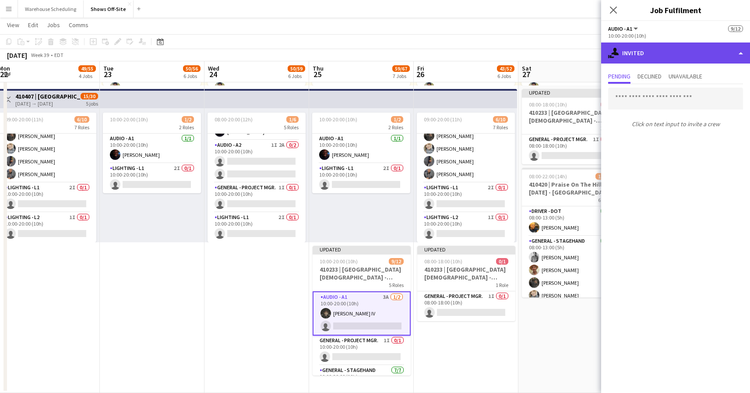
click at [661, 63] on div "single-neutral-actions-share-1 Invited" at bounding box center [675, 52] width 149 height 21
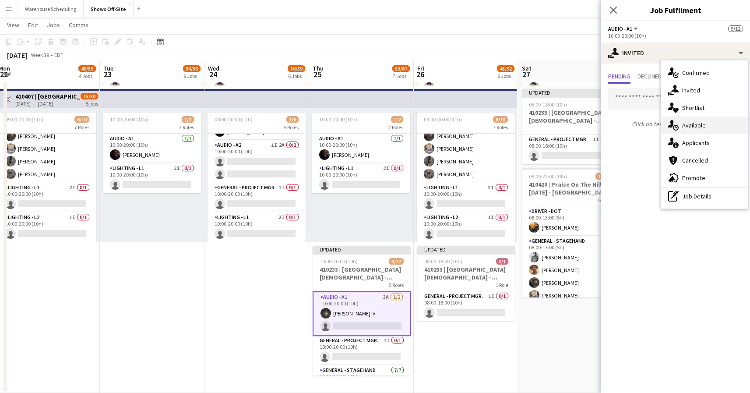
click at [694, 128] on div "single-neutral-actions-upload Available" at bounding box center [704, 125] width 87 height 18
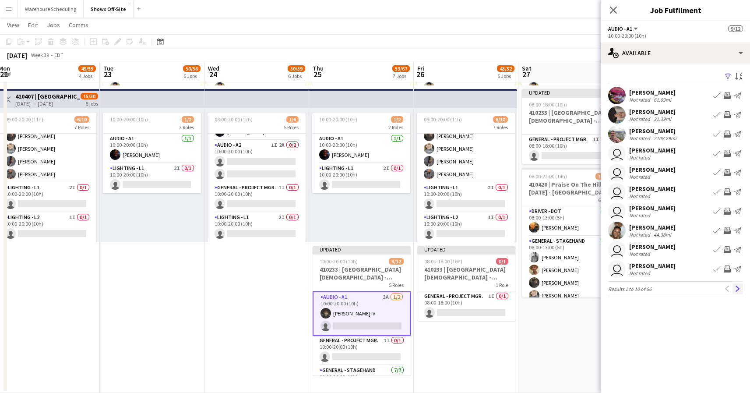
click at [739, 287] on app-icon "Next" at bounding box center [738, 288] width 6 height 6
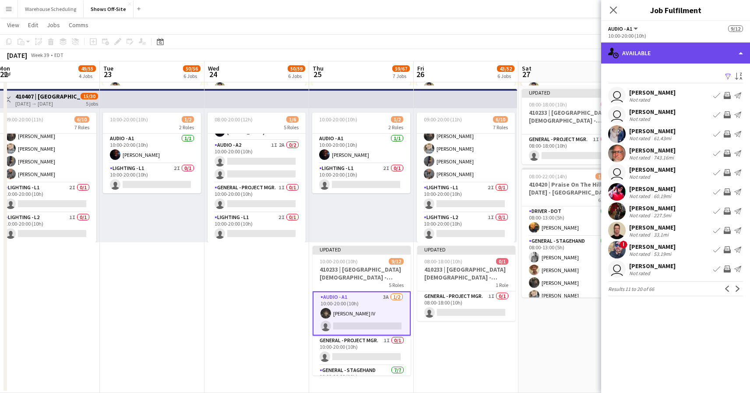
click at [663, 53] on div "single-neutral-actions-upload Available" at bounding box center [675, 52] width 149 height 21
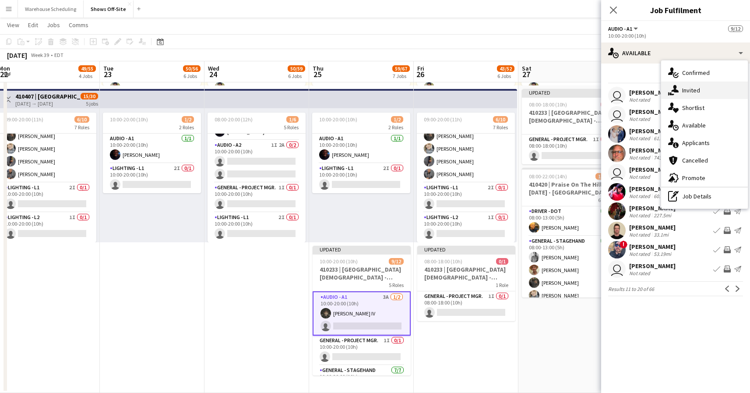
click at [682, 91] on div "single-neutral-actions-share-1 Invited" at bounding box center [704, 90] width 87 height 18
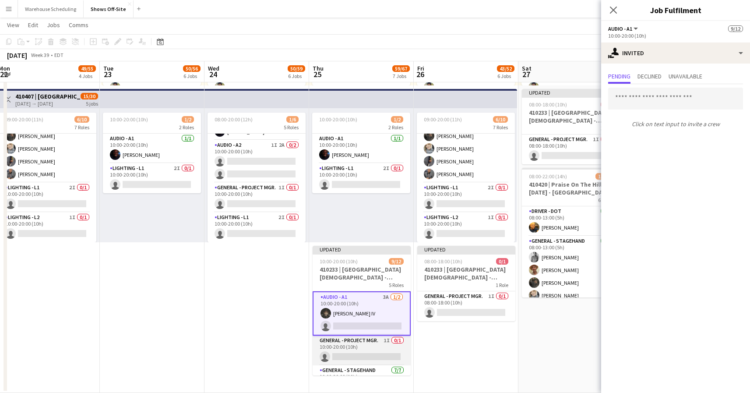
click at [385, 349] on app-card-role "General - Project Mgr. 1I 0/1 10:00-20:00 (10h) single-neutral-actions" at bounding box center [362, 350] width 98 height 30
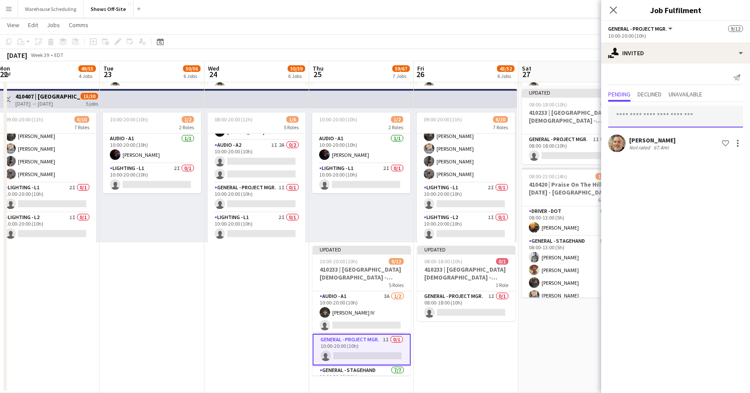
click at [644, 115] on input "text" at bounding box center [675, 117] width 135 height 22
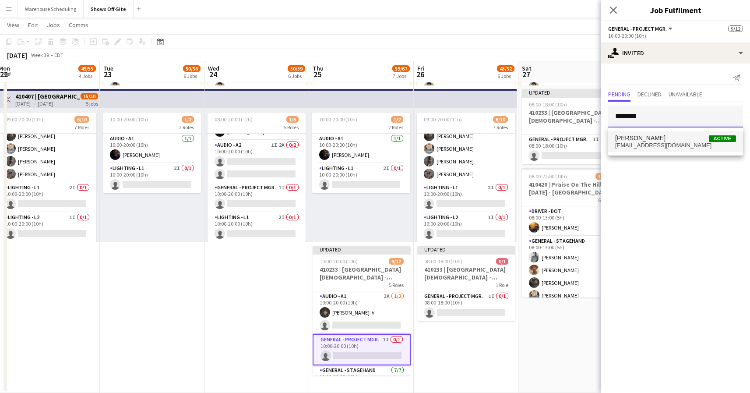
type input "********"
click at [659, 144] on span "dboverheim@gmail.com" at bounding box center [675, 145] width 121 height 7
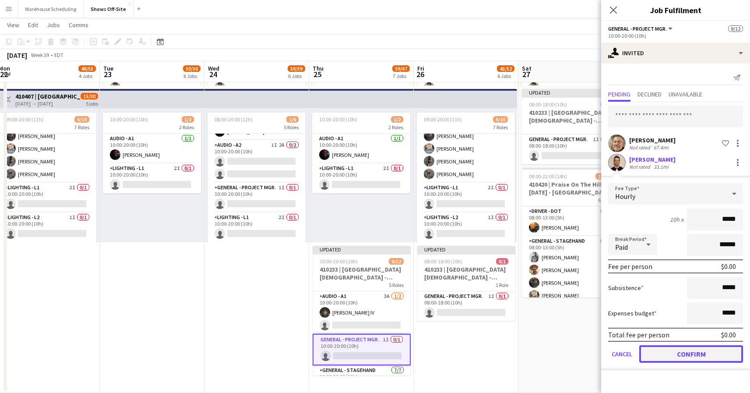
click at [689, 348] on button "Confirm" at bounding box center [691, 354] width 104 height 18
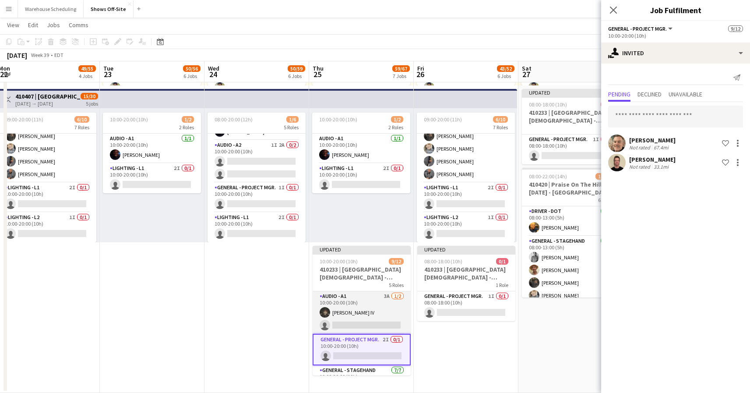
click at [384, 321] on app-card-role "Audio - A1 3A 1/2 10:00-20:00 (10h) Sylvester Williams IV single-neutral-actions" at bounding box center [362, 312] width 98 height 42
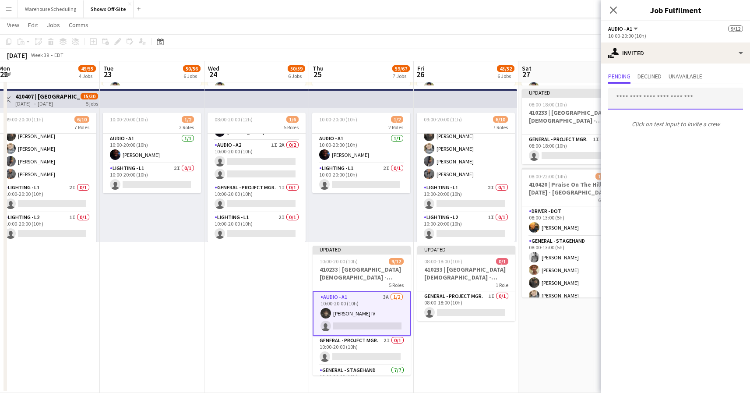
click at [645, 103] on input "text" at bounding box center [675, 99] width 135 height 22
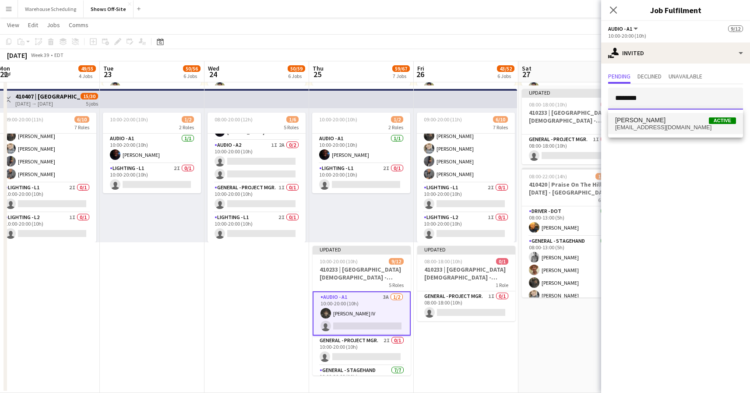
type input "********"
click at [650, 131] on mat-option "Dan Overheim Active dboverheim@gmail.com" at bounding box center [675, 123] width 135 height 21
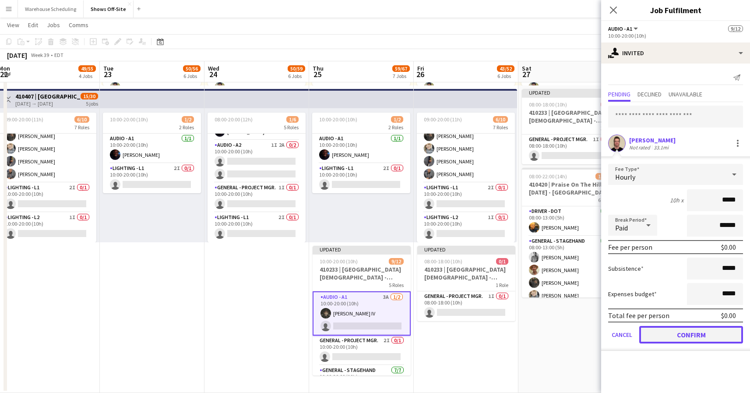
click at [691, 341] on button "Confirm" at bounding box center [691, 335] width 104 height 18
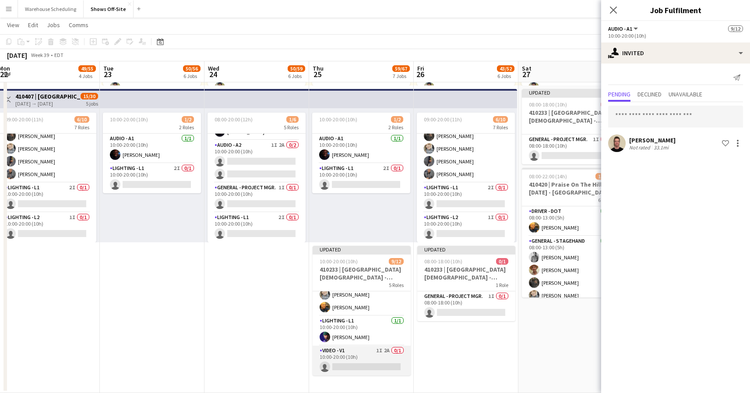
click at [381, 350] on app-card-role "Video - V1 1I 2A 0/1 10:00-20:00 (10h) single-neutral-actions" at bounding box center [362, 360] width 98 height 30
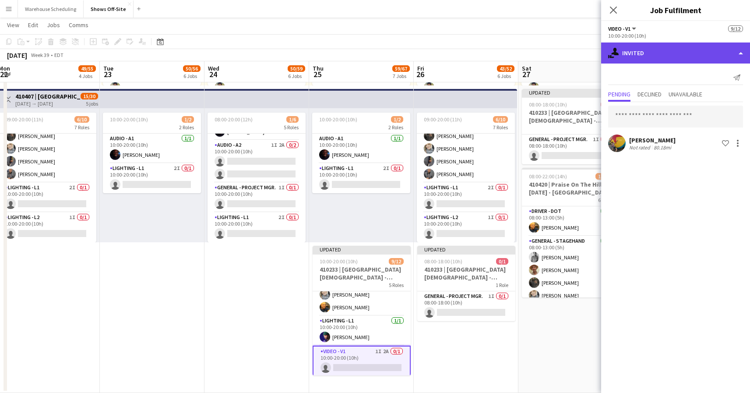
click at [662, 53] on div "single-neutral-actions-share-1 Invited" at bounding box center [675, 52] width 149 height 21
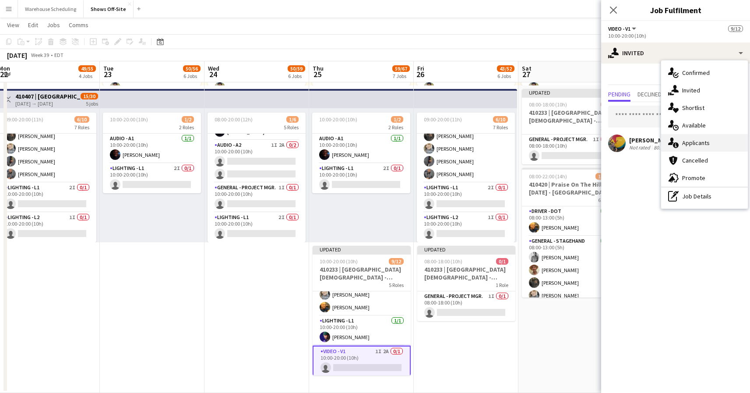
click at [684, 144] on div "single-neutral-actions-information Applicants" at bounding box center [704, 143] width 87 height 18
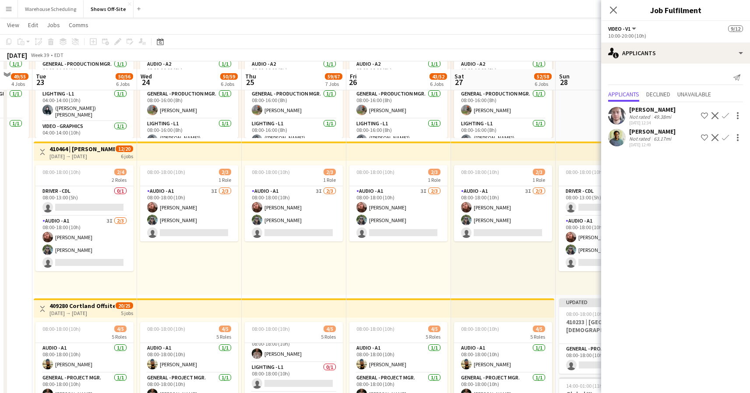
scroll to position [416, 0]
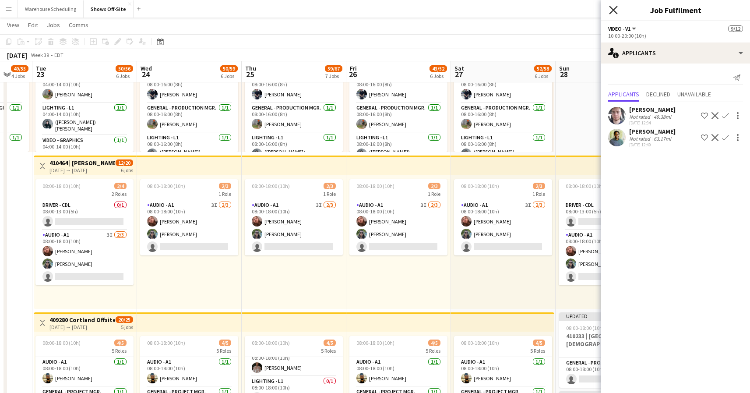
click at [616, 10] on icon "Close pop-in" at bounding box center [613, 10] width 8 height 8
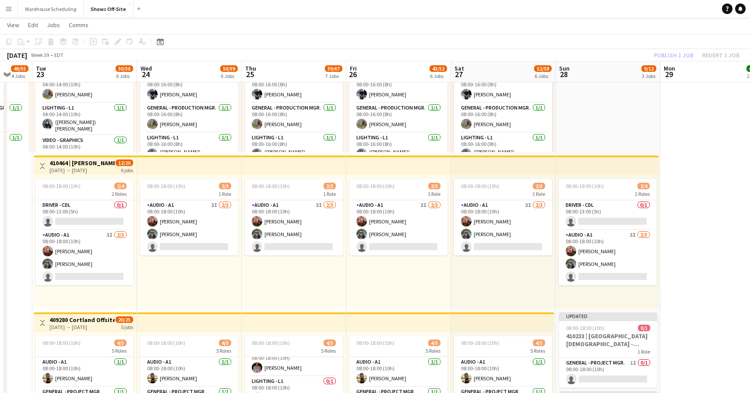
click at [634, 22] on app-page-menu "View Day view expanded Day view collapsed Month view Date picker Jump to today …" at bounding box center [375, 26] width 750 height 17
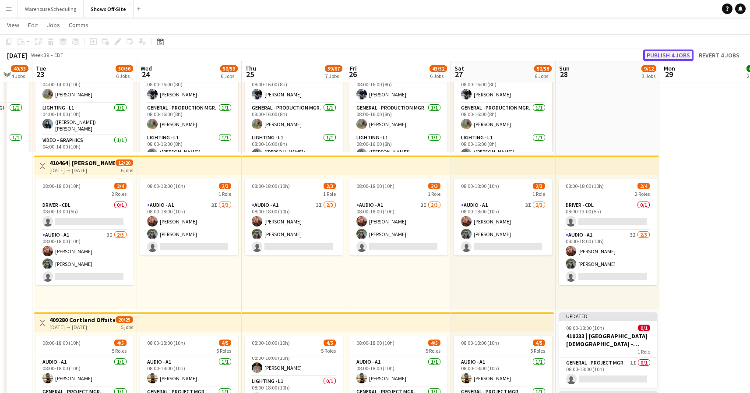
click at [660, 51] on button "Publish 4 jobs" at bounding box center [668, 54] width 50 height 11
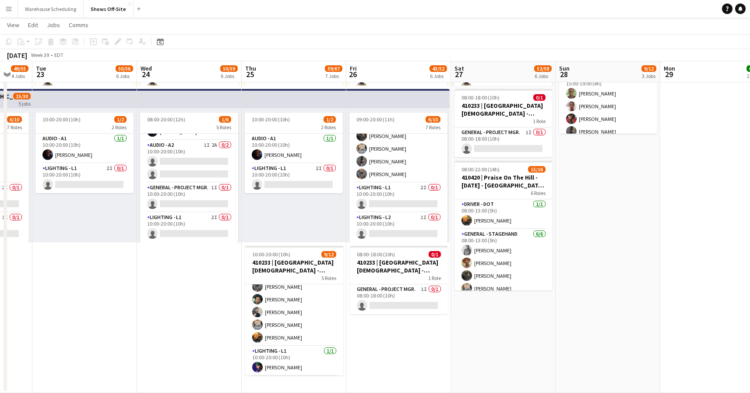
scroll to position [147, 0]
click at [158, 43] on icon "Date picker" at bounding box center [160, 41] width 7 height 7
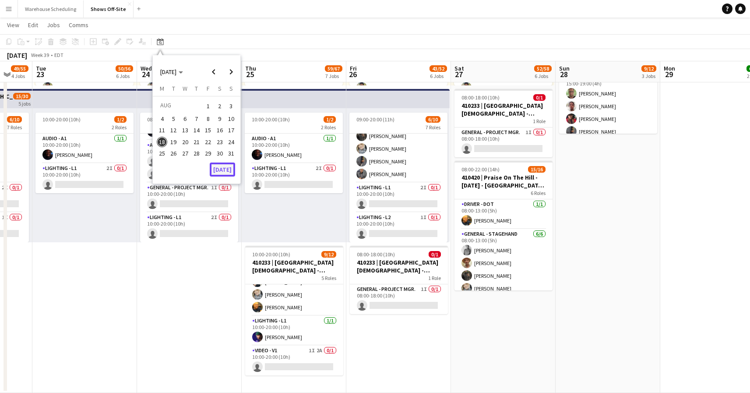
click at [227, 172] on button "Today" at bounding box center [222, 169] width 25 height 14
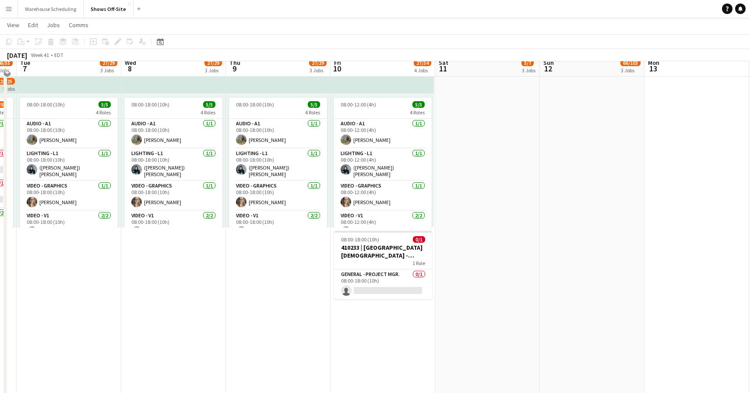
scroll to position [487, 0]
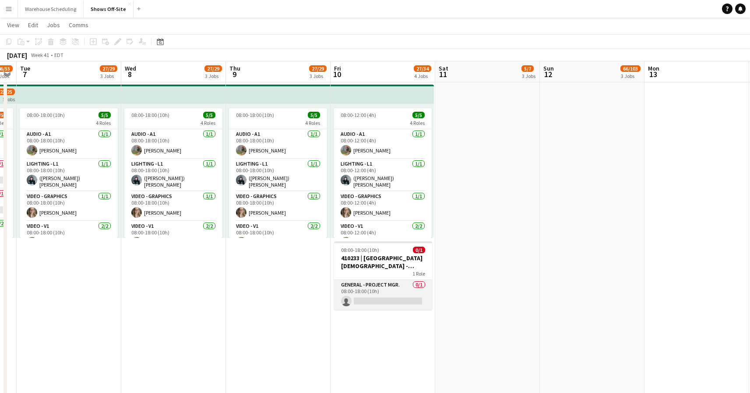
click at [393, 295] on app-card-role "General - Project Mgr. 0/1 08:00-18:00 (10h) single-neutral-actions" at bounding box center [383, 295] width 98 height 30
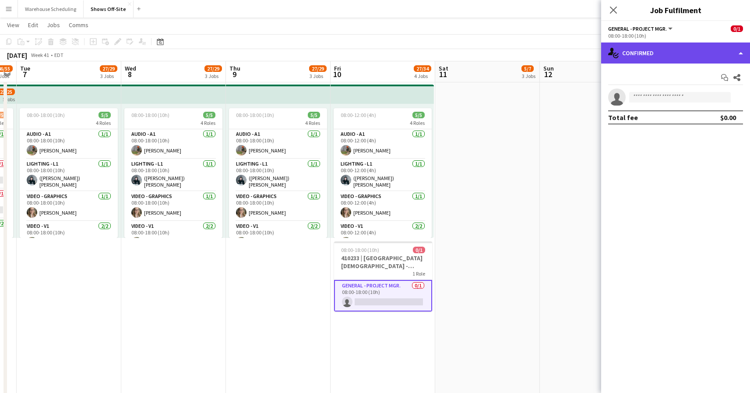
click at [683, 58] on div "single-neutral-actions-check-2 Confirmed" at bounding box center [675, 52] width 149 height 21
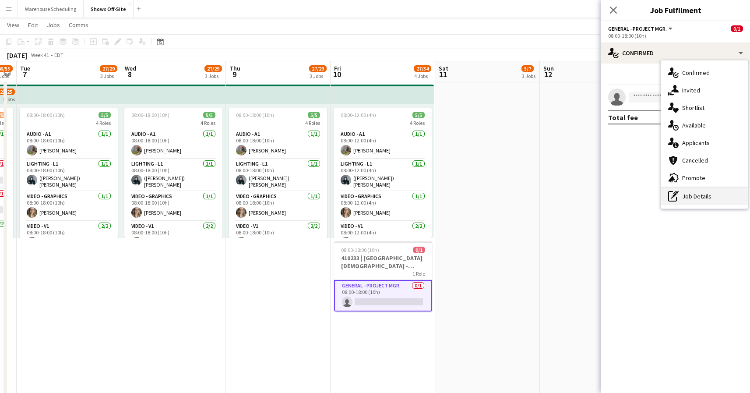
click at [707, 202] on div "pen-write Job Details" at bounding box center [704, 196] width 87 height 18
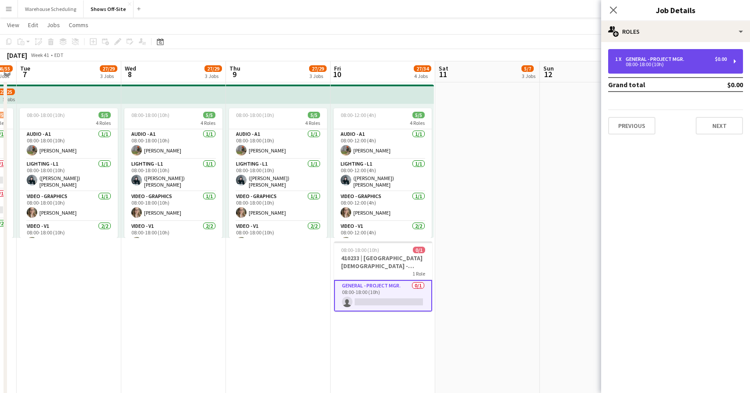
click at [677, 62] on div "08:00-18:00 (10h)" at bounding box center [671, 64] width 112 height 4
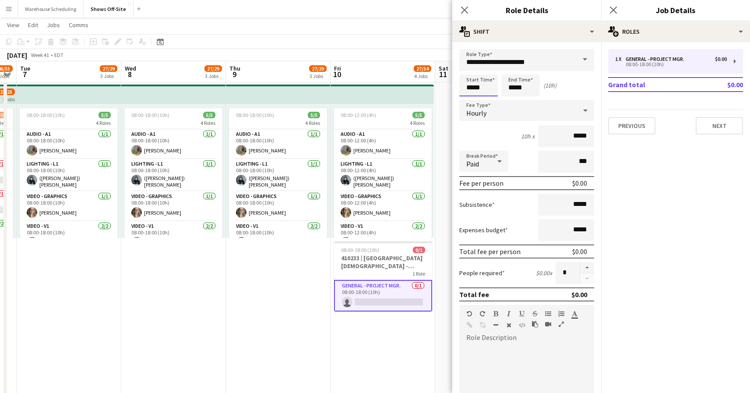
click at [486, 90] on input "*****" at bounding box center [478, 85] width 39 height 22
click at [473, 73] on div at bounding box center [470, 70] width 18 height 9
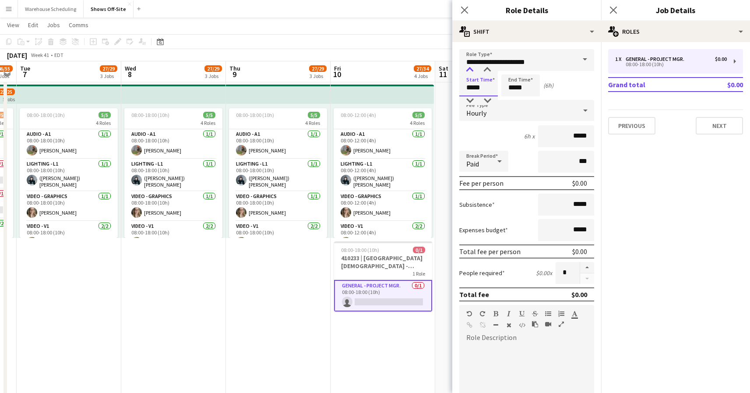
click at [473, 73] on div at bounding box center [470, 70] width 18 height 9
type input "*****"
click at [473, 73] on div at bounding box center [470, 70] width 18 height 9
click at [554, 81] on div "Start Time ***** End Time ***** (4h)" at bounding box center [526, 85] width 135 height 22
click at [523, 82] on input "*****" at bounding box center [520, 85] width 39 height 22
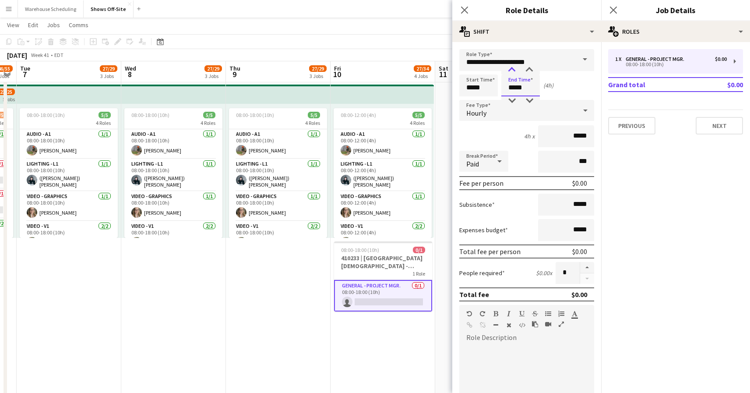
click at [513, 69] on div at bounding box center [512, 70] width 18 height 9
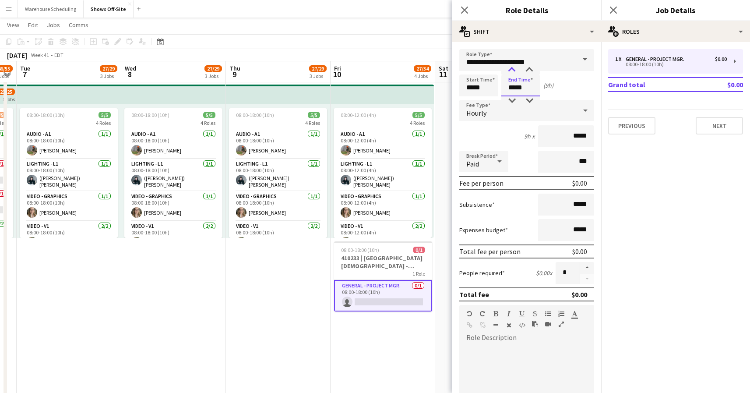
type input "*****"
click at [513, 69] on div at bounding box center [512, 70] width 18 height 9
click at [613, 8] on icon "Close pop-in" at bounding box center [613, 10] width 8 height 8
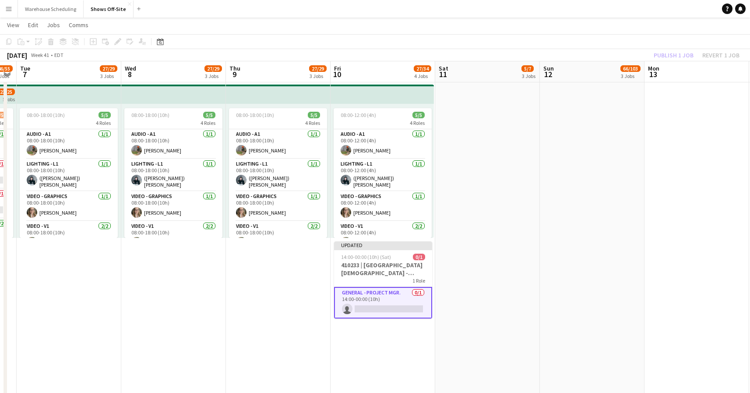
click at [673, 50] on div "Publish 1 job Revert 1 job" at bounding box center [696, 54] width 107 height 11
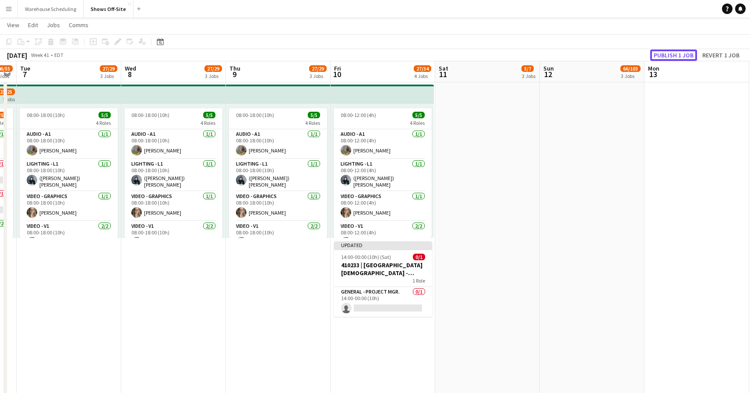
click at [673, 50] on button "Publish 1 job" at bounding box center [673, 54] width 47 height 11
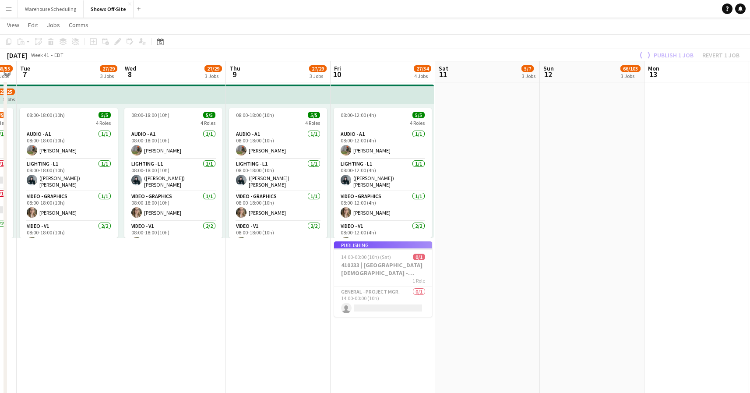
click at [402, 299] on app-job-card "Publishing 14:00-00:00 (10h) (Sat) 0/1 410233 | North Point Community Church - …" at bounding box center [383, 278] width 98 height 75
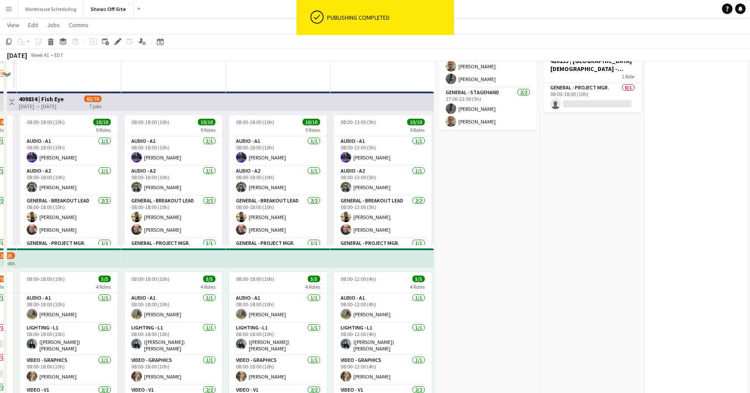
scroll to position [444, 0]
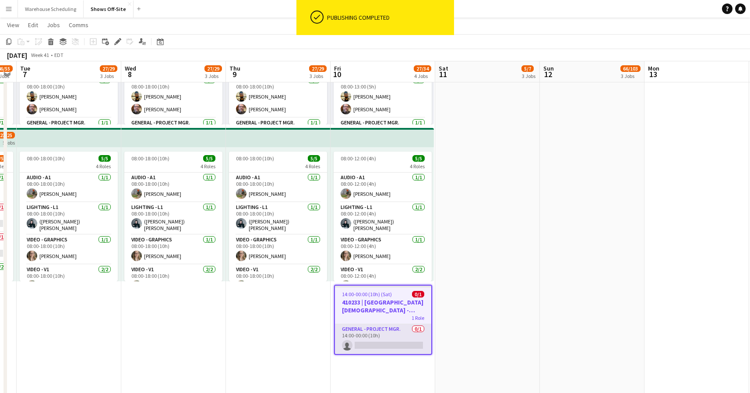
click at [380, 340] on app-card-role "General - Project Mgr. 0/1 14:00-00:00 (10h) single-neutral-actions" at bounding box center [383, 339] width 96 height 30
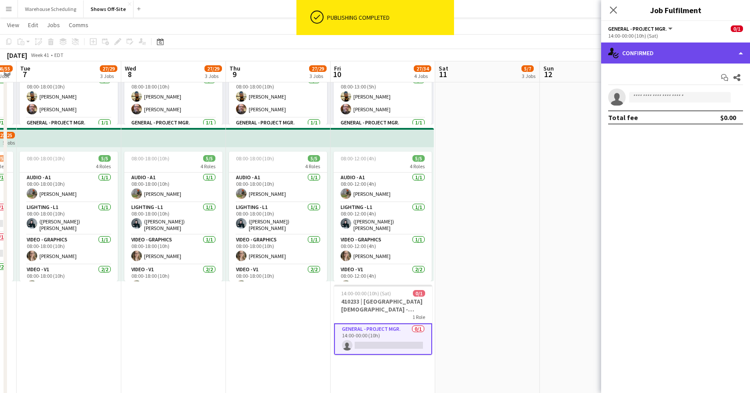
click at [666, 55] on div "single-neutral-actions-check-2 Confirmed" at bounding box center [675, 52] width 149 height 21
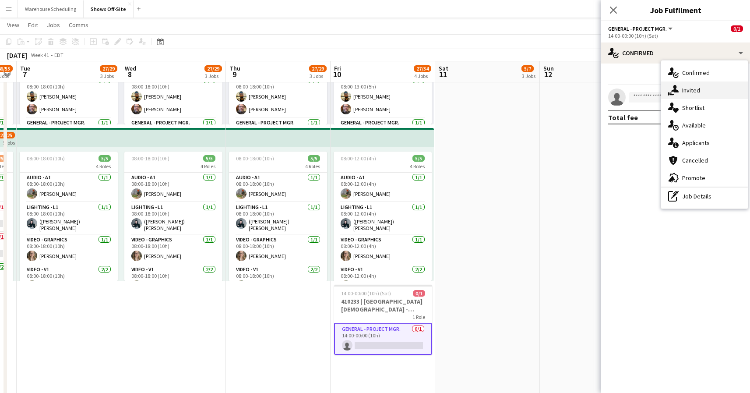
click at [680, 88] on div "single-neutral-actions-share-1 Invited" at bounding box center [704, 90] width 87 height 18
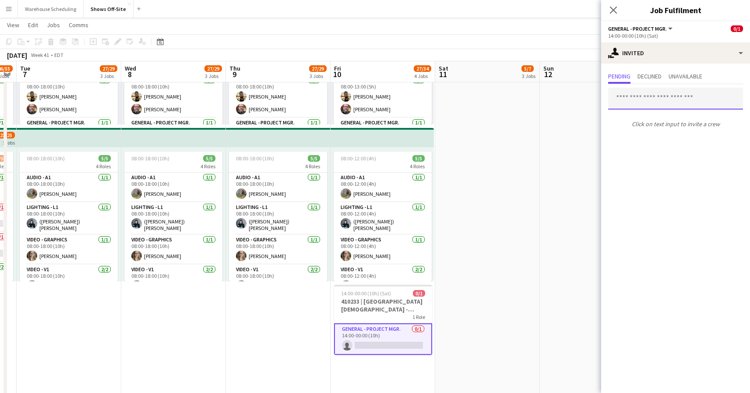
click at [654, 98] on input "text" at bounding box center [675, 99] width 135 height 22
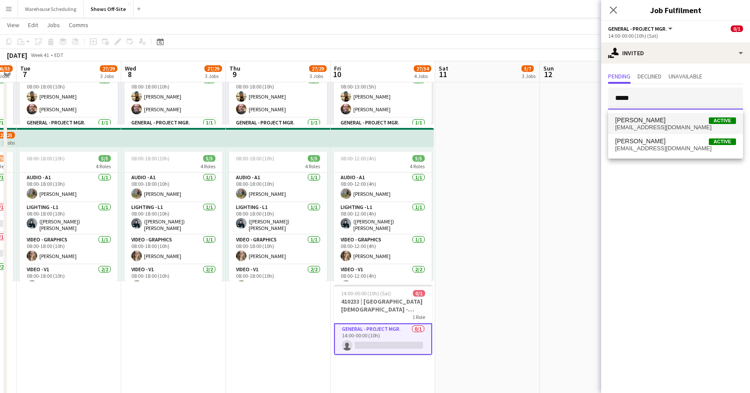
type input "*****"
click at [658, 127] on span "grant@teatlanta.com" at bounding box center [675, 127] width 121 height 7
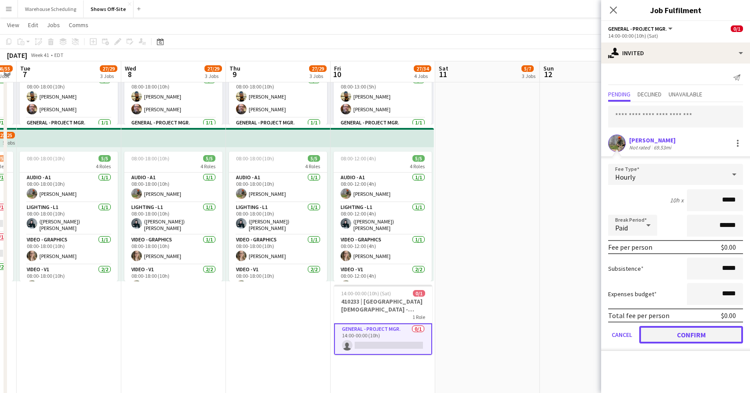
click at [679, 331] on button "Confirm" at bounding box center [691, 335] width 104 height 18
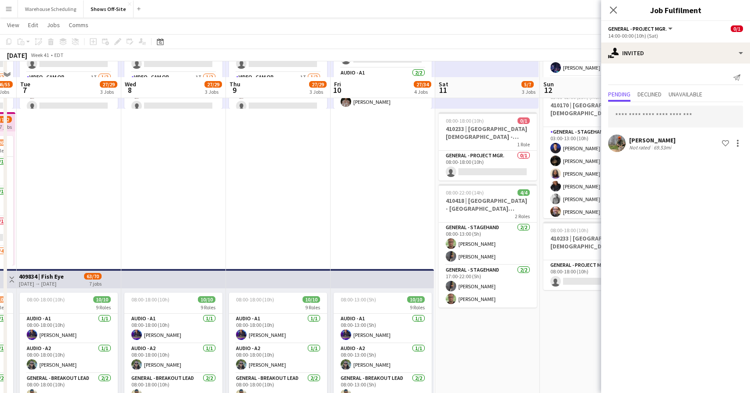
scroll to position [53, 0]
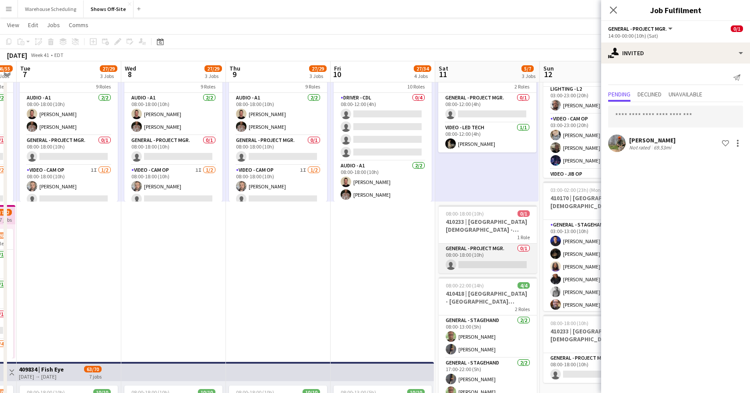
click at [493, 244] on app-card-role "General - Project Mgr. 0/1 08:00-18:00 (10h) single-neutral-actions" at bounding box center [488, 258] width 98 height 30
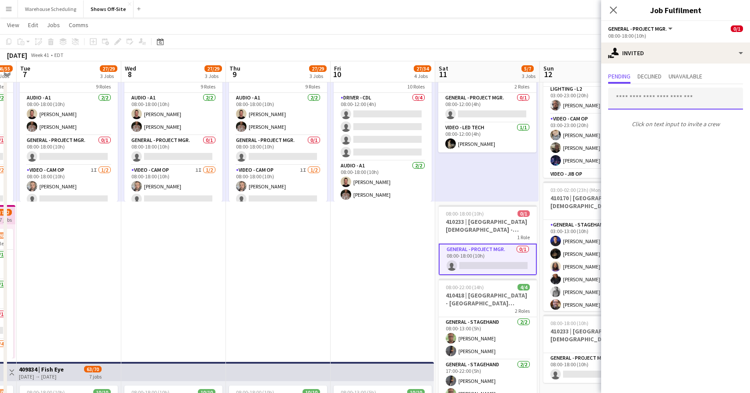
click at [652, 103] on input "text" at bounding box center [675, 99] width 135 height 22
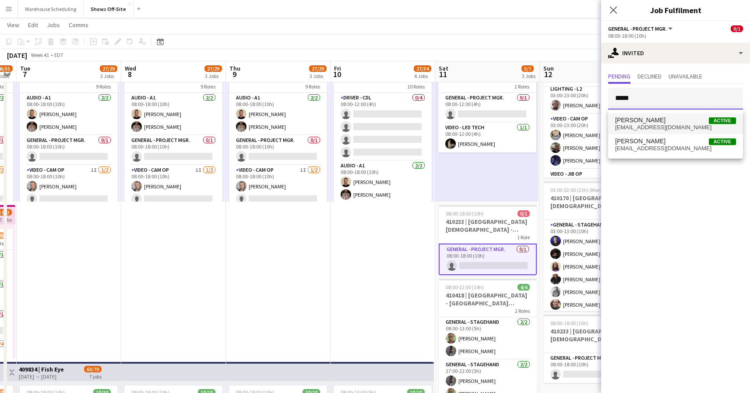
type input "*****"
click at [657, 123] on span "Grant Buro Active" at bounding box center [675, 119] width 121 height 7
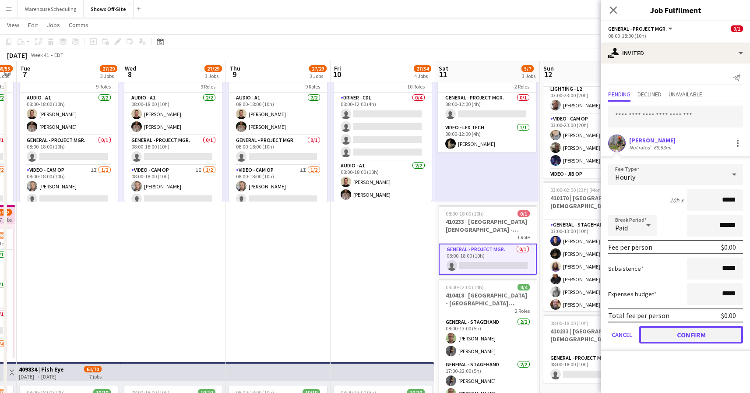
click at [682, 342] on button "Confirm" at bounding box center [691, 335] width 104 height 18
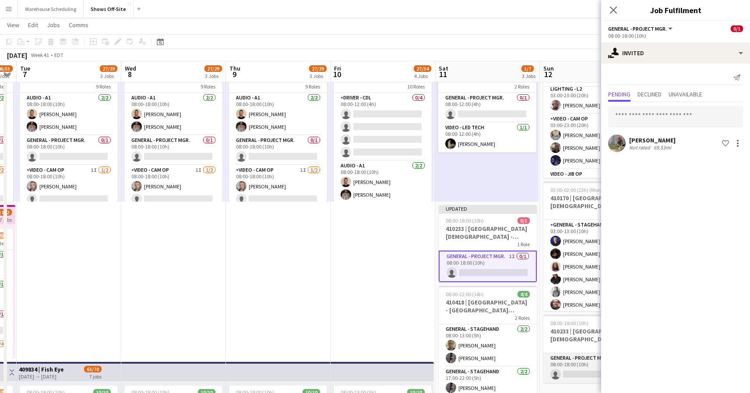
click at [571, 368] on app-card-role "General - Project Mgr. 0/1 08:00-18:00 (10h) single-neutral-actions" at bounding box center [592, 368] width 98 height 30
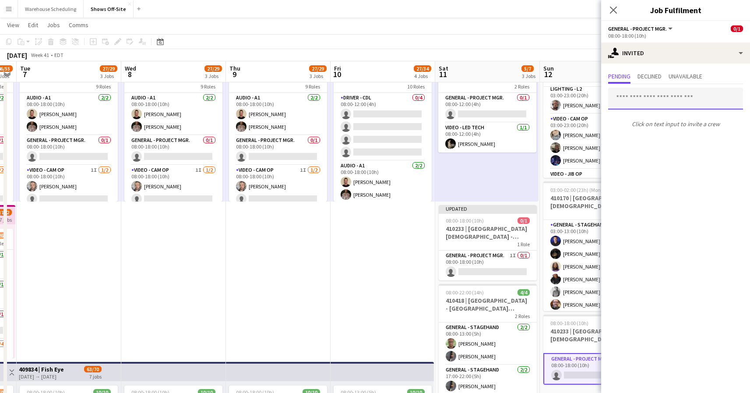
click at [655, 96] on input "text" at bounding box center [675, 99] width 135 height 22
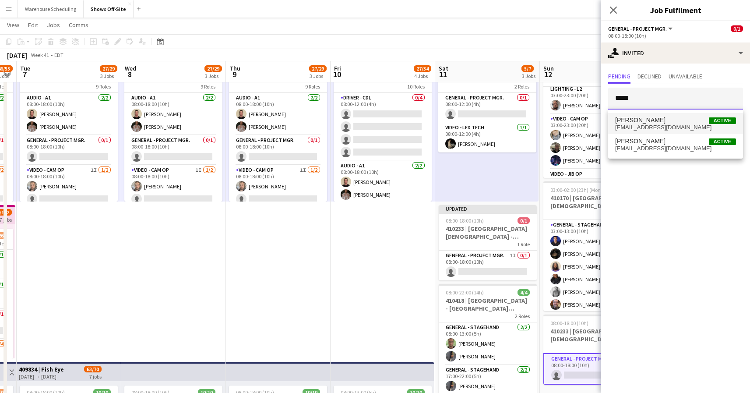
type input "*****"
click at [660, 122] on span "Grant Buro Active" at bounding box center [675, 119] width 121 height 7
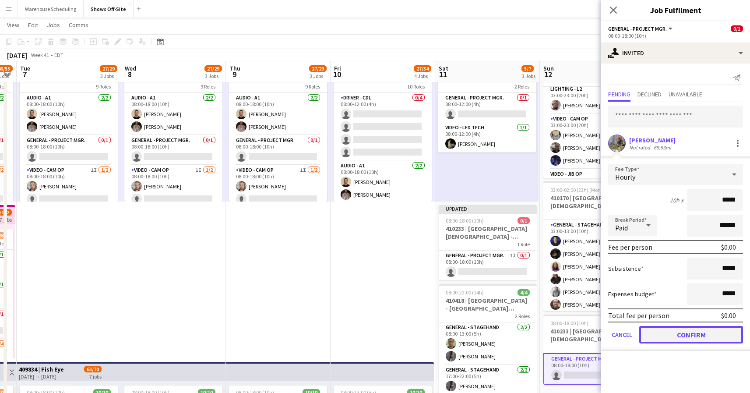
click at [699, 336] on button "Confirm" at bounding box center [691, 335] width 104 height 18
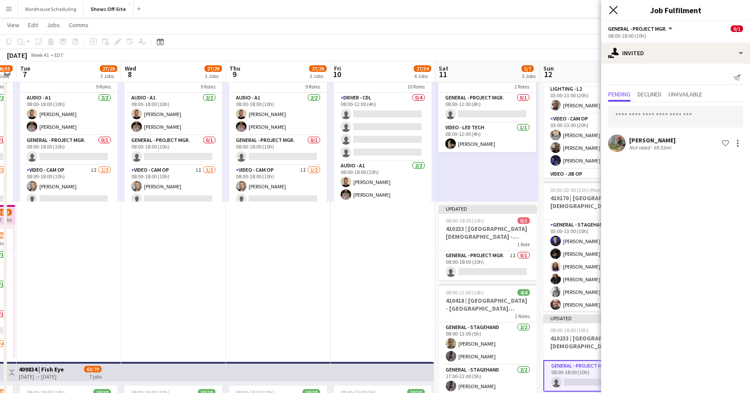
click at [616, 7] on icon at bounding box center [613, 10] width 8 height 8
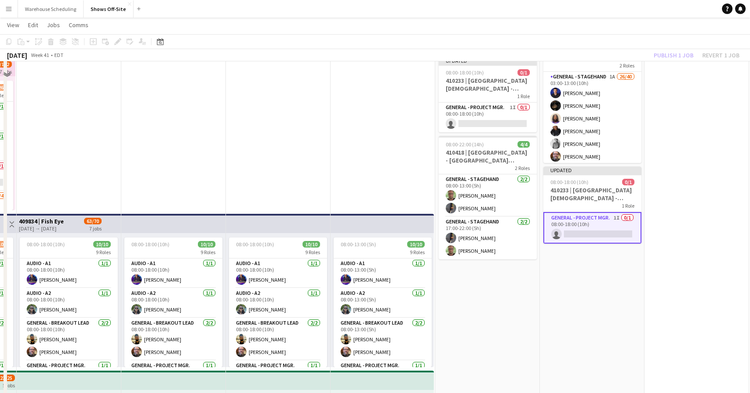
scroll to position [242, 0]
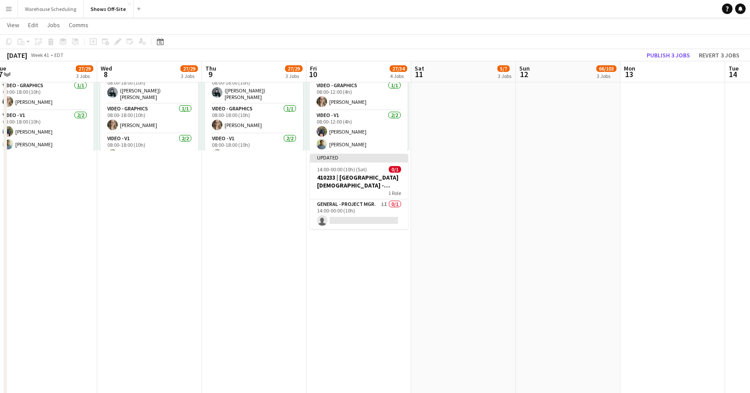
scroll to position [0, 362]
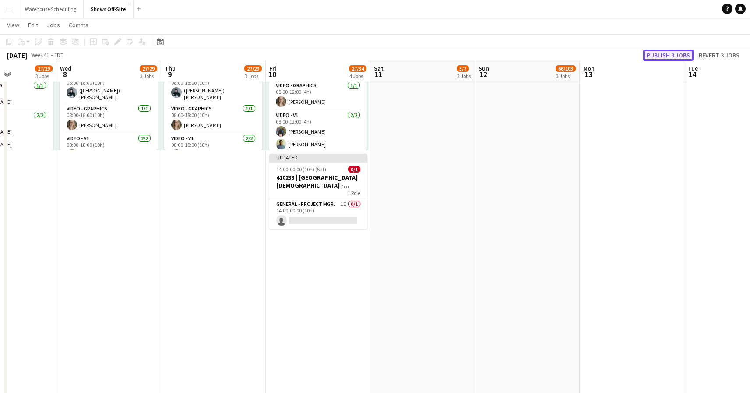
click at [679, 54] on button "Publish 3 jobs" at bounding box center [668, 54] width 50 height 11
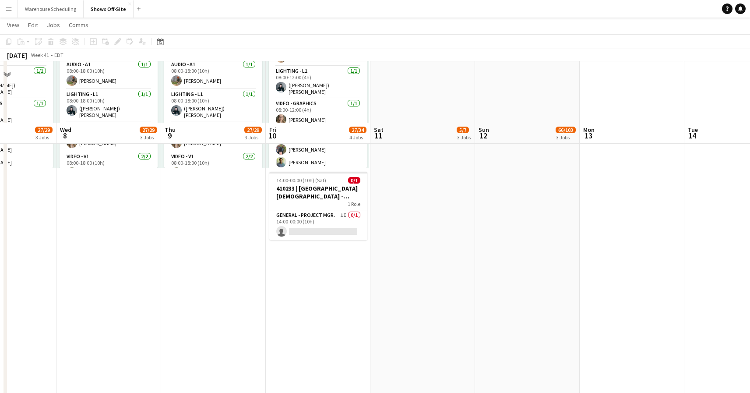
scroll to position [618, 0]
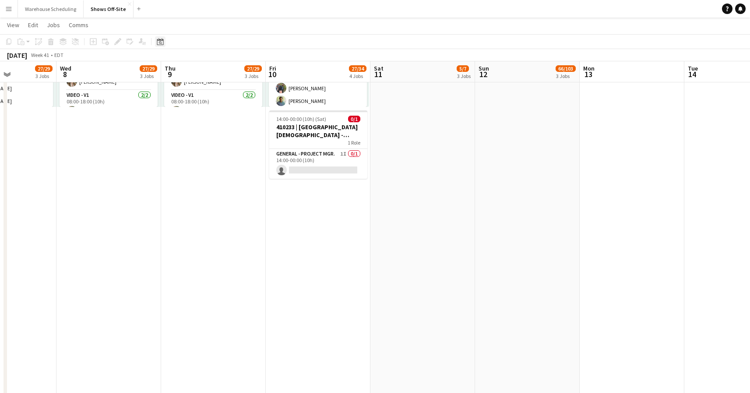
click at [155, 40] on div "Date picker" at bounding box center [160, 41] width 11 height 11
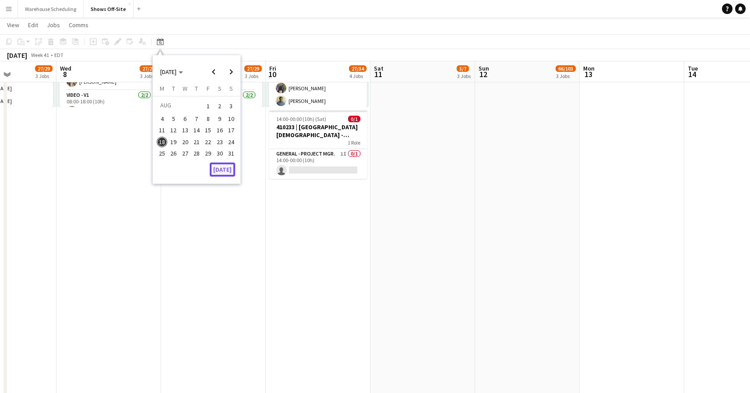
click at [227, 166] on button "Today" at bounding box center [222, 169] width 25 height 14
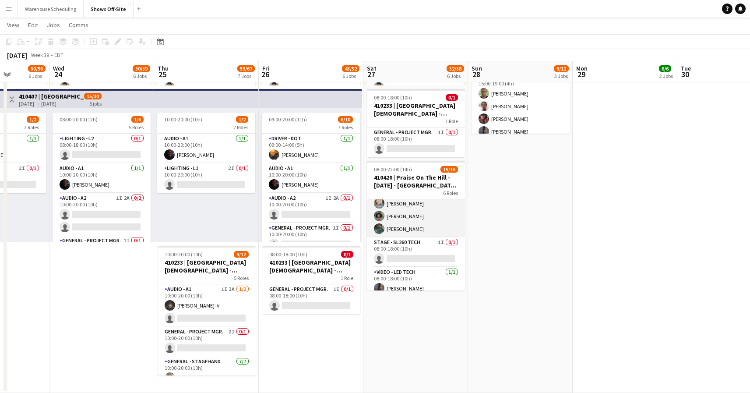
scroll to position [0, 0]
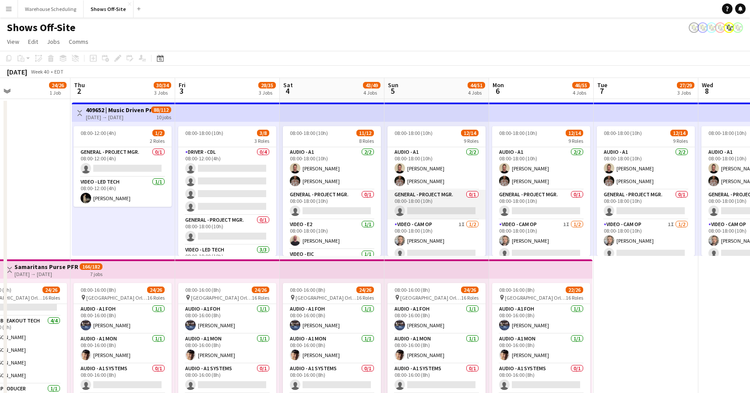
click at [457, 210] on app-card-role "General - Project Mgr. 0/1 08:00-18:00 (10h) single-neutral-actions" at bounding box center [436, 205] width 98 height 30
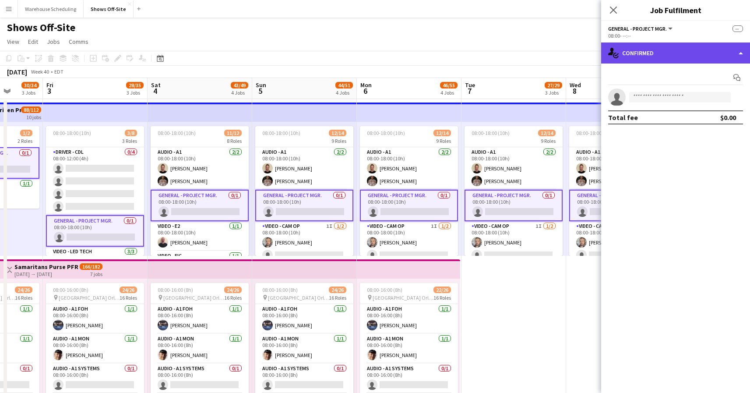
click at [666, 51] on div "single-neutral-actions-check-2 Confirmed" at bounding box center [675, 52] width 149 height 21
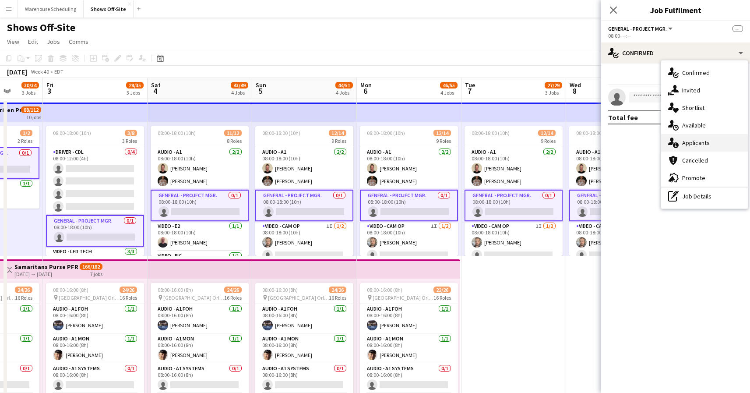
click at [695, 142] on div "single-neutral-actions-information Applicants" at bounding box center [704, 143] width 87 height 18
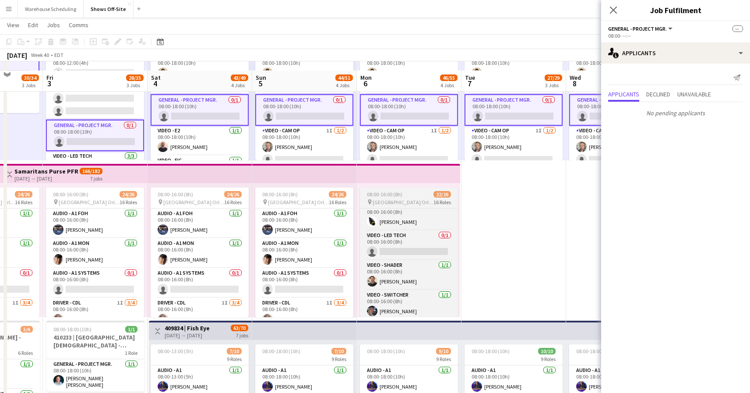
scroll to position [114, 0]
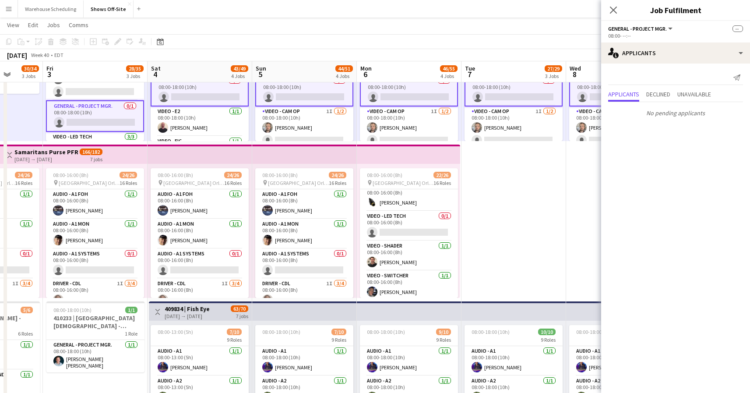
click at [635, 65] on div "Send notification Applicants Declined Unavailable No pending applicants" at bounding box center [675, 95] width 149 height 64
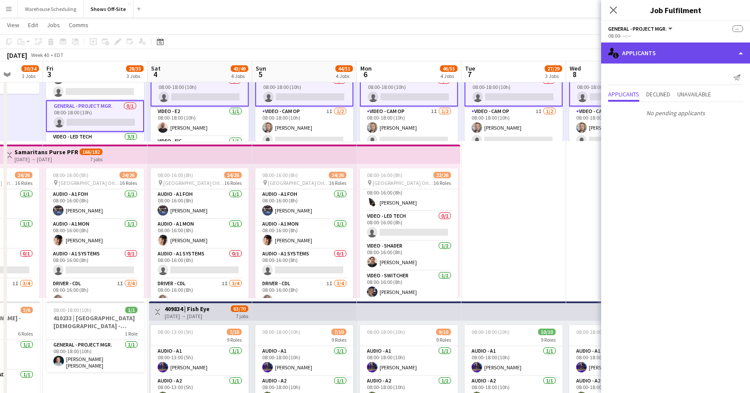
click at [664, 53] on div "single-neutral-actions-information Applicants" at bounding box center [675, 52] width 149 height 21
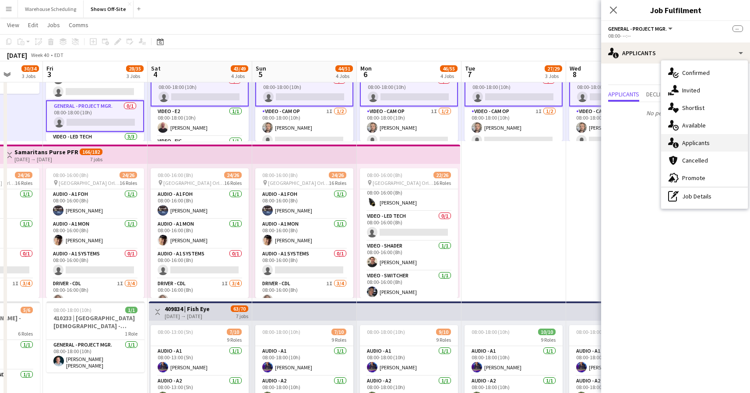
click at [684, 139] on div "single-neutral-actions-information Applicants" at bounding box center [704, 143] width 87 height 18
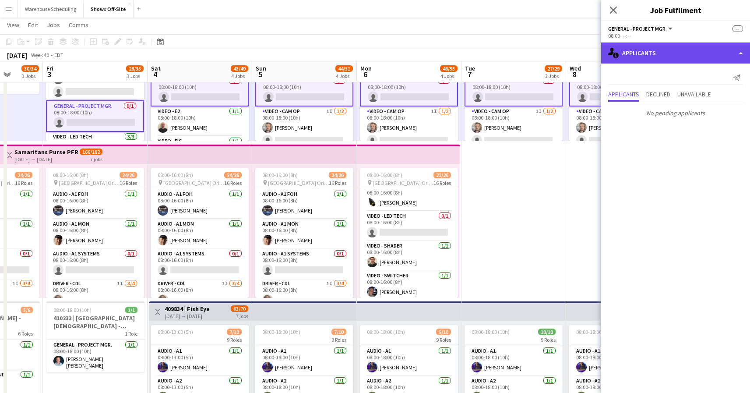
click at [671, 61] on div "single-neutral-actions-information Applicants" at bounding box center [675, 52] width 149 height 21
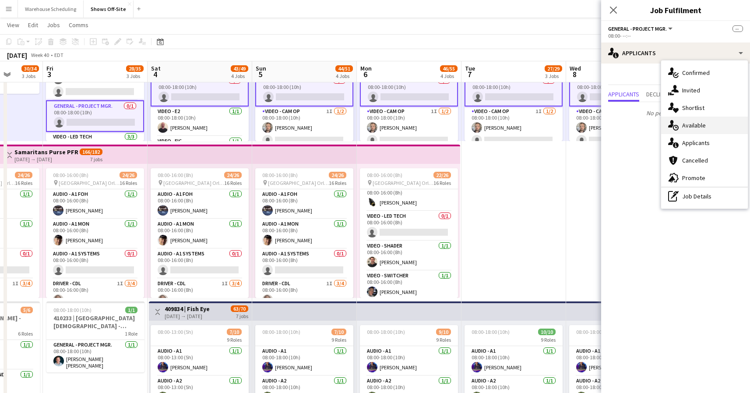
click at [700, 122] on div "single-neutral-actions-upload Available" at bounding box center [704, 125] width 87 height 18
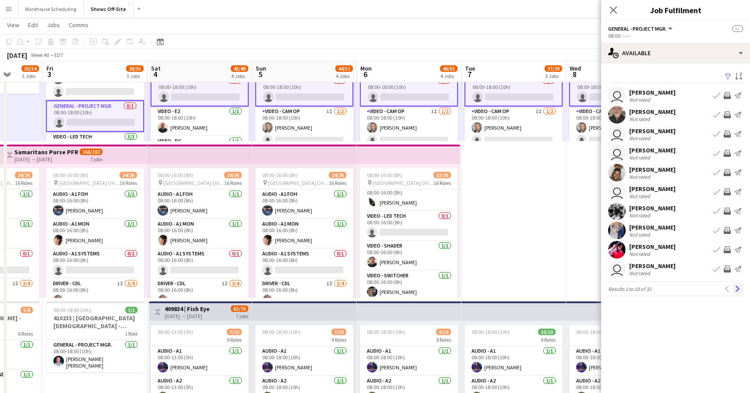
click at [737, 285] on app-icon "Next" at bounding box center [738, 288] width 6 height 6
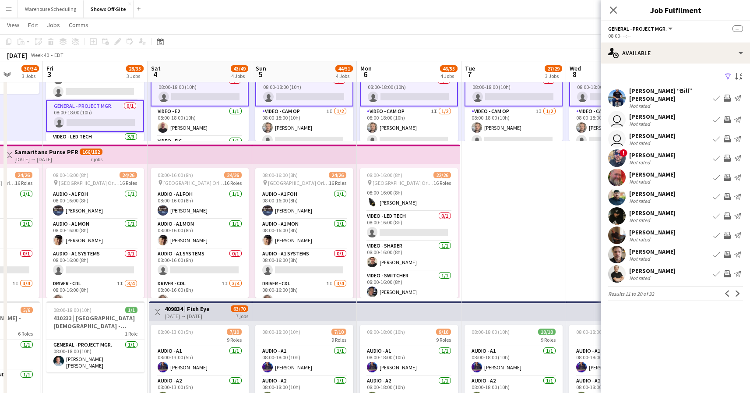
click at [737, 290] on app-icon "Next" at bounding box center [738, 293] width 6 height 6
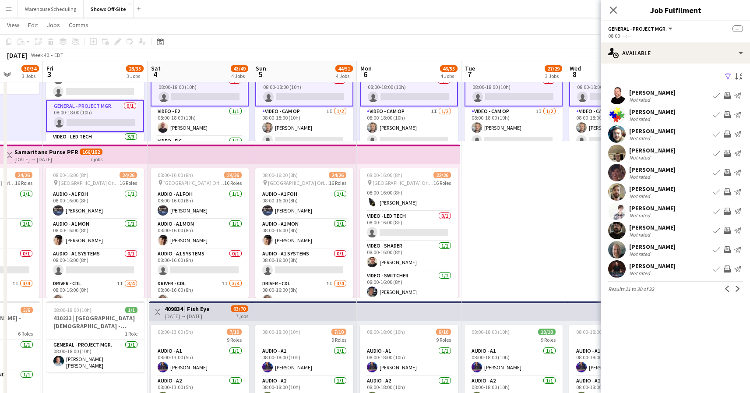
click at [737, 285] on app-icon "Next" at bounding box center [738, 288] width 6 height 6
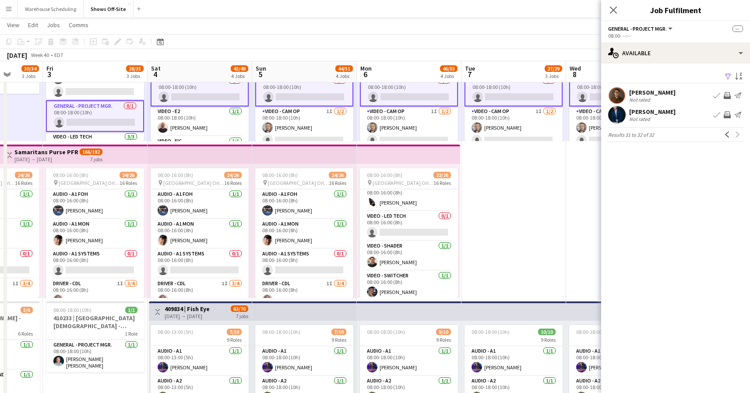
click at [616, 113] on app-user-avatar at bounding box center [617, 115] width 18 height 18
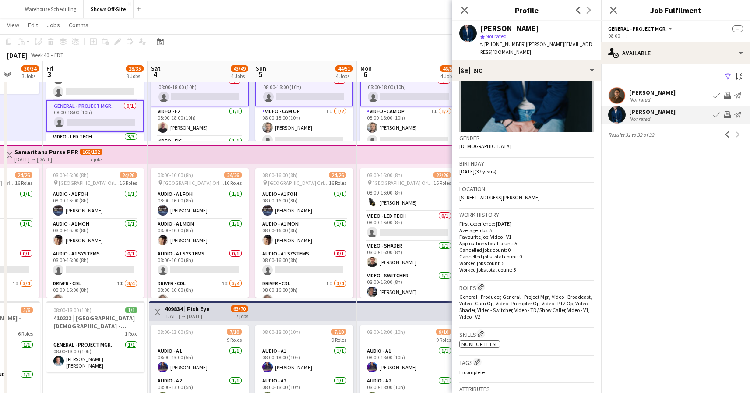
scroll to position [88, 0]
click at [464, 10] on icon "Close pop-in" at bounding box center [464, 10] width 8 height 8
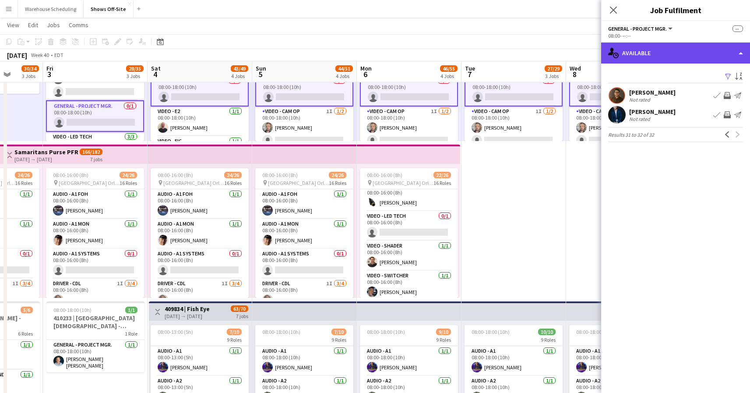
click at [662, 45] on div "single-neutral-actions-upload Available" at bounding box center [675, 52] width 149 height 21
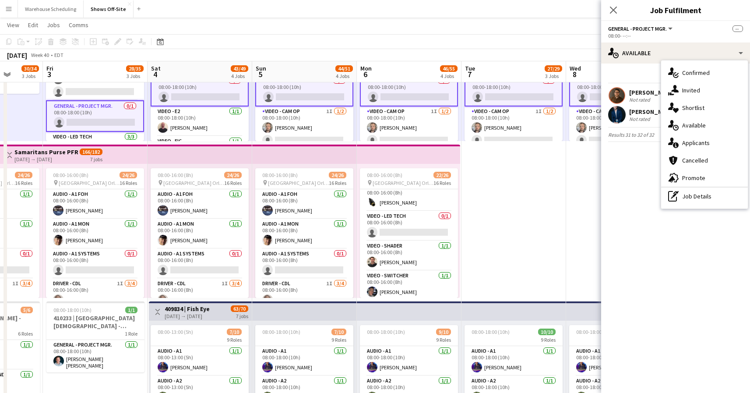
click at [641, 177] on mat-expansion-panel "users Available Filter Sort asc Andy Kaefer Not rated Book crew Invite crew Sen…" at bounding box center [675, 227] width 149 height 329
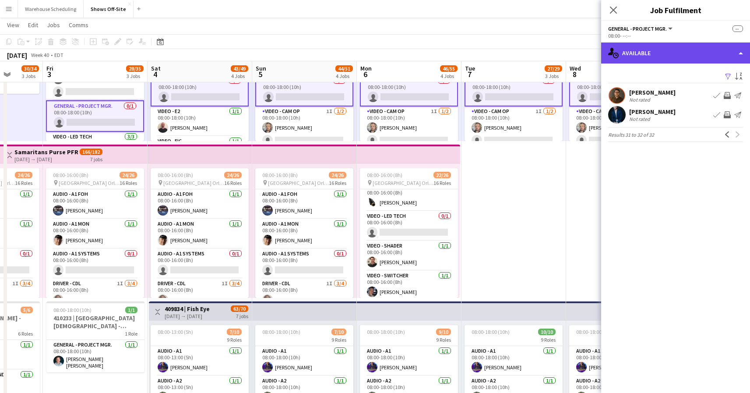
click at [642, 62] on div "single-neutral-actions-upload Available" at bounding box center [675, 52] width 149 height 21
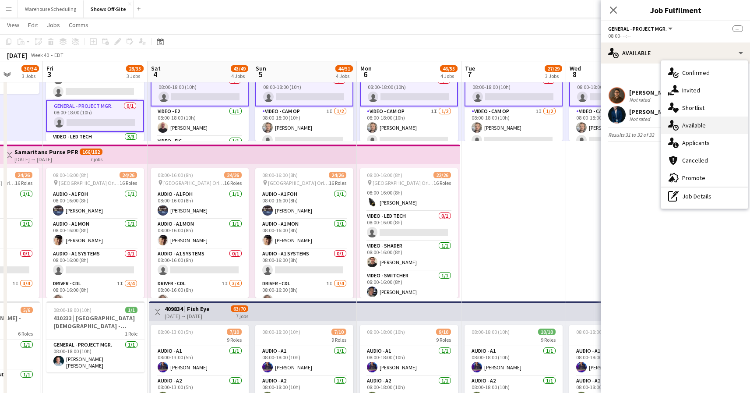
click at [687, 124] on div "single-neutral-actions-upload Available" at bounding box center [704, 125] width 87 height 18
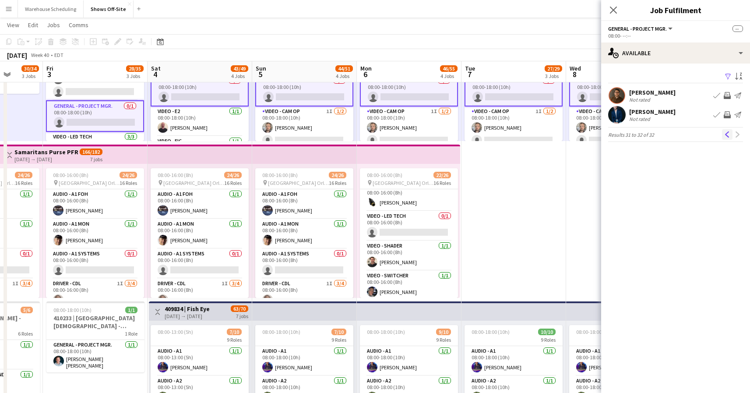
click at [726, 134] on app-icon "Previous" at bounding box center [727, 134] width 6 height 6
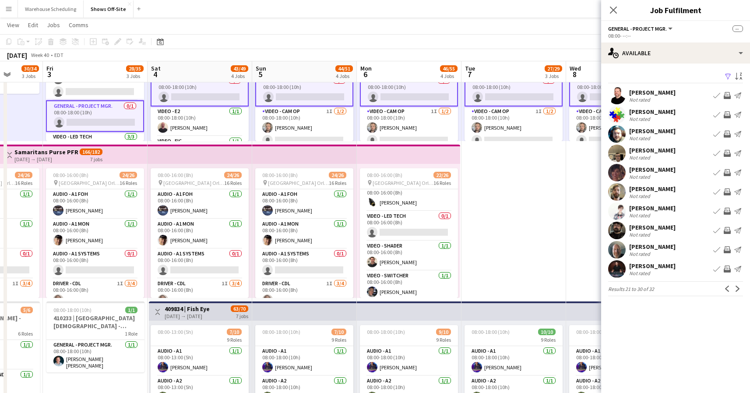
click at [619, 209] on app-user-avatar at bounding box center [617, 211] width 18 height 18
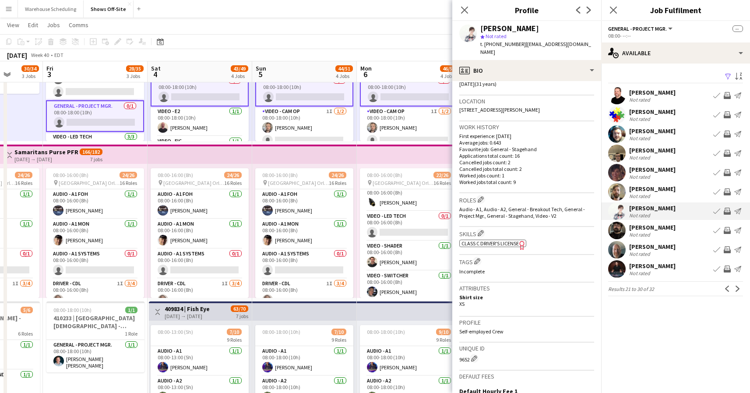
scroll to position [196, 0]
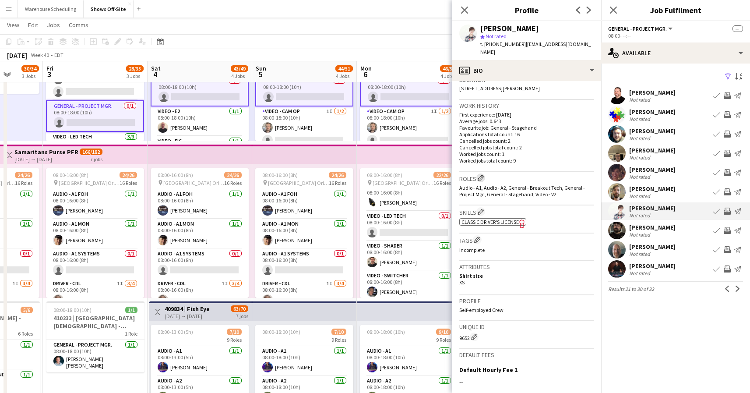
click at [482, 175] on app-icon "Edit crew company roles" at bounding box center [481, 178] width 6 height 6
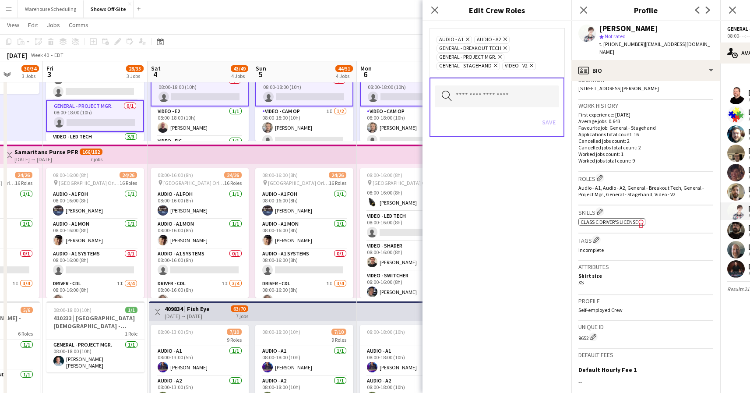
click at [500, 57] on icon "Remove" at bounding box center [499, 57] width 6 height 6
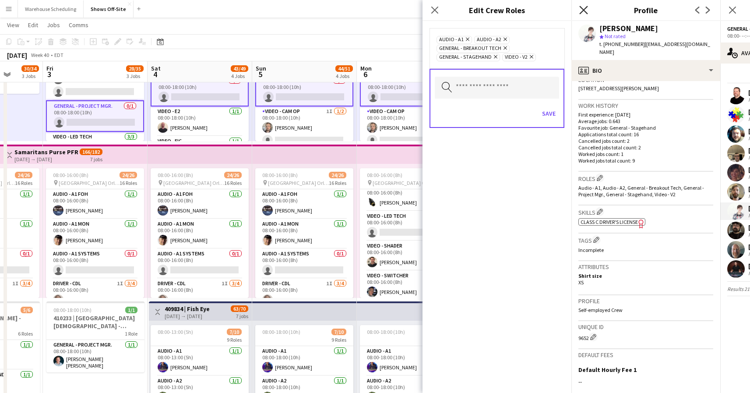
click at [581, 12] on icon at bounding box center [583, 10] width 8 height 8
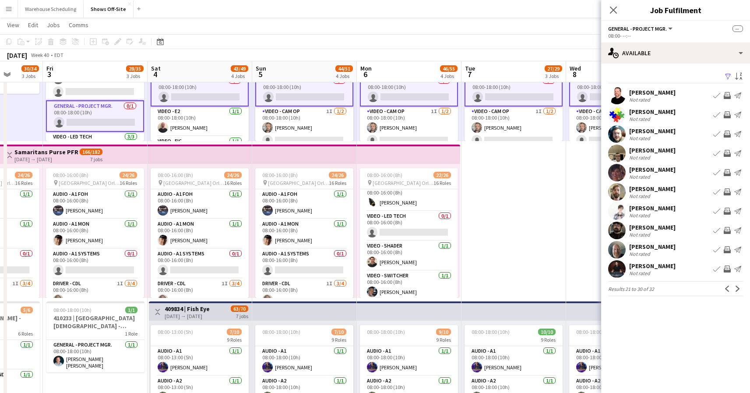
click at [617, 212] on app-user-avatar at bounding box center [617, 211] width 18 height 18
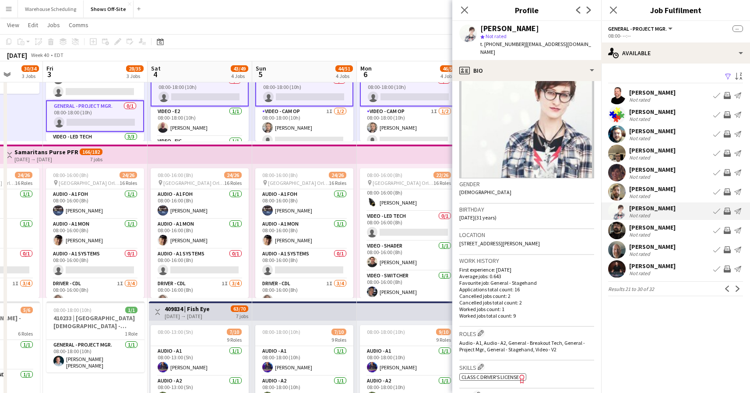
scroll to position [43, 0]
click at [481, 328] on app-icon "Edit crew company roles" at bounding box center [481, 331] width 6 height 6
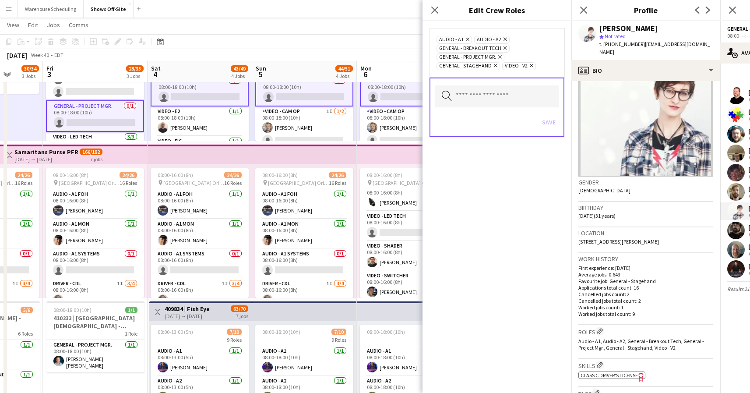
click at [499, 56] on icon at bounding box center [500, 57] width 4 height 4
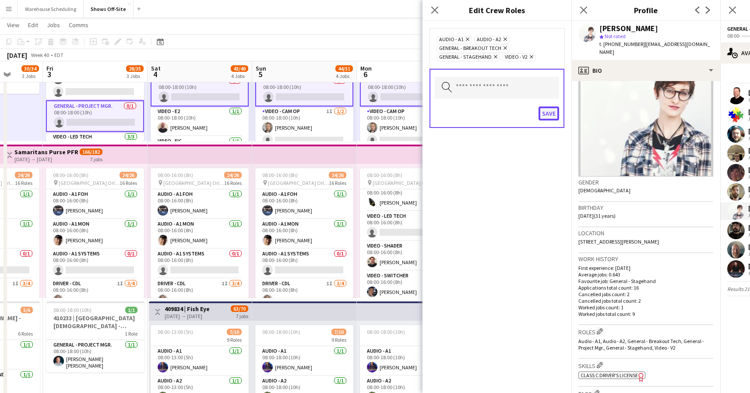
click at [551, 112] on button "Save" at bounding box center [549, 113] width 21 height 14
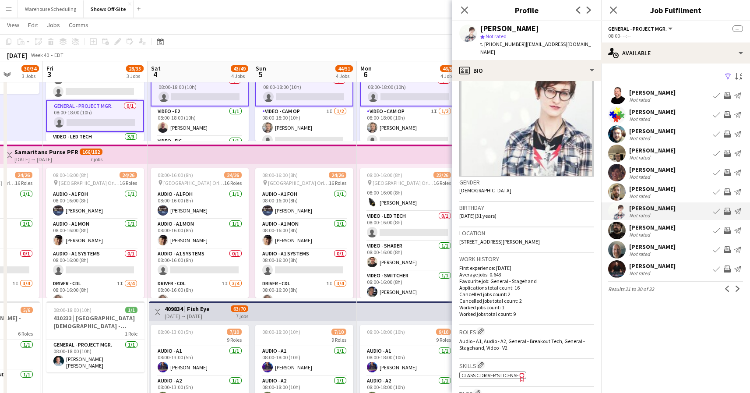
click at [616, 252] on app-user-avatar at bounding box center [617, 250] width 18 height 18
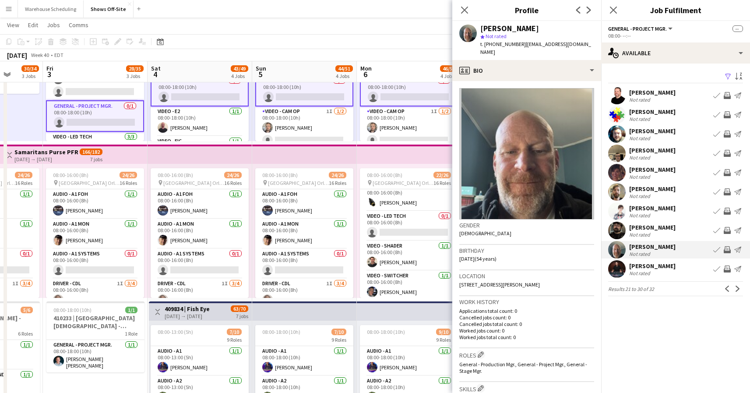
click at [616, 269] on app-user-avatar at bounding box center [617, 269] width 18 height 18
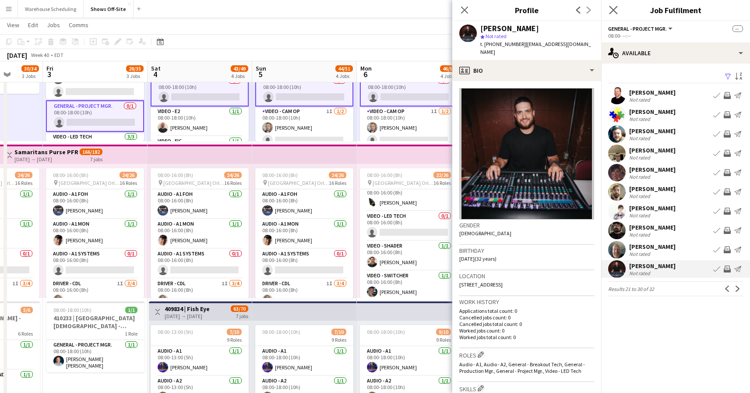
click at [611, 5] on app-icon "Close pop-in" at bounding box center [613, 10] width 13 height 13
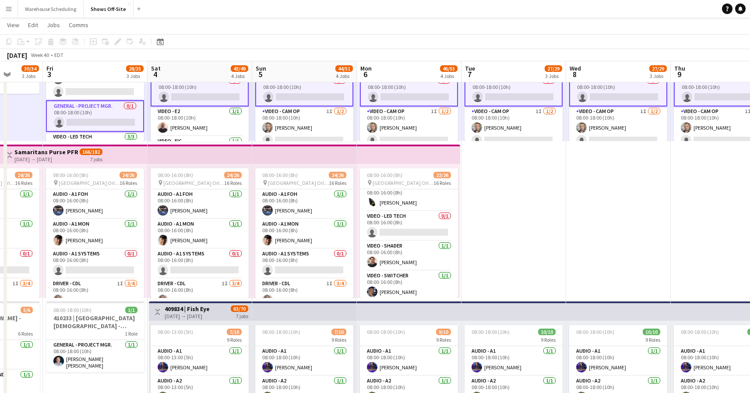
click at [166, 37] on div "Date picker AUG 2025 AUG 2025 Monday M Tuesday T Wednesday W Thursday T Friday …" at bounding box center [158, 41] width 20 height 11
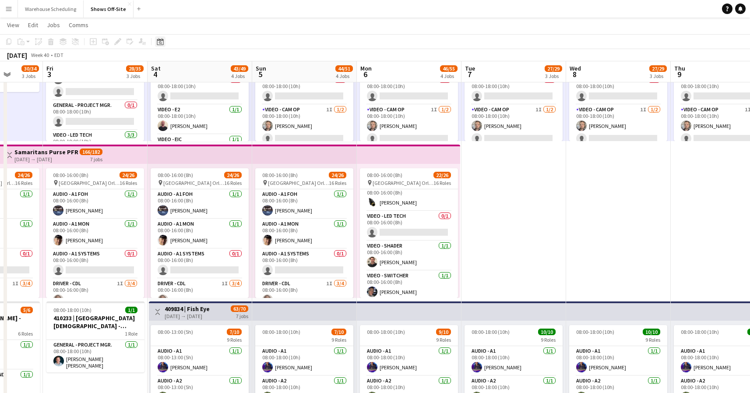
click at [160, 43] on icon "Date picker" at bounding box center [160, 41] width 7 height 7
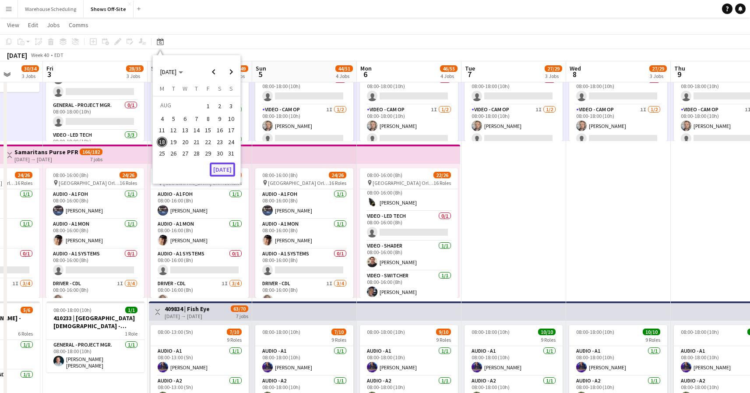
click at [229, 170] on button "Today" at bounding box center [222, 169] width 25 height 14
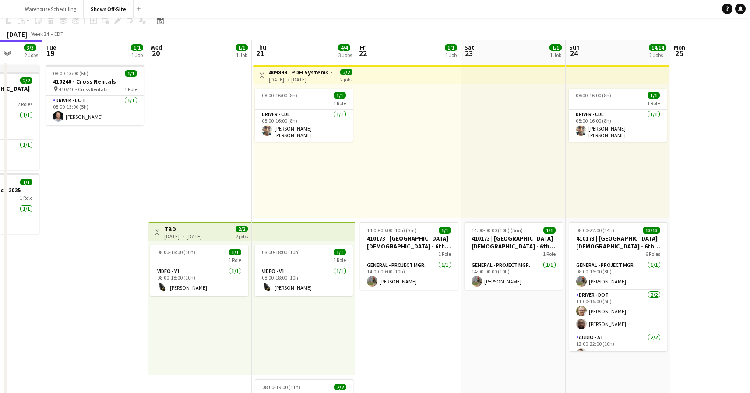
scroll to position [0, 0]
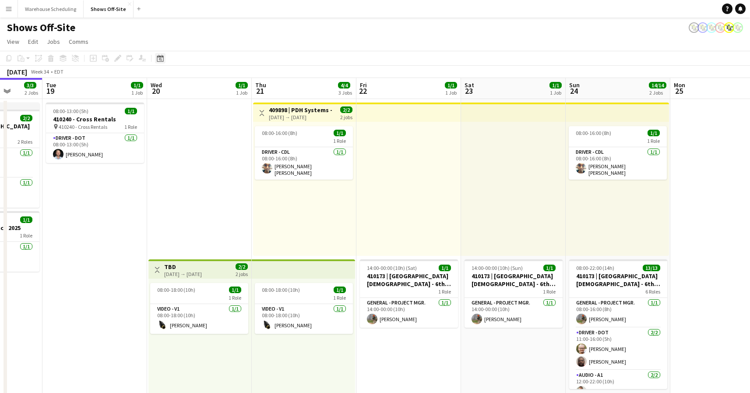
click at [160, 58] on icon at bounding box center [160, 59] width 3 height 3
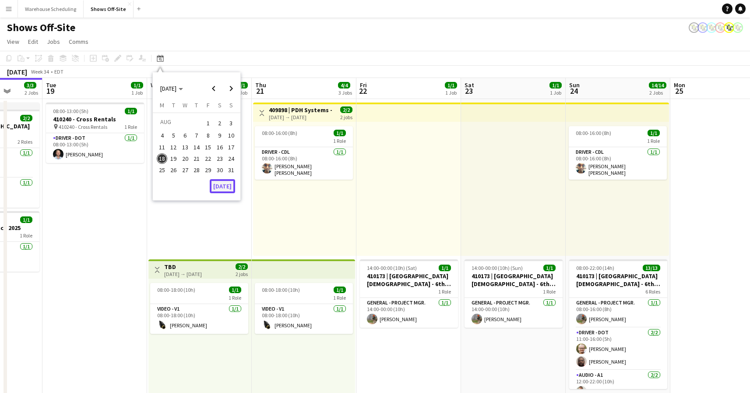
click at [225, 187] on button "Today" at bounding box center [222, 186] width 25 height 14
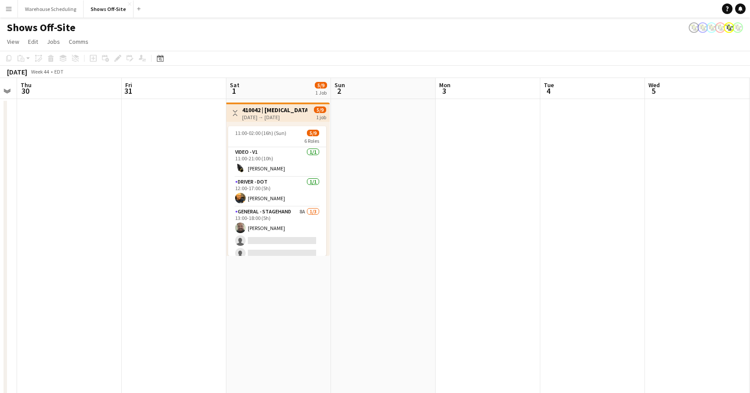
scroll to position [0, 402]
click at [296, 227] on app-card-role "General - Stagehand 8A 1/3 13:00-18:00 (5h) Bryan Keenan single-neutral-actions…" at bounding box center [276, 234] width 98 height 55
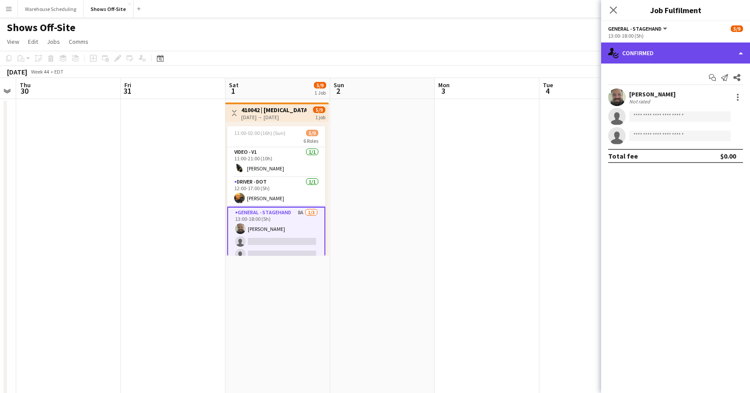
click at [682, 52] on div "single-neutral-actions-check-2 Confirmed" at bounding box center [675, 52] width 149 height 21
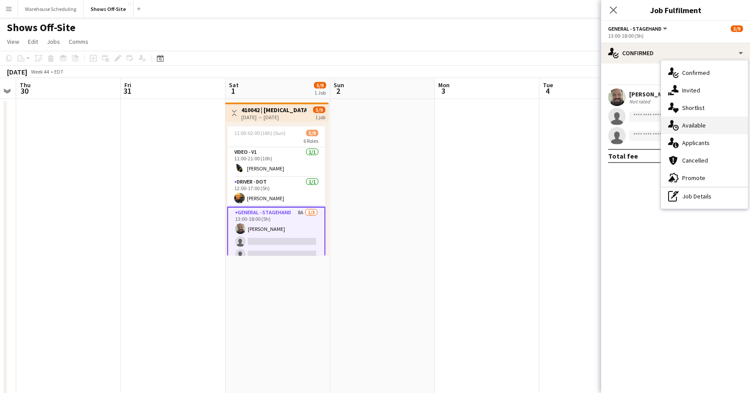
click at [693, 130] on div "single-neutral-actions-upload Available" at bounding box center [704, 125] width 87 height 18
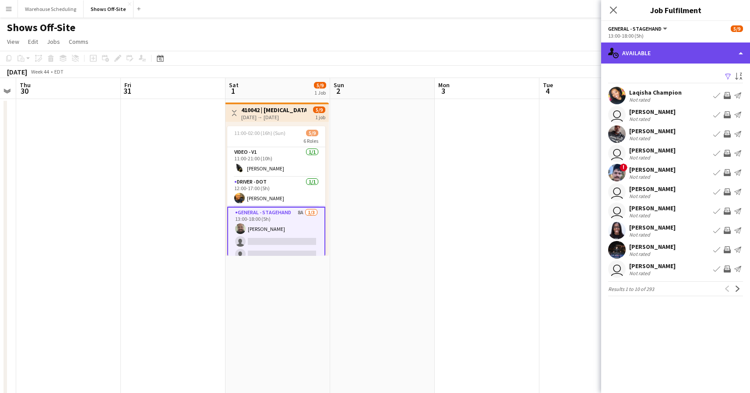
click at [650, 53] on div "single-neutral-actions-upload Available" at bounding box center [675, 52] width 149 height 21
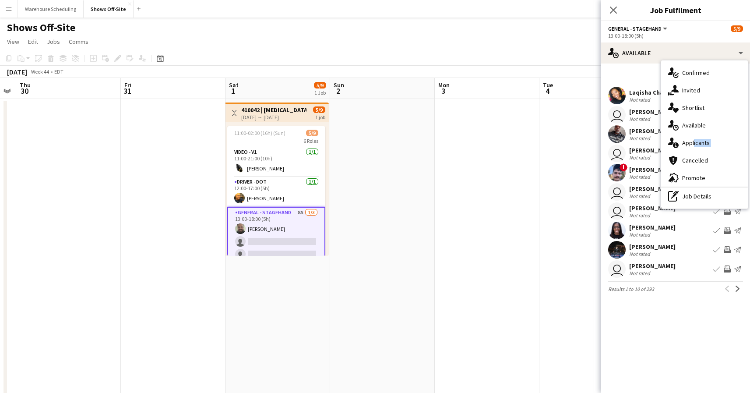
drag, startPoint x: 688, startPoint y: 153, endPoint x: 690, endPoint y: 143, distance: 10.8
click at [691, 143] on div "single-neutral-actions-check-2 Confirmed single-neutral-actions-share-1 Invited…" at bounding box center [704, 134] width 87 height 148
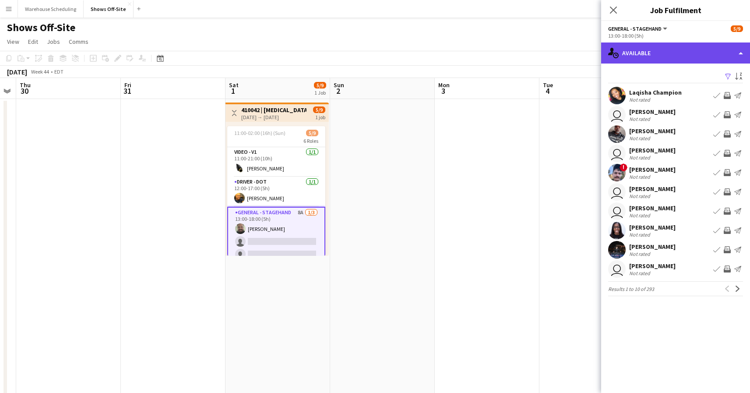
click at [678, 50] on div "single-neutral-actions-upload Available" at bounding box center [675, 52] width 149 height 21
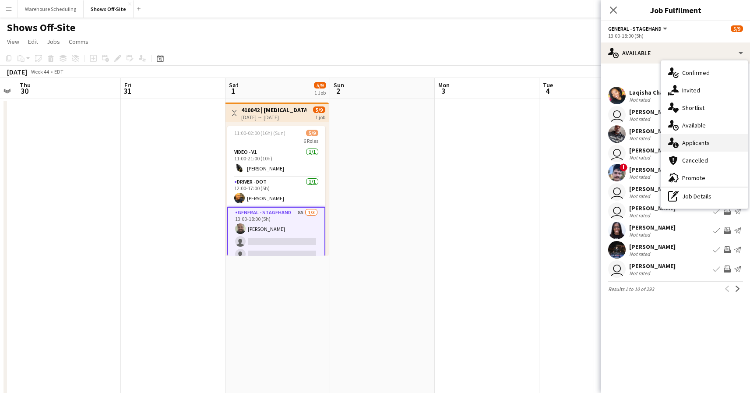
click at [689, 146] on div "single-neutral-actions-information Applicants" at bounding box center [704, 143] width 87 height 18
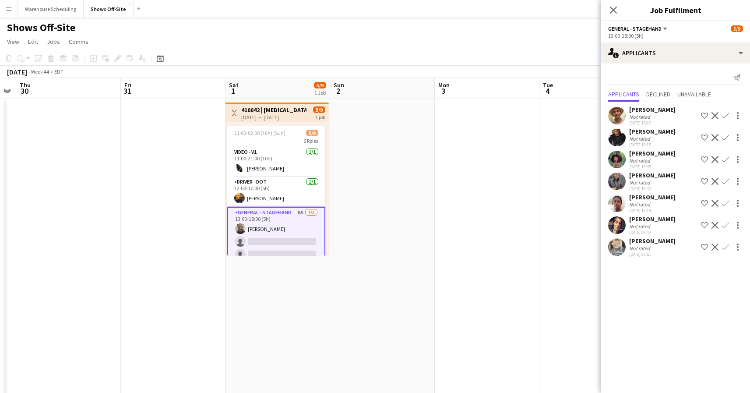
click at [727, 250] on app-icon "Confirm" at bounding box center [725, 246] width 7 height 7
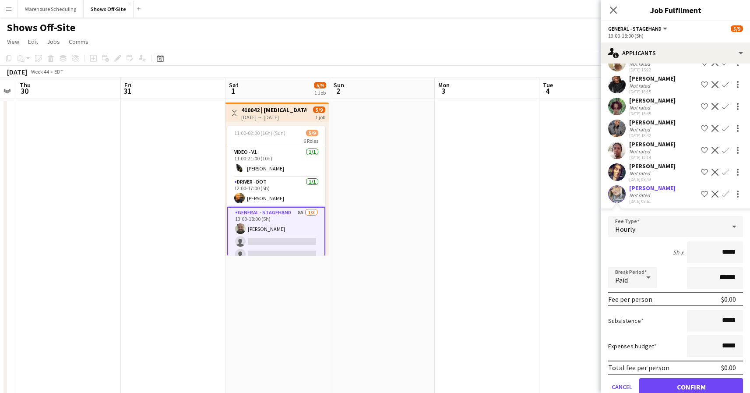
scroll to position [80, 0]
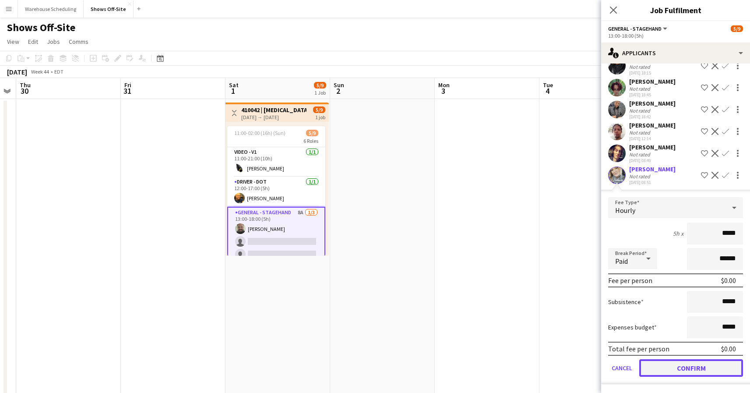
click at [687, 374] on button "Confirm" at bounding box center [691, 368] width 104 height 18
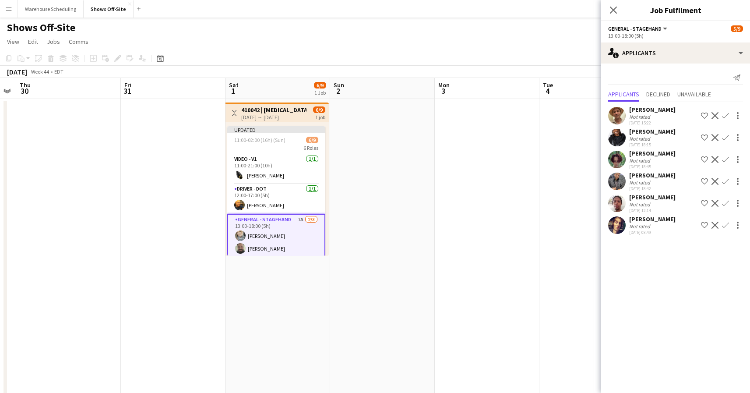
click at [725, 185] on app-icon "Confirm" at bounding box center [725, 181] width 7 height 7
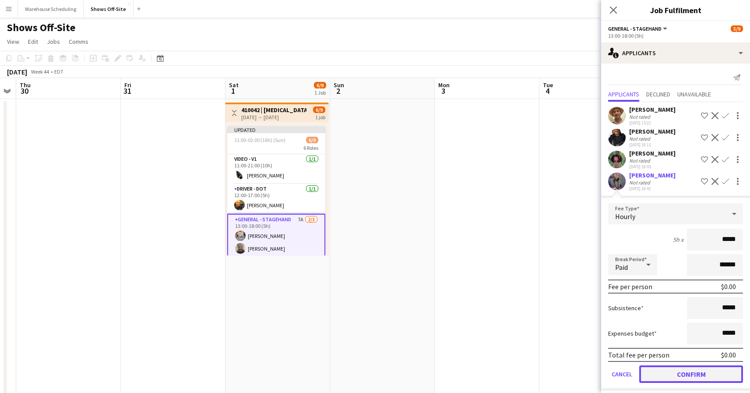
click at [671, 382] on button "Confirm" at bounding box center [691, 374] width 104 height 18
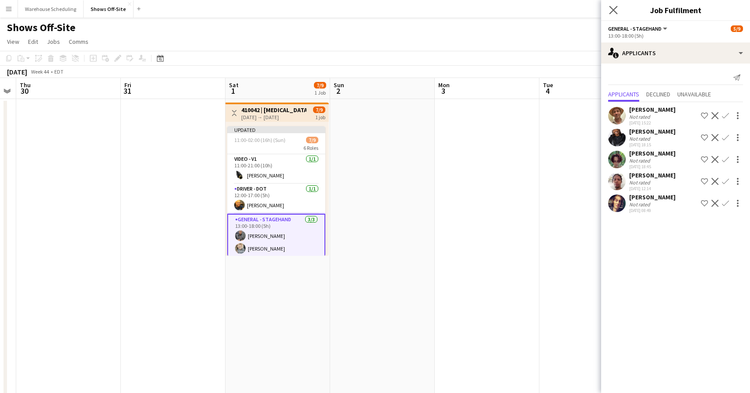
click at [609, 14] on icon "Close pop-in" at bounding box center [613, 10] width 8 height 8
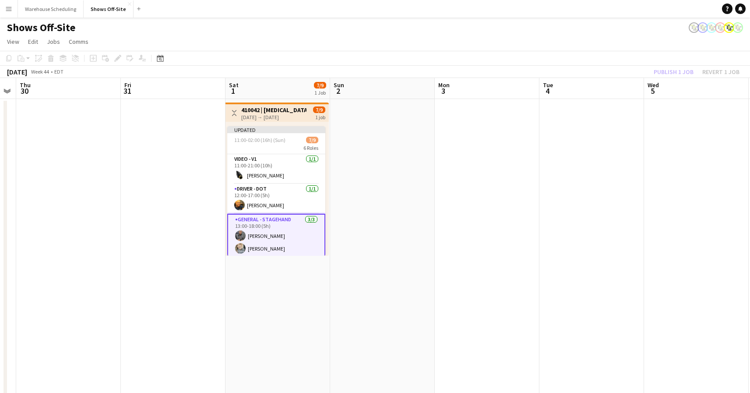
click at [671, 69] on div "Publish 1 job Revert 1 job" at bounding box center [696, 71] width 107 height 11
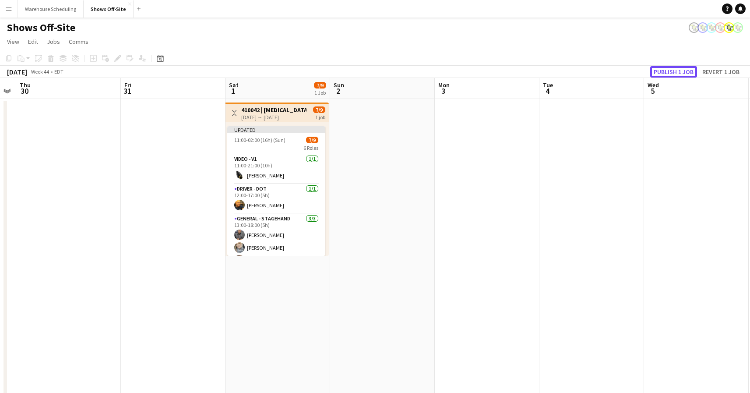
click at [671, 69] on button "Publish 1 job" at bounding box center [673, 71] width 47 height 11
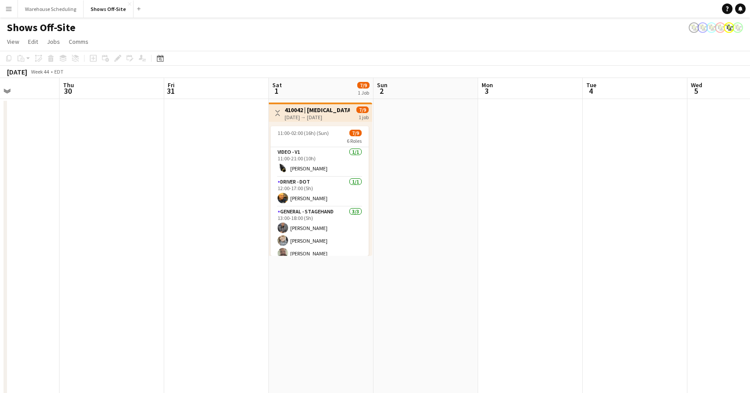
scroll to position [0, 264]
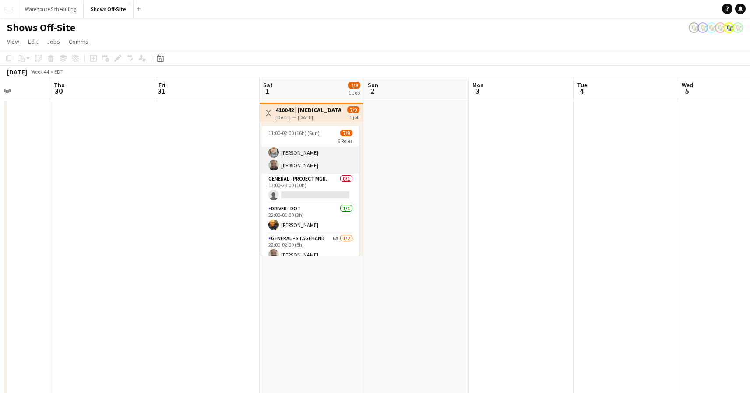
click at [309, 173] on app-card-role "General - Stagehand 3/3 13:00-18:00 (5h) Jacquie O Rodrigeuz-Silvia Erika Hagge…" at bounding box center [310, 146] width 98 height 55
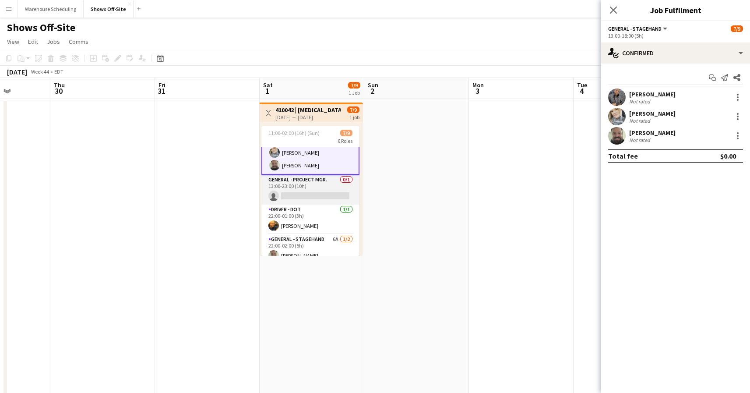
click at [310, 193] on app-card-role "General - Project Mgr. 0/1 13:00-23:00 (10h) single-neutral-actions" at bounding box center [310, 190] width 98 height 30
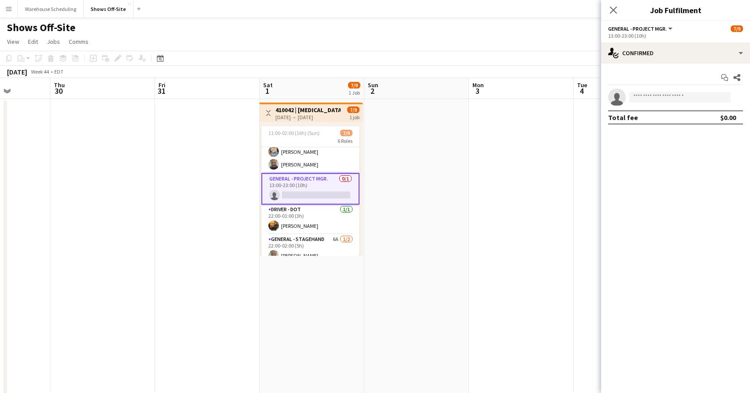
scroll to position [88, 0]
click at [671, 94] on input at bounding box center [680, 97] width 102 height 11
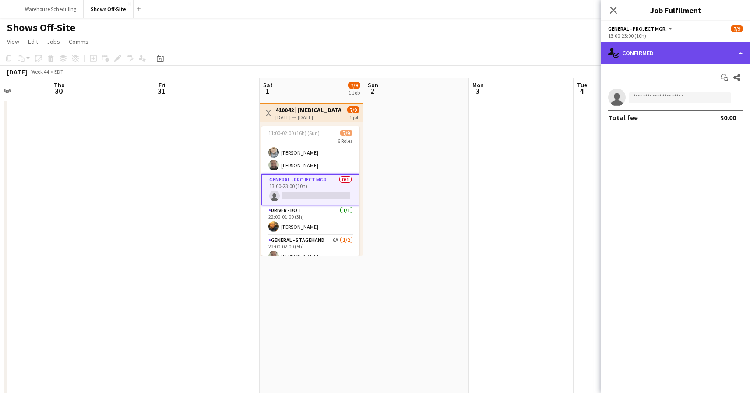
click at [675, 60] on div "single-neutral-actions-check-2 Confirmed" at bounding box center [675, 52] width 149 height 21
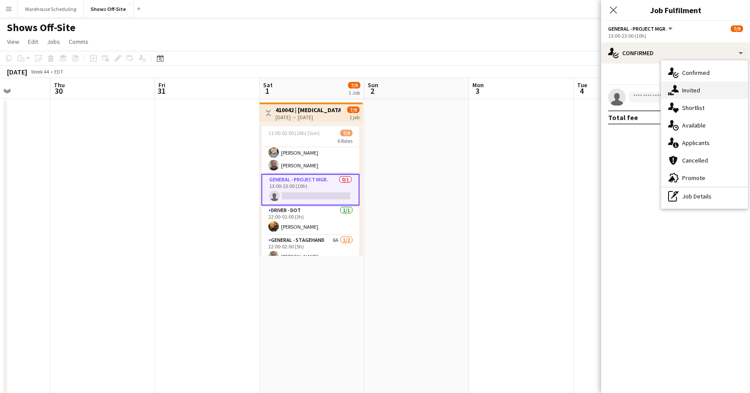
click at [678, 85] on icon "single-neutral-actions-share-1" at bounding box center [673, 90] width 11 height 11
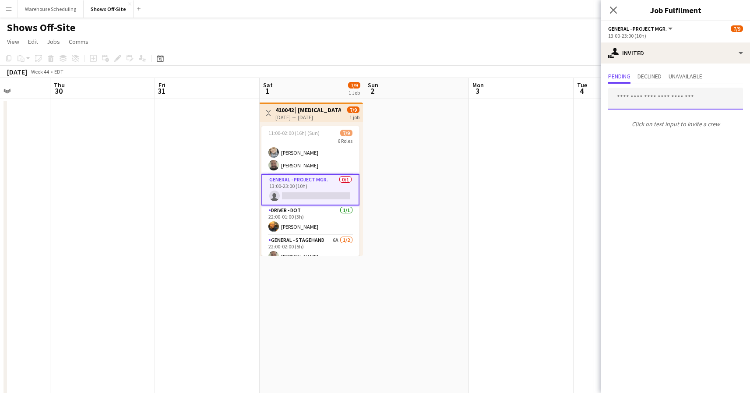
click at [651, 98] on input "text" at bounding box center [675, 99] width 135 height 22
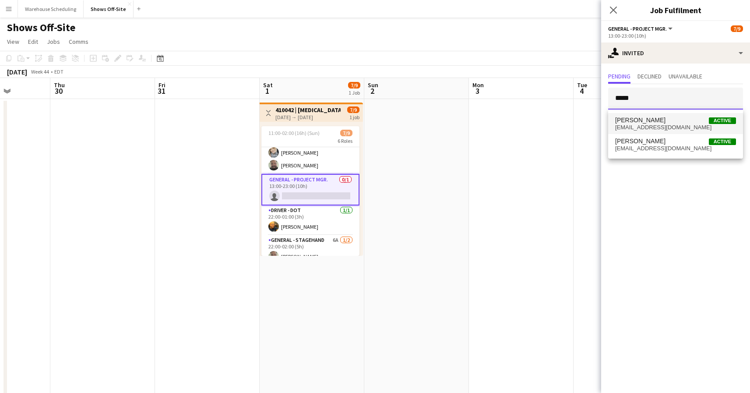
type input "*****"
click at [655, 127] on span "grant@teatlanta.com" at bounding box center [675, 127] width 121 height 7
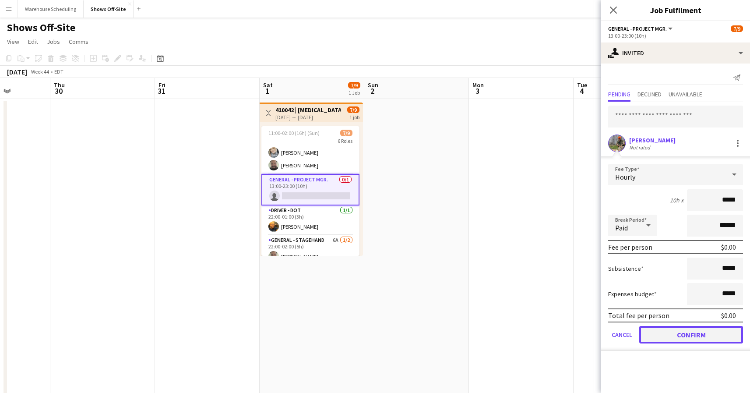
click at [669, 332] on button "Confirm" at bounding box center [691, 335] width 104 height 18
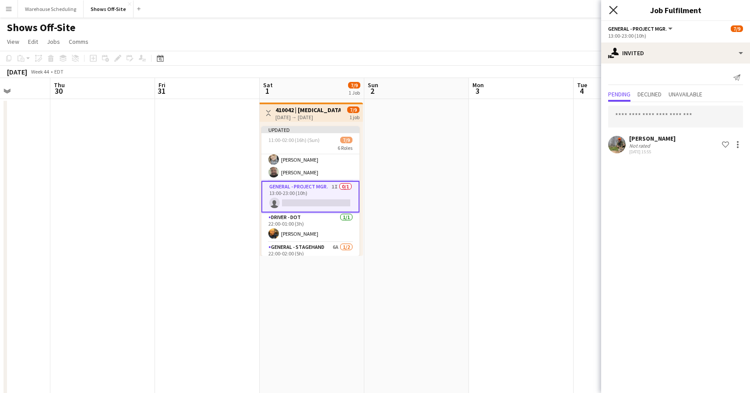
click at [615, 9] on icon "Close pop-in" at bounding box center [613, 10] width 8 height 8
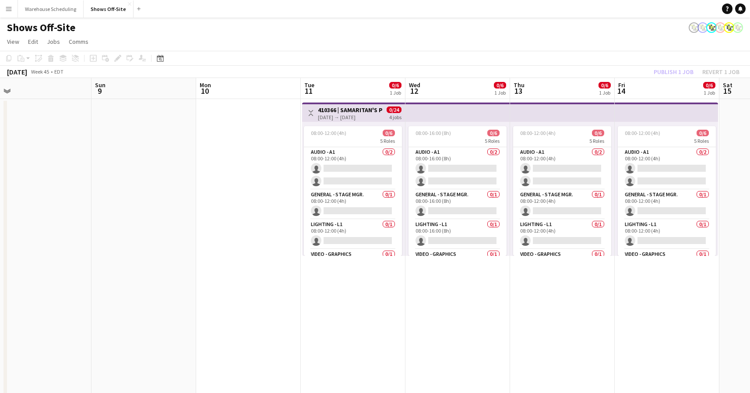
scroll to position [0, 231]
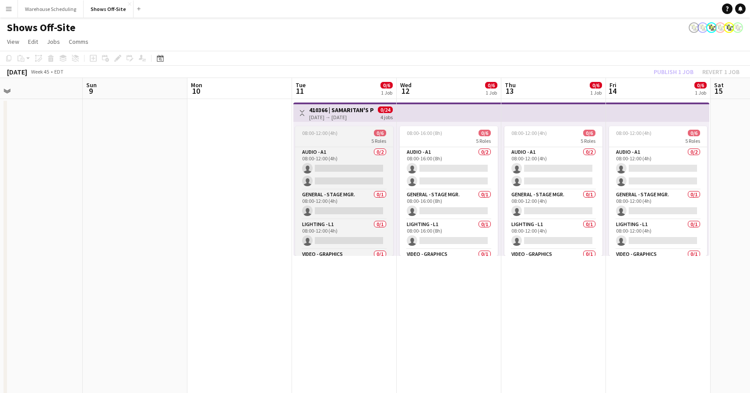
click at [354, 145] on app-job-card "08:00-12:00 (4h) 0/6 5 Roles Audio - A1 0/2 08:00-12:00 (4h) single-neutral-act…" at bounding box center [344, 191] width 98 height 130
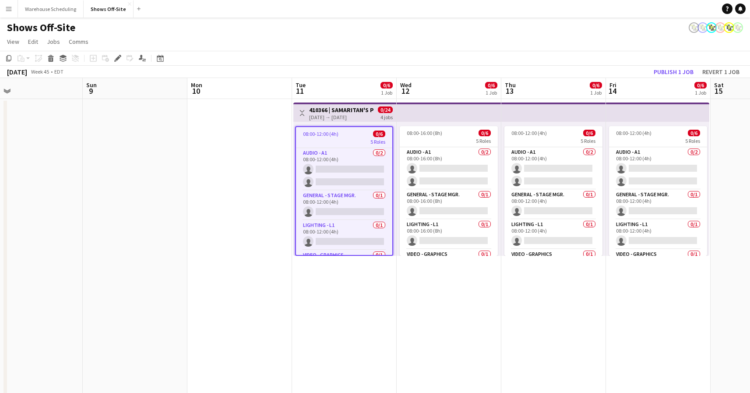
click at [352, 109] on h3 "410366 | SAMARITAN'S PURSE [GEOGRAPHIC_DATA] [GEOGRAPHIC_DATA]-8 Retirement" at bounding box center [341, 110] width 65 height 8
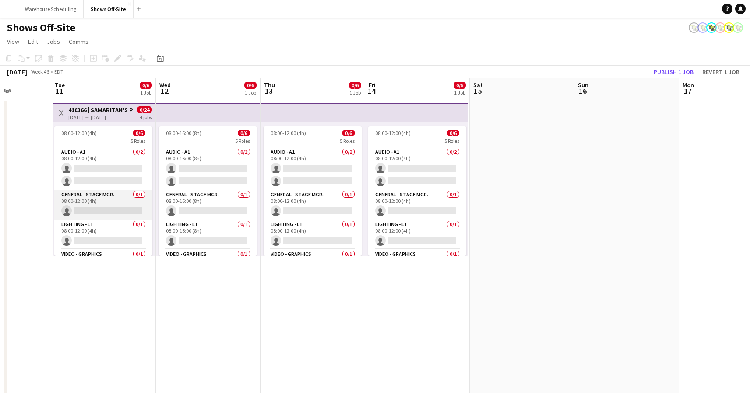
scroll to position [0, 263]
click at [119, 190] on app-card-role "General - Stage Mgr. 0/1 08:00-12:00 (4h) single-neutral-actions" at bounding box center [103, 205] width 98 height 30
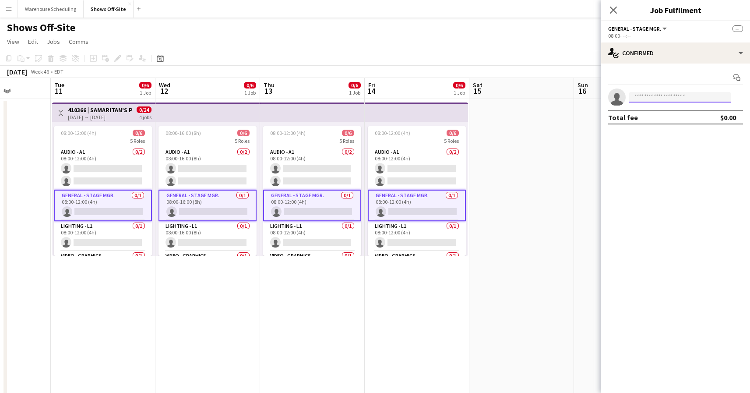
click at [701, 95] on input at bounding box center [680, 97] width 102 height 11
type input "***"
click at [673, 116] on span "cosbie@teatlanta.com" at bounding box center [680, 116] width 88 height 7
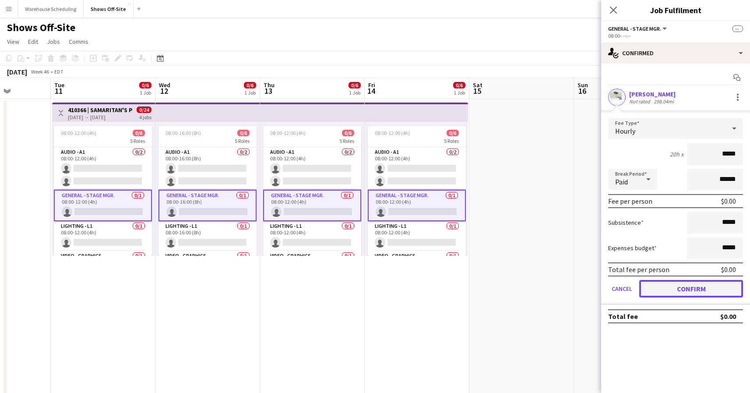
click at [685, 286] on button "Confirm" at bounding box center [691, 289] width 104 height 18
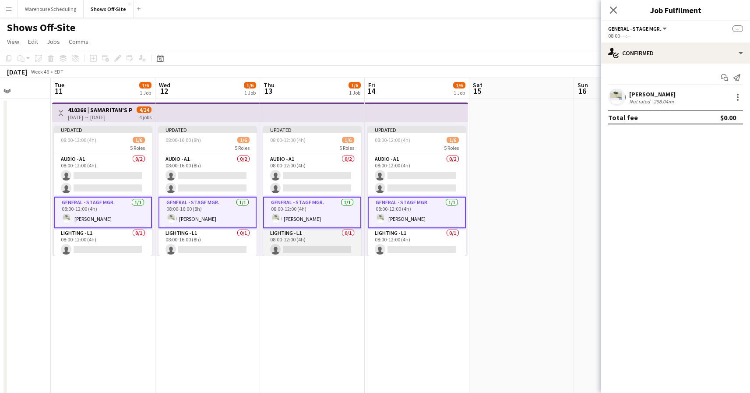
click at [309, 234] on app-card-role "Lighting - L1 0/1 08:00-12:00 (4h) single-neutral-actions" at bounding box center [312, 243] width 98 height 30
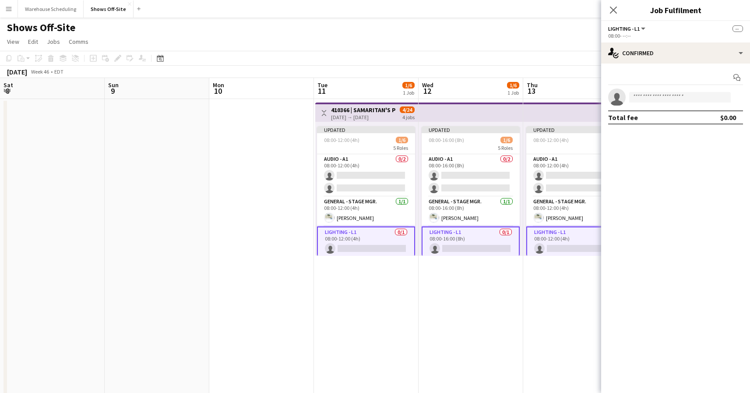
scroll to position [0, 263]
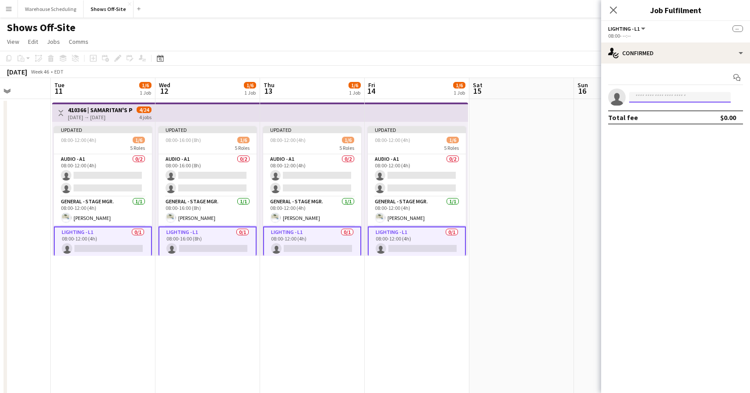
click at [663, 95] on input at bounding box center [680, 97] width 102 height 11
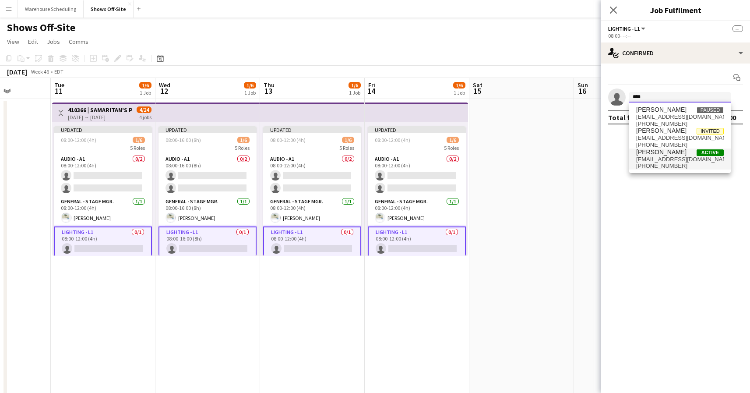
type input "****"
click at [674, 162] on span "jake@teatlanta.com" at bounding box center [680, 159] width 88 height 7
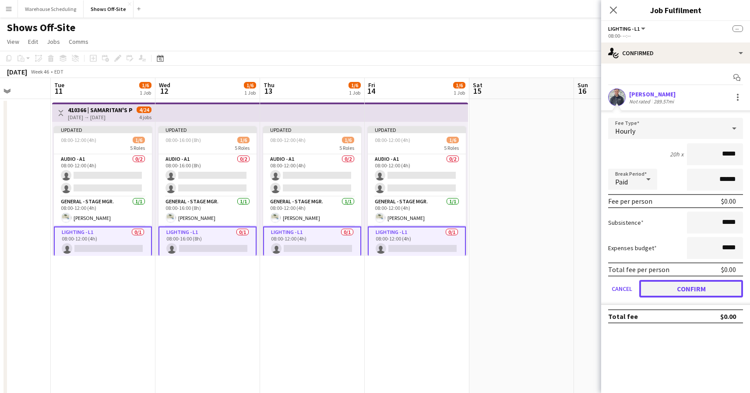
click at [678, 287] on button "Confirm" at bounding box center [691, 289] width 104 height 18
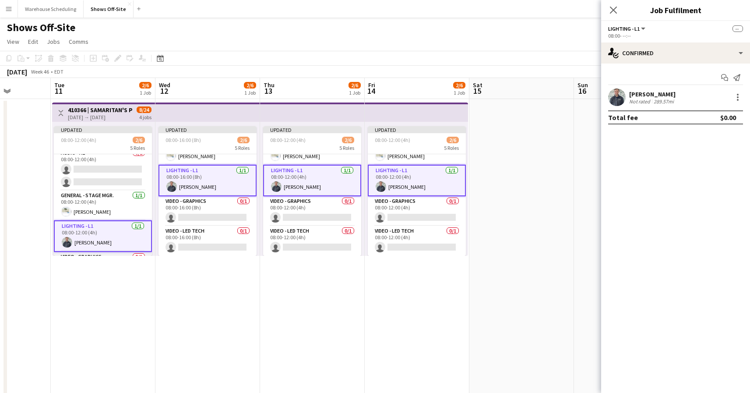
scroll to position [0, 0]
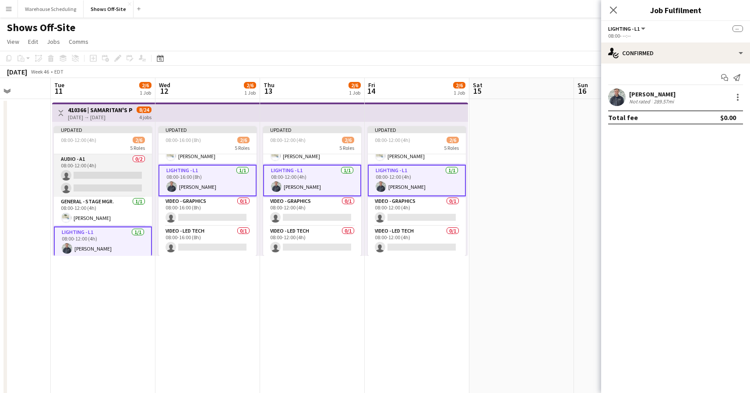
click at [115, 162] on app-card-role "Audio - A1 0/2 08:00-12:00 (4h) single-neutral-actions single-neutral-actions" at bounding box center [103, 175] width 98 height 42
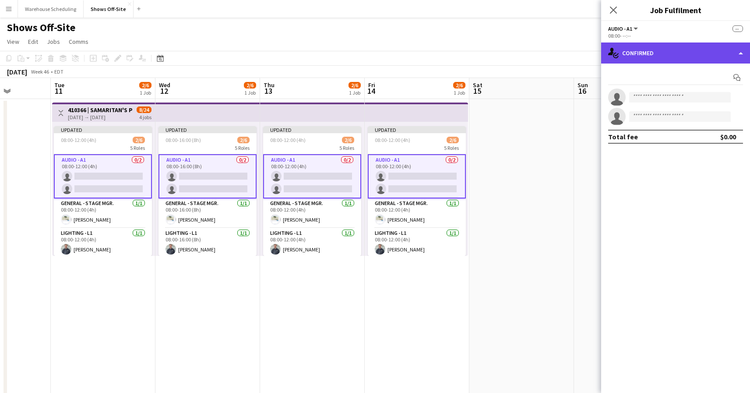
click at [661, 60] on div "single-neutral-actions-check-2 Confirmed" at bounding box center [675, 52] width 149 height 21
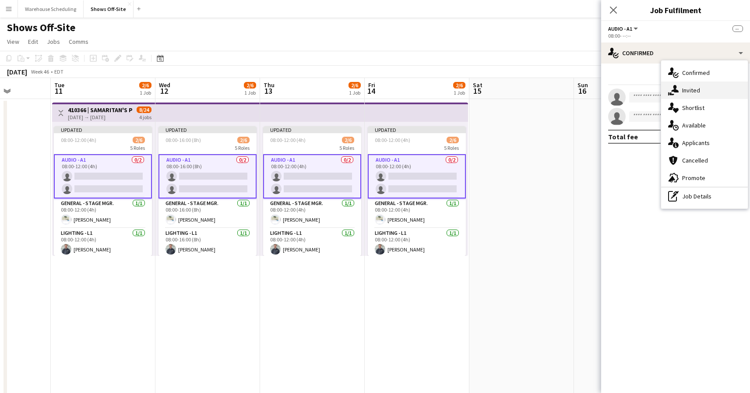
click at [685, 81] on div "single-neutral-actions-share-1 Invited" at bounding box center [704, 90] width 87 height 18
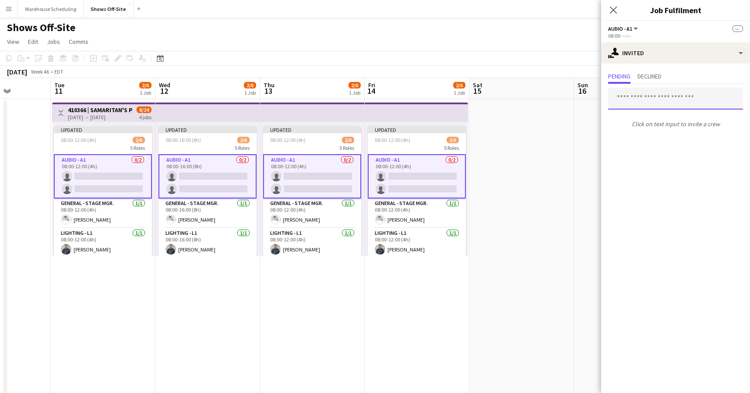
click at [640, 96] on input "text" at bounding box center [675, 99] width 135 height 22
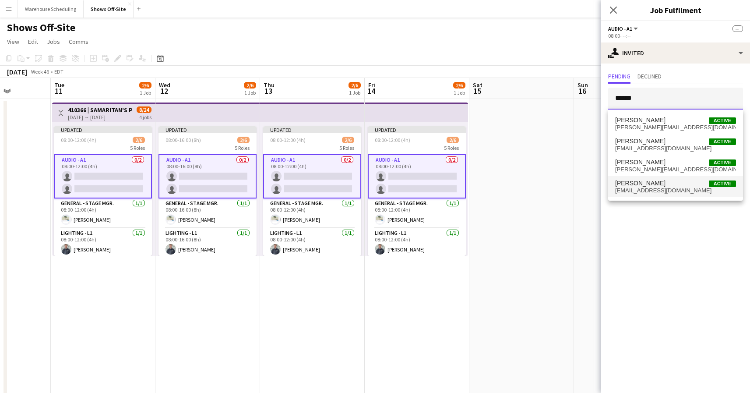
type input "******"
click at [652, 187] on span "tstoker14@gmail.com" at bounding box center [675, 190] width 121 height 7
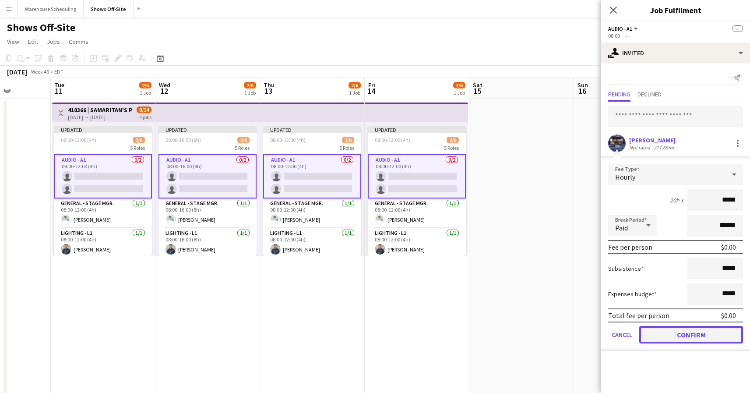
click at [680, 338] on button "Confirm" at bounding box center [691, 335] width 104 height 18
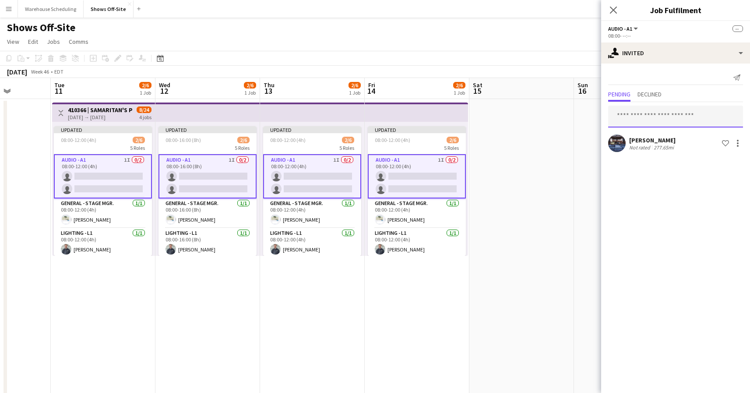
click at [655, 118] on input "text" at bounding box center [675, 117] width 135 height 22
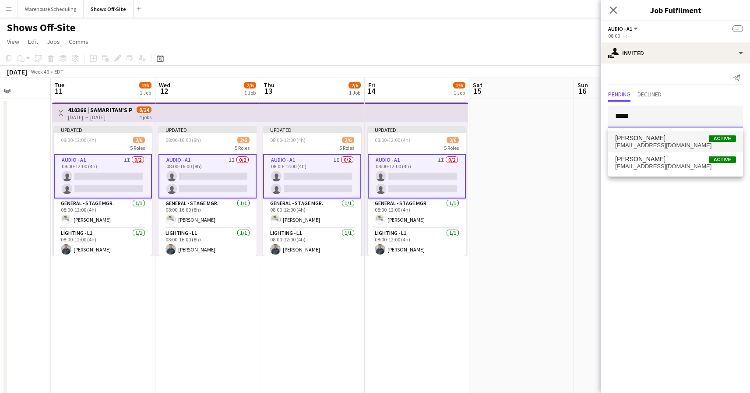
type input "*****"
click at [660, 143] on span "[EMAIL_ADDRESS][DOMAIN_NAME]" at bounding box center [675, 145] width 121 height 7
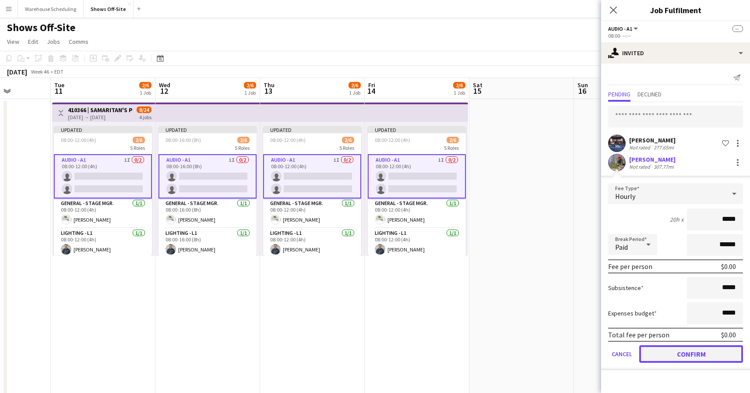
click at [695, 352] on button "Confirm" at bounding box center [691, 354] width 104 height 18
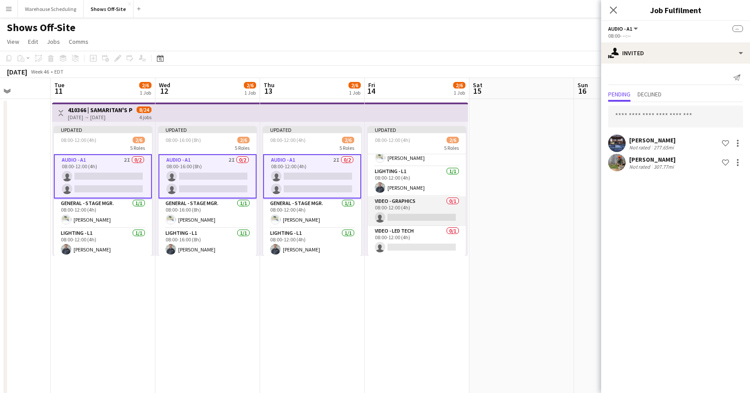
click at [426, 216] on app-card-role "Video - Graphics 0/1 08:00-12:00 (4h) single-neutral-actions" at bounding box center [417, 211] width 98 height 30
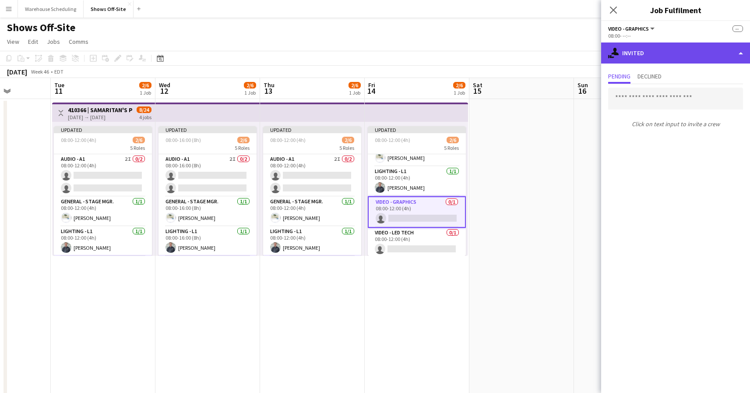
click at [662, 53] on div "single-neutral-actions-share-1 Invited" at bounding box center [675, 52] width 149 height 21
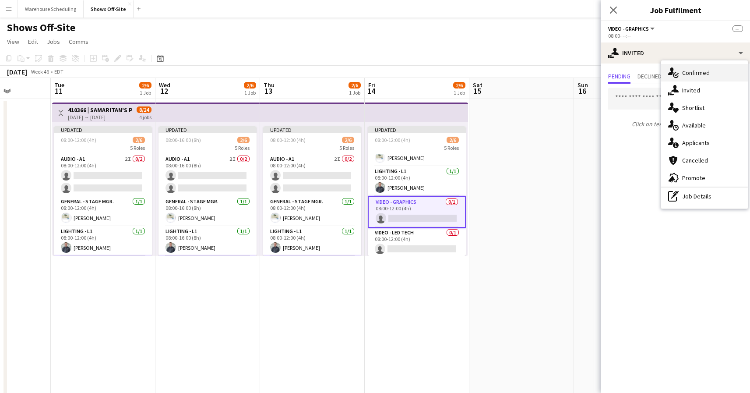
click at [686, 76] on div "single-neutral-actions-check-2 Confirmed" at bounding box center [704, 73] width 87 height 18
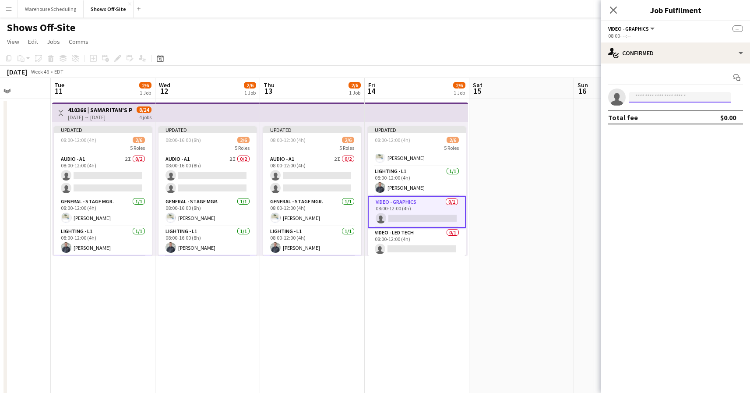
click at [651, 100] on input at bounding box center [680, 97] width 102 height 11
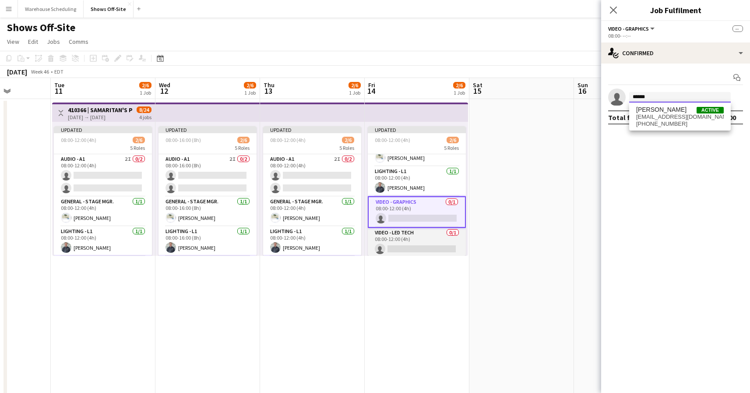
type input "******"
click at [424, 234] on app-card-role "Video - LED Tech 0/1 08:00-12:00 (4h) single-neutral-actions" at bounding box center [417, 243] width 98 height 30
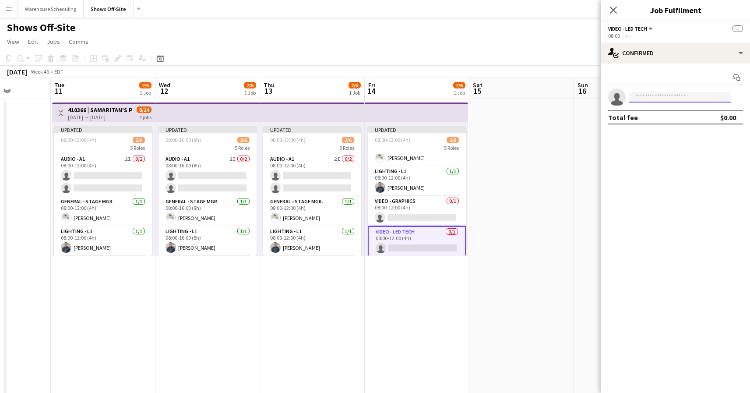
click at [645, 100] on input at bounding box center [680, 97] width 102 height 11
type input "******"
click at [669, 115] on span "dakotaecrowder@gmail.com" at bounding box center [680, 116] width 88 height 7
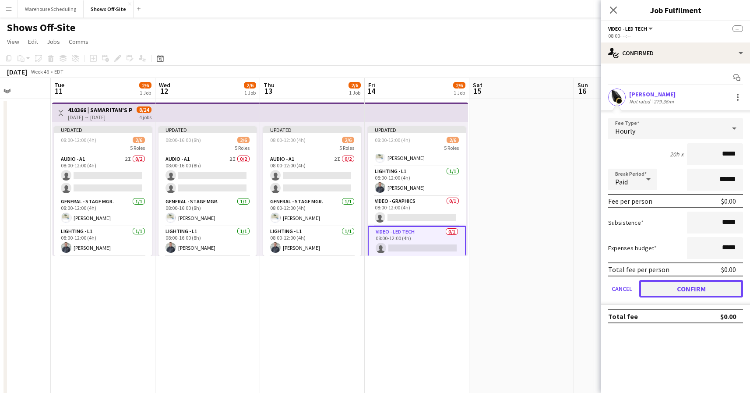
click at [693, 289] on button "Confirm" at bounding box center [691, 289] width 104 height 18
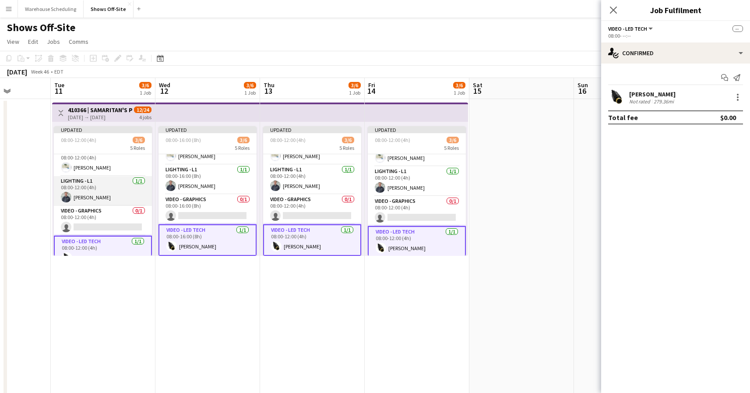
scroll to position [62, 0]
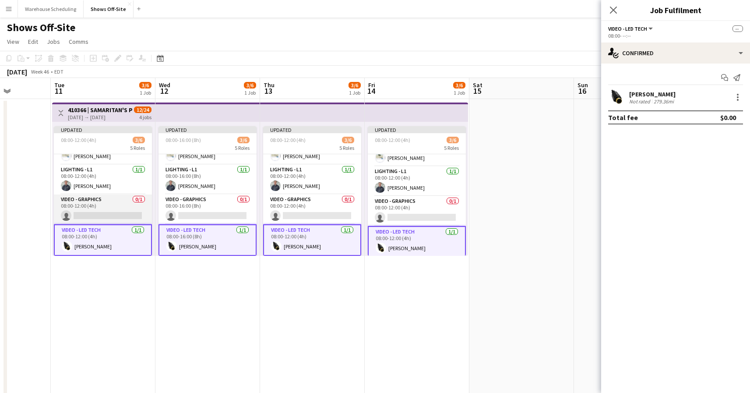
click at [101, 215] on app-card-role "Video - Graphics 0/1 08:00-12:00 (4h) single-neutral-actions" at bounding box center [103, 209] width 98 height 30
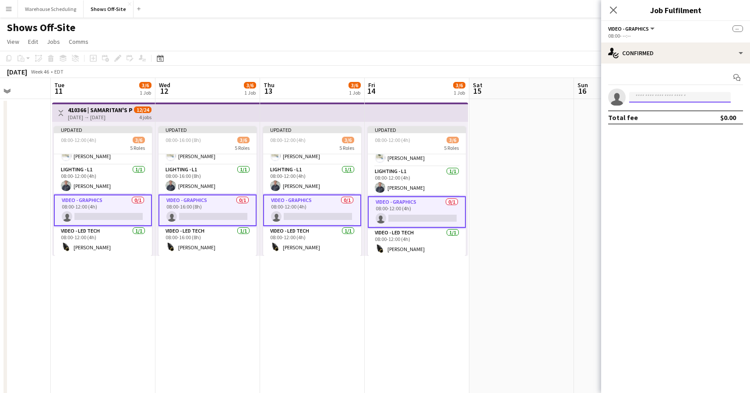
click at [655, 99] on input at bounding box center [680, 97] width 102 height 11
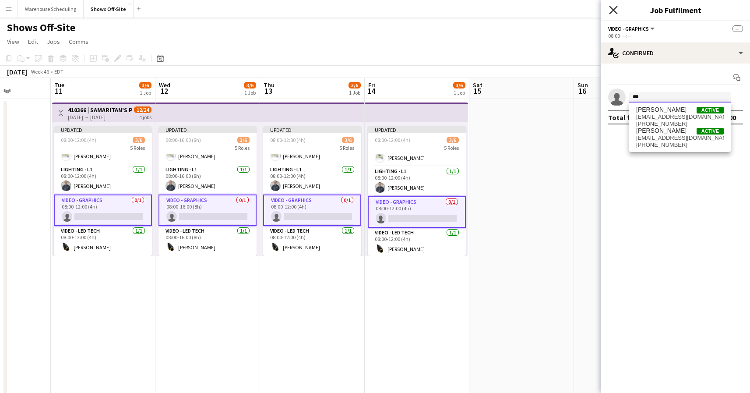
type input "***"
click at [613, 9] on icon at bounding box center [613, 10] width 8 height 8
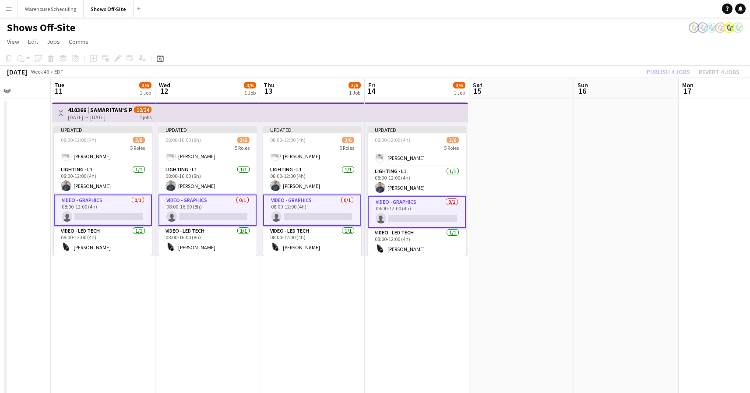
click at [612, 46] on app-page-menu "View Day view expanded Day view collapsed Month view Date picker Jump to [DATE]…" at bounding box center [375, 42] width 750 height 17
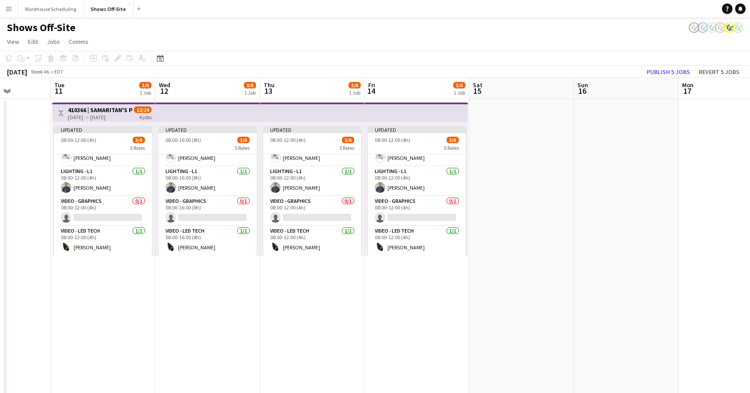
scroll to position [60, 0]
click at [665, 71] on button "Publish 5 jobs" at bounding box center [668, 71] width 50 height 11
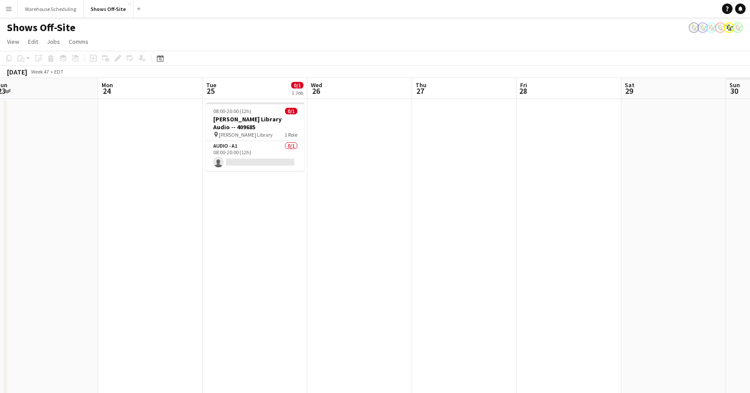
scroll to position [0, 266]
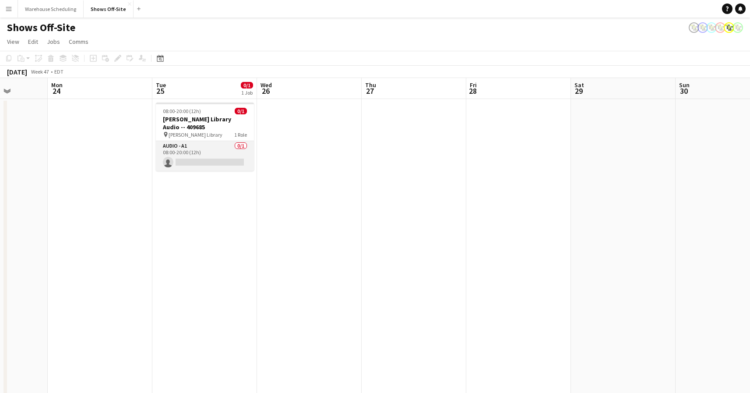
click at [214, 155] on app-card-role "Audio - A1 0/1 08:00-20:00 (12h) single-neutral-actions" at bounding box center [205, 156] width 98 height 30
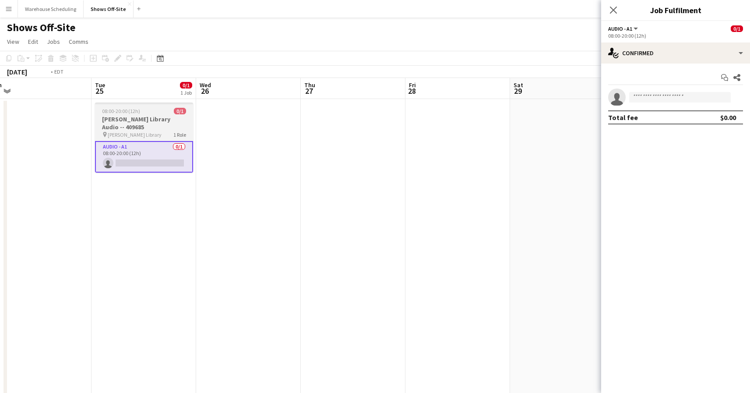
scroll to position [0, 229]
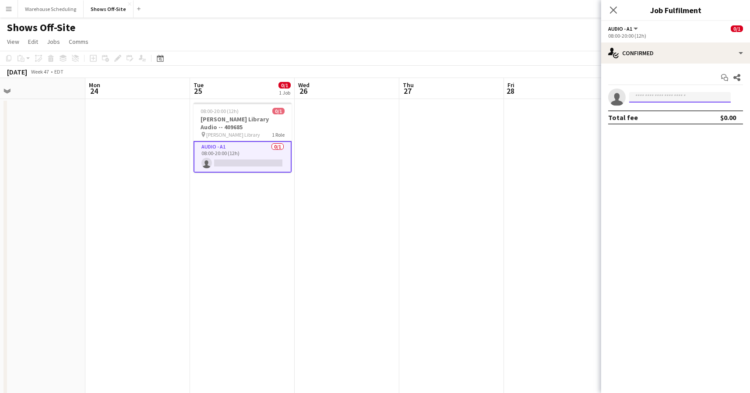
click at [661, 99] on input at bounding box center [680, 97] width 102 height 11
type input "*"
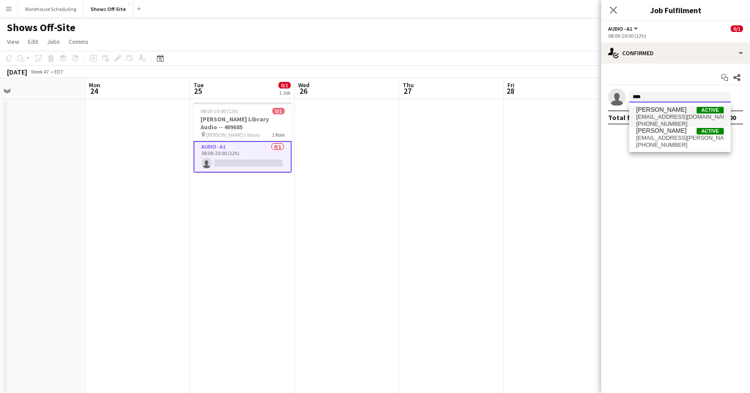
type input "****"
click at [669, 118] on span "tstoker14@gmail.com" at bounding box center [680, 116] width 88 height 7
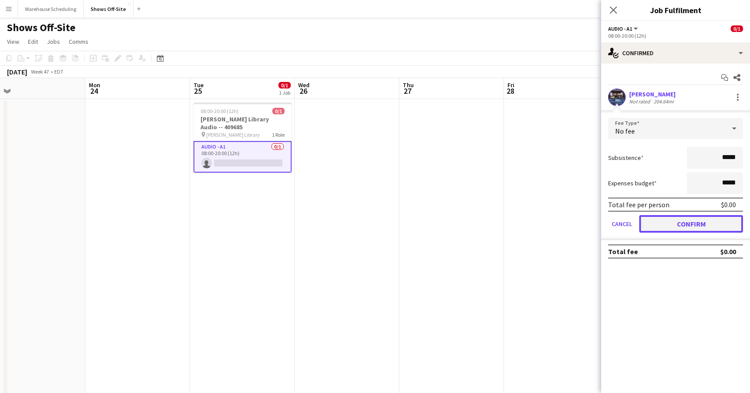
click at [690, 219] on button "Confirm" at bounding box center [691, 224] width 104 height 18
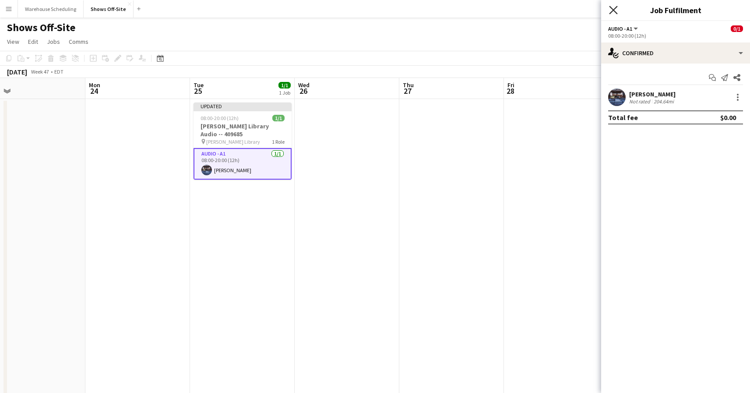
click at [614, 7] on icon "Close pop-in" at bounding box center [613, 10] width 8 height 8
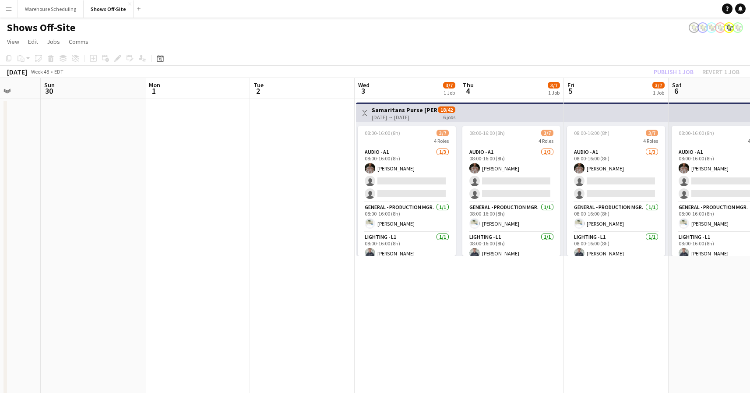
scroll to position [0, 293]
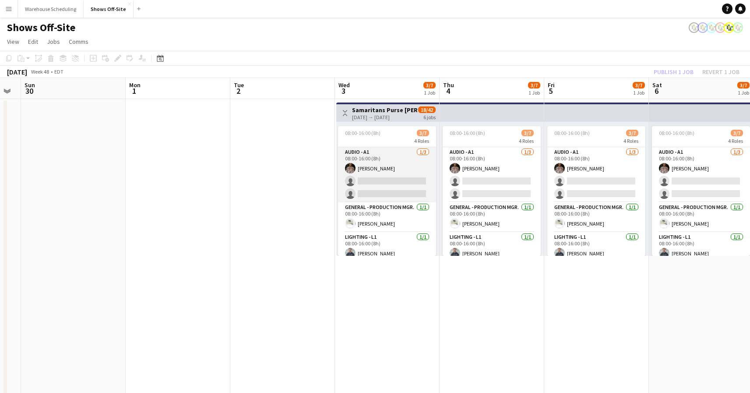
click at [390, 189] on app-card-role "Audio - A1 1/3 08:00-16:00 (8h) Bobby Ditzler single-neutral-actions single-neu…" at bounding box center [387, 174] width 98 height 55
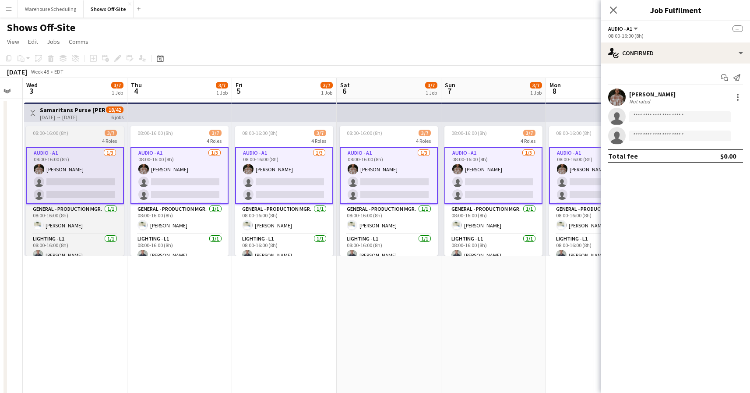
scroll to position [0, 414]
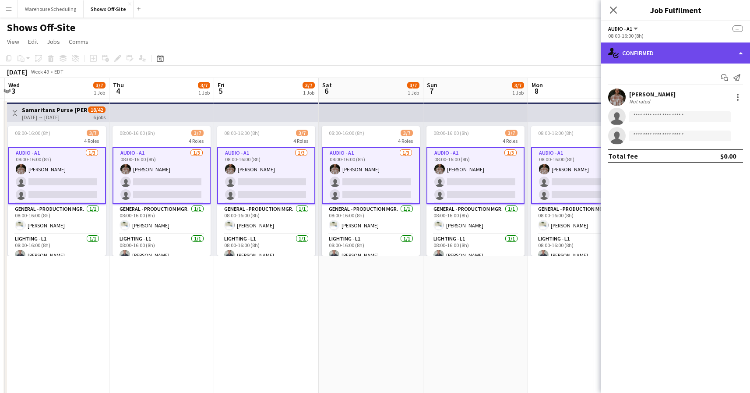
click at [686, 58] on div "single-neutral-actions-check-2 Confirmed" at bounding box center [675, 52] width 149 height 21
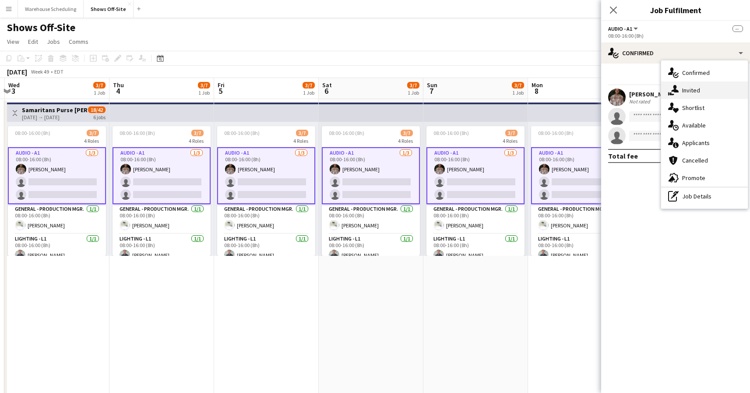
click at [693, 92] on div "single-neutral-actions-share-1 Invited" at bounding box center [704, 90] width 87 height 18
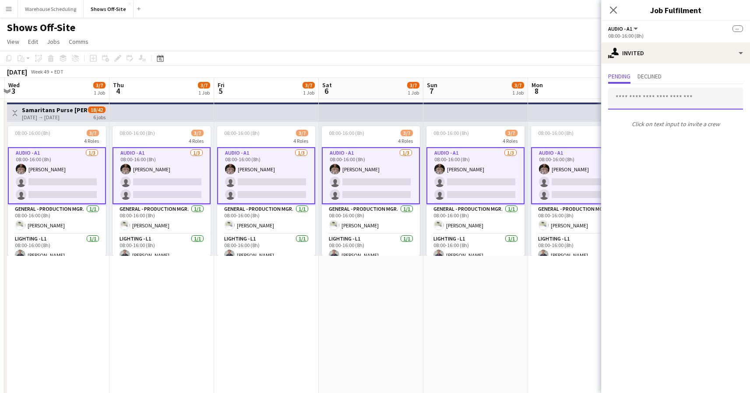
click at [641, 95] on input "text" at bounding box center [675, 99] width 135 height 22
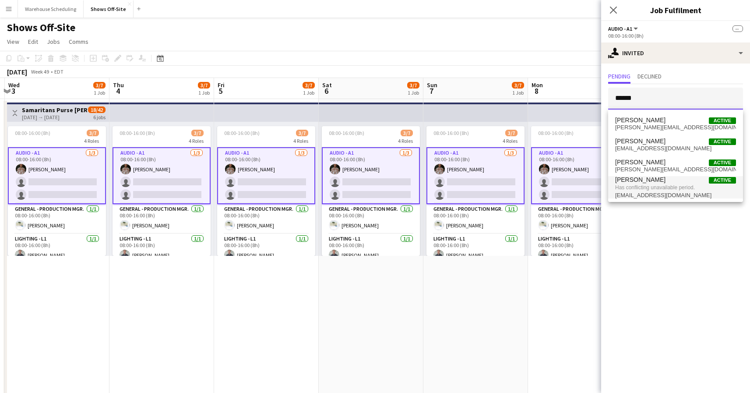
type input "******"
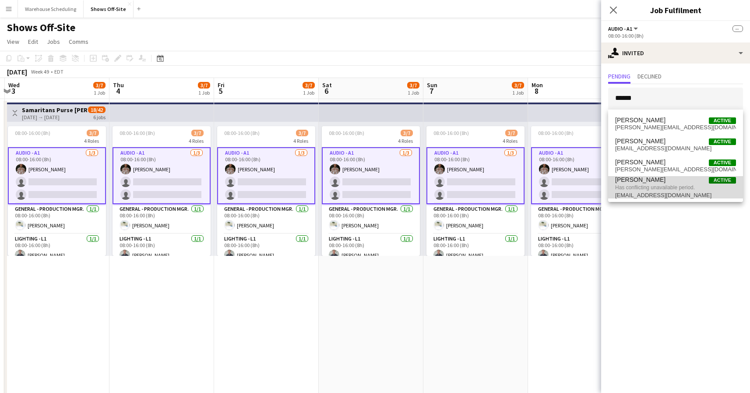
click at [650, 185] on span "Has conflicting unavailable period." at bounding box center [675, 187] width 121 height 8
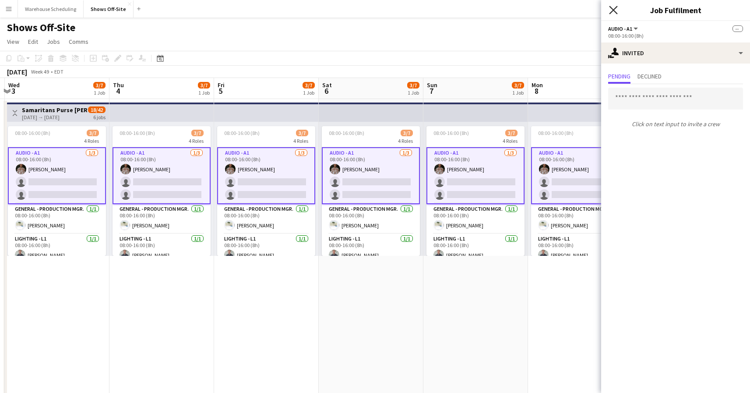
click at [612, 8] on icon at bounding box center [613, 10] width 8 height 8
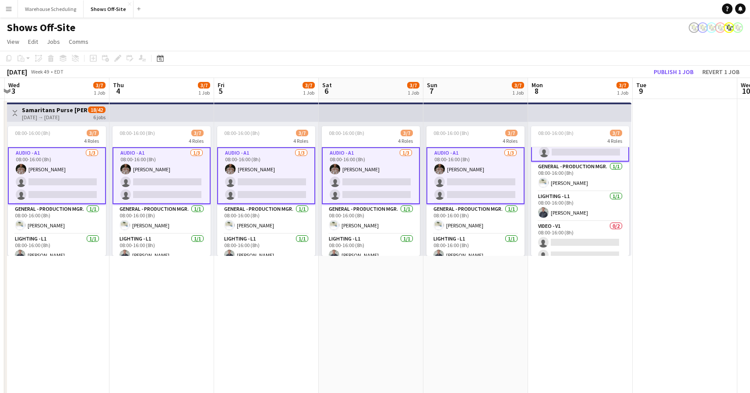
scroll to position [50, 0]
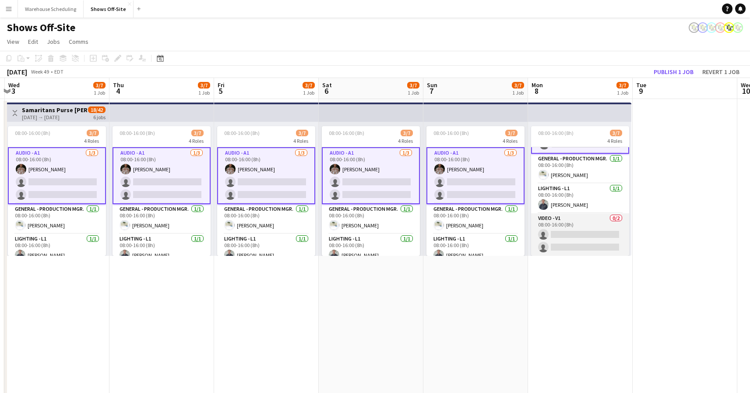
click at [561, 240] on app-card-role "Video - V1 0/2 08:00-16:00 (8h) single-neutral-actions single-neutral-actions" at bounding box center [580, 234] width 98 height 42
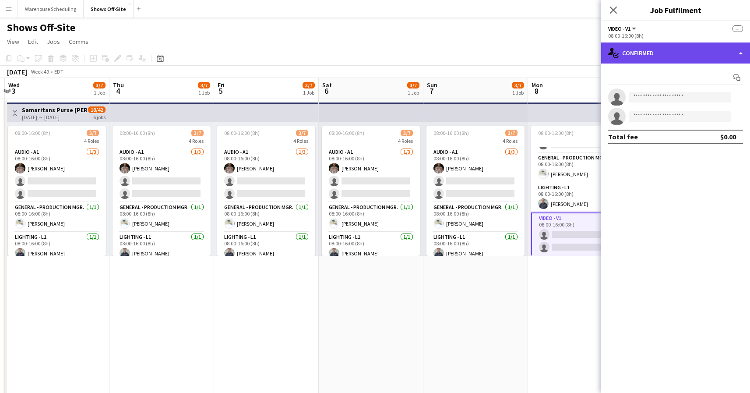
click at [642, 47] on div "single-neutral-actions-check-2 Confirmed" at bounding box center [675, 52] width 149 height 21
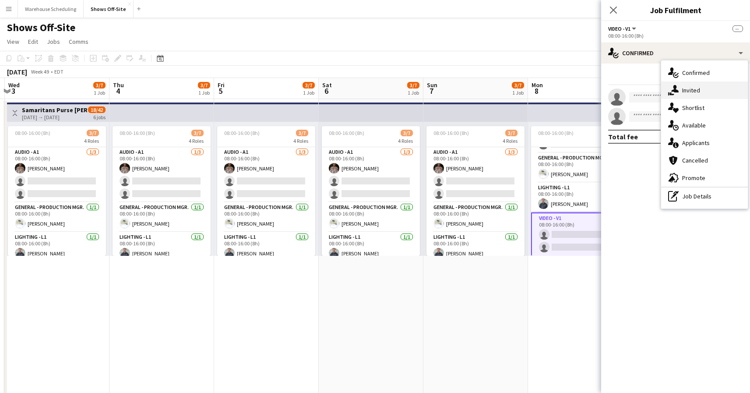
click at [676, 89] on icon at bounding box center [674, 88] width 7 height 7
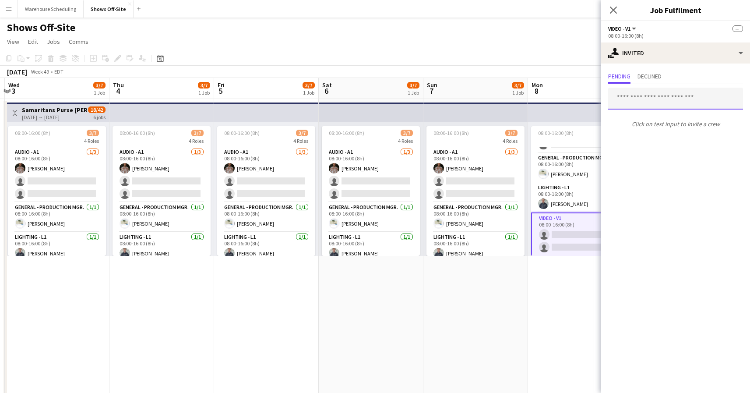
click at [659, 97] on input "text" at bounding box center [675, 99] width 135 height 22
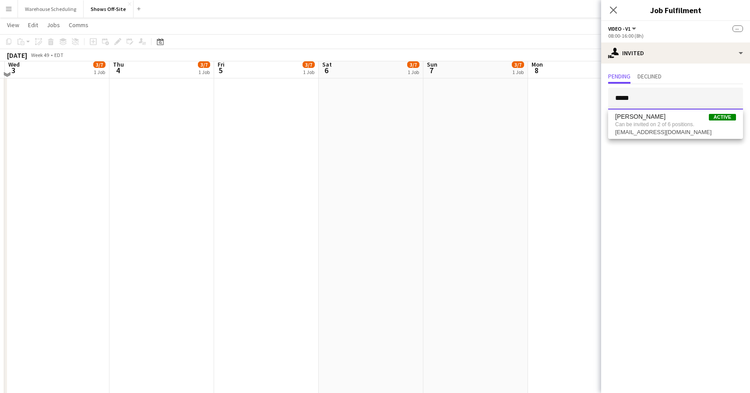
scroll to position [0, 0]
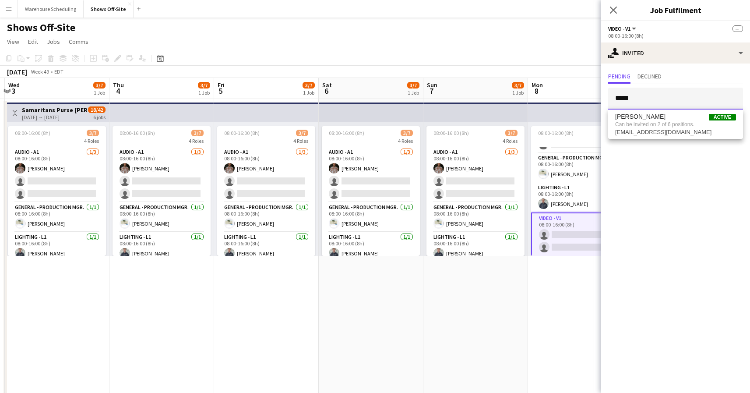
type input "*****"
click at [400, 46] on app-page-menu "View Day view expanded Day view collapsed Month view Date picker Jump to [DATE]…" at bounding box center [375, 42] width 750 height 17
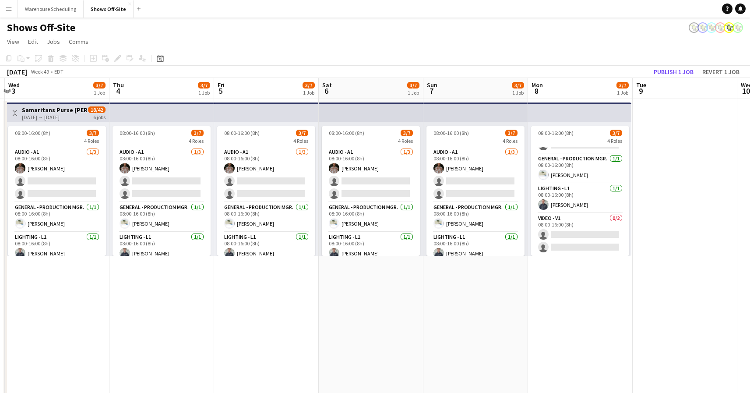
scroll to position [49, 0]
click at [163, 60] on icon at bounding box center [160, 58] width 7 height 7
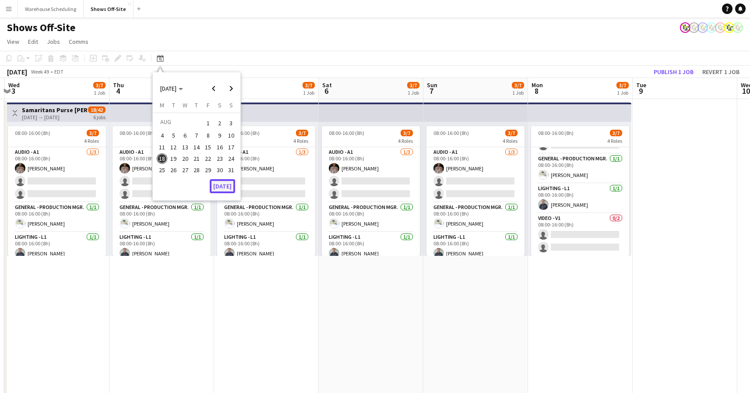
click at [222, 180] on button "[DATE]" at bounding box center [222, 186] width 25 height 14
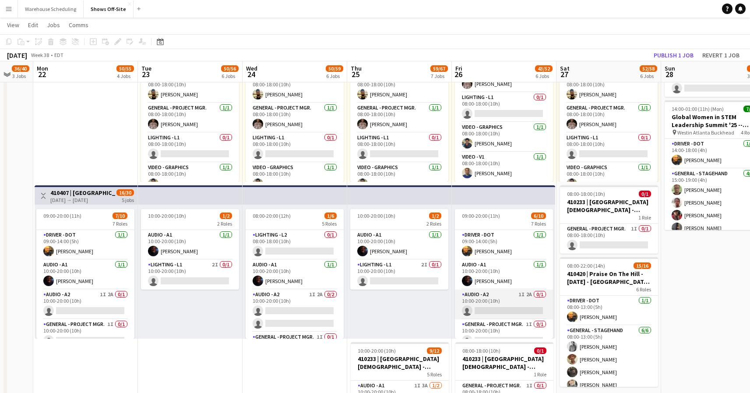
scroll to position [138, 0]
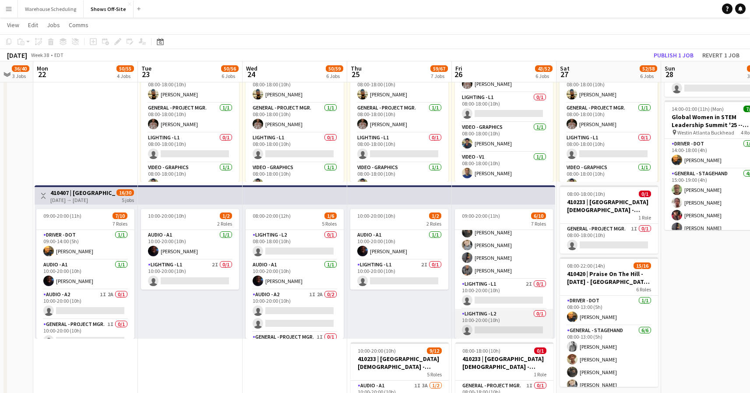
click at [504, 319] on app-card-role "Lighting - L2 0/1 10:00-20:00 (10h) single-neutral-actions" at bounding box center [504, 324] width 98 height 30
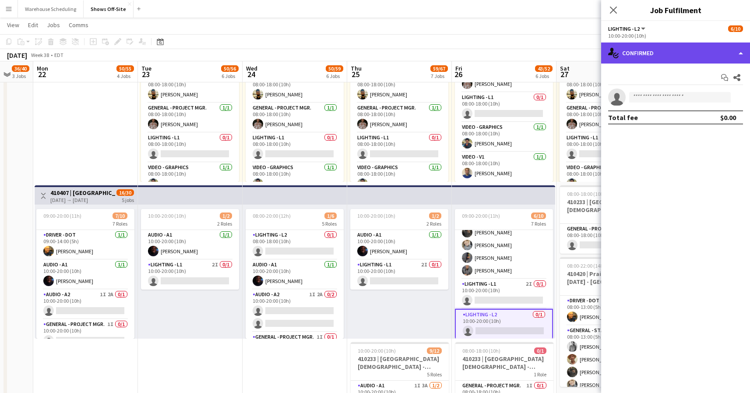
click at [686, 46] on div "single-neutral-actions-check-2 Confirmed" at bounding box center [675, 52] width 149 height 21
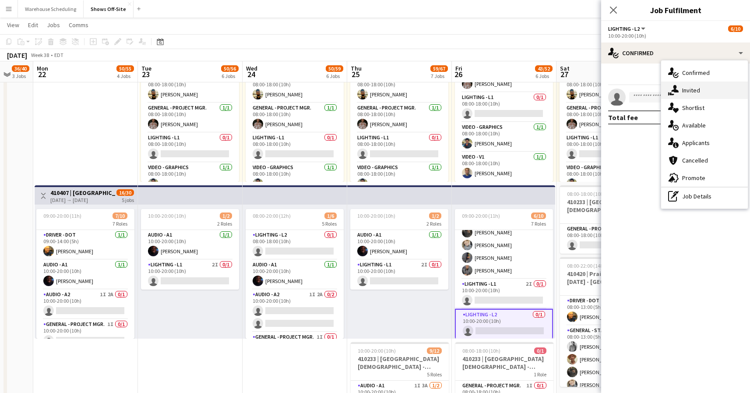
click at [705, 89] on div "single-neutral-actions-share-1 Invited" at bounding box center [704, 90] width 87 height 18
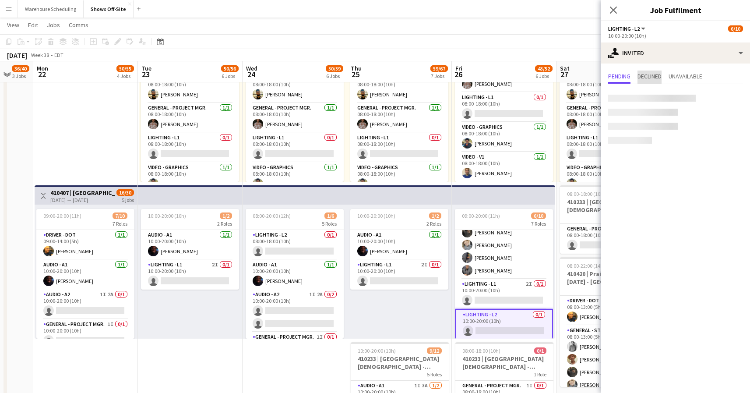
click at [647, 78] on span "Declined" at bounding box center [649, 76] width 24 height 6
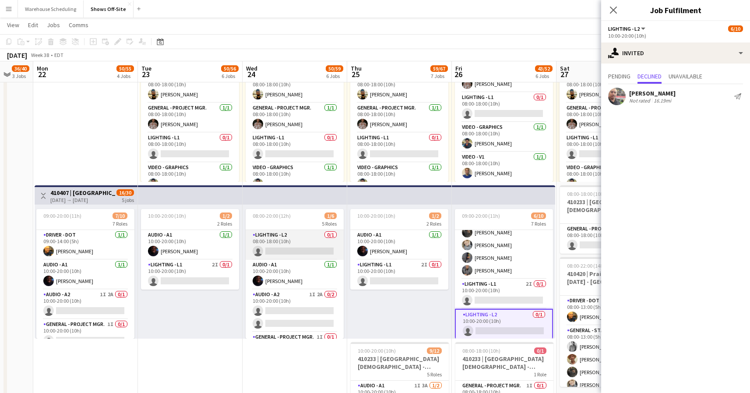
click at [303, 236] on app-card-role "Lighting - L2 0/1 08:00-18:00 (10h) single-neutral-actions" at bounding box center [295, 245] width 98 height 30
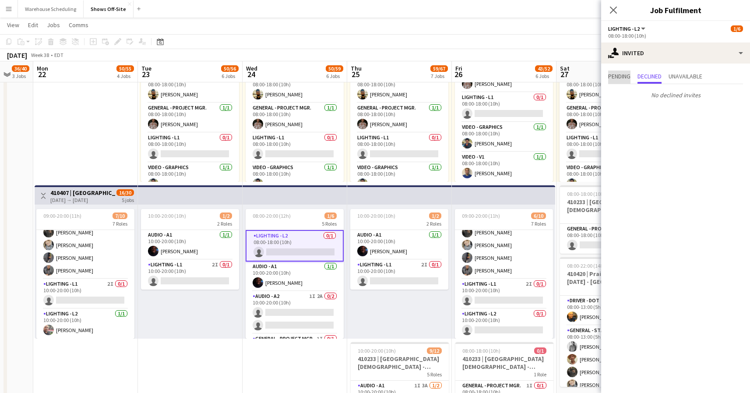
click at [627, 77] on span "Pending" at bounding box center [619, 76] width 22 height 6
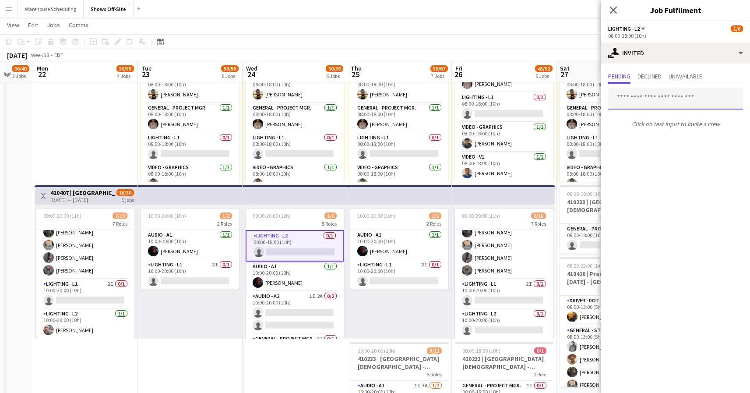
click at [648, 91] on input "text" at bounding box center [675, 99] width 135 height 22
type input "*"
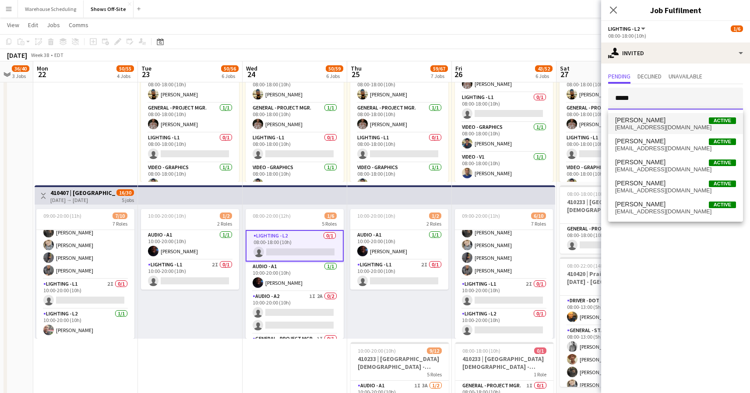
type input "*****"
click at [676, 133] on mat-option "Kevin Arevalo Active arevalok90@gmail.com" at bounding box center [675, 123] width 135 height 21
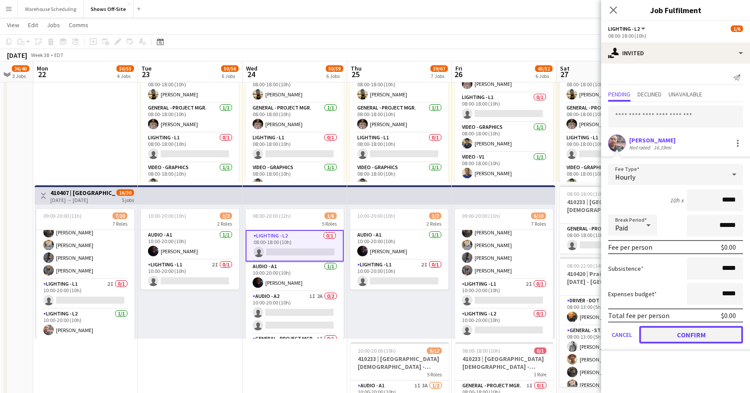
click at [678, 335] on button "Confirm" at bounding box center [691, 335] width 104 height 18
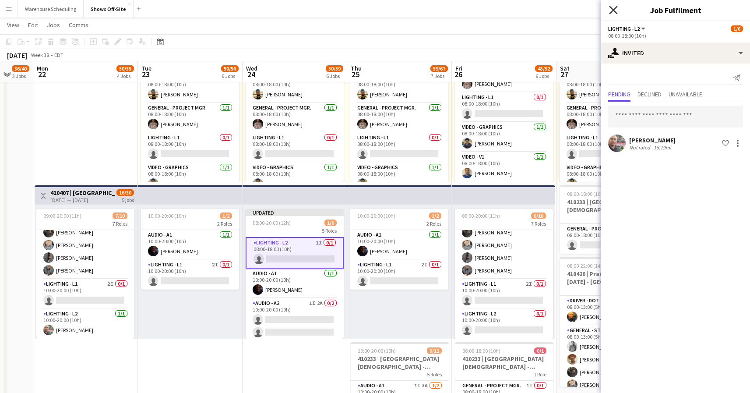
click at [613, 7] on icon "Close pop-in" at bounding box center [613, 10] width 8 height 8
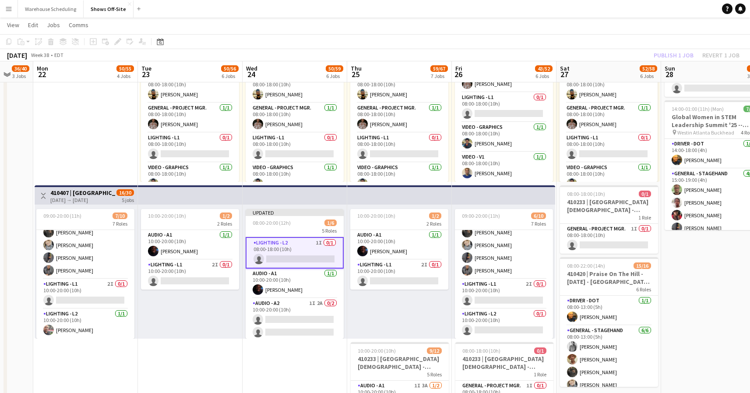
click at [679, 59] on div "Publish 1 job Revert 1 job" at bounding box center [696, 54] width 107 height 11
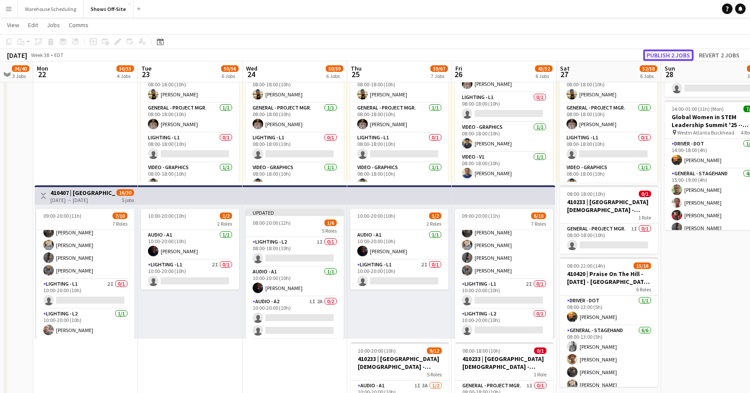
click at [679, 56] on button "Publish 2 jobs" at bounding box center [668, 54] width 50 height 11
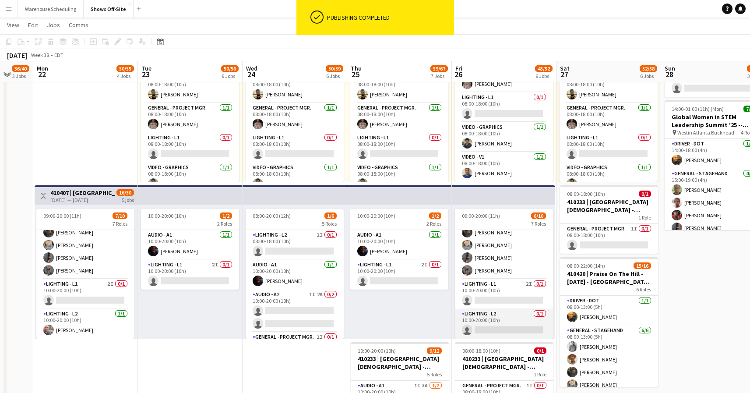
click at [514, 314] on app-card-role "Lighting - L2 0/1 10:00-20:00 (10h) single-neutral-actions" at bounding box center [504, 324] width 98 height 30
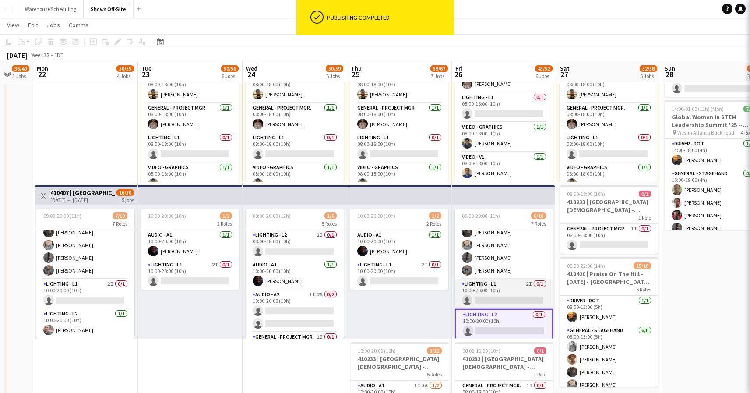
click at [515, 291] on app-card-role "Lighting - L1 2I 0/1 10:00-20:00 (10h) single-neutral-actions" at bounding box center [504, 294] width 98 height 30
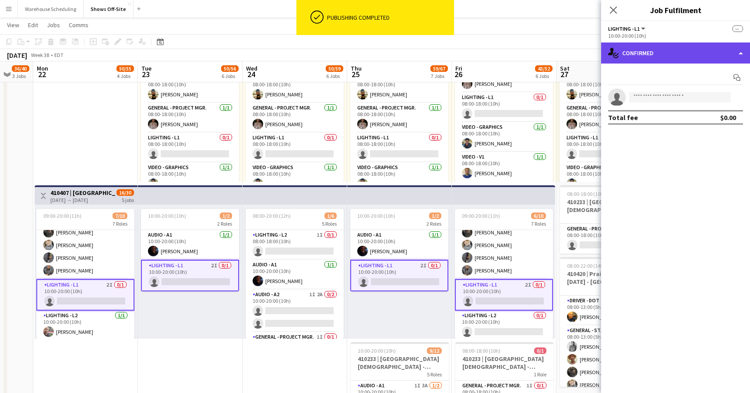
click at [681, 44] on div "single-neutral-actions-check-2 Confirmed" at bounding box center [675, 52] width 149 height 21
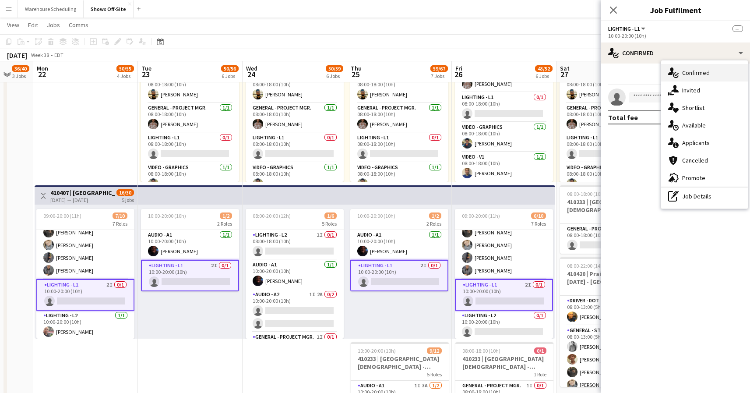
click at [689, 79] on div "single-neutral-actions-check-2 Confirmed" at bounding box center [704, 73] width 87 height 18
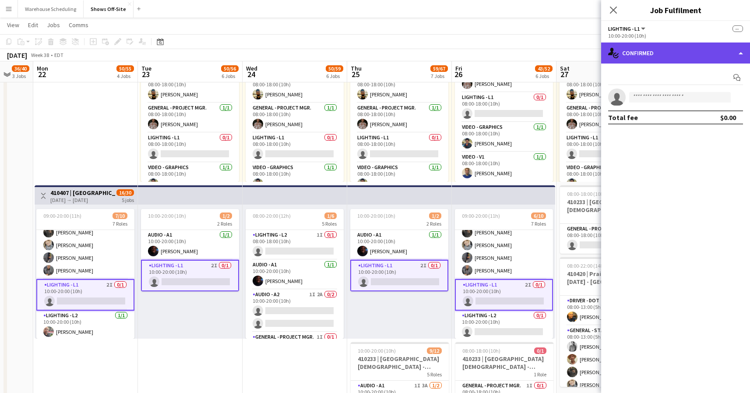
click at [680, 54] on div "single-neutral-actions-check-2 Confirmed" at bounding box center [675, 52] width 149 height 21
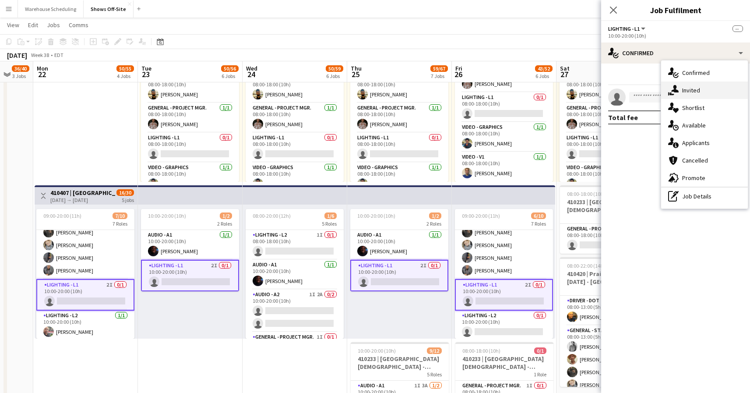
click at [688, 86] on div "single-neutral-actions-share-1 Invited" at bounding box center [704, 90] width 87 height 18
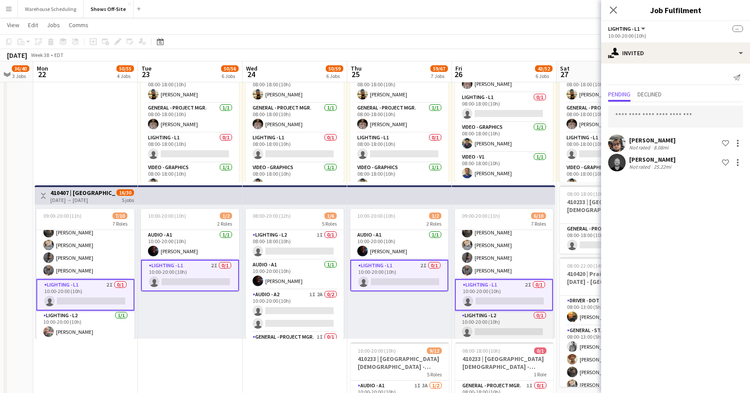
click at [484, 322] on app-card-role "Lighting - L2 0/1 10:00-20:00 (10h) single-neutral-actions" at bounding box center [504, 325] width 98 height 30
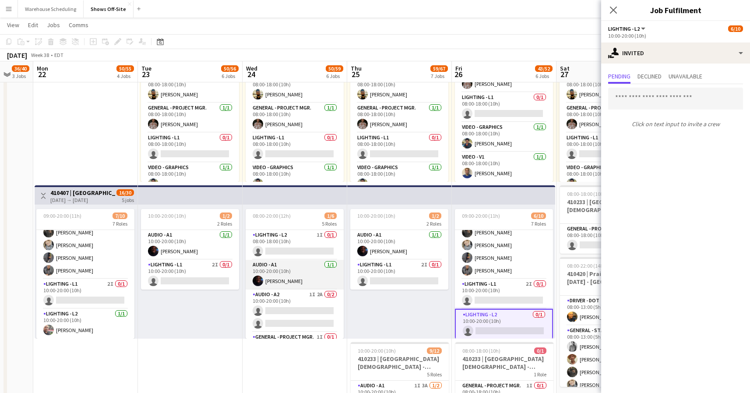
scroll to position [53, 0]
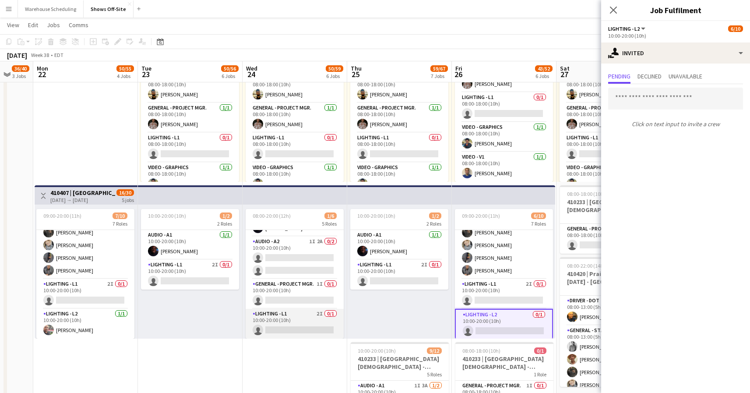
click at [318, 321] on app-card-role "Lighting - L1 2I 0/1 10:00-20:00 (10h) single-neutral-actions" at bounding box center [295, 324] width 98 height 30
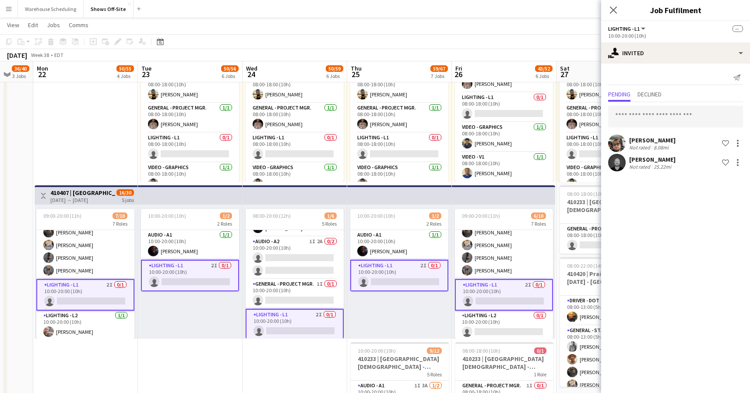
click at [318, 321] on app-card-role "Lighting - L1 2I 0/1 10:00-20:00 (10h) single-neutral-actions" at bounding box center [295, 325] width 98 height 32
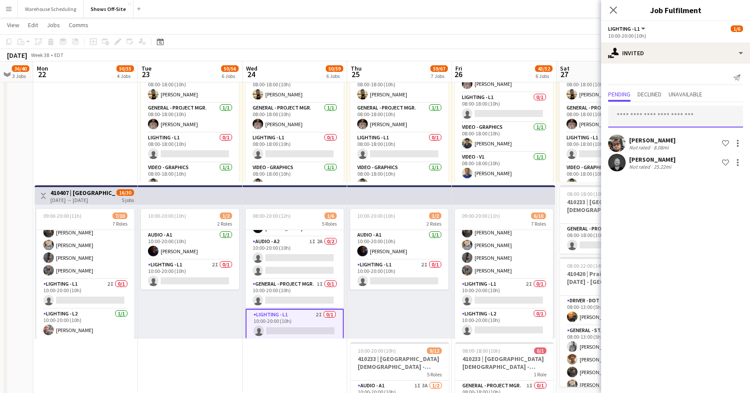
click at [655, 116] on input "text" at bounding box center [675, 117] width 135 height 22
type input "****"
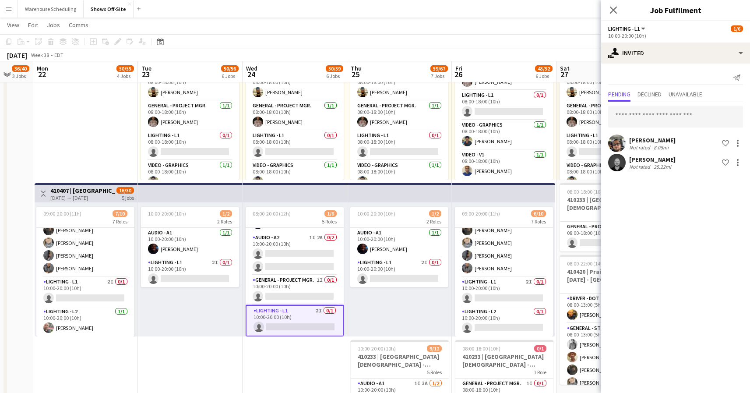
click at [374, 311] on div "10:00-20:00 (10h) 1/2 2 Roles Audio - A1 1/1 10:00-20:00 (10h) Byron Belle Ligh…" at bounding box center [399, 269] width 105 height 134
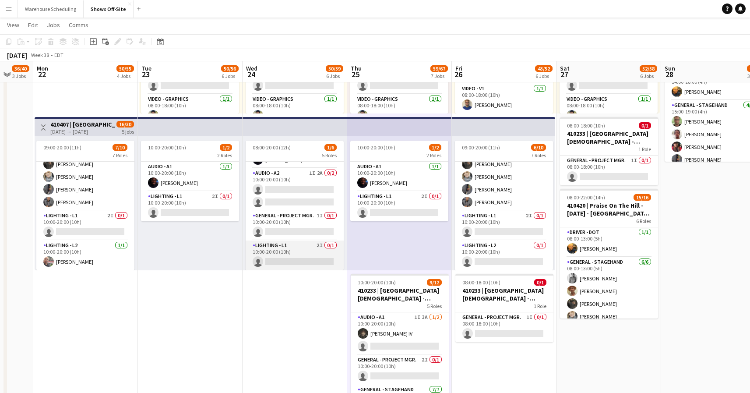
scroll to position [0, 0]
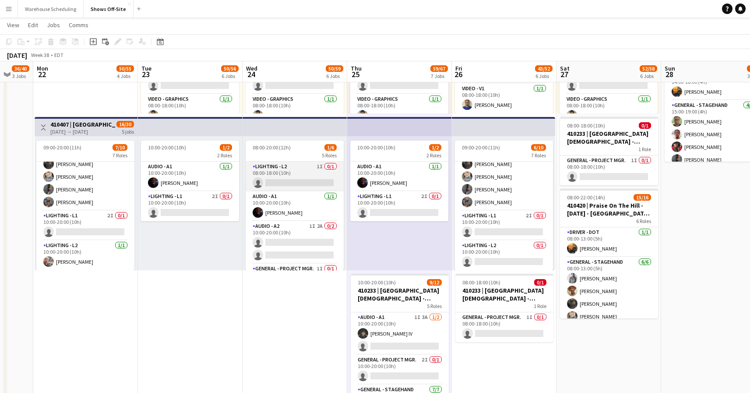
click at [296, 175] on app-card-role "Lighting - L2 1I 0/1 08:00-18:00 (10h) single-neutral-actions" at bounding box center [295, 177] width 98 height 30
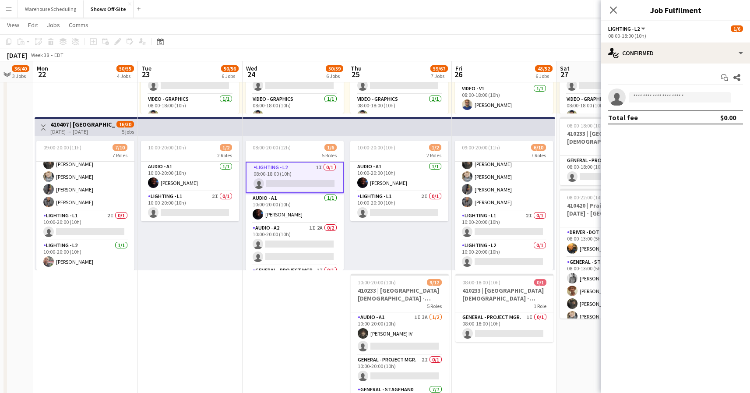
click at [303, 171] on app-card-role "Lighting - L2 1I 0/1 08:00-18:00 (10h) single-neutral-actions" at bounding box center [295, 178] width 98 height 32
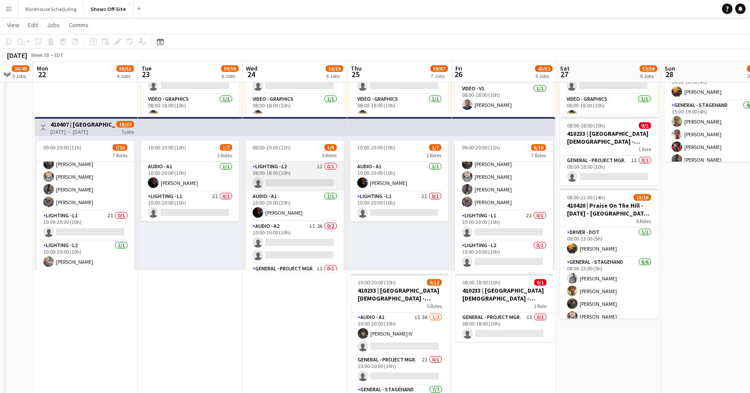
click at [303, 171] on app-card-role "Lighting - L2 1I 0/1 08:00-18:00 (10h) single-neutral-actions" at bounding box center [295, 177] width 98 height 30
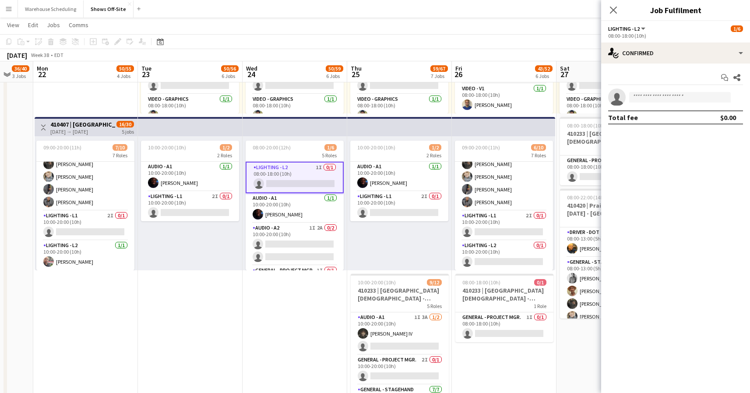
click at [662, 40] on app-options-switcher "Lighting - L2 All roles Lighting - L2 1/6 08:00-18:00 (10h)" at bounding box center [675, 31] width 149 height 21
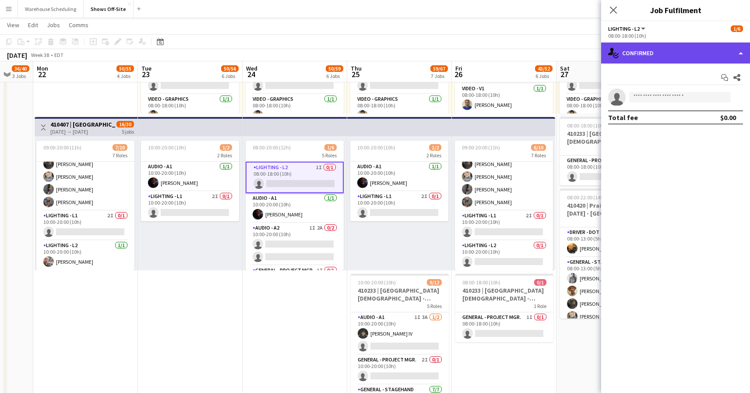
click at [663, 60] on div "single-neutral-actions-check-2 Confirmed" at bounding box center [675, 52] width 149 height 21
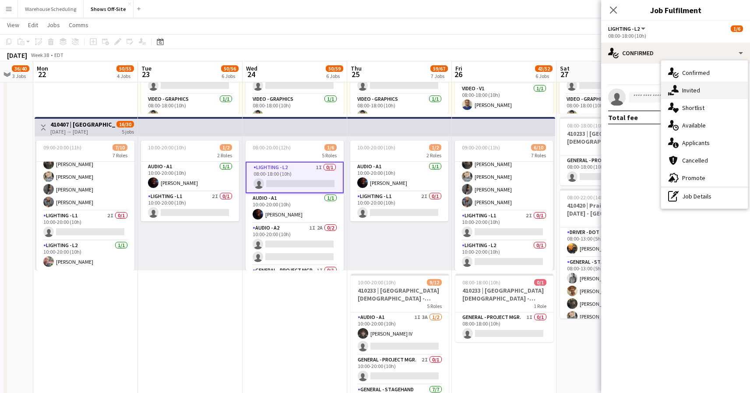
click at [671, 87] on icon "single-neutral-actions-share-1" at bounding box center [673, 90] width 11 height 11
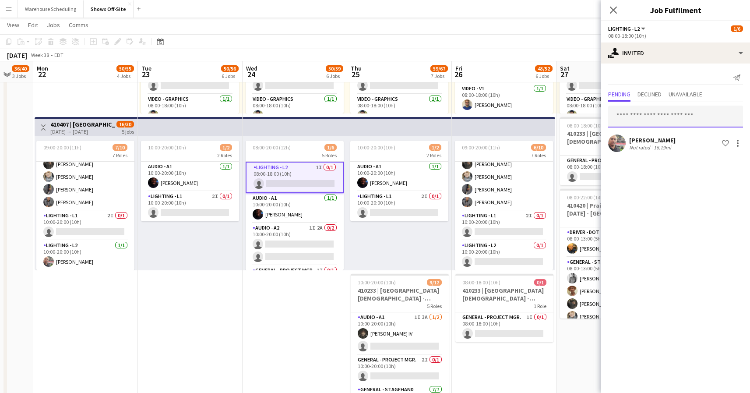
click at [651, 122] on input "text" at bounding box center [675, 117] width 135 height 22
type input "*"
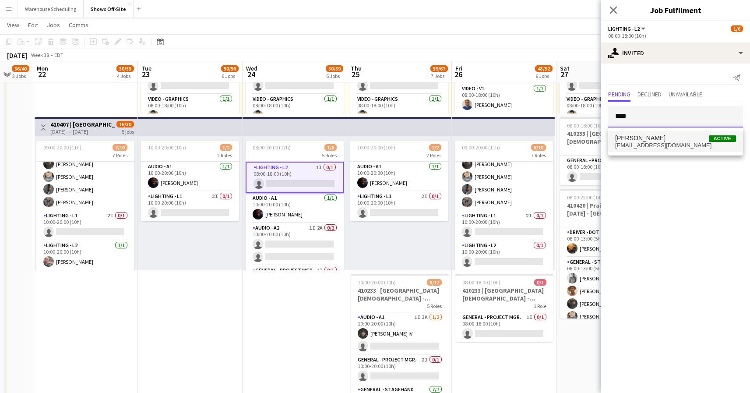
type input "****"
click at [677, 144] on span "[EMAIL_ADDRESS][DOMAIN_NAME]" at bounding box center [675, 145] width 121 height 7
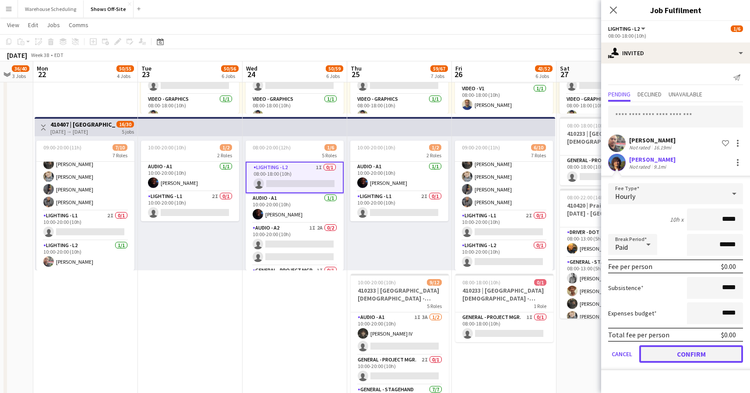
click at [673, 356] on button "Confirm" at bounding box center [691, 354] width 104 height 18
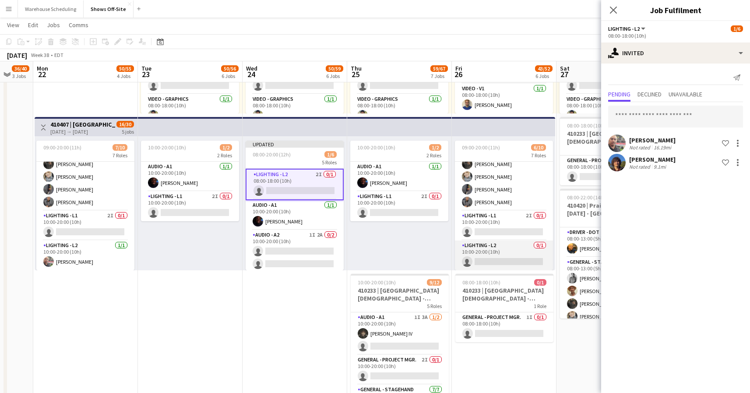
click at [523, 262] on app-card-role "Lighting - L2 0/1 10:00-20:00 (10h) single-neutral-actions" at bounding box center [504, 255] width 98 height 30
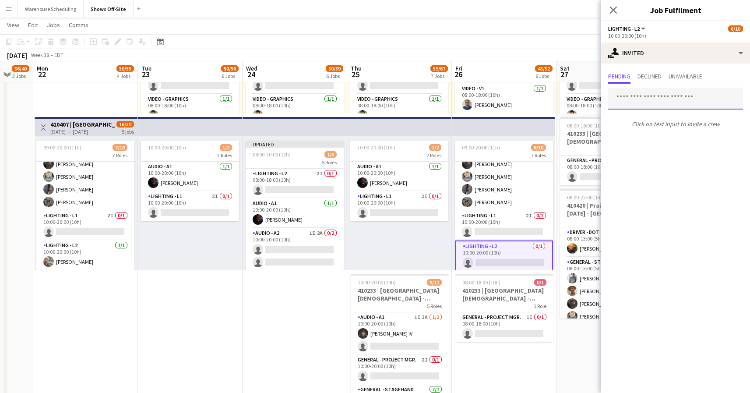
click at [655, 98] on input "text" at bounding box center [675, 99] width 135 height 22
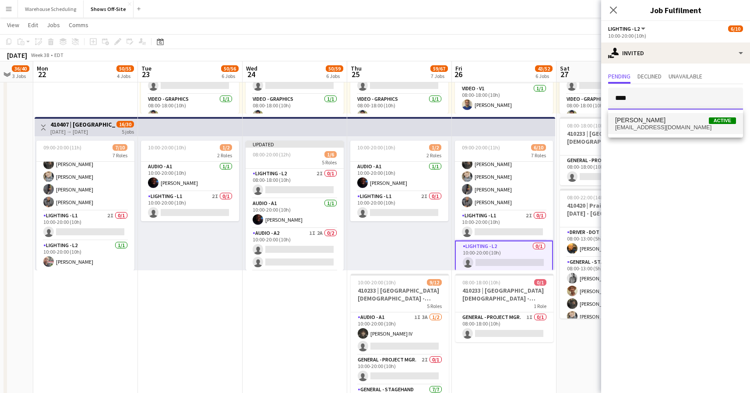
type input "****"
click at [662, 118] on span "Liam Whitney Active" at bounding box center [675, 119] width 121 height 7
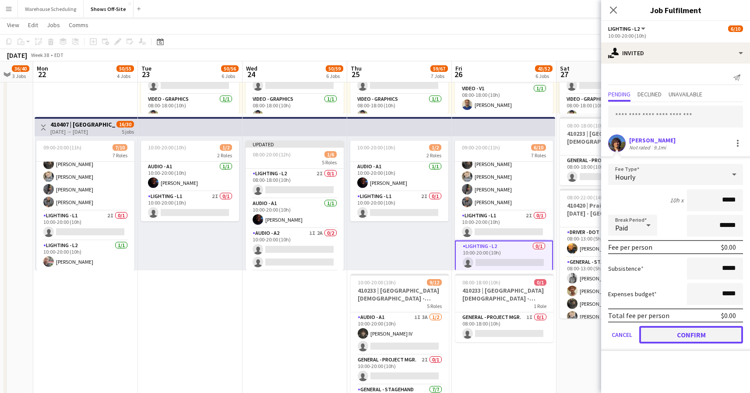
click at [676, 335] on button "Confirm" at bounding box center [691, 335] width 104 height 18
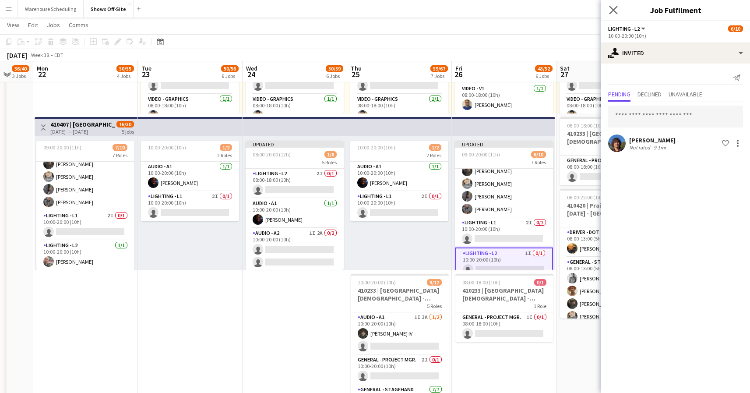
click at [614, 4] on app-icon "Close pop-in" at bounding box center [613, 10] width 13 height 13
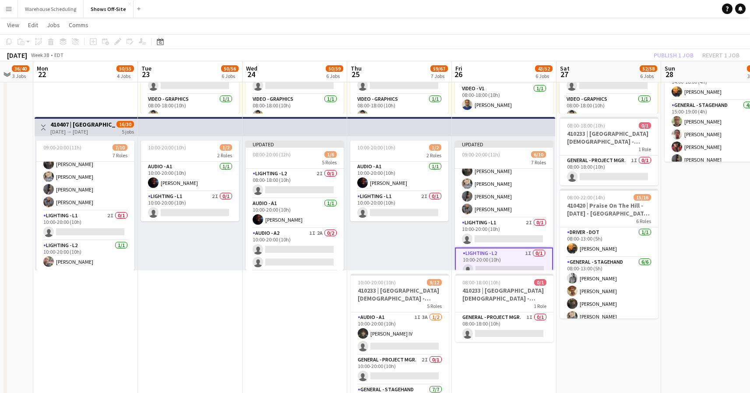
click at [643, 28] on app-page-menu "View Day view expanded Day view collapsed Month view Date picker Jump to [DATE]…" at bounding box center [375, 26] width 750 height 17
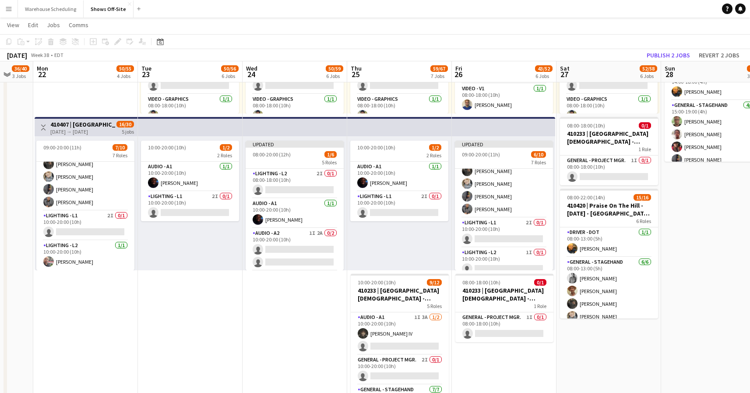
click at [663, 48] on app-toolbar "Copy Paste Paste Command V Paste with crew Command Shift V Paste linked Job [GE…" at bounding box center [375, 41] width 750 height 15
click at [663, 54] on button "Publish 2 jobs" at bounding box center [668, 54] width 50 height 11
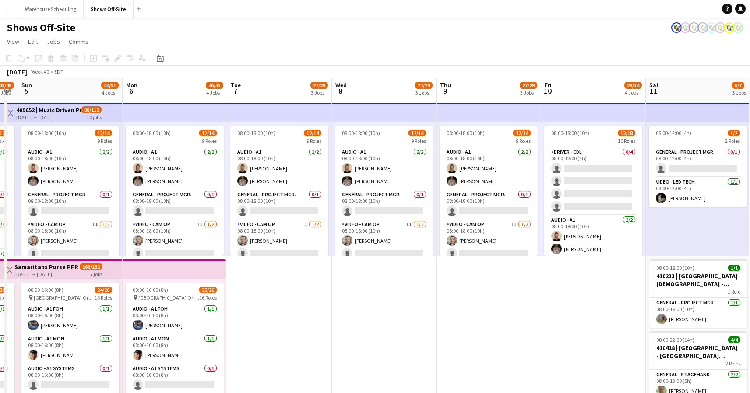
scroll to position [0, 416]
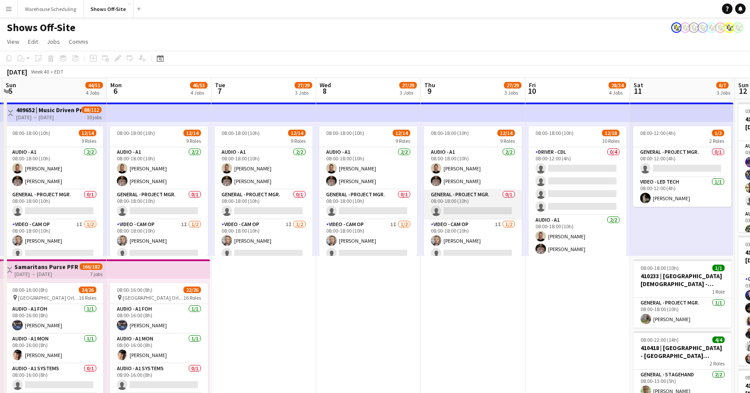
click at [460, 199] on app-card-role "General - Project Mgr. 0/1 08:00-18:00 (10h) single-neutral-actions" at bounding box center [473, 205] width 98 height 30
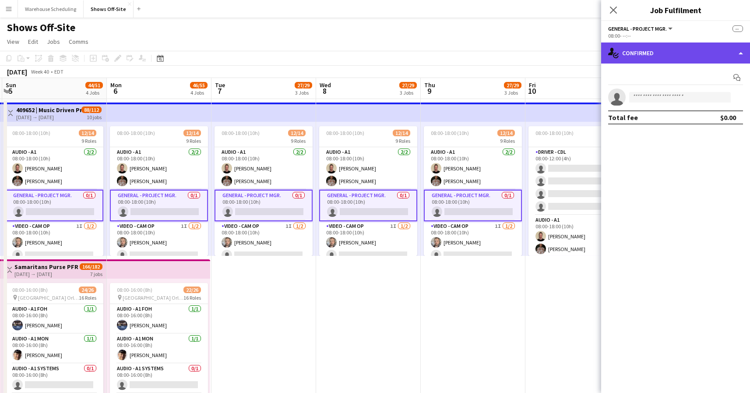
click at [664, 49] on div "single-neutral-actions-check-2 Confirmed" at bounding box center [675, 52] width 149 height 21
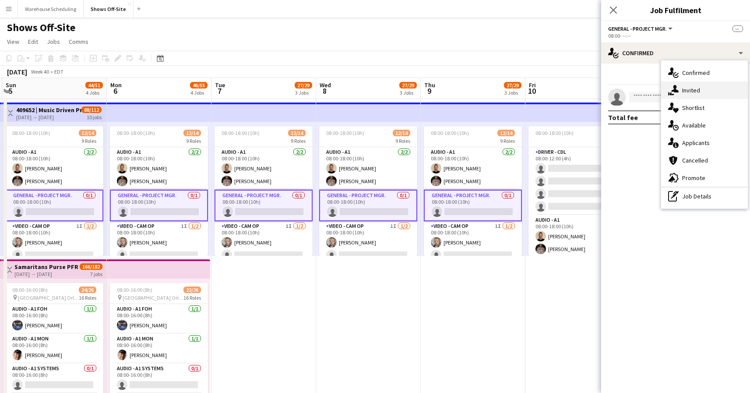
click at [691, 94] on div "single-neutral-actions-share-1 Invited" at bounding box center [704, 90] width 87 height 18
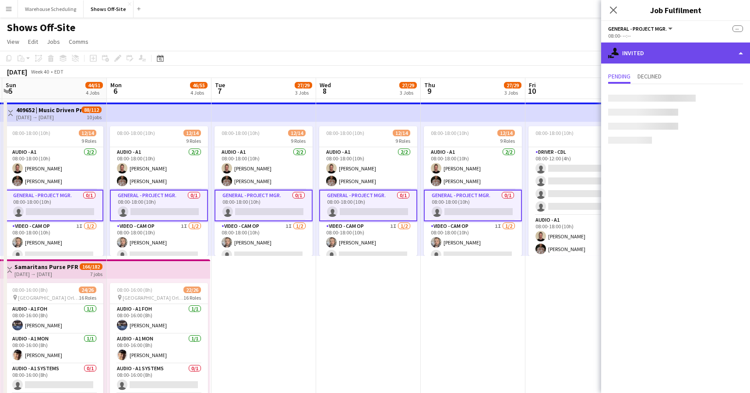
click at [683, 56] on div "single-neutral-actions-share-1 Invited" at bounding box center [675, 52] width 149 height 21
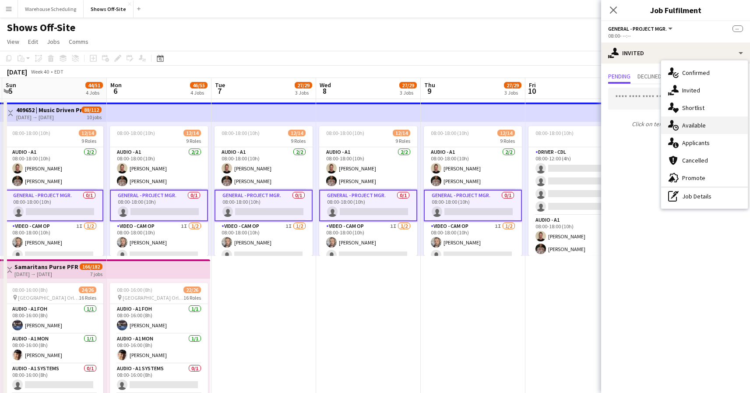
click at [710, 128] on div "single-neutral-actions-upload Available" at bounding box center [704, 125] width 87 height 18
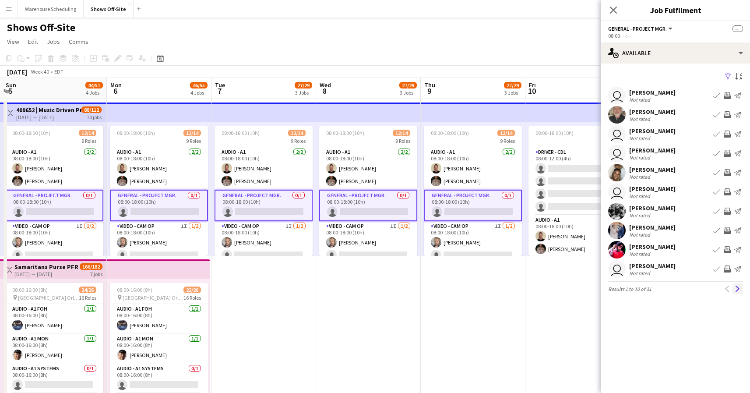
click at [735, 289] on app-icon "Next" at bounding box center [738, 288] width 6 height 6
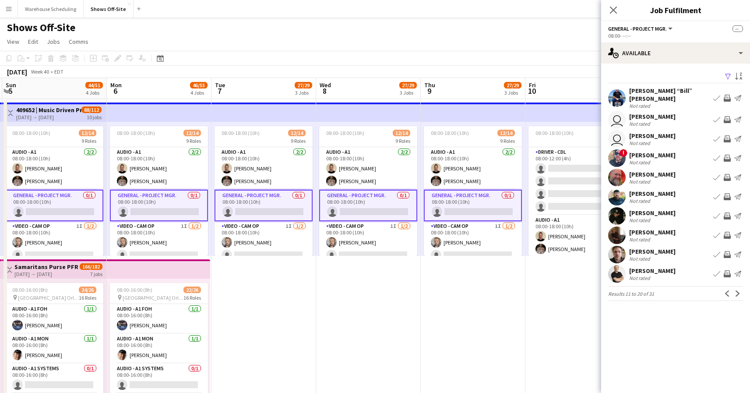
click at [735, 290] on app-icon "Next" at bounding box center [738, 293] width 6 height 6
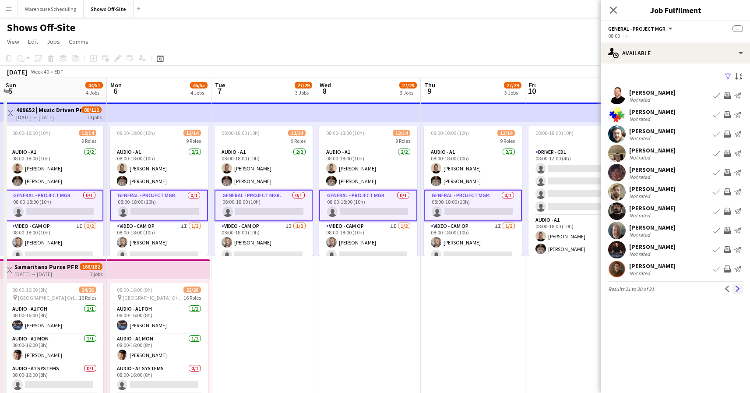
click at [735, 288] on app-icon "Next" at bounding box center [738, 288] width 6 height 6
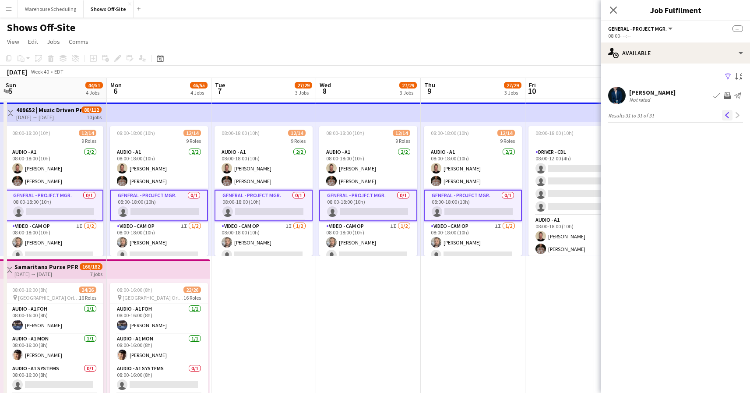
click at [728, 120] on button "Previous" at bounding box center [727, 115] width 11 height 11
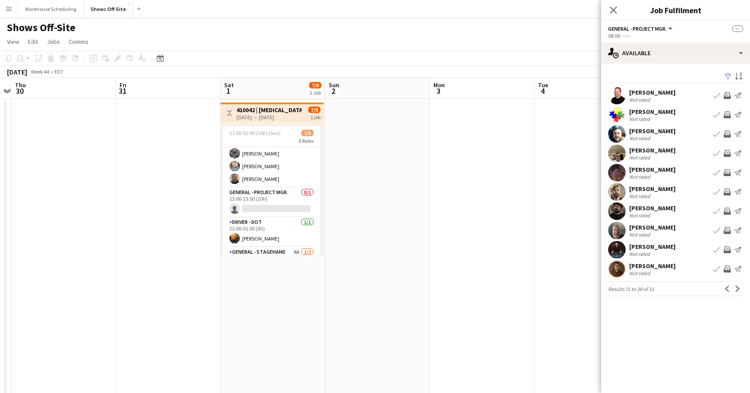
scroll to position [70, 0]
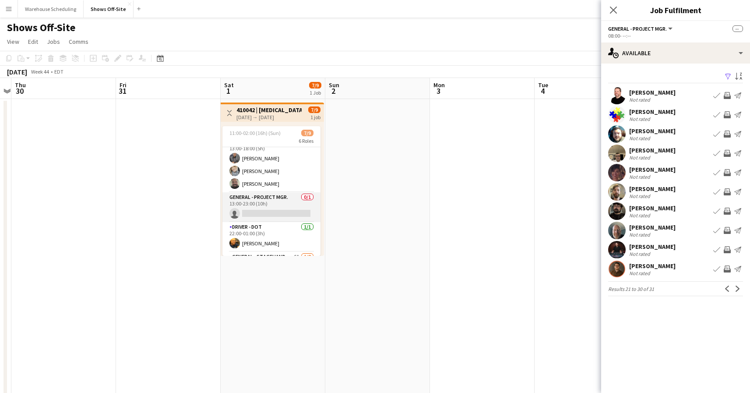
click at [278, 203] on app-card-role "General - Project Mgr. 0/1 13:00-23:00 (10h) single-neutral-actions" at bounding box center [271, 207] width 98 height 30
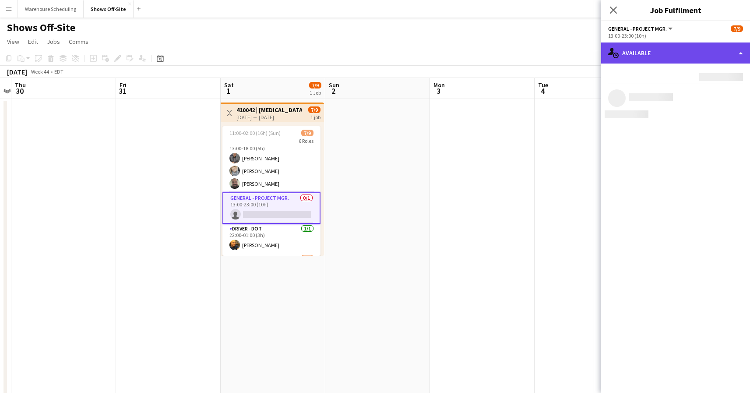
click at [664, 48] on div "single-neutral-actions-upload Available" at bounding box center [675, 52] width 149 height 21
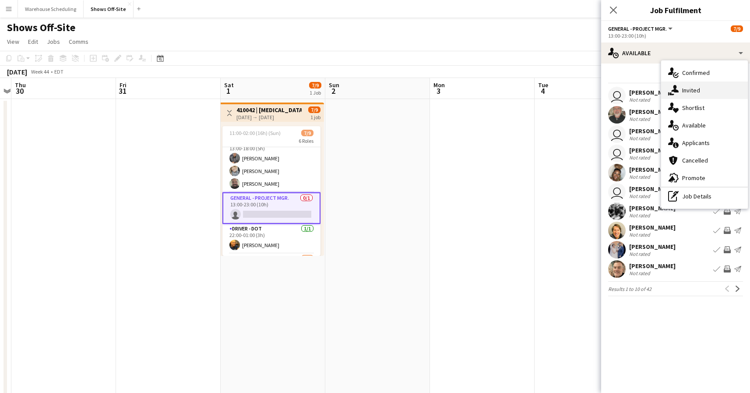
click at [677, 88] on icon "single-neutral-actions-share-1" at bounding box center [673, 90] width 11 height 11
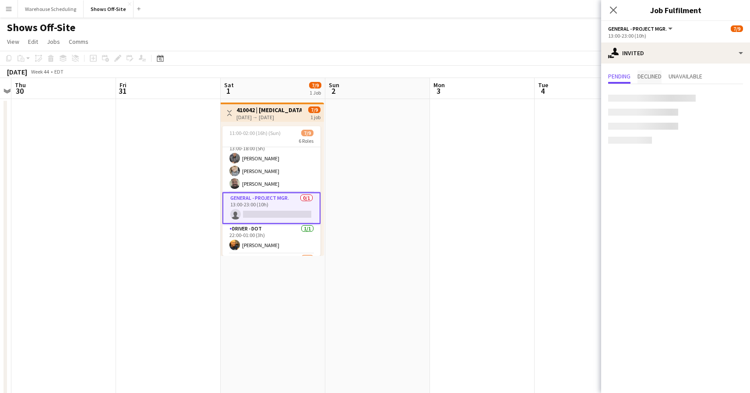
click at [649, 77] on span "Declined" at bounding box center [649, 76] width 24 height 6
click at [629, 77] on span "Pending" at bounding box center [619, 76] width 22 height 6
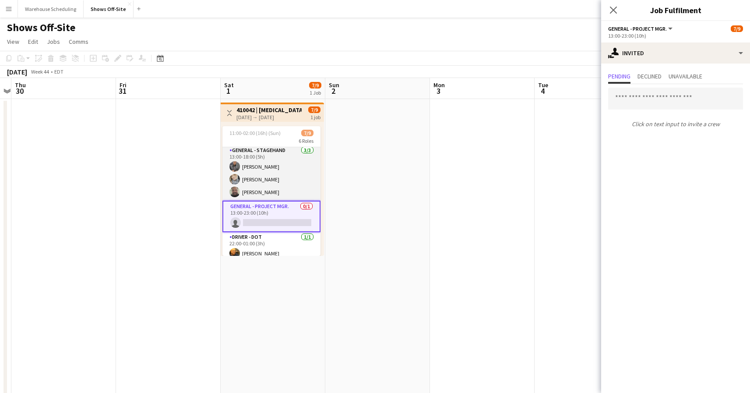
scroll to position [69, 0]
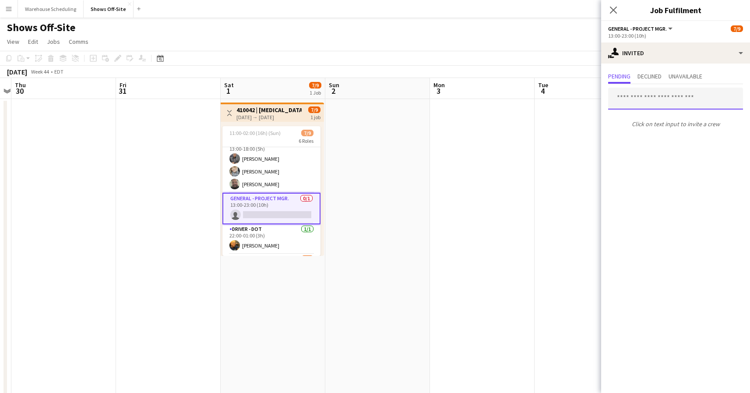
click at [659, 94] on input "text" at bounding box center [675, 99] width 135 height 22
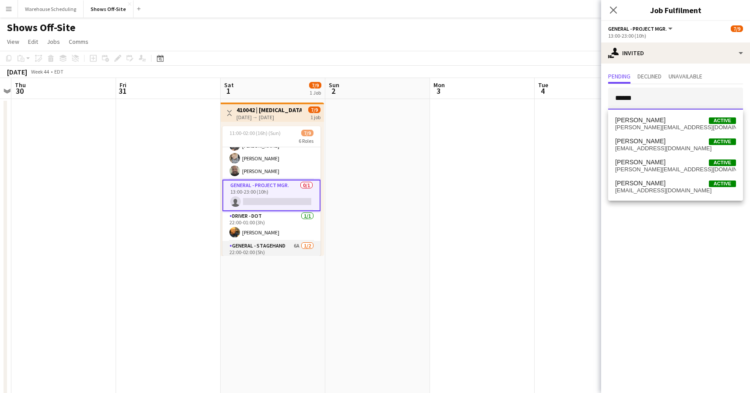
scroll to position [110, 0]
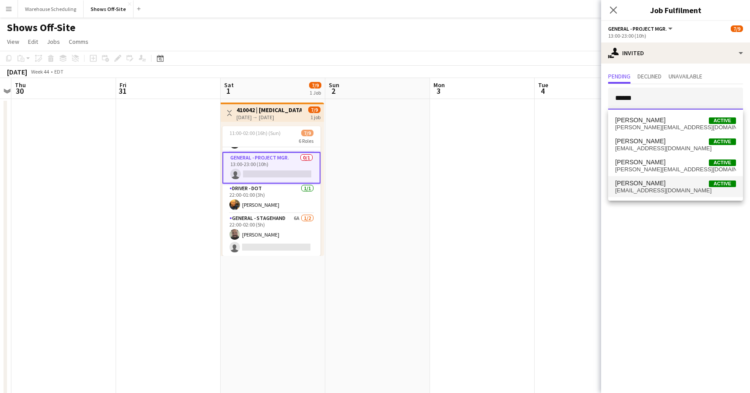
type input "******"
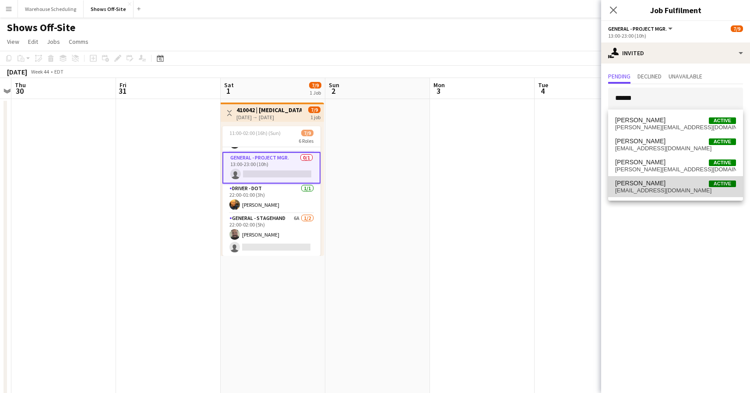
click at [647, 186] on span "[PERSON_NAME]" at bounding box center [640, 183] width 50 height 7
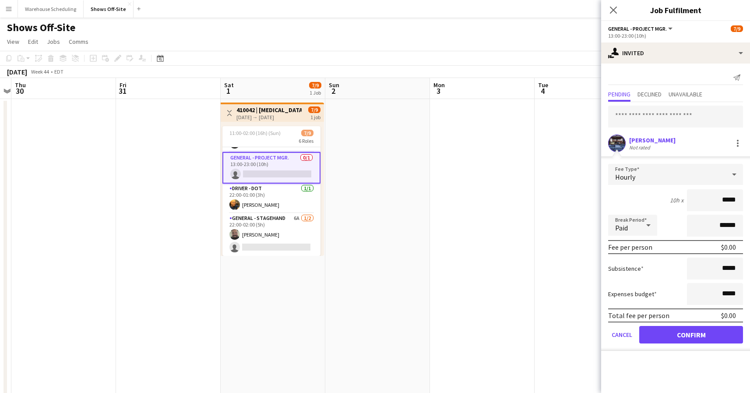
click at [706, 345] on form "Fee Type Hourly 10h x ***** Break Period Paid ****** Fee per person $0.00 Subsi…" at bounding box center [675, 257] width 149 height 187
click at [706, 337] on button "Confirm" at bounding box center [691, 335] width 104 height 18
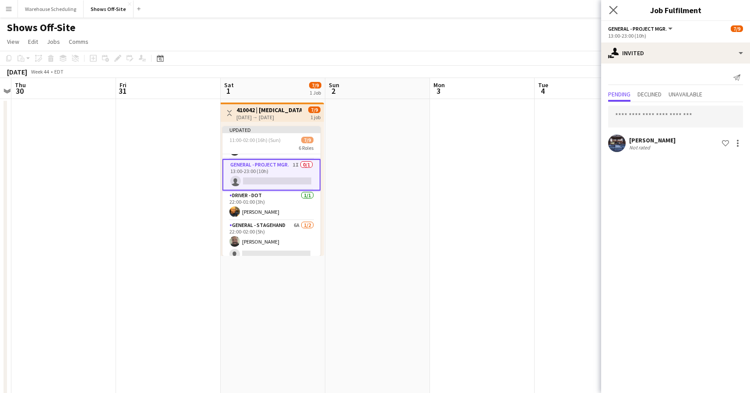
click at [609, 13] on app-icon "Close pop-in" at bounding box center [613, 10] width 13 height 13
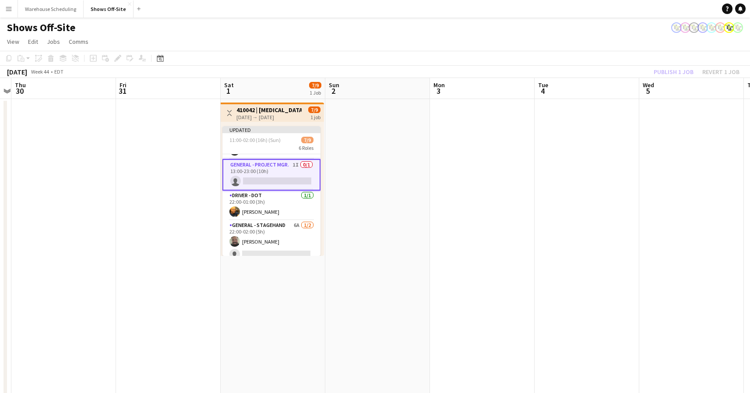
click at [664, 39] on app-page-menu "View Day view expanded Day view collapsed Month view Date picker Jump to [DATE]…" at bounding box center [375, 42] width 750 height 17
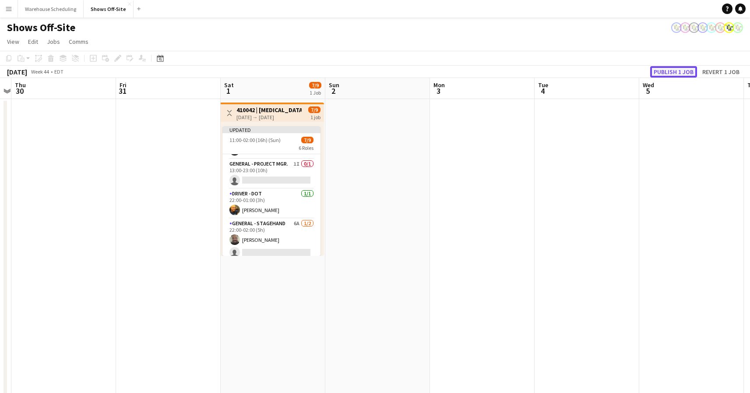
click at [666, 69] on button "Publish 1 job" at bounding box center [673, 71] width 47 height 11
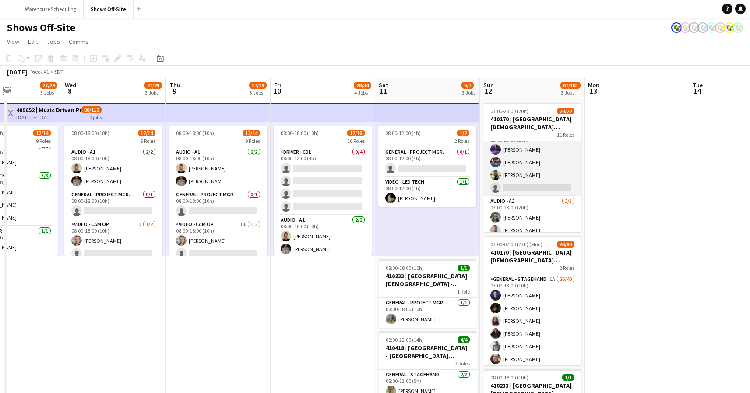
scroll to position [0, 0]
click at [543, 179] on app-card-role "Audio - A1 3/4 03:00-23:00 (20h) Christopher Pou Travis Stoker Mike McCoy singl…" at bounding box center [532, 175] width 98 height 68
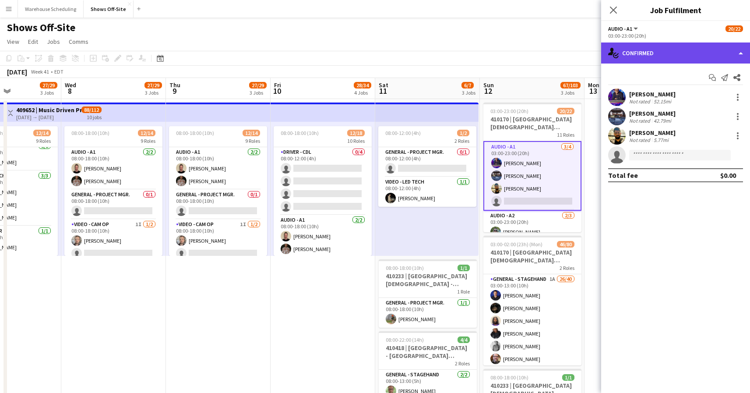
click at [679, 59] on div "single-neutral-actions-check-2 Confirmed" at bounding box center [675, 52] width 149 height 21
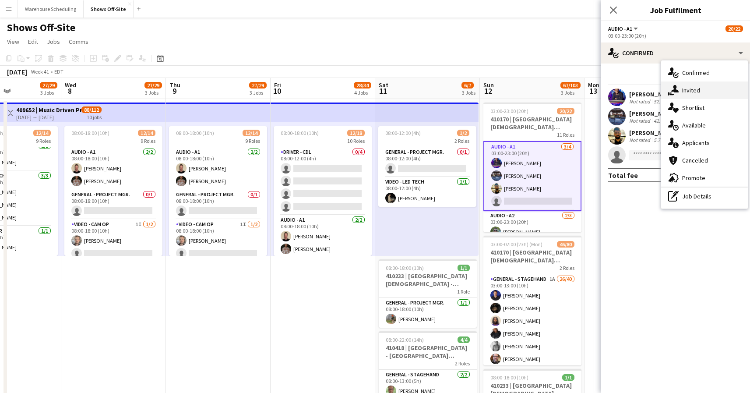
click at [682, 91] on div "single-neutral-actions-share-1 Invited" at bounding box center [704, 90] width 87 height 18
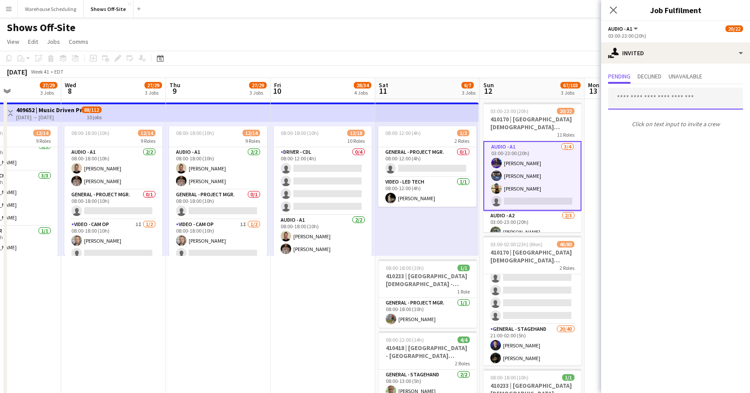
click at [642, 102] on input "text" at bounding box center [675, 99] width 135 height 22
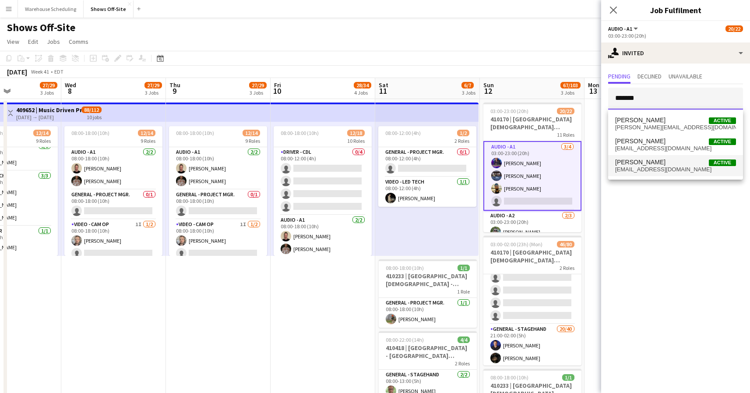
type input "*******"
click at [653, 168] on span "jbrandonthompson@gmail.com" at bounding box center [675, 169] width 121 height 7
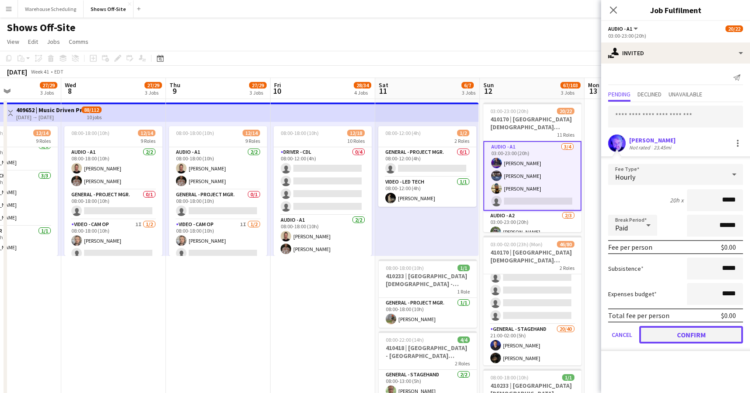
click at [683, 328] on button "Confirm" at bounding box center [691, 335] width 104 height 18
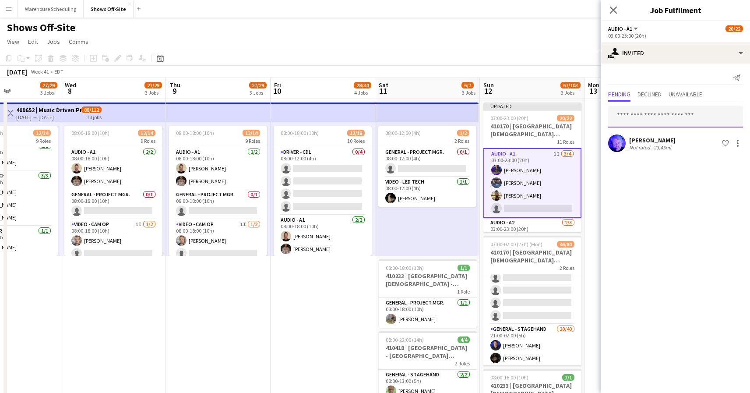
click at [654, 120] on input "text" at bounding box center [675, 117] width 135 height 22
type input "****"
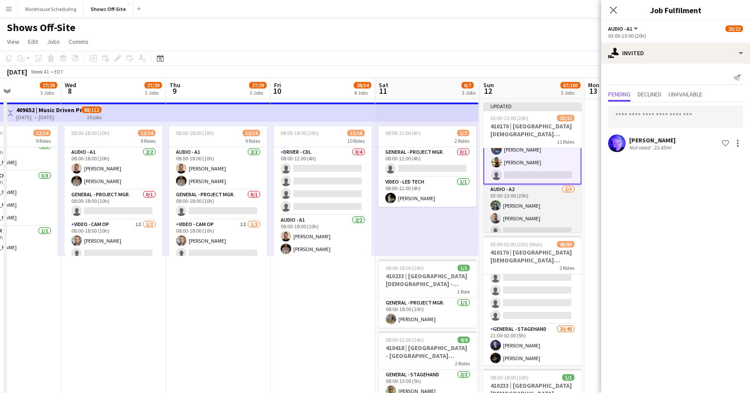
click at [524, 205] on app-card-role "Audio - A2 2/3 03:00-23:00 (20h) Johnnie Crowder IV Casey Wasmund single-neutra…" at bounding box center [532, 211] width 98 height 55
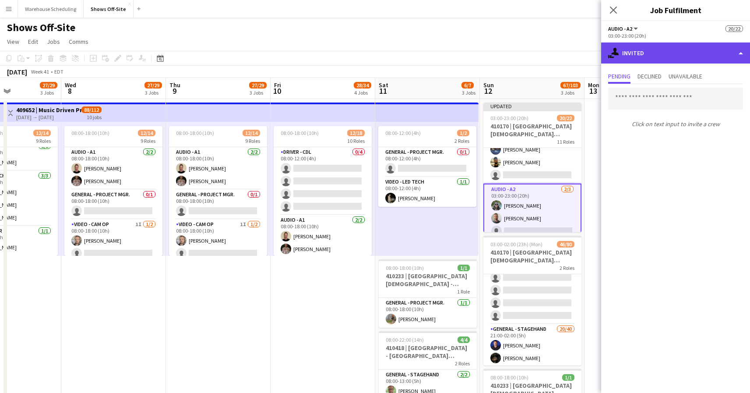
click at [650, 57] on div "single-neutral-actions-share-1 Invited" at bounding box center [675, 52] width 149 height 21
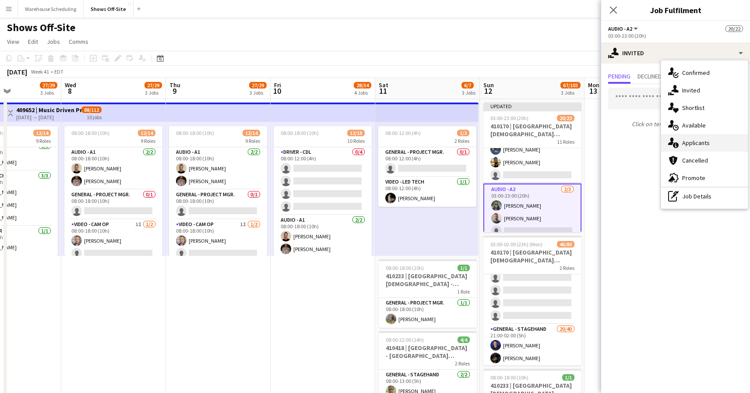
click at [673, 135] on div "single-neutral-actions-information Applicants" at bounding box center [704, 143] width 87 height 18
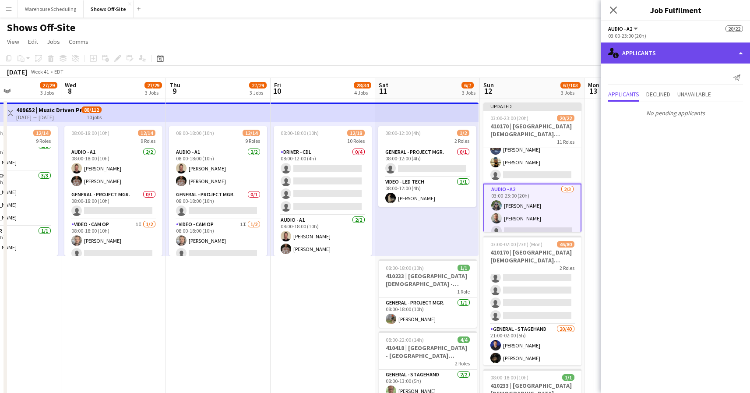
click at [671, 56] on div "single-neutral-actions-information Applicants" at bounding box center [675, 52] width 149 height 21
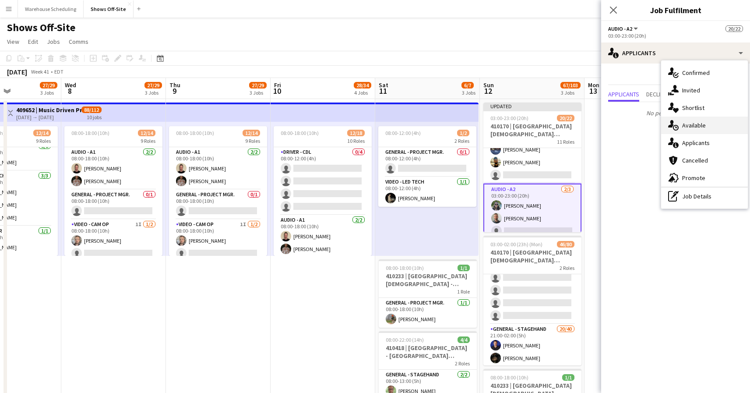
click at [683, 130] on div "single-neutral-actions-upload Available" at bounding box center [704, 125] width 87 height 18
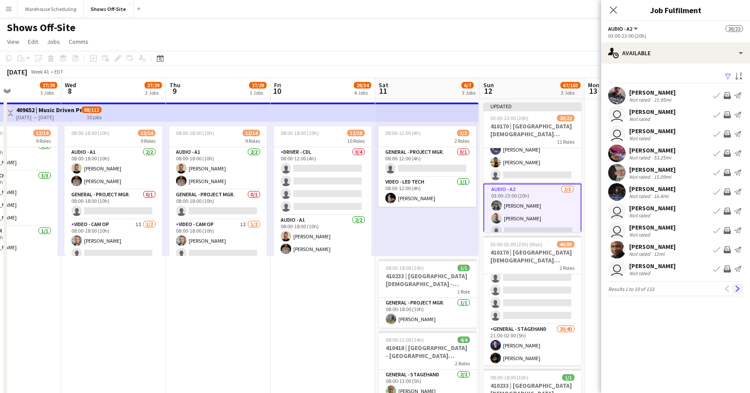
click at [735, 292] on button "Next" at bounding box center [738, 288] width 11 height 11
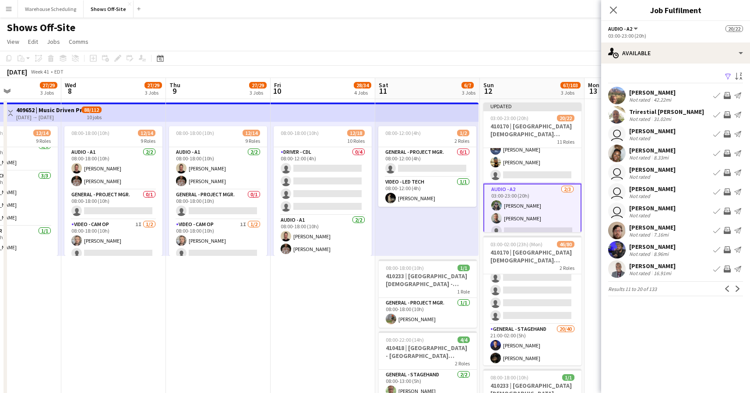
click at [735, 292] on button "Next" at bounding box center [738, 288] width 11 height 11
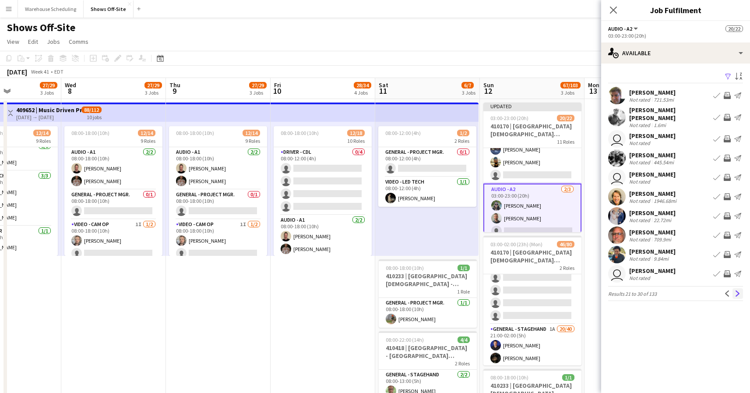
click at [733, 289] on button "Next" at bounding box center [738, 293] width 11 height 11
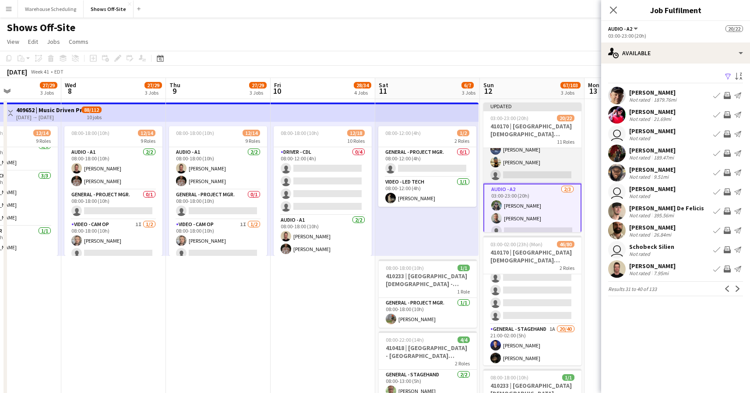
click at [539, 165] on app-card-role "Audio - A1 1I 3/4 03:00-23:00 (20h) Christopher Pou Travis Stoker Mike McCoy si…" at bounding box center [532, 150] width 98 height 68
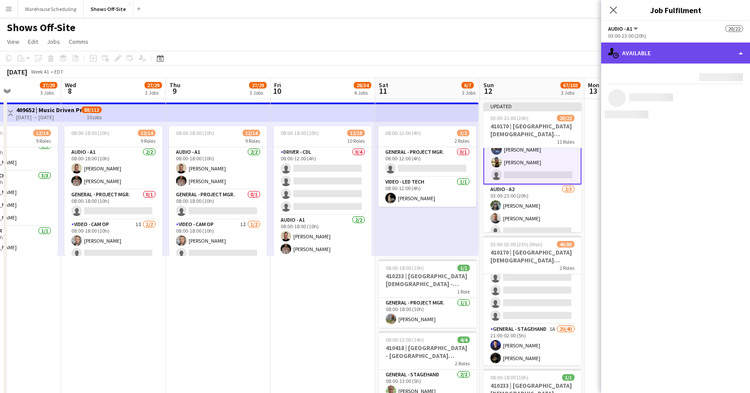
click at [680, 53] on div "single-neutral-actions-upload Available" at bounding box center [675, 52] width 149 height 21
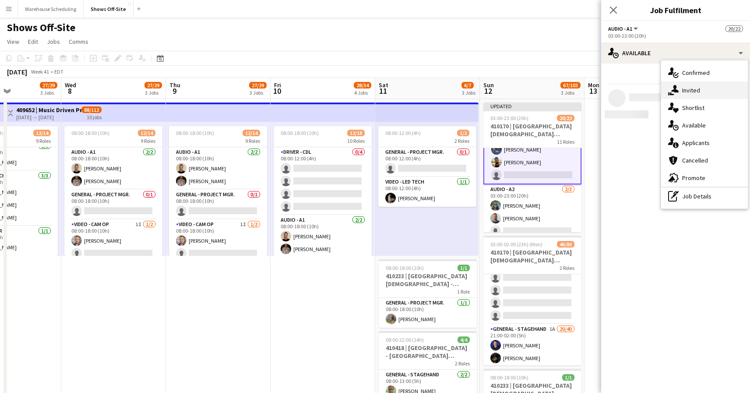
click at [698, 94] on div "single-neutral-actions-share-1 Invited" at bounding box center [704, 90] width 87 height 18
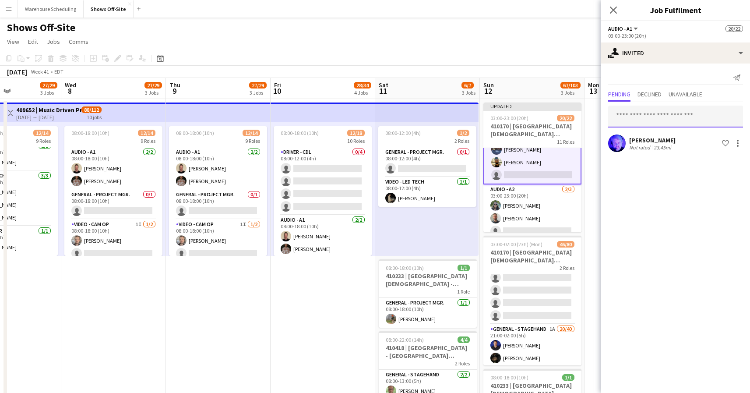
click at [648, 122] on input "text" at bounding box center [675, 117] width 135 height 22
type input "***"
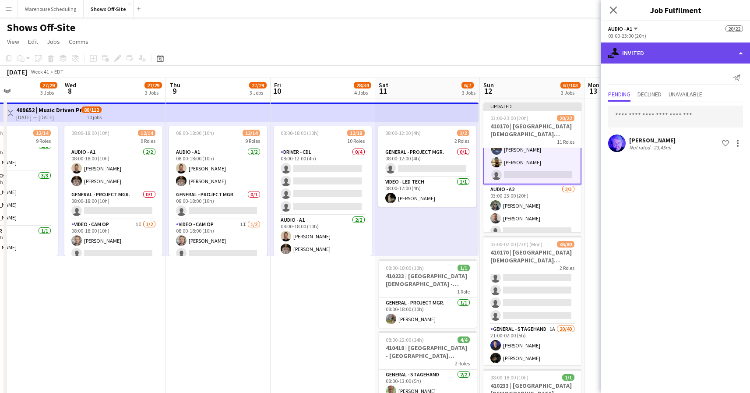
click at [672, 56] on div "single-neutral-actions-share-1 Invited" at bounding box center [675, 52] width 149 height 21
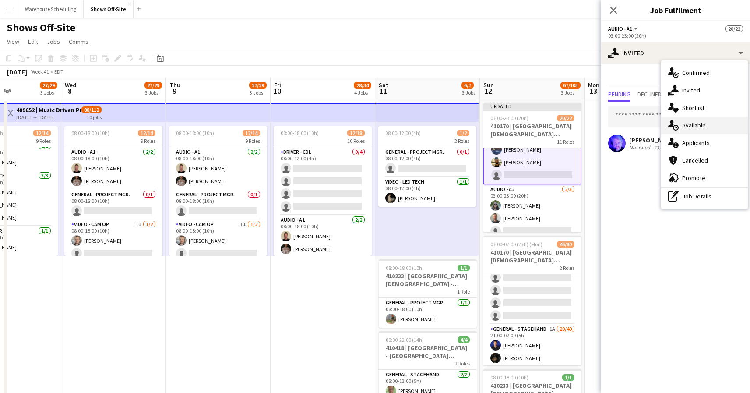
click at [702, 119] on div "single-neutral-actions-upload Available" at bounding box center [704, 125] width 87 height 18
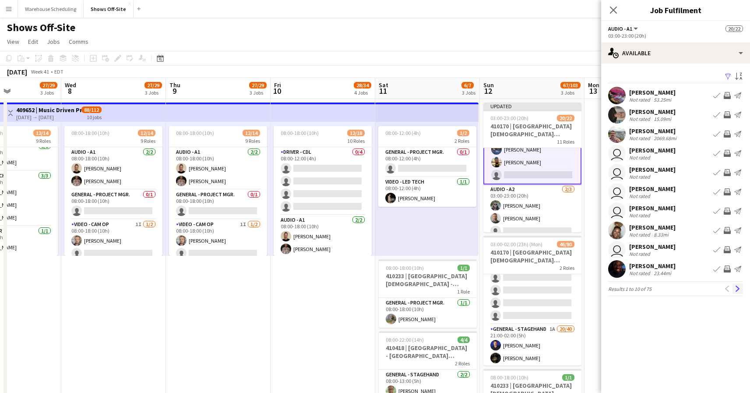
click at [743, 288] on button "Next" at bounding box center [738, 288] width 11 height 11
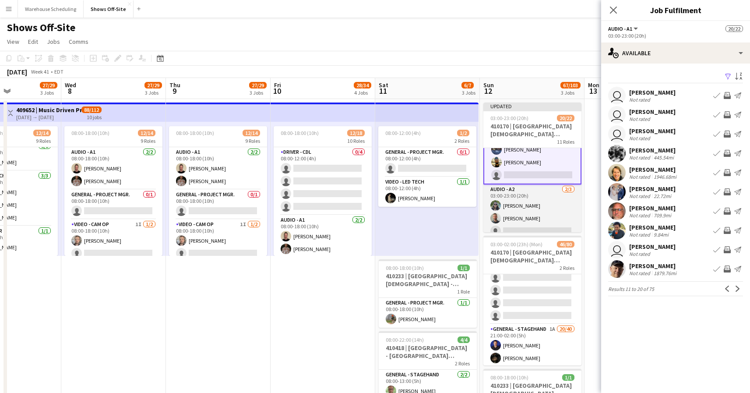
click at [539, 220] on app-card-role "Audio - A2 2/3 03:00-23:00 (20h) Johnnie Crowder IV Casey Wasmund single-neutra…" at bounding box center [532, 211] width 98 height 55
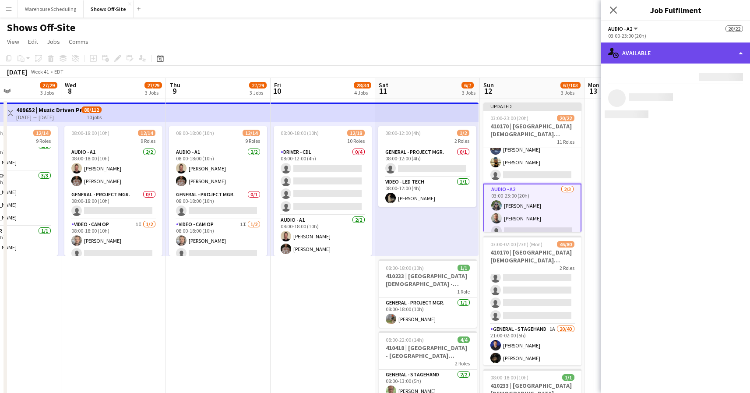
click at [651, 56] on div "single-neutral-actions-upload Available" at bounding box center [675, 52] width 149 height 21
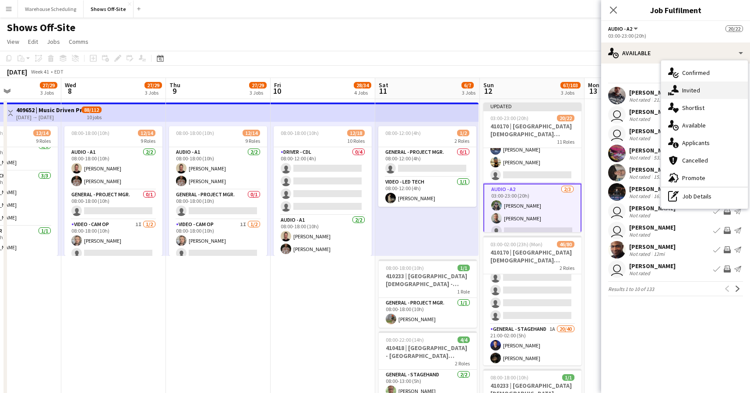
click at [679, 95] on div "single-neutral-actions-share-1 Invited" at bounding box center [704, 90] width 87 height 18
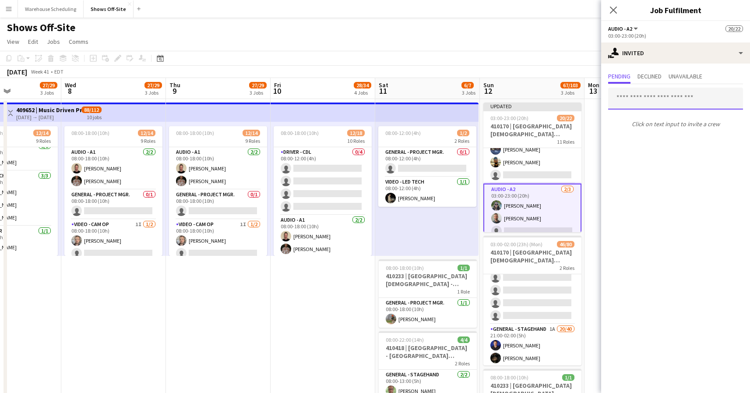
click at [642, 96] on input "text" at bounding box center [675, 99] width 135 height 22
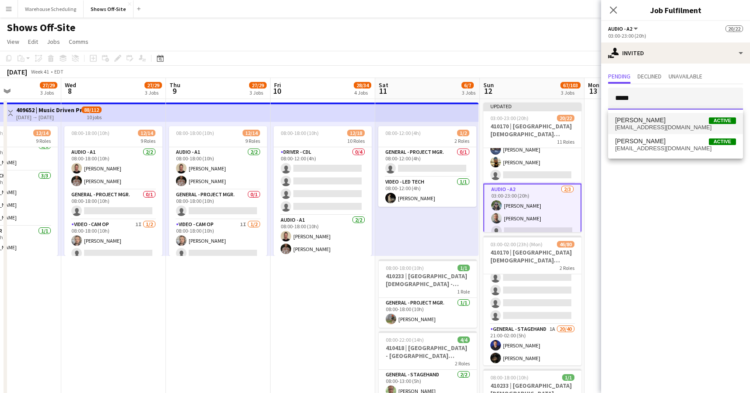
type input "*****"
click at [657, 129] on span "byronbelle@gmail.com" at bounding box center [675, 127] width 121 height 7
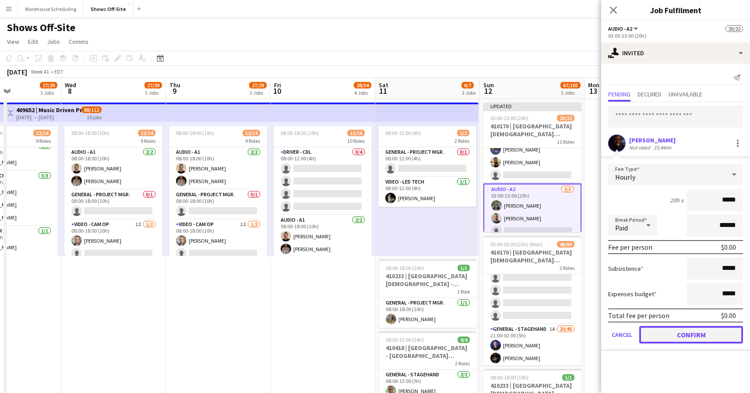
click at [694, 334] on button "Confirm" at bounding box center [691, 335] width 104 height 18
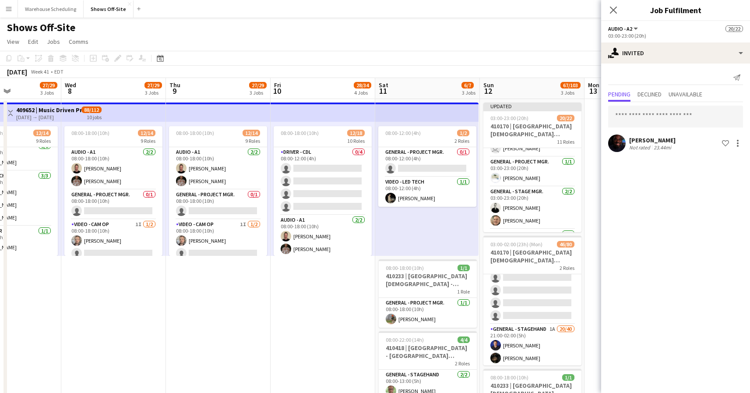
scroll to position [178, 0]
click at [615, 9] on icon at bounding box center [613, 10] width 8 height 8
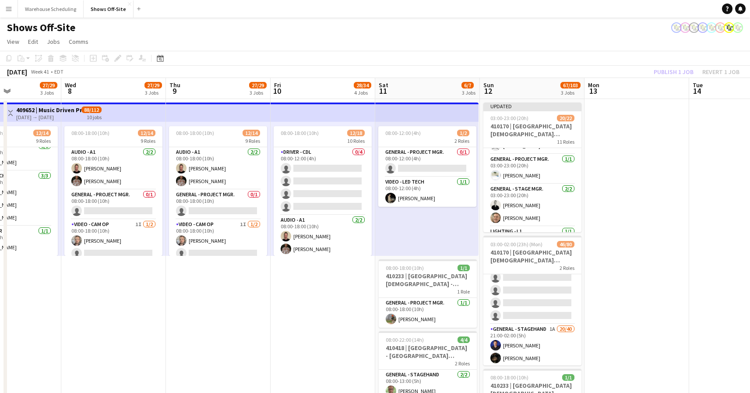
click at [627, 44] on app-page-menu "View Day view expanded Day view collapsed Month view Date picker Jump to [DATE]…" at bounding box center [375, 42] width 750 height 17
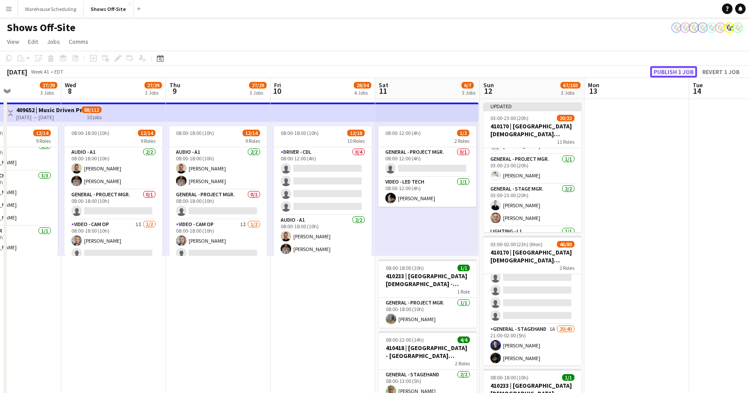
click at [667, 70] on button "Publish 1 job" at bounding box center [673, 71] width 47 height 11
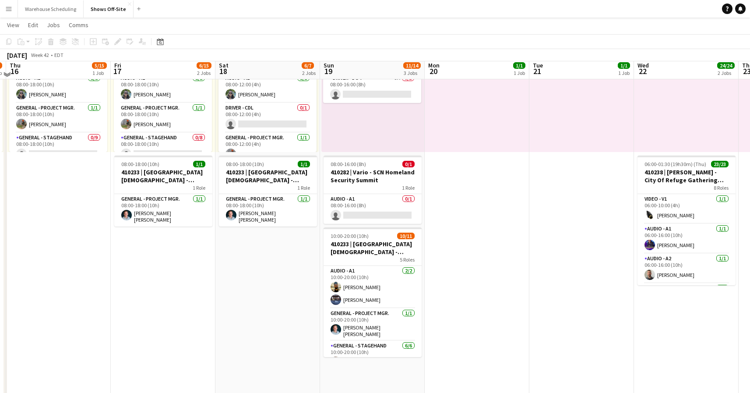
scroll to position [104, 0]
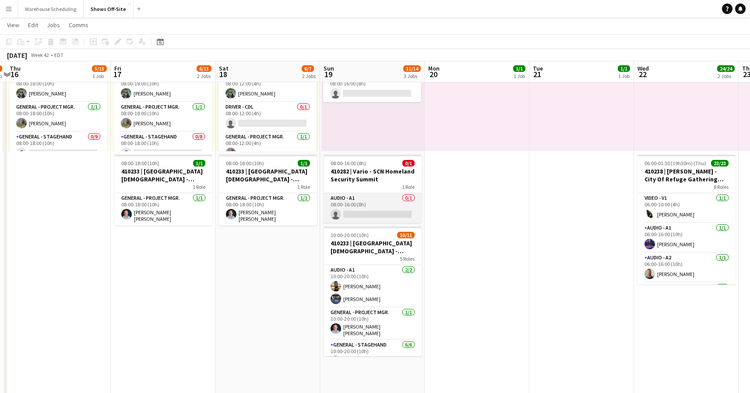
click at [378, 204] on app-card-role "Audio - A1 0/1 08:00-16:00 (8h) single-neutral-actions" at bounding box center [373, 208] width 98 height 30
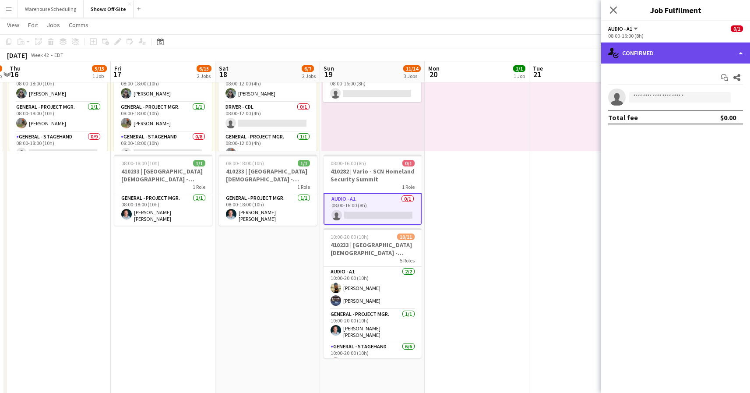
click at [679, 53] on div "single-neutral-actions-check-2 Confirmed" at bounding box center [675, 52] width 149 height 21
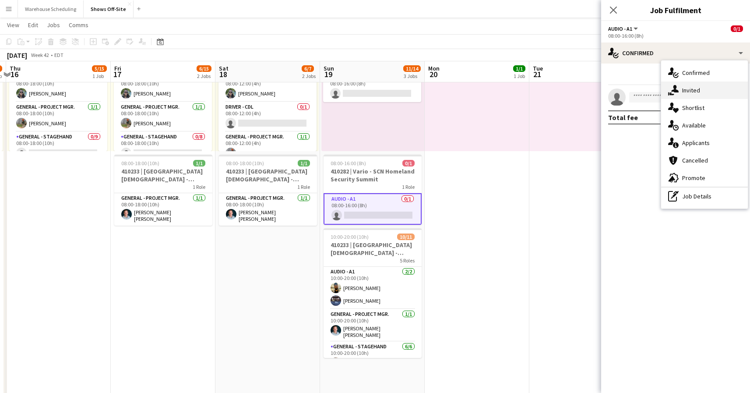
click at [690, 92] on div "single-neutral-actions-share-1 Invited" at bounding box center [704, 90] width 87 height 18
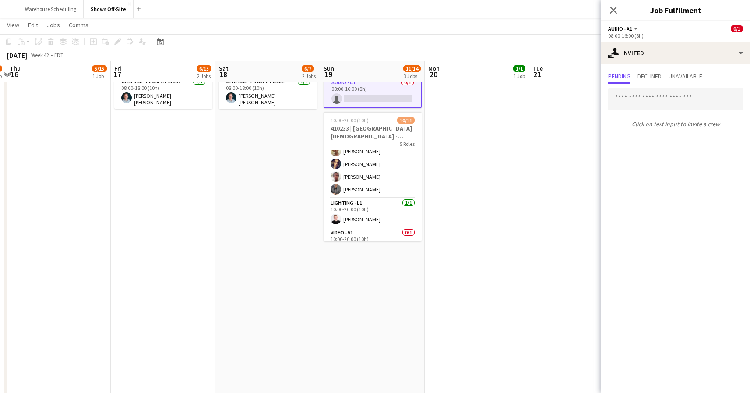
scroll to position [134, 0]
click at [373, 225] on app-card-role "Video - V1 0/1 10:00-20:00 (10h) single-neutral-actions" at bounding box center [373, 229] width 98 height 30
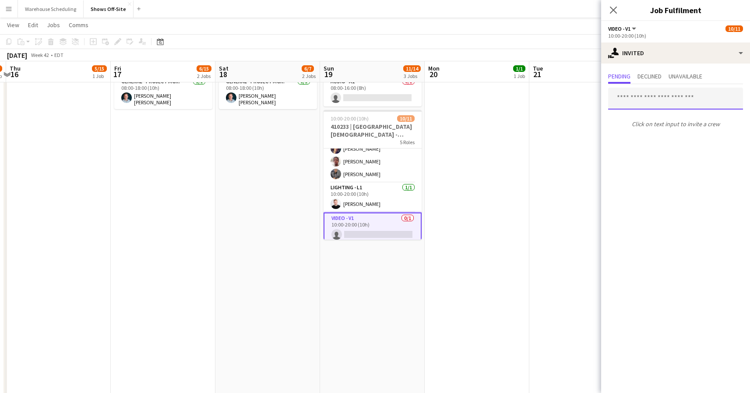
click at [667, 97] on input "text" at bounding box center [675, 99] width 135 height 22
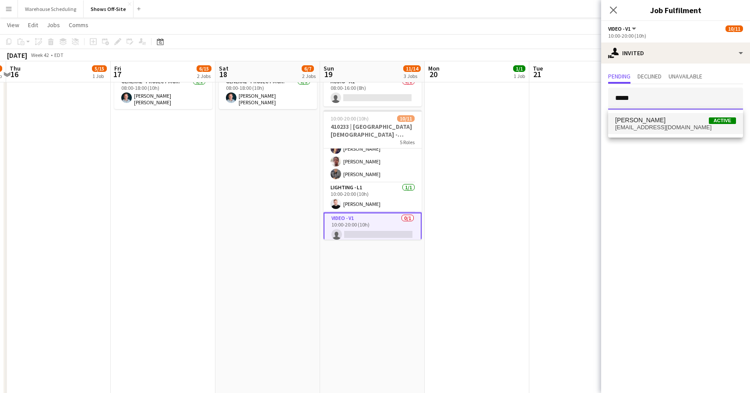
type input "*****"
click at [668, 132] on mat-option "Dakota Crowder Active dakotaecrowder@gmail.com" at bounding box center [675, 123] width 135 height 21
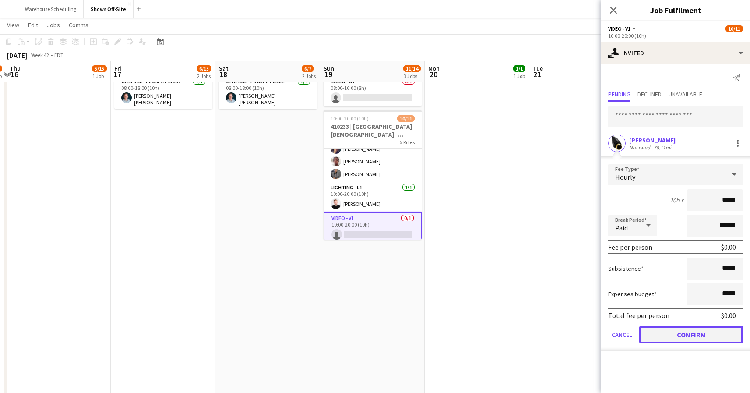
click at [680, 328] on button "Confirm" at bounding box center [691, 335] width 104 height 18
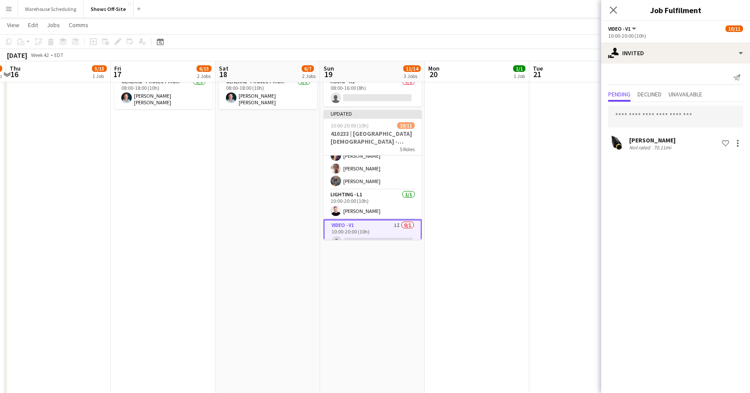
click at [615, 21] on app-options-switcher "Video - V1 All roles Video - V1 10/11 10:00-20:00 (10h)" at bounding box center [675, 31] width 149 height 21
click at [613, 9] on icon at bounding box center [613, 10] width 8 height 8
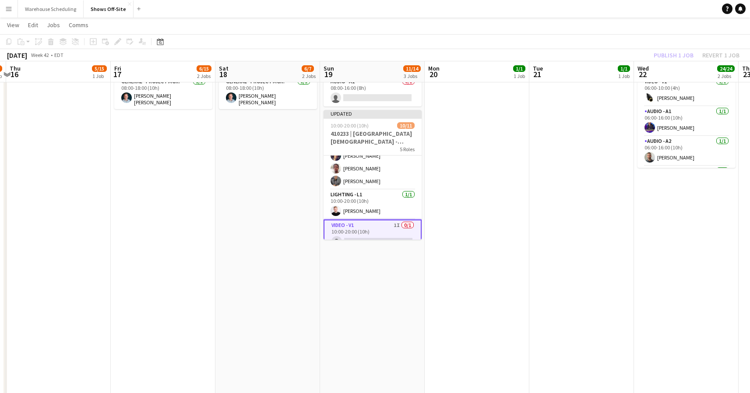
click at [661, 54] on div "Publish 1 job Revert 1 job" at bounding box center [696, 54] width 107 height 11
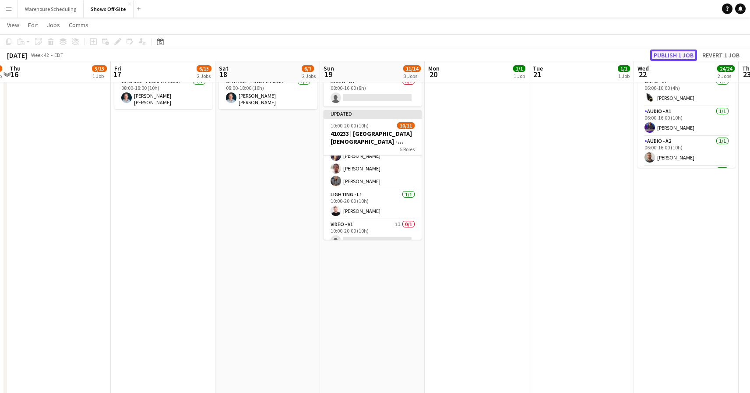
click at [665, 54] on button "Publish 1 job" at bounding box center [673, 54] width 47 height 11
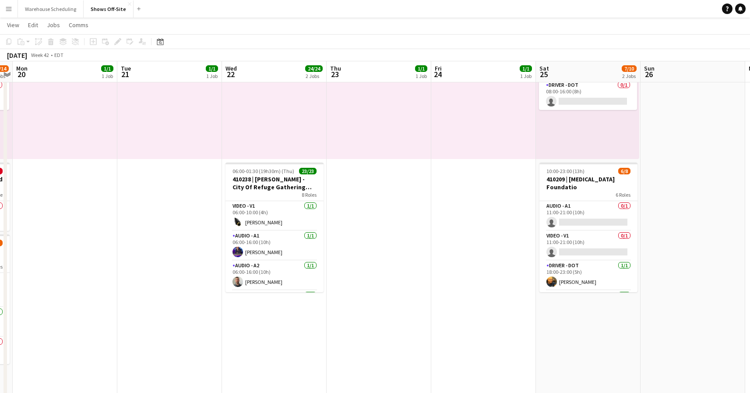
scroll to position [73, 0]
click at [577, 242] on app-card-role "Video - V1 0/1 11:00-21:00 (10h) single-neutral-actions" at bounding box center [588, 245] width 98 height 30
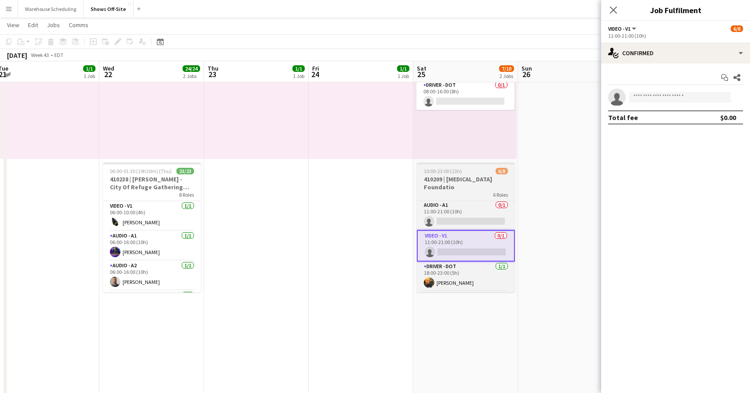
scroll to position [0, 355]
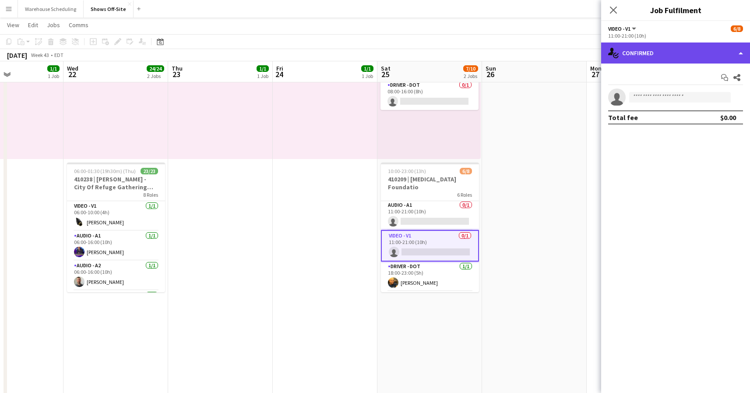
click at [658, 50] on div "single-neutral-actions-check-2 Confirmed" at bounding box center [675, 52] width 149 height 21
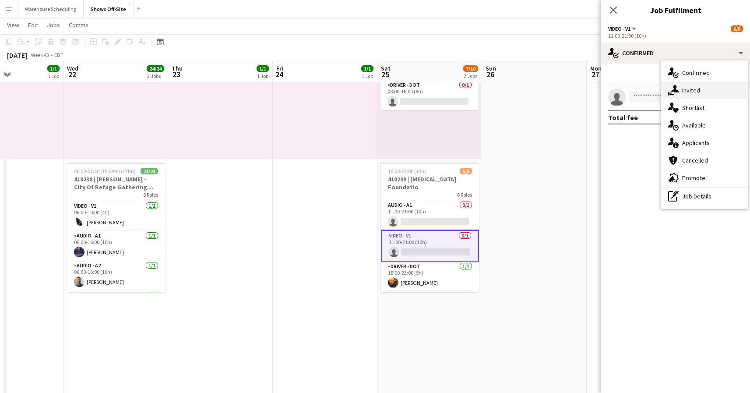
click at [687, 92] on div "single-neutral-actions-share-1 Invited" at bounding box center [704, 90] width 87 height 18
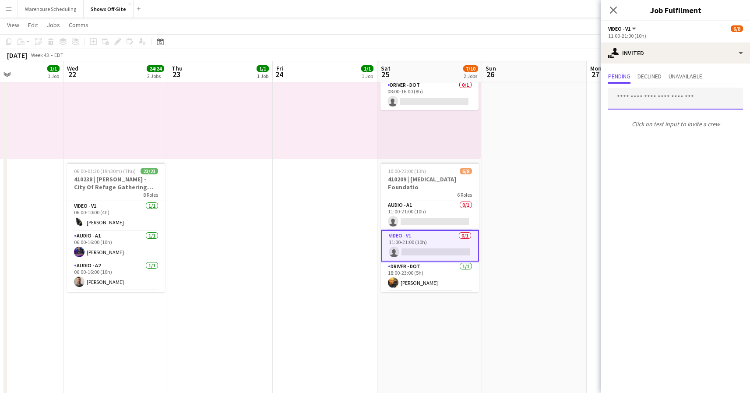
click at [660, 100] on input "text" at bounding box center [675, 99] width 135 height 22
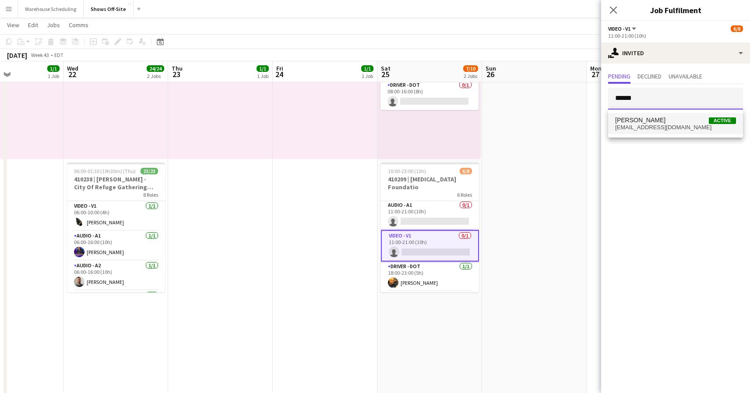
type input "******"
click at [657, 126] on span "dakotaecrowder@gmail.com" at bounding box center [675, 127] width 121 height 7
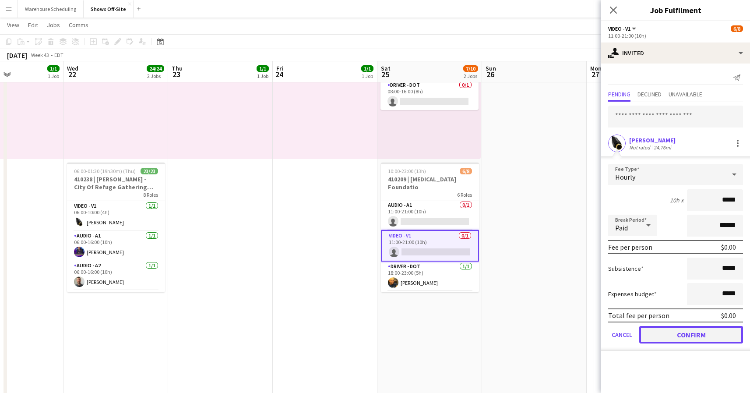
click at [687, 332] on button "Confirm" at bounding box center [691, 335] width 104 height 18
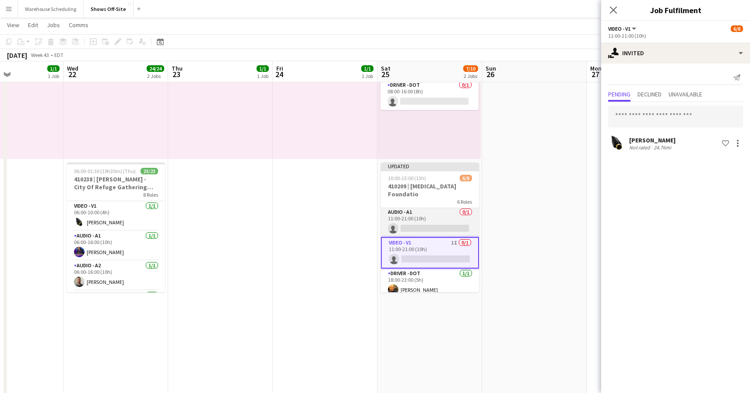
click at [442, 228] on app-card-role "Audio - A1 0/1 11:00-21:00 (10h) single-neutral-actions" at bounding box center [430, 222] width 98 height 30
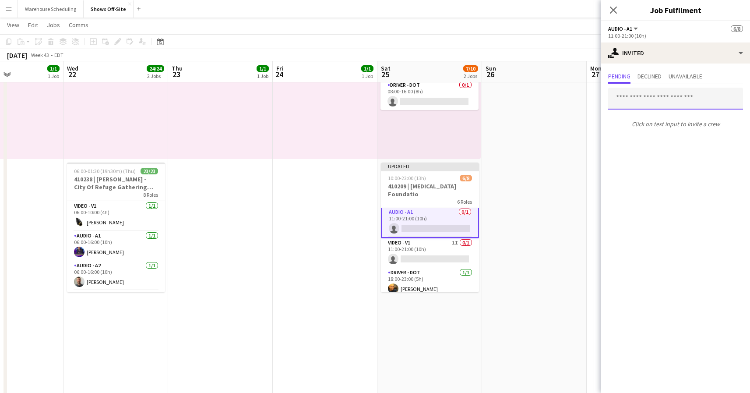
click at [640, 100] on input "text" at bounding box center [675, 99] width 135 height 22
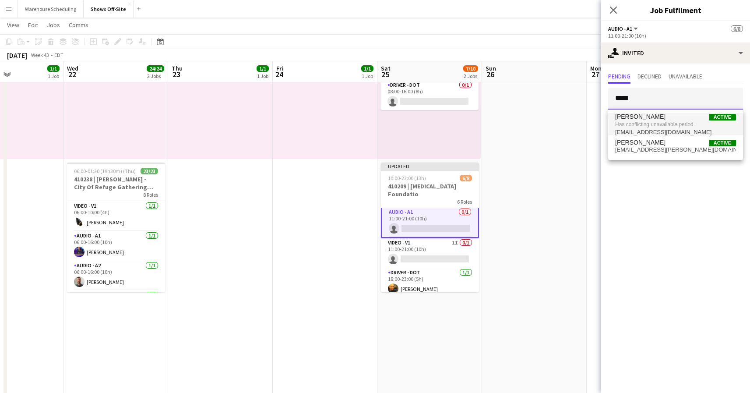
type input "*****"
click at [638, 125] on span "Has conflicting unavailable period." at bounding box center [675, 124] width 121 height 8
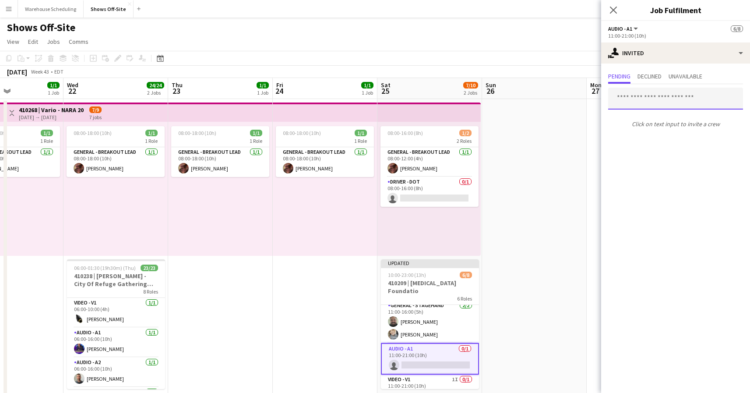
scroll to position [36, 0]
click at [650, 91] on input "text" at bounding box center [675, 99] width 135 height 22
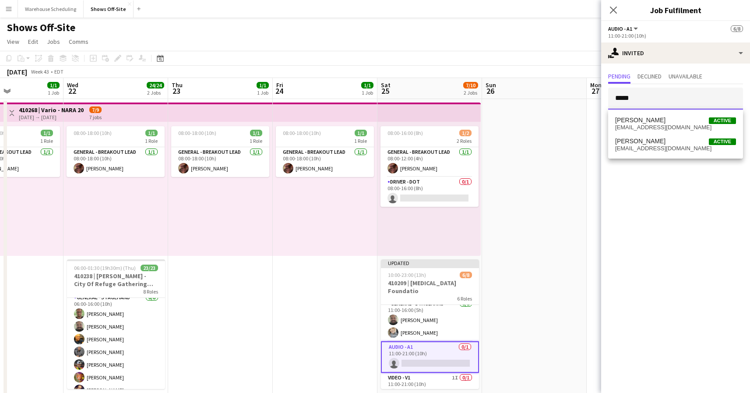
scroll to position [130, 0]
type input "*****"
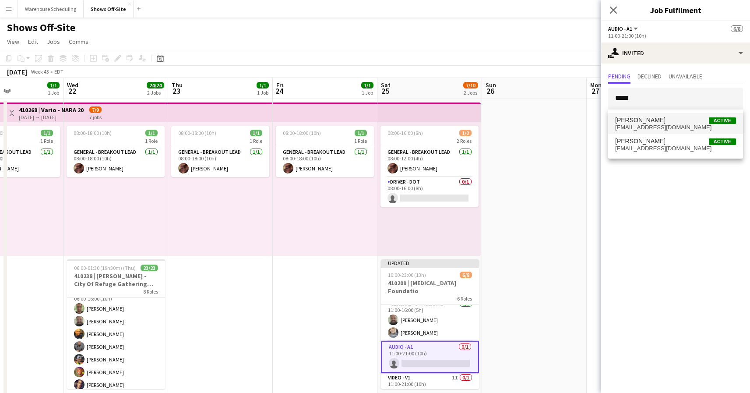
click at [633, 125] on span "[EMAIL_ADDRESS][DOMAIN_NAME]" at bounding box center [675, 127] width 121 height 7
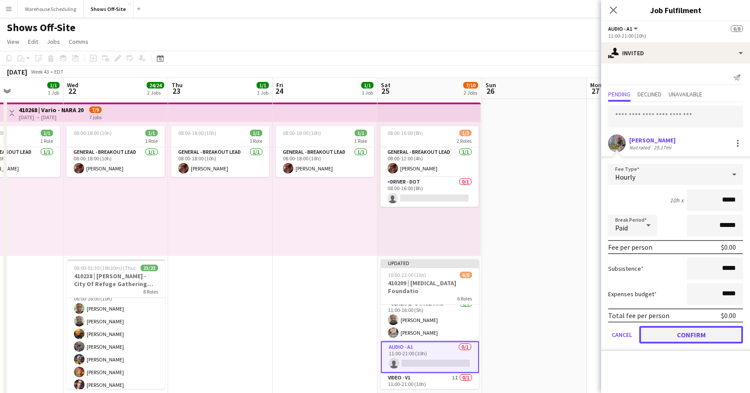
click at [664, 332] on button "Confirm" at bounding box center [691, 335] width 104 height 18
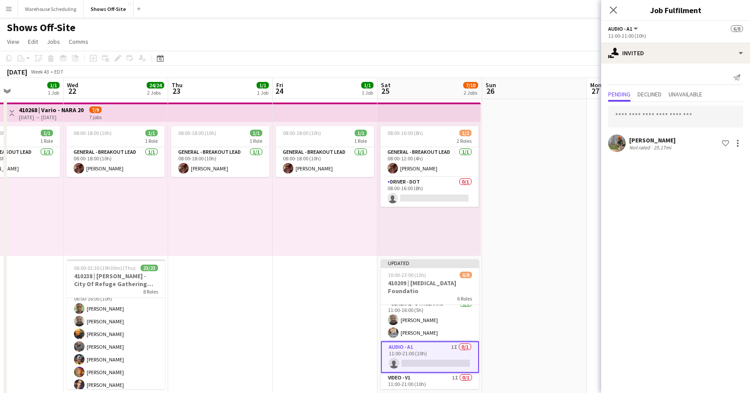
click at [614, 2] on div "Close pop-in" at bounding box center [613, 10] width 25 height 20
click at [614, 7] on icon "Close pop-in" at bounding box center [613, 10] width 8 height 8
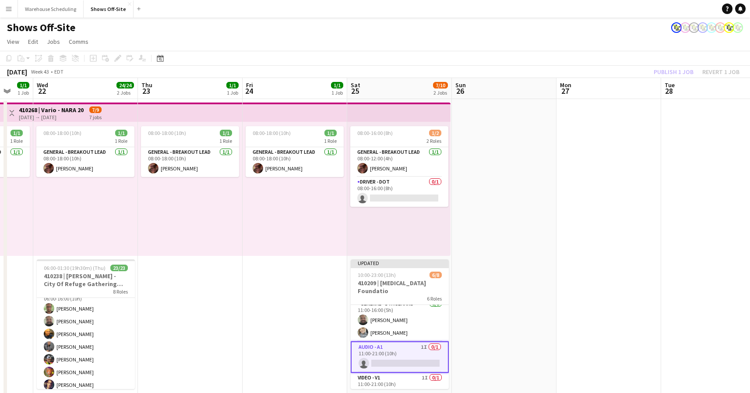
scroll to position [0, 0]
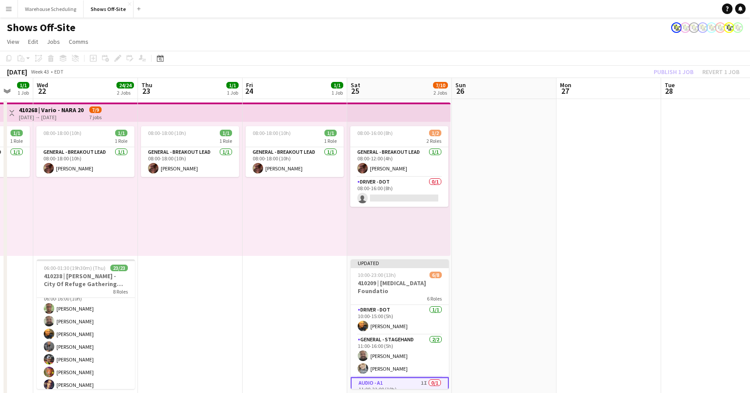
click at [643, 53] on app-toolbar "Copy Paste Paste Command V Paste with crew Command Shift V Paste linked Job [GE…" at bounding box center [375, 58] width 750 height 15
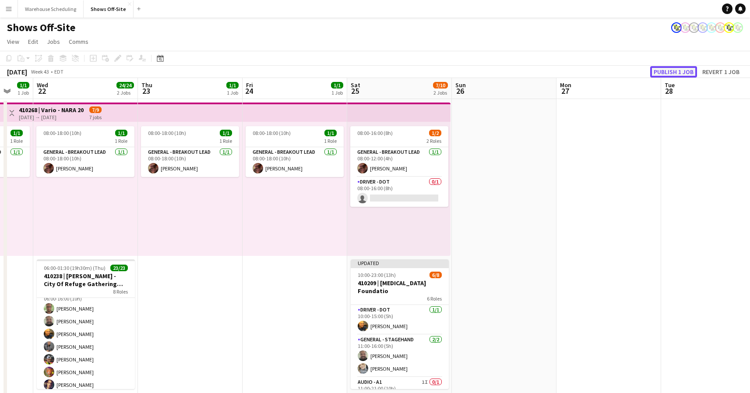
click at [673, 73] on button "Publish 1 job" at bounding box center [673, 71] width 47 height 11
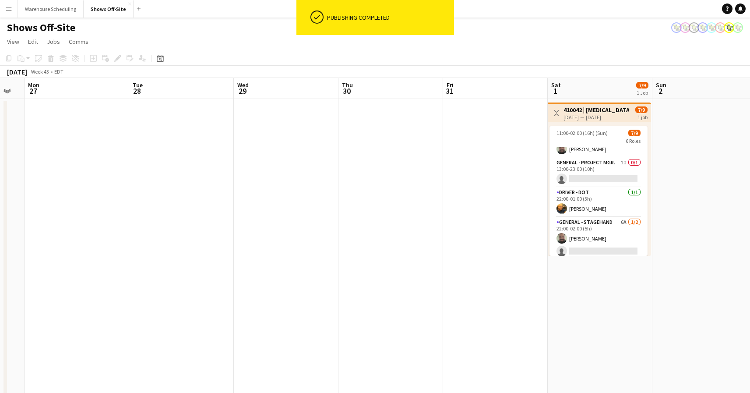
scroll to position [107, 0]
click at [571, 173] on app-card-role "General - Project Mgr. 1I 0/1 13:00-23:00 (10h) single-neutral-actions" at bounding box center [598, 170] width 98 height 30
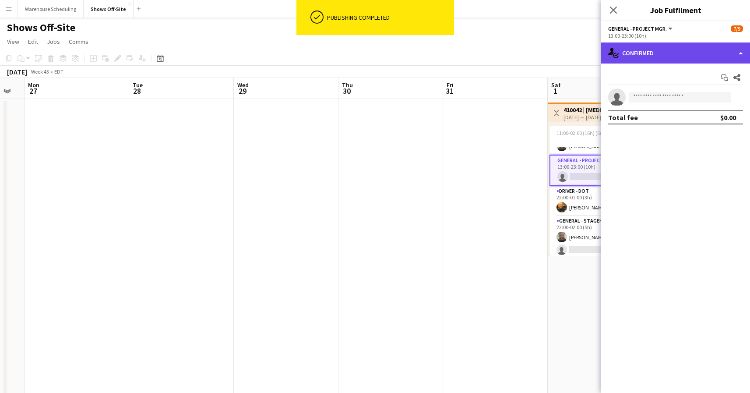
click at [710, 56] on div "single-neutral-actions-check-2 Confirmed" at bounding box center [675, 52] width 149 height 21
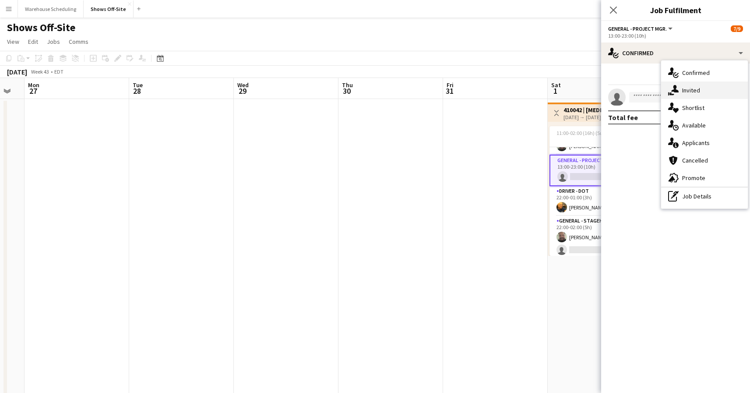
click at [709, 89] on div "single-neutral-actions-share-1 Invited" at bounding box center [704, 90] width 87 height 18
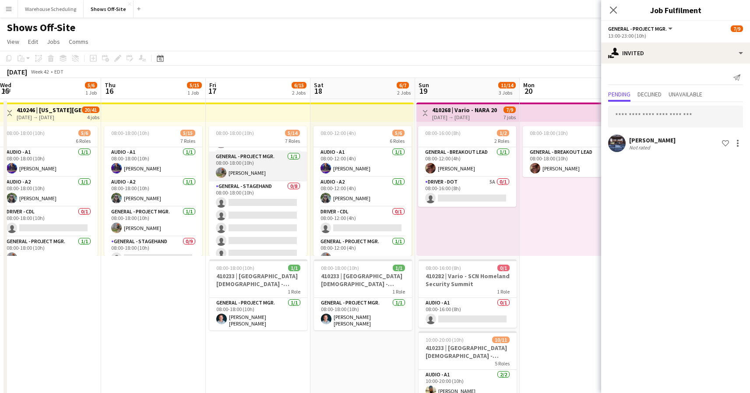
scroll to position [61, 0]
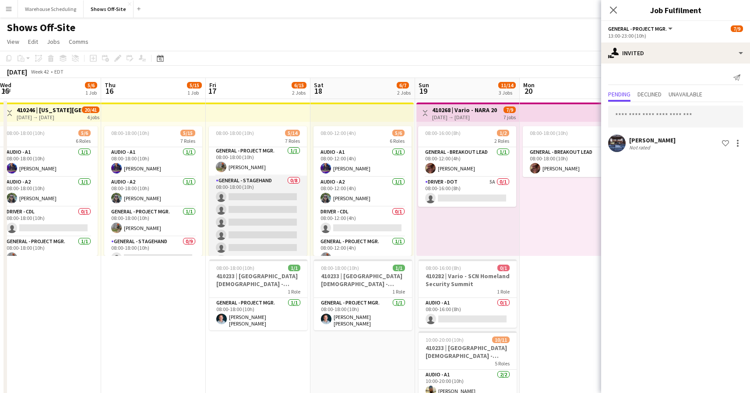
click at [247, 224] on app-card-role "General - Stagehand 0/8 08:00-18:00 (10h) single-neutral-actions single-neutral…" at bounding box center [258, 235] width 98 height 119
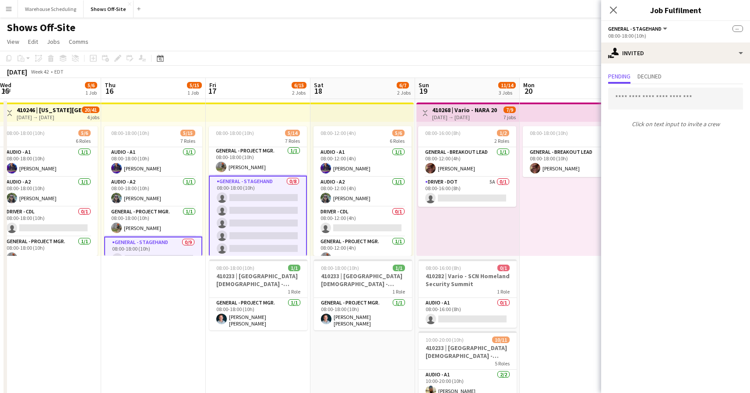
click at [247, 224] on app-card-role "General - Stagehand 0/8 08:00-18:00 (10h) single-neutral-actions single-neutral…" at bounding box center [258, 236] width 98 height 120
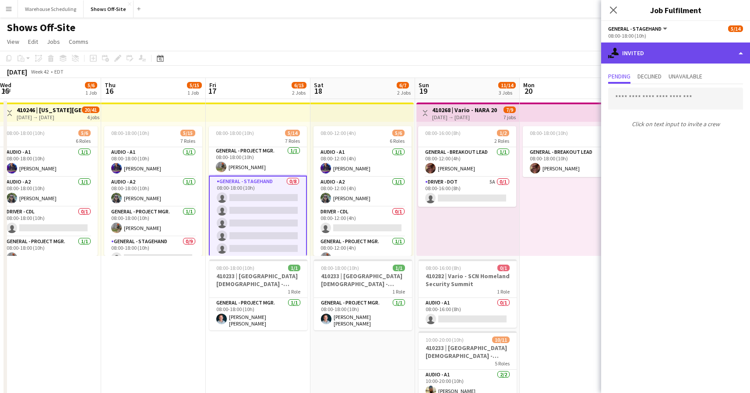
click at [647, 54] on div "single-neutral-actions-share-1 Invited" at bounding box center [675, 52] width 149 height 21
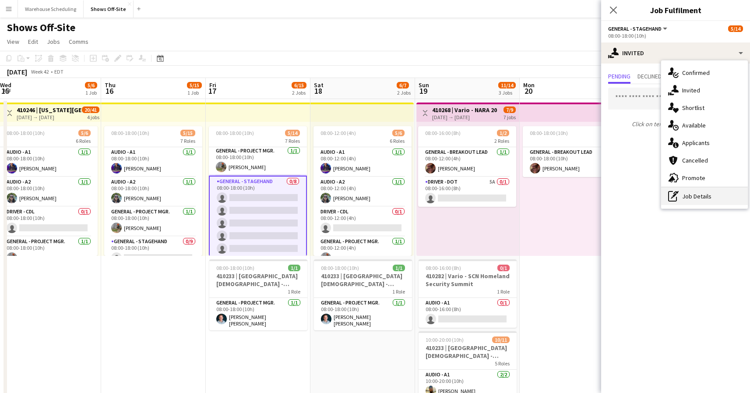
click at [682, 196] on div "pen-write Job Details" at bounding box center [704, 196] width 87 height 18
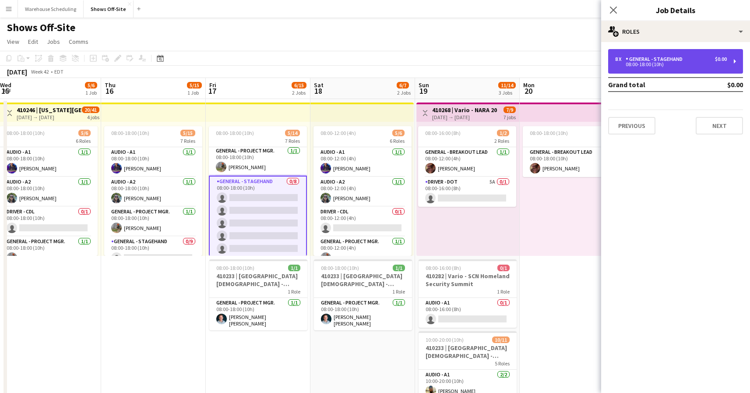
click at [700, 58] on div "8 x General - Stagehand $0.00" at bounding box center [671, 59] width 112 height 6
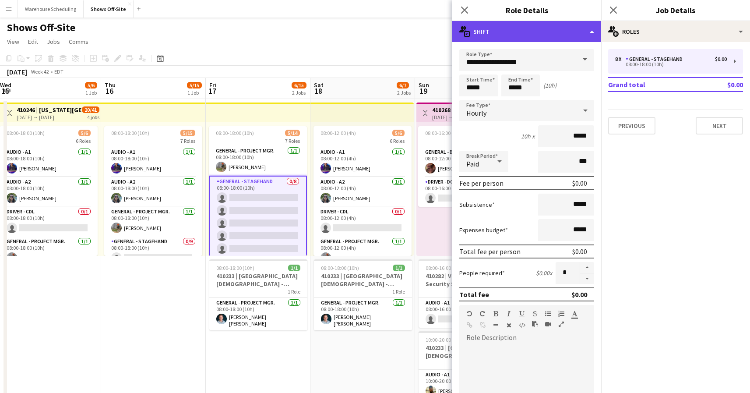
click at [553, 33] on div "multiple-actions-text Shift" at bounding box center [526, 31] width 149 height 21
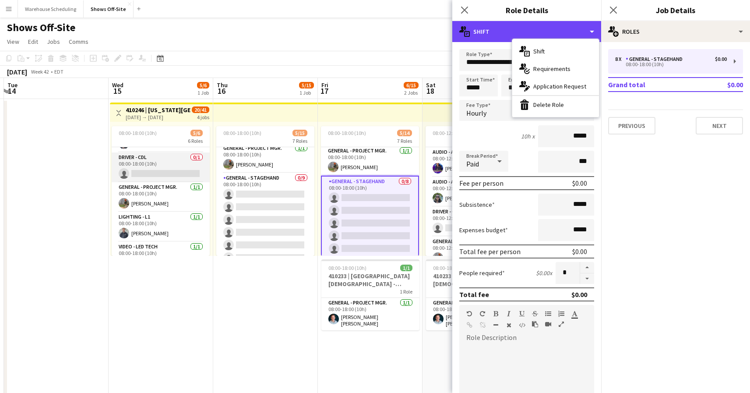
scroll to position [70, 0]
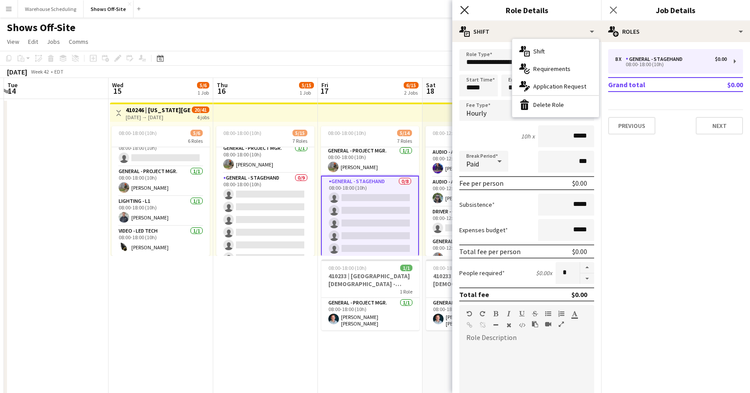
click at [467, 11] on icon at bounding box center [464, 10] width 8 height 8
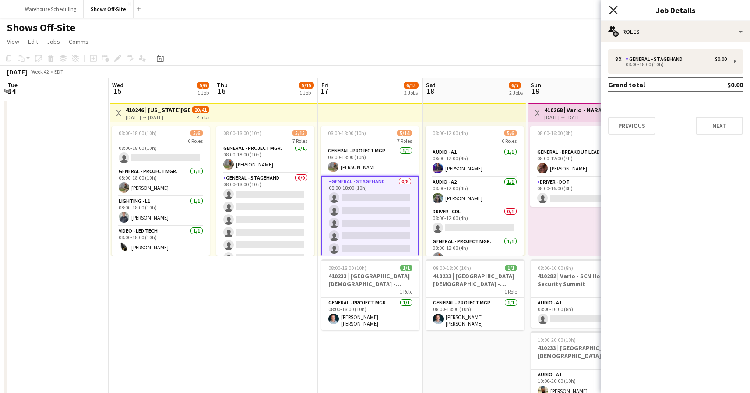
click at [611, 9] on icon "Close pop-in" at bounding box center [613, 10] width 8 height 8
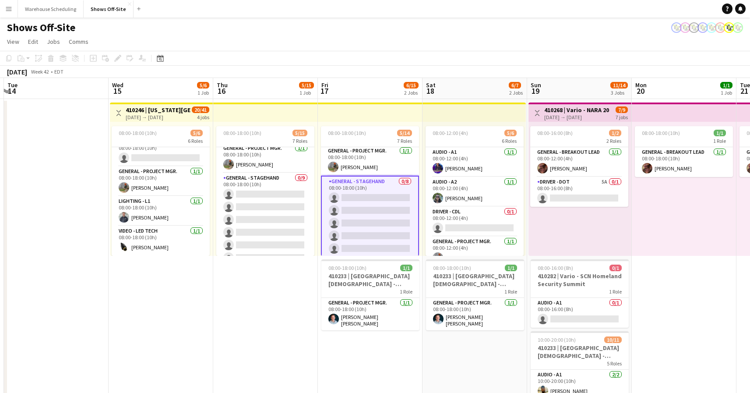
click at [381, 60] on app-toolbar "Copy Paste Paste Command V Paste with crew Command Shift V Paste linked Job [GE…" at bounding box center [375, 58] width 750 height 15
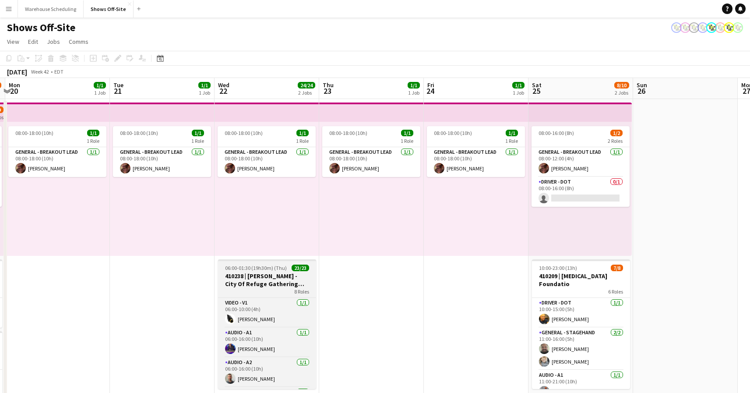
scroll to position [0, 194]
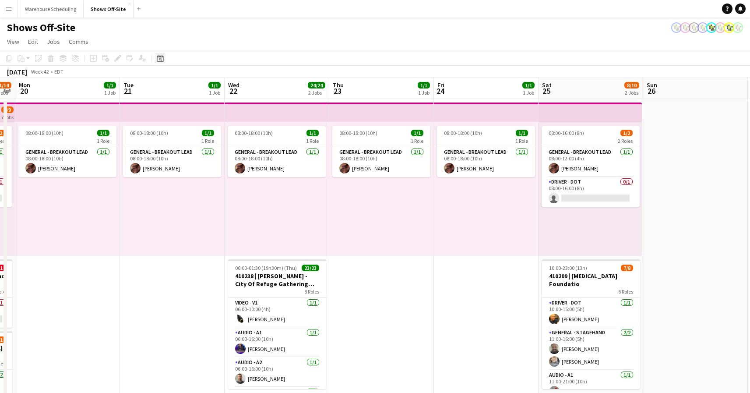
click at [159, 60] on icon at bounding box center [160, 59] width 3 height 3
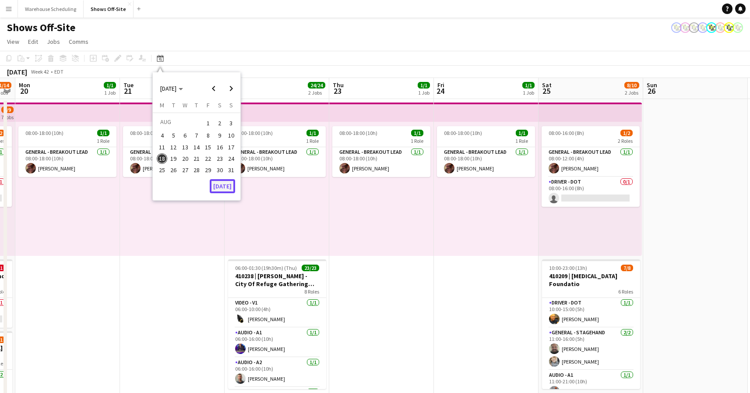
click at [219, 181] on button "[DATE]" at bounding box center [222, 186] width 25 height 14
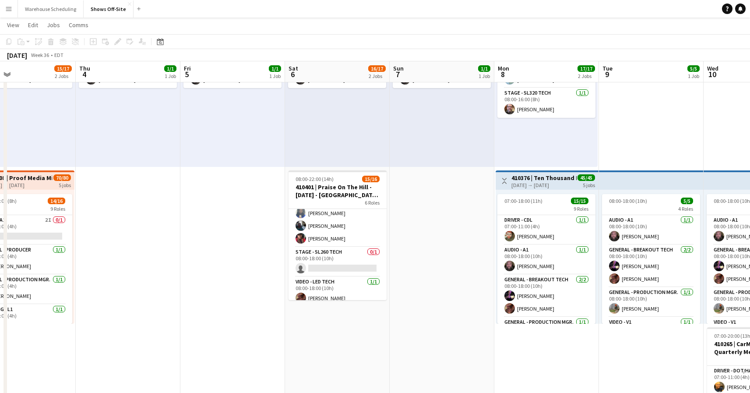
scroll to position [84, 0]
click at [340, 263] on app-card-role "Stage - SL260 Tech 0/1 08:00-18:00 (10h) single-neutral-actions" at bounding box center [338, 263] width 98 height 30
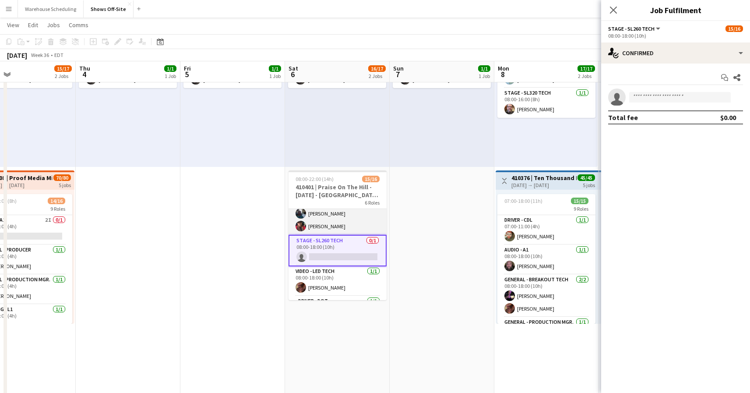
scroll to position [96, 0]
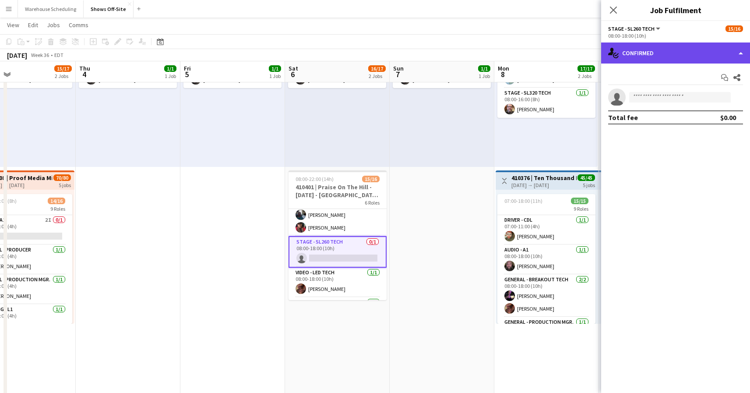
click at [650, 53] on div "single-neutral-actions-check-2 Confirmed" at bounding box center [675, 52] width 149 height 21
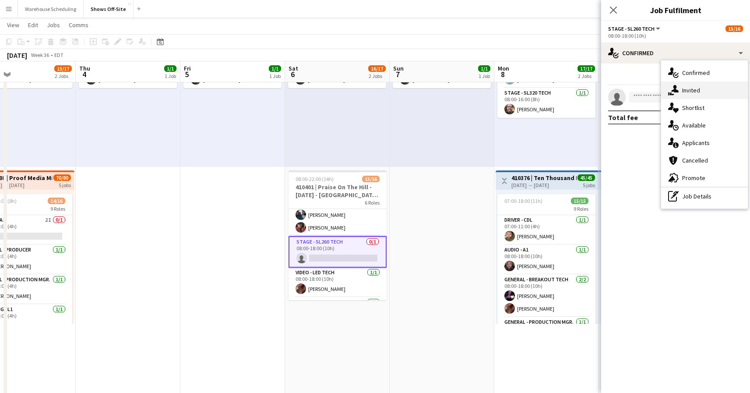
click at [676, 98] on div "single-neutral-actions-share-1 Invited" at bounding box center [704, 90] width 87 height 18
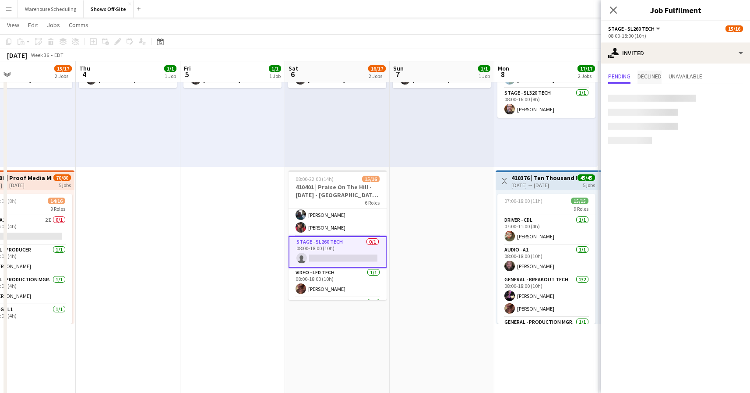
click at [652, 70] on span "Declined" at bounding box center [649, 76] width 24 height 13
click at [627, 72] on span "Pending" at bounding box center [619, 76] width 22 height 13
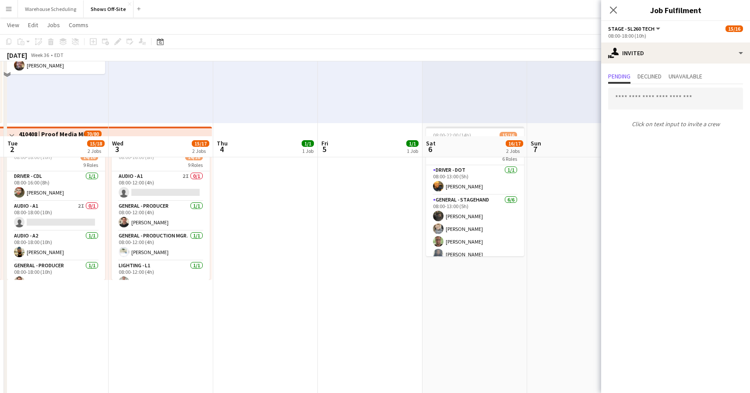
scroll to position [0, 0]
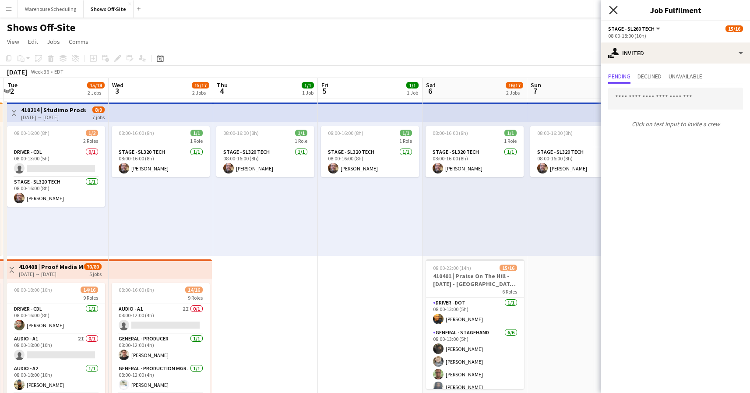
click at [613, 7] on icon "Close pop-in" at bounding box center [613, 10] width 8 height 8
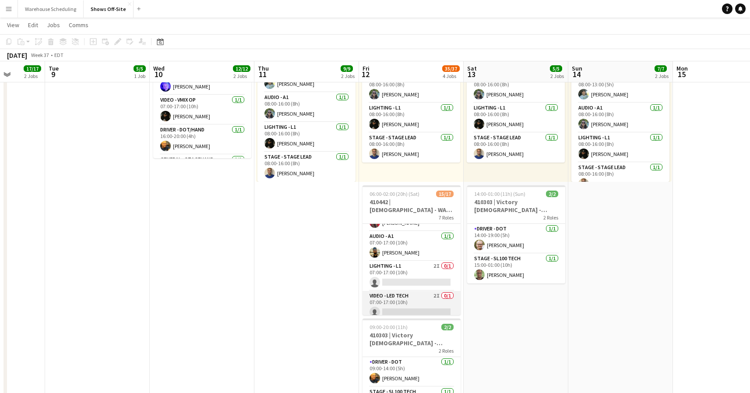
scroll to position [114, 0]
click at [380, 278] on app-card-role "Lighting - L1 2I 0/1 07:00-17:00 (10h) single-neutral-actions" at bounding box center [412, 277] width 98 height 30
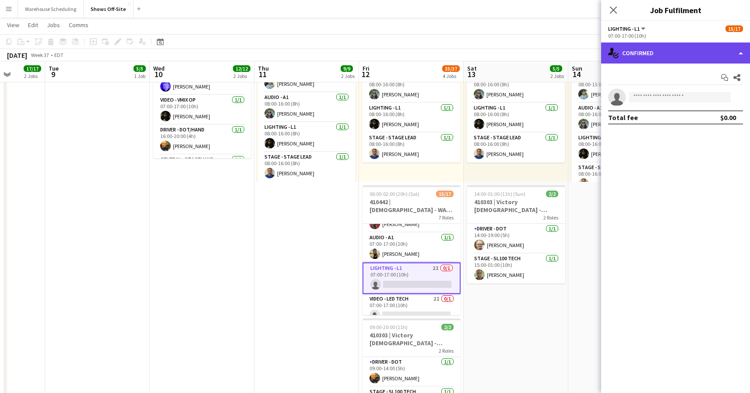
click at [689, 53] on div "single-neutral-actions-check-2 Confirmed" at bounding box center [675, 52] width 149 height 21
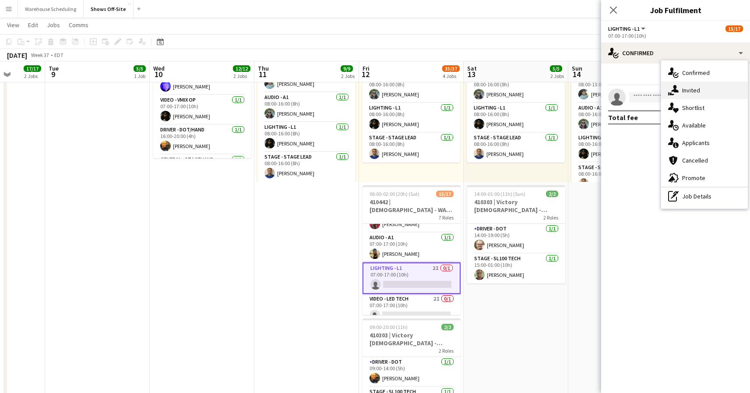
click at [697, 94] on div "single-neutral-actions-share-1 Invited" at bounding box center [704, 90] width 87 height 18
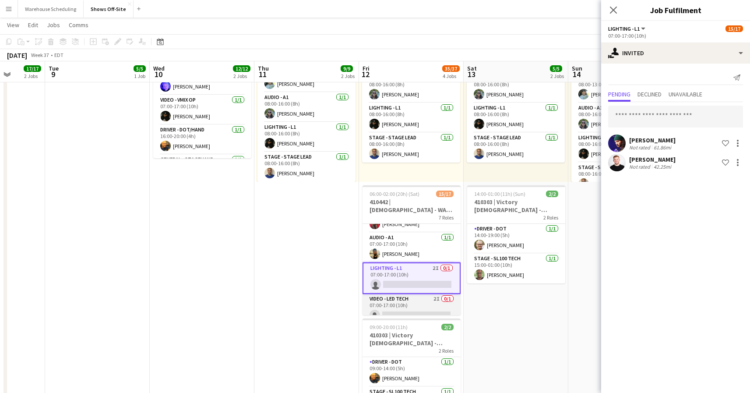
click at [405, 297] on app-card-role "Video - LED Tech 2I 0/1 07:00-17:00 (10h) single-neutral-actions" at bounding box center [412, 309] width 98 height 30
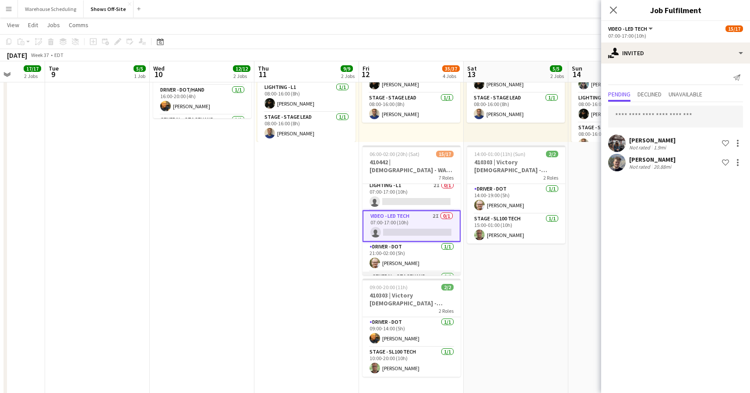
scroll to position [148, 0]
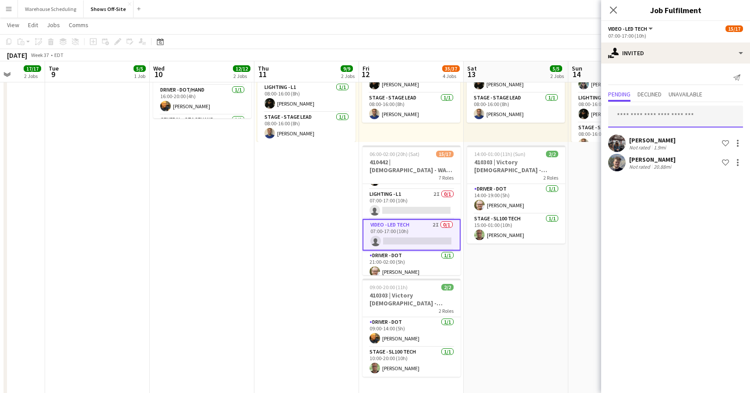
click at [667, 121] on input "text" at bounding box center [675, 117] width 135 height 22
type input "****"
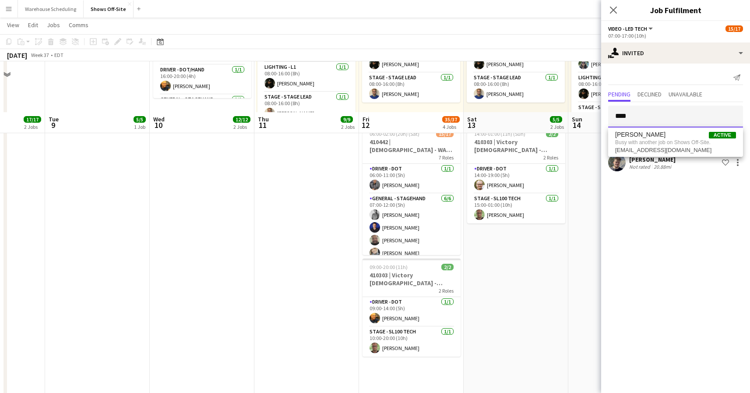
scroll to position [509, 0]
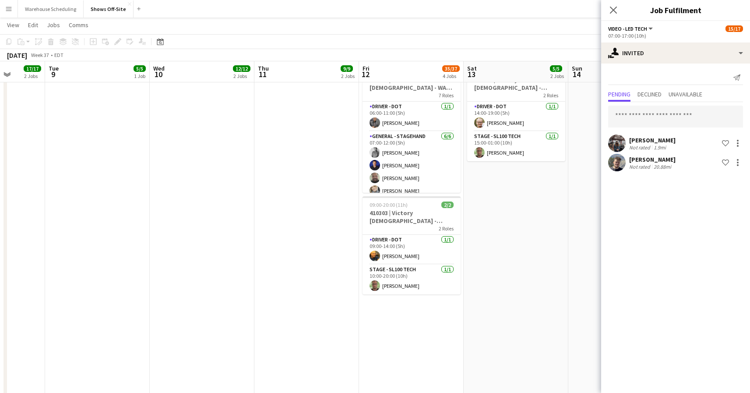
click at [550, 198] on app-date-cell "08:00-16:00 (8h) 3/3 3 Roles Audio - A1 1/1 08:00-16:00 (8h) Johnnie Crowder IV…" at bounding box center [516, 134] width 105 height 1091
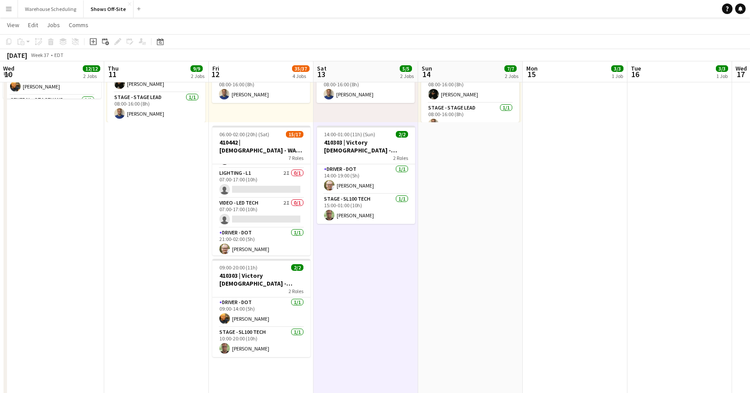
scroll to position [147, 0]
click at [251, 213] on app-card-role "Video - LED Tech 2I 0/1 07:00-17:00 (10h) single-neutral-actions" at bounding box center [261, 215] width 98 height 30
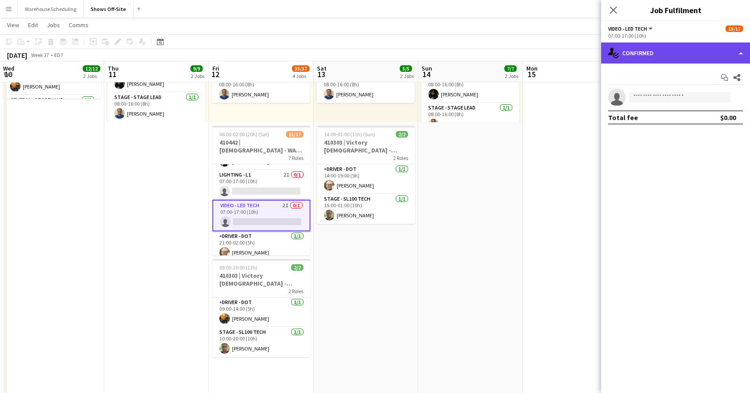
click at [688, 52] on div "single-neutral-actions-check-2 Confirmed" at bounding box center [675, 52] width 149 height 21
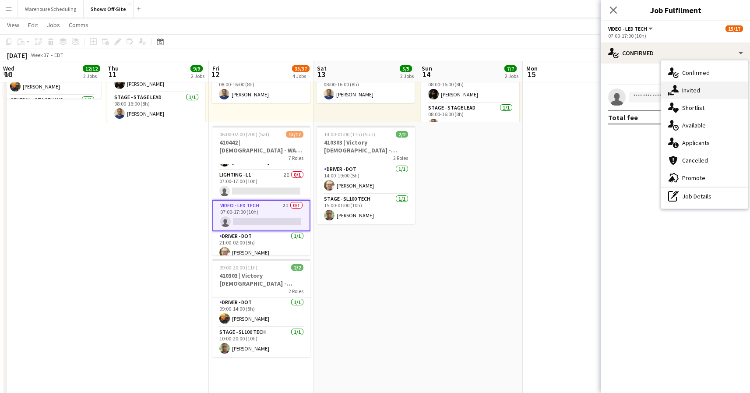
click at [690, 85] on div "single-neutral-actions-share-1 Invited" at bounding box center [704, 90] width 87 height 18
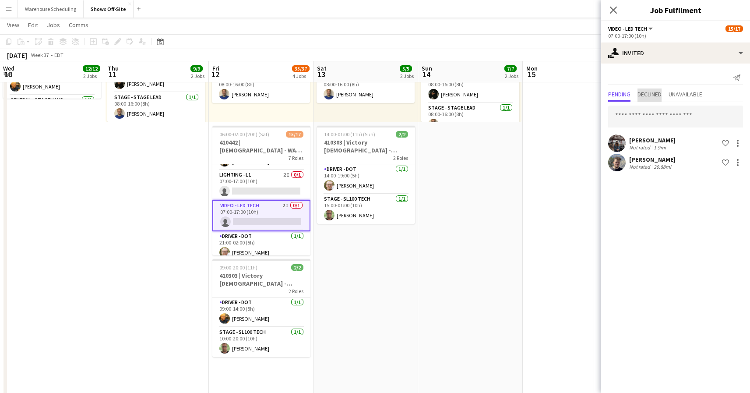
click at [646, 99] on span "Declined" at bounding box center [649, 94] width 24 height 13
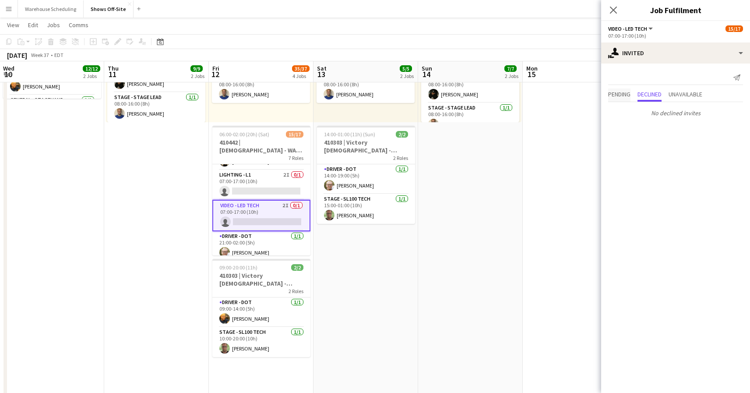
click at [626, 95] on span "Pending" at bounding box center [619, 94] width 22 height 6
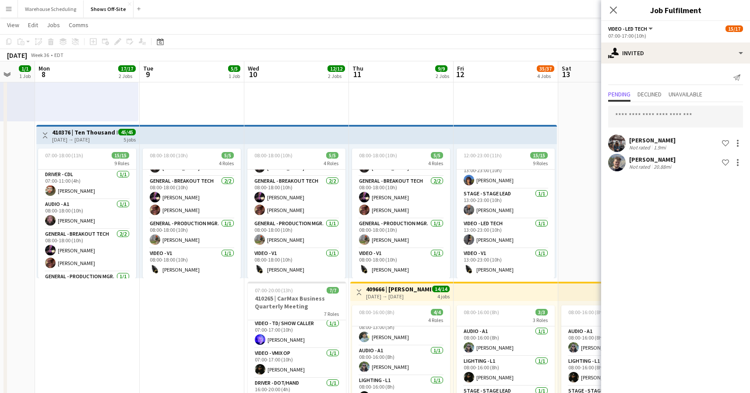
scroll to position [0, 268]
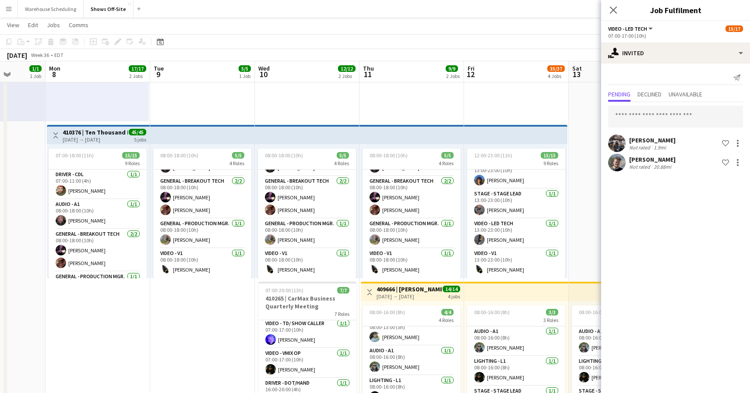
click at [190, 138] on app-top-bar at bounding box center [202, 134] width 105 height 19
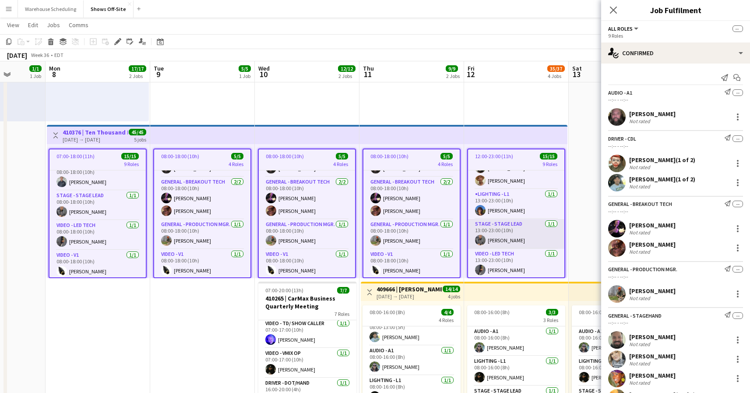
scroll to position [237, 0]
click at [612, 7] on icon "Close pop-in" at bounding box center [613, 10] width 8 height 8
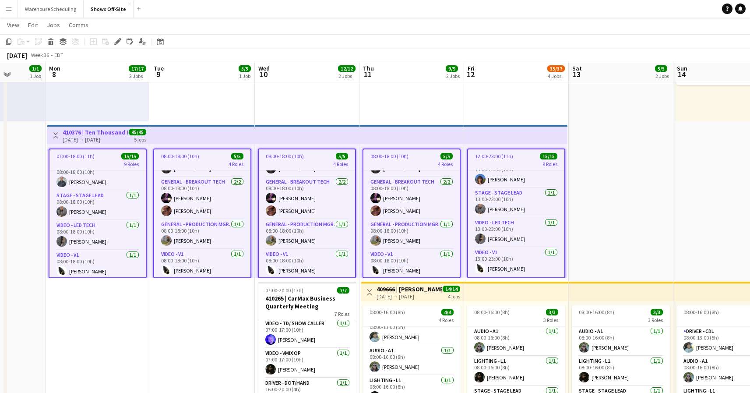
click at [452, 49] on app-toolbar "Copy Paste Paste Command V Paste with crew Command Shift V Paste linked Job Del…" at bounding box center [375, 41] width 750 height 15
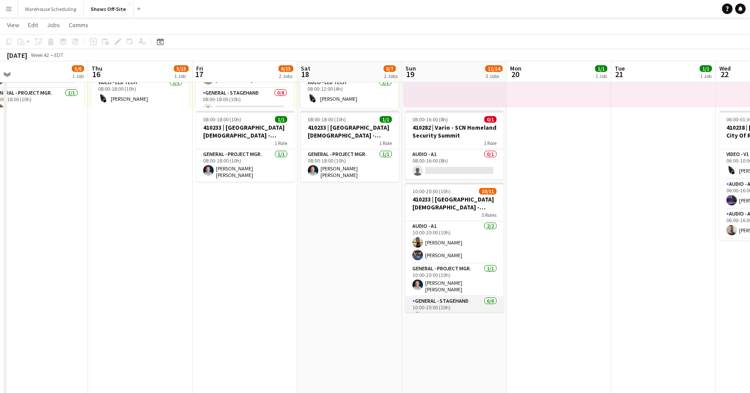
scroll to position [134, 0]
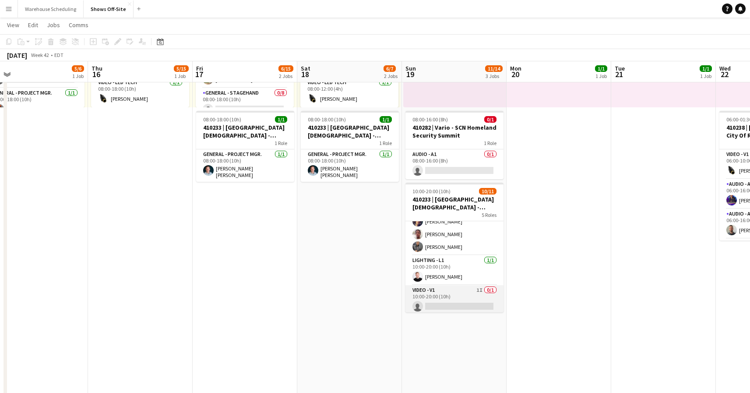
click at [447, 299] on app-card-role "Video - V1 1I 0/1 10:00-20:00 (10h) single-neutral-actions" at bounding box center [454, 300] width 98 height 30
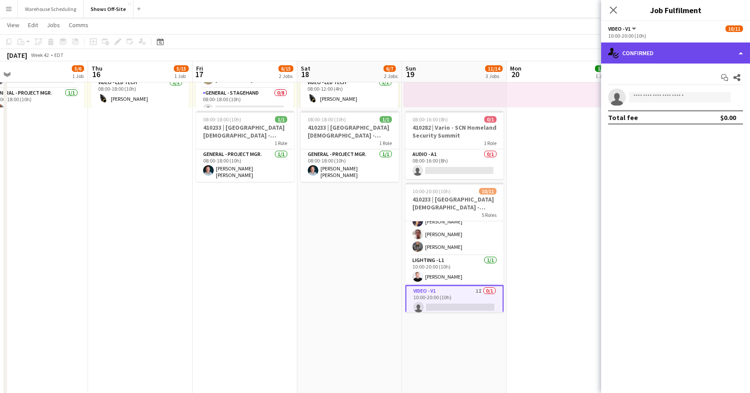
click at [671, 53] on div "single-neutral-actions-check-2 Confirmed" at bounding box center [675, 52] width 149 height 21
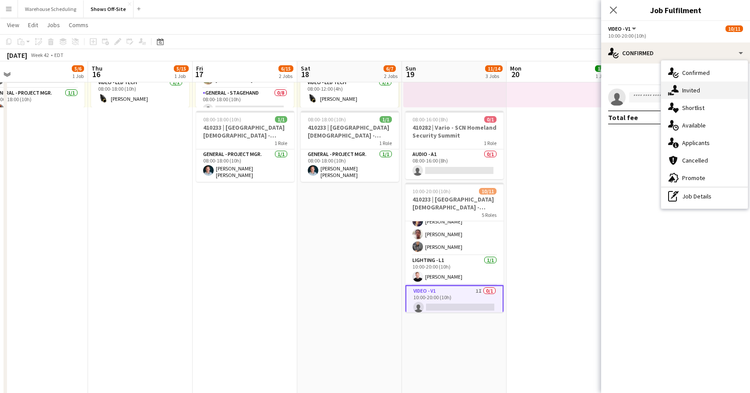
click at [688, 87] on div "single-neutral-actions-share-1 Invited" at bounding box center [704, 90] width 87 height 18
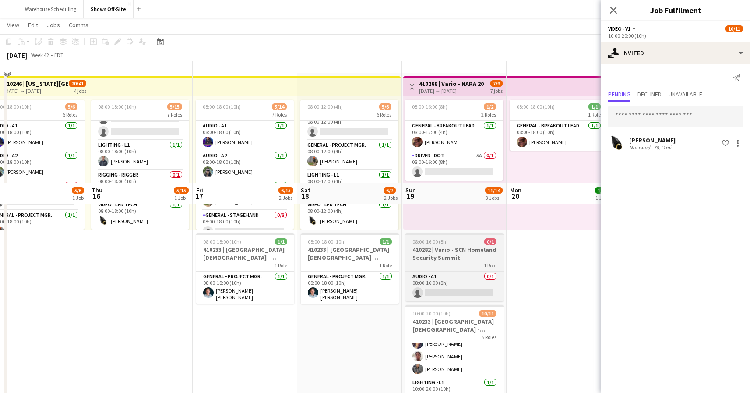
scroll to position [0, 0]
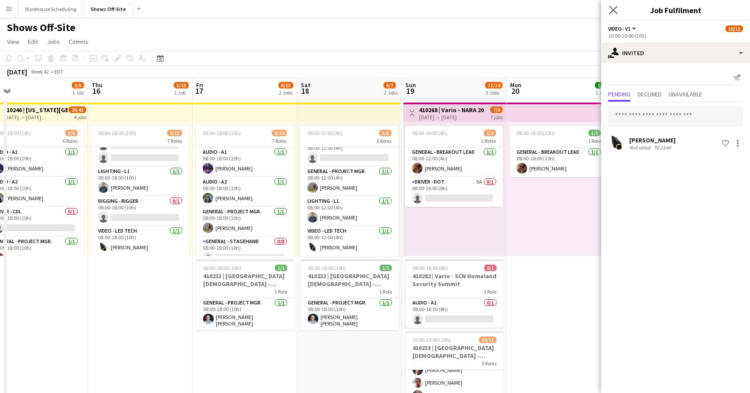
click at [608, 7] on app-icon "Close pop-in" at bounding box center [613, 10] width 13 height 13
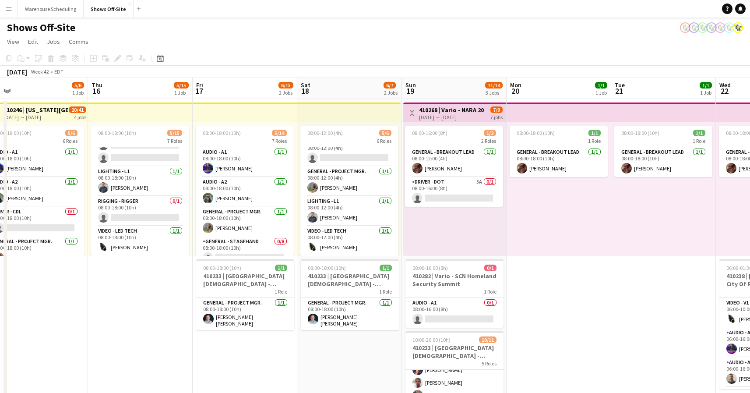
click at [638, 46] on app-page-menu "View Day view expanded Day view collapsed Month view Date picker Jump to today …" at bounding box center [375, 42] width 750 height 17
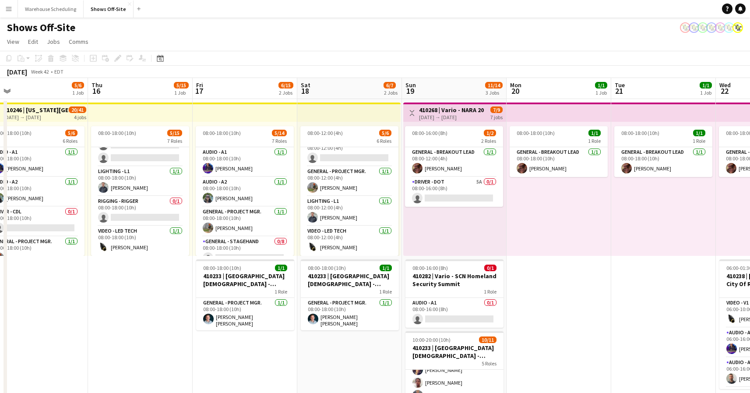
click at [618, 45] on app-page-menu "View Day view expanded Day view collapsed Month view Date picker Jump to today …" at bounding box center [375, 42] width 750 height 17
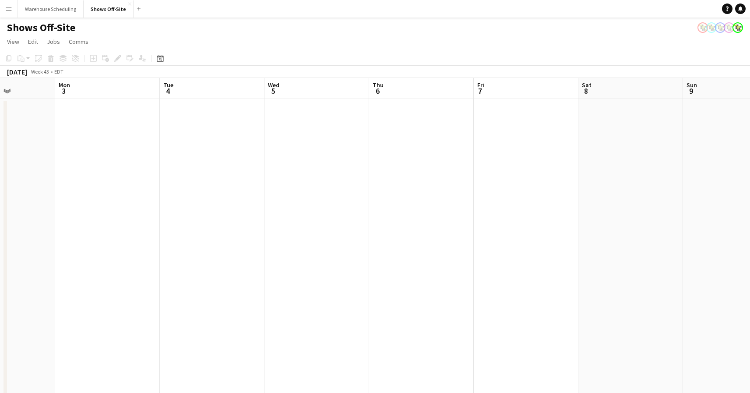
scroll to position [0, 252]
click at [155, 56] on div "Date picker" at bounding box center [160, 58] width 11 height 11
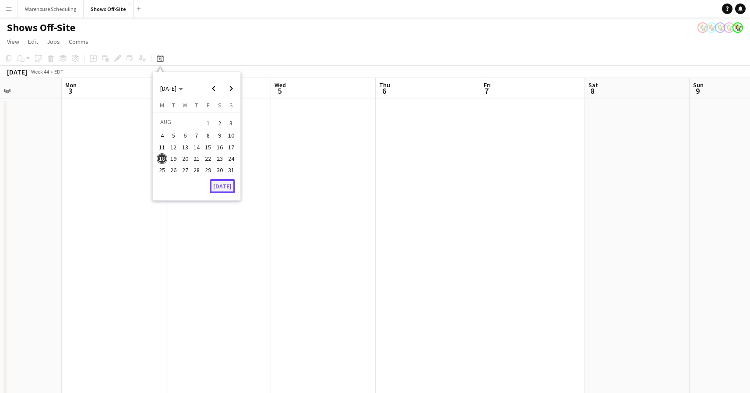
click at [219, 183] on button "Today" at bounding box center [222, 186] width 25 height 14
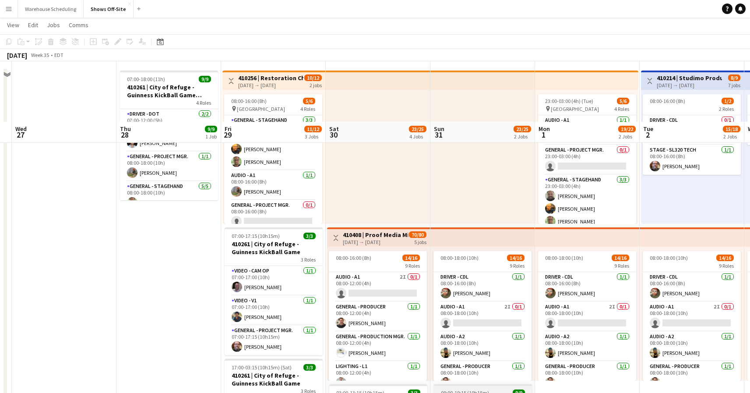
scroll to position [0, 0]
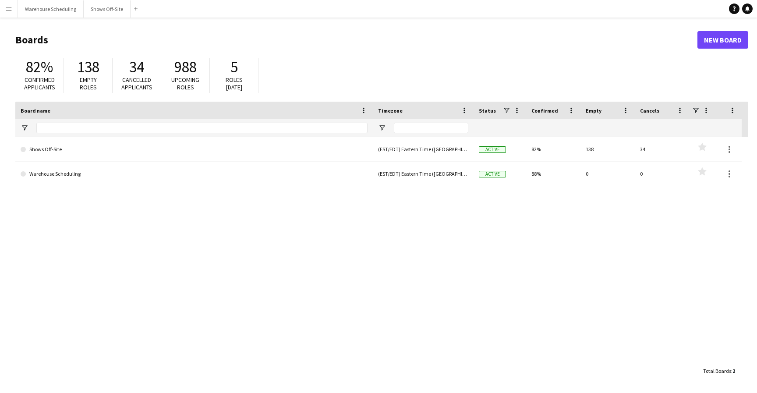
click at [5, 2] on button "Menu" at bounding box center [9, 9] width 18 height 18
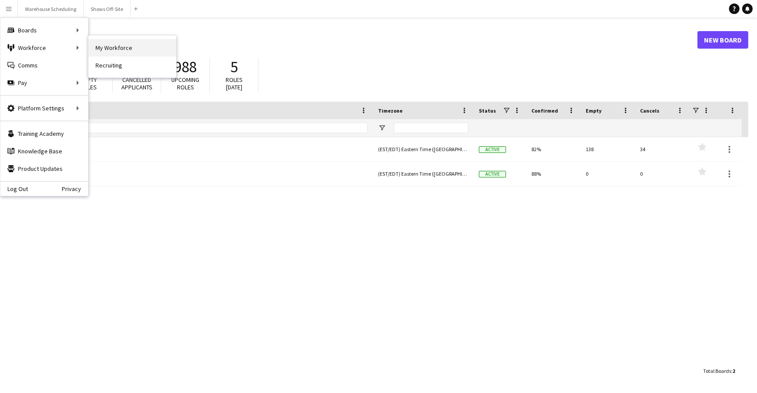
click at [162, 45] on link "My Workforce" at bounding box center [132, 48] width 88 height 18
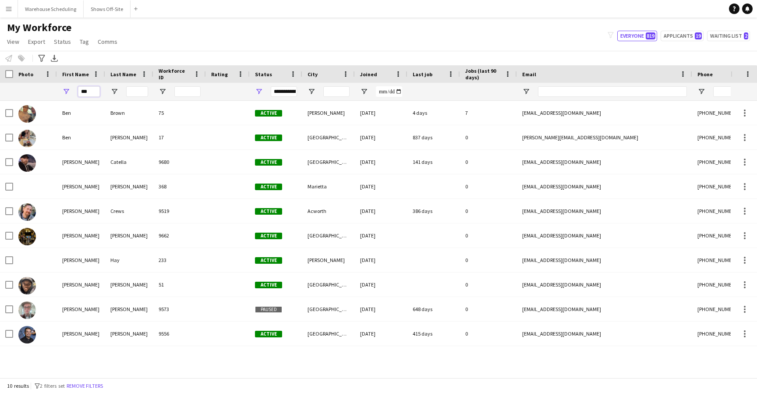
click at [92, 92] on input "***" at bounding box center [89, 91] width 22 height 11
type input "******"
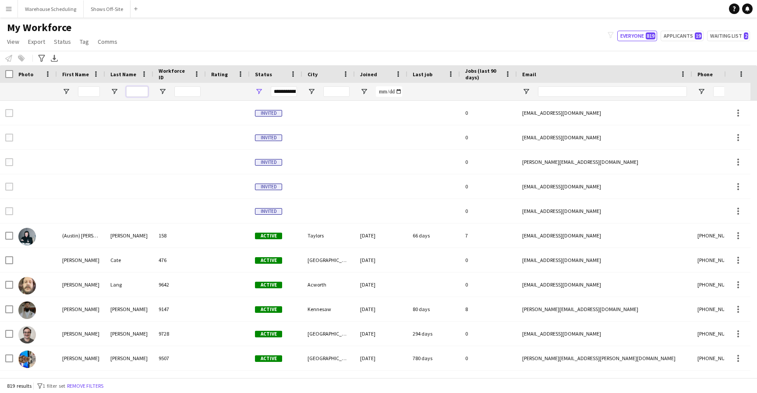
click at [129, 91] on input "Last Name Filter Input" at bounding box center [137, 91] width 22 height 11
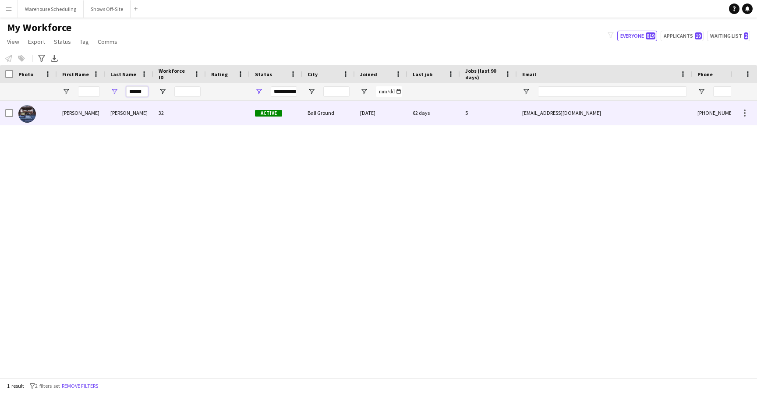
type input "******"
click at [27, 111] on img at bounding box center [27, 114] width 18 height 18
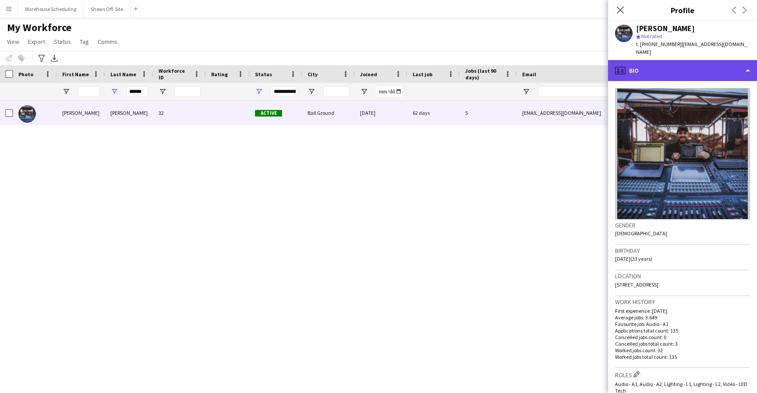
click at [663, 67] on div "profile Bio" at bounding box center [682, 70] width 149 height 21
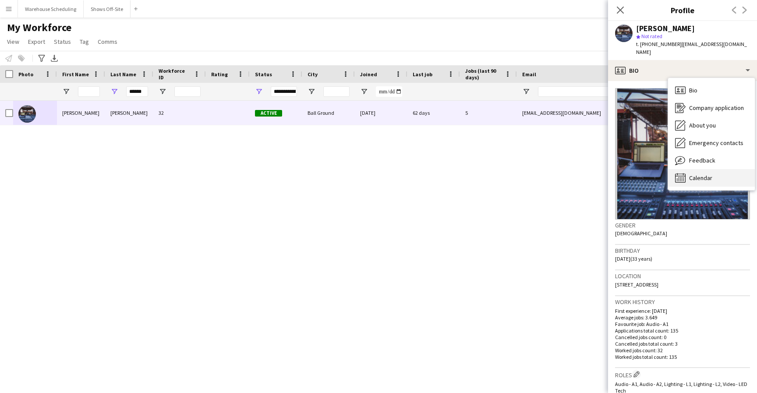
click at [689, 174] on span "Calendar" at bounding box center [700, 178] width 23 height 8
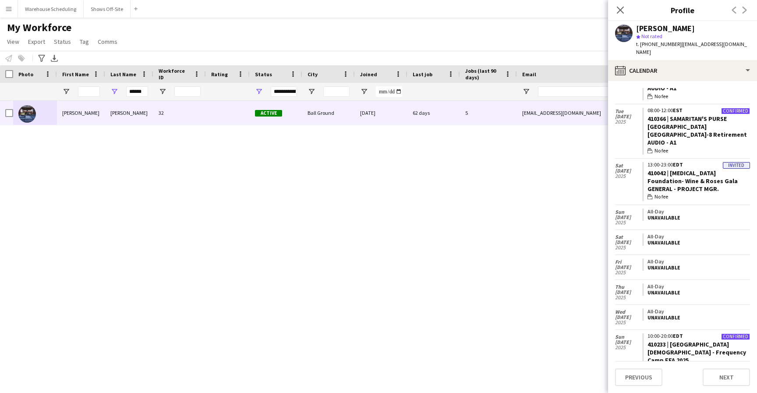
scroll to position [642, 0]
